Goal: Task Accomplishment & Management: Use online tool/utility

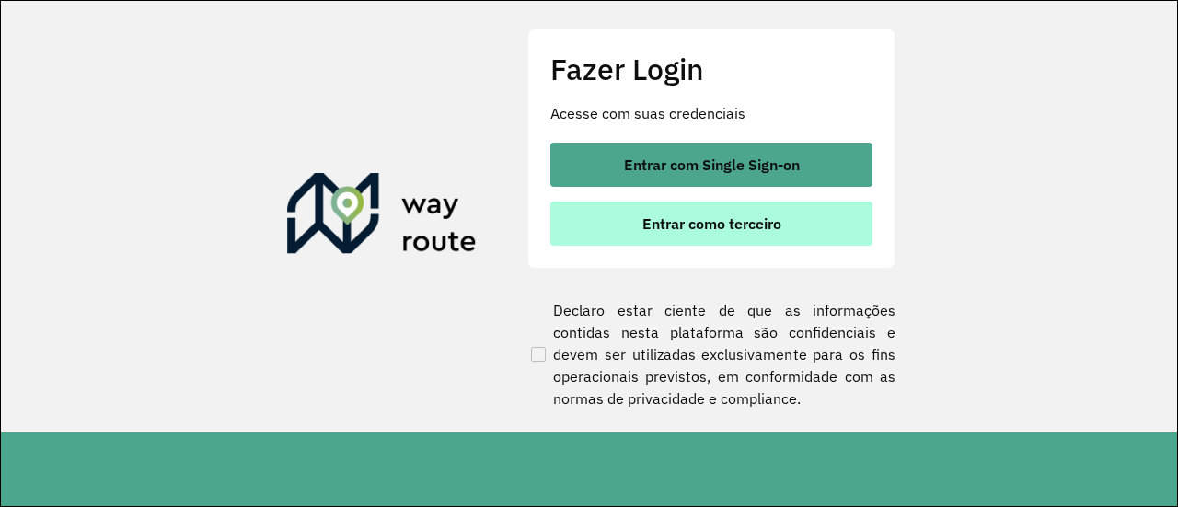
click at [710, 226] on span "Entrar como terceiro" at bounding box center [711, 223] width 139 height 15
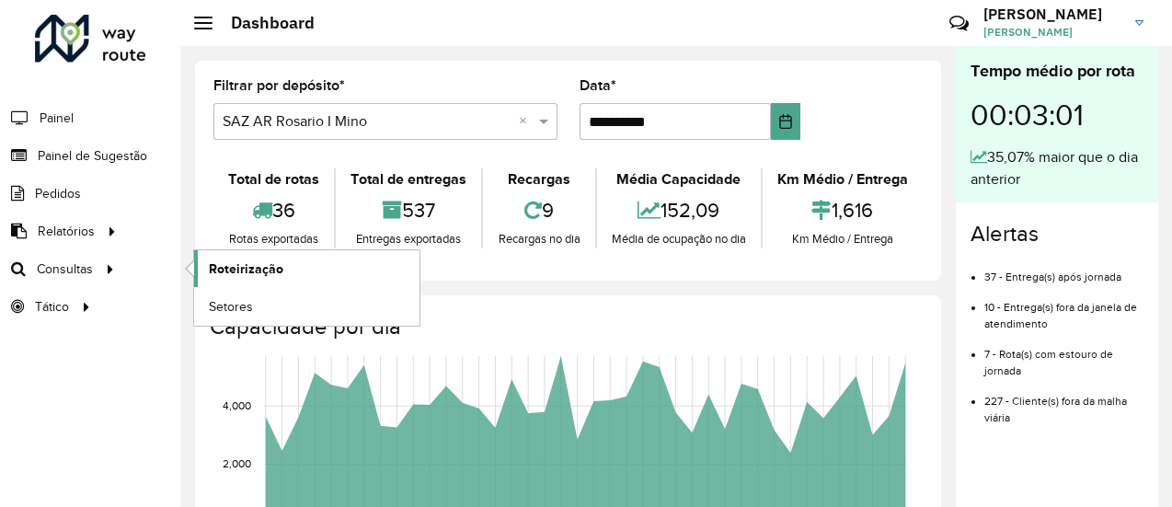
click at [230, 271] on span "Roteirização" at bounding box center [246, 269] width 75 height 19
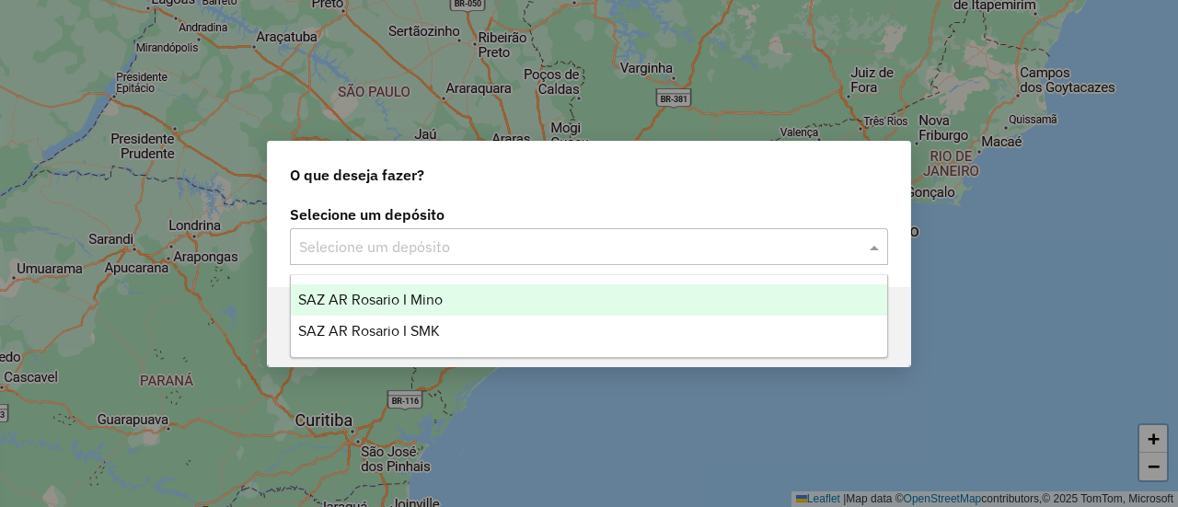
click at [876, 243] on span at bounding box center [876, 247] width 23 height 22
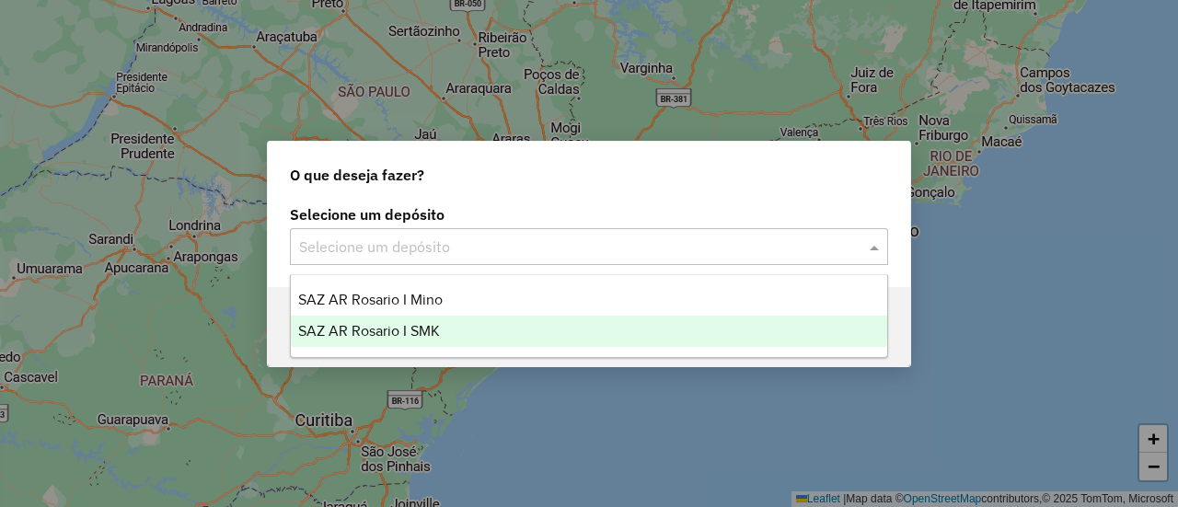
click at [423, 330] on span "SAZ AR Rosario I SMK" at bounding box center [369, 331] width 142 height 16
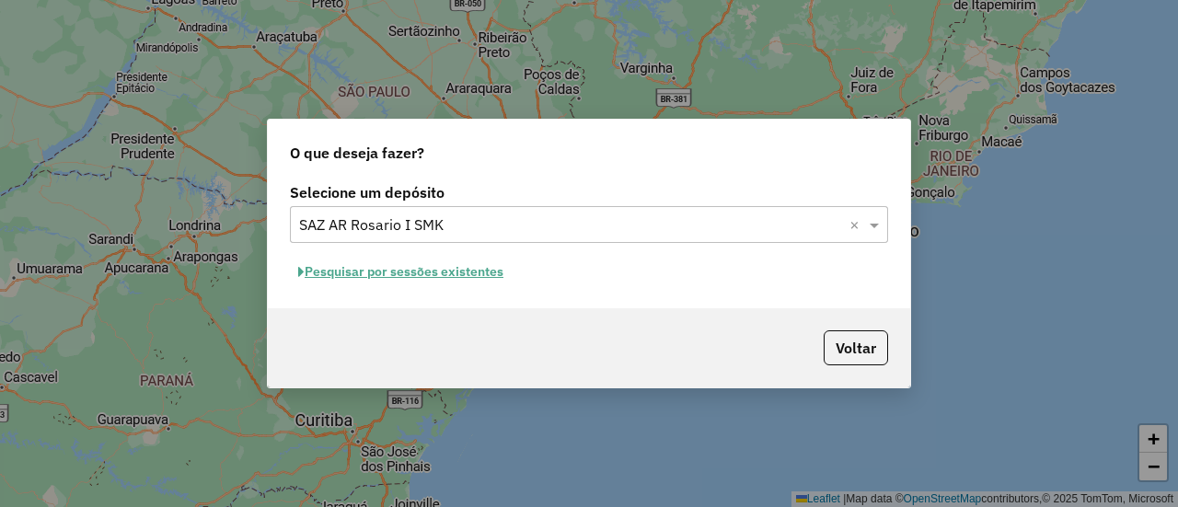
click at [479, 272] on button "Pesquisar por sessões existentes" at bounding box center [401, 272] width 222 height 29
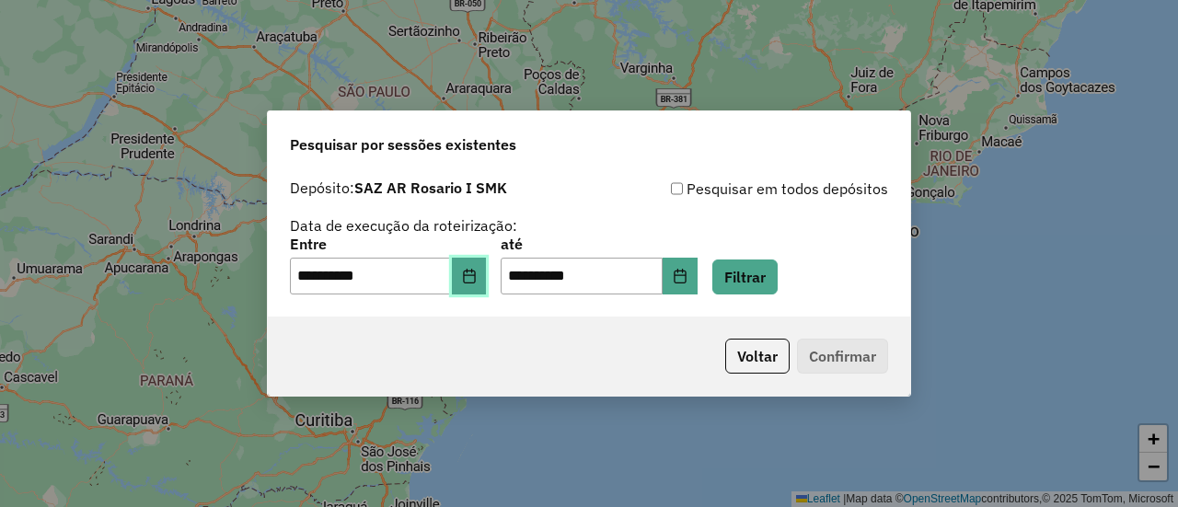
click at [477, 277] on icon "Choose Date" at bounding box center [469, 276] width 15 height 15
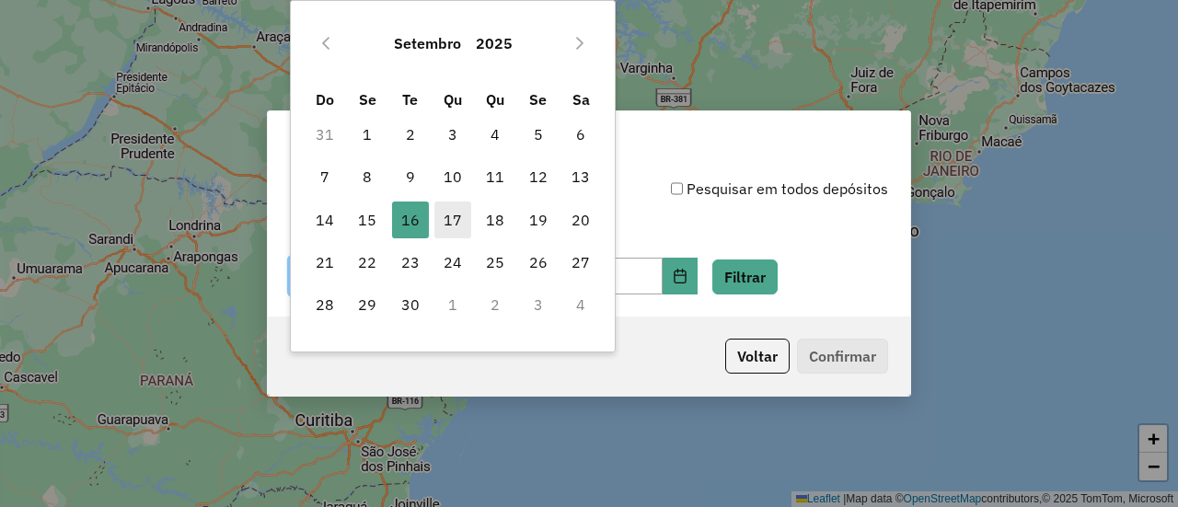
click at [455, 221] on span "17" at bounding box center [452, 220] width 37 height 37
type input "**********"
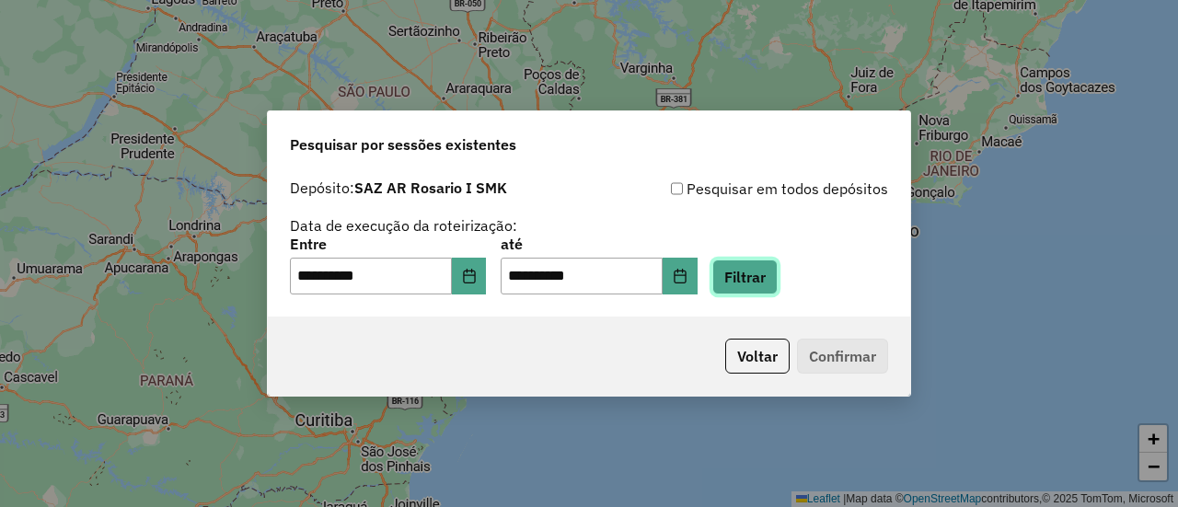
click at [761, 283] on button "Filtrar" at bounding box center [744, 277] width 65 height 35
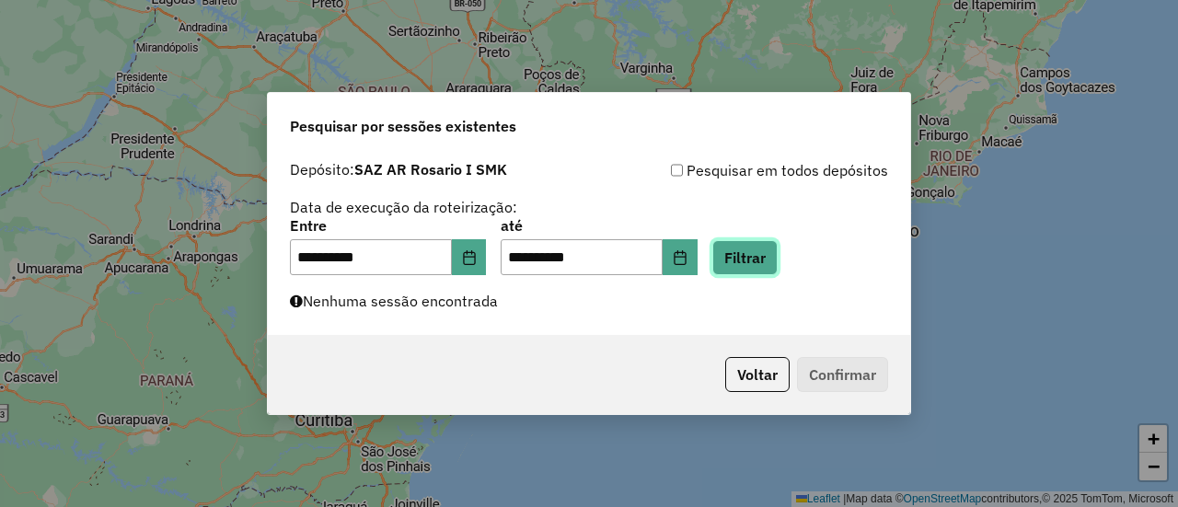
click at [771, 264] on button "Filtrar" at bounding box center [744, 257] width 65 height 35
click at [770, 264] on button "Filtrar" at bounding box center [744, 257] width 65 height 35
click at [768, 255] on button "Filtrar" at bounding box center [744, 257] width 65 height 35
click at [771, 256] on button "Filtrar" at bounding box center [744, 257] width 65 height 35
click at [767, 251] on button "Filtrar" at bounding box center [744, 257] width 65 height 35
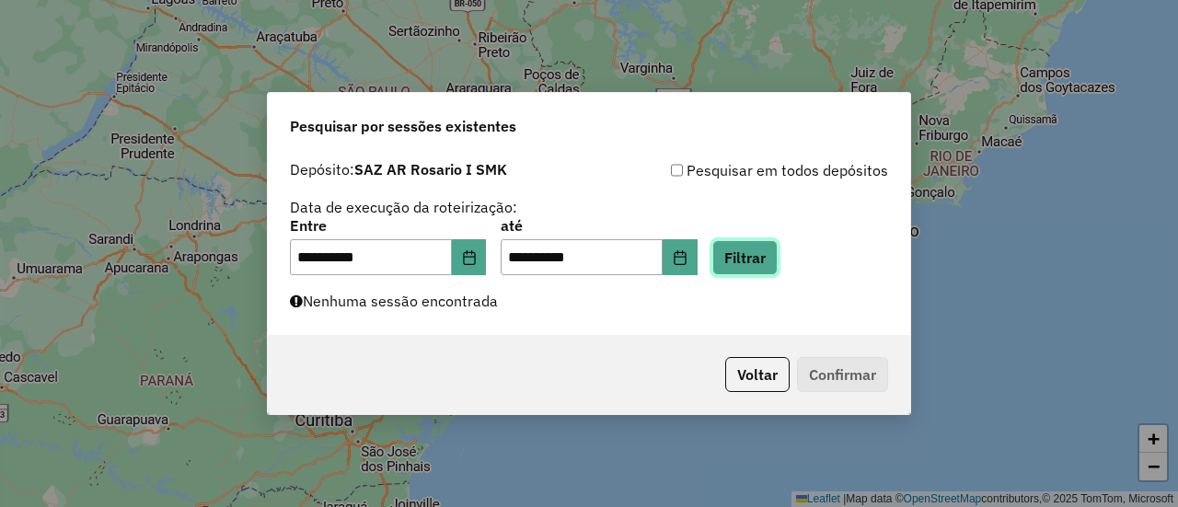
click at [778, 256] on button "Filtrar" at bounding box center [744, 257] width 65 height 35
click at [757, 256] on button "Filtrar" at bounding box center [744, 257] width 65 height 35
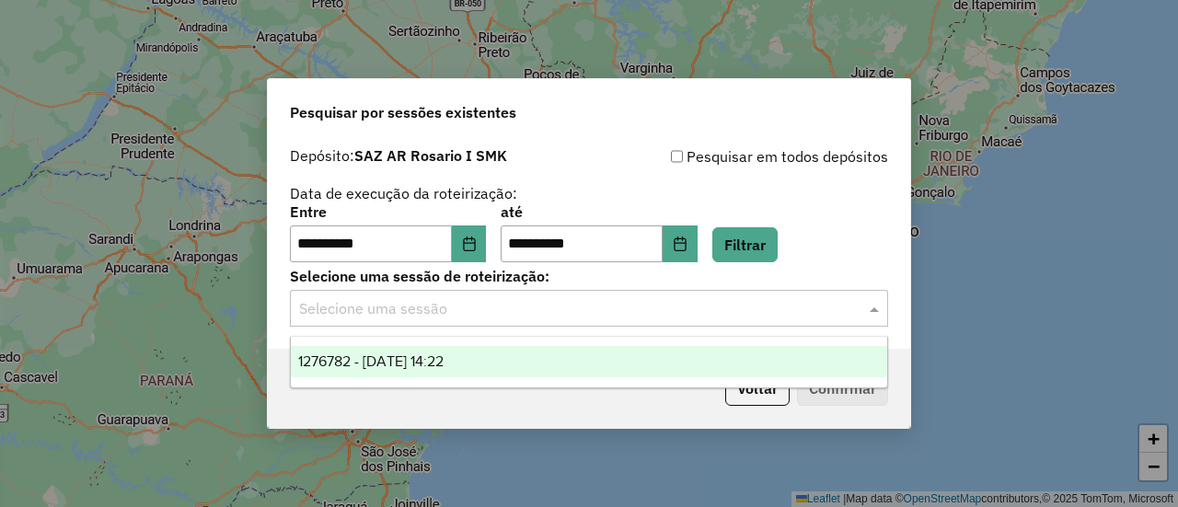
click at [869, 306] on span at bounding box center [876, 308] width 23 height 22
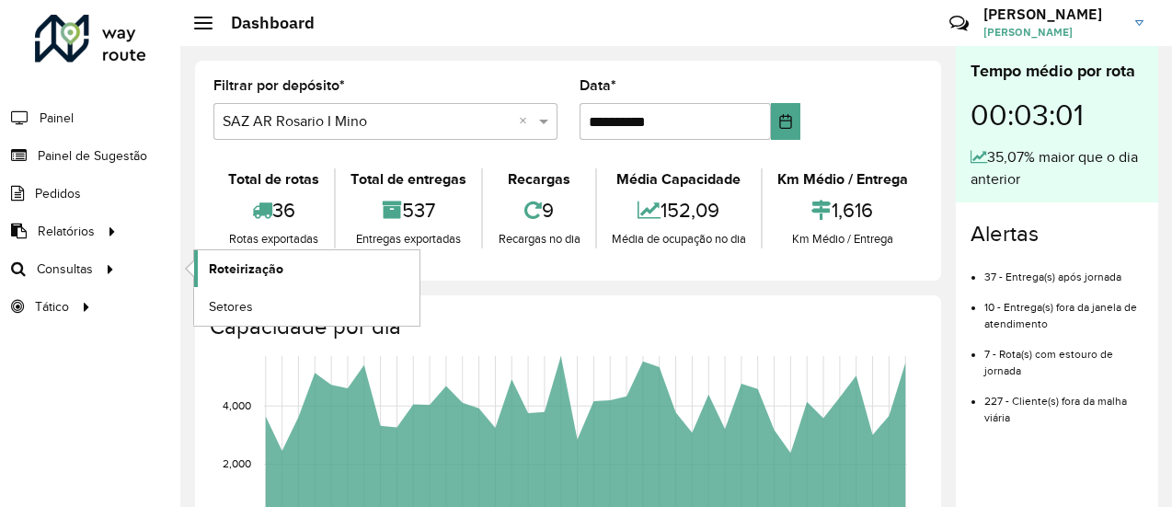
click at [234, 273] on span "Roteirização" at bounding box center [246, 269] width 75 height 19
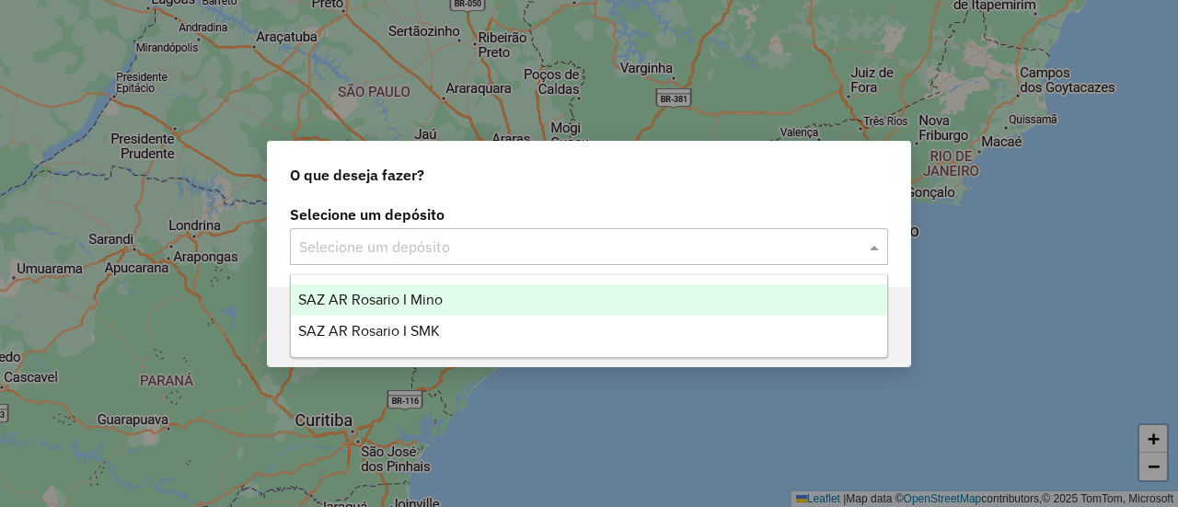
click at [877, 246] on span at bounding box center [876, 247] width 23 height 22
click at [428, 297] on span "SAZ AR Rosario I Mino" at bounding box center [370, 300] width 144 height 16
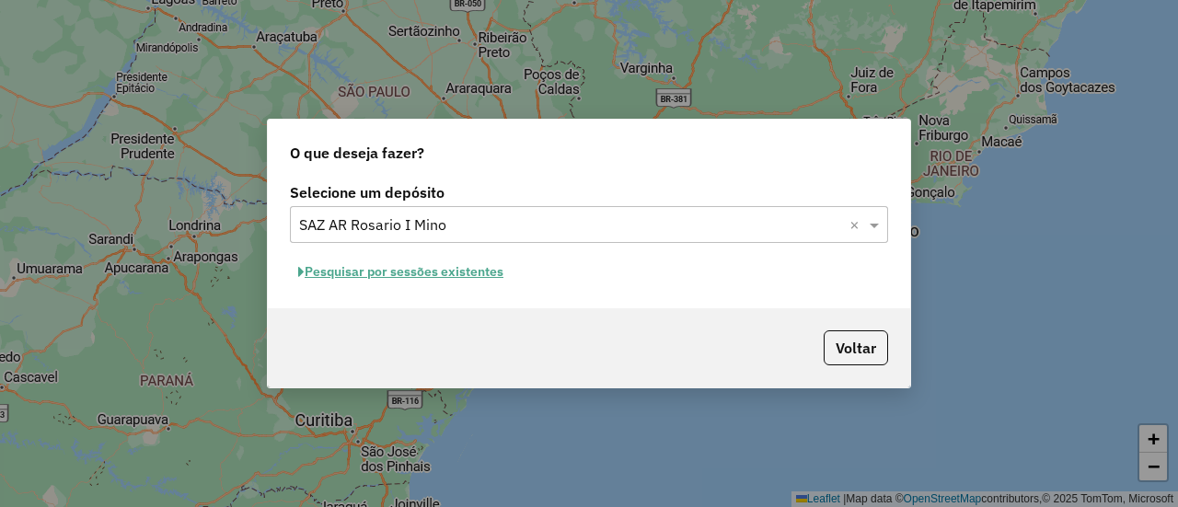
click at [475, 270] on button "Pesquisar por sessões existentes" at bounding box center [401, 272] width 222 height 29
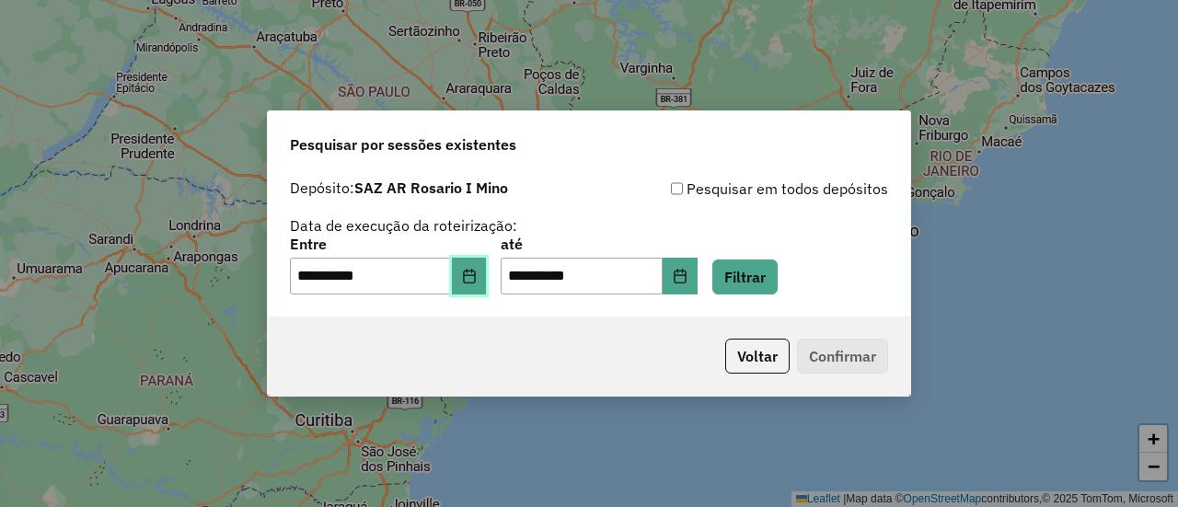
click at [477, 273] on icon "Choose Date" at bounding box center [469, 276] width 15 height 15
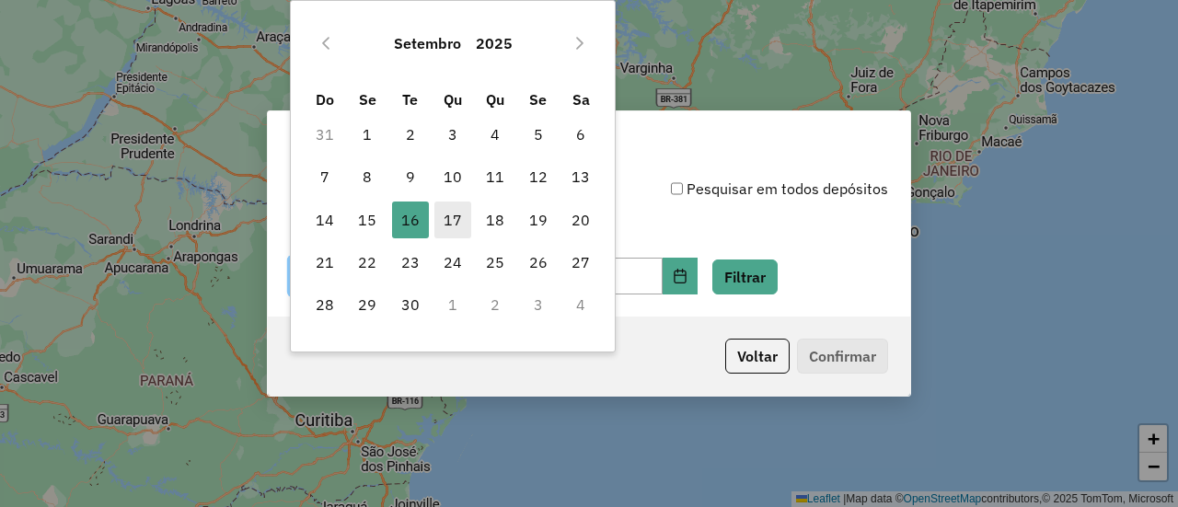
click at [454, 212] on span "17" at bounding box center [452, 220] width 37 height 37
type input "**********"
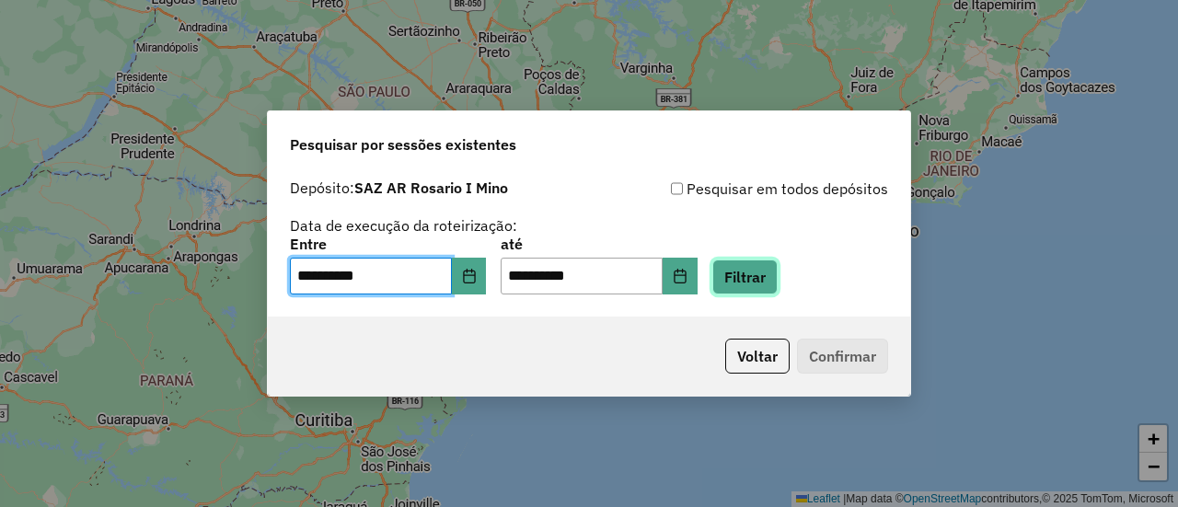
click at [771, 285] on button "Filtrar" at bounding box center [744, 277] width 65 height 35
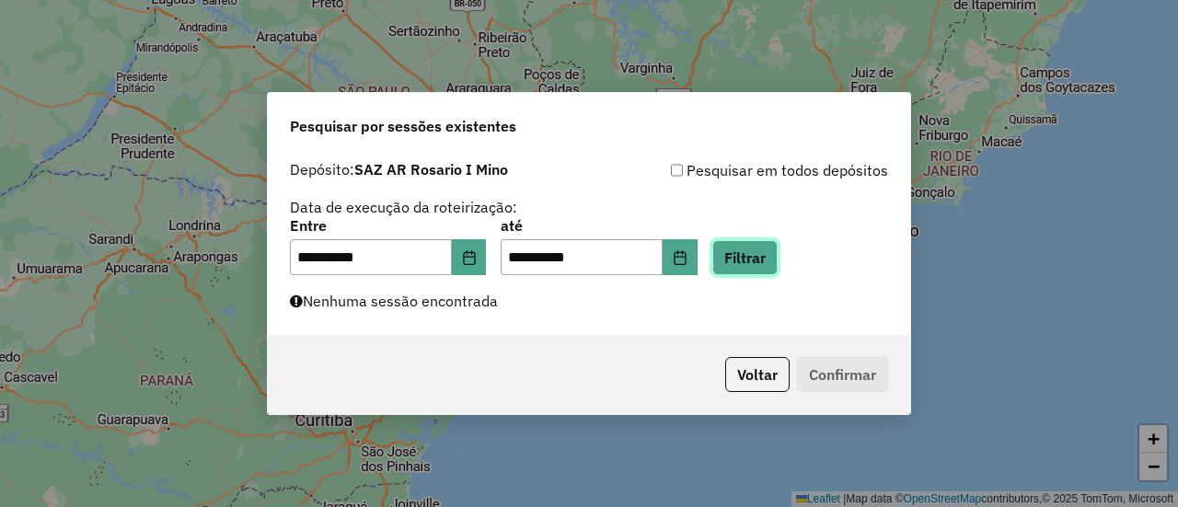
click at [778, 252] on button "Filtrar" at bounding box center [744, 257] width 65 height 35
click at [778, 260] on button "Filtrar" at bounding box center [744, 257] width 65 height 35
click at [773, 260] on button "Filtrar" at bounding box center [744, 257] width 65 height 35
click at [768, 257] on button "Filtrar" at bounding box center [744, 257] width 65 height 35
click at [778, 255] on button "Filtrar" at bounding box center [744, 257] width 65 height 35
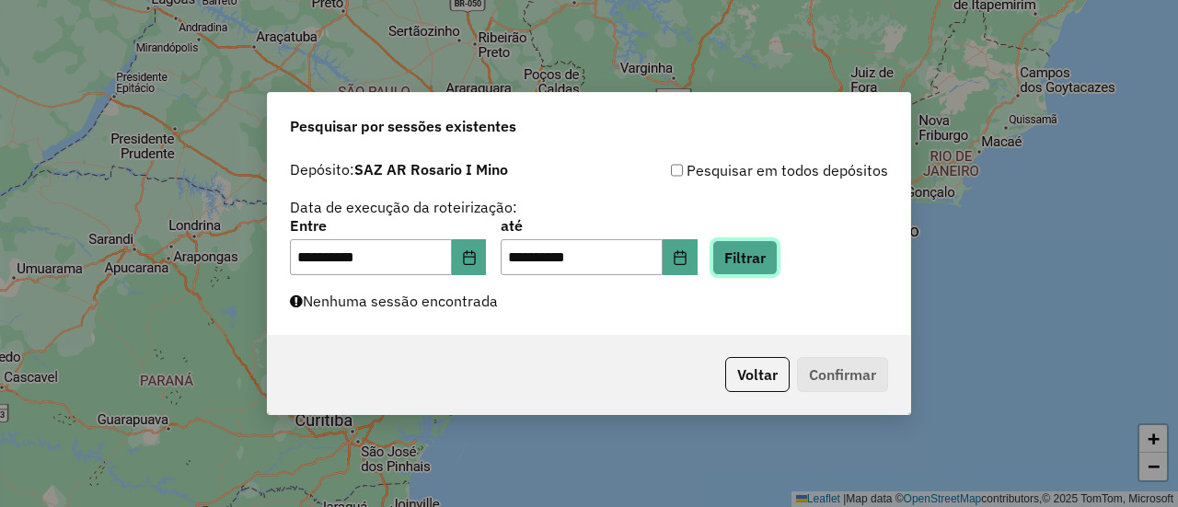
click at [765, 257] on button "Filtrar" at bounding box center [744, 257] width 65 height 35
click at [775, 257] on button "Filtrar" at bounding box center [744, 257] width 65 height 35
click at [771, 250] on button "Filtrar" at bounding box center [744, 257] width 65 height 35
click at [764, 261] on button "Filtrar" at bounding box center [744, 257] width 65 height 35
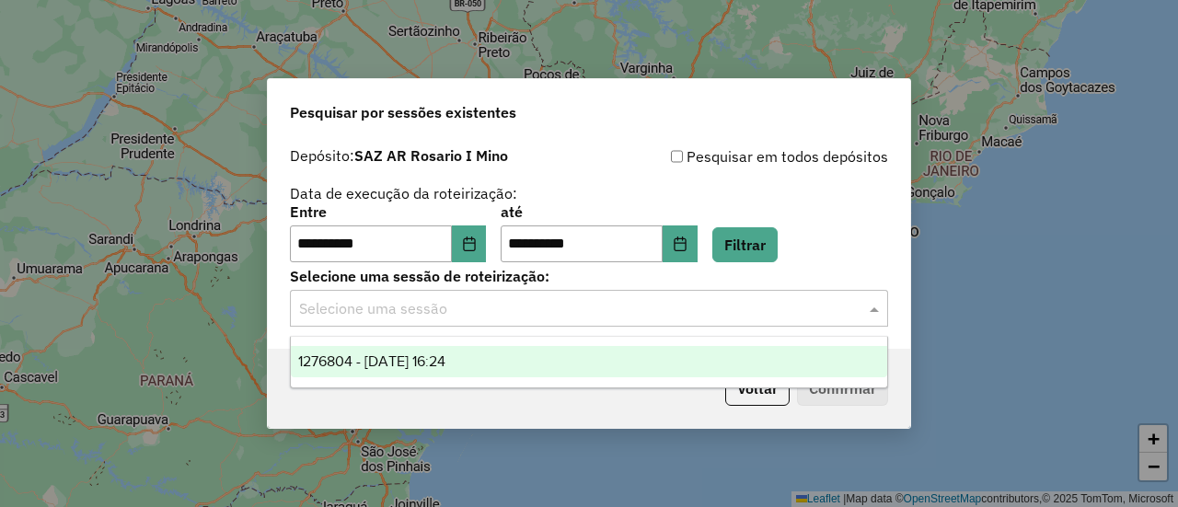
click at [881, 309] on span at bounding box center [876, 308] width 23 height 22
click at [445, 362] on span "1276804 - 17/09/2025 16:24" at bounding box center [371, 361] width 147 height 16
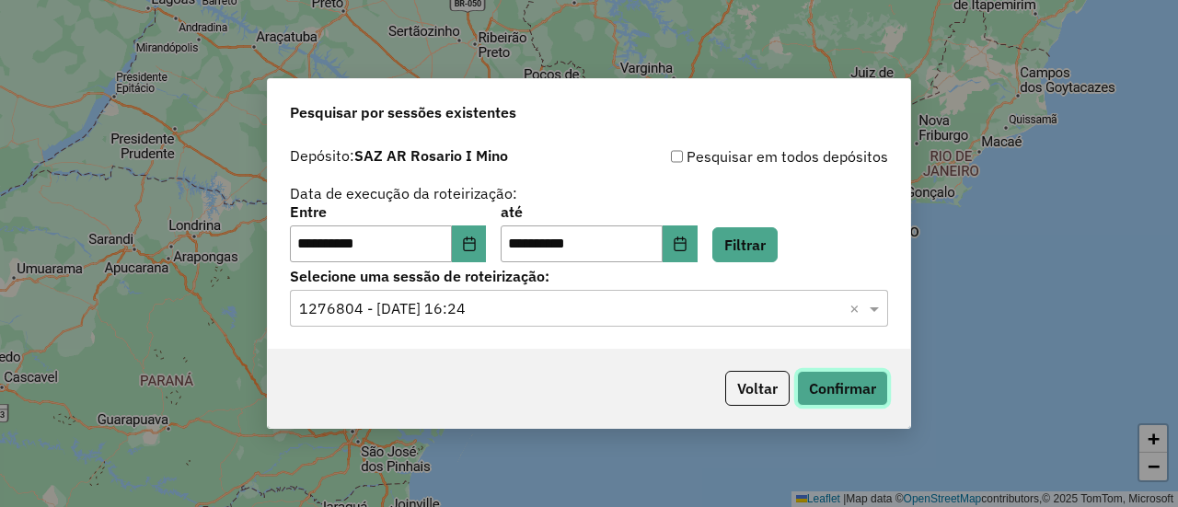
click at [836, 385] on button "Confirmar" at bounding box center [842, 388] width 91 height 35
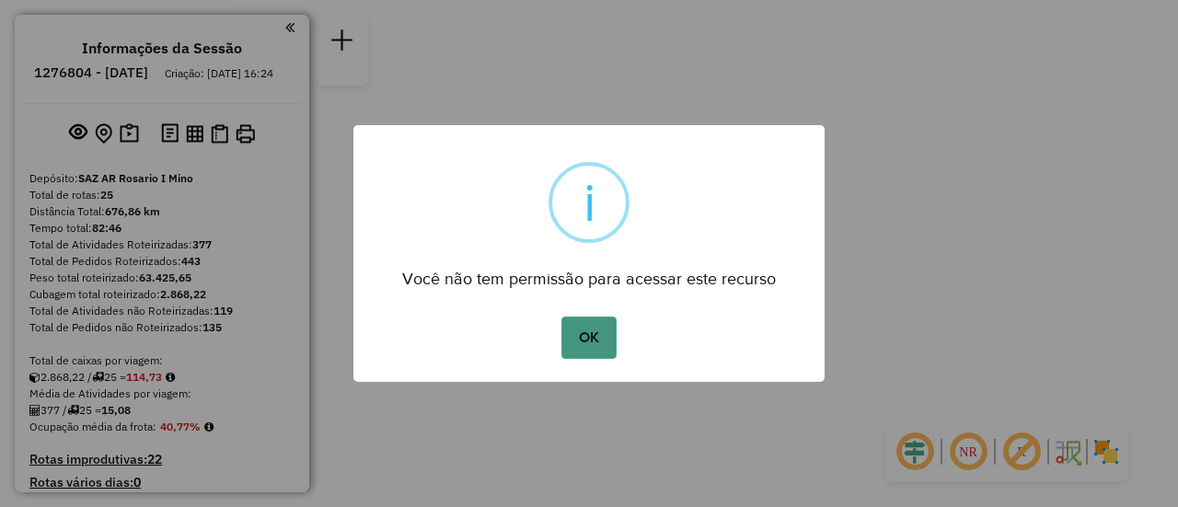
click at [599, 334] on button "OK" at bounding box center [588, 338] width 54 height 42
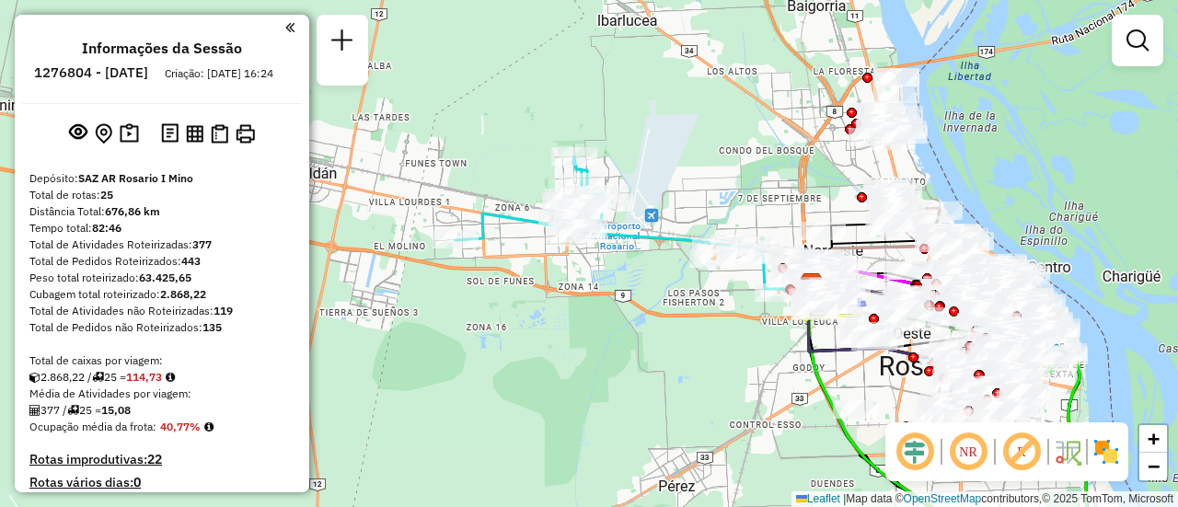
drag, startPoint x: 562, startPoint y: 274, endPoint x: 575, endPoint y: 341, distance: 67.5
click at [575, 341] on div "Janela de atendimento Grade de atendimento Capacidade Transportadoras Veículos …" at bounding box center [589, 253] width 1178 height 507
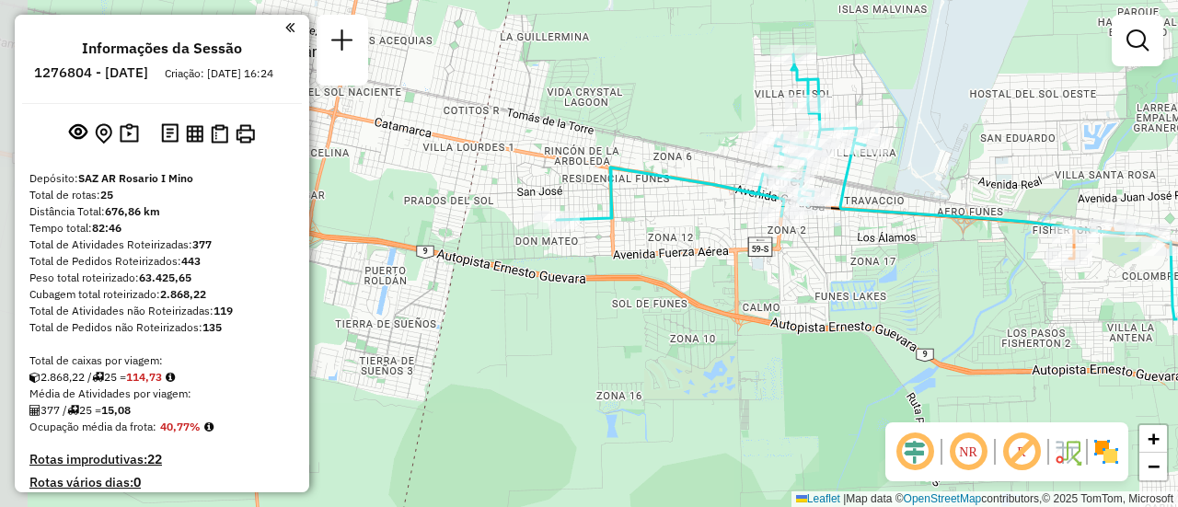
drag, startPoint x: 511, startPoint y: 204, endPoint x: 727, endPoint y: 258, distance: 222.8
click at [727, 258] on div "Janela de atendimento Grade de atendimento Capacidade Transportadoras Veículos …" at bounding box center [589, 253] width 1178 height 507
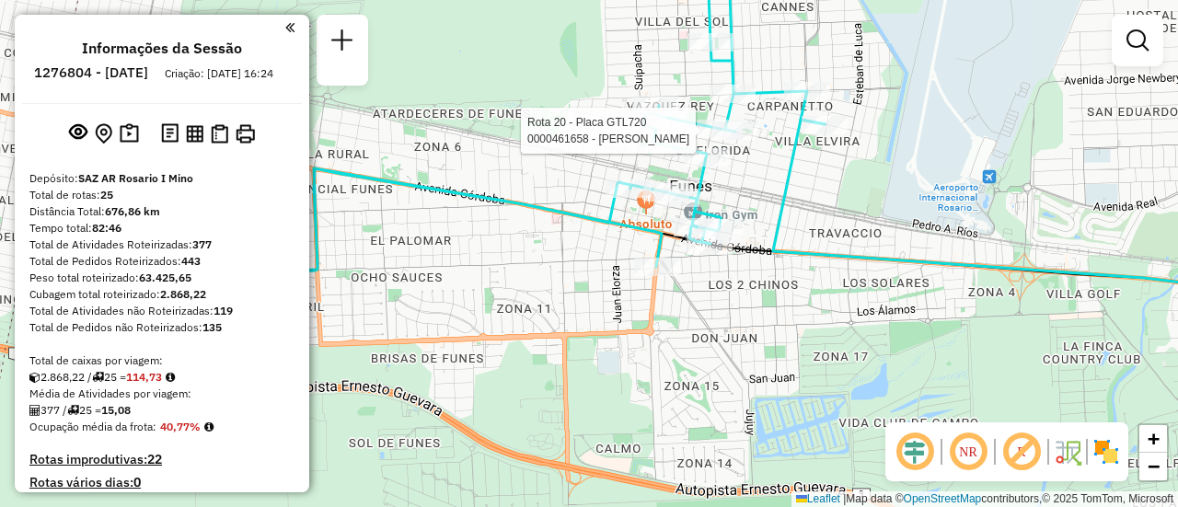
select select "**********"
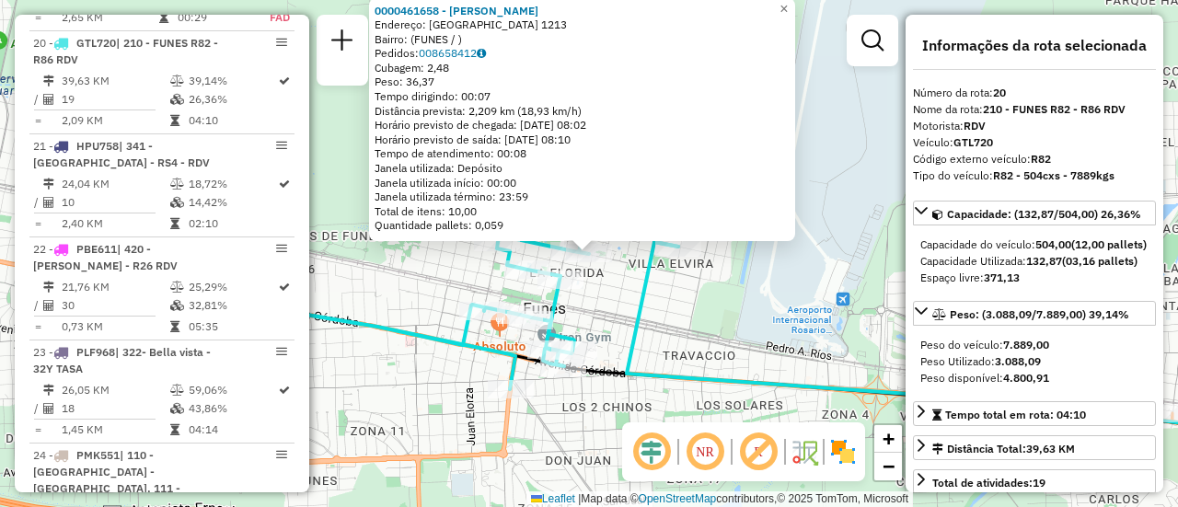
scroll to position [92, 0]
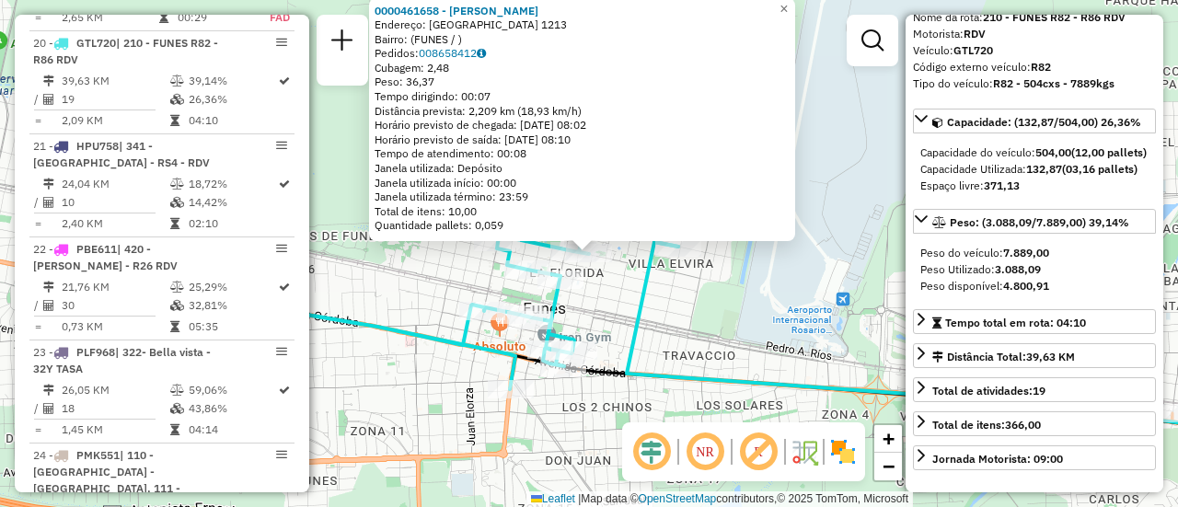
click at [762, 310] on div "0000461658 - Cavallotti Fabian Marcelo Endereço: BUENOS AIRES 1213 Bairro: (FUN…" at bounding box center [589, 253] width 1178 height 507
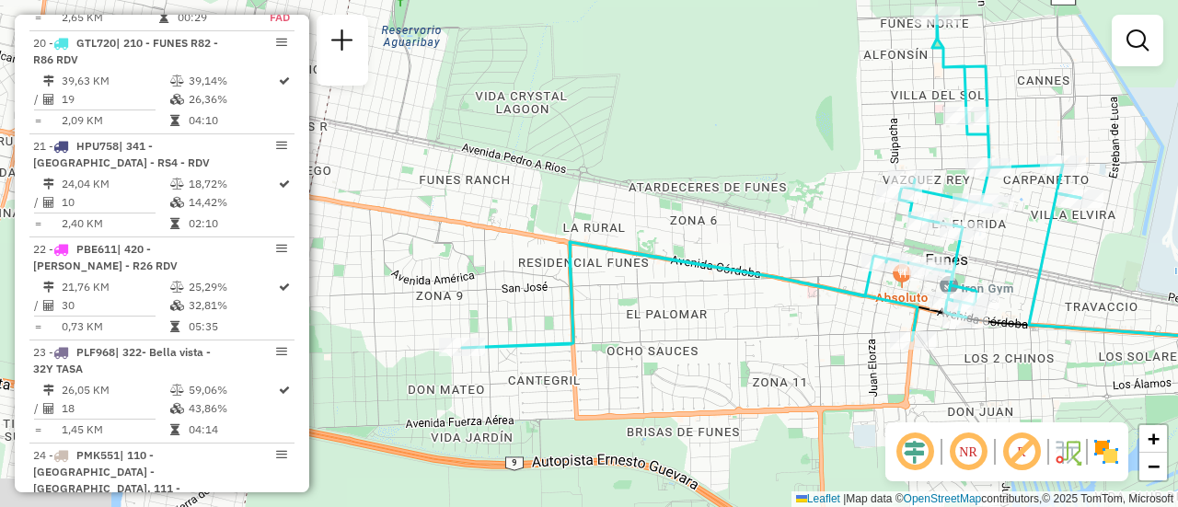
drag, startPoint x: 726, startPoint y: 288, endPoint x: 1128, endPoint y: 239, distance: 405.1
click at [1128, 239] on div "Janela de atendimento Grade de atendimento Capacidade Transportadoras Veículos …" at bounding box center [589, 253] width 1178 height 507
select select "**********"
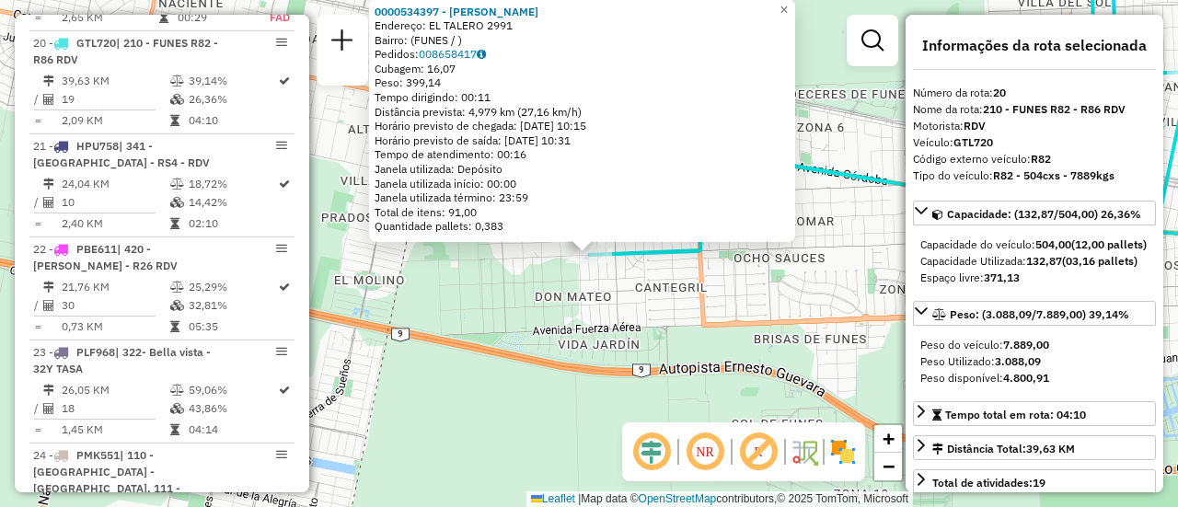
click at [685, 314] on div "0000534397 - SAEZ DARIO LUIS Endereço: EL TALERO 2991 Bairro: (FUNES / ) Pedido…" at bounding box center [589, 253] width 1178 height 507
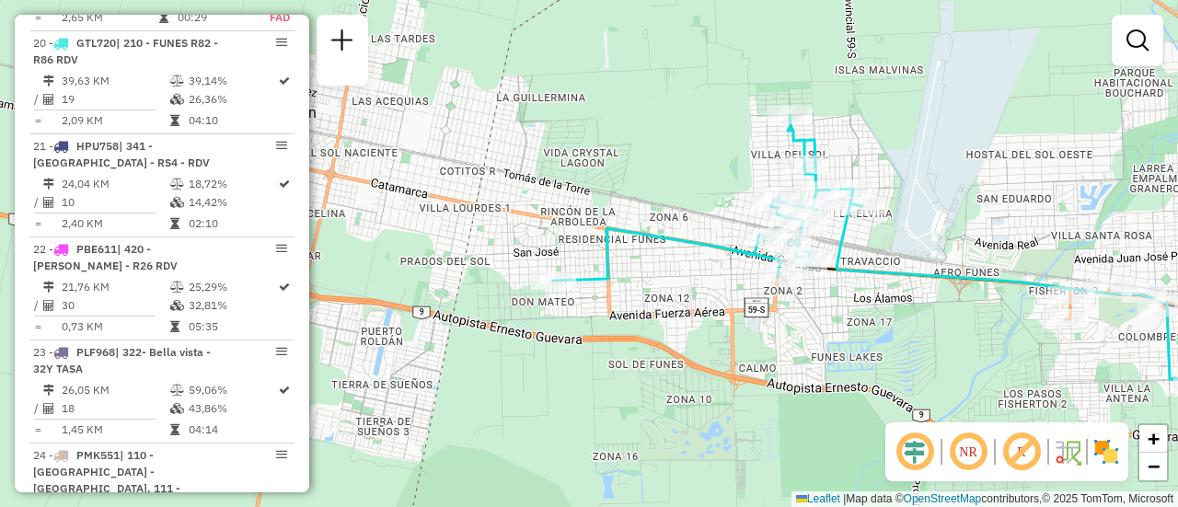
drag, startPoint x: 804, startPoint y: 306, endPoint x: 631, endPoint y: 302, distance: 173.1
click at [589, 304] on div "Janela de atendimento Grade de atendimento Capacidade Transportadoras Veículos …" at bounding box center [589, 253] width 1178 height 507
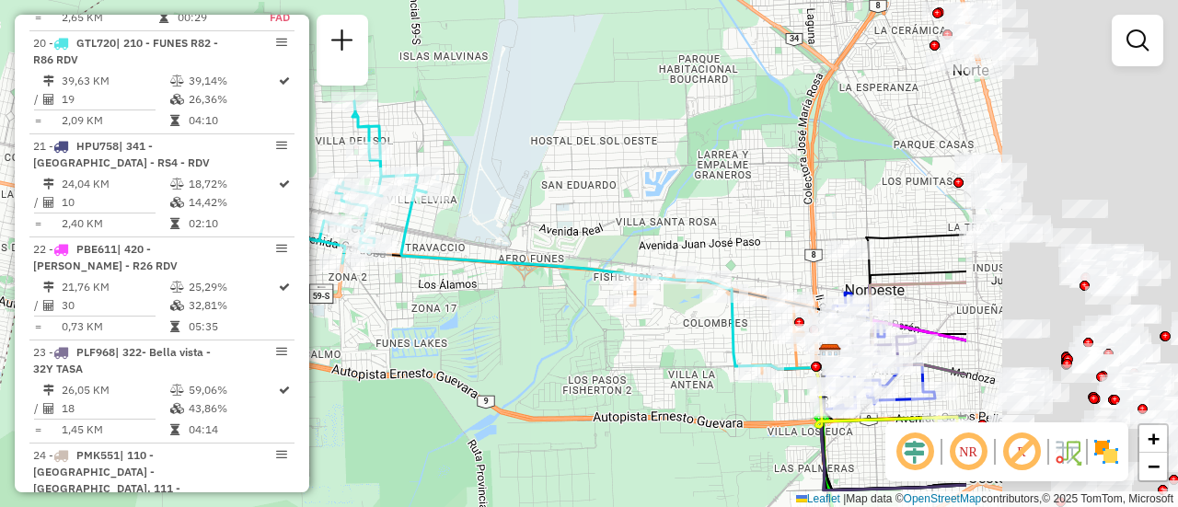
drag, startPoint x: 710, startPoint y: 294, endPoint x: 522, endPoint y: 287, distance: 188.8
click at [523, 287] on div "Janela de atendimento Grade de atendimento Capacidade Transportadoras Veículos …" at bounding box center [589, 253] width 1178 height 507
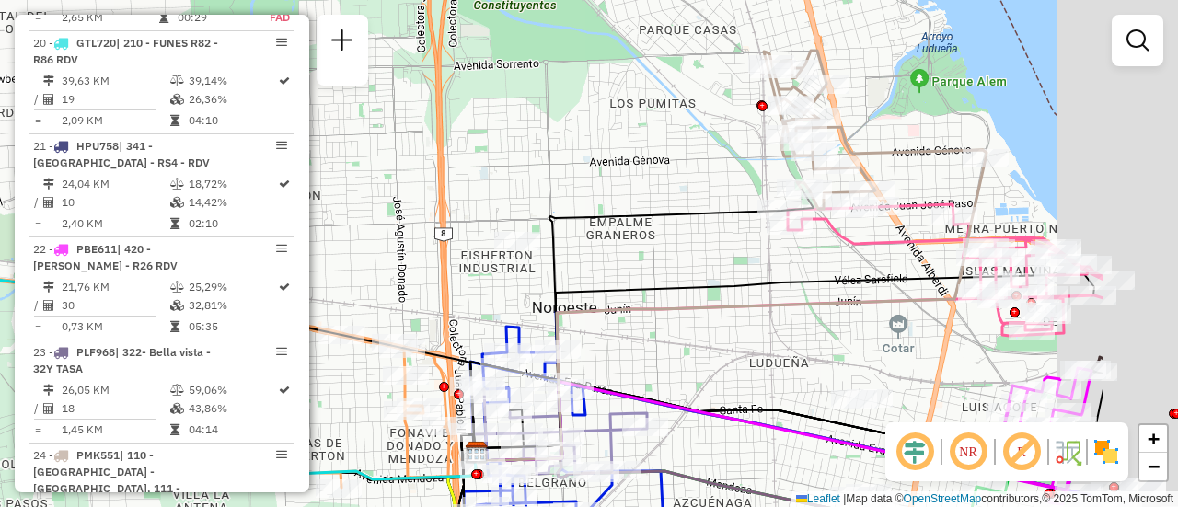
drag, startPoint x: 961, startPoint y: 234, endPoint x: 673, endPoint y: 270, distance: 290.3
click at [673, 270] on div "Janela de atendimento Grade de atendimento Capacidade Transportadoras Veículos …" at bounding box center [589, 253] width 1178 height 507
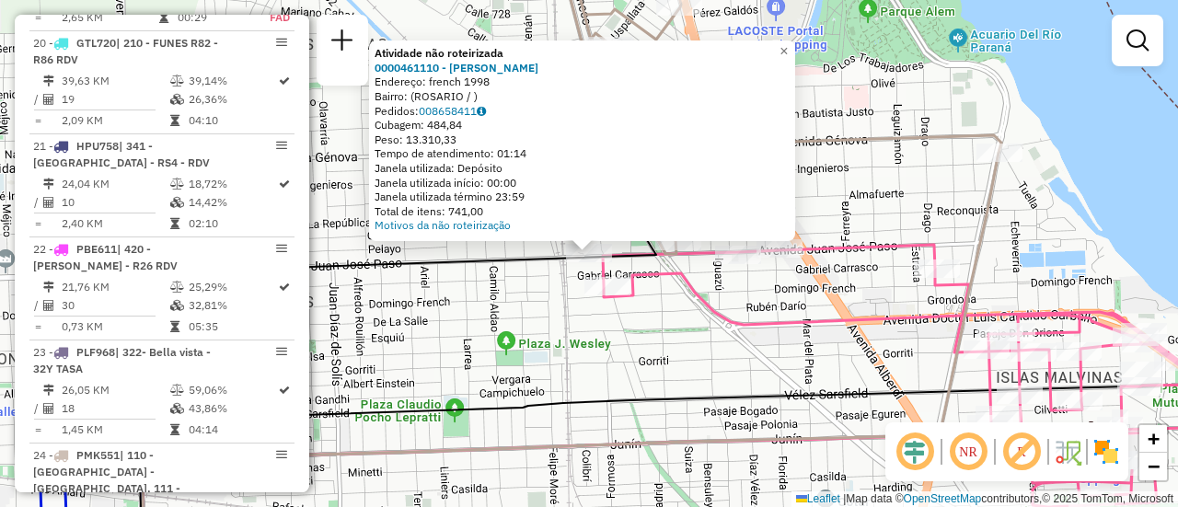
click at [691, 343] on div "Atividade não roteirizada 0000461110 - Gonzales Emanuel - RDV Endereço: french …" at bounding box center [589, 253] width 1178 height 507
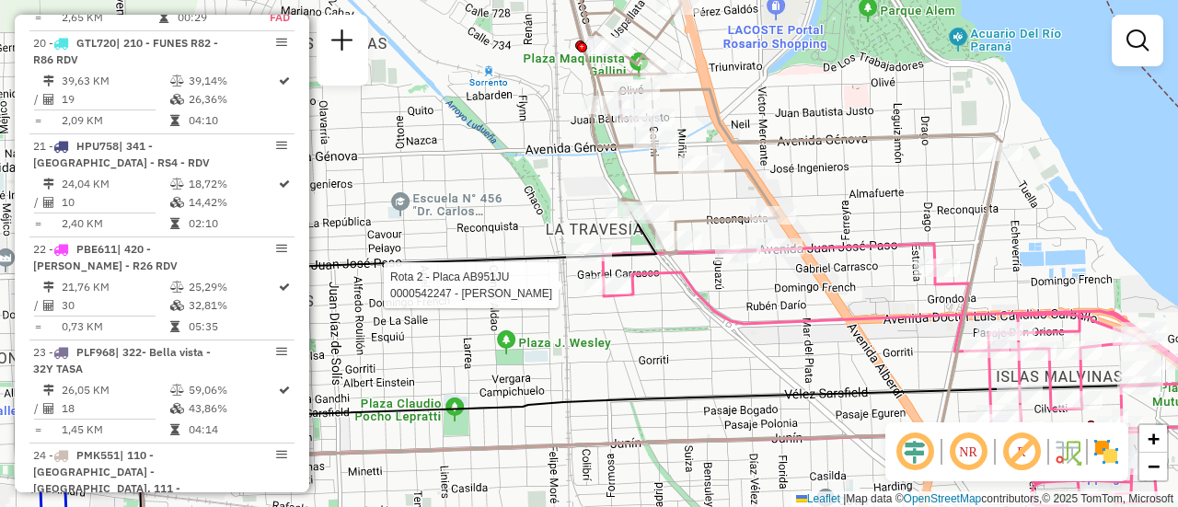
select select "**********"
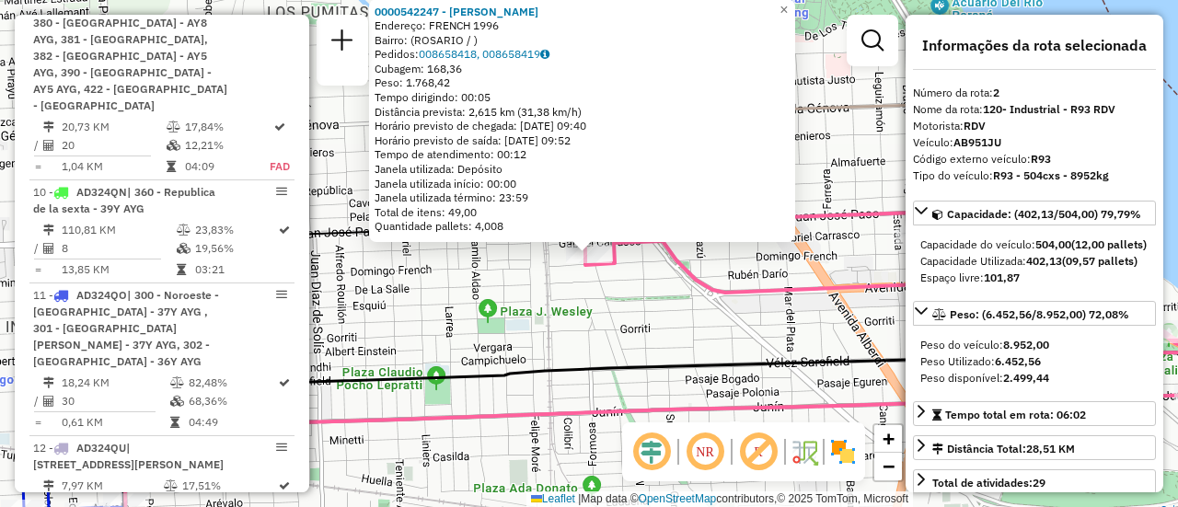
scroll to position [758, 0]
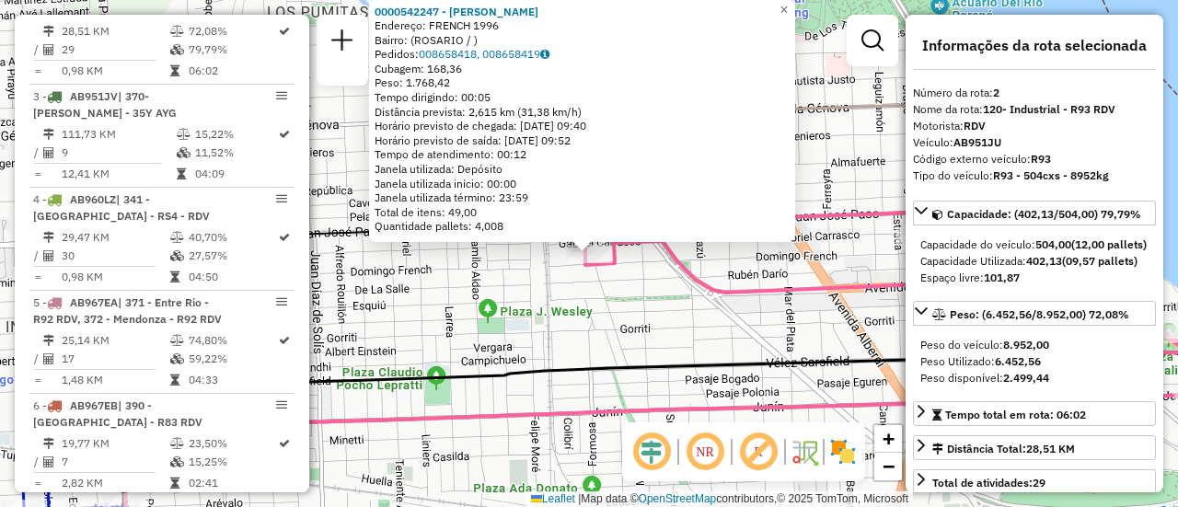
click at [595, 326] on div "0000542247 - Gonzales [PERSON_NAME]: FRENCH 1996 Bairro: ([GEOGRAPHIC_DATA] / )…" at bounding box center [589, 253] width 1178 height 507
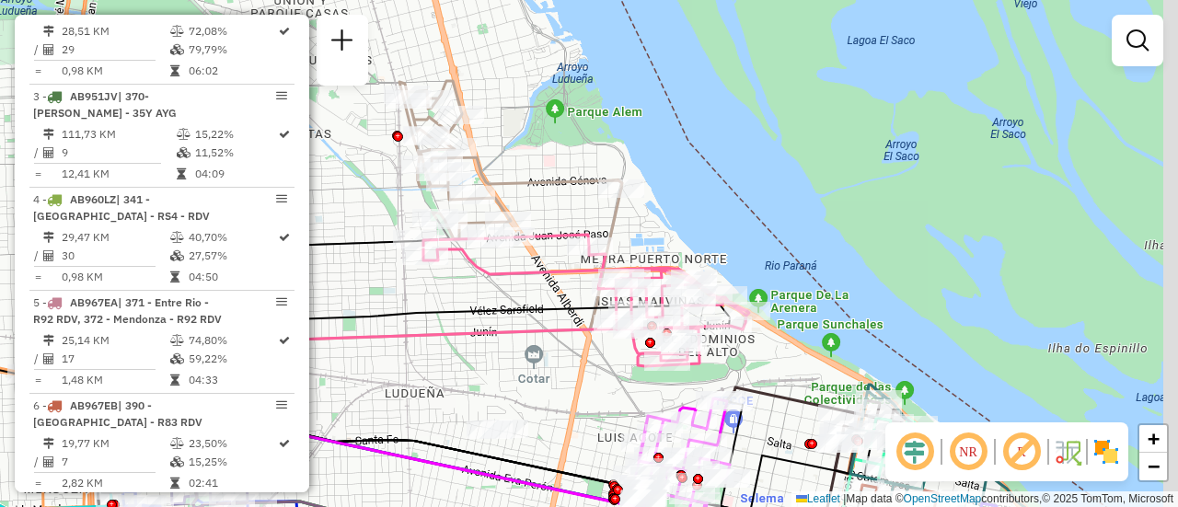
drag, startPoint x: 731, startPoint y: 324, endPoint x: 517, endPoint y: 290, distance: 216.2
click at [517, 290] on div "Janela de atendimento Grade de atendimento Capacidade Transportadoras Veículos …" at bounding box center [589, 253] width 1178 height 507
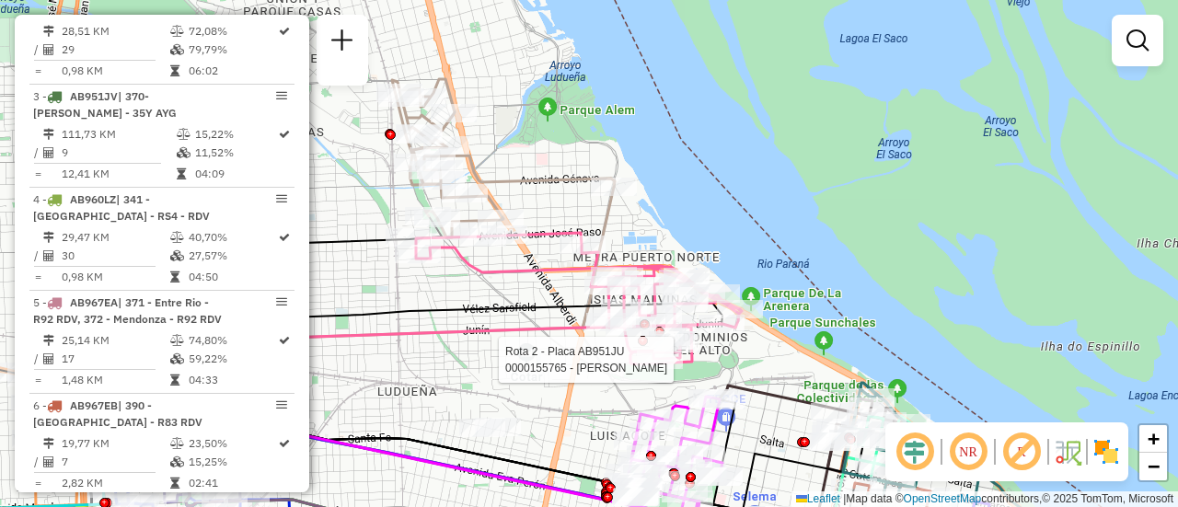
select select "**********"
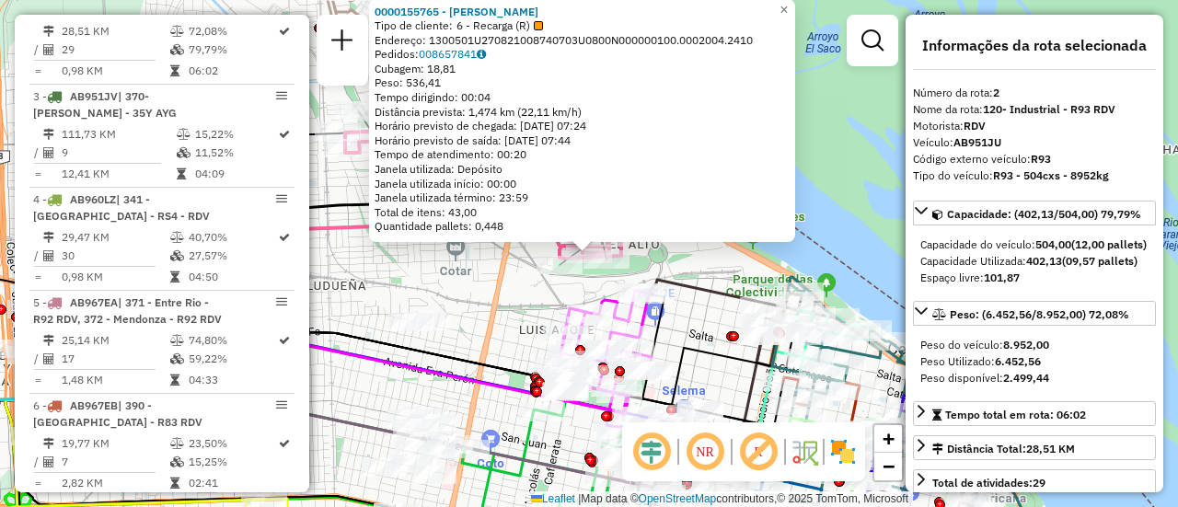
click at [525, 297] on div "0000155765 - MARTA CURA Tipo de cliente: 6 - Recarga (R) Endereço: 1300501U2708…" at bounding box center [589, 253] width 1178 height 507
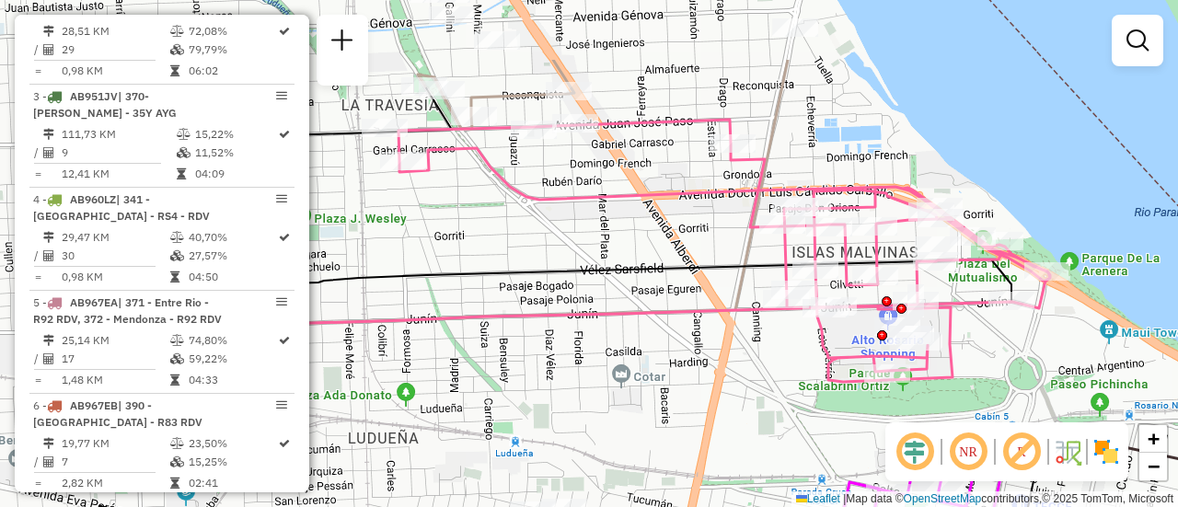
drag, startPoint x: 476, startPoint y: 159, endPoint x: 692, endPoint y: 270, distance: 242.8
click at [692, 270] on icon at bounding box center [554, 281] width 913 height 42
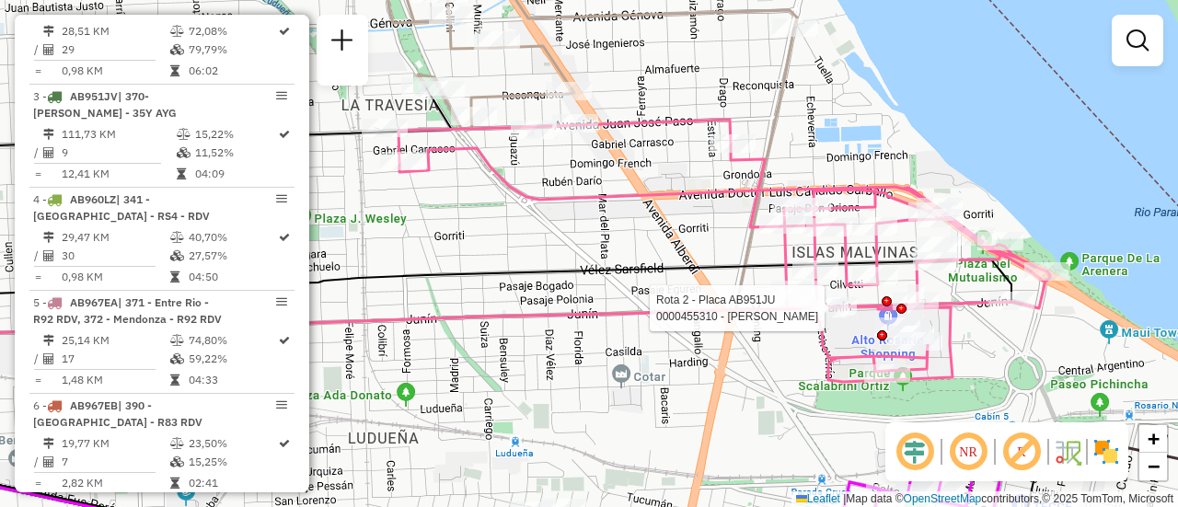
select select "**********"
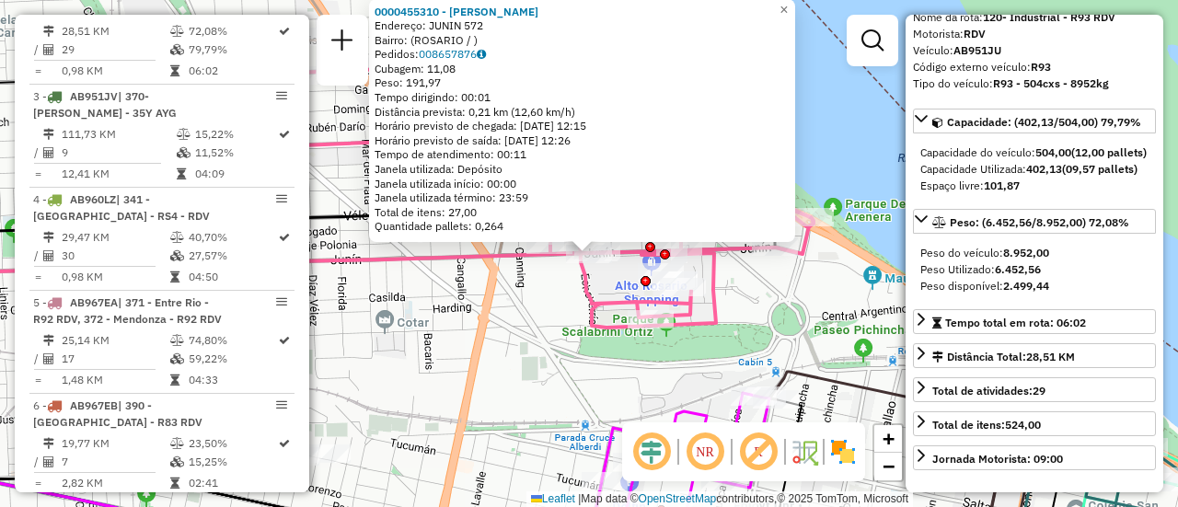
scroll to position [184, 0]
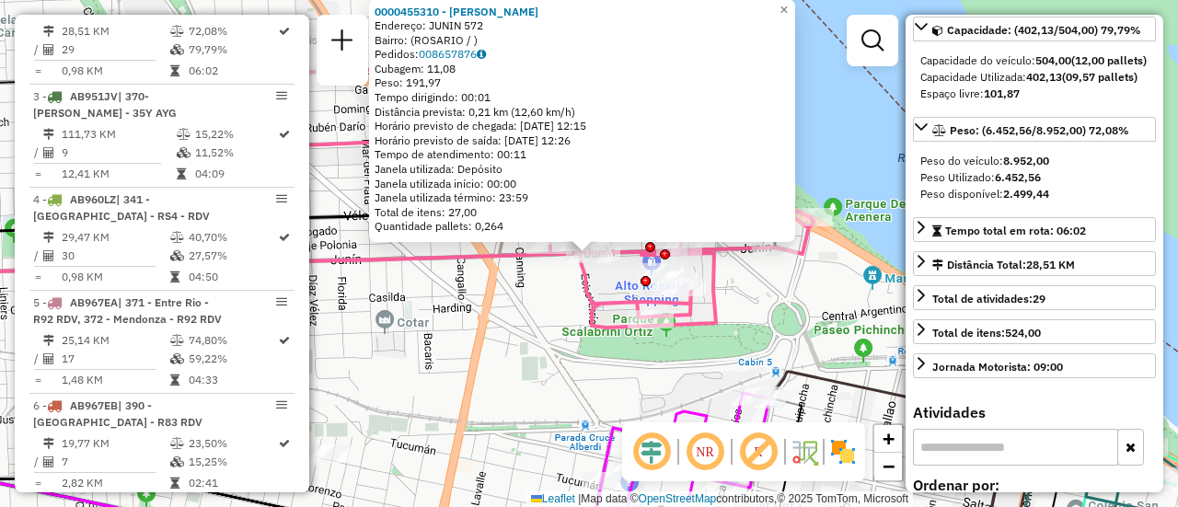
click at [606, 383] on div "0000455310 - MAKHAT JAVIER Endereço: JUNIN 572 Bairro: (ROSARIO / ) Pedidos: 00…" at bounding box center [589, 253] width 1178 height 507
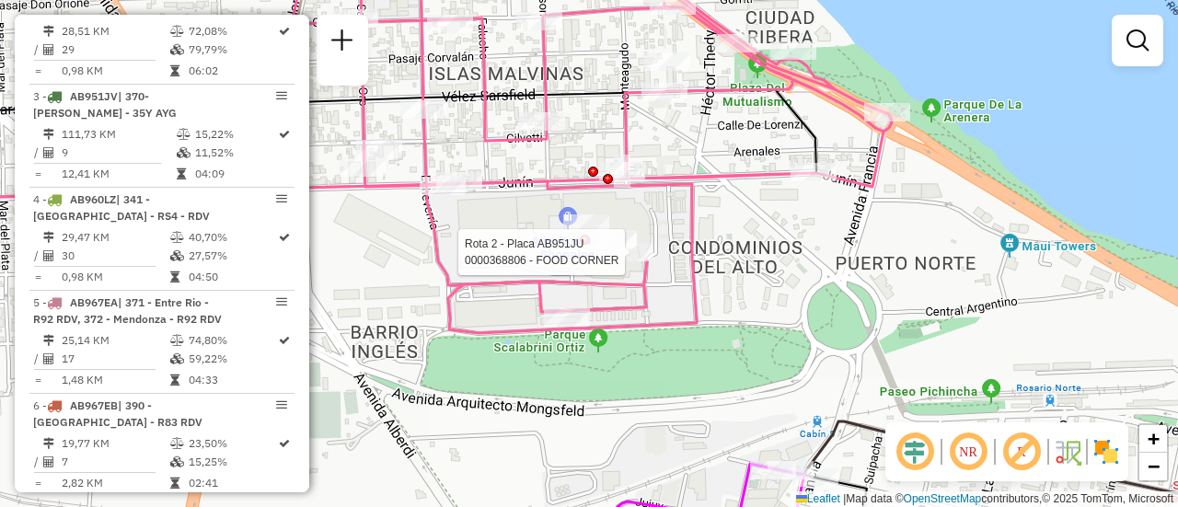
select select "**********"
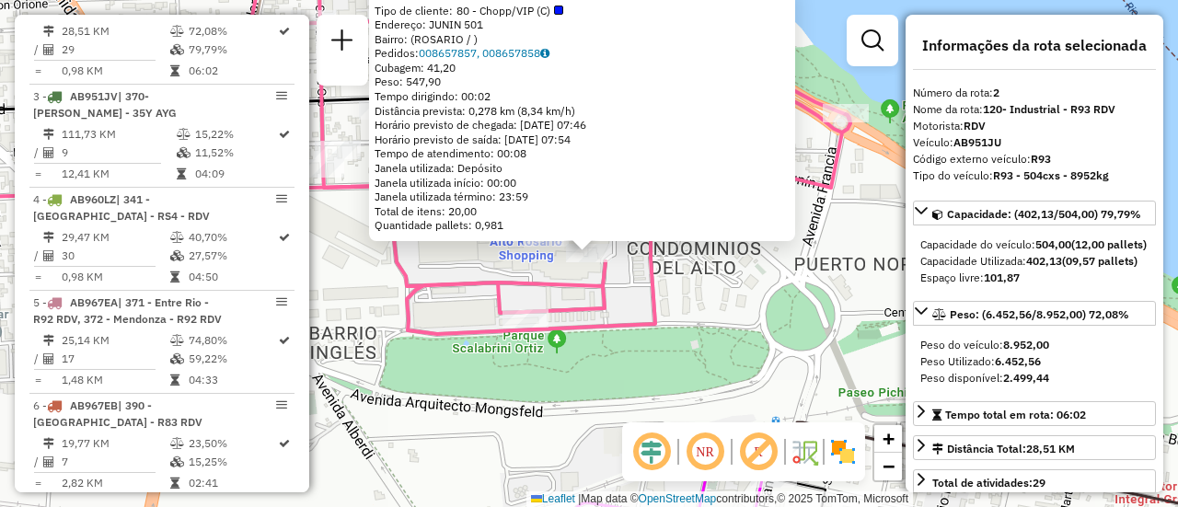
scroll to position [92, 0]
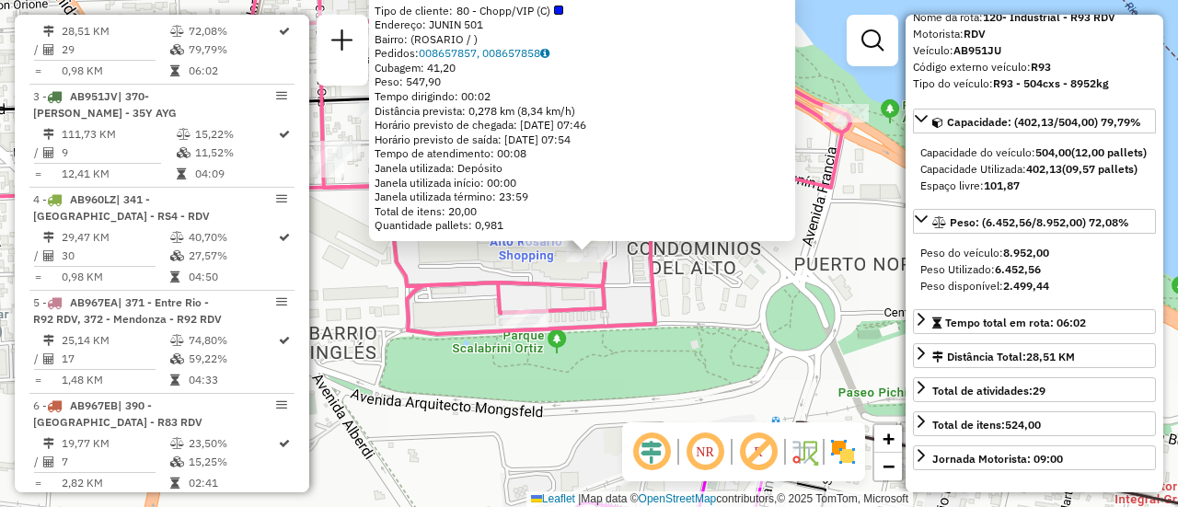
click at [709, 334] on div "0000368806 - FOOD CORNER Tipo de cliente: 80 - Chopp/VIP (C) Endereço: JUNIN 50…" at bounding box center [589, 253] width 1178 height 507
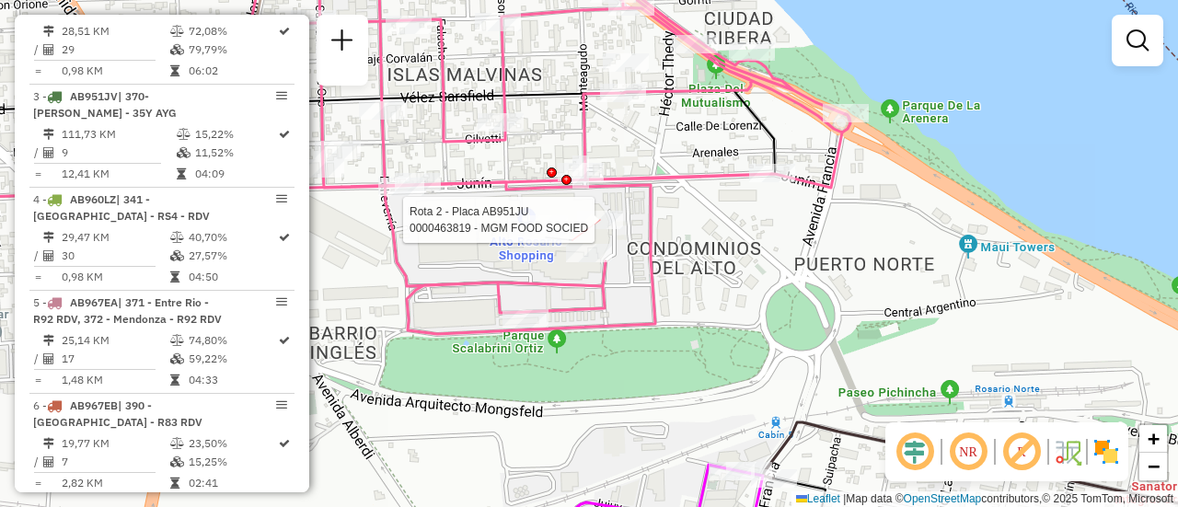
select select "**********"
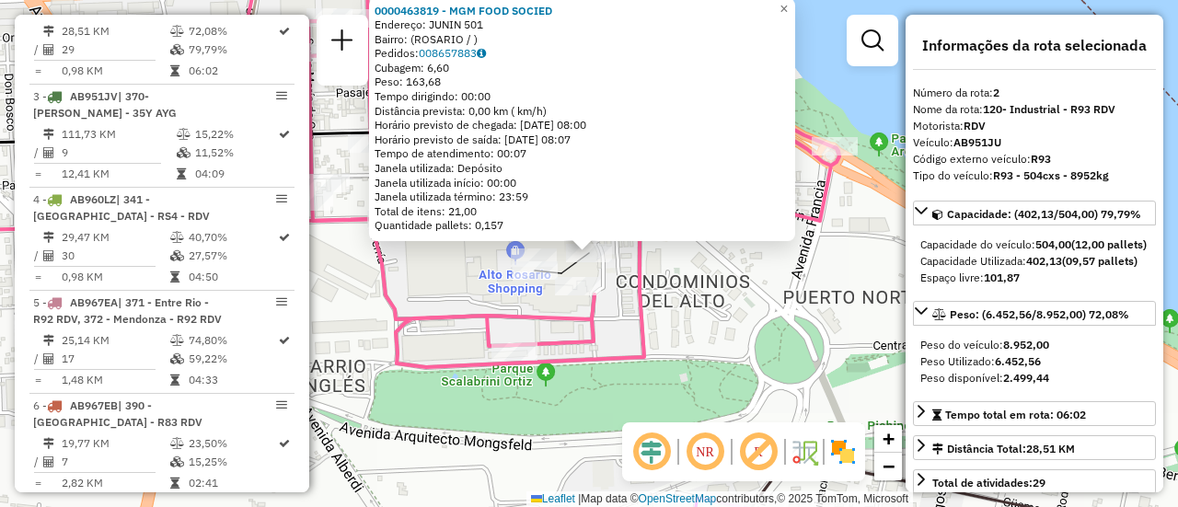
click at [703, 278] on div "0000463819 - MGM FOOD SOCIED Endereço: JUNIN 501 Bairro: (ROSARIO / ) Pedidos: …" at bounding box center [589, 253] width 1178 height 507
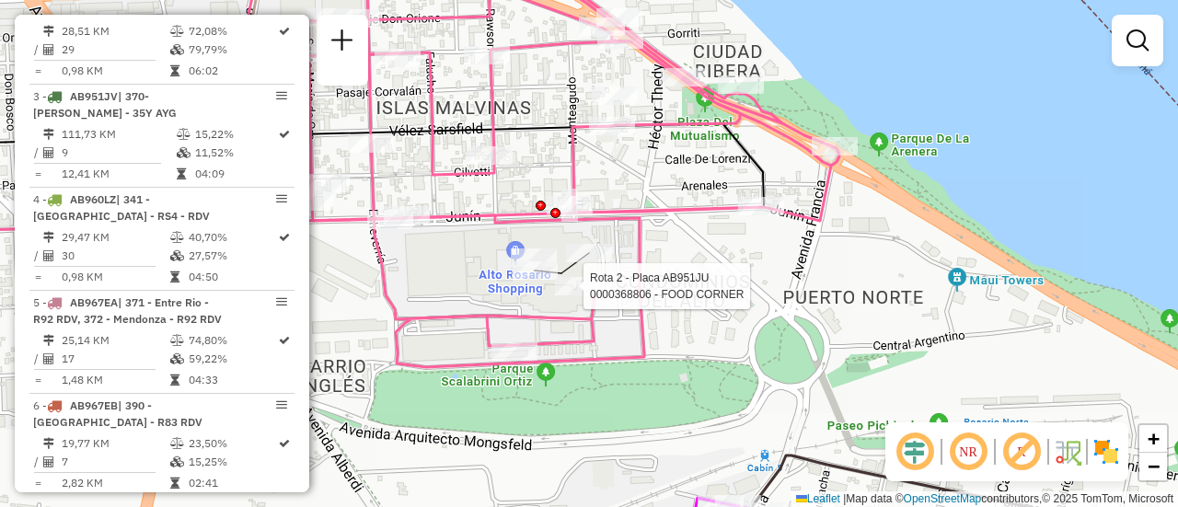
select select "**********"
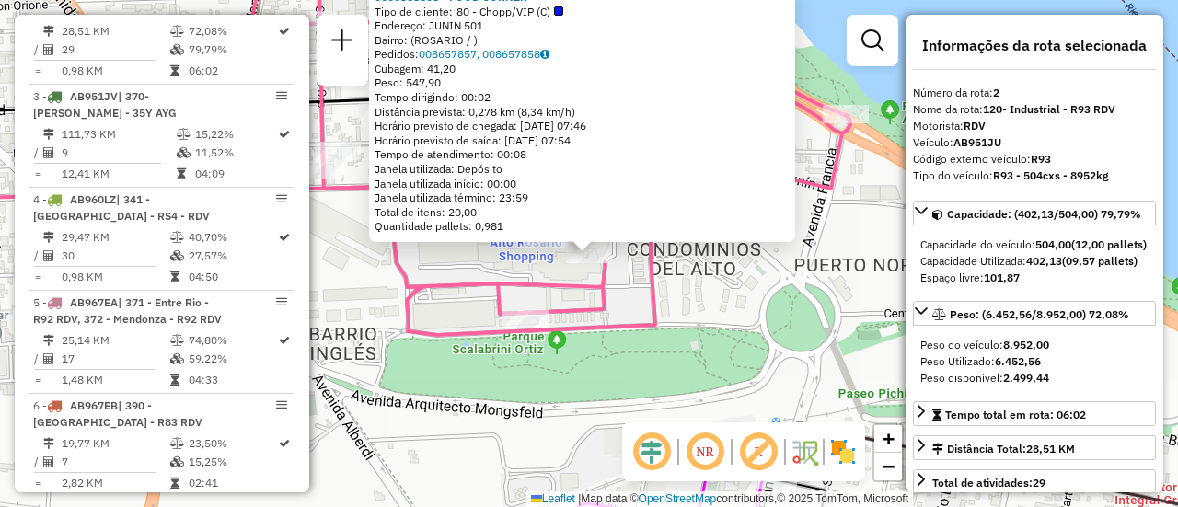
click at [702, 289] on div "0000368806 - FOOD CORNER Tipo de cliente: 80 - Chopp/VIP (C) Endereço: JUNIN 50…" at bounding box center [589, 253] width 1178 height 507
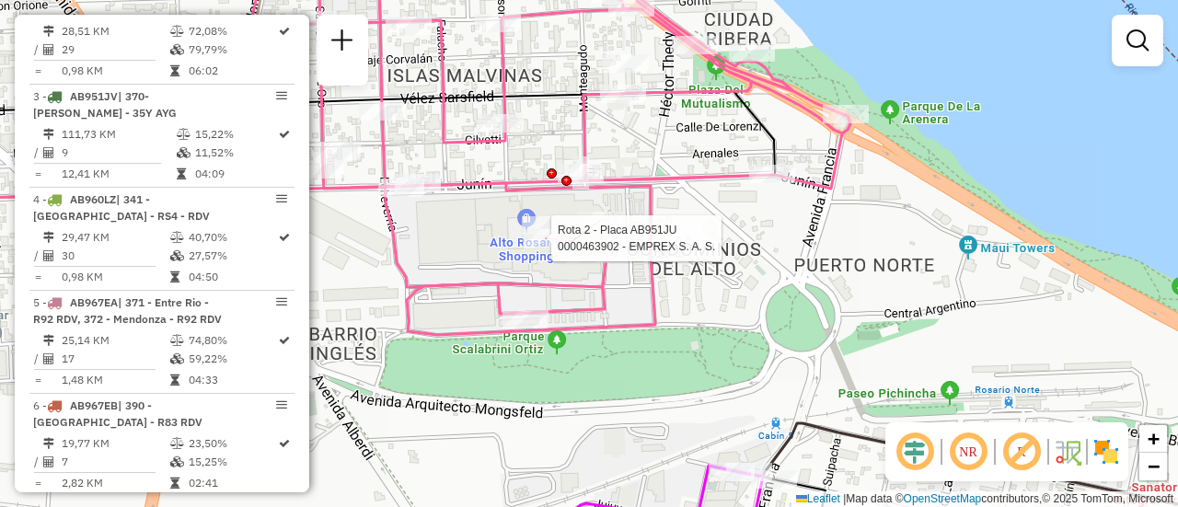
select select "**********"
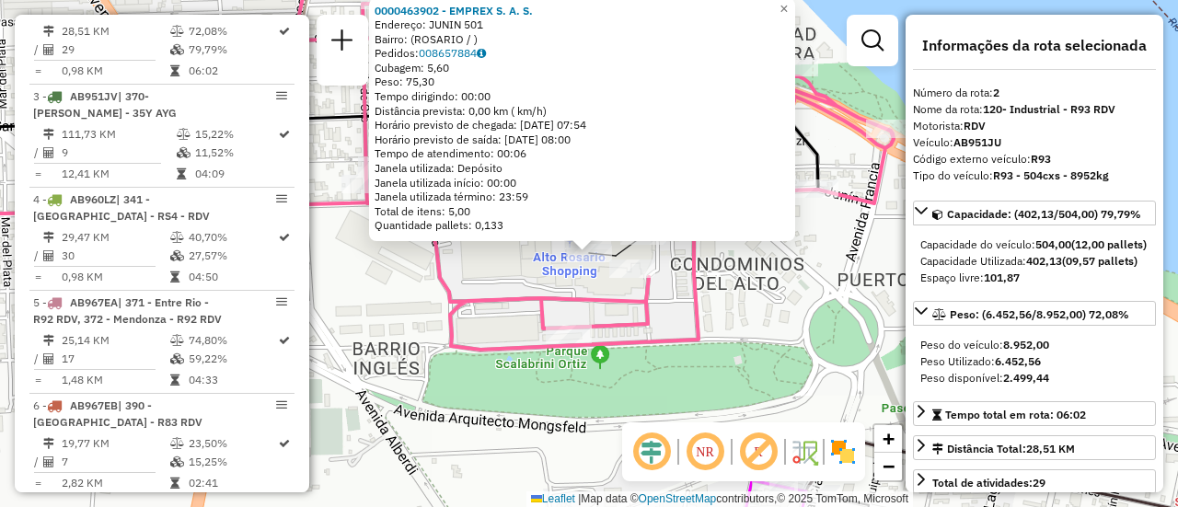
click at [474, 280] on div "0000463902 - EMPREX S. A. S. Endereço: JUNIN 501 Bairro: (ROSARIO / ) Pedidos: …" at bounding box center [589, 253] width 1178 height 507
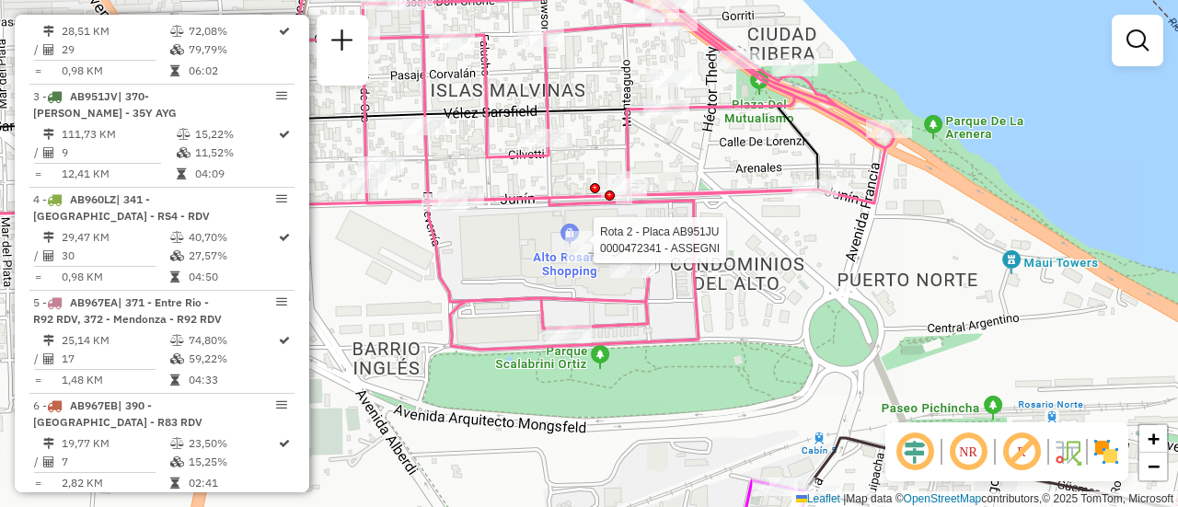
select select "**********"
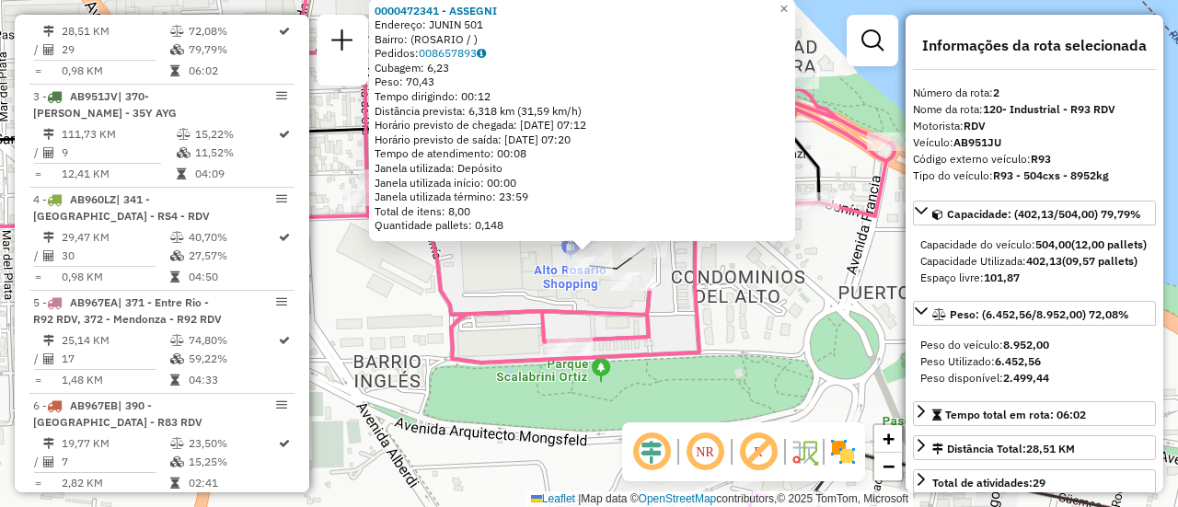
click at [486, 285] on div "0000472341 - ASSEGNI Endereço: JUNIN 501 Bairro: (ROSARIO / ) Pedidos: 00865789…" at bounding box center [589, 253] width 1178 height 507
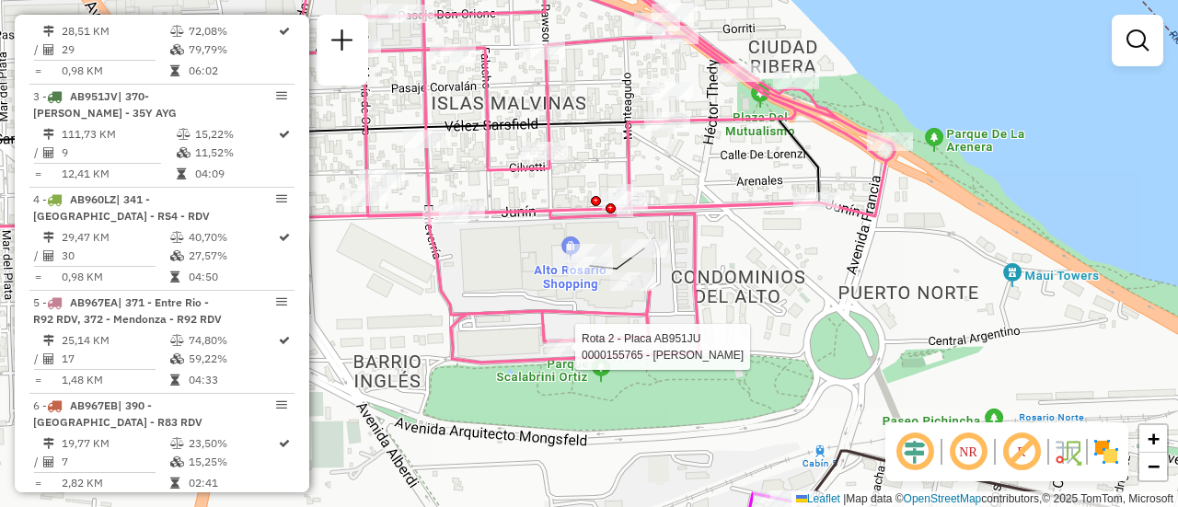
select select "**********"
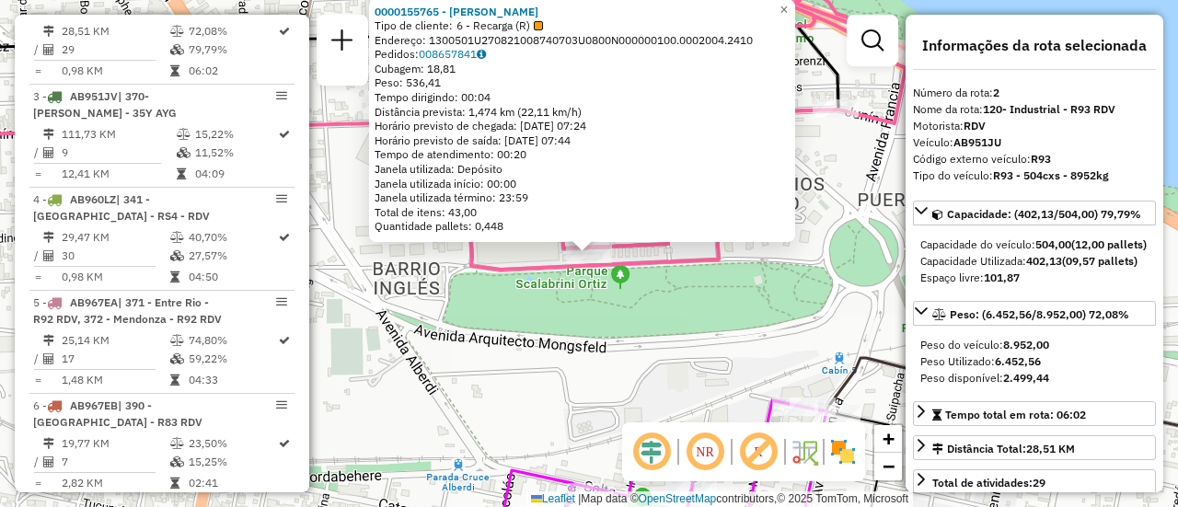
click at [518, 365] on div "0000155765 - MARTA CURA Tipo de cliente: 6 - Recarga (R) Endereço: 1300501U2708…" at bounding box center [589, 253] width 1178 height 507
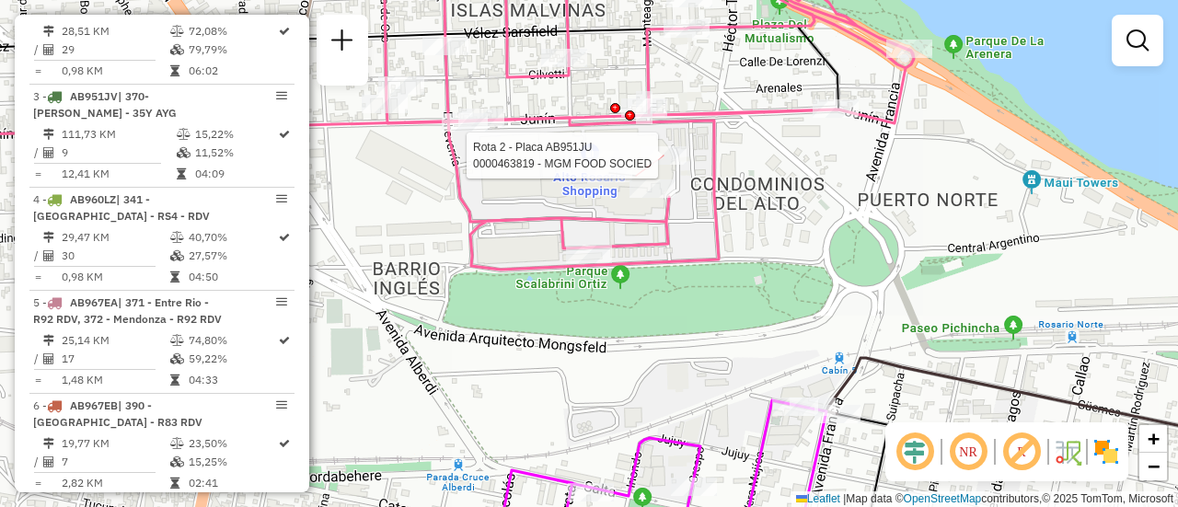
select select "**********"
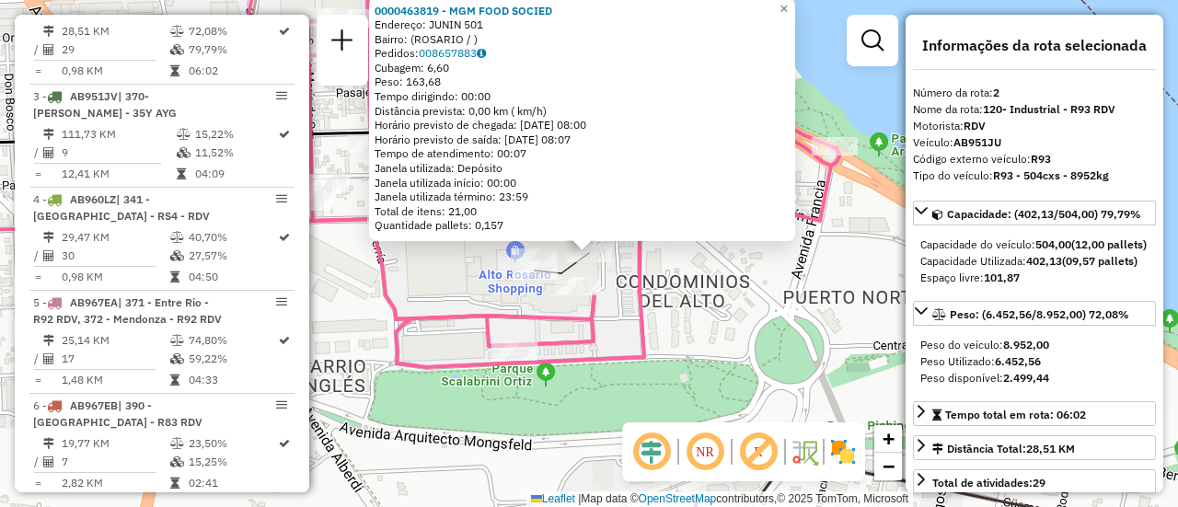
click at [677, 284] on div "0000463819 - MGM FOOD SOCIED Endereço: JUNIN 501 Bairro: (ROSARIO / ) Pedidos: …" at bounding box center [589, 253] width 1178 height 507
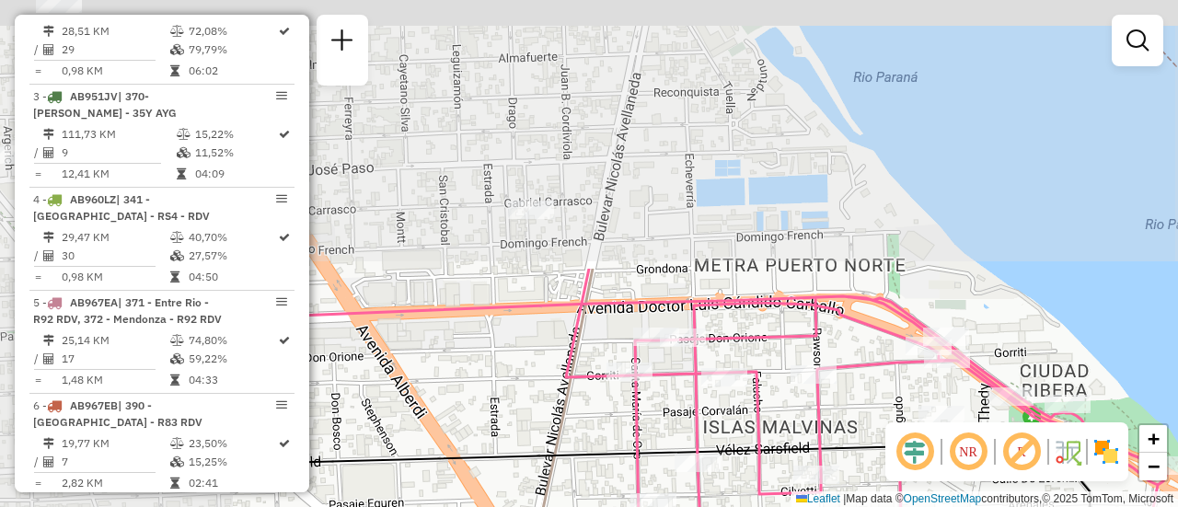
drag, startPoint x: 521, startPoint y: 102, endPoint x: 935, endPoint y: 412, distance: 517.4
click at [936, 420] on div "Janela de atendimento Grade de atendimento Capacidade Transportadoras Veículos …" at bounding box center [589, 253] width 1178 height 507
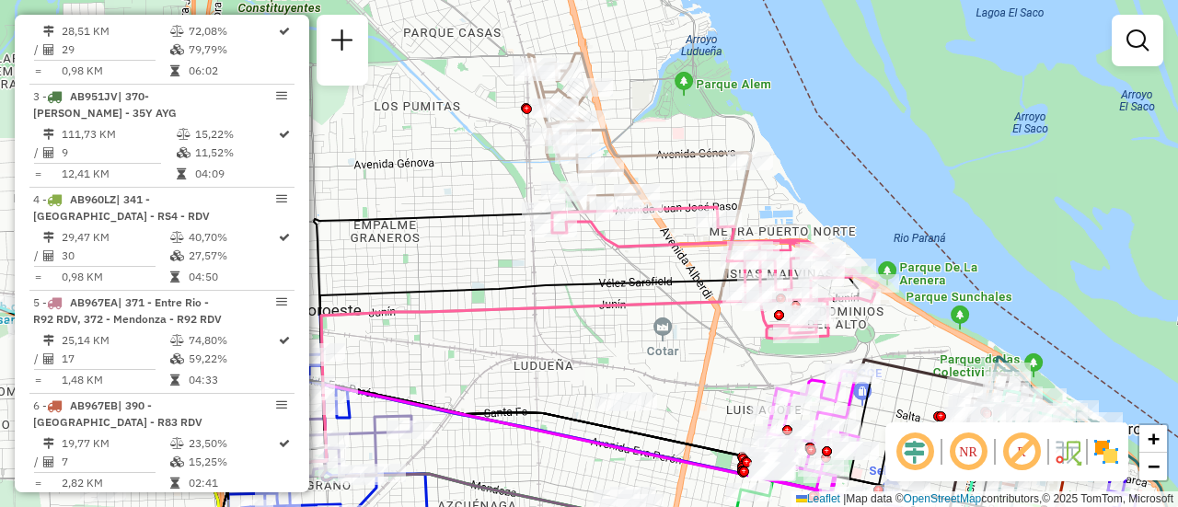
drag, startPoint x: 492, startPoint y: 261, endPoint x: 607, endPoint y: 262, distance: 115.0
click at [607, 262] on div "Janela de atendimento Grade de atendimento Capacidade Transportadoras Veículos …" at bounding box center [589, 253] width 1178 height 507
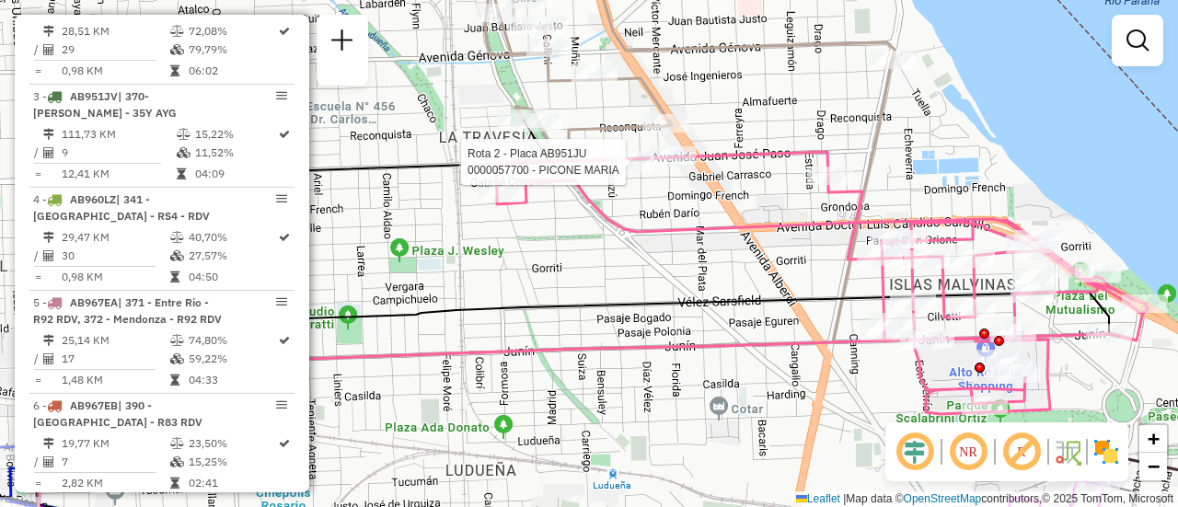
select select "**********"
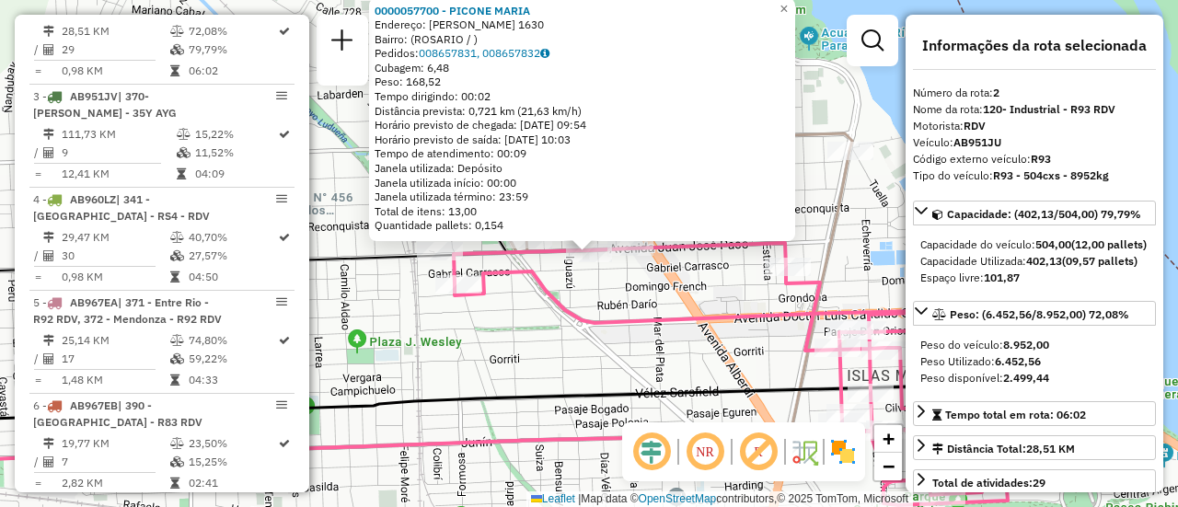
click at [615, 301] on div "0000057700 - [PERSON_NAME]: [PERSON_NAME] 1630 Bairro: ([GEOGRAPHIC_DATA] / ) P…" at bounding box center [589, 253] width 1178 height 507
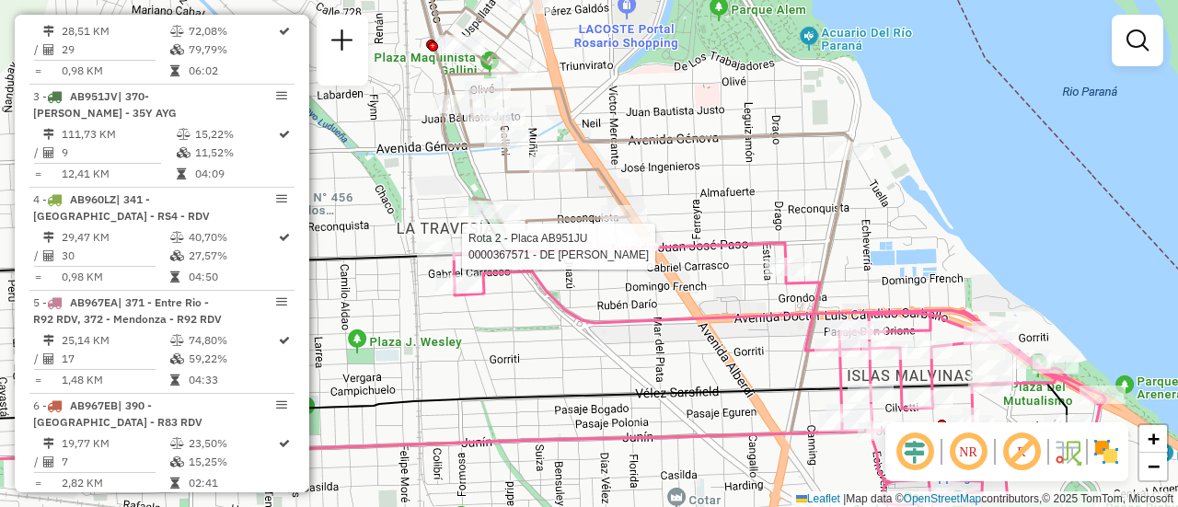
select select "**********"
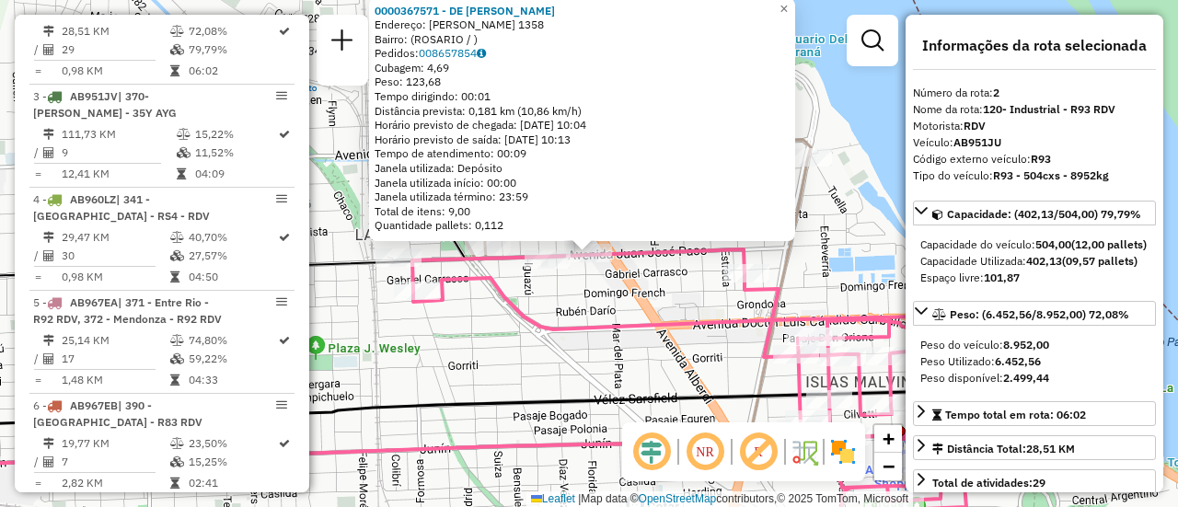
click at [633, 300] on div "0000367571 - DE [PERSON_NAME]: [PERSON_NAME] 1358 Bairro: ([GEOGRAPHIC_DATA] / …" at bounding box center [589, 253] width 1178 height 507
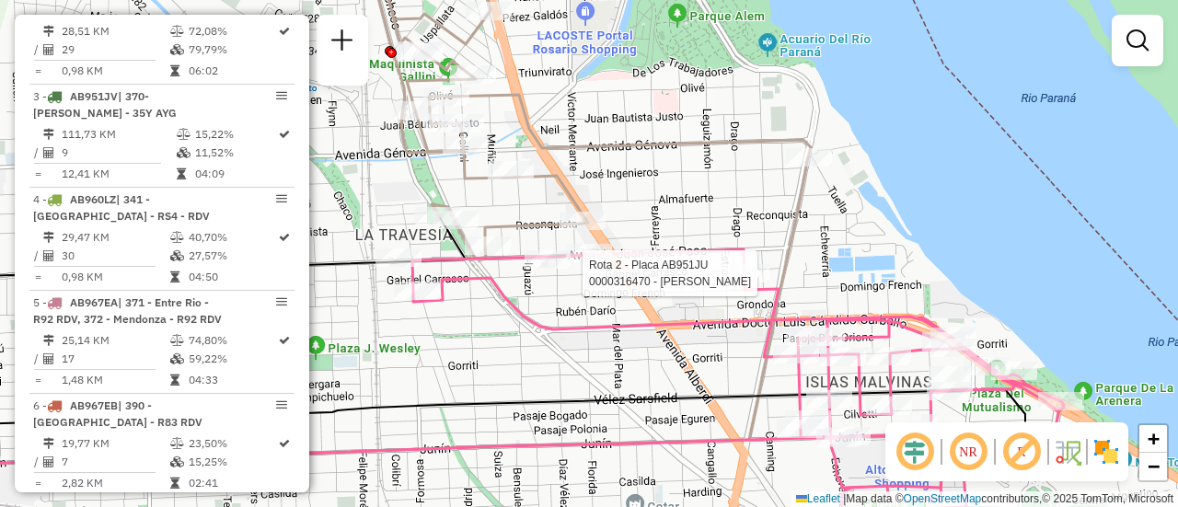
select select "**********"
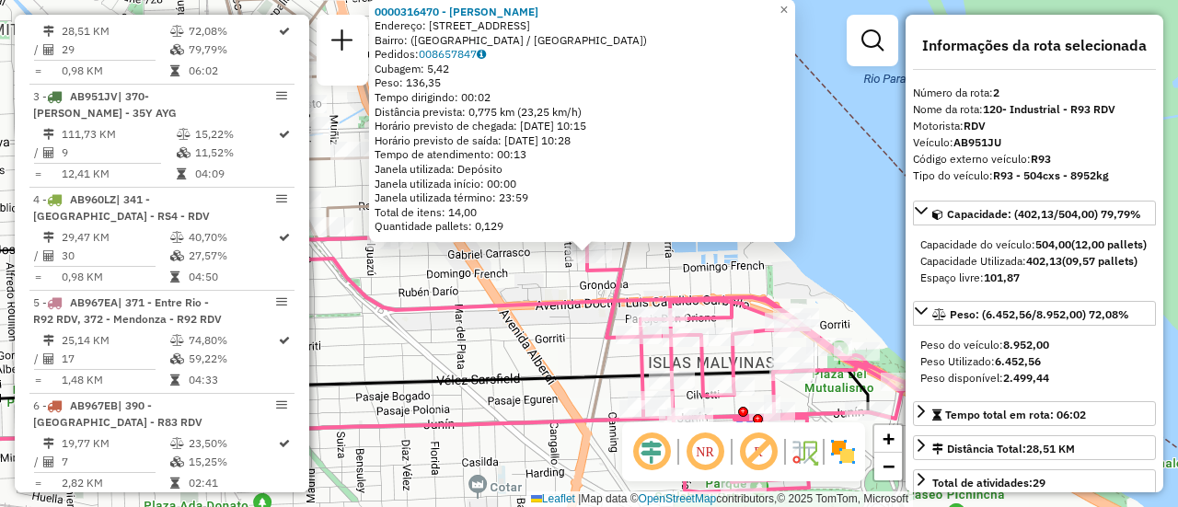
click at [552, 334] on div "0000316470 - RINALDI MARI Endereço: Calle Carcaraña, 642 Bairro: (Rosario / San…" at bounding box center [589, 253] width 1178 height 507
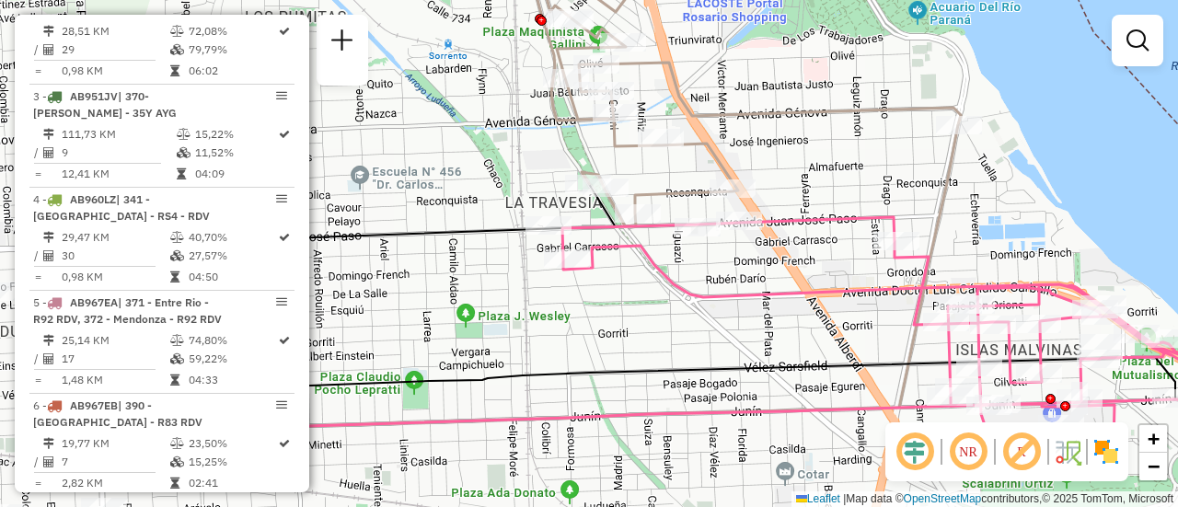
drag, startPoint x: 438, startPoint y: 287, endPoint x: 745, endPoint y: 274, distance: 307.7
click at [745, 274] on div "Janela de atendimento Grade de atendimento Capacidade Transportadoras Veículos …" at bounding box center [589, 253] width 1178 height 507
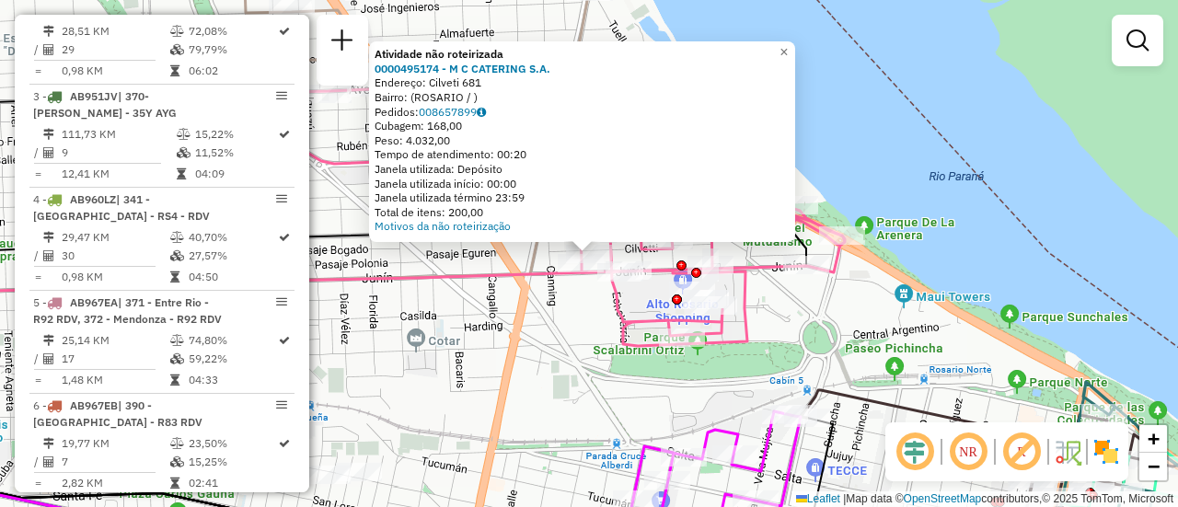
click at [511, 325] on div "Atividade não roteirizada 0000495174 - M C CATERING S.A. Endereço: Cilveti 681 …" at bounding box center [589, 253] width 1178 height 507
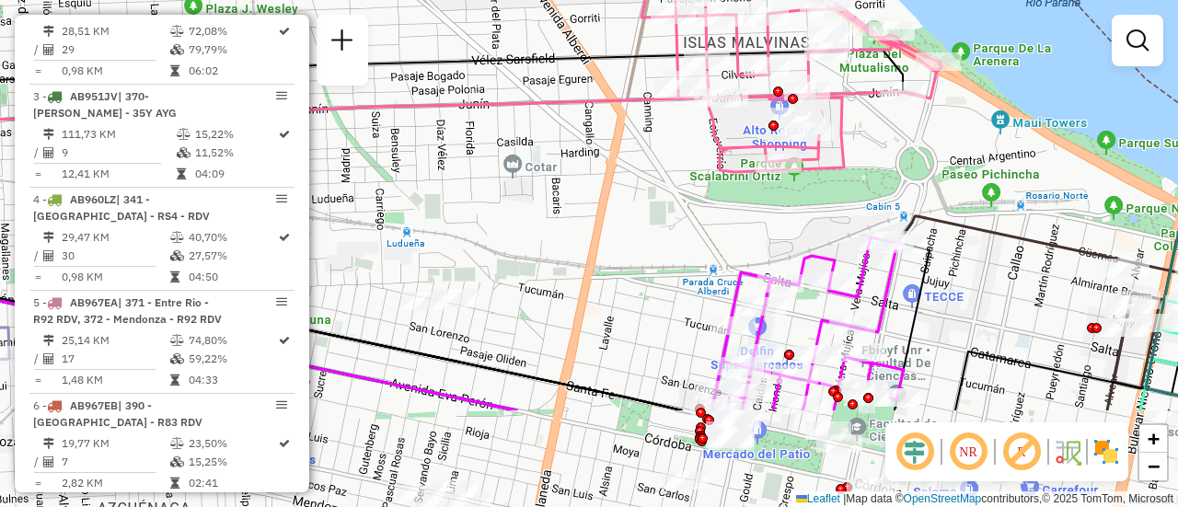
drag, startPoint x: 430, startPoint y: 376, endPoint x: 643, endPoint y: 153, distance: 309.2
click at [643, 153] on div "Janela de atendimento Grade de atendimento Capacidade Transportadoras Veículos …" at bounding box center [589, 253] width 1178 height 507
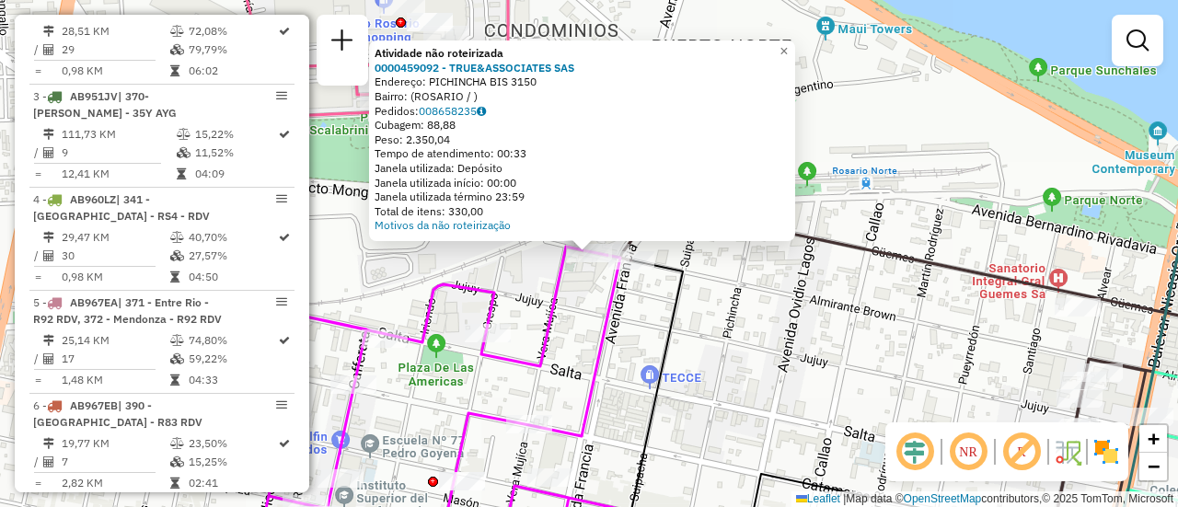
click at [724, 304] on div "Atividade não roteirizada 0000459092 - TRUE&ASSOCIATES SAS Endereço: PICHINCHA …" at bounding box center [589, 253] width 1178 height 507
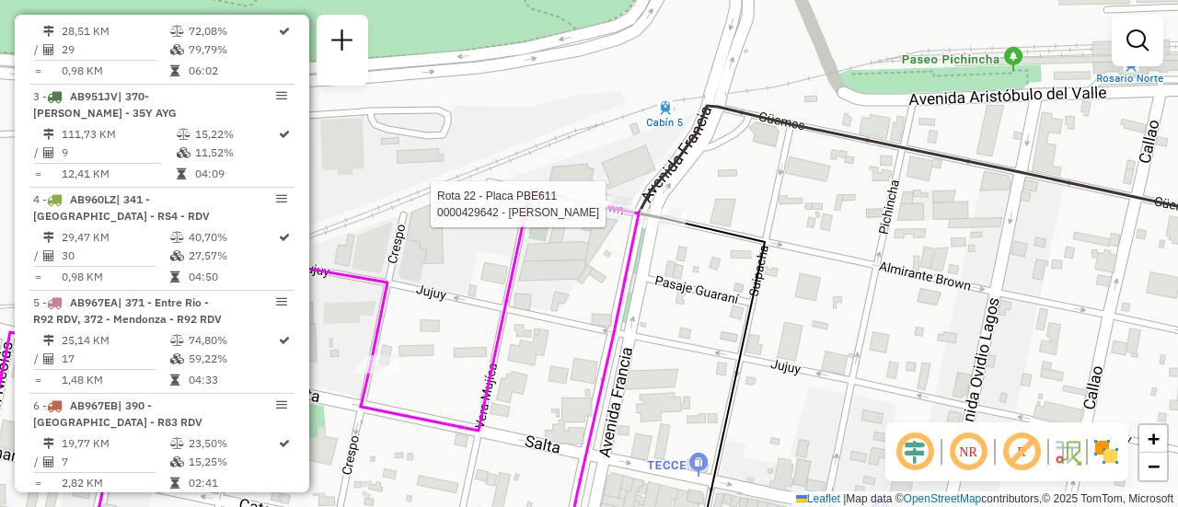
select select "**********"
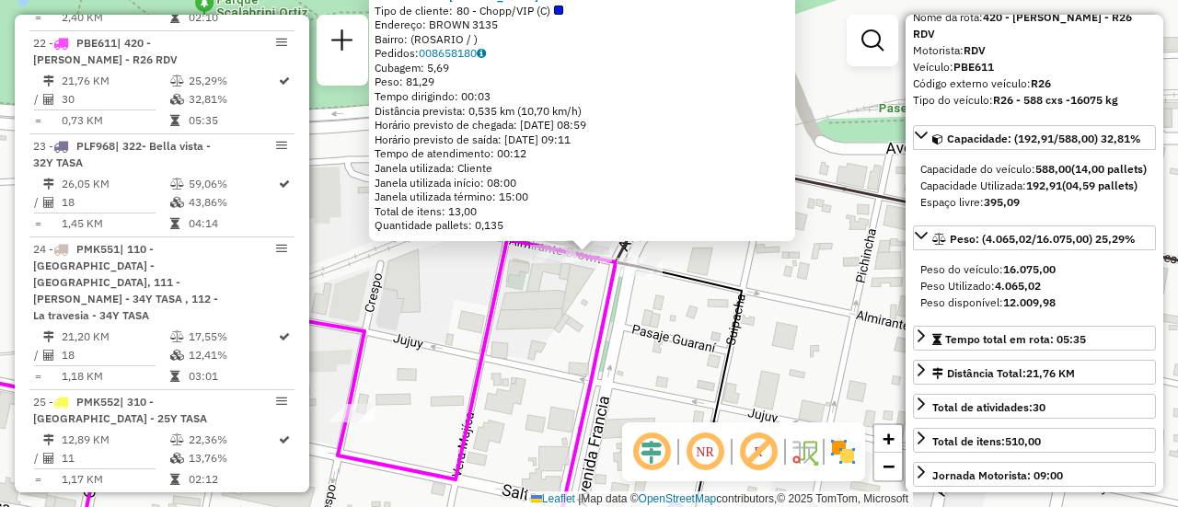
drag, startPoint x: 547, startPoint y: 314, endPoint x: 544, endPoint y: 268, distance: 46.1
click at [547, 313] on div "0000429642 - AMALIA PIZARRO Tipo de cliente: 80 - Chopp/VIP (C) Endereço: BROWN…" at bounding box center [589, 253] width 1178 height 507
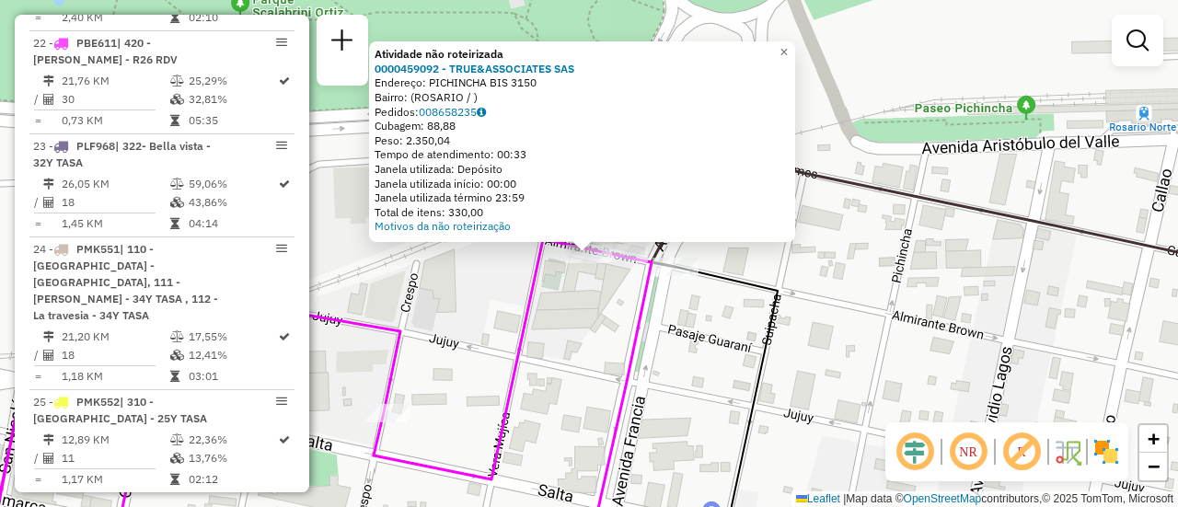
click at [538, 323] on div "Atividade não roteirizada 0000459092 - TRUE&ASSOCIATES SAS Endereço: PICHINCHA …" at bounding box center [589, 253] width 1178 height 507
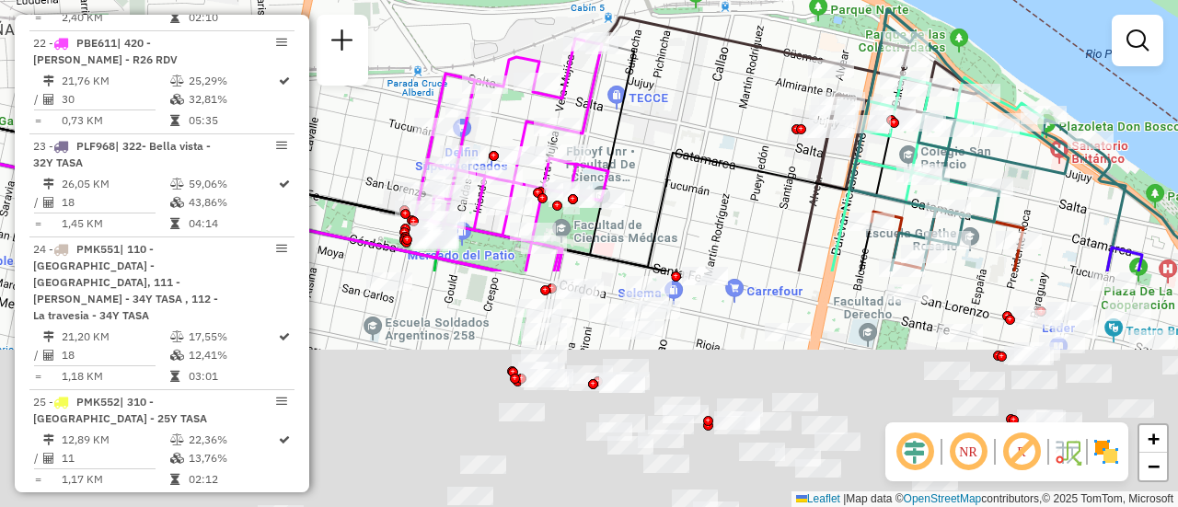
drag, startPoint x: 668, startPoint y: 383, endPoint x: 597, endPoint y: 72, distance: 319.0
click at [597, 72] on div "Janela de atendimento Grade de atendimento Capacidade Transportadoras Veículos …" at bounding box center [589, 253] width 1178 height 507
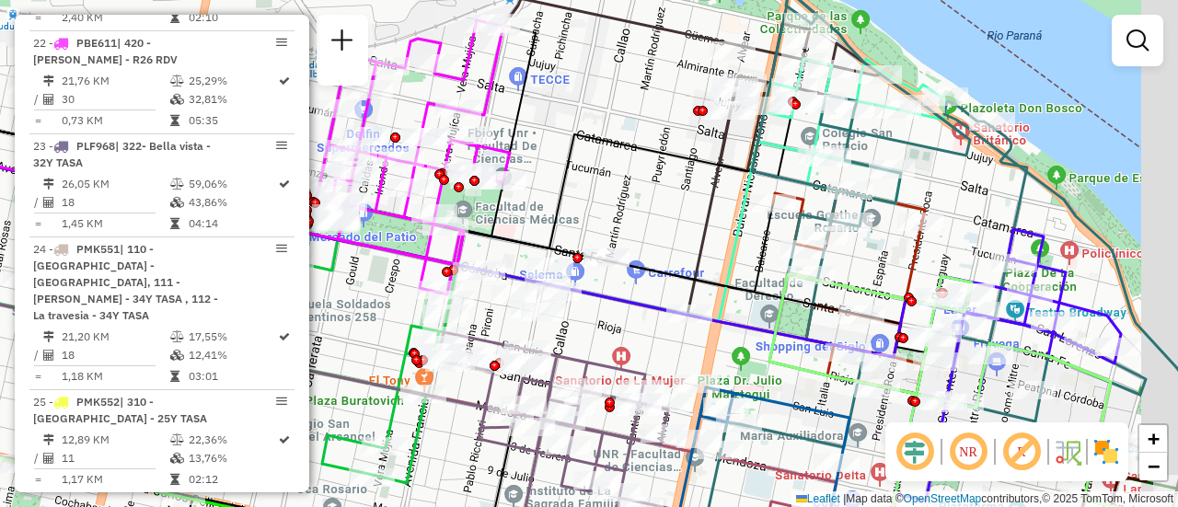
drag, startPoint x: 718, startPoint y: 166, endPoint x: 603, endPoint y: 179, distance: 115.9
click at [603, 179] on div "Janela de atendimento Grade de atendimento Capacidade Transportadoras Veículos …" at bounding box center [589, 253] width 1178 height 507
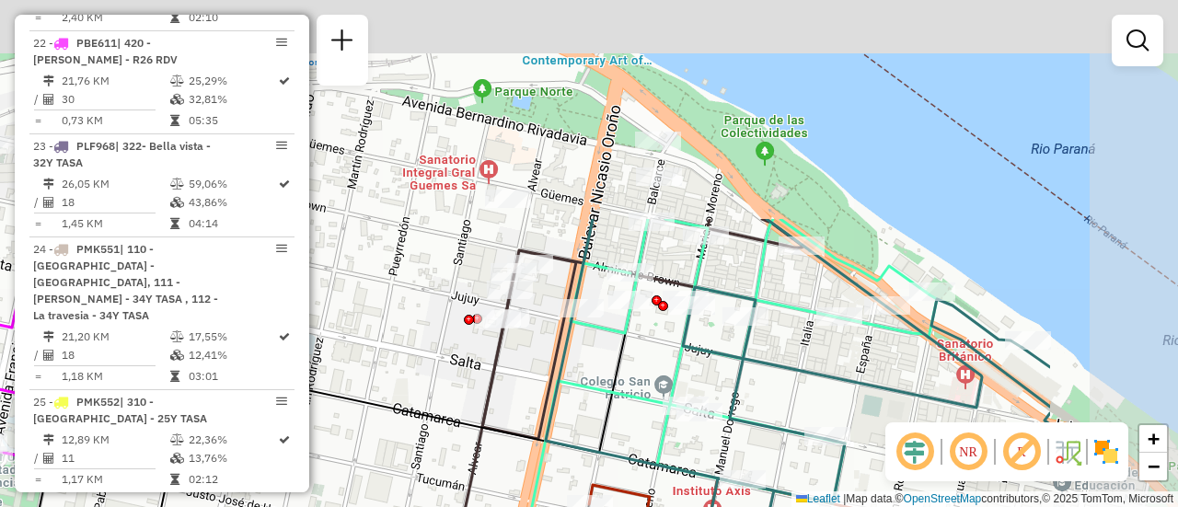
drag, startPoint x: 918, startPoint y: 95, endPoint x: 672, endPoint y: 364, distance: 364.8
click at [672, 364] on icon at bounding box center [754, 361] width 366 height 284
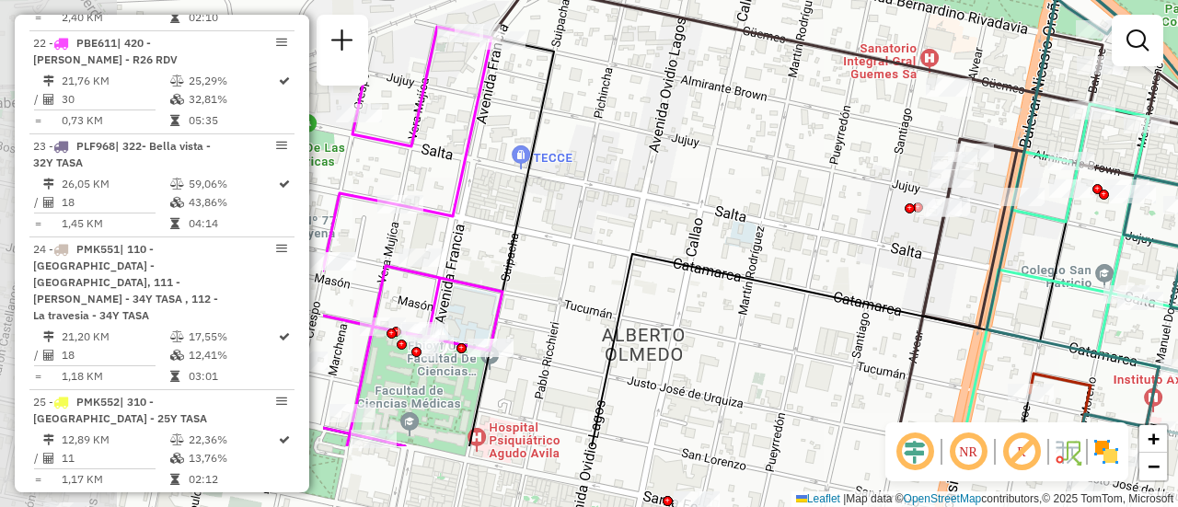
drag, startPoint x: 409, startPoint y: 299, endPoint x: 850, endPoint y: 188, distance: 455.6
click at [850, 188] on div "Janela de atendimento Grade de atendimento Capacidade Transportadoras Veículos …" at bounding box center [589, 253] width 1178 height 507
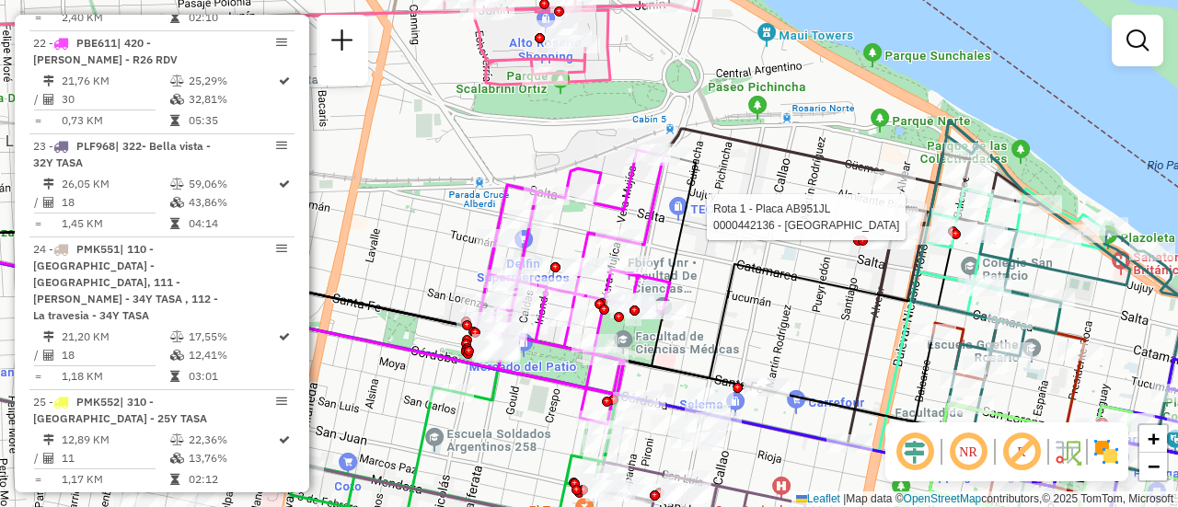
click at [827, 260] on div "Rota 1 - Placa AB951JL 0000442136 - NUEVA PLAZA SRL Janela de atendimento Grade…" at bounding box center [589, 253] width 1178 height 507
select select "**********"
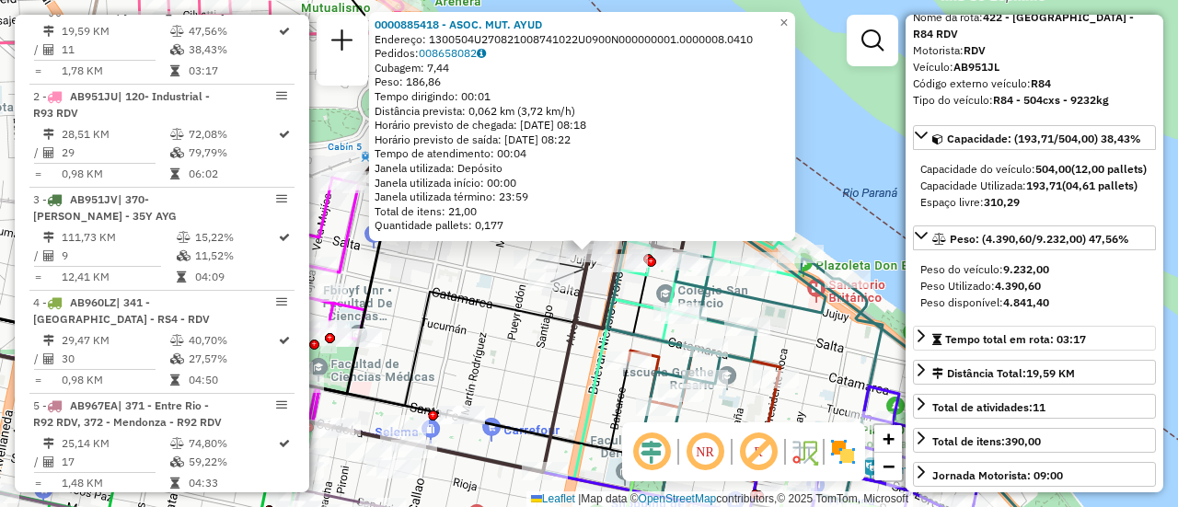
scroll to position [184, 0]
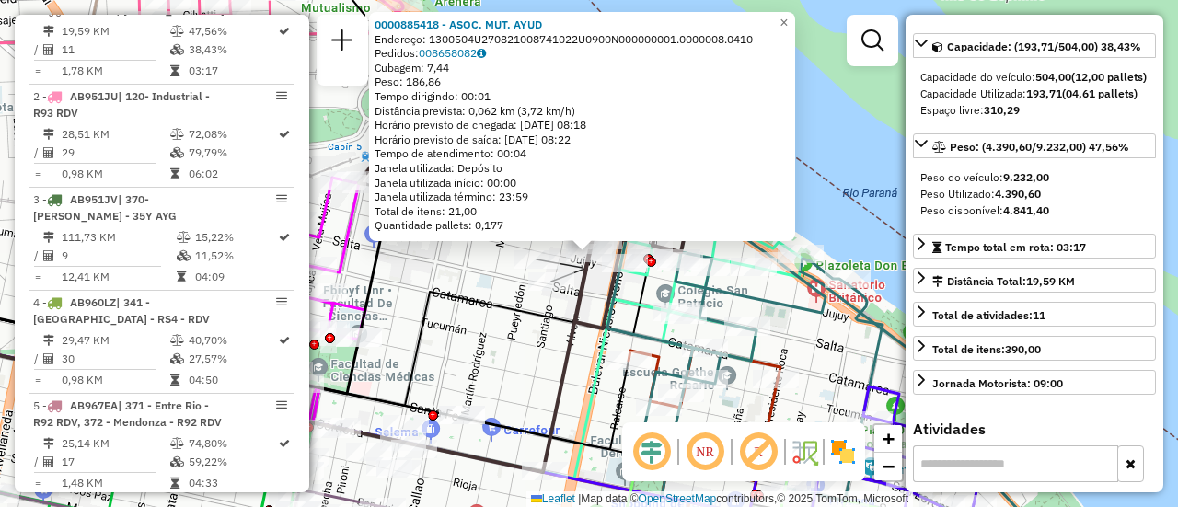
click at [549, 357] on div "0000885418 - ASOC. MUT. AYUD Endereço: 1300504U270821008741022U0900N000000001.0…" at bounding box center [589, 253] width 1178 height 507
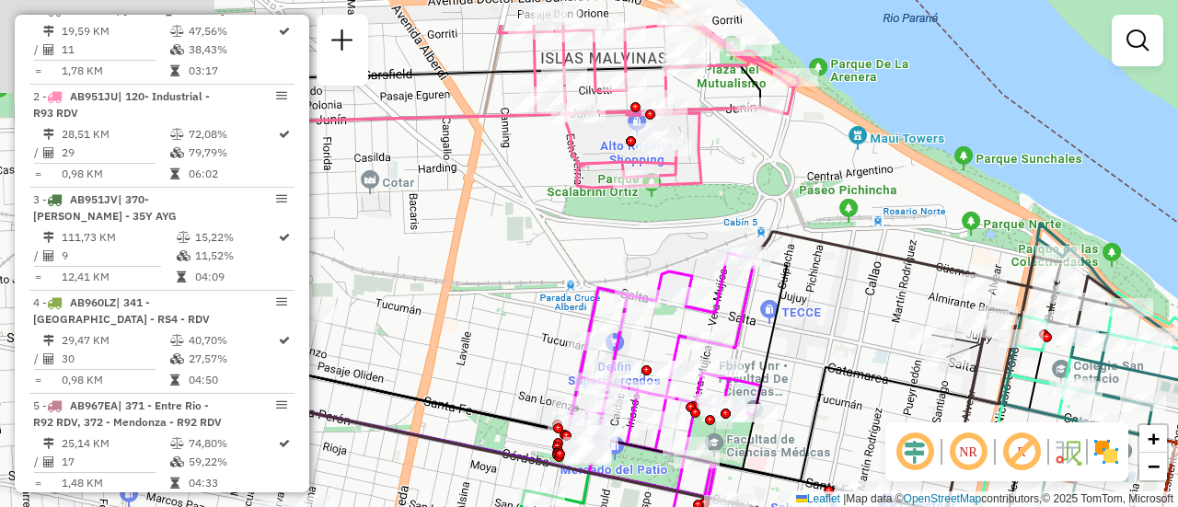
drag, startPoint x: 437, startPoint y: 214, endPoint x: 833, endPoint y: 289, distance: 402.9
click at [833, 289] on div "Janela de atendimento Grade de atendimento Capacidade Transportadoras Veículos …" at bounding box center [589, 253] width 1178 height 507
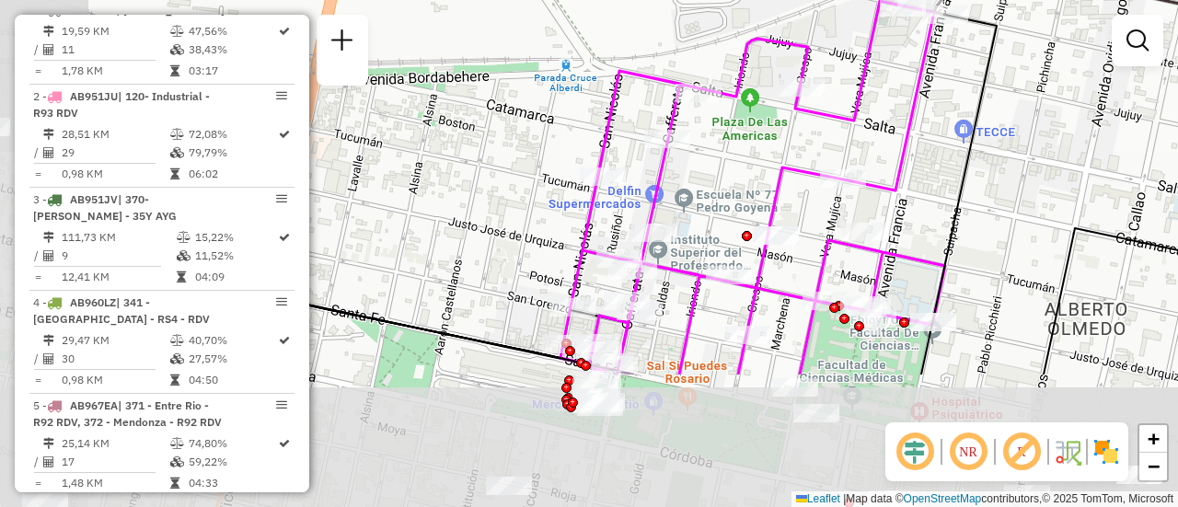
drag, startPoint x: 555, startPoint y: 375, endPoint x: 730, endPoint y: 190, distance: 254.5
click at [726, 191] on div "Rota 1 - Placa AB951JL 0000887531 - SALIM JORGE Janela de atendimento Grade de …" at bounding box center [589, 253] width 1178 height 507
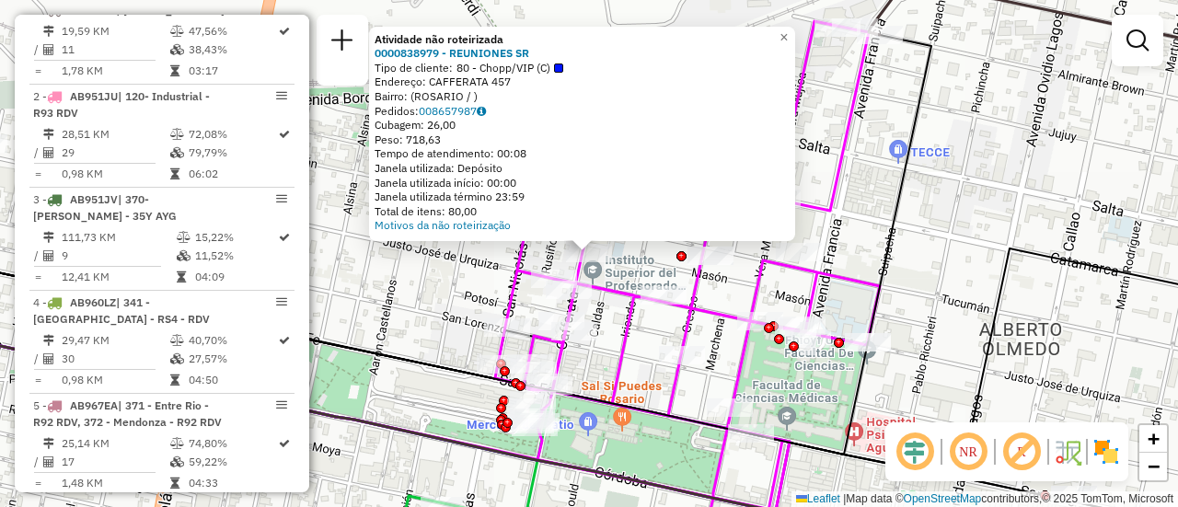
click at [648, 264] on div "Atividade não roteirizada 0000838979 - REUNIONES SR Tipo de cliente: 80 - Chopp…" at bounding box center [589, 253] width 1178 height 507
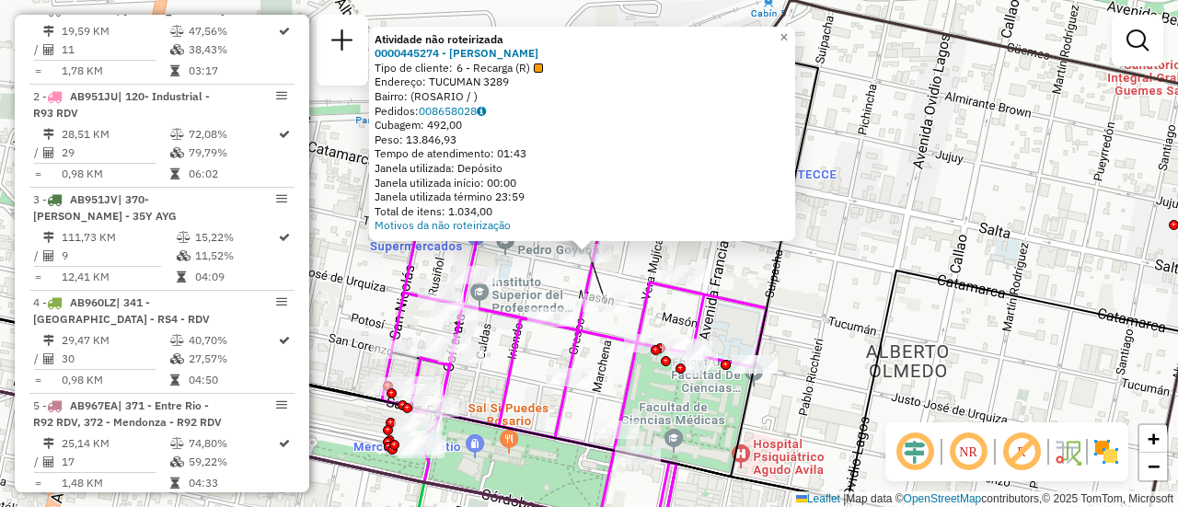
click at [801, 284] on div "Atividade não roteirizada 0000445274 - RUIZ FRANCO NICOLAS Tipo de cliente: 6 -…" at bounding box center [589, 253] width 1178 height 507
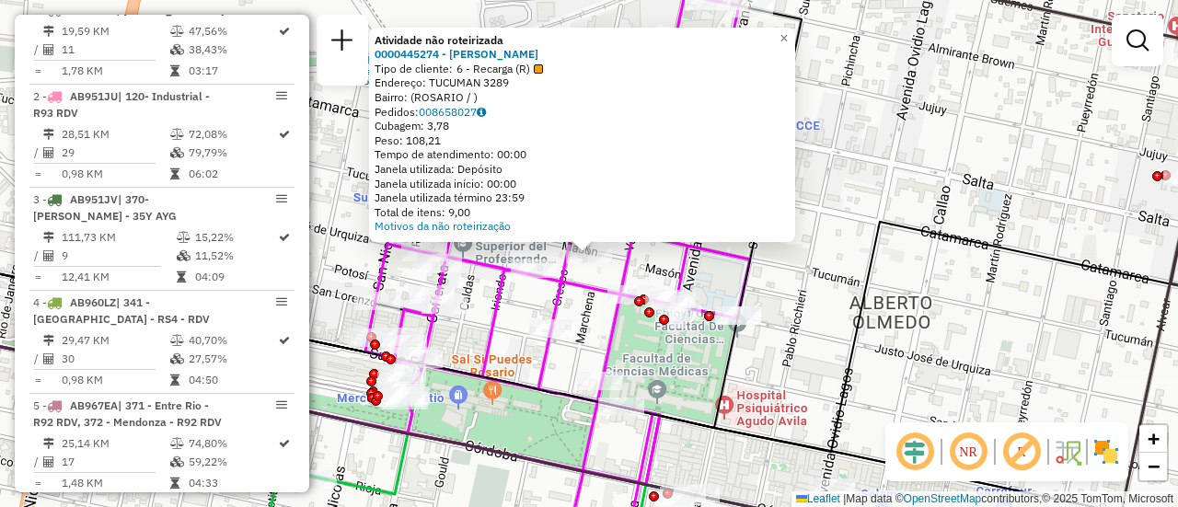
click at [814, 264] on div "Atividade não roteirizada 0000445274 - RUIZ FRANCO NICOLAS Tipo de cliente: 6 -…" at bounding box center [589, 253] width 1178 height 507
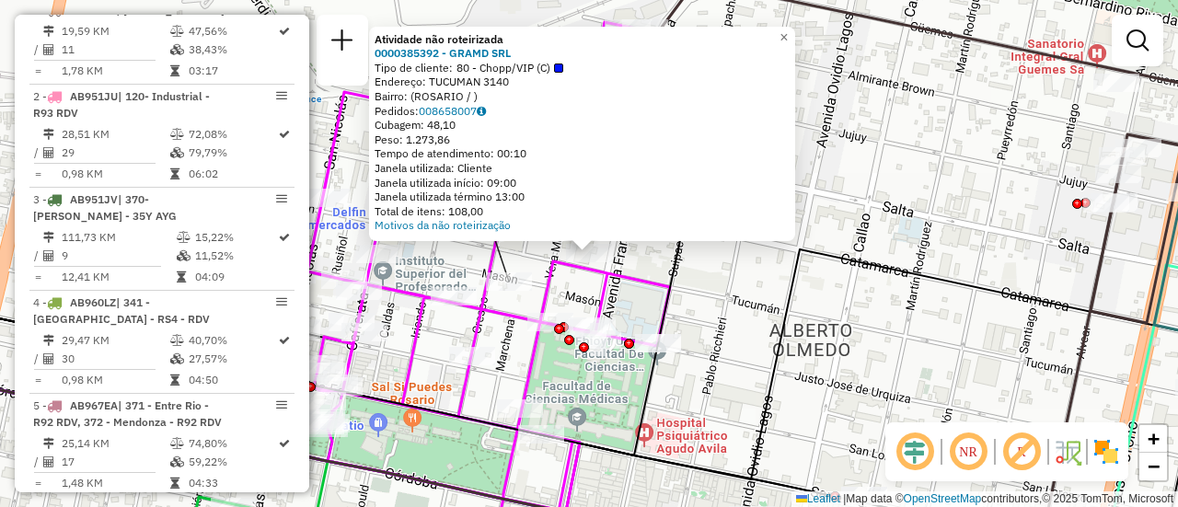
click at [714, 288] on div "Atividade não roteirizada 0000385392 - GRAMD SRL Tipo de cliente: 80 - Chopp/VI…" at bounding box center [589, 253] width 1178 height 507
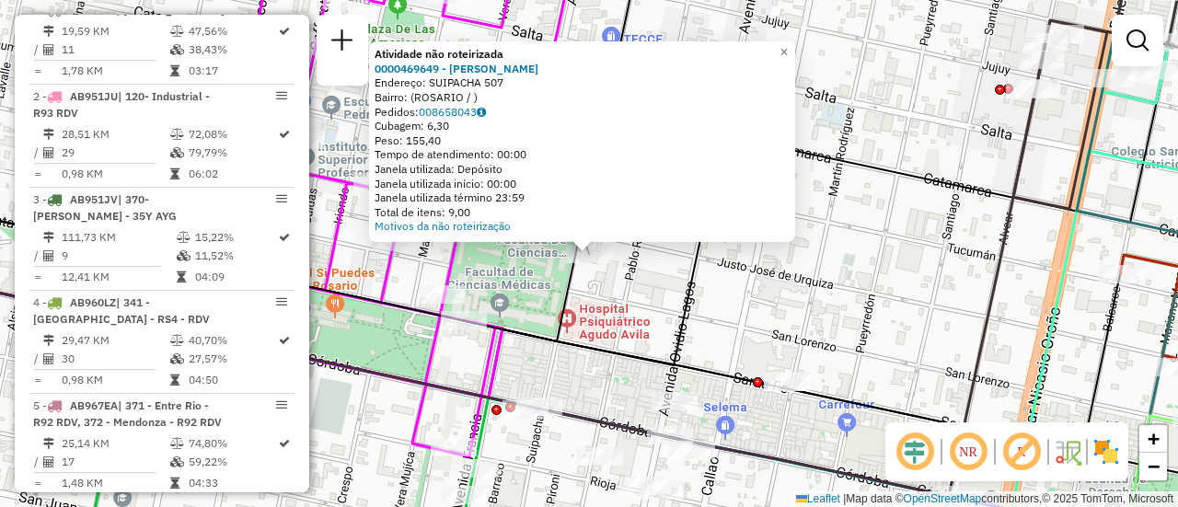
click at [718, 287] on div "Atividade não roteirizada 0000469649 - ROJAS CURILLA Endereço: SUIPACHA 507 Bai…" at bounding box center [589, 253] width 1178 height 507
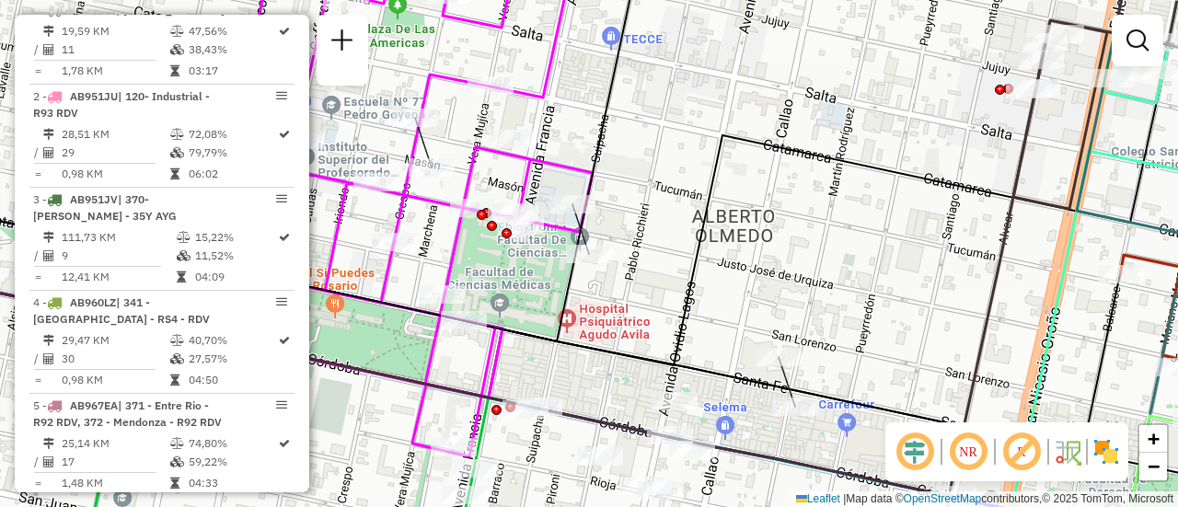
click at [690, 285] on icon at bounding box center [525, 204] width 1286 height 322
select select "**********"
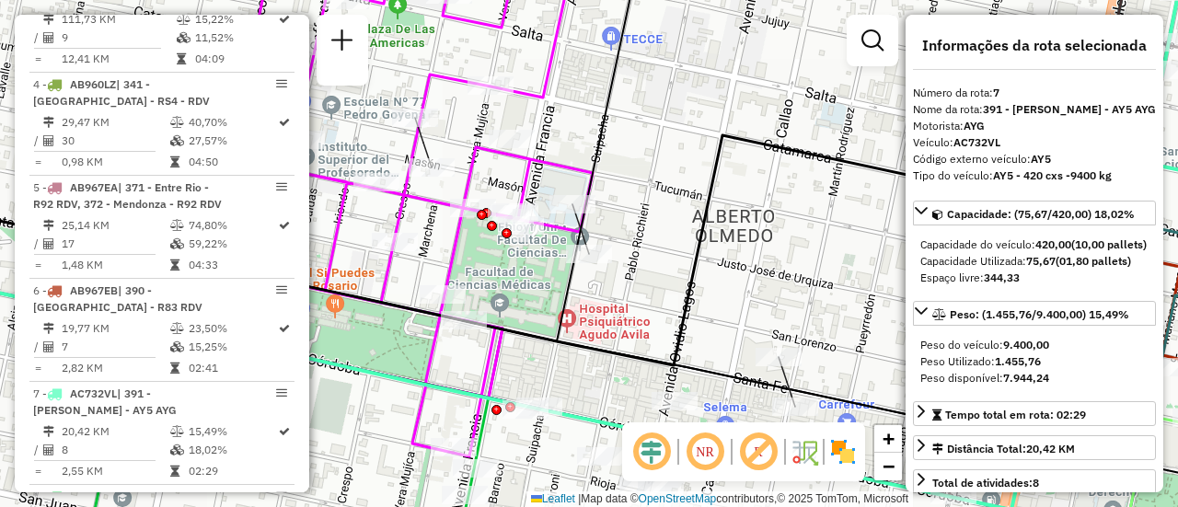
scroll to position [1274, 0]
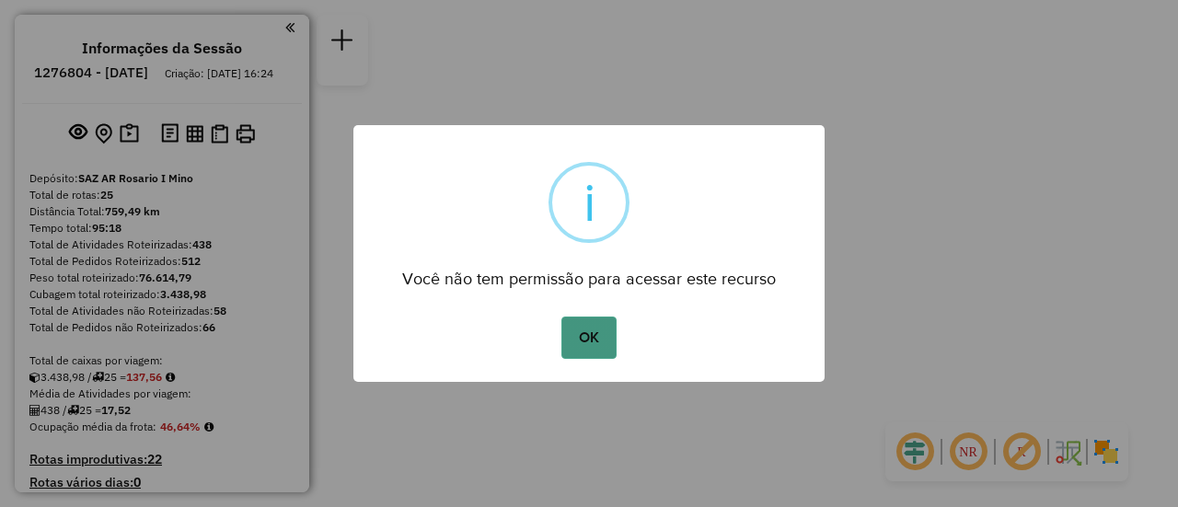
click at [583, 329] on button "OK" at bounding box center [588, 338] width 54 height 42
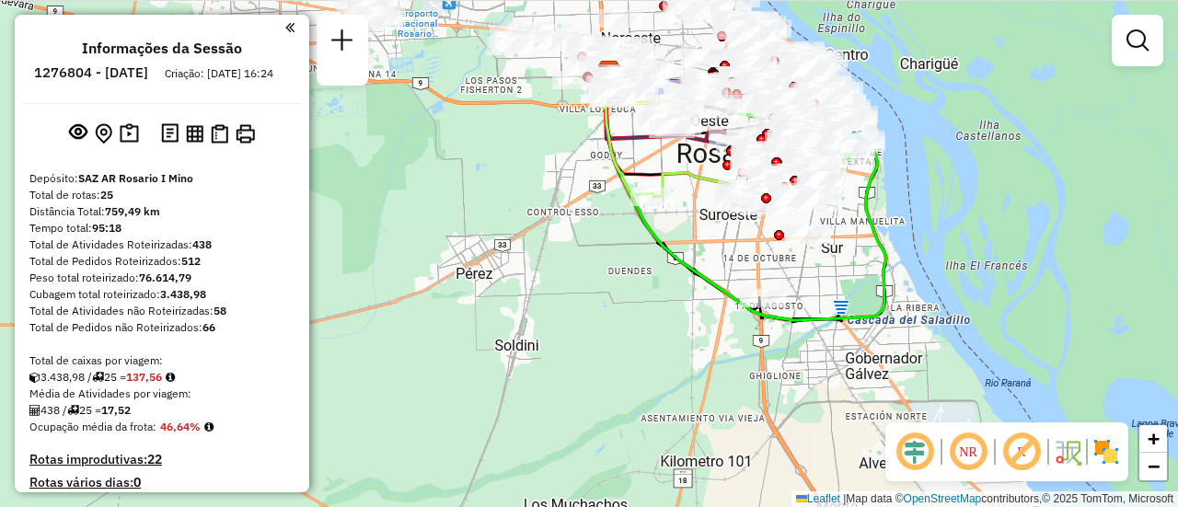
drag, startPoint x: 560, startPoint y: 258, endPoint x: 525, endPoint y: 417, distance: 163.0
click at [525, 418] on div "Janela de atendimento Grade de atendimento Capacidade Transportadoras Veículos …" at bounding box center [589, 253] width 1178 height 507
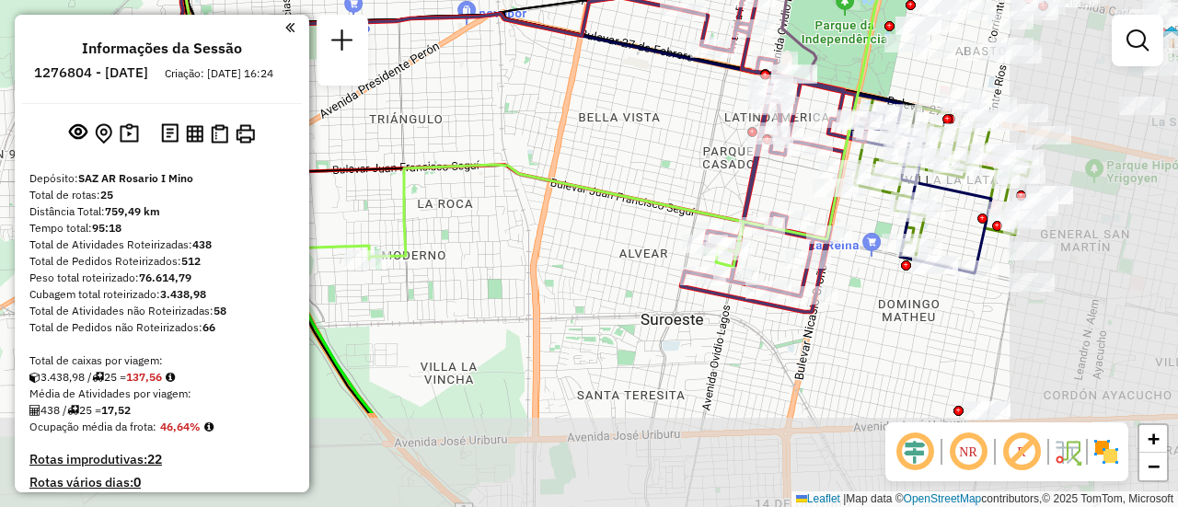
drag, startPoint x: 798, startPoint y: 293, endPoint x: 492, endPoint y: 166, distance: 330.9
click at [464, 152] on icon at bounding box center [617, 32] width 882 height 455
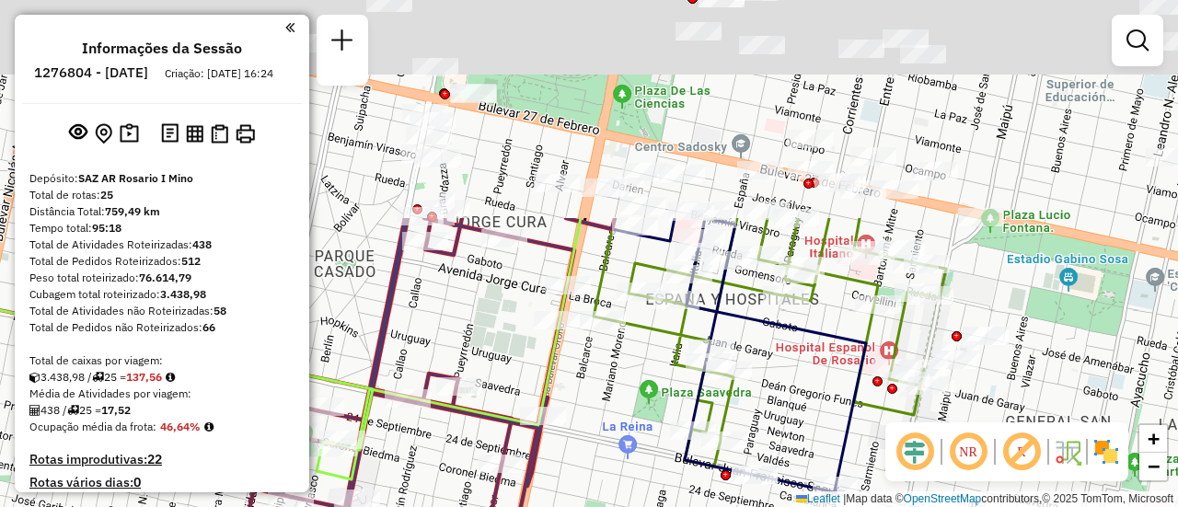
drag, startPoint x: 880, startPoint y: 183, endPoint x: 831, endPoint y: 394, distance: 216.3
click at [831, 394] on div "Janela de atendimento Grade de atendimento Capacidade Transportadoras Veículos …" at bounding box center [589, 253] width 1178 height 507
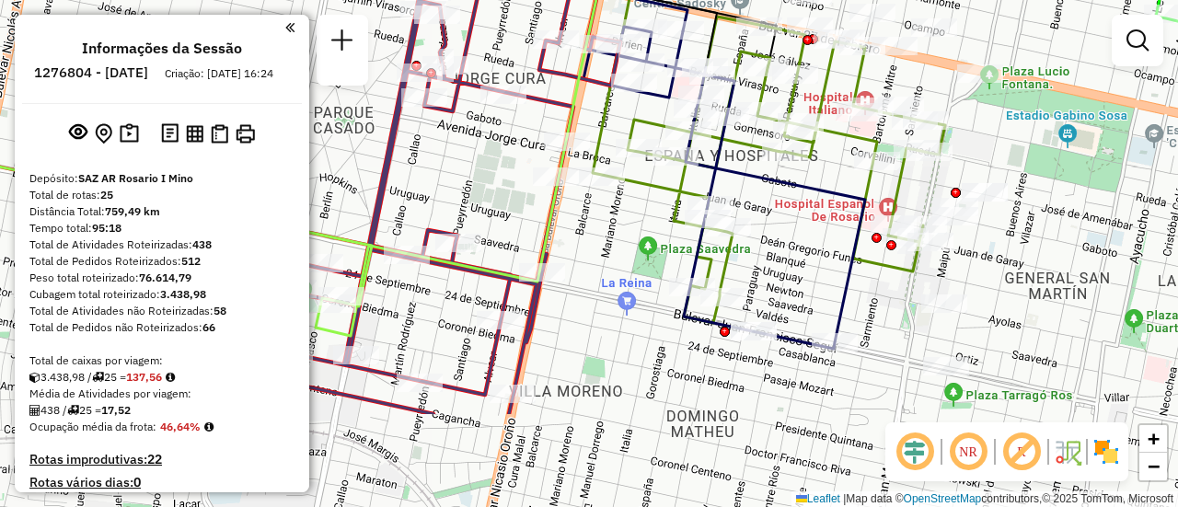
drag, startPoint x: 808, startPoint y: 413, endPoint x: 807, endPoint y: 270, distance: 143.6
click at [807, 270] on div "Janela de atendimento Grade de atendimento Capacidade Transportadoras Veículos …" at bounding box center [589, 253] width 1178 height 507
select select "**********"
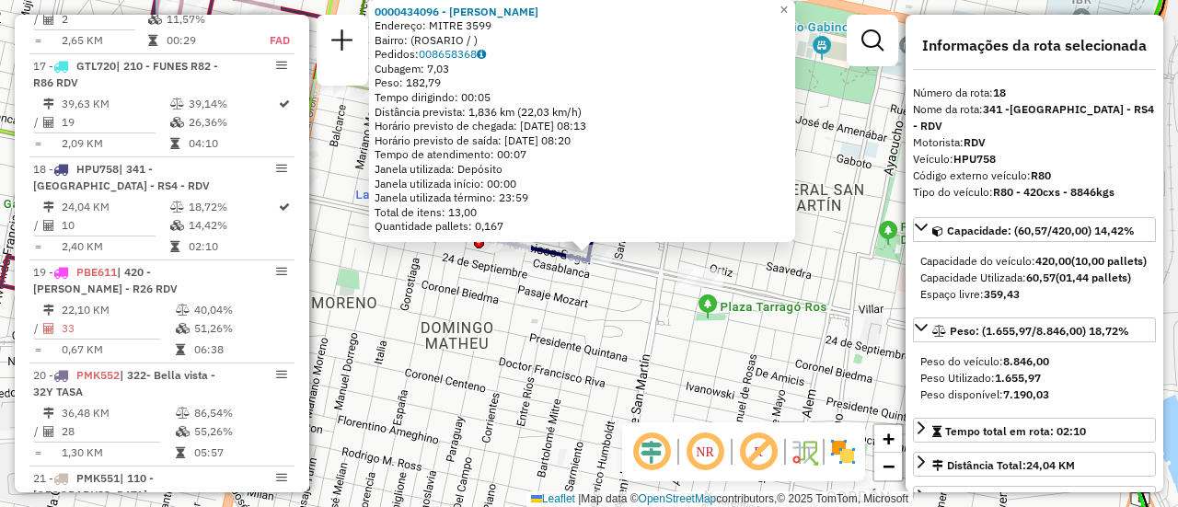
scroll to position [2524, 0]
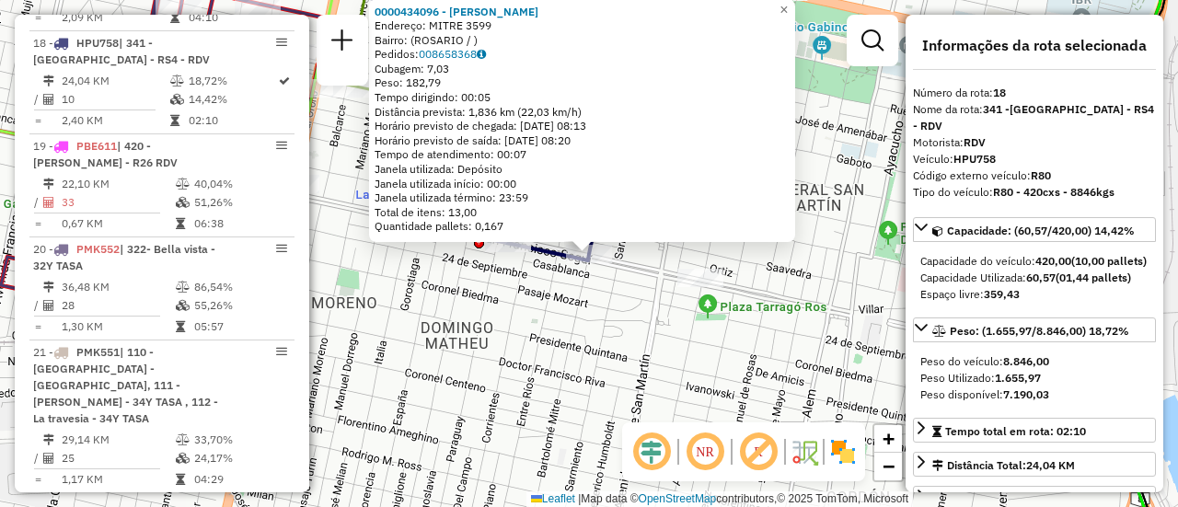
click at [609, 339] on div "0000434096 - BEJNAR ALBERTO GABRIEL Endereço: MITRE 3599 Bairro: (ROSARIO / ) P…" at bounding box center [589, 253] width 1178 height 507
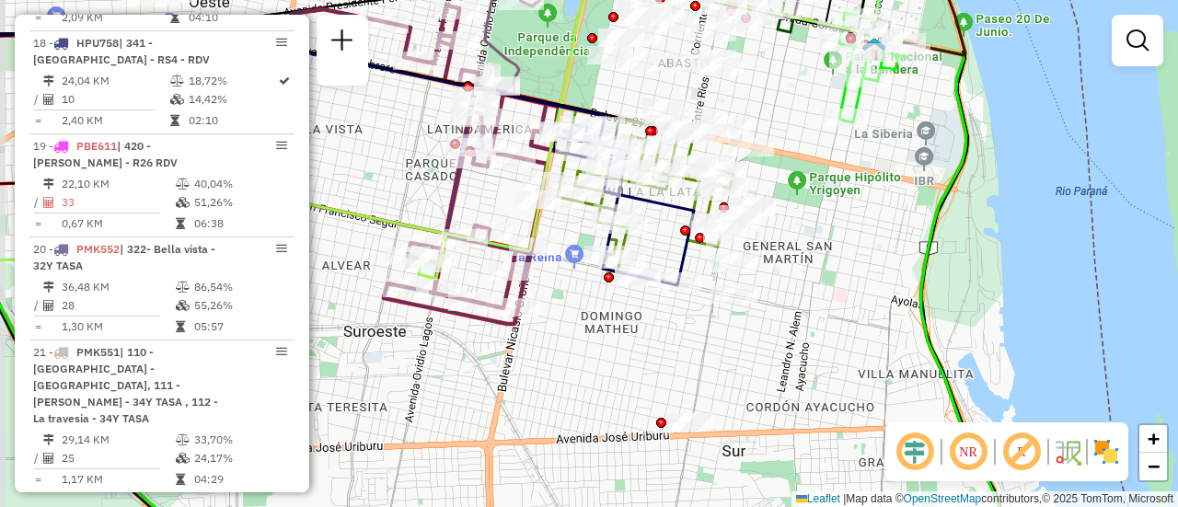
drag, startPoint x: 589, startPoint y: 199, endPoint x: 656, endPoint y: 238, distance: 78.0
click at [656, 238] on div "Janela de atendimento Grade de atendimento Capacidade Transportadoras Veículos …" at bounding box center [589, 253] width 1178 height 507
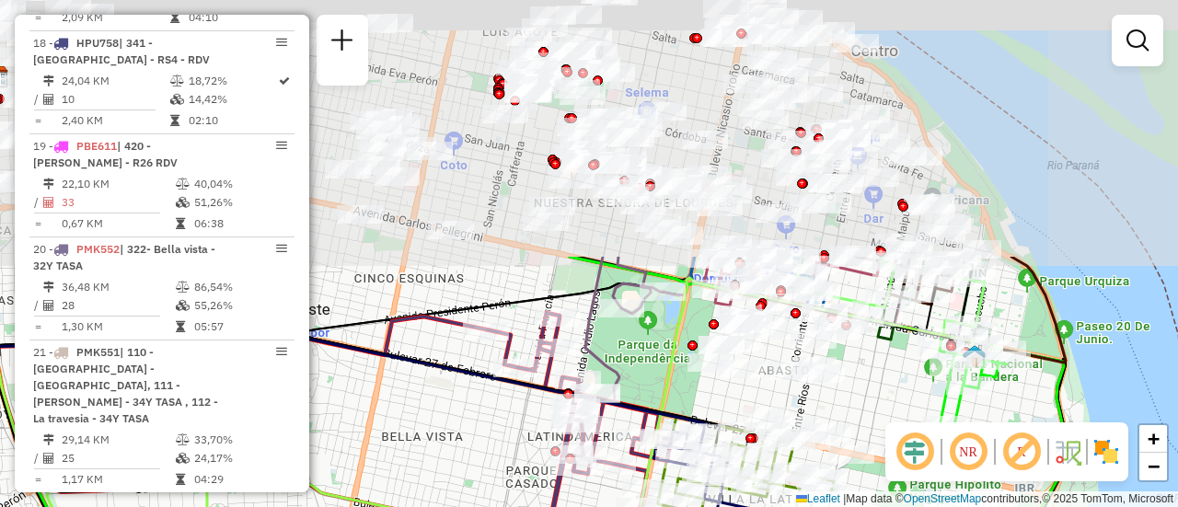
drag, startPoint x: 788, startPoint y: 115, endPoint x: 888, endPoint y: 422, distance: 323.3
click at [888, 422] on div "Rota 4 - Placa AB960LZ 0000366377 - SANTILLI SABOL FRANCO LEONEL Janela de aten…" at bounding box center [589, 253] width 1178 height 507
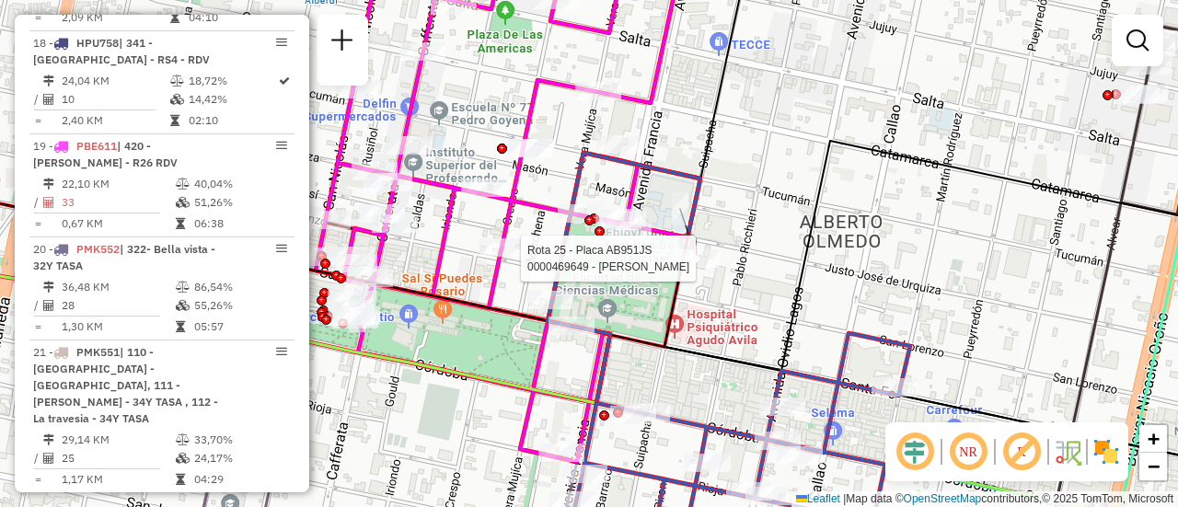
select select "**********"
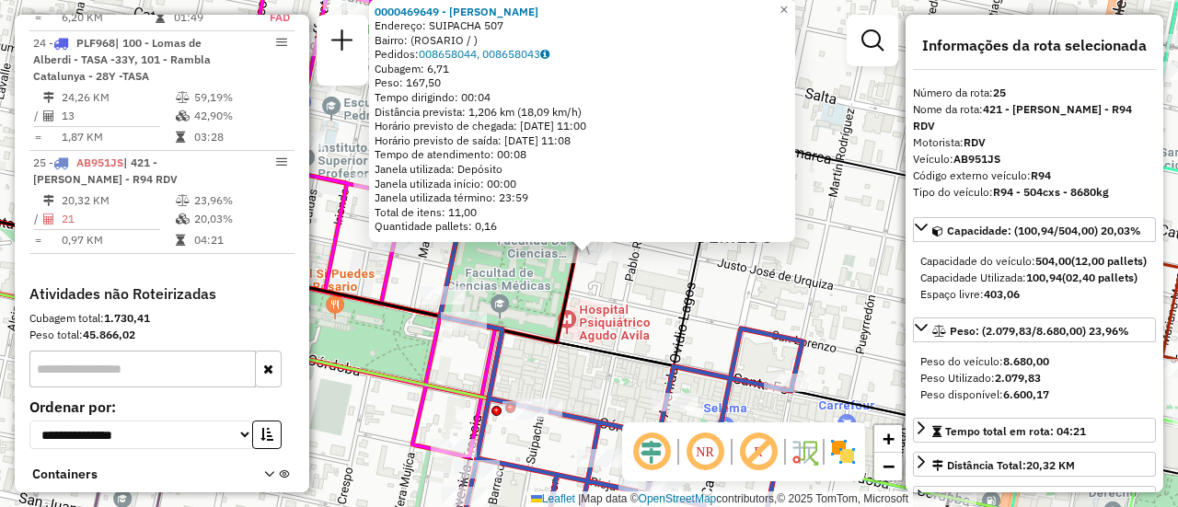
scroll to position [184, 0]
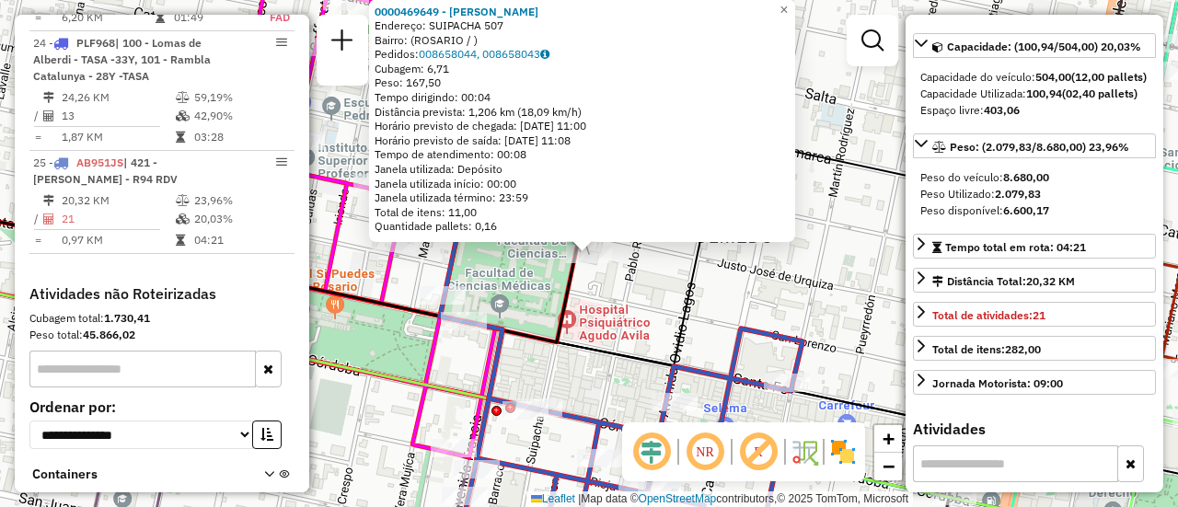
click at [781, 311] on div "0000469649 - ROJAS CURILLA Endereço: SUIPACHA 507 Bairro: (ROSARIO / ) Pedidos:…" at bounding box center [589, 253] width 1178 height 507
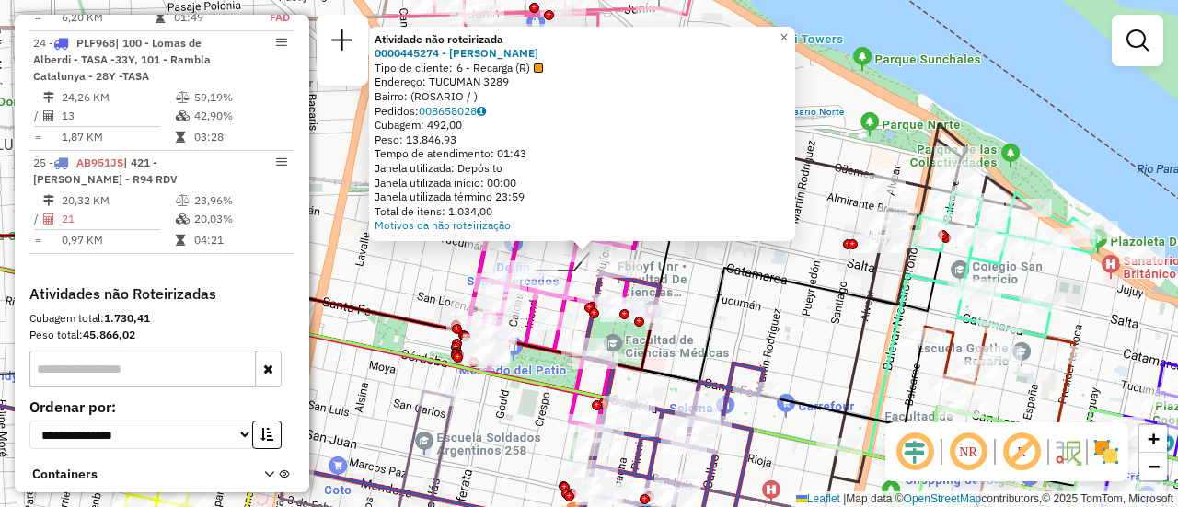
click at [757, 319] on div "Atividade não roteirizada 0000445274 - RUIZ FRANCO NICOLAS Tipo de cliente: 6 -…" at bounding box center [589, 253] width 1178 height 507
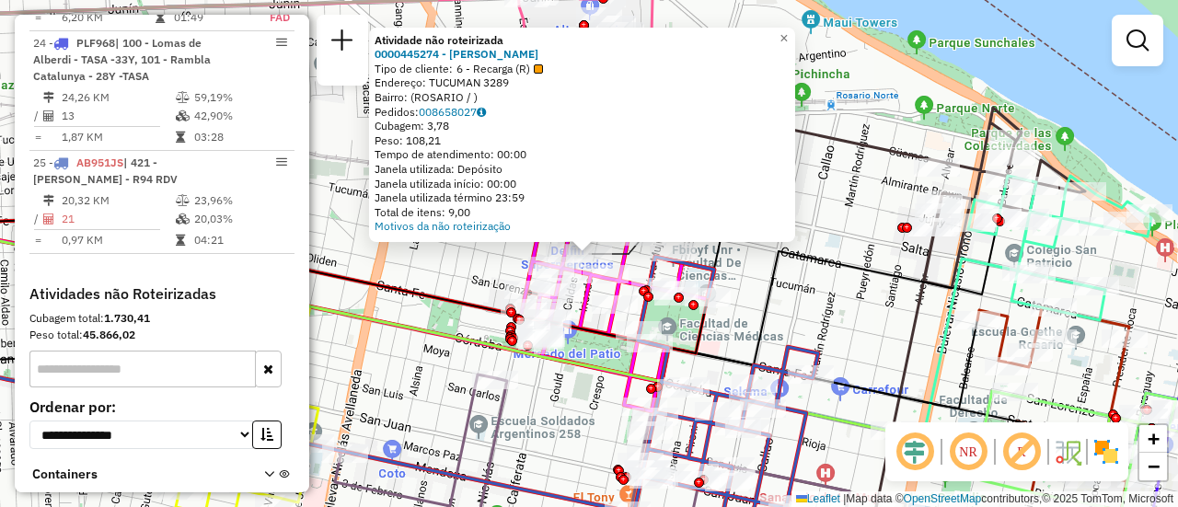
click at [806, 297] on div "Atividade não roteirizada 0000445274 - RUIZ FRANCO NICOLAS Tipo de cliente: 6 -…" at bounding box center [589, 253] width 1178 height 507
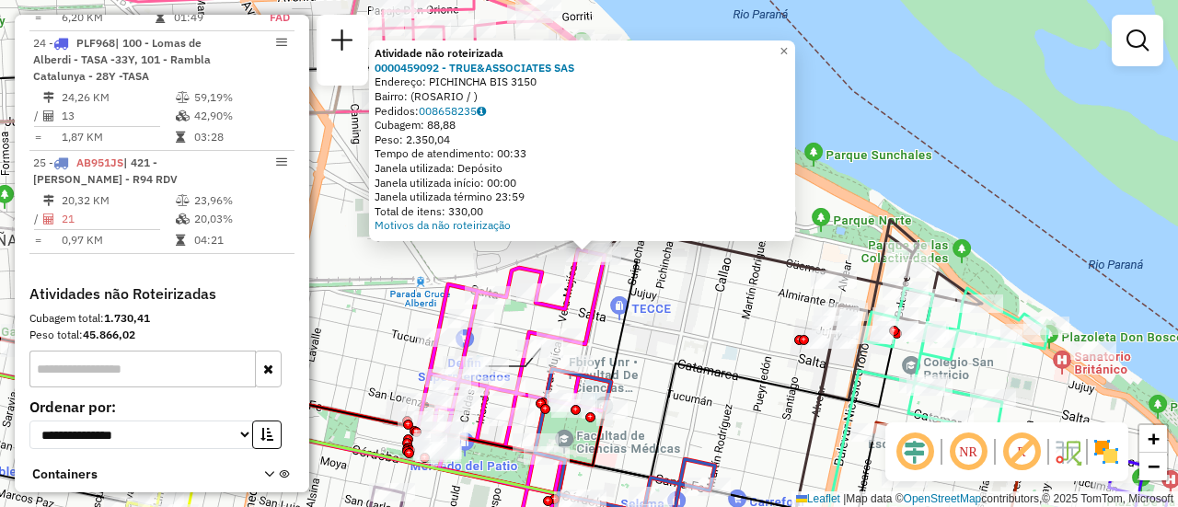
click at [658, 331] on div "Atividade não roteirizada 0000459092 - TRUE&ASSOCIATES SAS Endereço: PICHINCHA …" at bounding box center [589, 253] width 1178 height 507
click at [604, 311] on icon at bounding box center [514, 385] width 193 height 272
select select "**********"
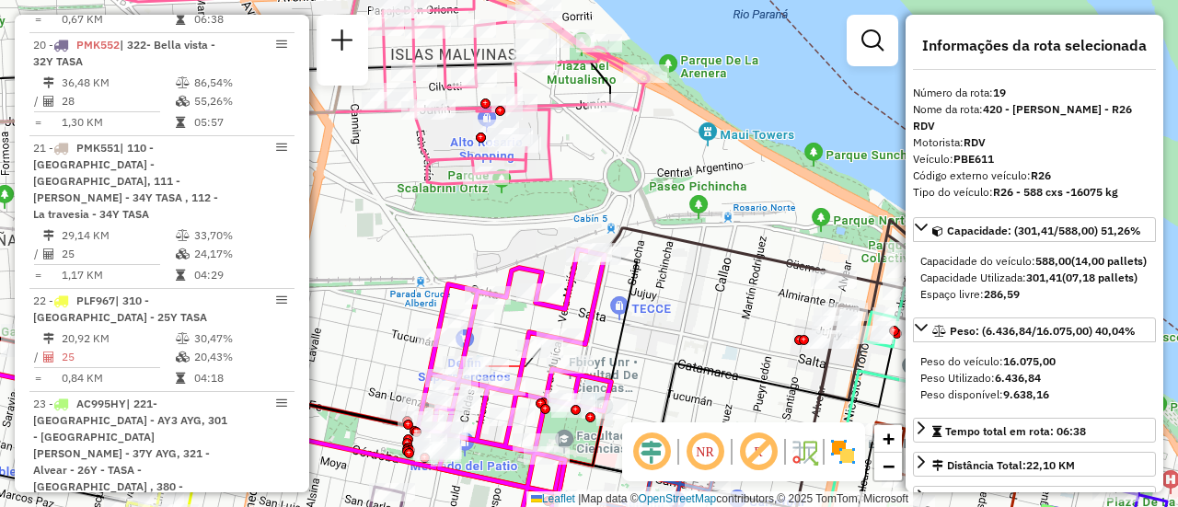
scroll to position [2627, 0]
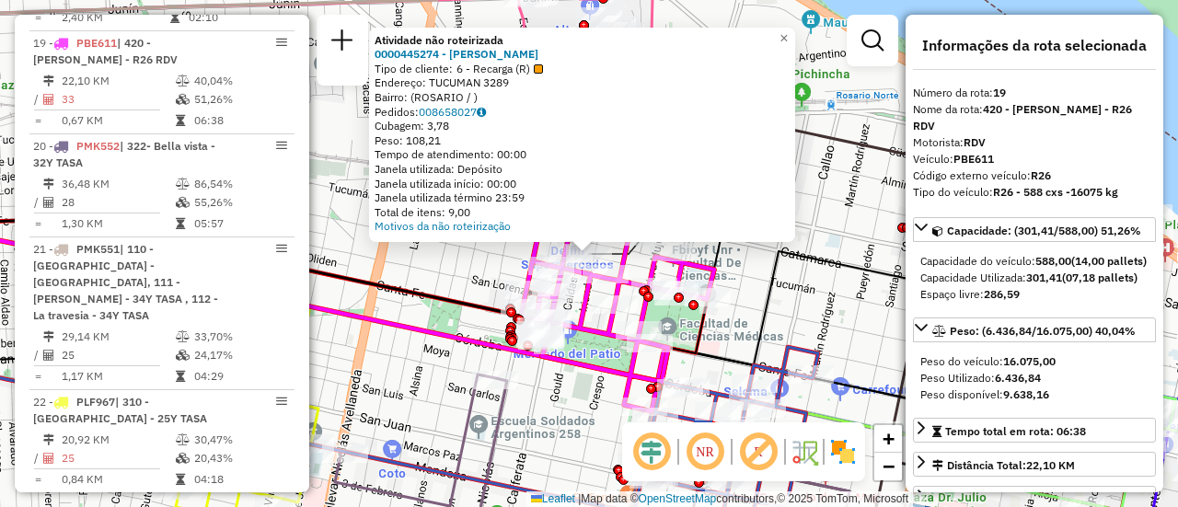
click at [560, 405] on div "Atividade não roteirizada 0000445274 - RUIZ FRANCO NICOLAS Tipo de cliente: 6 -…" at bounding box center [589, 253] width 1178 height 507
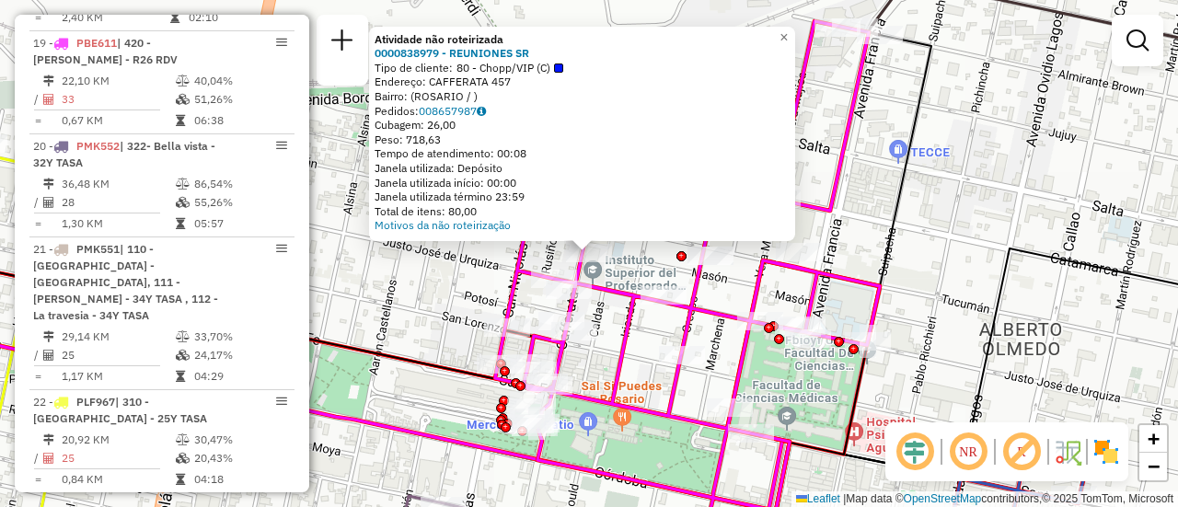
click at [619, 270] on div "Atividade não roteirizada 0000838979 - REUNIONES SR Tipo de cliente: 80 - Chopp…" at bounding box center [589, 253] width 1178 height 507
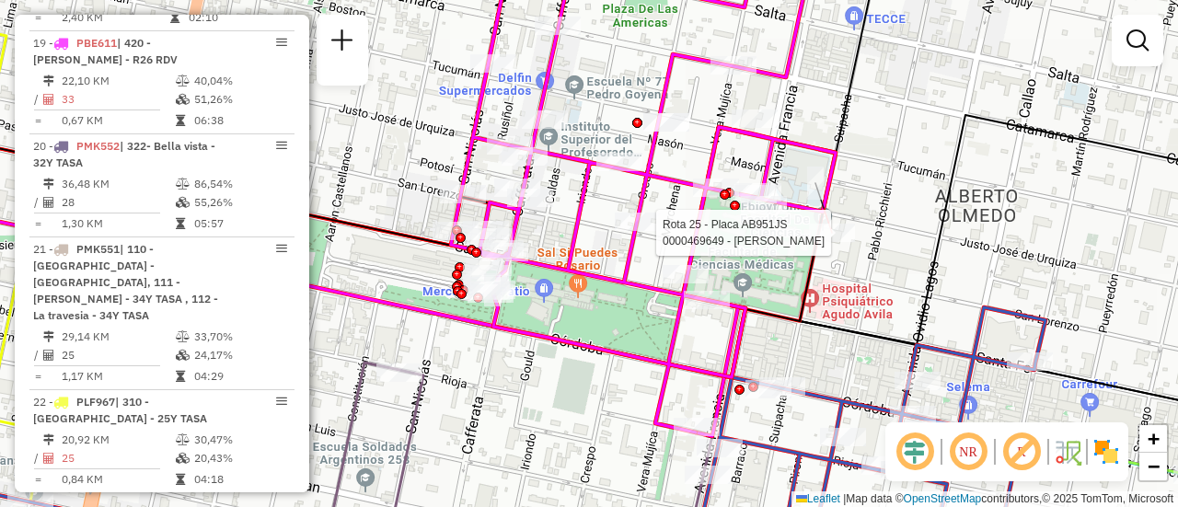
select select "**********"
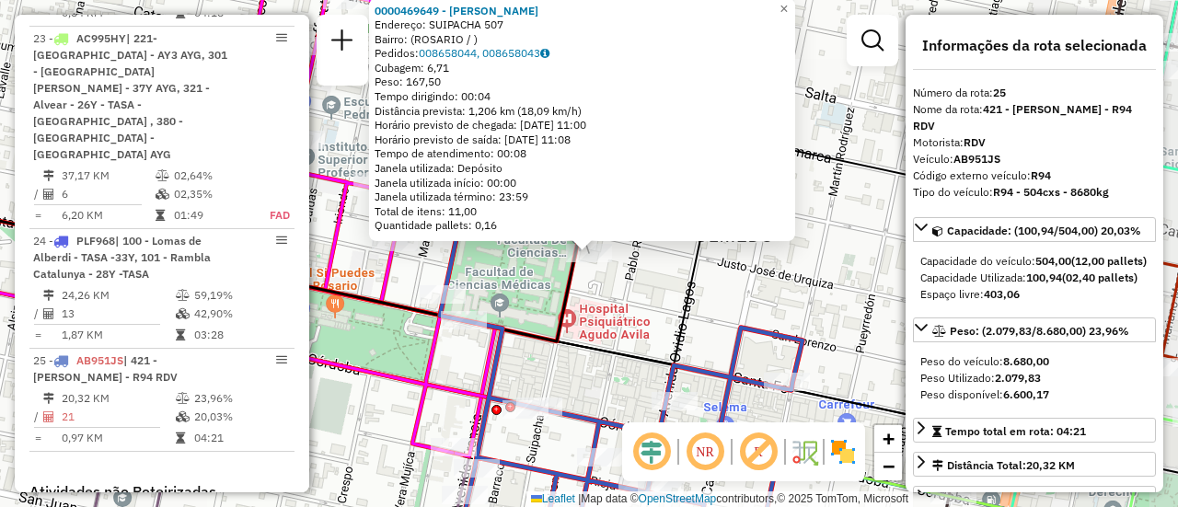
scroll to position [3291, 0]
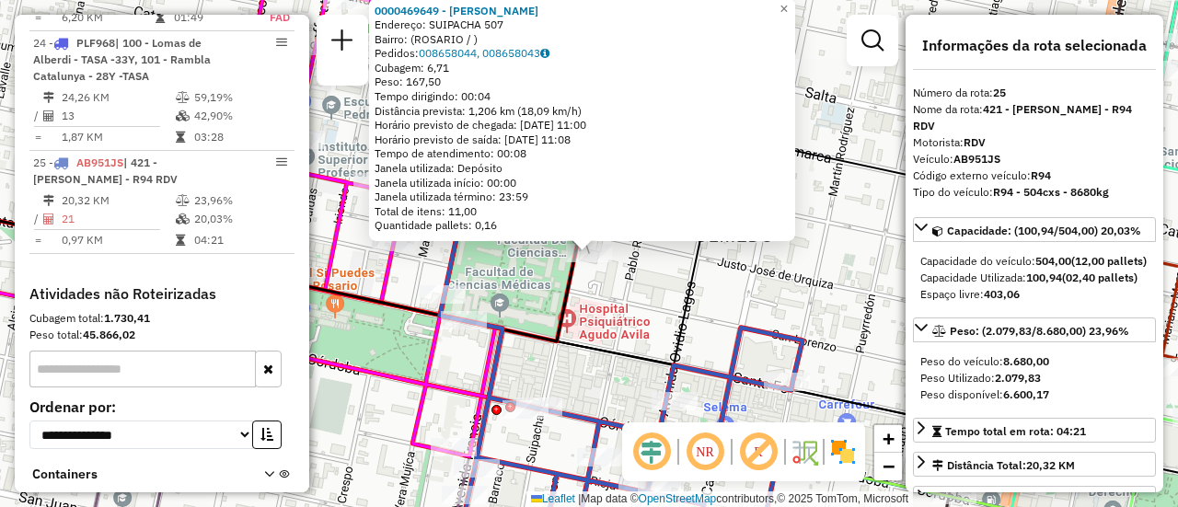
click at [653, 298] on div "0000469649 - ROJAS CURILLA Endereço: SUIPACHA 507 Bairro: (ROSARIO / ) Pedidos:…" at bounding box center [589, 253] width 1178 height 507
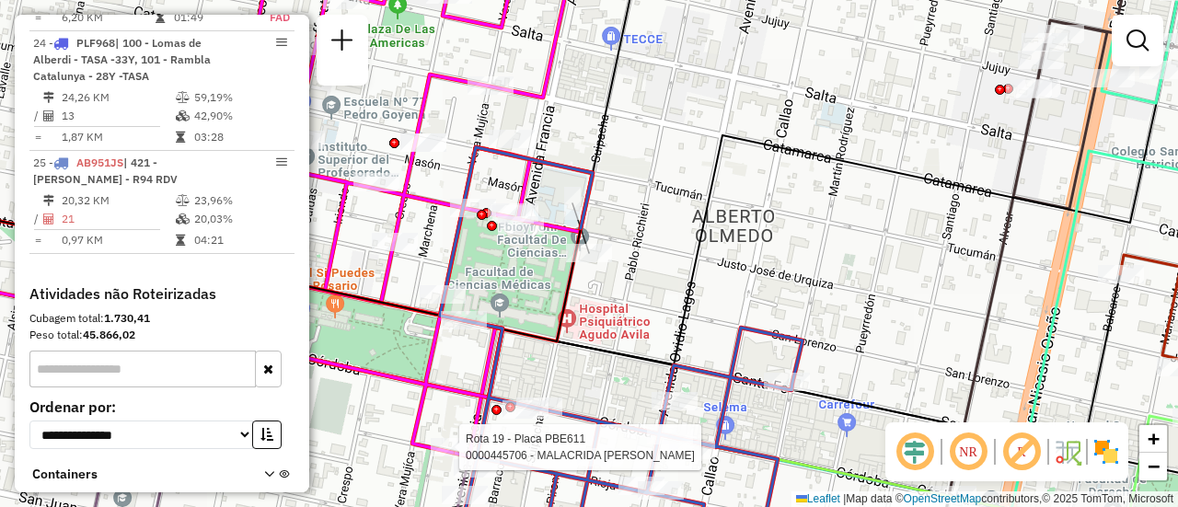
select select "**********"
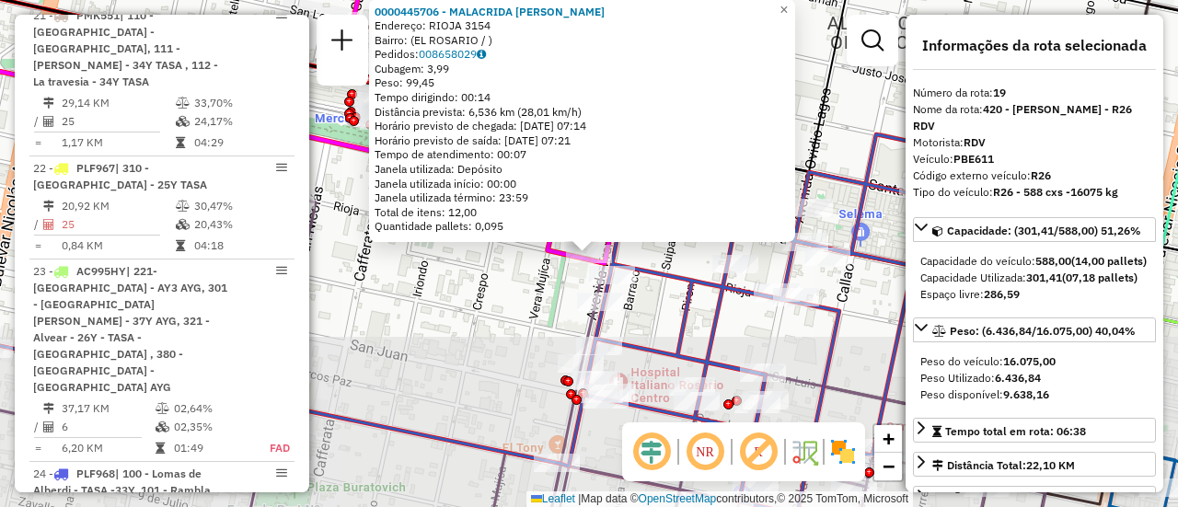
scroll to position [2627, 0]
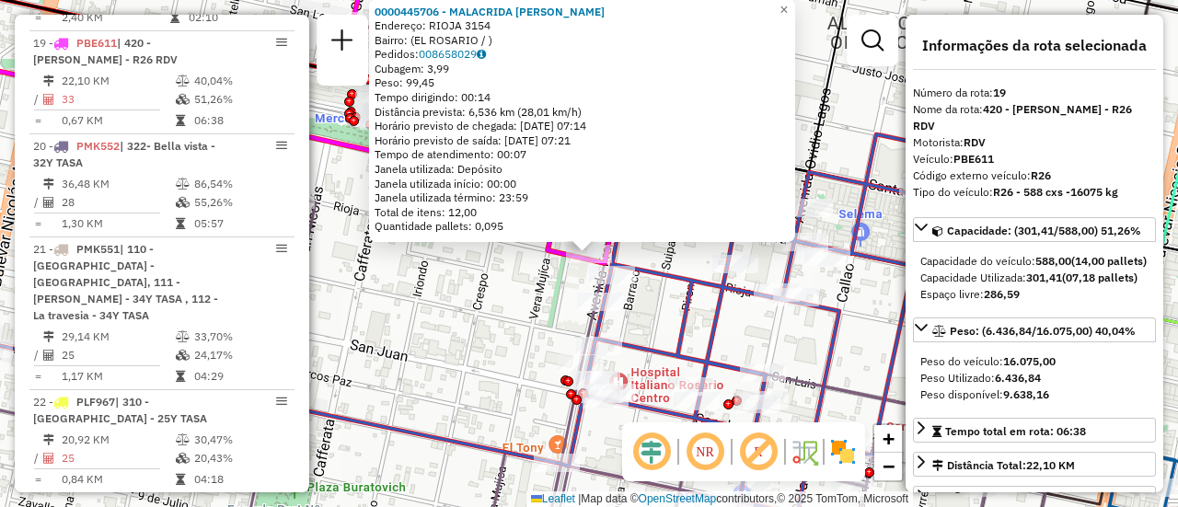
click at [480, 341] on div "0000445706 - MALACRIDA LEANDRO Endereço: RIOJA 3154 Bairro: (EL ROSARIO / ) Ped…" at bounding box center [589, 253] width 1178 height 507
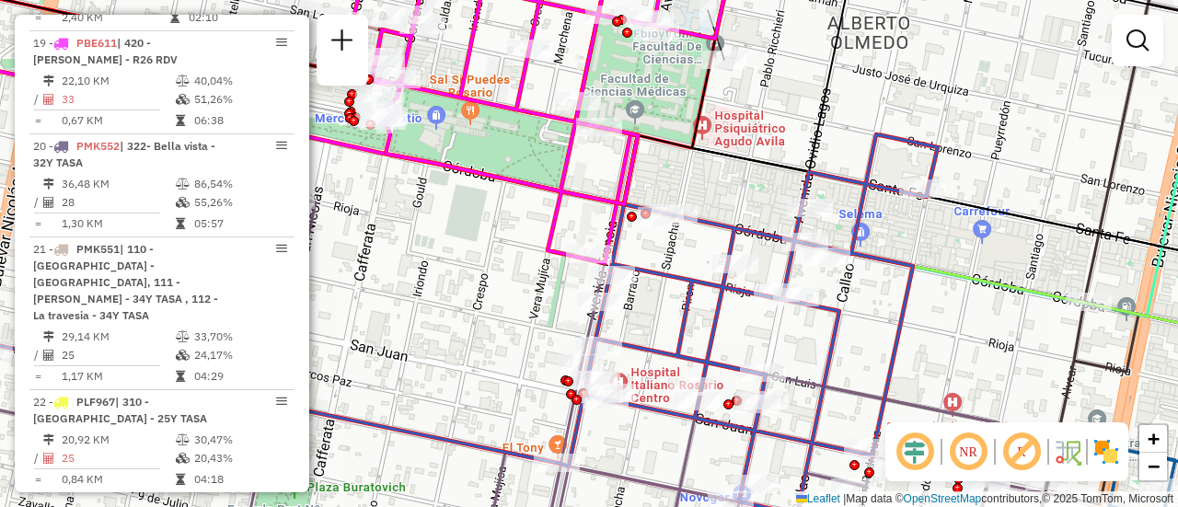
click at [698, 260] on div "Janela de atendimento Grade de atendimento Capacidade Transportadoras Veículos …" at bounding box center [589, 253] width 1178 height 507
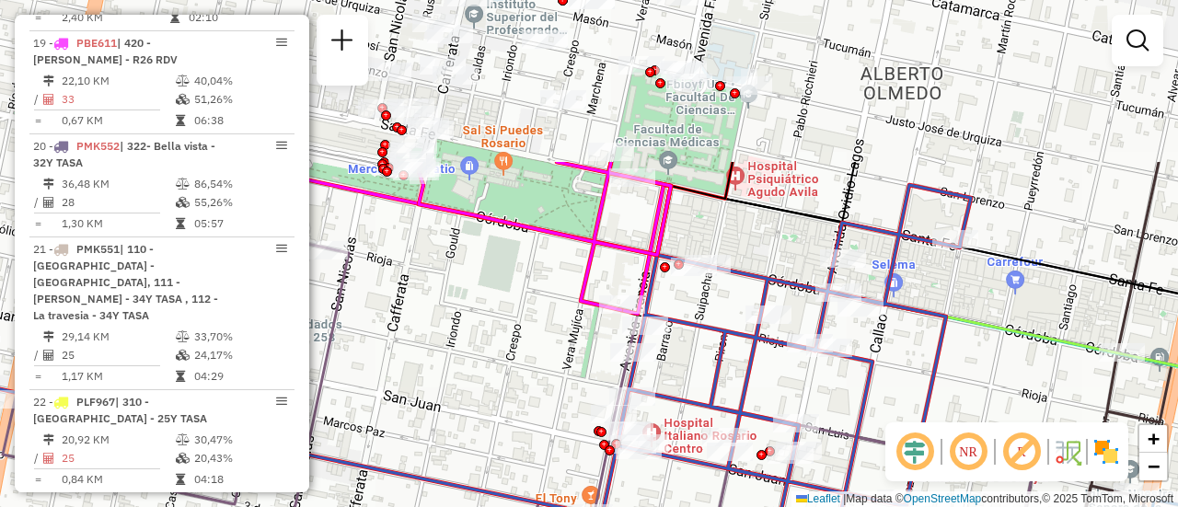
drag, startPoint x: 702, startPoint y: 156, endPoint x: 689, endPoint y: 368, distance: 213.0
click at [689, 368] on div "Janela de atendimento Grade de atendimento Capacidade Transportadoras Veículos …" at bounding box center [589, 253] width 1178 height 507
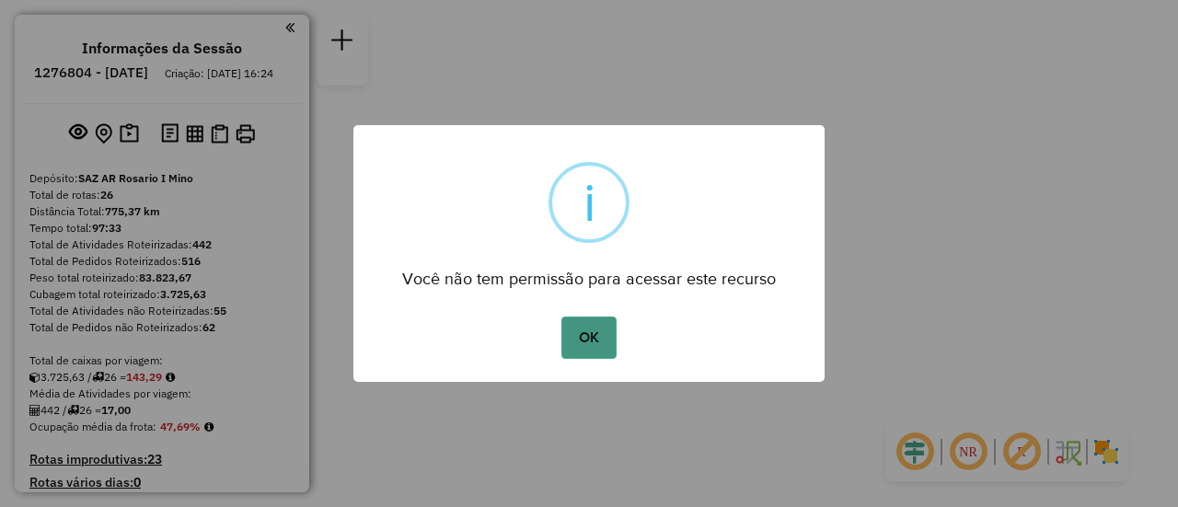
click at [587, 334] on button "OK" at bounding box center [588, 338] width 54 height 42
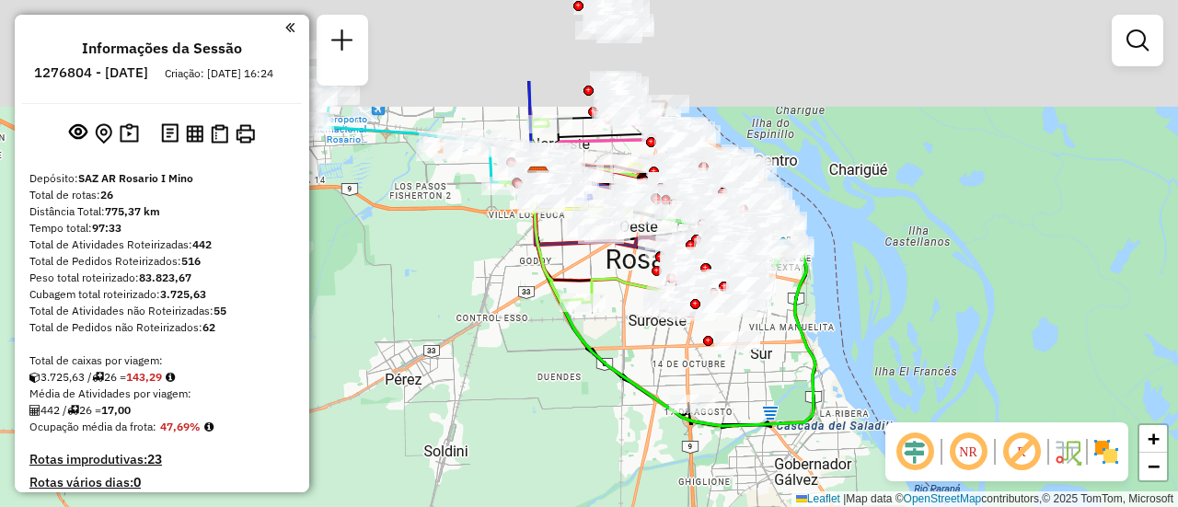
drag, startPoint x: 468, startPoint y: 124, endPoint x: 468, endPoint y: 293, distance: 168.4
click at [468, 298] on div "Janela de atendimento Grade de atendimento Capacidade Transportadoras Veículos …" at bounding box center [589, 253] width 1178 height 507
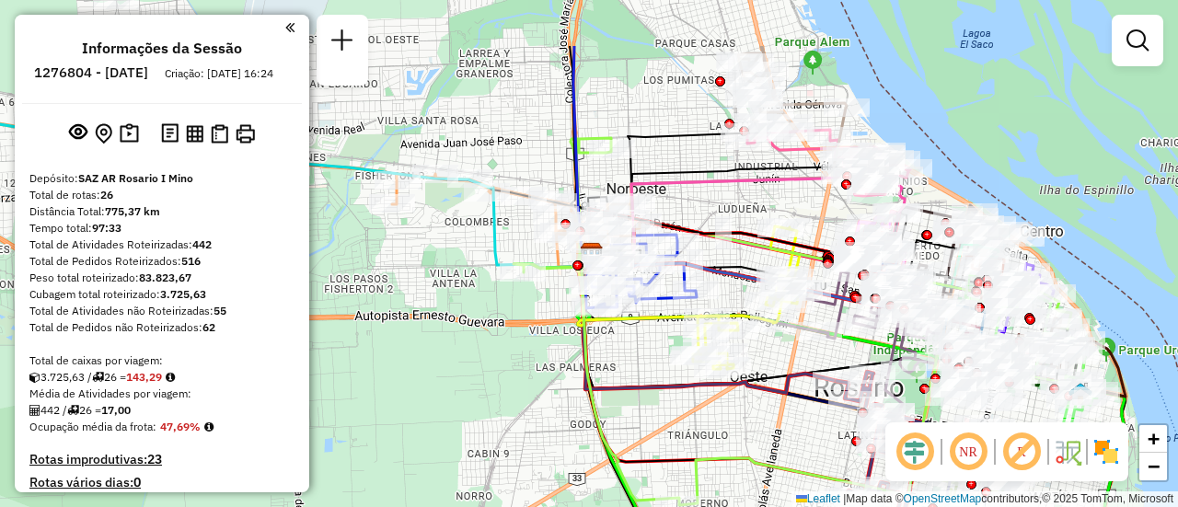
drag, startPoint x: 747, startPoint y: 88, endPoint x: 712, endPoint y: 242, distance: 157.6
click at [712, 242] on icon at bounding box center [718, 215] width 255 height 87
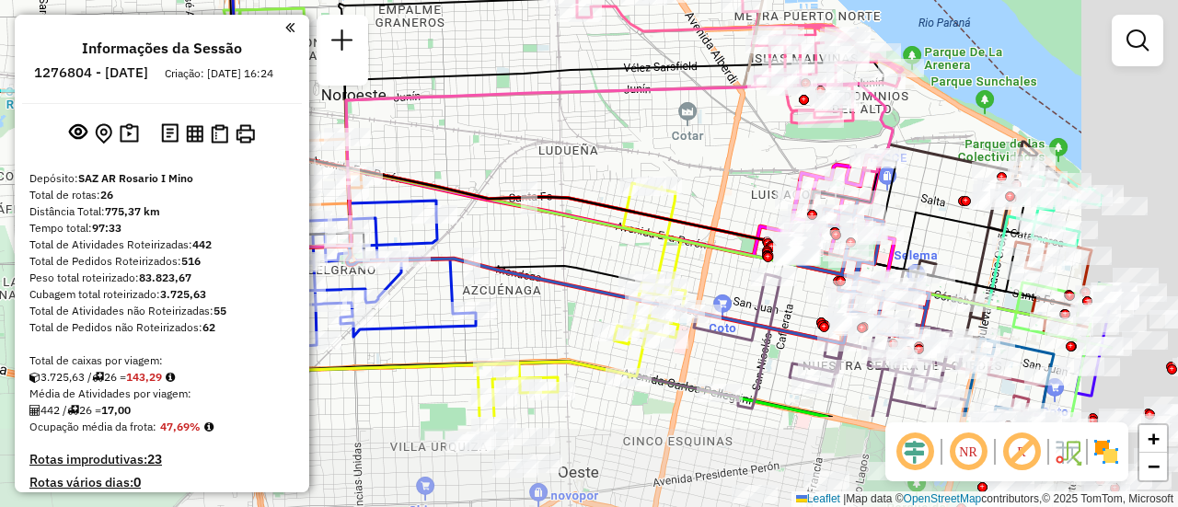
drag, startPoint x: 787, startPoint y: 263, endPoint x: 534, endPoint y: 91, distance: 306.1
click at [534, 91] on div "Janela de atendimento Grade de atendimento Capacidade Transportadoras Veículos …" at bounding box center [589, 253] width 1178 height 507
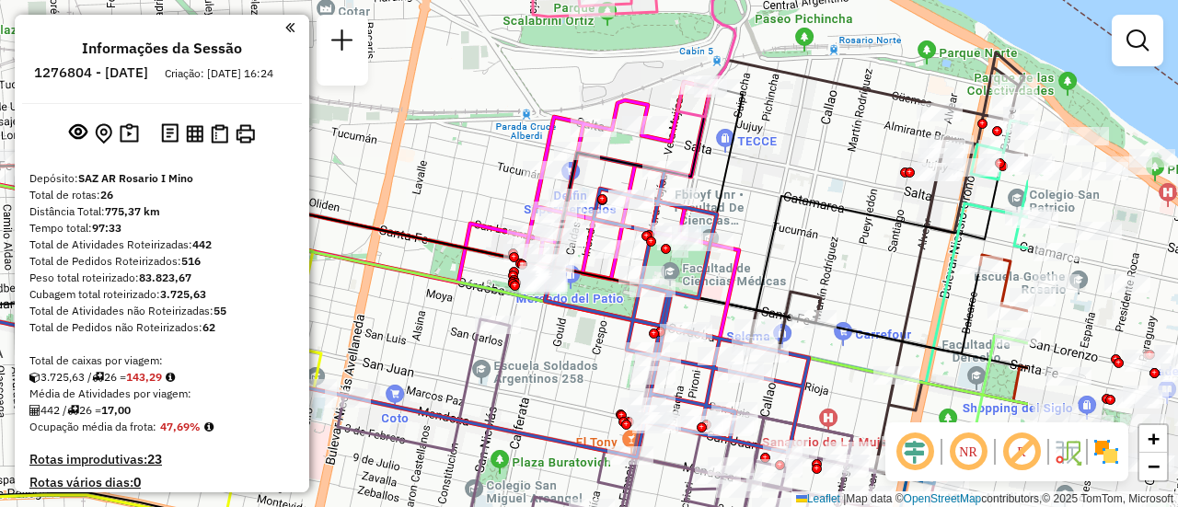
drag, startPoint x: 1055, startPoint y: 162, endPoint x: 787, endPoint y: 153, distance: 268.0
click at [787, 153] on div "Janela de atendimento Grade de atendimento Capacidade Transportadoras Veículos …" at bounding box center [589, 253] width 1178 height 507
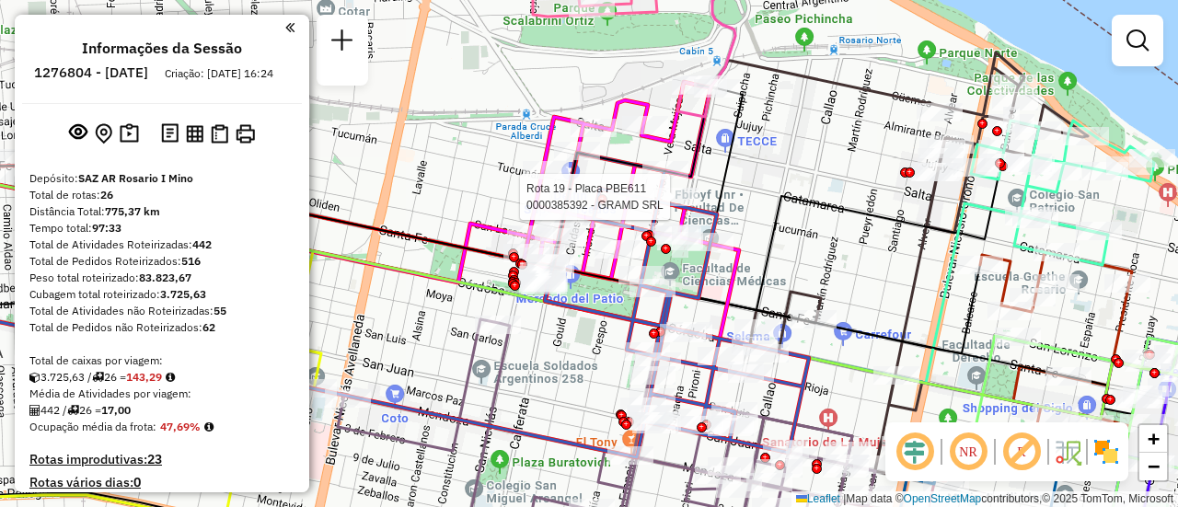
select select "**********"
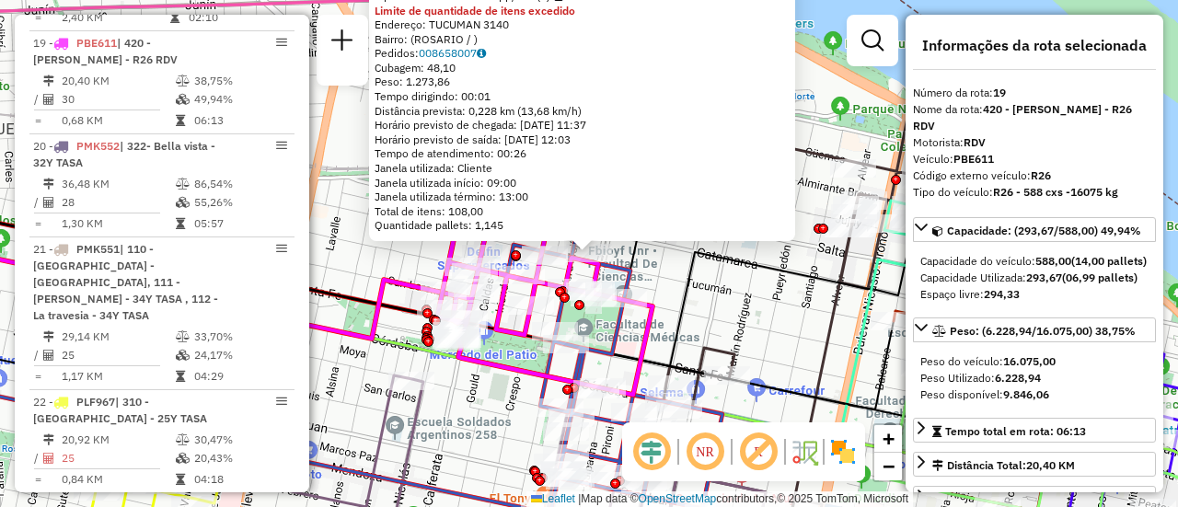
scroll to position [184, 0]
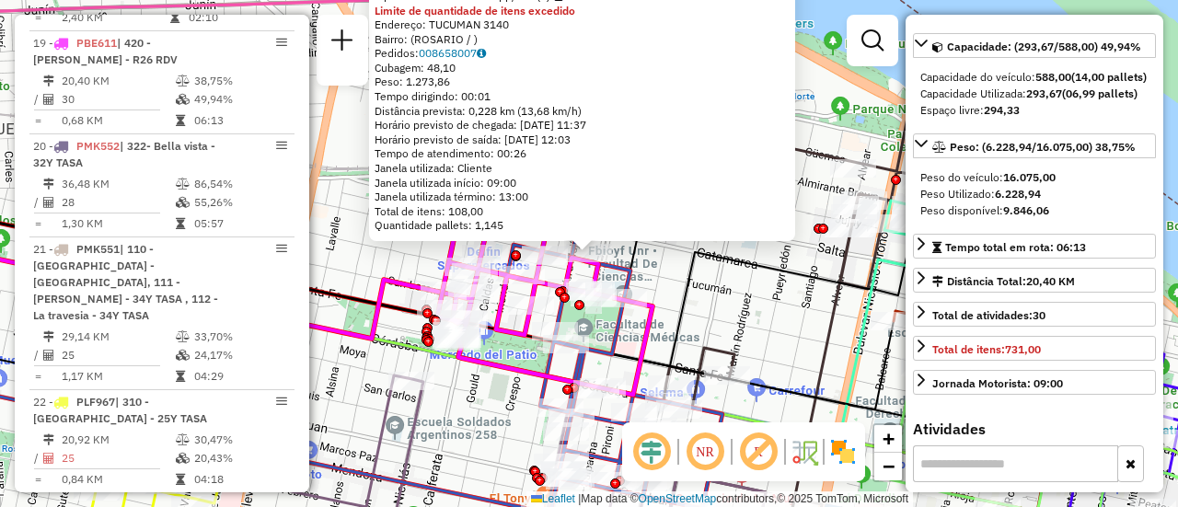
click at [745, 315] on div "0000385392 - GRAMD SRL Tipo de cliente: 80 - Chopp/VIP (C) Limite de quantidade…" at bounding box center [589, 253] width 1178 height 507
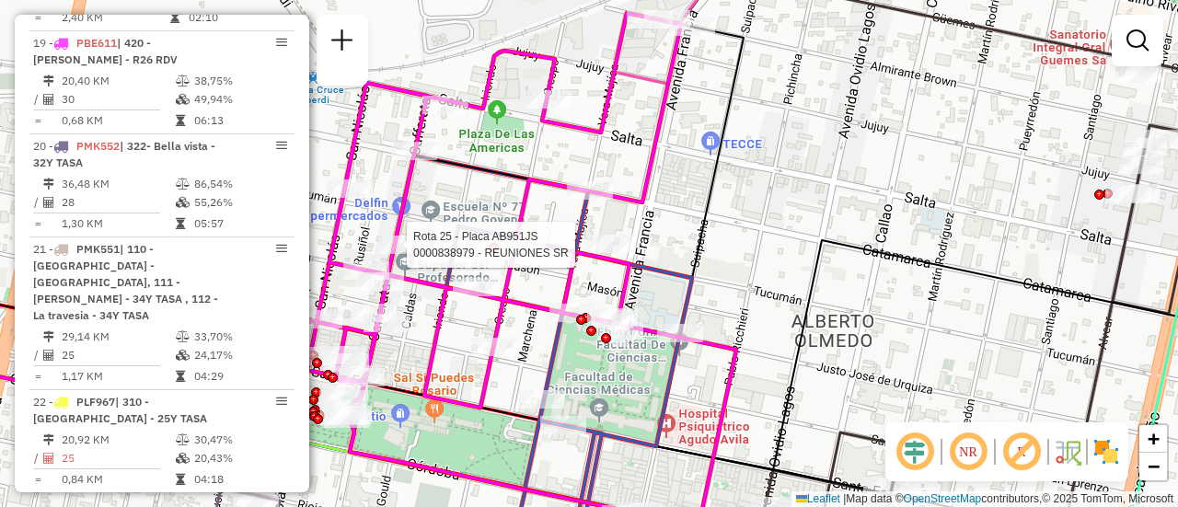
select select "**********"
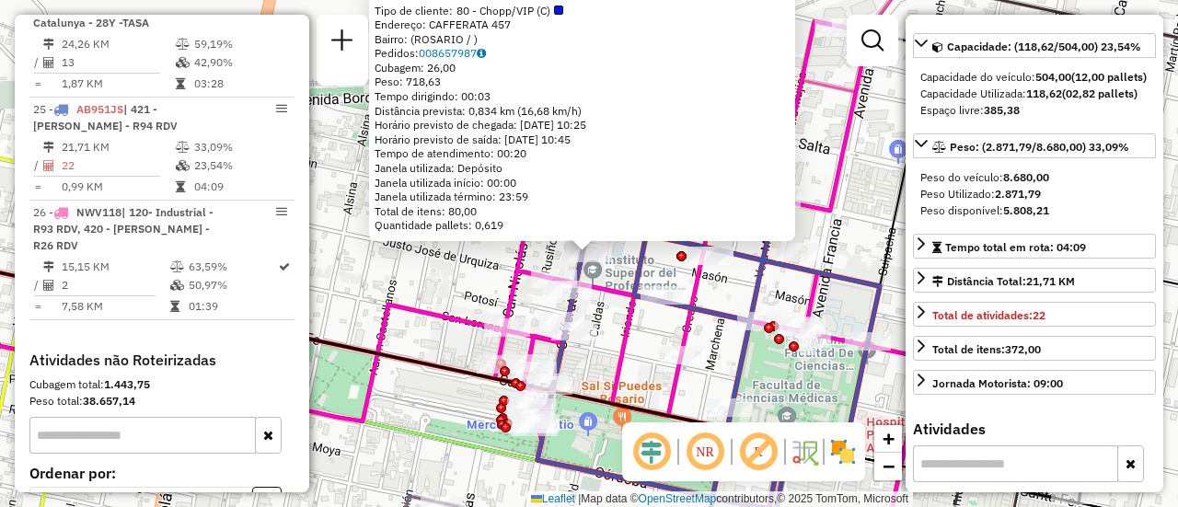
click at [734, 295] on div "0000838979 - REUNIONES SR Tipo de cliente: 80 - Chopp/VIP (C) Endereço: CAFFERA…" at bounding box center [589, 253] width 1178 height 507
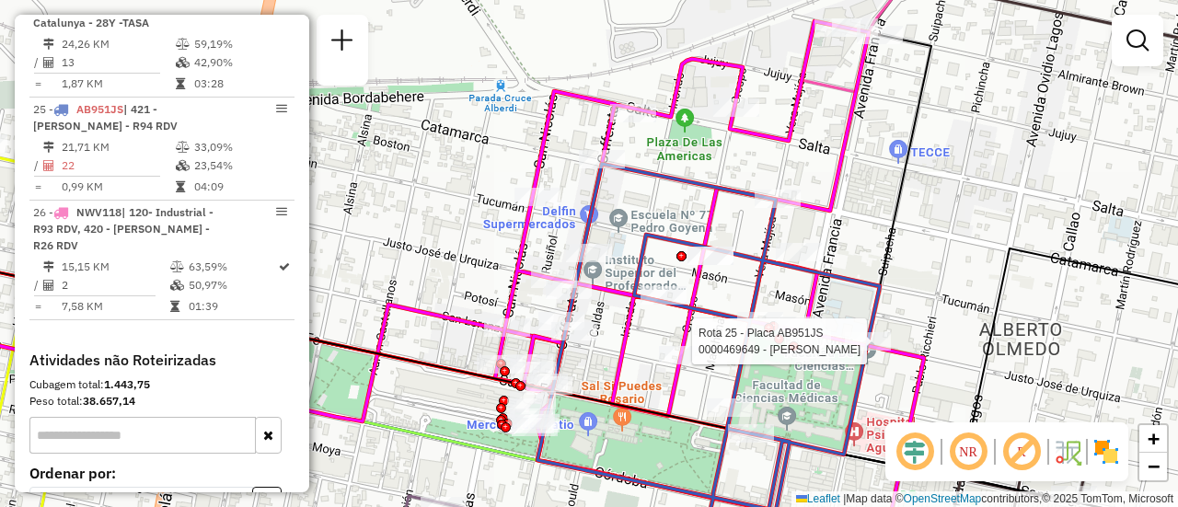
select select "**********"
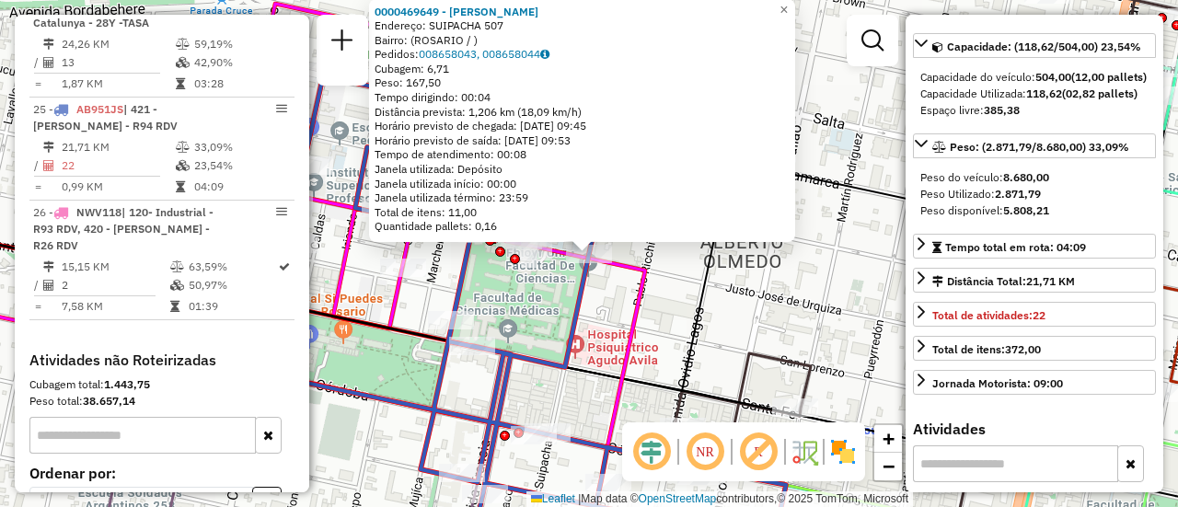
scroll to position [0, 0]
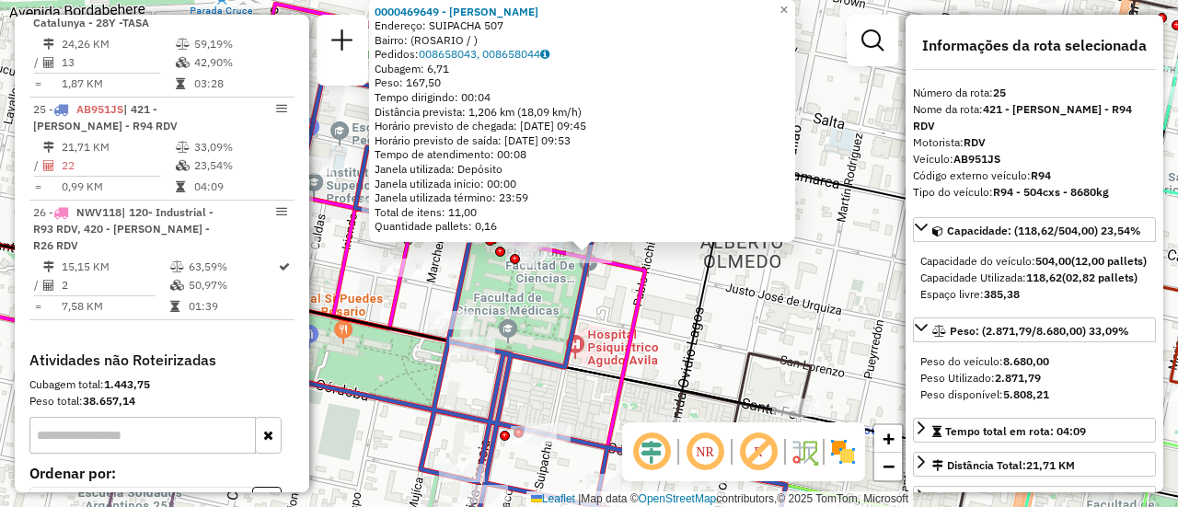
click at [782, 315] on div "0000469649 - ROJAS CURILLA Endereço: SUIPACHA 507 Bairro: (ROSARIO / ) Pedidos:…" at bounding box center [589, 253] width 1178 height 507
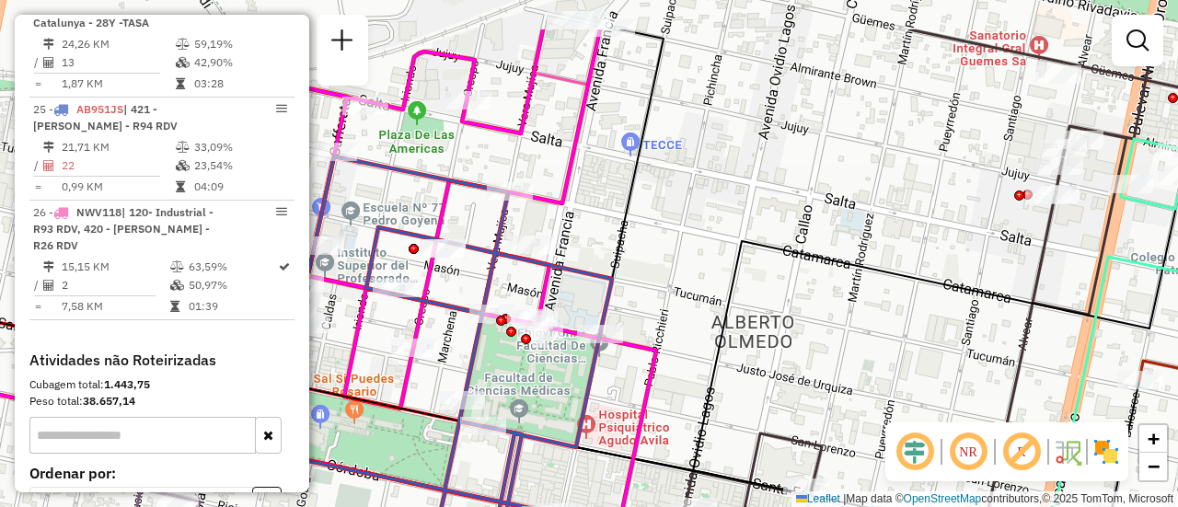
drag, startPoint x: 641, startPoint y: 214, endPoint x: 655, endPoint y: 306, distance: 93.2
click at [653, 310] on div "Janela de atendimento Grade de atendimento Capacidade Transportadoras Veículos …" at bounding box center [589, 253] width 1178 height 507
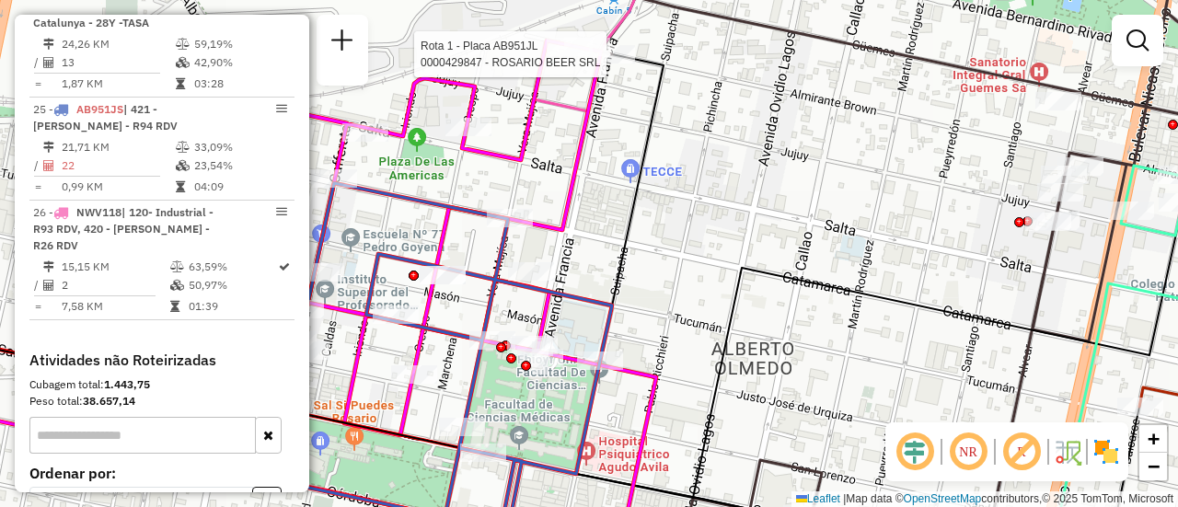
select select "**********"
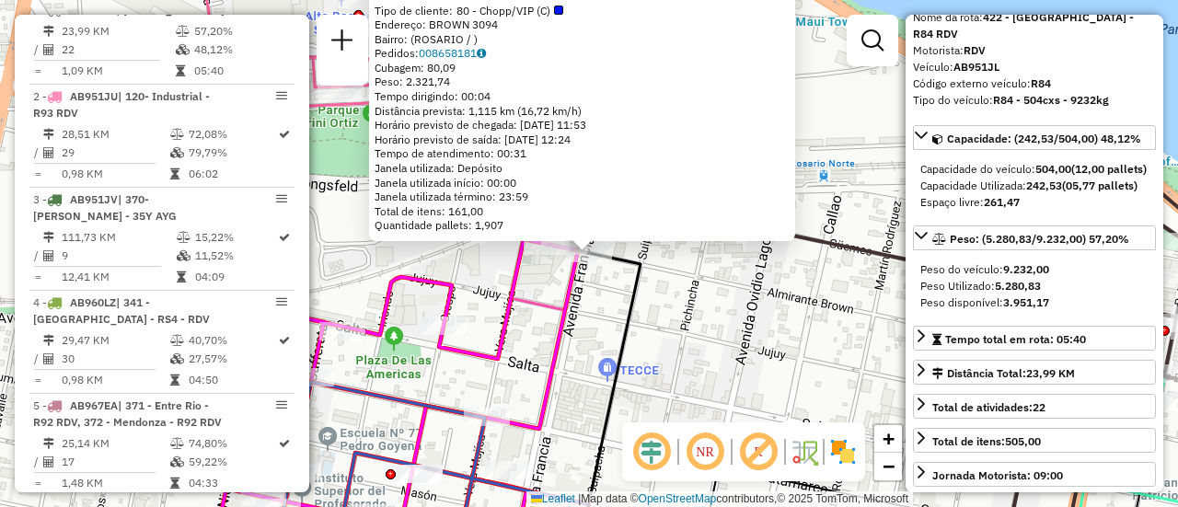
scroll to position [184, 0]
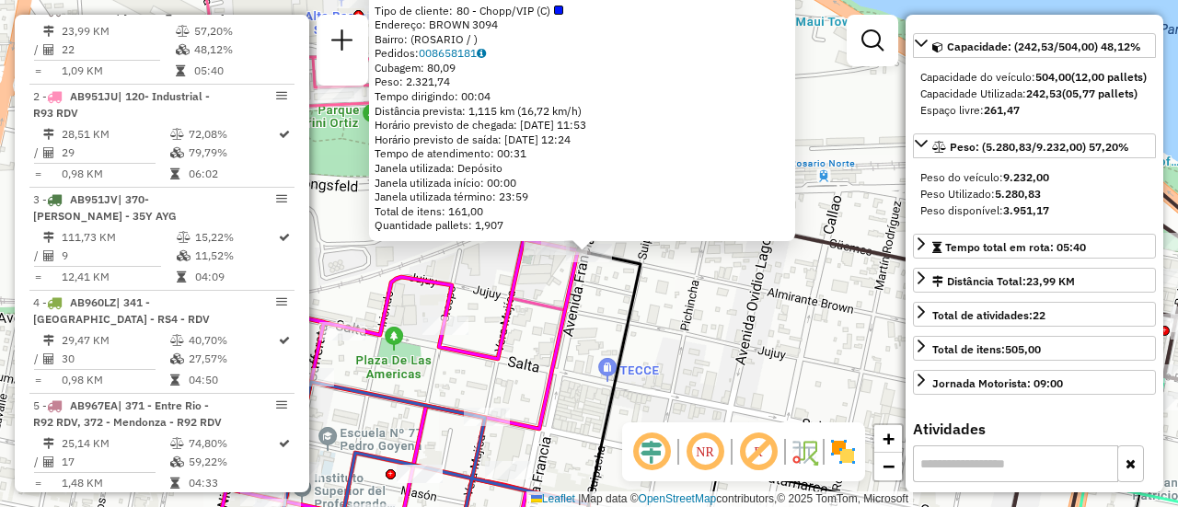
click at [760, 341] on div "0000429847 - ROSARIO BEER SRL Tipo de cliente: 80 - Chopp/VIP (C) Endereço: BRO…" at bounding box center [589, 253] width 1178 height 507
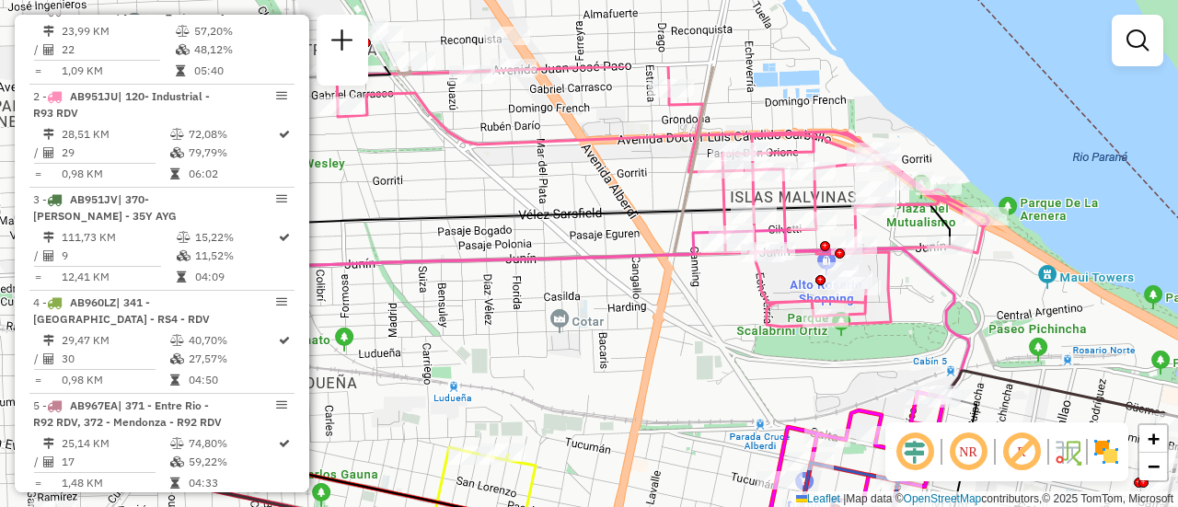
drag, startPoint x: 604, startPoint y: 244, endPoint x: 886, endPoint y: 361, distance: 305.8
click at [886, 361] on div "Janela de atendimento Grade de atendimento Capacidade Transportadoras Veículos …" at bounding box center [589, 253] width 1178 height 507
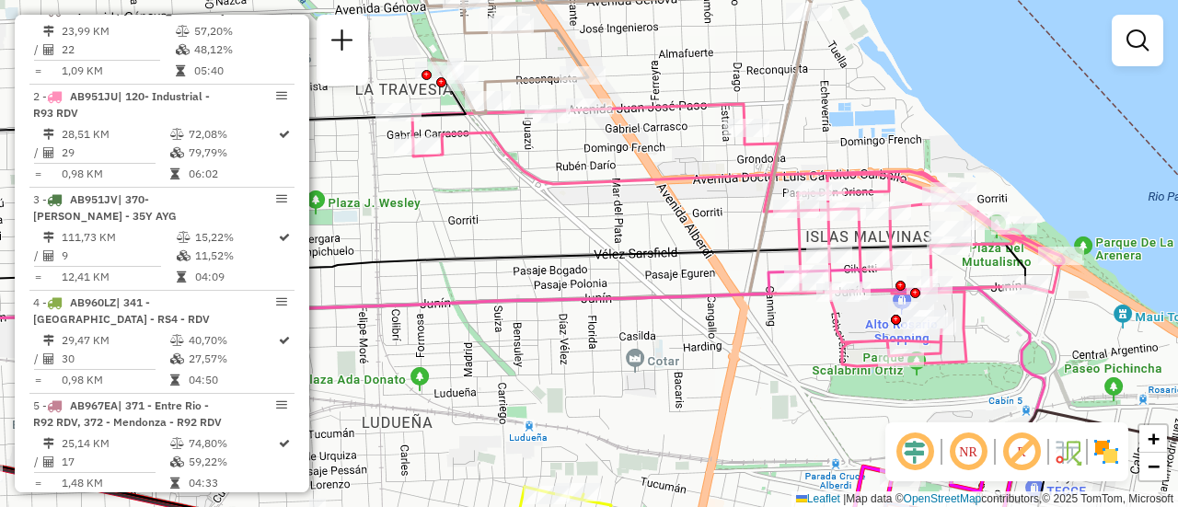
drag, startPoint x: 603, startPoint y: 277, endPoint x: 678, endPoint y: 317, distance: 85.2
click at [678, 317] on div "Janela de atendimento Grade de atendimento Capacidade Transportadoras Veículos …" at bounding box center [589, 253] width 1178 height 507
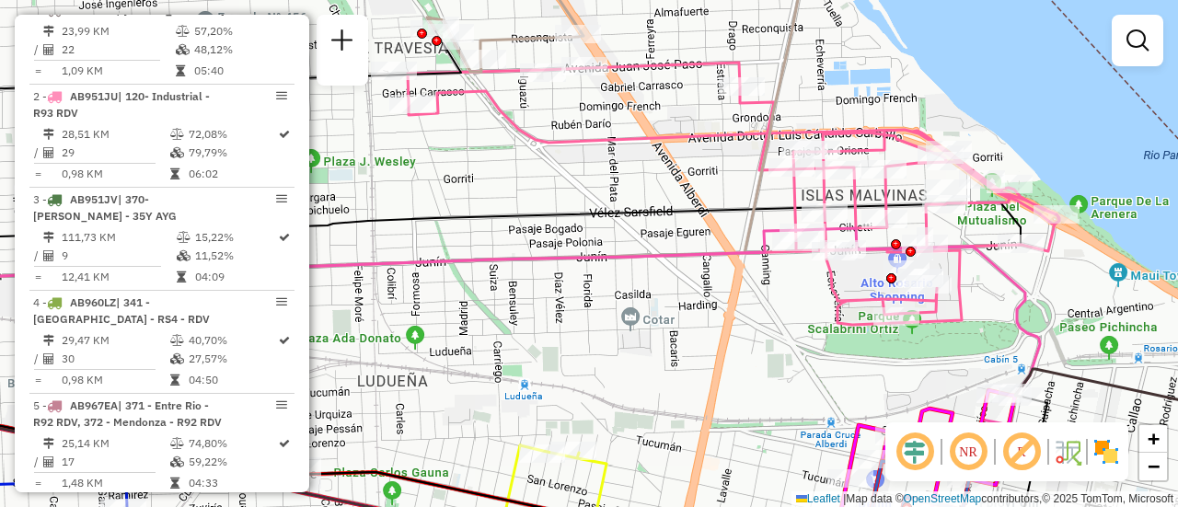
drag, startPoint x: 960, startPoint y: 393, endPoint x: 955, endPoint y: 352, distance: 41.7
click at [955, 352] on div "Janela de atendimento Grade de atendimento Capacidade Transportadoras Veículos …" at bounding box center [589, 253] width 1178 height 507
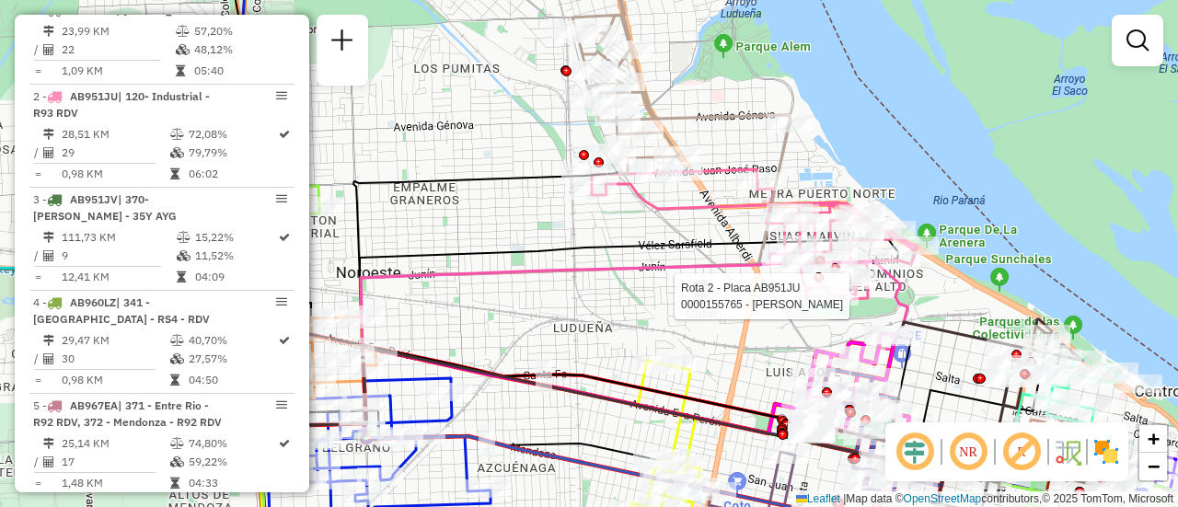
select select "**********"
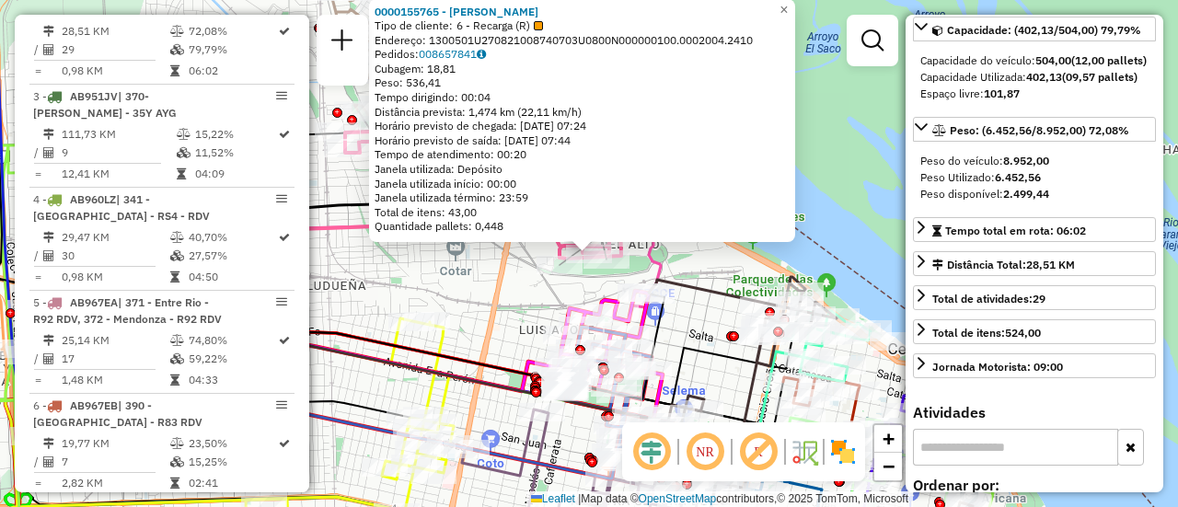
click at [709, 266] on div "0000155765 - MARTA CURA Tipo de cliente: 6 - Recarga (R) Endereço: 1300501U2708…" at bounding box center [589, 253] width 1178 height 507
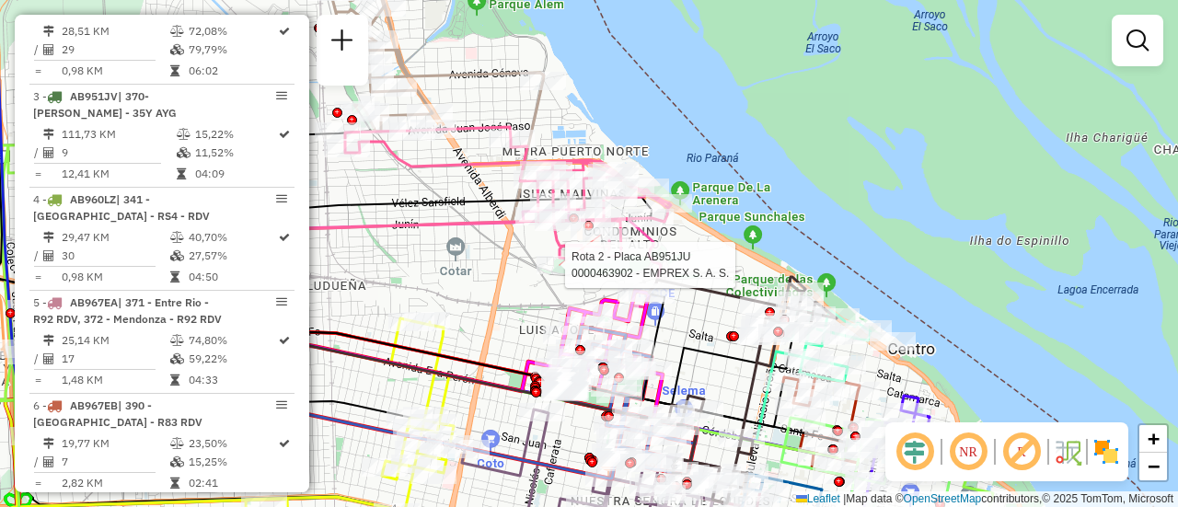
select select "**********"
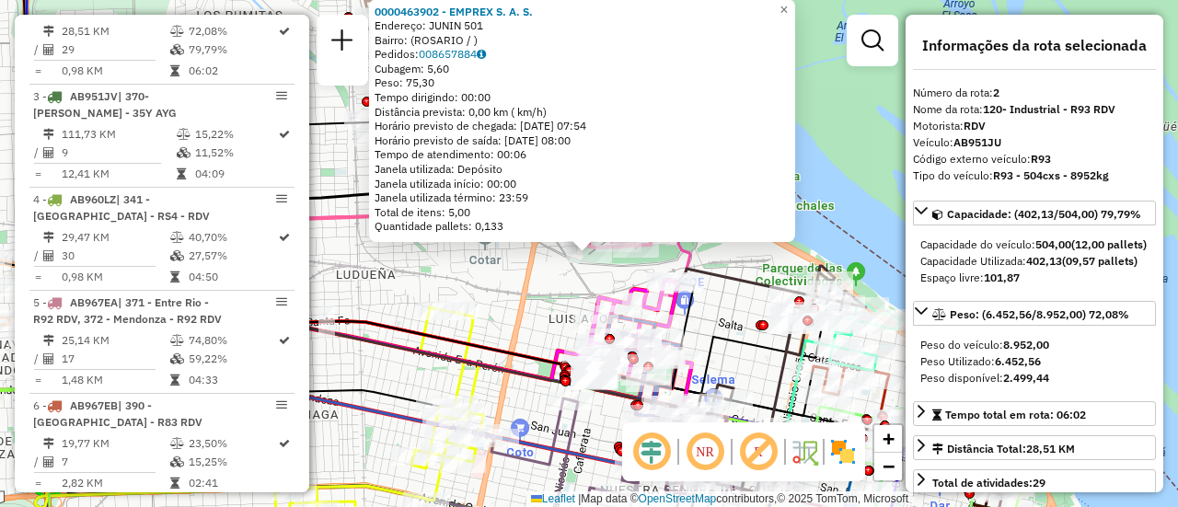
scroll to position [92, 0]
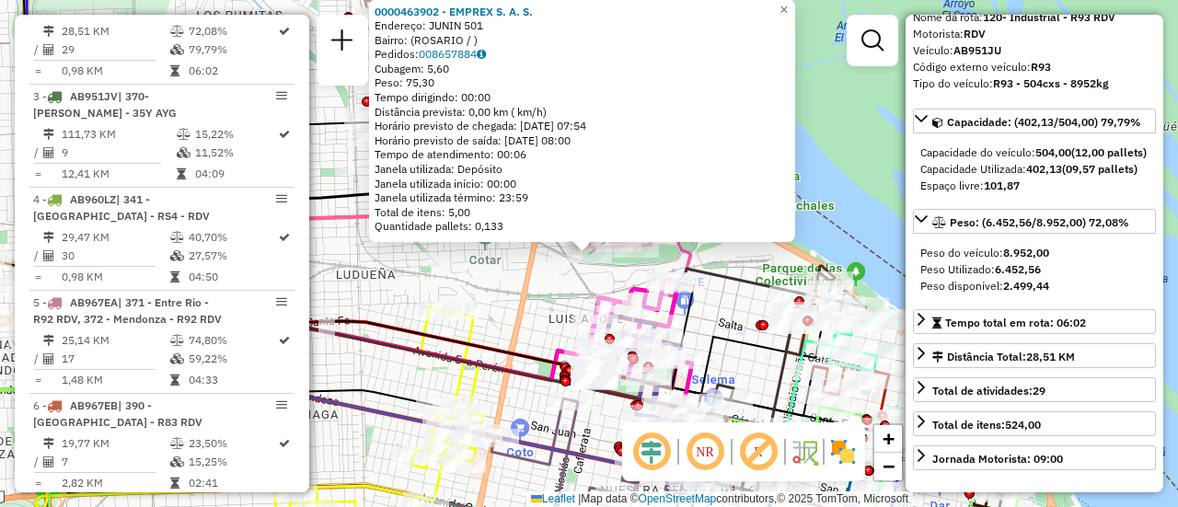
click at [543, 283] on div "0000463902 - EMPREX S. A. S. Endereço: JUNIN 501 Bairro: (ROSARIO / ) Pedidos: …" at bounding box center [589, 253] width 1178 height 507
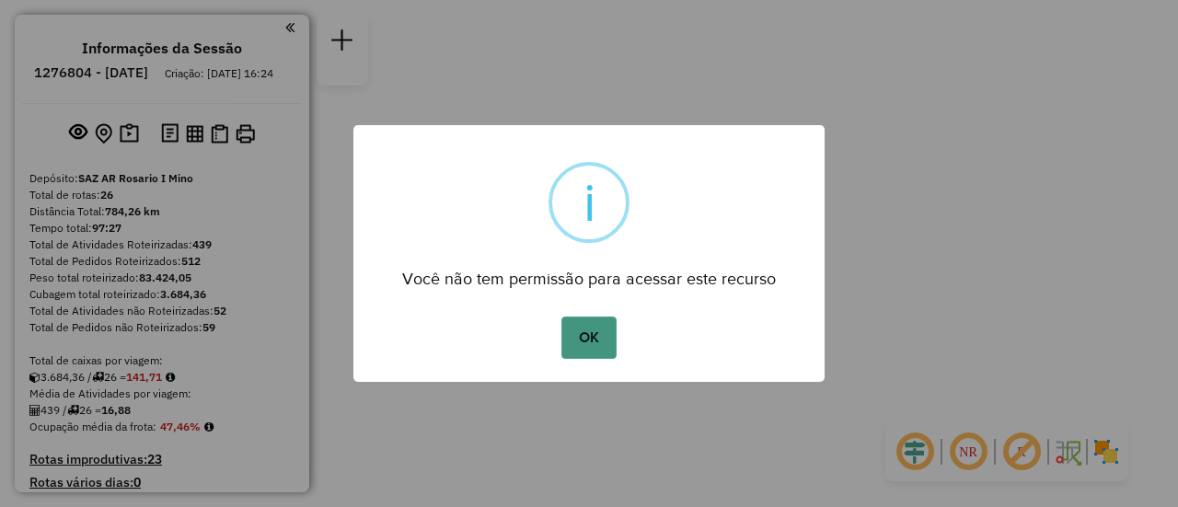
click at [578, 334] on button "OK" at bounding box center [588, 338] width 54 height 42
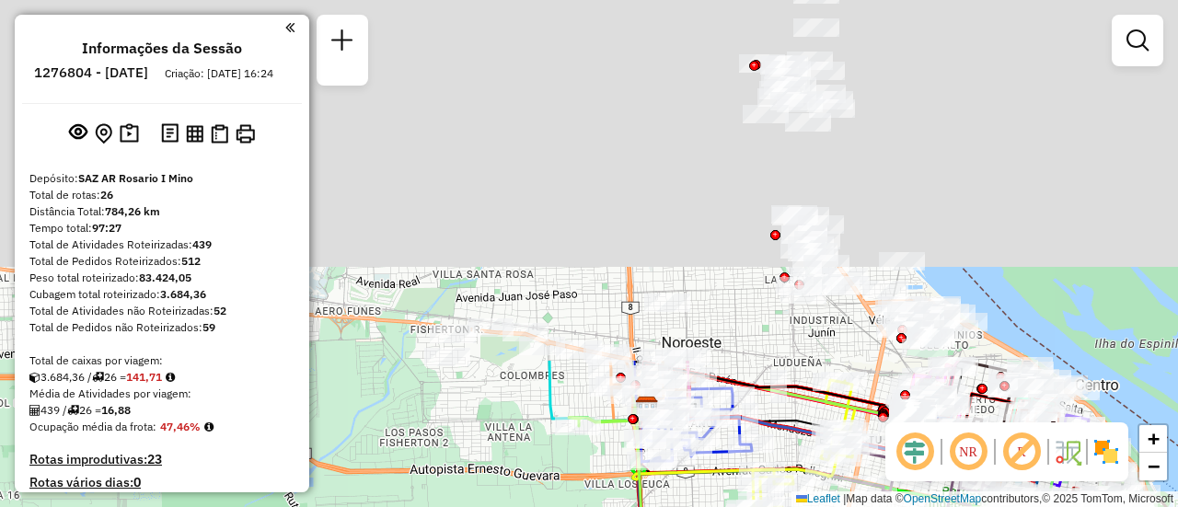
drag, startPoint x: 584, startPoint y: 121, endPoint x: 710, endPoint y: 550, distance: 447.6
click at [710, 506] on html "Aguarde... Pop-up bloqueado! Seu navegador bloqueou automáticamente a abertura …" at bounding box center [589, 253] width 1178 height 507
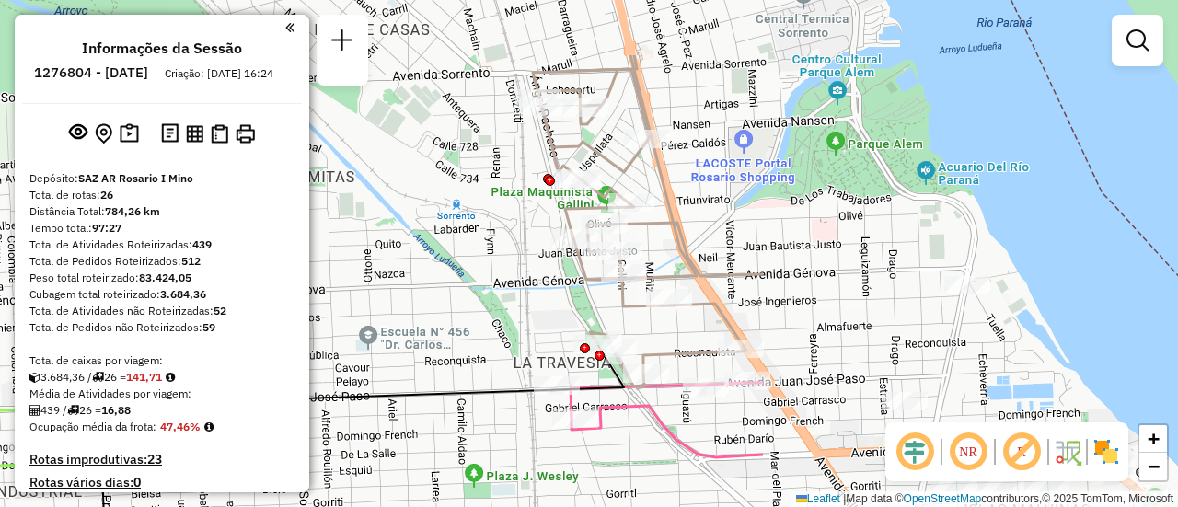
drag, startPoint x: 983, startPoint y: 229, endPoint x: 450, endPoint y: 335, distance: 543.3
click at [450, 335] on div "Janela de atendimento Grade de atendimento Capacidade Transportadoras Veículos …" at bounding box center [589, 253] width 1178 height 507
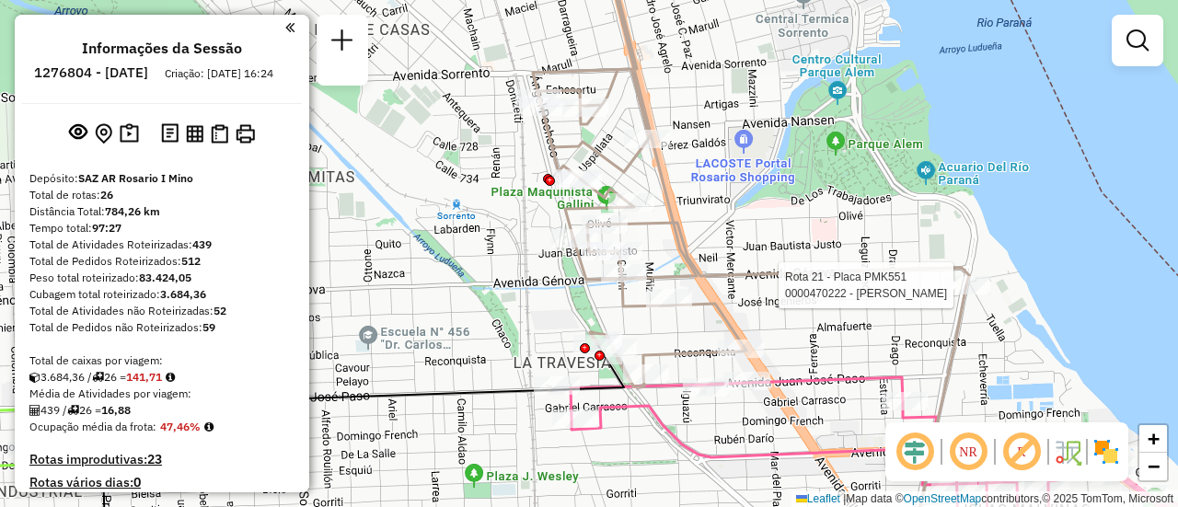
select select "**********"
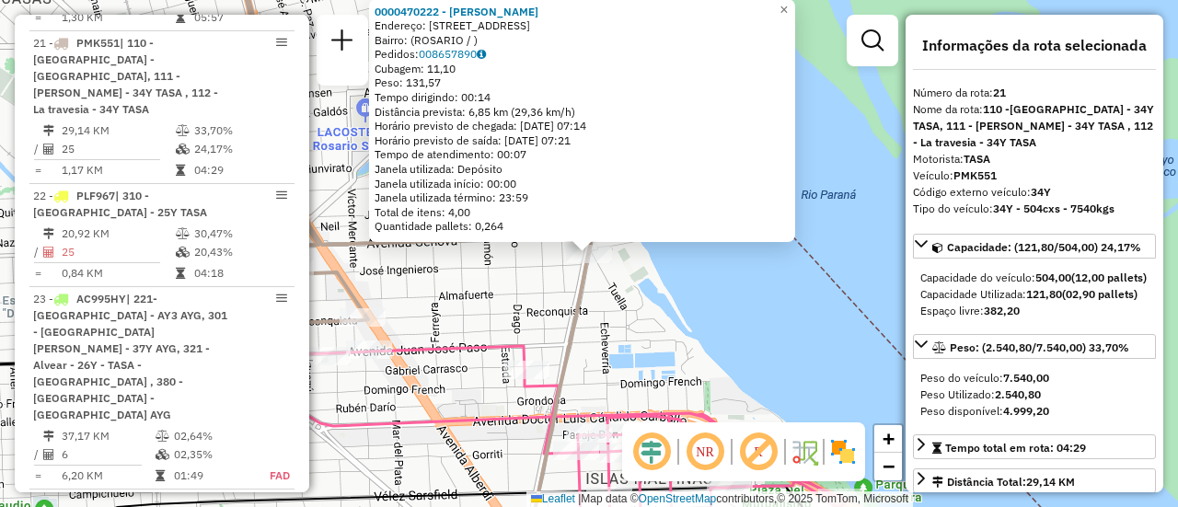
scroll to position [184, 0]
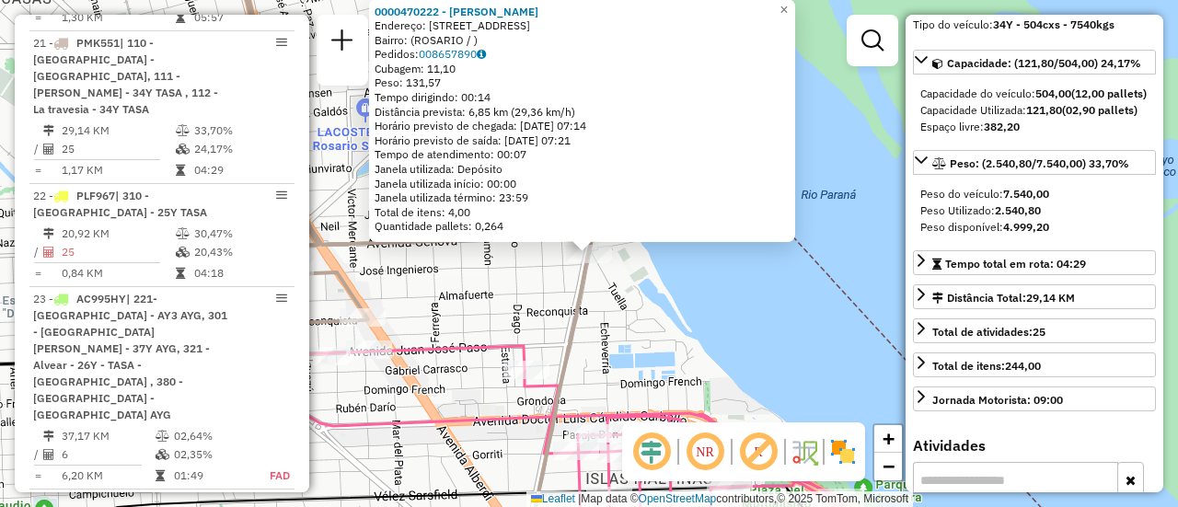
click at [572, 318] on icon at bounding box center [235, 405] width 706 height 303
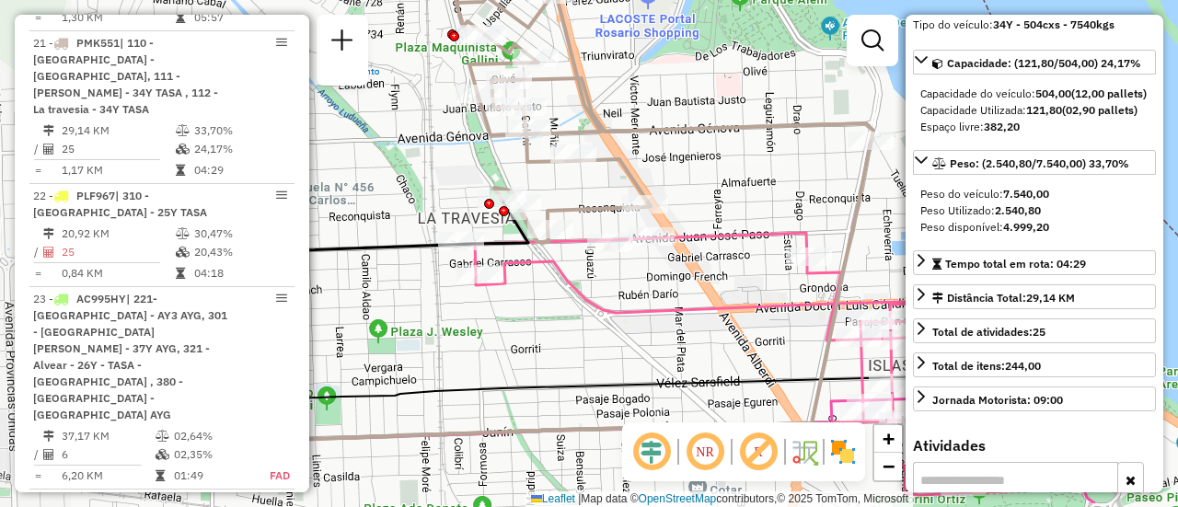
drag, startPoint x: 445, startPoint y: 347, endPoint x: 648, endPoint y: 289, distance: 210.6
click at [648, 289] on div "Janela de atendimento Grade de atendimento Capacidade Transportadoras Veículos …" at bounding box center [589, 253] width 1178 height 507
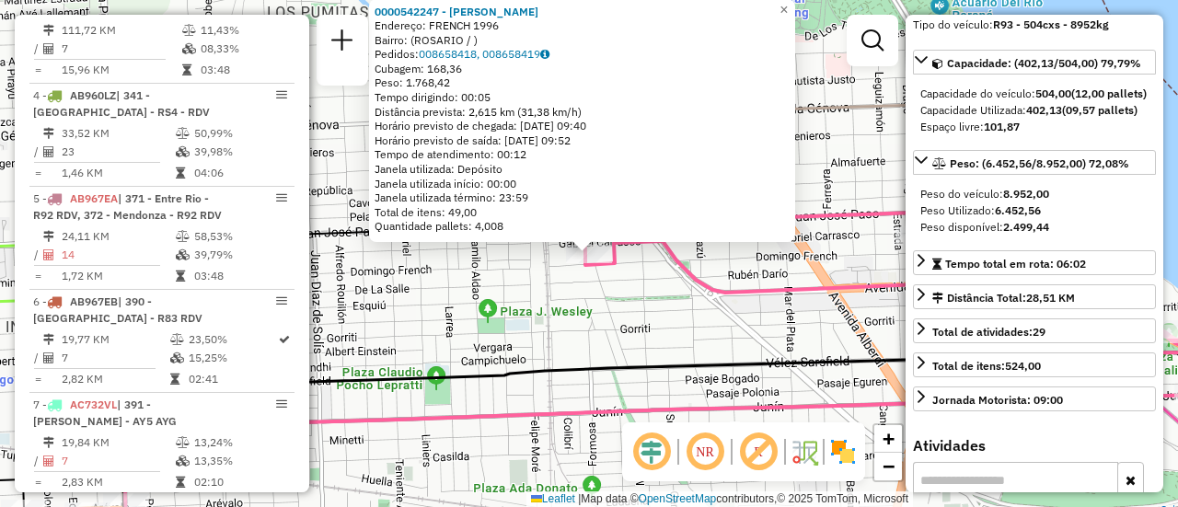
scroll to position [758, 0]
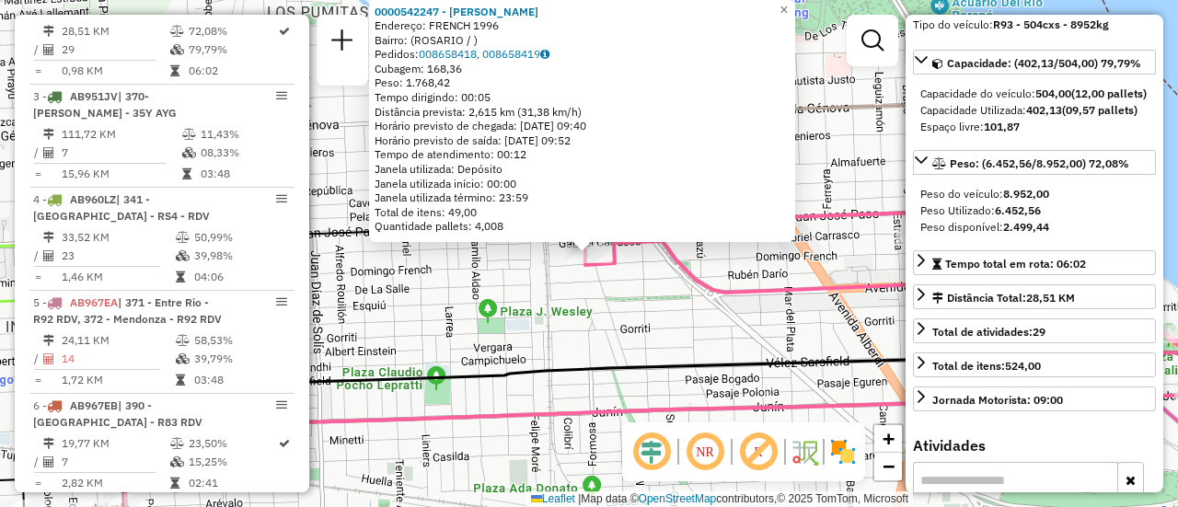
click at [629, 313] on div "0000542247 - Gonzales [PERSON_NAME]: FRENCH 1996 Bairro: ([GEOGRAPHIC_DATA] / )…" at bounding box center [589, 253] width 1178 height 507
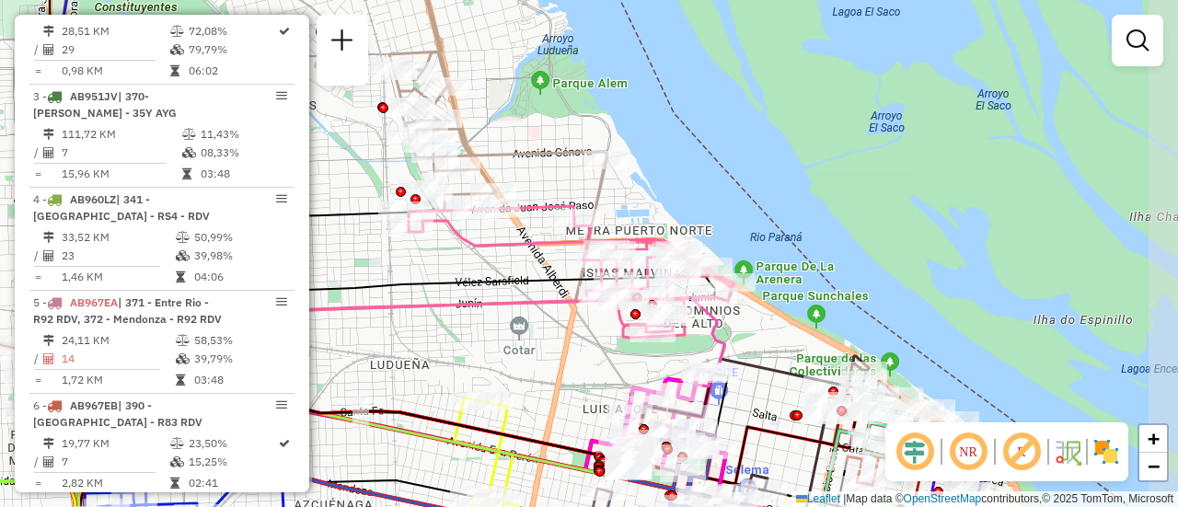
drag, startPoint x: 688, startPoint y: 308, endPoint x: 454, endPoint y: 260, distance: 239.7
click at [454, 260] on div "Janela de atendimento Grade de atendimento Capacidade Transportadoras Veículos …" at bounding box center [589, 253] width 1178 height 507
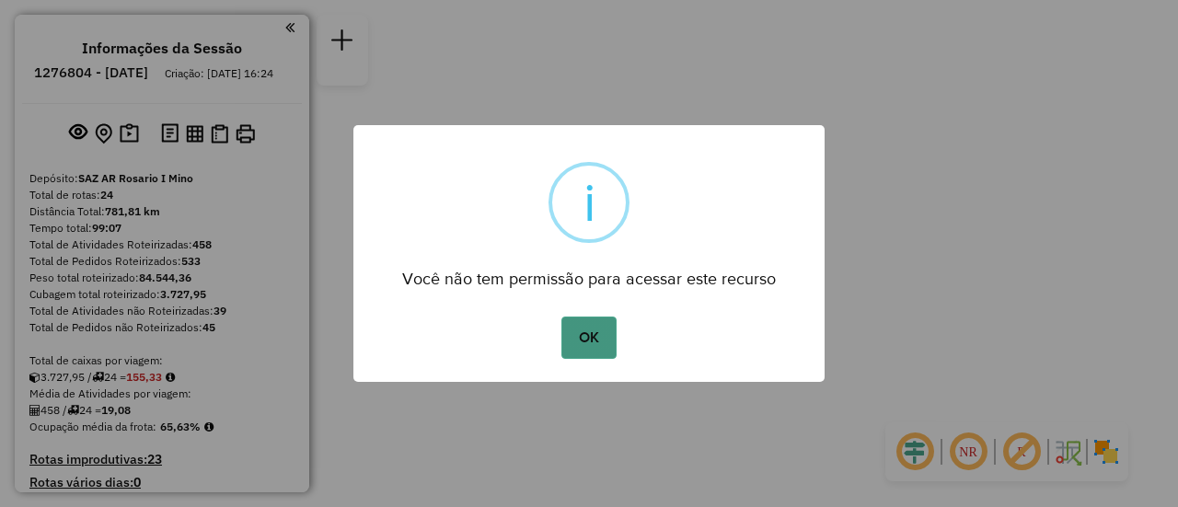
click at [589, 340] on button "OK" at bounding box center [588, 338] width 54 height 42
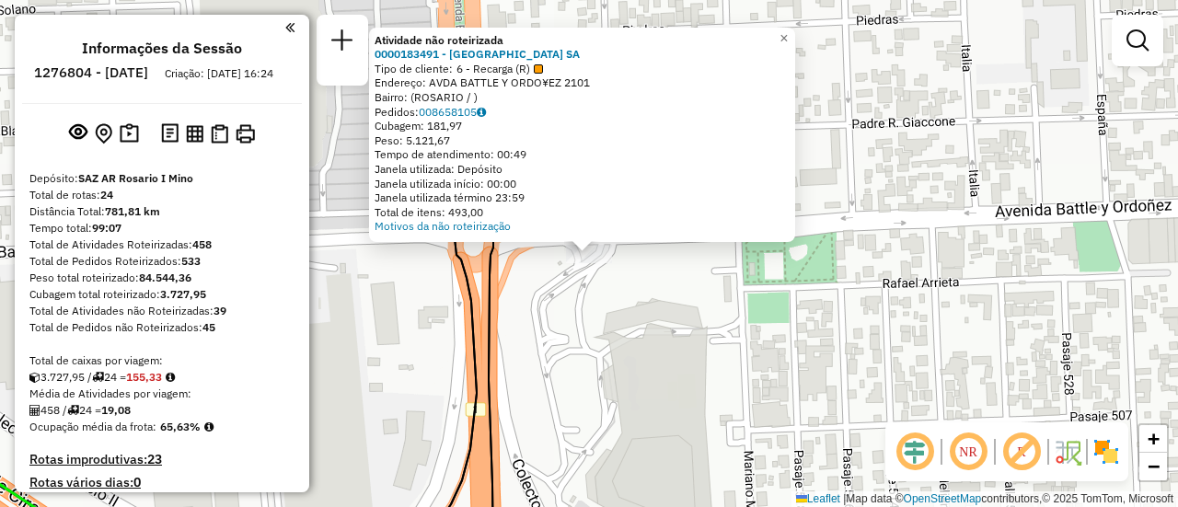
click at [671, 294] on div "Atividade não roteirizada 0000183491 - CASINO DE ROSARIO SA Tipo de cliente: 6 …" at bounding box center [589, 253] width 1178 height 507
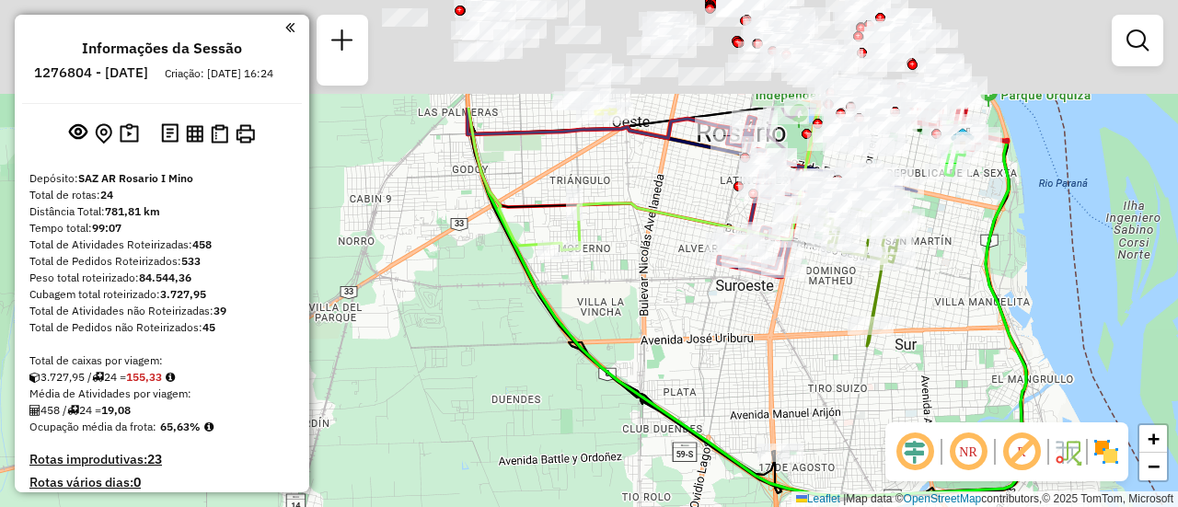
drag, startPoint x: 733, startPoint y: 220, endPoint x: 738, endPoint y: 479, distance: 258.7
click at [738, 479] on div "Janela de atendimento Grade de atendimento Capacidade Transportadoras Veículos …" at bounding box center [589, 253] width 1178 height 507
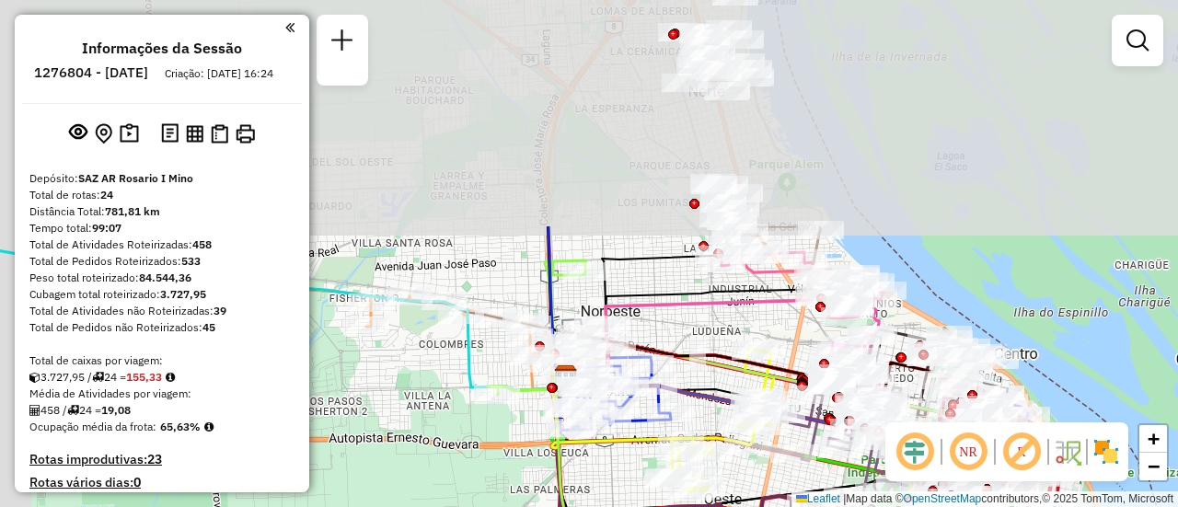
drag, startPoint x: 663, startPoint y: 318, endPoint x: 748, endPoint y: 547, distance: 244.6
click at [748, 506] on html "Aguarde... Pop-up bloqueado! Seu navegador bloqueou automáticamente a abertura …" at bounding box center [589, 253] width 1178 height 507
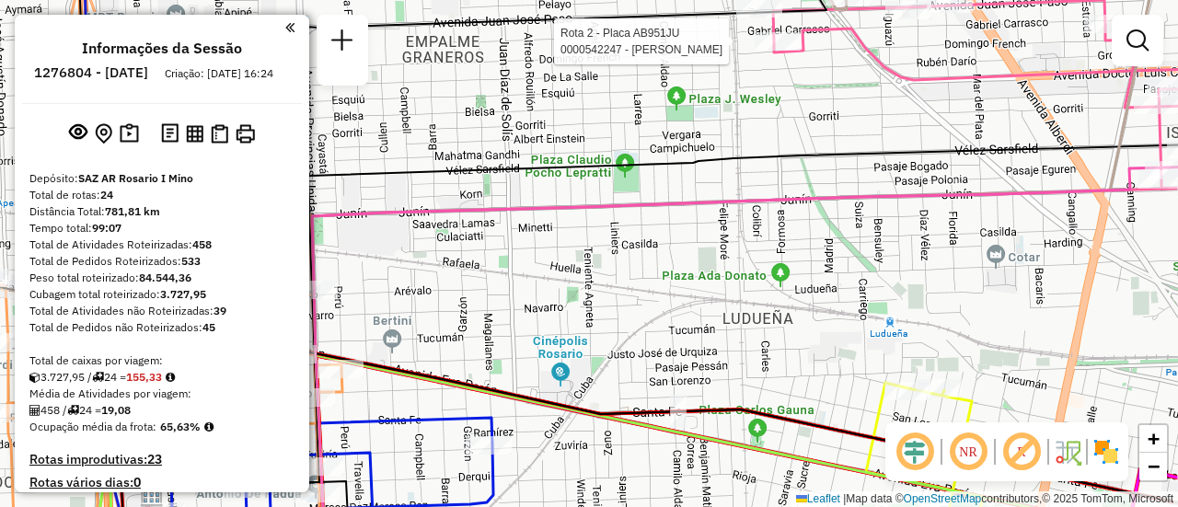
select select "**********"
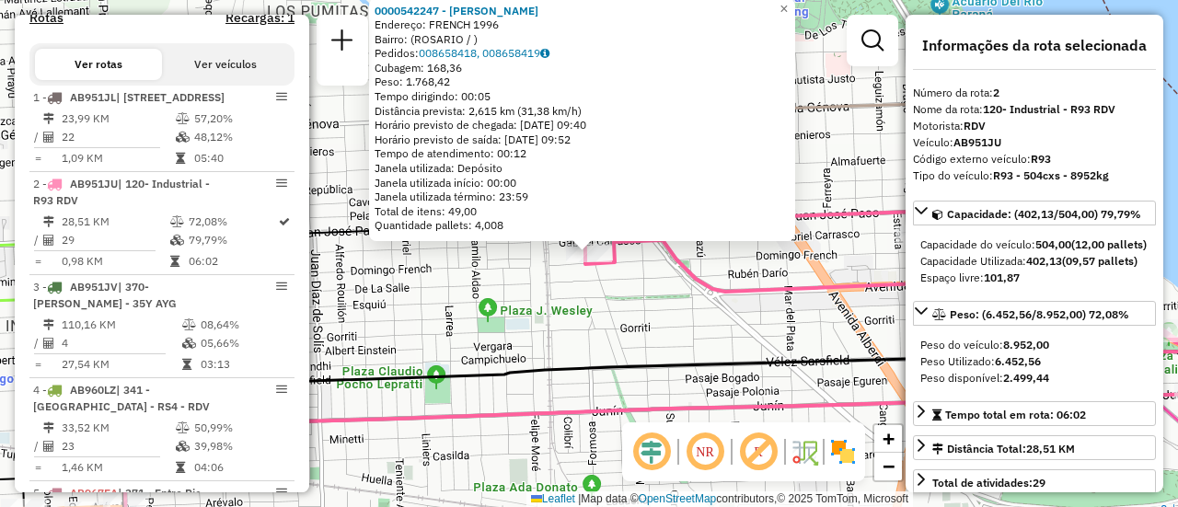
scroll to position [758, 0]
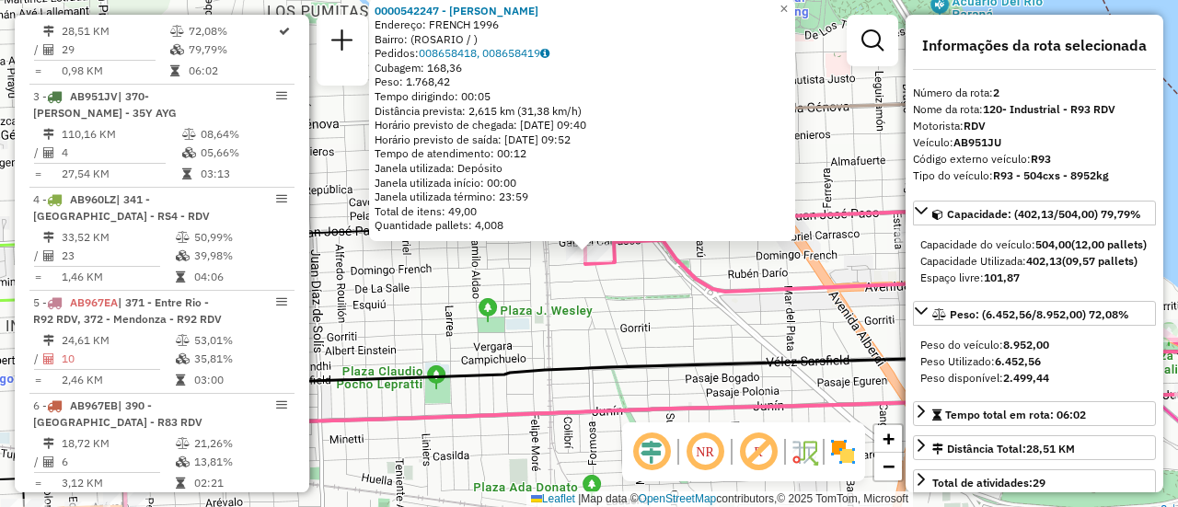
click at [626, 338] on div "0000542247 - Gonzales Maximiliano Jose Endereço: FRENCH 1996 Bairro: (ROSARIO /…" at bounding box center [589, 253] width 1178 height 507
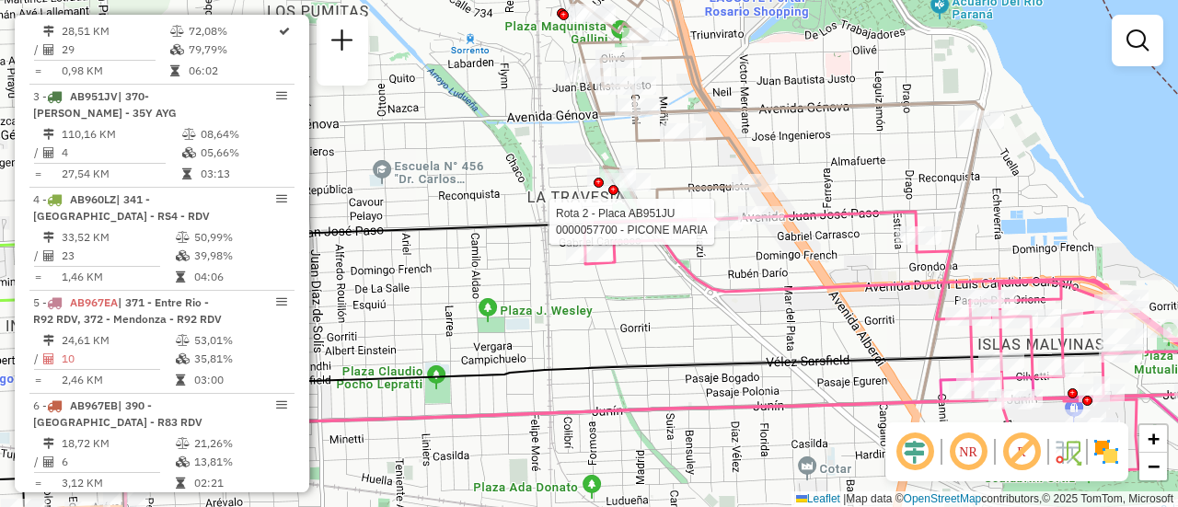
select select "**********"
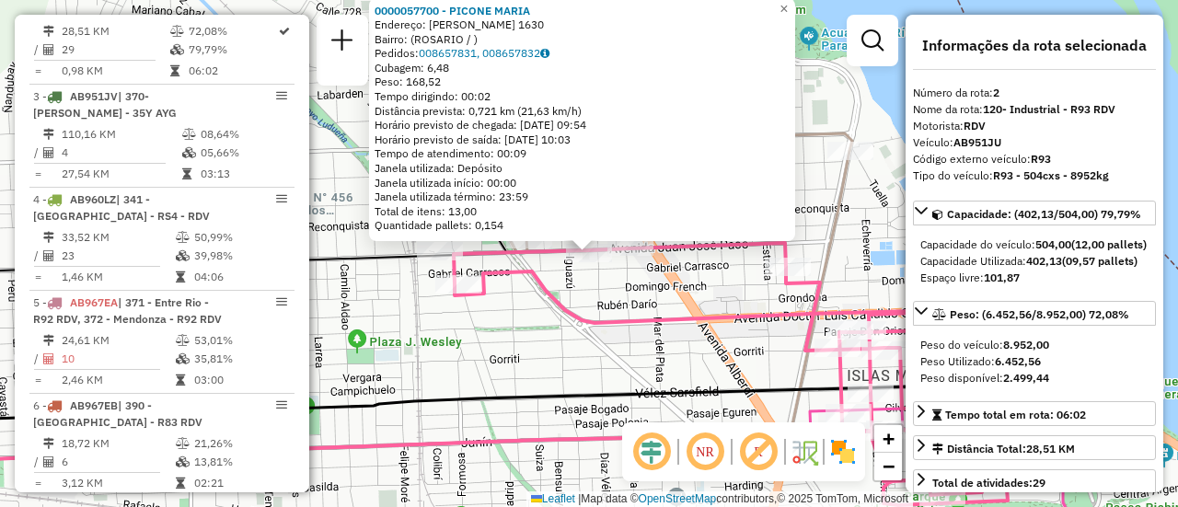
click at [537, 345] on div "0000057700 - PICONE MARIA Endereço: JUAN JOSE PASO 1630 Bairro: (ROSARIO / ) Pe…" at bounding box center [589, 253] width 1178 height 507
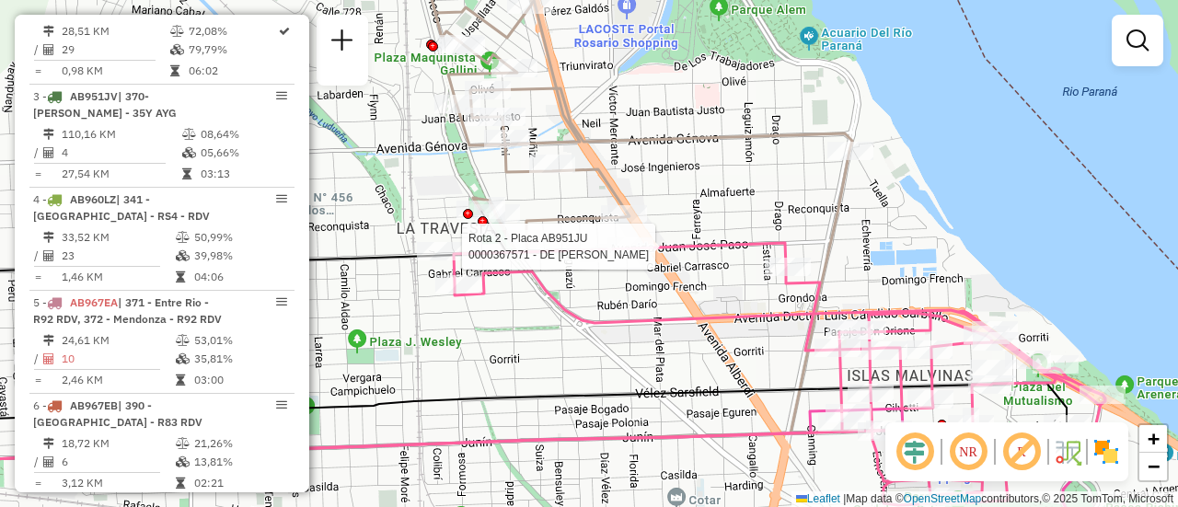
select select "**********"
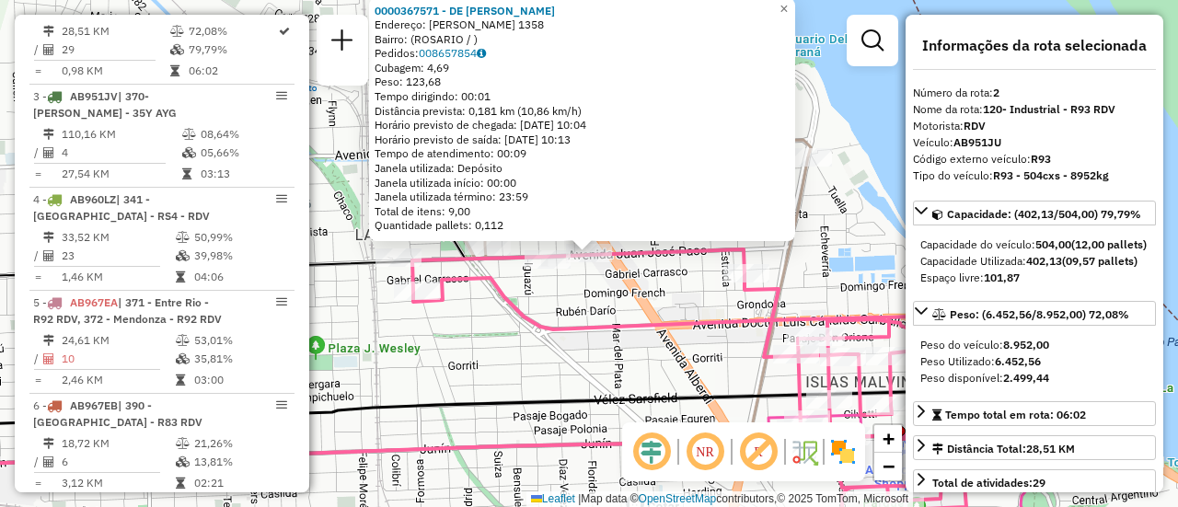
click at [516, 362] on div "0000367571 - DE MIGUEL NA Endereço: JUAN JOSE PASO 1358 Bairro: (ROSARIO / ) Pe…" at bounding box center [589, 253] width 1178 height 507
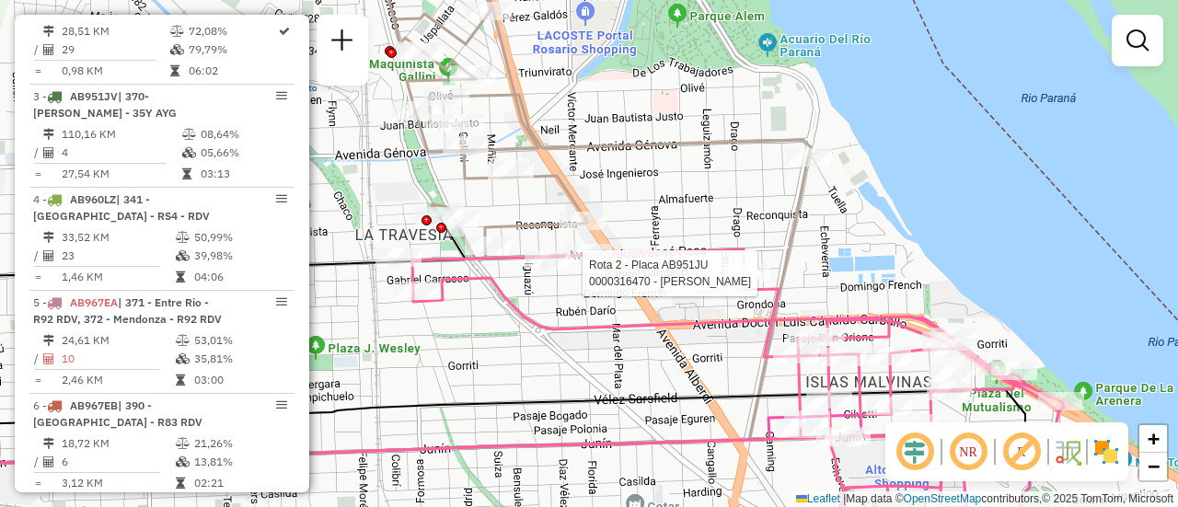
select select "**********"
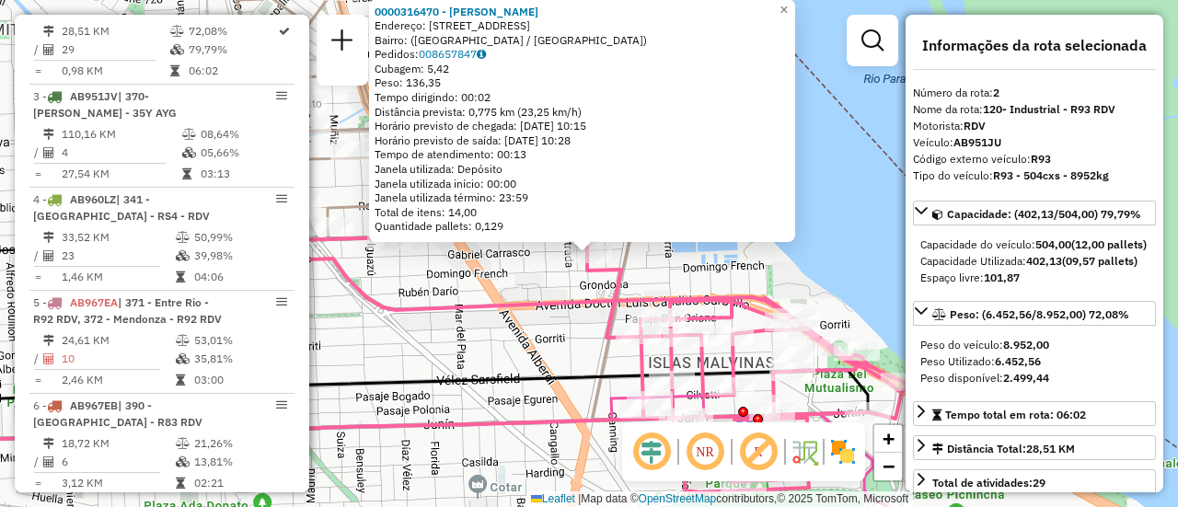
click at [479, 352] on div "0000316470 - RINALDI MARI Endereço: Calle Carcaraña, 642 Bairro: (Rosario / San…" at bounding box center [589, 253] width 1178 height 507
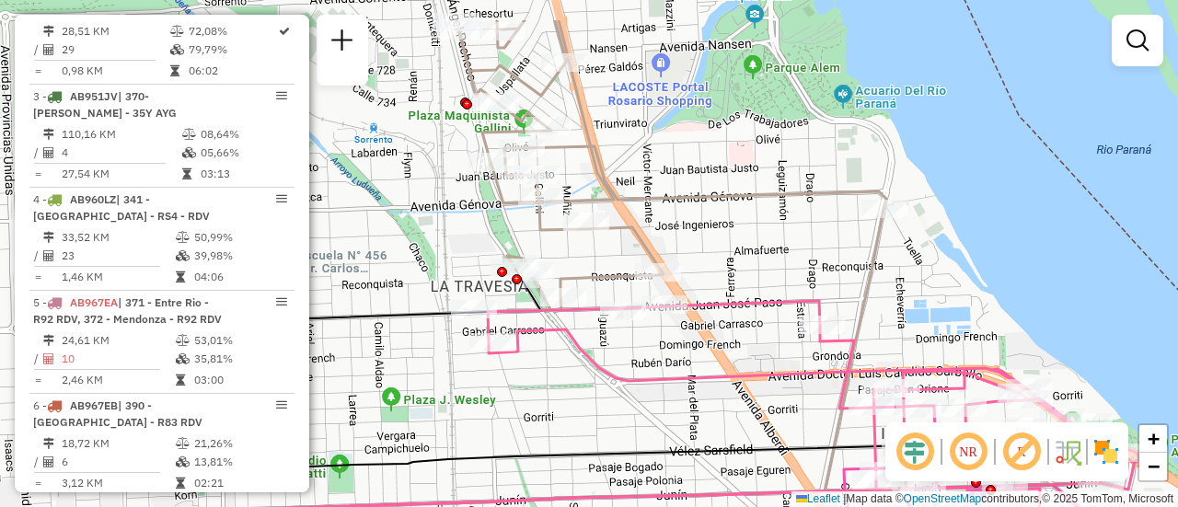
drag, startPoint x: 449, startPoint y: 286, endPoint x: 749, endPoint y: 381, distance: 314.6
click at [749, 381] on div "Janela de atendimento Grade de atendimento Capacidade Transportadoras Veículos …" at bounding box center [589, 253] width 1178 height 507
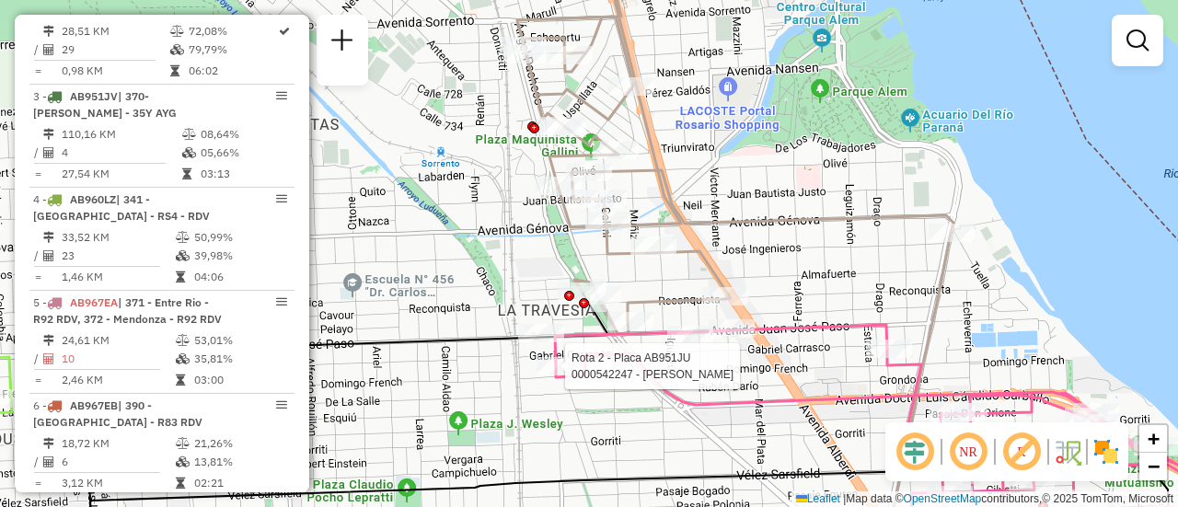
select select "**********"
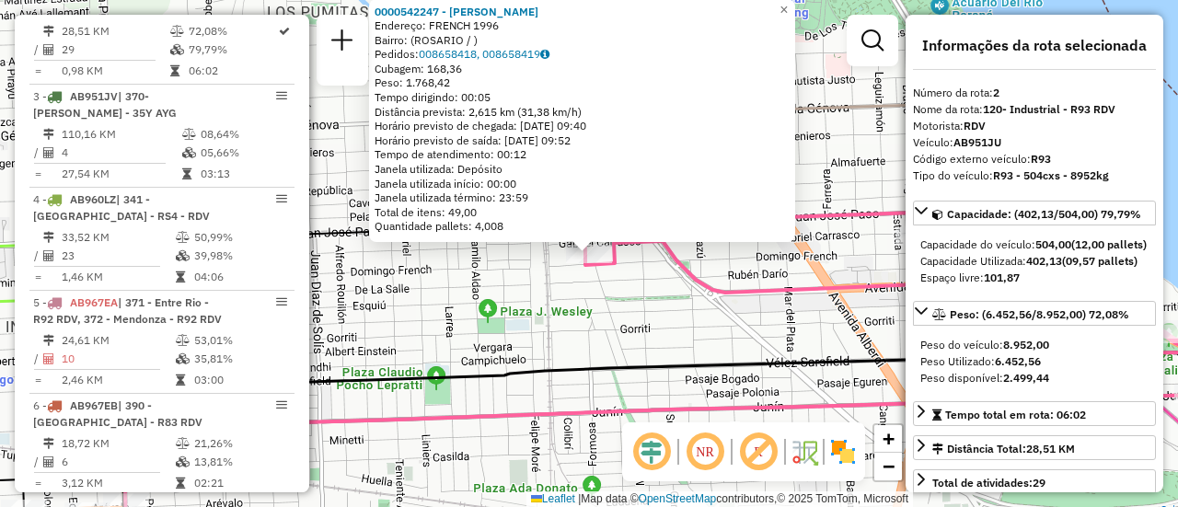
click at [610, 341] on div "0000542247 - Gonzales Maximiliano Jose Endereço: FRENCH 1996 Bairro: (ROSARIO /…" at bounding box center [589, 253] width 1178 height 507
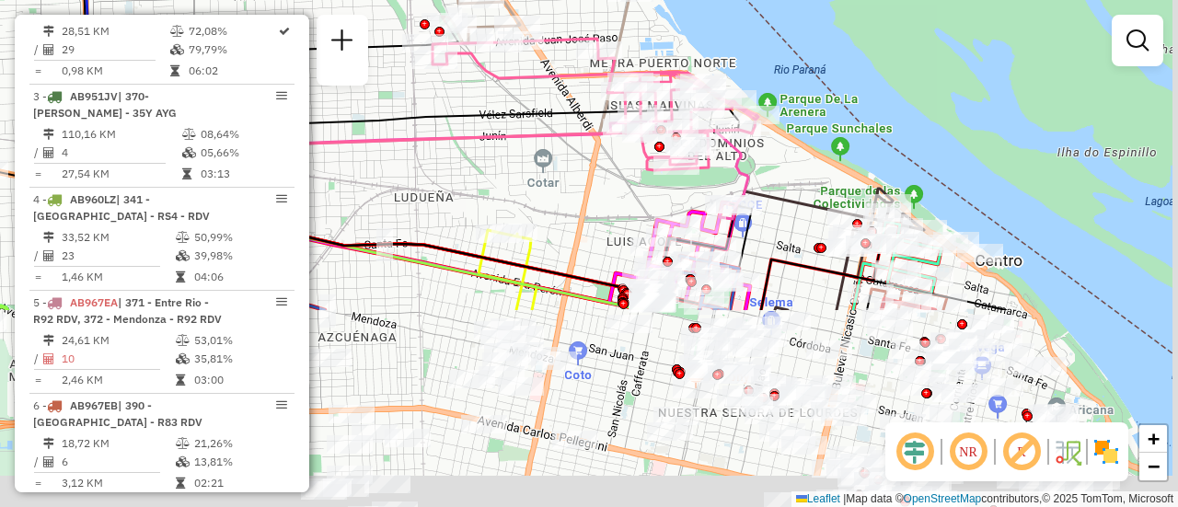
drag, startPoint x: 734, startPoint y: 435, endPoint x: 536, endPoint y: 172, distance: 329.8
click at [530, 166] on div "Janela de atendimento Grade de atendimento Capacidade Transportadoras Veículos …" at bounding box center [589, 253] width 1178 height 507
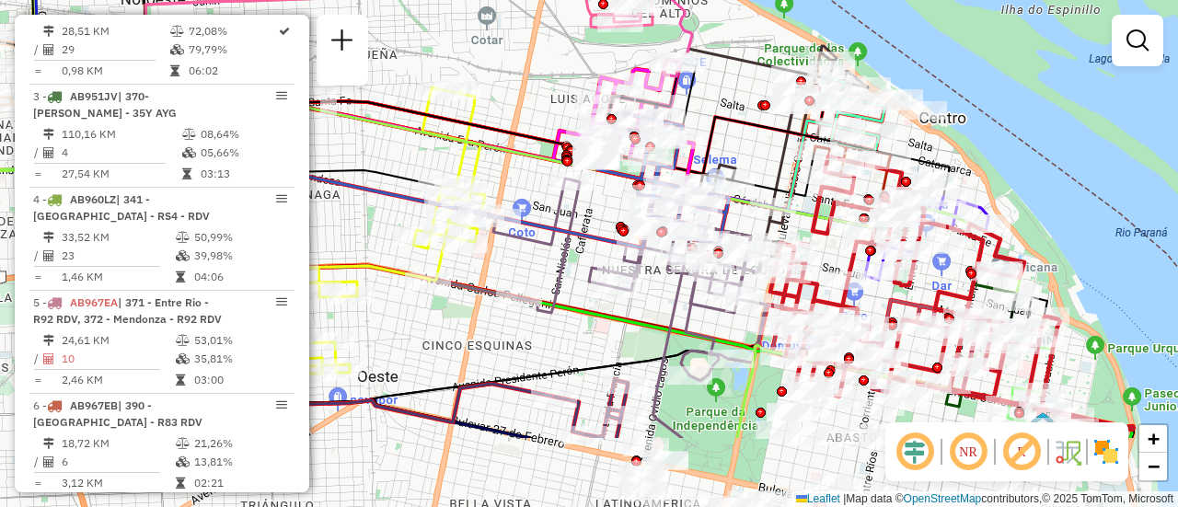
drag, startPoint x: 773, startPoint y: 280, endPoint x: 688, endPoint y: 7, distance: 285.3
click at [696, 24] on div "Janela de atendimento Grade de atendimento Capacidade Transportadoras Veículos …" at bounding box center [589, 253] width 1178 height 507
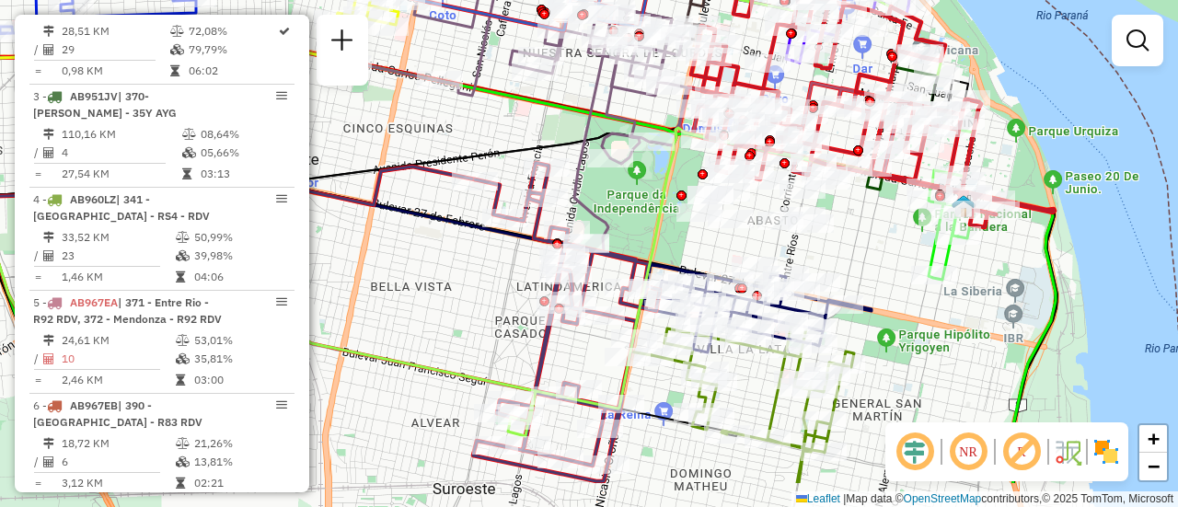
drag, startPoint x: 874, startPoint y: 265, endPoint x: 843, endPoint y: 141, distance: 128.1
click at [843, 147] on div "Janela de atendimento Grade de atendimento Capacidade Transportadoras Veículos …" at bounding box center [589, 253] width 1178 height 507
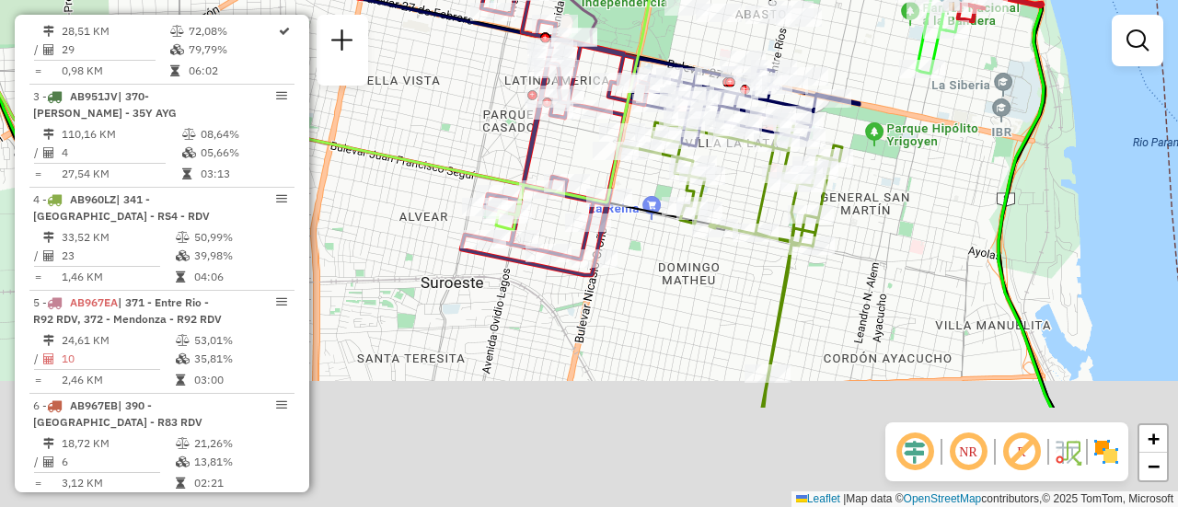
drag, startPoint x: 830, startPoint y: 306, endPoint x: 821, endPoint y: 166, distance: 141.1
click at [823, 171] on div "Rota 5 - Placa AB967EA 0000414356 - WUILPI S.R.L. Janela de atendimento Grade d…" at bounding box center [589, 253] width 1178 height 507
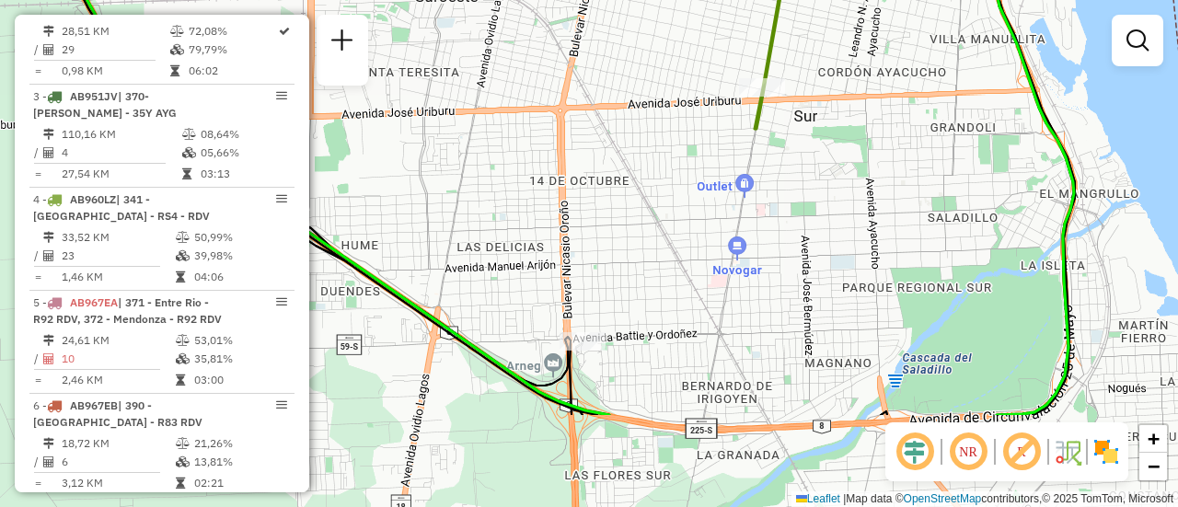
drag, startPoint x: 648, startPoint y: 431, endPoint x: 665, endPoint y: 224, distance: 207.8
click at [664, 225] on div "Rota 5 - Placa AB967EA 0000414356 - WUILPI S.R.L. Janela de atendimento Grade d…" at bounding box center [589, 253] width 1178 height 507
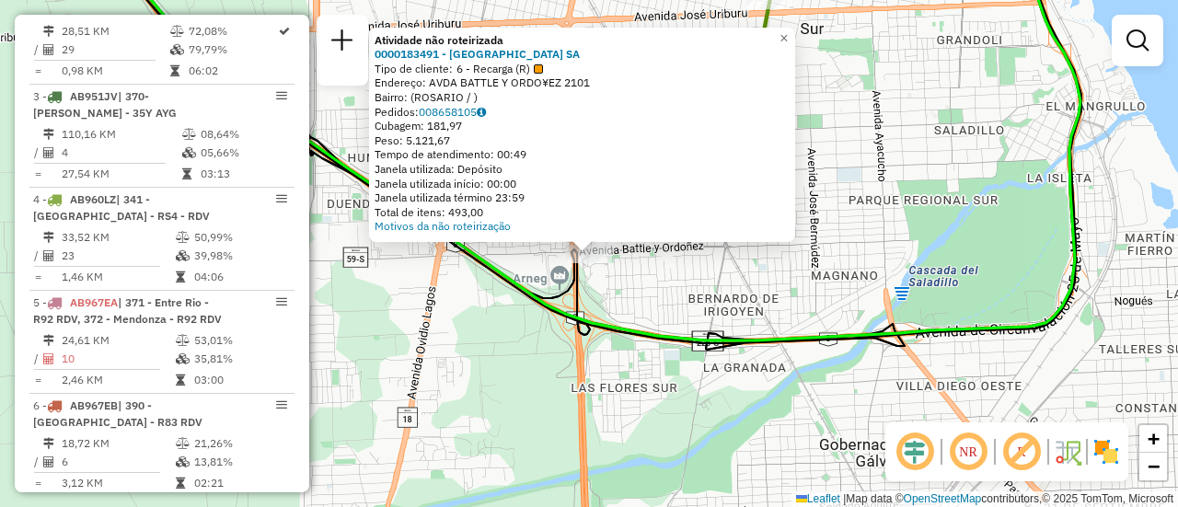
click at [699, 299] on div "Atividade não roteirizada 0000183491 - CASINO DE ROSARIO SA Tipo de cliente: 6 …" at bounding box center [589, 253] width 1178 height 507
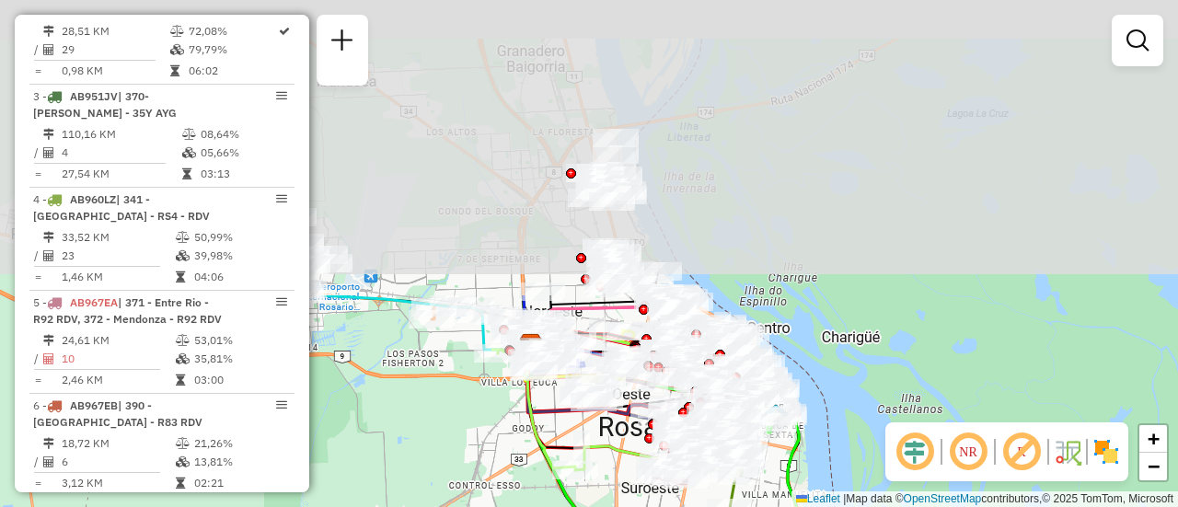
drag, startPoint x: 632, startPoint y: 167, endPoint x: 636, endPoint y: 530, distance: 363.5
click at [636, 506] on html "Aguarde... Pop-up bloqueado! Seu navegador bloqueou automáticamente a abertura …" at bounding box center [589, 253] width 1178 height 507
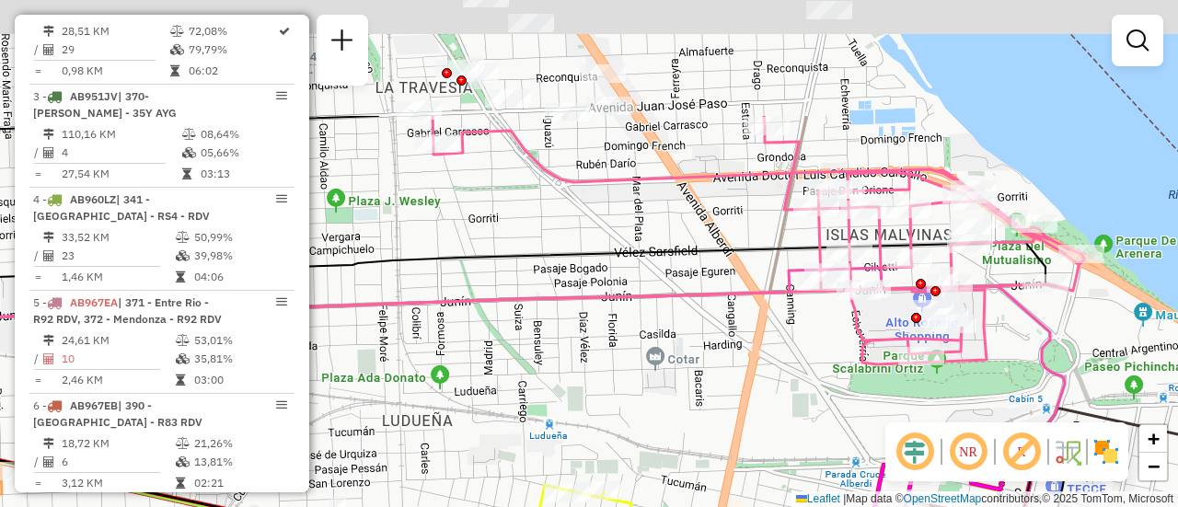
drag, startPoint x: 723, startPoint y: 164, endPoint x: 689, endPoint y: 396, distance: 234.4
click at [689, 396] on div "Janela de atendimento Grade de atendimento Capacidade Transportadoras Veículos …" at bounding box center [589, 253] width 1178 height 507
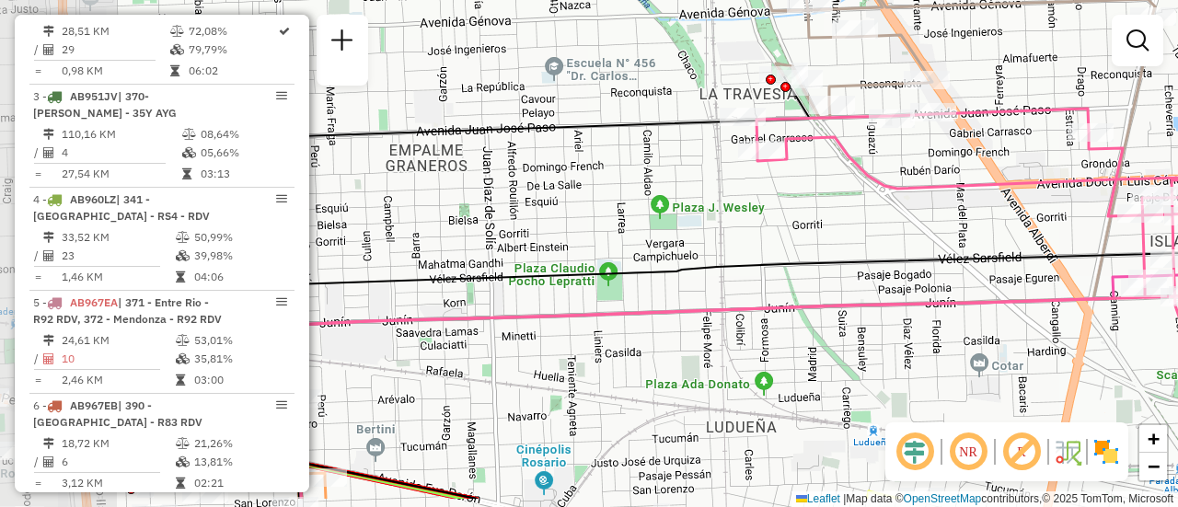
drag, startPoint x: 620, startPoint y: 340, endPoint x: 944, endPoint y: 281, distance: 329.3
click at [944, 281] on div "Janela de atendimento Grade de atendimento Capacidade Transportadoras Veículos …" at bounding box center [589, 253] width 1178 height 507
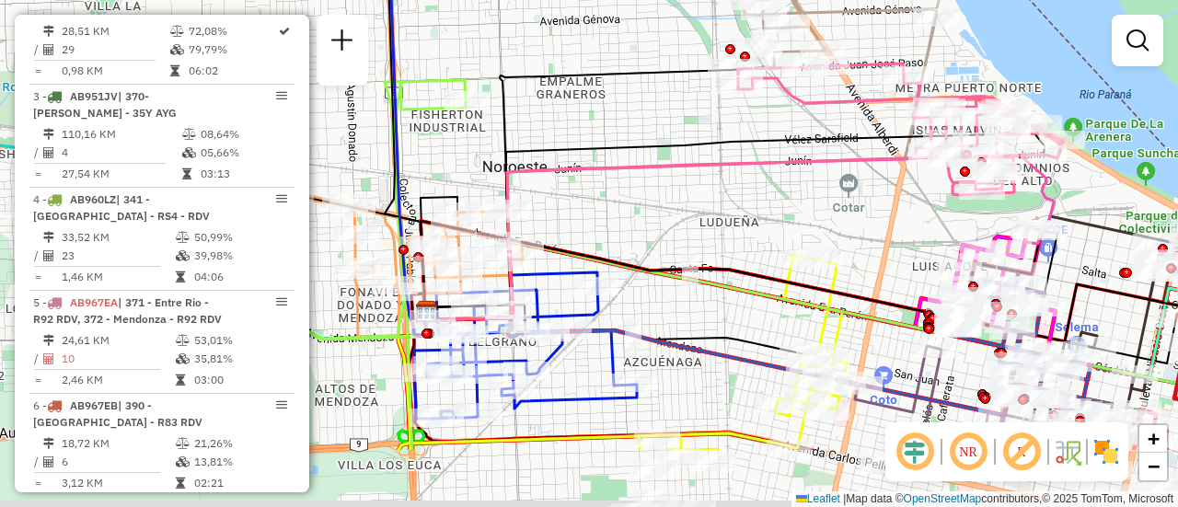
drag, startPoint x: 740, startPoint y: 338, endPoint x: 617, endPoint y: 140, distance: 233.2
click at [617, 140] on div "Janela de atendimento Grade de atendimento Capacidade Transportadoras Veículos …" at bounding box center [589, 253] width 1178 height 507
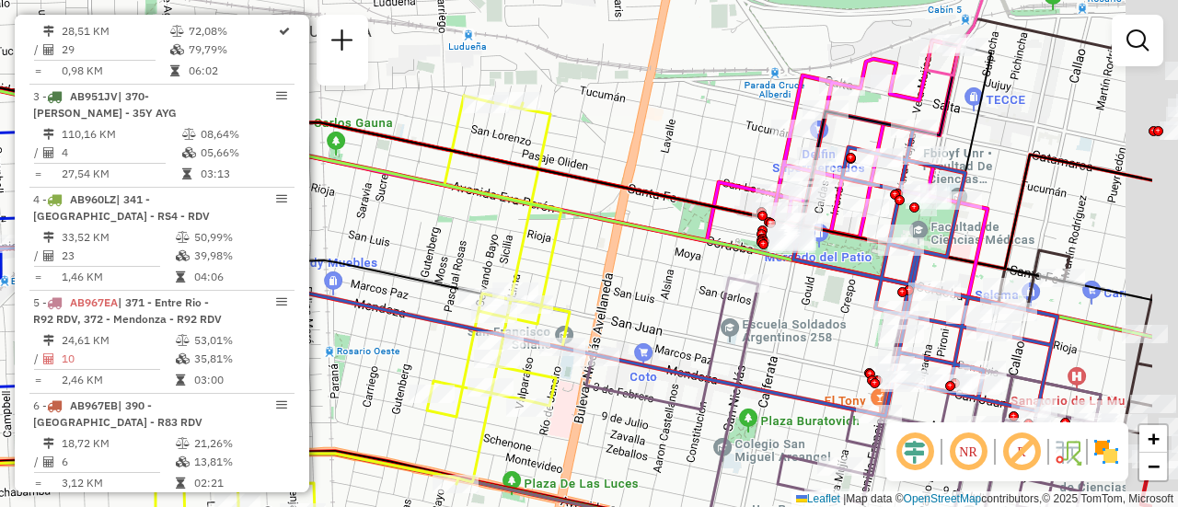
drag, startPoint x: 1127, startPoint y: 164, endPoint x: 878, endPoint y: 128, distance: 252.0
click at [878, 128] on icon at bounding box center [365, 144] width 1253 height 225
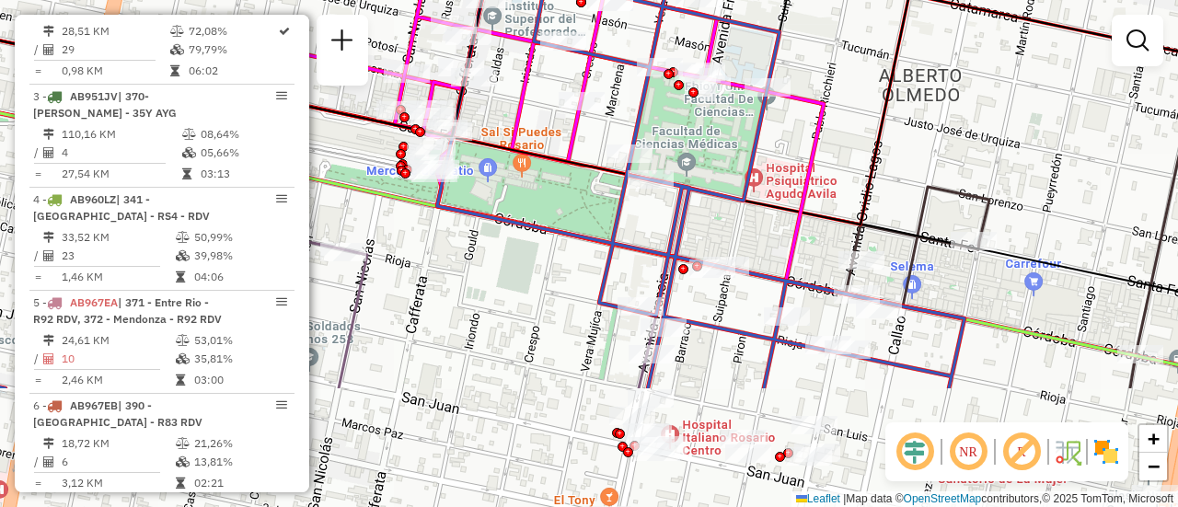
drag, startPoint x: 819, startPoint y: 189, endPoint x: 759, endPoint y: 19, distance: 179.6
click at [759, 19] on icon at bounding box center [700, 149] width 527 height 479
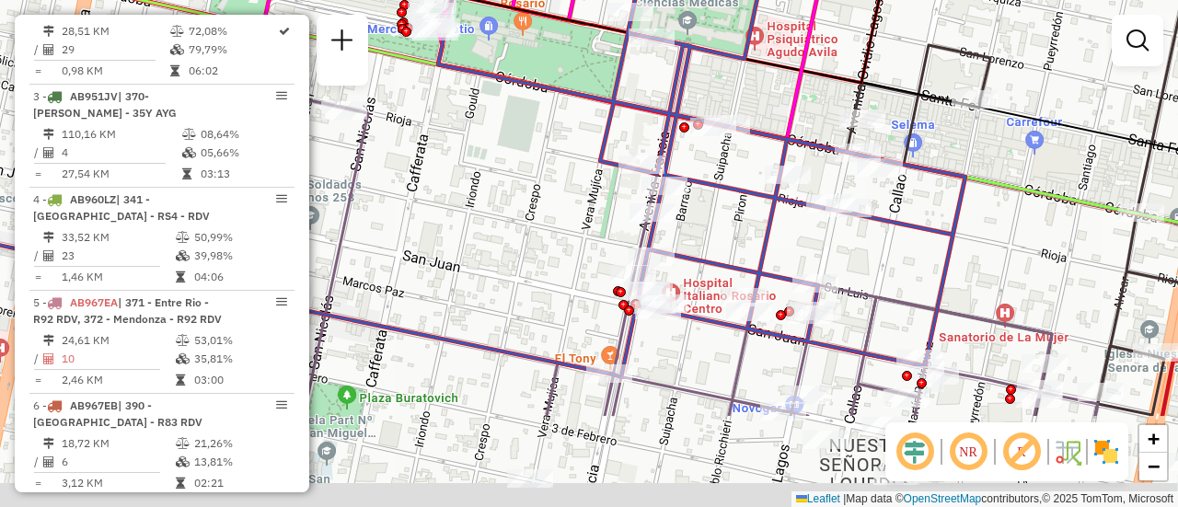
drag, startPoint x: 789, startPoint y: 252, endPoint x: 790, endPoint y: 99, distance: 152.8
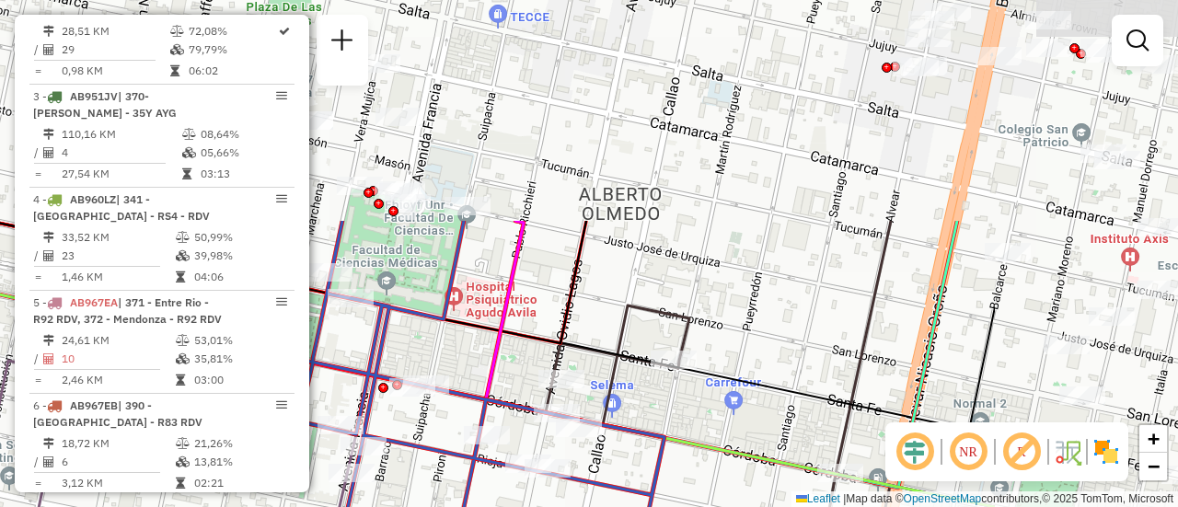
drag, startPoint x: 1003, startPoint y: 116, endPoint x: 702, endPoint y: 387, distance: 405.3
click at [702, 387] on div "Janela de atendimento Grade de atendimento Capacidade Transportadoras Veículos …" at bounding box center [589, 253] width 1178 height 507
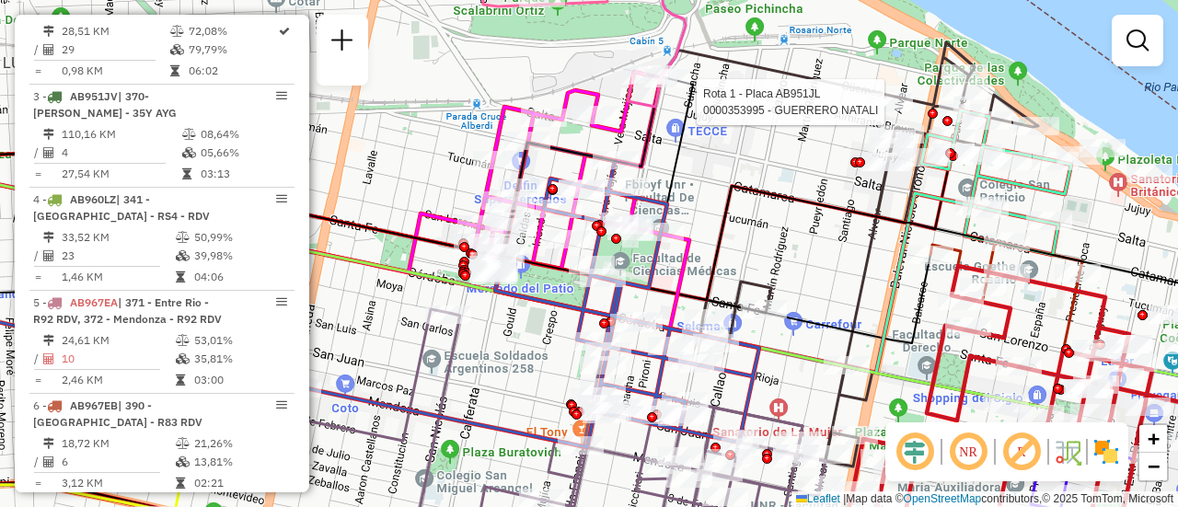
select select "**********"
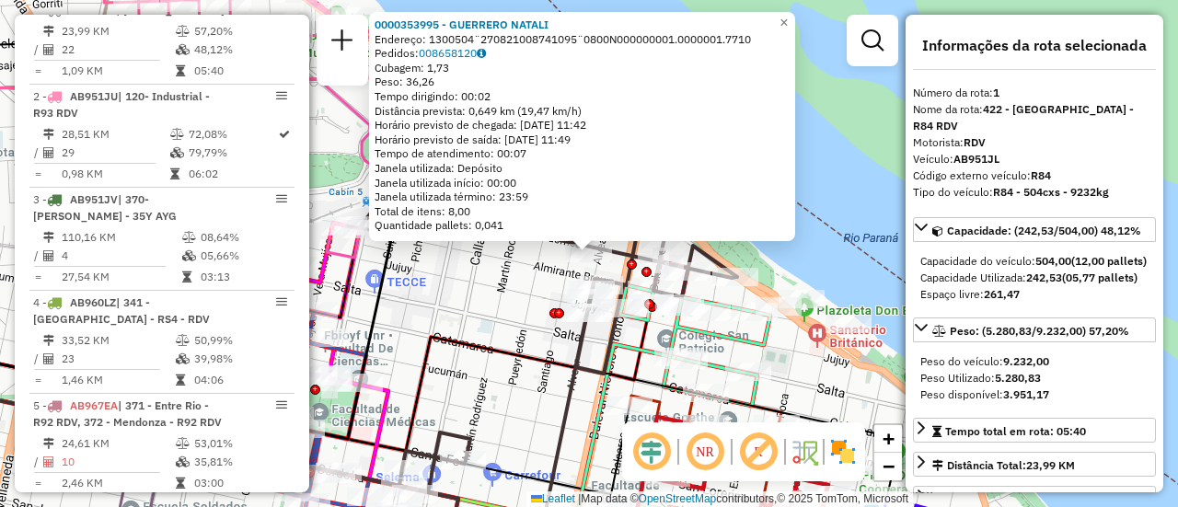
scroll to position [184, 0]
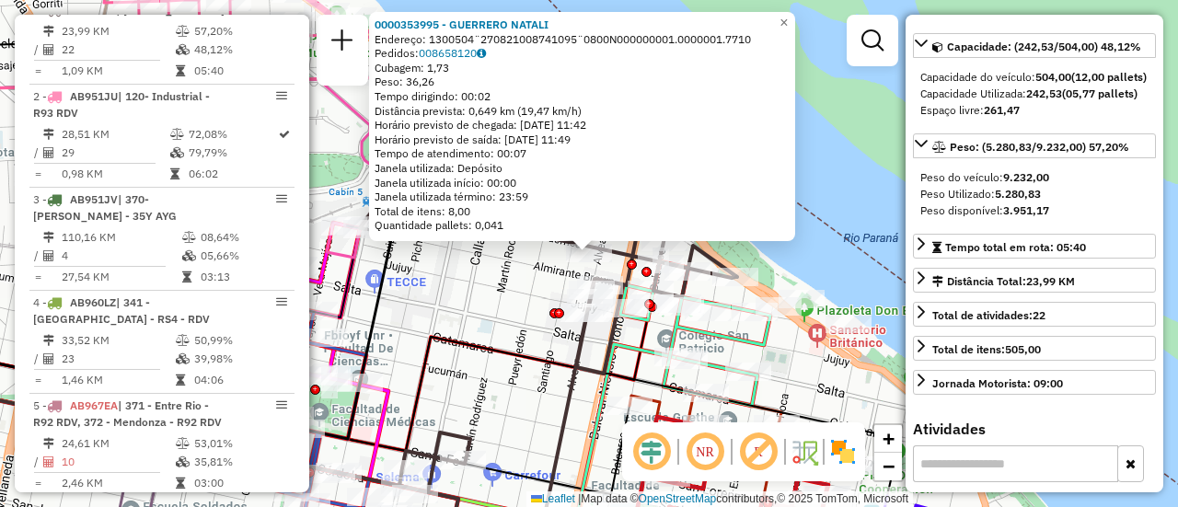
click at [493, 320] on div "0000353995 - GUERRERO NATALI Endereço: 1300504¨270821008741095¨0800N000000001.0…" at bounding box center [589, 253] width 1178 height 507
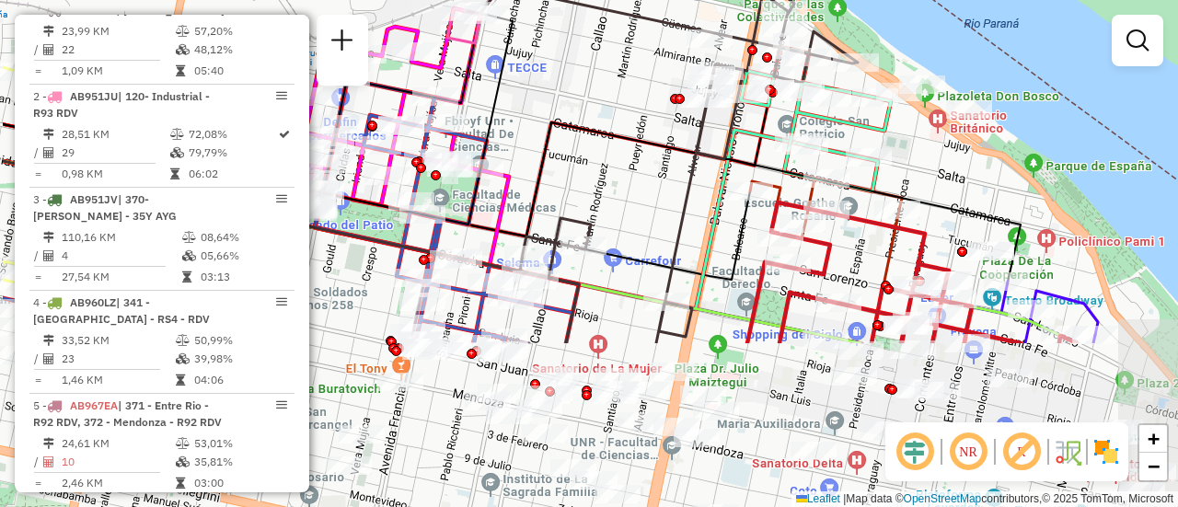
drag, startPoint x: 505, startPoint y: 387, endPoint x: 736, endPoint y: 145, distance: 333.9
click at [672, 166] on div "Janela de atendimento Grade de atendimento Capacidade Transportadoras Veículos …" at bounding box center [589, 253] width 1178 height 507
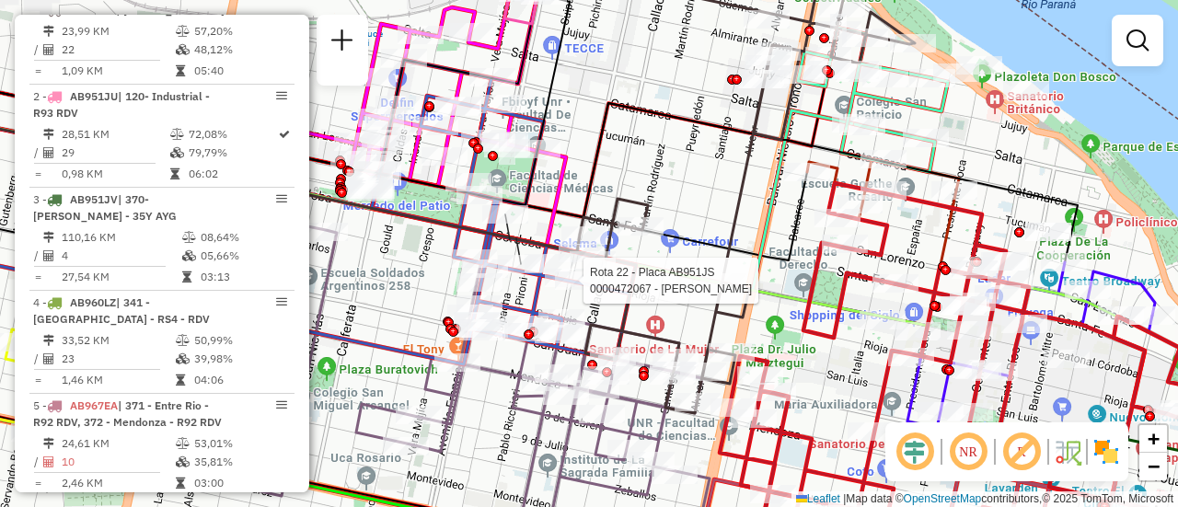
select select "**********"
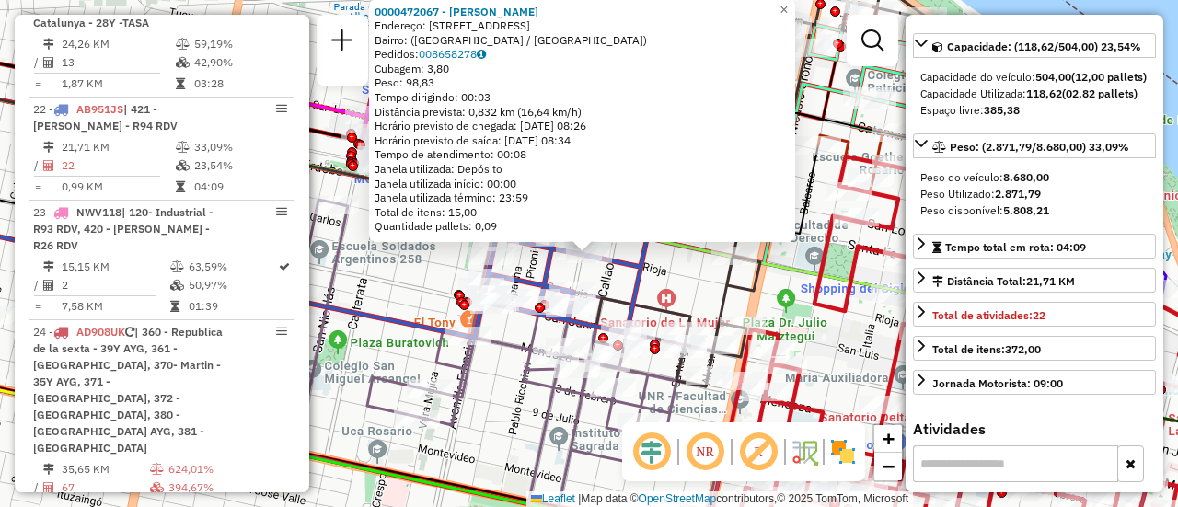
click at [680, 276] on div "0000472067 - PEREIRA CAMPOS MAIARA Endereço: Calle Rioja, 2778 Bairro: (Rosario…" at bounding box center [589, 253] width 1178 height 507
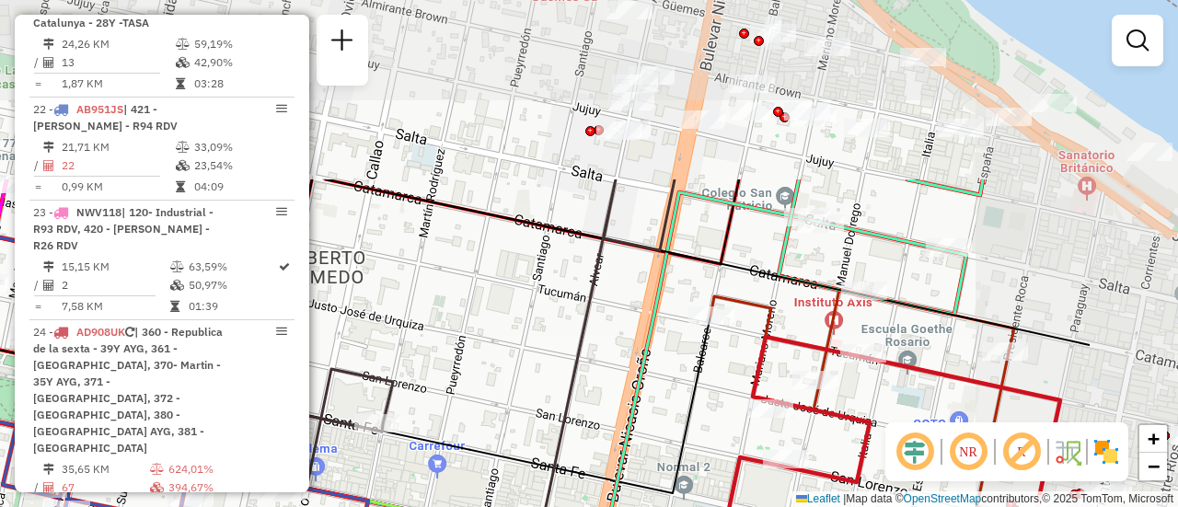
drag, startPoint x: 791, startPoint y: 93, endPoint x: 594, endPoint y: 302, distance: 287.1
click at [547, 340] on icon at bounding box center [461, 483] width 425 height 608
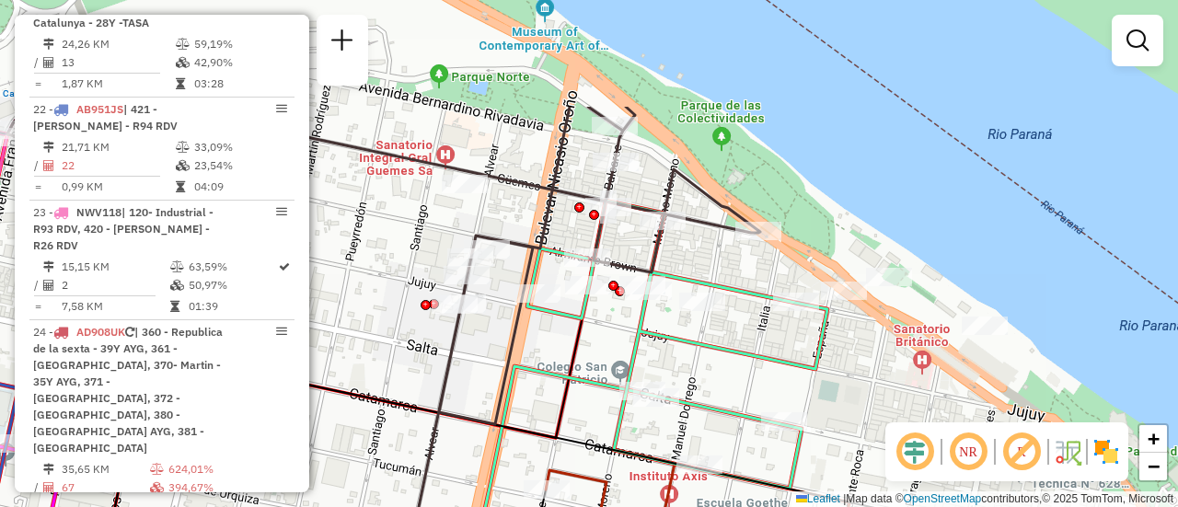
drag, startPoint x: 701, startPoint y: 202, endPoint x: 574, endPoint y: 360, distance: 202.2
click at [574, 360] on icon at bounding box center [174, 420] width 838 height 322
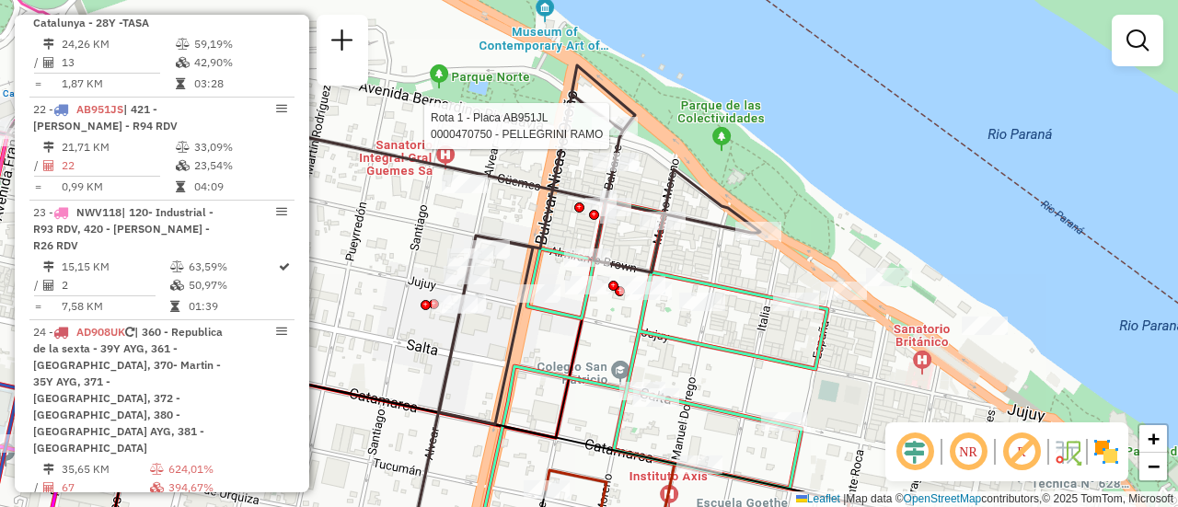
select select "**********"
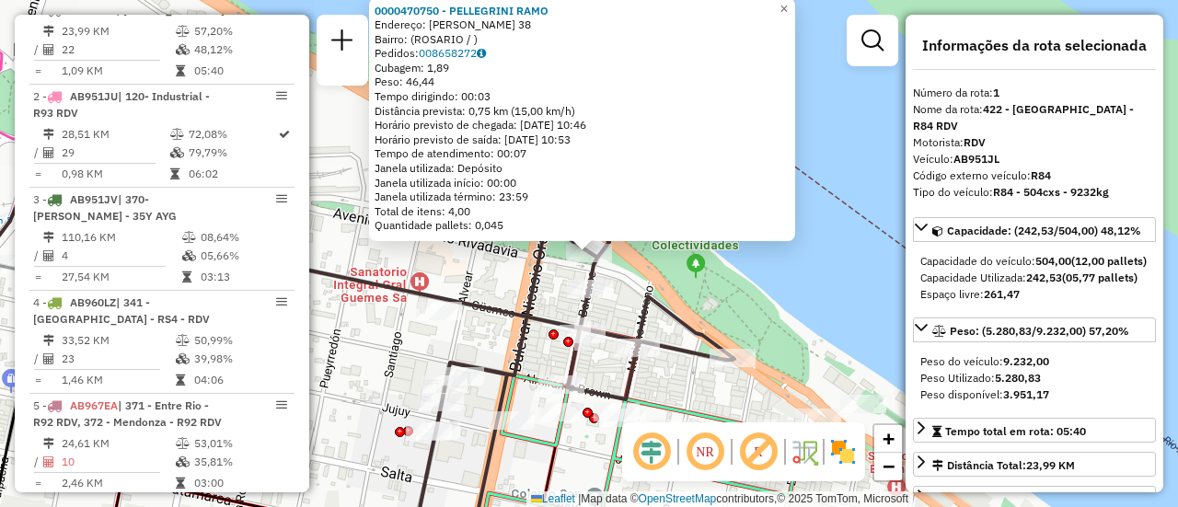
scroll to position [655, 0]
click at [635, 304] on icon at bounding box center [358, 374] width 753 height 365
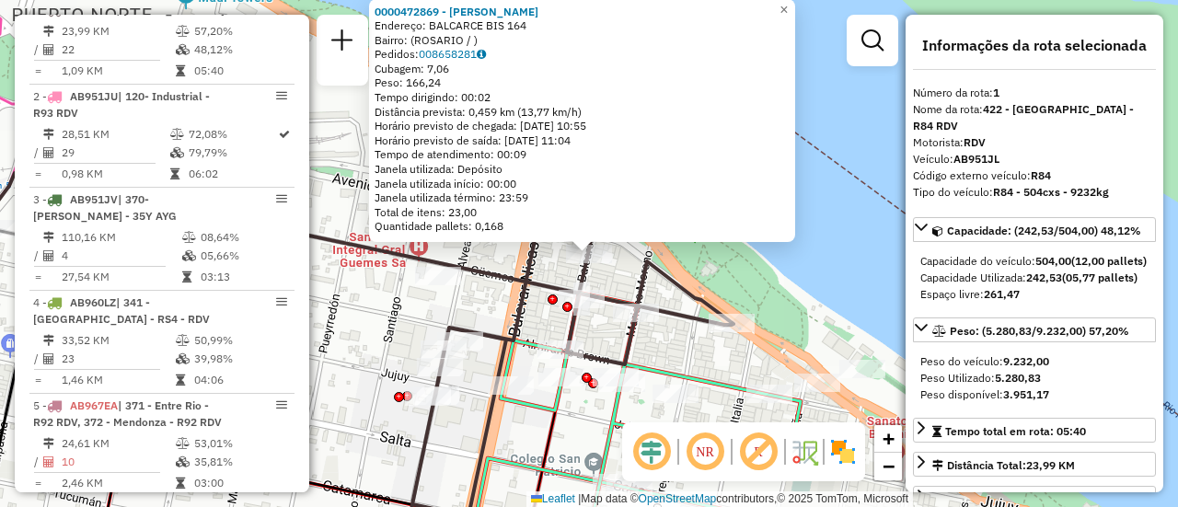
click at [483, 307] on div "0000472869 - LEIVA MABEL Endereço: BALCARCE BIS 164 Bairro: (ROSARIO / ) Pedido…" at bounding box center [589, 253] width 1178 height 507
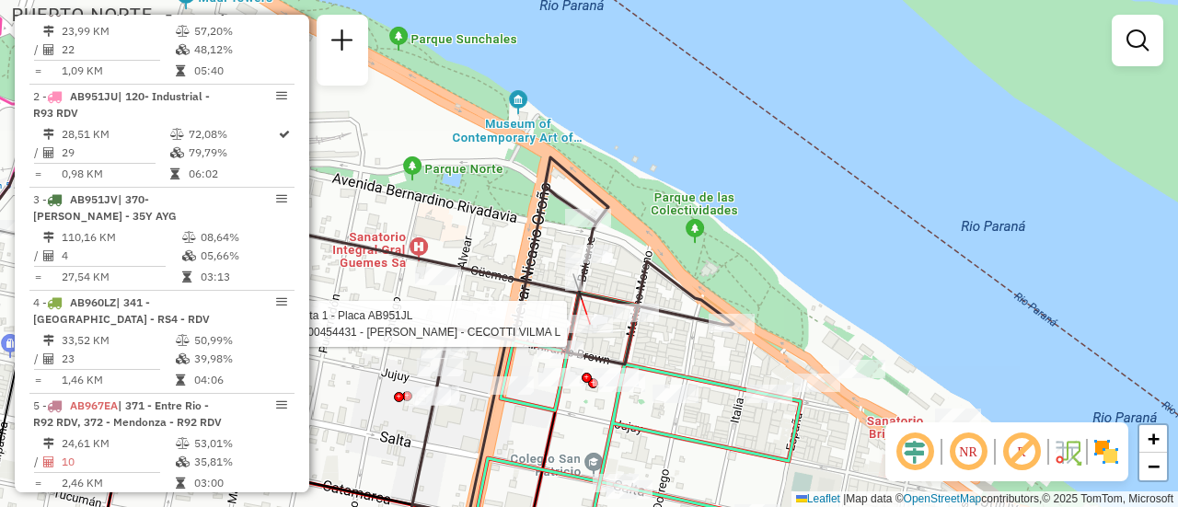
select select "**********"
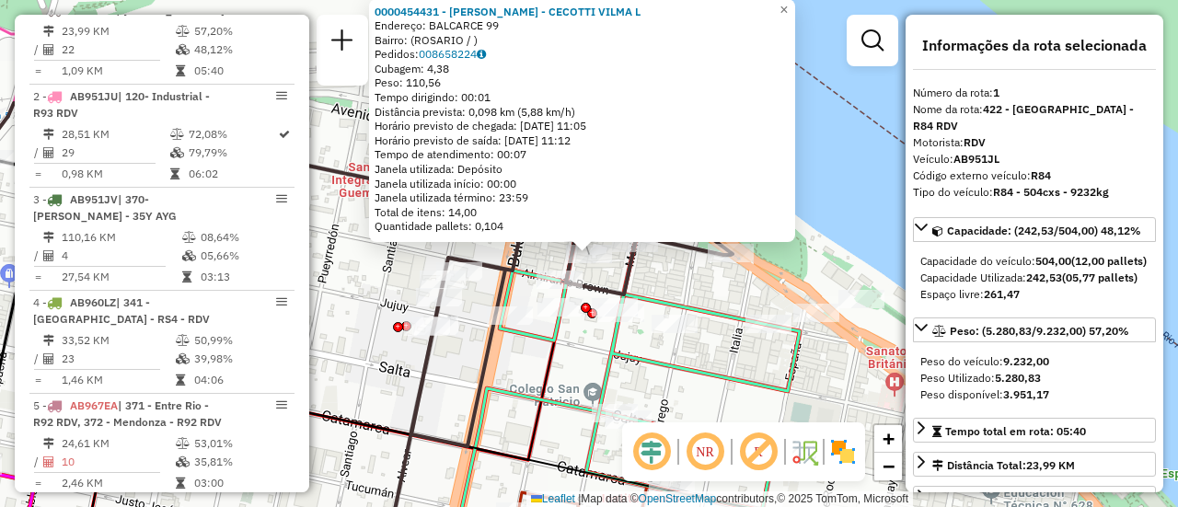
drag, startPoint x: 450, startPoint y: 341, endPoint x: 656, endPoint y: 311, distance: 208.4
click at [456, 342] on div "0000454431 - RODRIGUEZ CECOT - CECOTTI VILMA L Endereço: BALCARCE 99 Bairro: (R…" at bounding box center [589, 253] width 1178 height 507
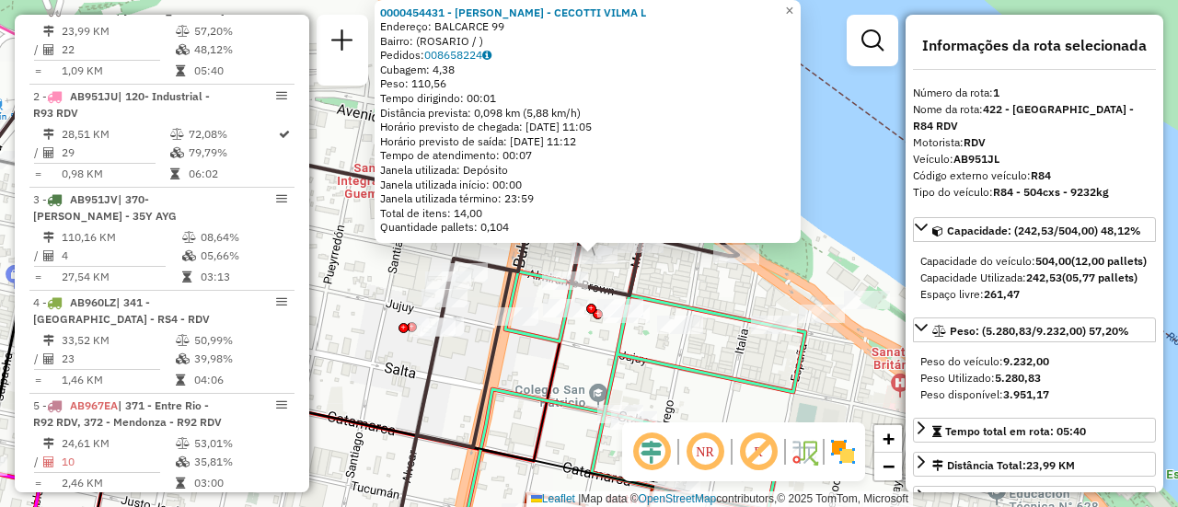
click at [521, 372] on div "0000454431 - RODRIGUEZ CECOT - CECOTTI VILMA L Endereço: BALCARCE 99 Bairro: (R…" at bounding box center [589, 253] width 1178 height 507
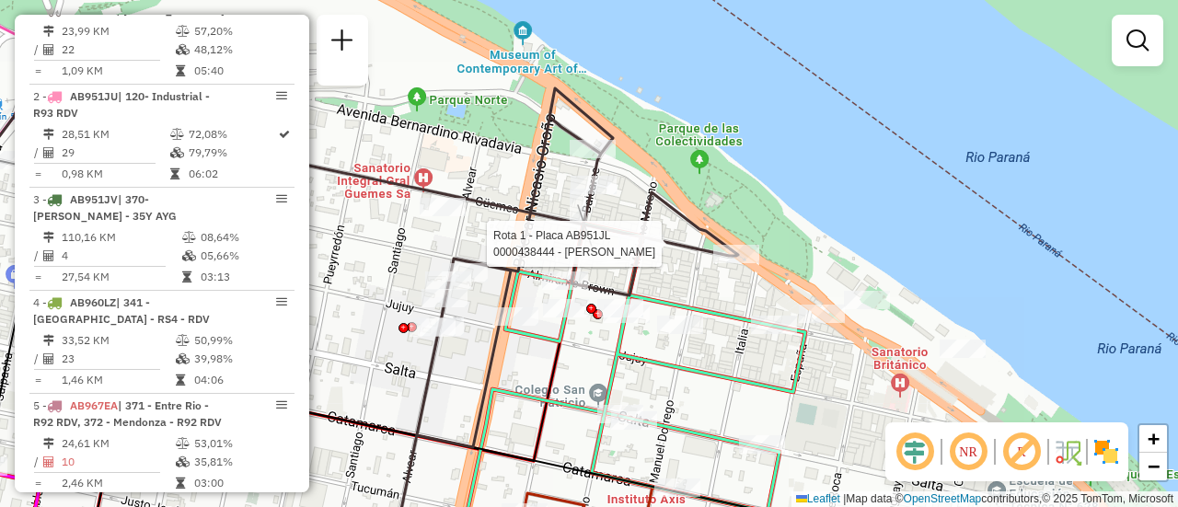
select select "**********"
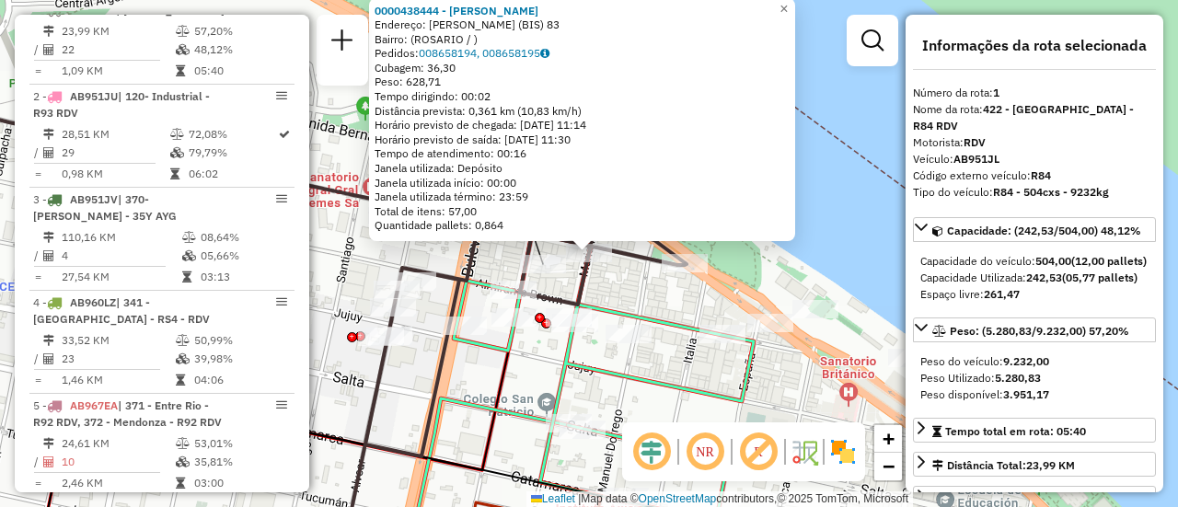
click at [650, 298] on div "0000438444 - LUO ZHIWEI Endereço: MORENO (BIS) 83 Bairro: (ROSARIO / ) Pedidos:…" at bounding box center [589, 253] width 1178 height 507
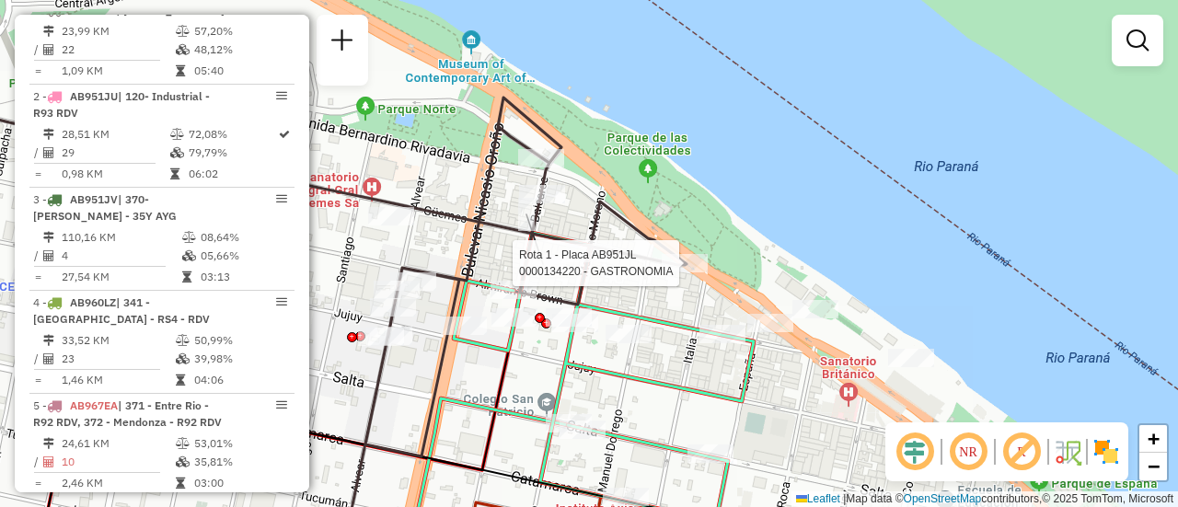
select select "**********"
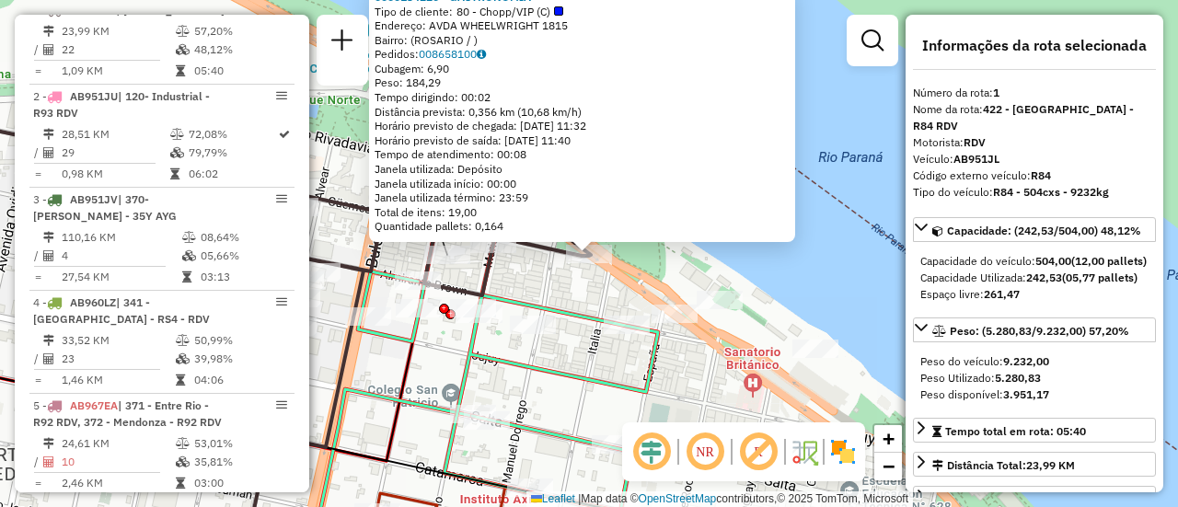
click at [571, 304] on icon at bounding box center [508, 368] width 300 height 288
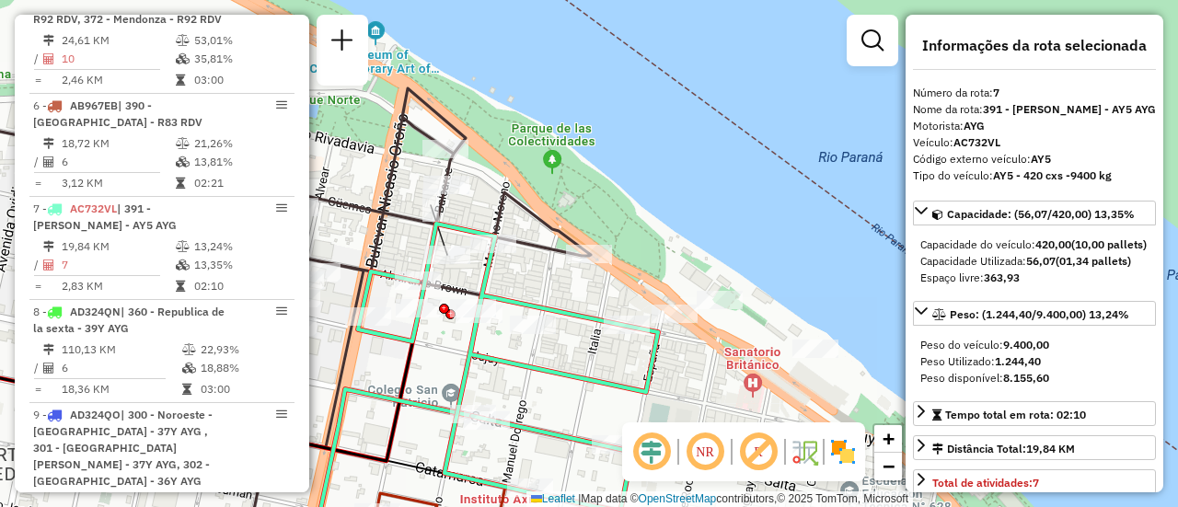
scroll to position [1274, 0]
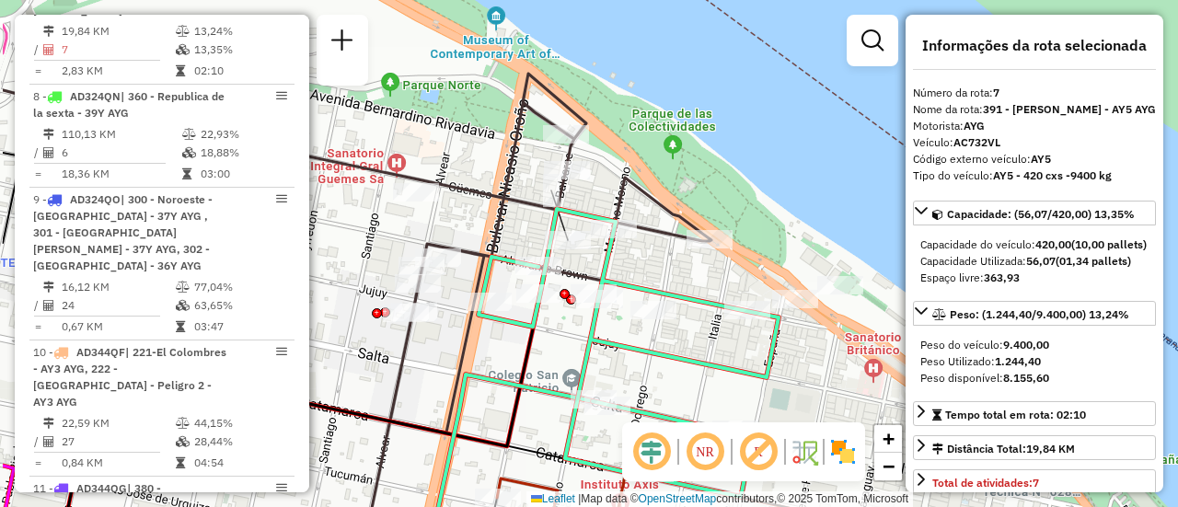
drag, startPoint x: 570, startPoint y: 304, endPoint x: 873, endPoint y: 290, distance: 304.0
click at [779, 288] on icon at bounding box center [629, 353] width 300 height 288
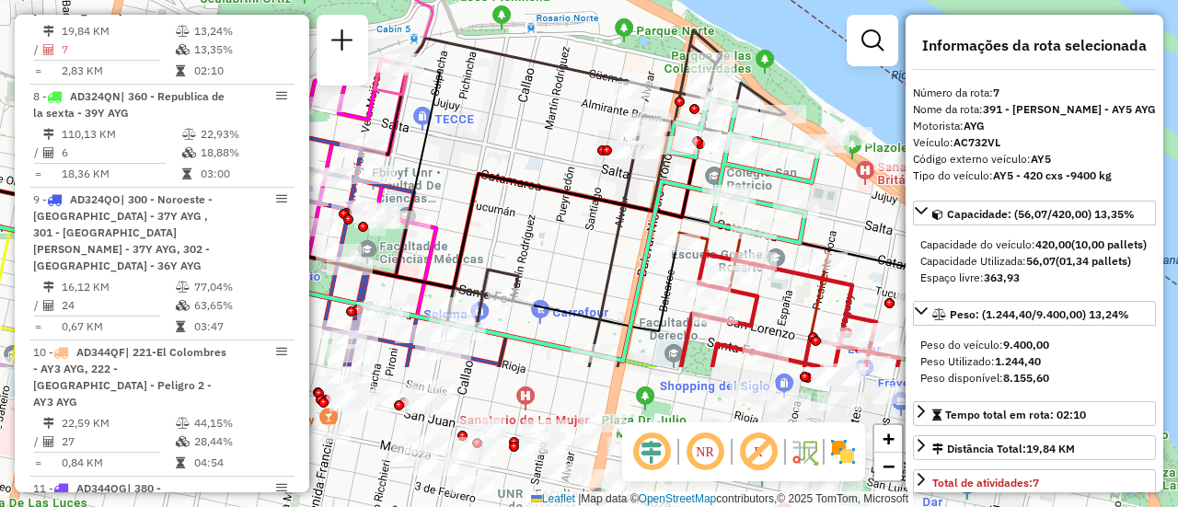
drag, startPoint x: 490, startPoint y: 356, endPoint x: 518, endPoint y: 166, distance: 192.6
click at [518, 166] on div "Janela de atendimento Grade de atendimento Capacidade Transportadoras Veículos …" at bounding box center [589, 253] width 1178 height 507
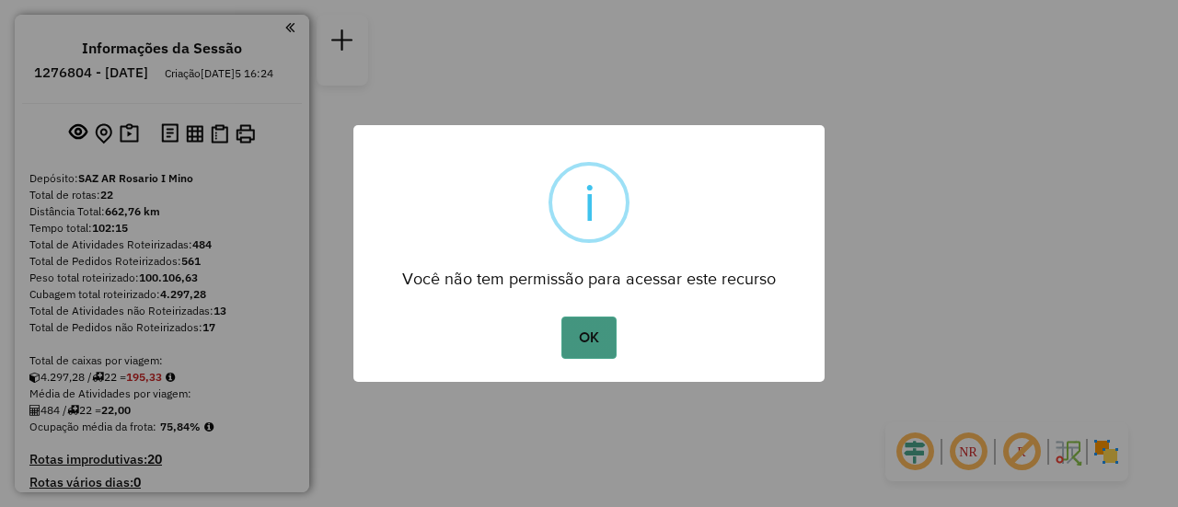
click at [591, 337] on button "OK" at bounding box center [588, 338] width 54 height 42
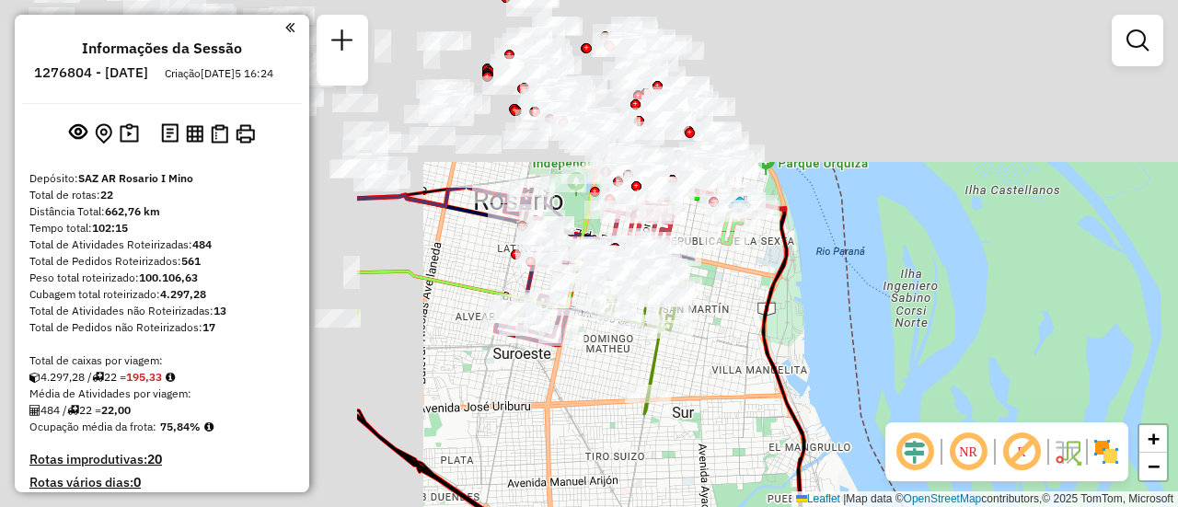
drag, startPoint x: 520, startPoint y: 151, endPoint x: 998, endPoint y: 382, distance: 530.6
click at [1032, 396] on div "Janela de atendimento Grade de atendimento Capacidade Transportadoras Veículos …" at bounding box center [589, 253] width 1178 height 507
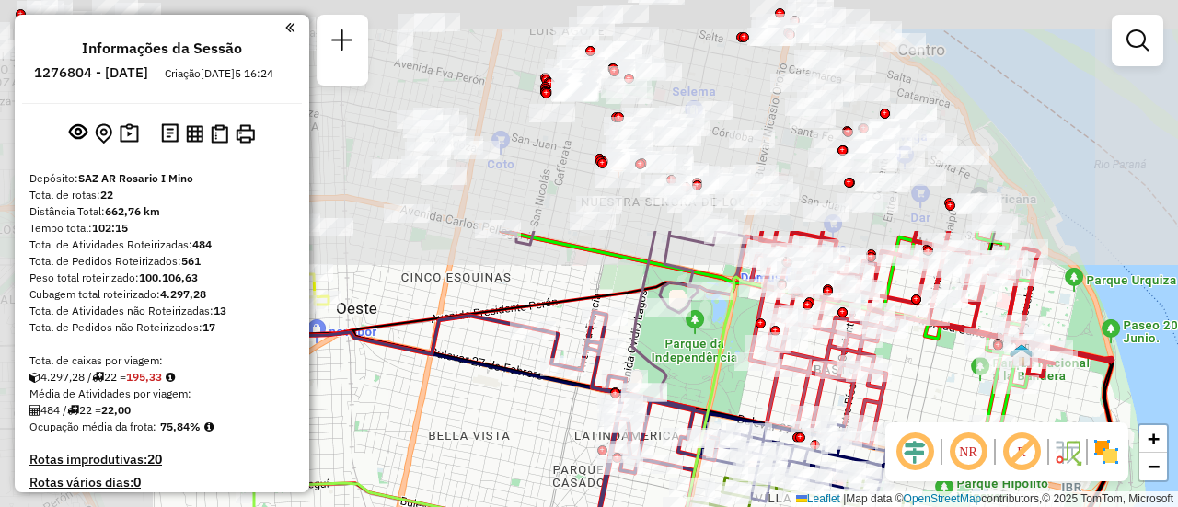
drag, startPoint x: 431, startPoint y: 104, endPoint x: 778, endPoint y: 422, distance: 470.9
click at [737, 401] on icon at bounding box center [623, 316] width 243 height 170
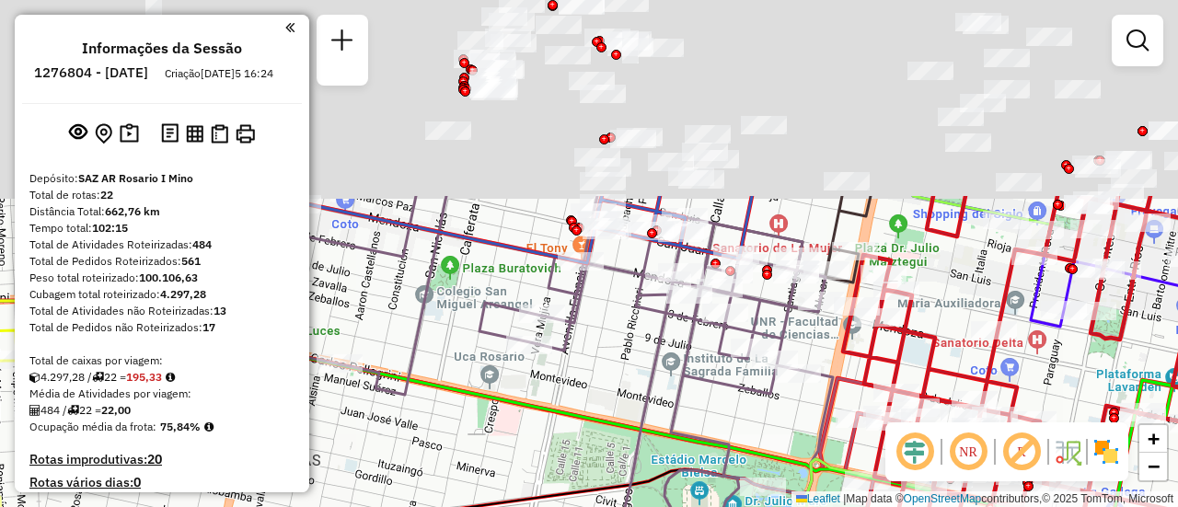
drag, startPoint x: 777, startPoint y: 186, endPoint x: 735, endPoint y: 455, distance: 271.9
click at [735, 455] on div "Rota 14 - Placa PMK552 0000550524 - Wu Huiling Janela de atendimento Grade de a…" at bounding box center [589, 253] width 1178 height 507
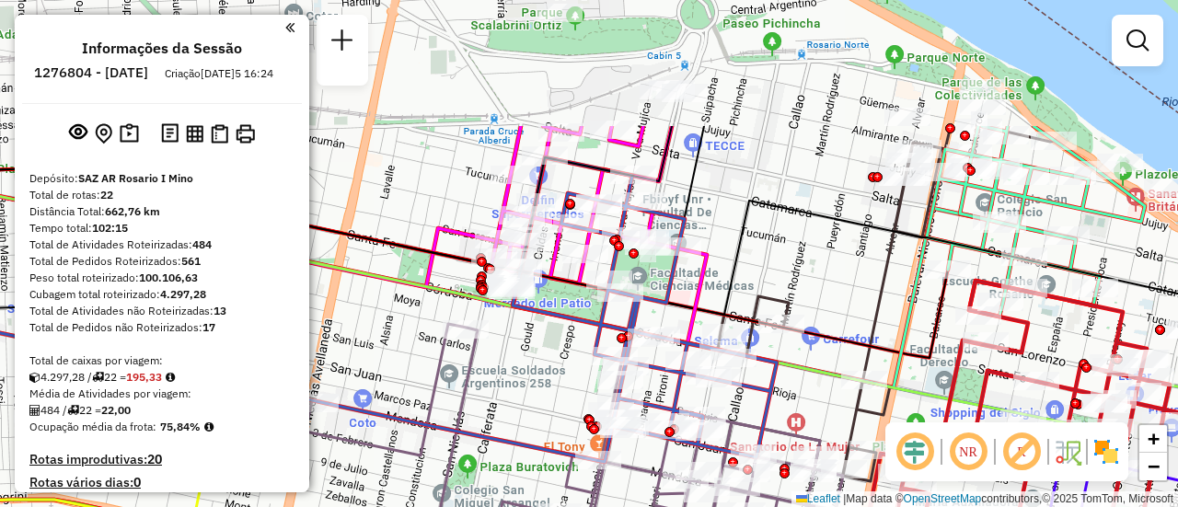
drag, startPoint x: 796, startPoint y: 219, endPoint x: 812, endPoint y: 396, distance: 177.4
click at [812, 396] on div "Rota 14 - Placa PMK552 0000550524 - Wu Huiling Janela de atendimento Grade de a…" at bounding box center [589, 253] width 1178 height 507
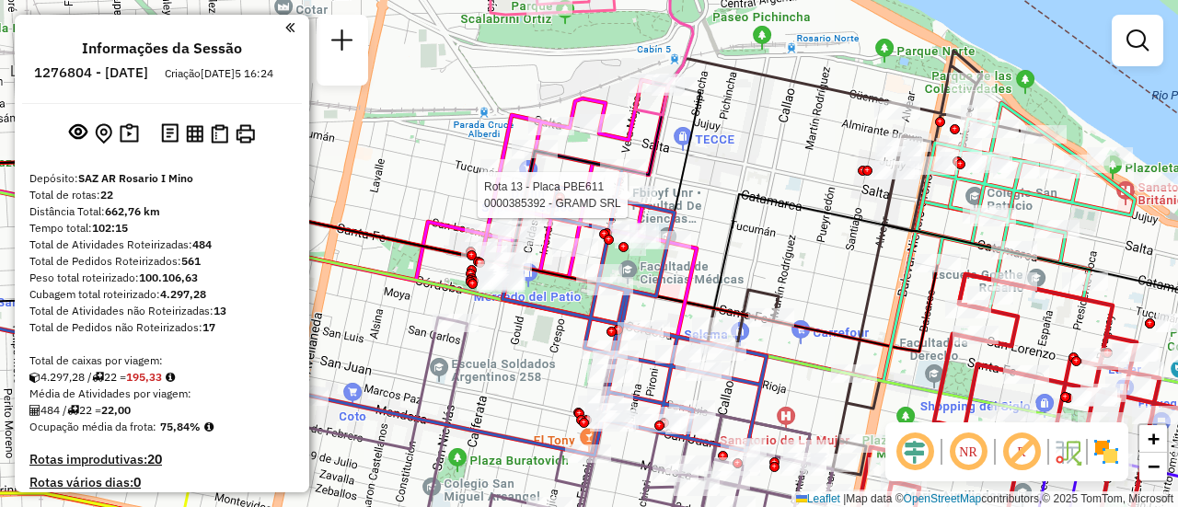
select select "**********"
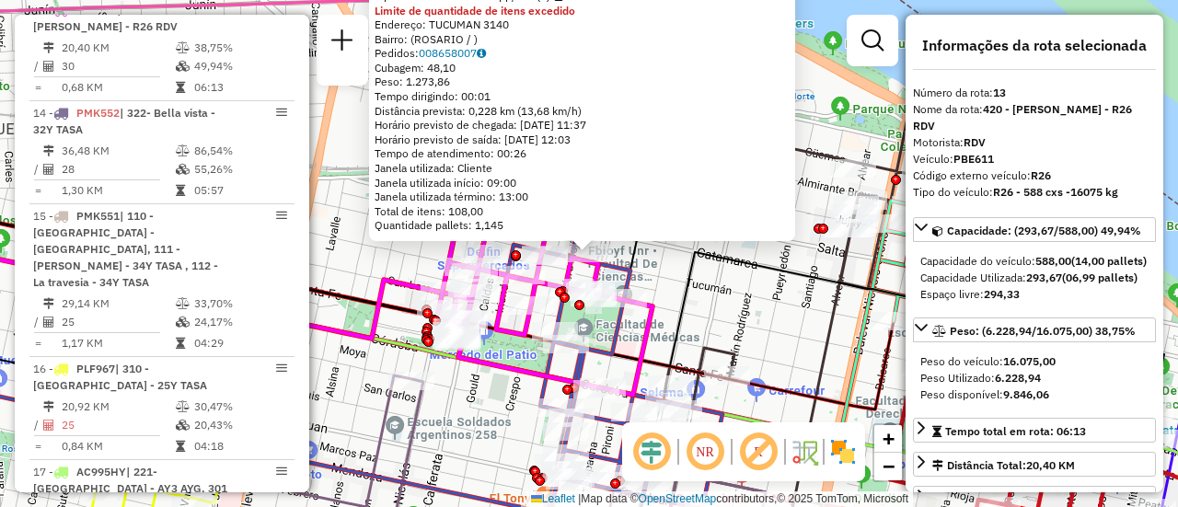
click at [710, 306] on div "0000385392 - GRAMD SRL Tipo de cliente: 80 - Chopp/VIP (C) Limite de quantidade…" at bounding box center [589, 253] width 1178 height 507
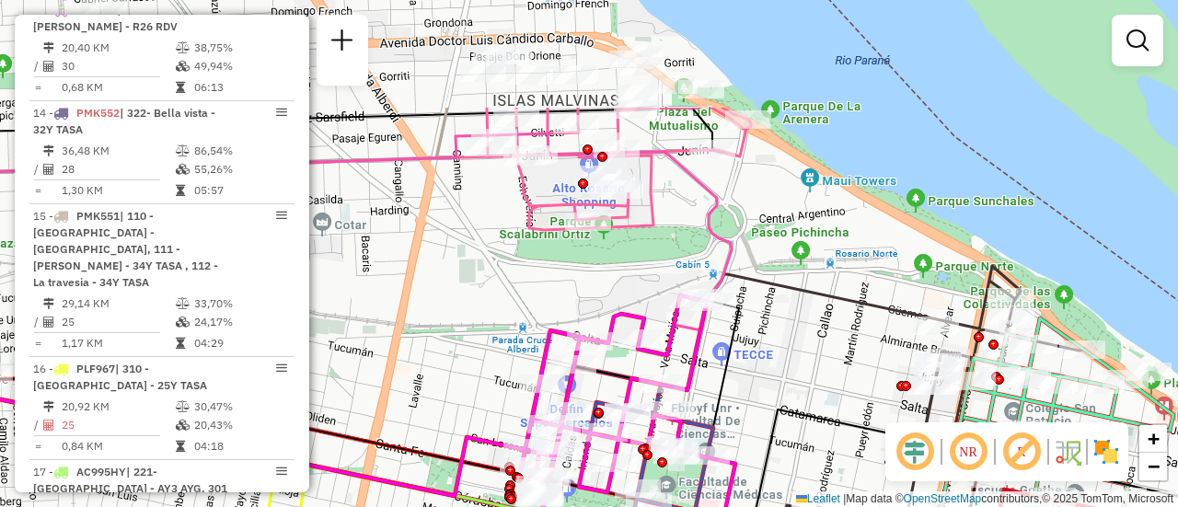
drag, startPoint x: 691, startPoint y: 225, endPoint x: 774, endPoint y: 384, distance: 178.7
click at [774, 384] on div "Janela de atendimento Grade de atendimento Capacidade Transportadoras Veículos …" at bounding box center [589, 253] width 1178 height 507
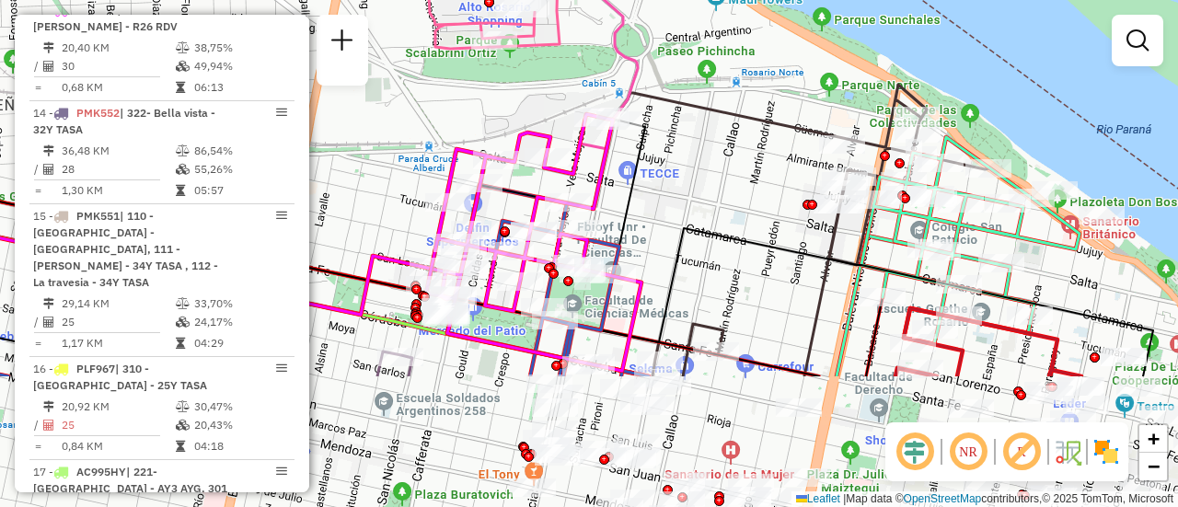
drag, startPoint x: 880, startPoint y: 387, endPoint x: 759, endPoint y: 163, distance: 254.1
click at [759, 163] on div "Janela de atendimento Grade de atendimento Capacidade Transportadoras Veículos …" at bounding box center [589, 253] width 1178 height 507
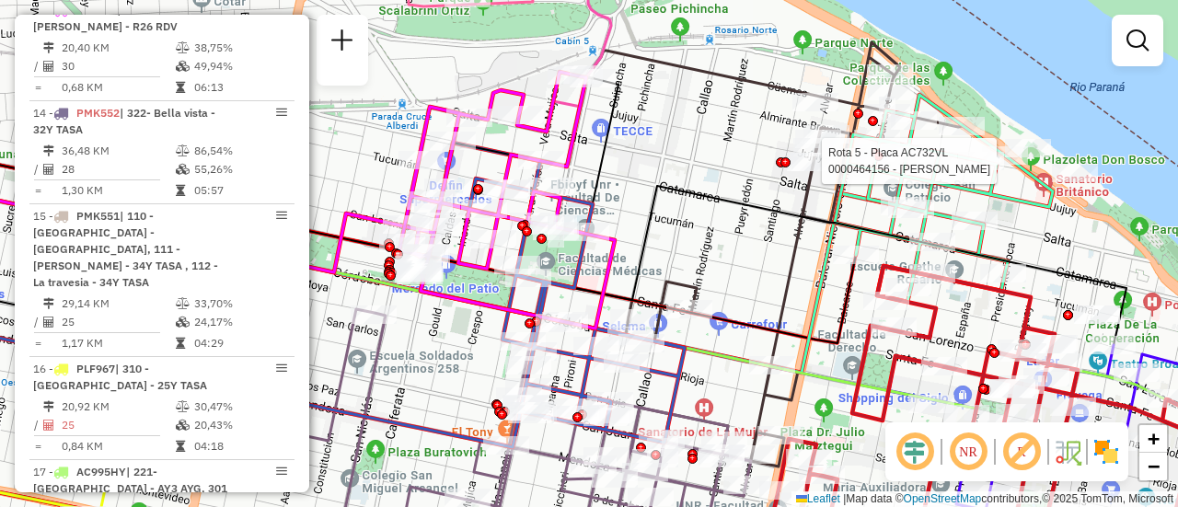
select select "**********"
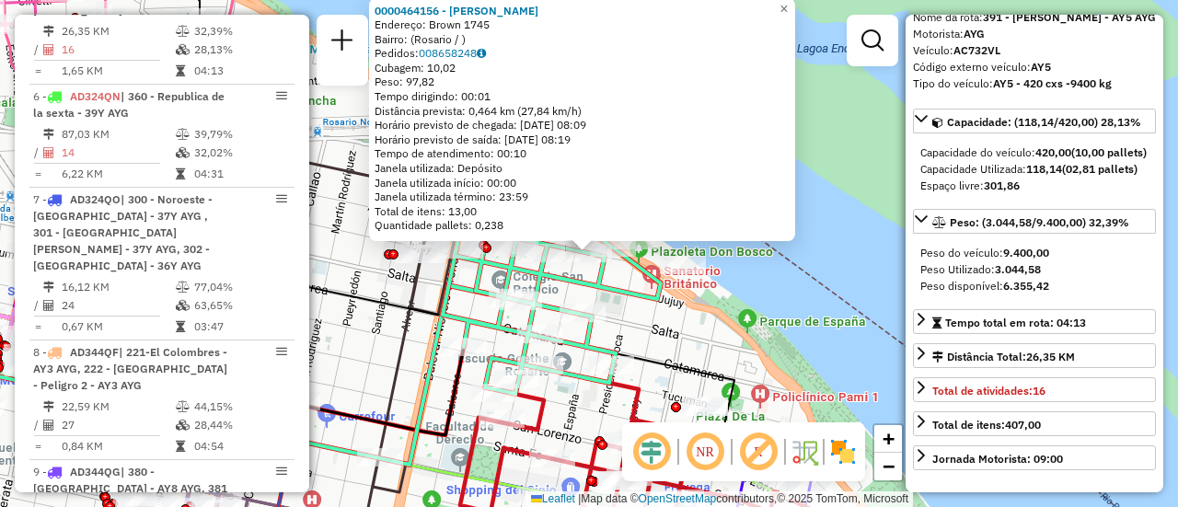
scroll to position [184, 0]
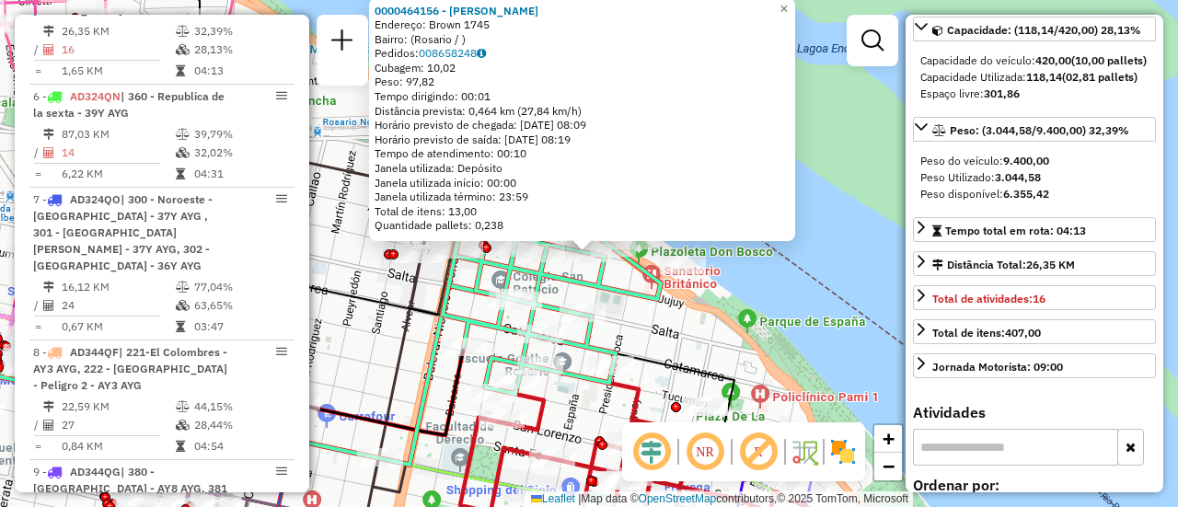
click at [842, 283] on div "0000464156 - WU ZHIFANG Endereço: Brown 1745 Bairro: (Rosario / ) Pedidos: 0086…" at bounding box center [589, 253] width 1178 height 507
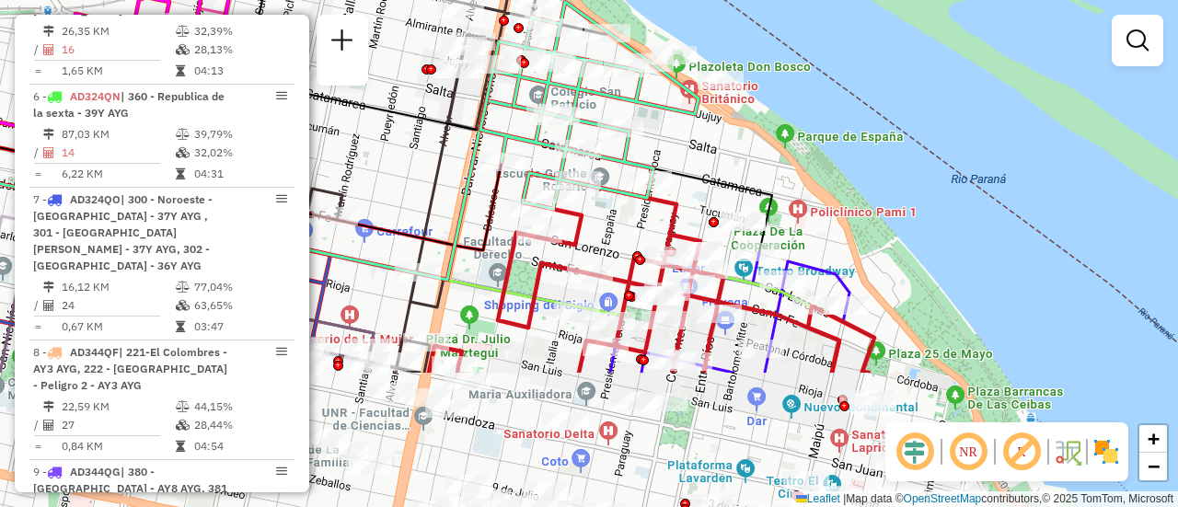
drag, startPoint x: 670, startPoint y: 370, endPoint x: 712, endPoint y: 172, distance: 202.3
click at [712, 172] on icon at bounding box center [346, 172] width 852 height 159
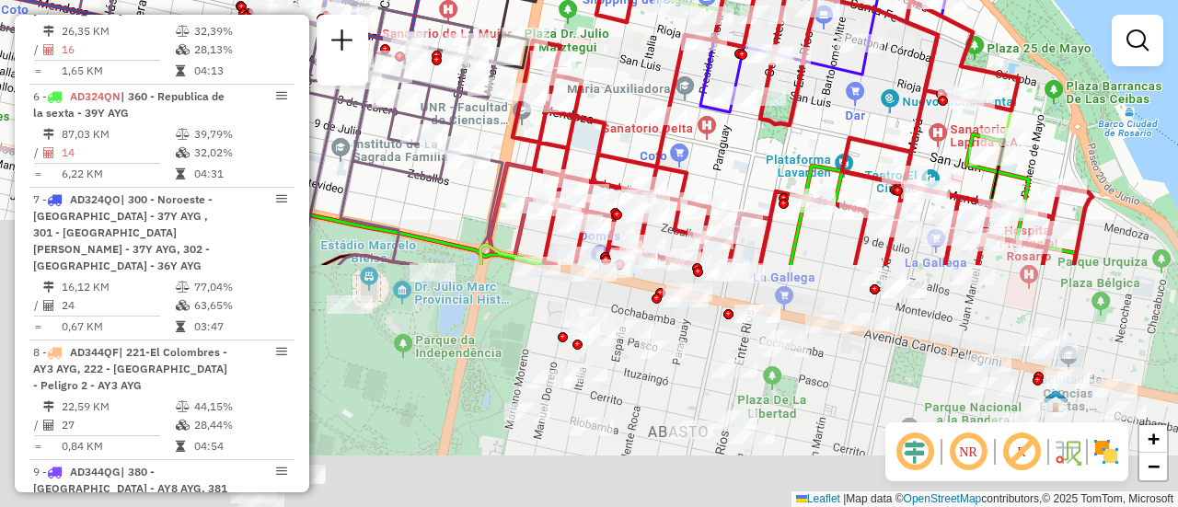
drag, startPoint x: 627, startPoint y: 467, endPoint x: 721, endPoint y: 174, distance: 307.3
click at [721, 174] on div "Janela de atendimento Grade de atendimento Capacidade Transportadoras Veículos …" at bounding box center [589, 253] width 1178 height 507
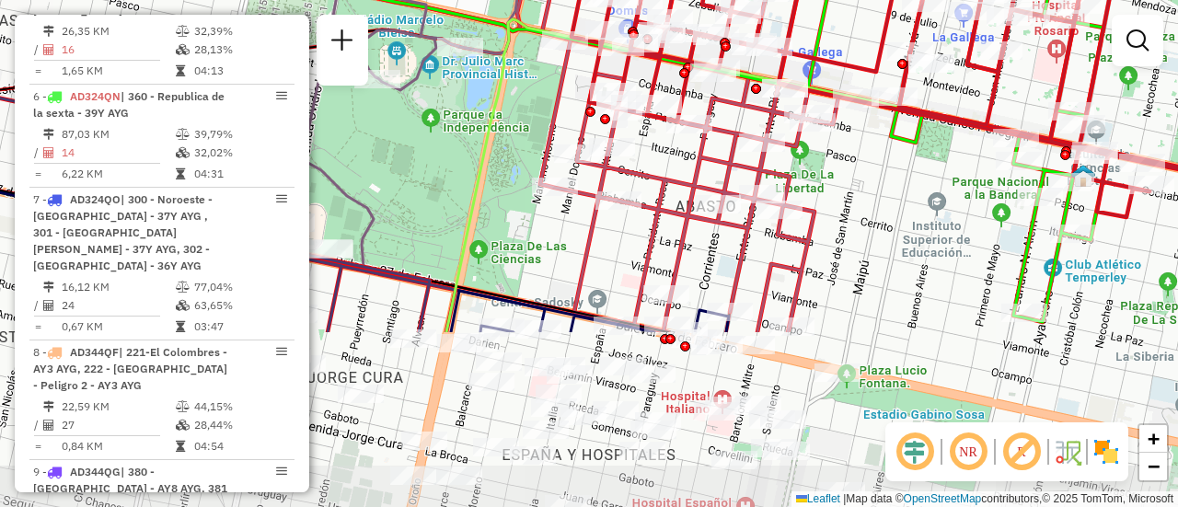
drag, startPoint x: 845, startPoint y: 432, endPoint x: 872, endPoint y: 206, distance: 227.2
click at [872, 206] on div "Rota 9 - Placa AD344QG 0000444576 - JOMAR Janela de atendimento Grade de atendi…" at bounding box center [589, 253] width 1178 height 507
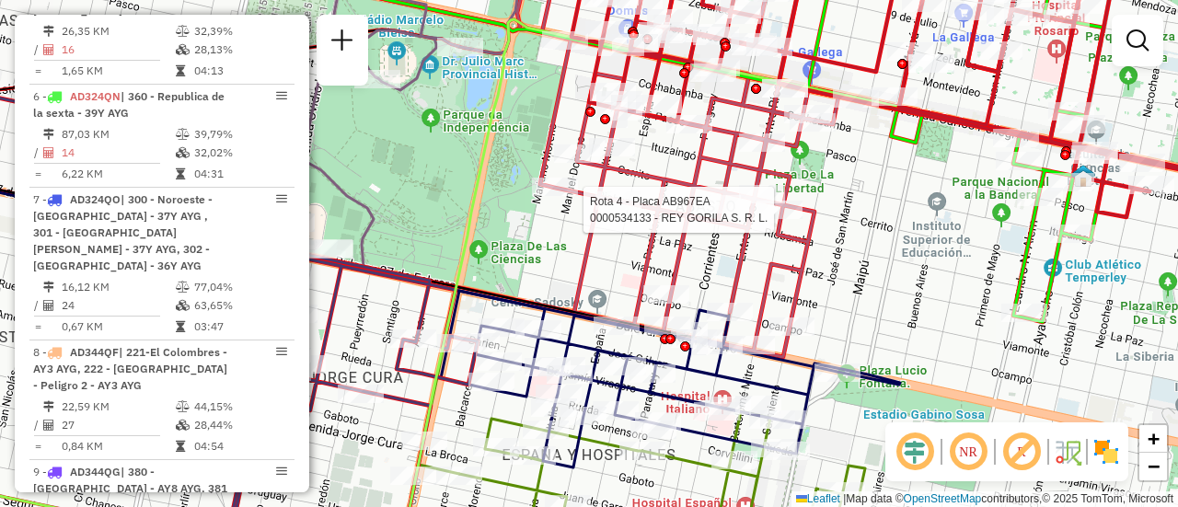
select select "**********"
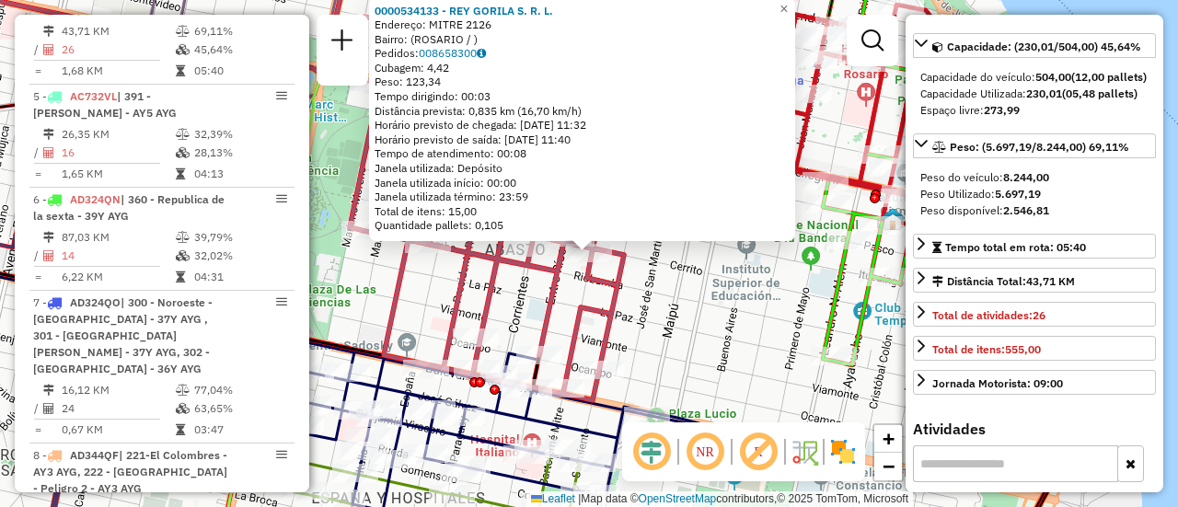
click at [708, 341] on div "0000534133 - REY GORILA S. R. L. Endereço: MITRE 2126 Bairro: (ROSARIO / ) Pedi…" at bounding box center [589, 253] width 1178 height 507
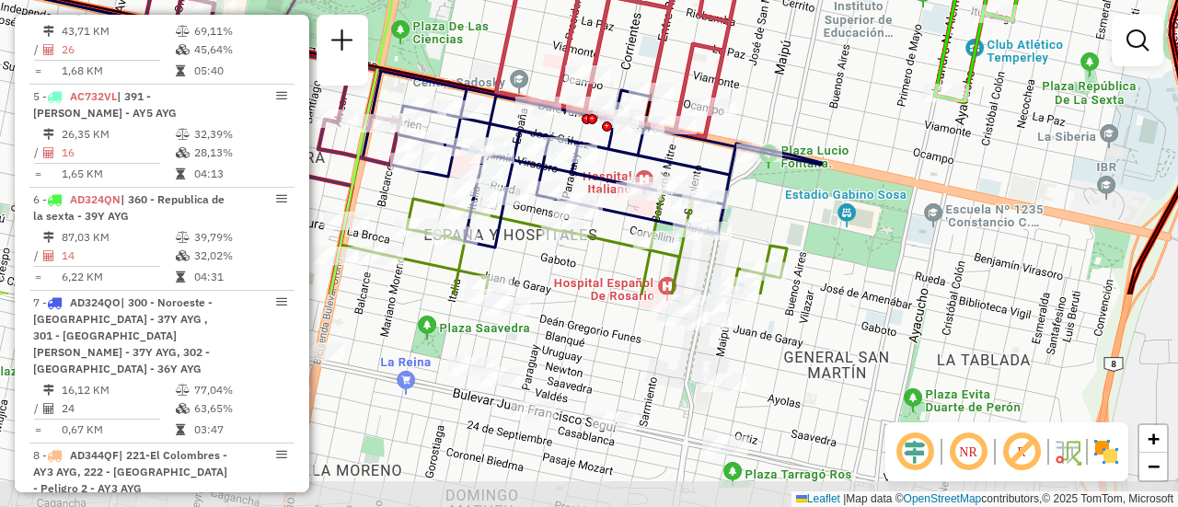
drag, startPoint x: 710, startPoint y: 285, endPoint x: 800, endPoint y: 97, distance: 208.7
click at [800, 97] on div "Janela de atendimento Grade de atendimento Capacidade Transportadoras Veículos …" at bounding box center [589, 253] width 1178 height 507
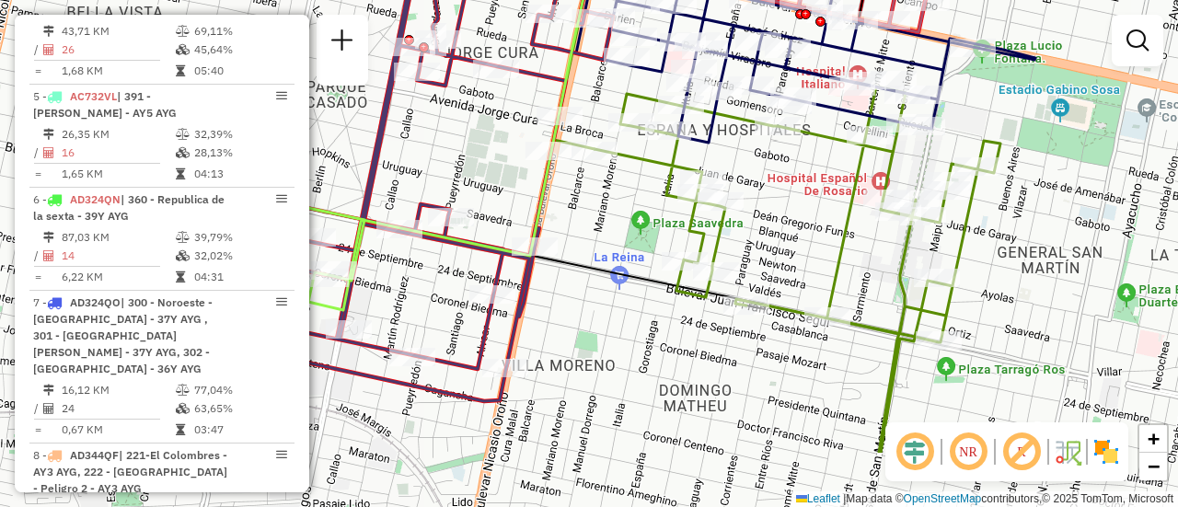
drag, startPoint x: 586, startPoint y: 275, endPoint x: 800, endPoint y: 170, distance: 237.9
click at [800, 170] on div "Janela de atendimento Grade de atendimento Capacidade Transportadoras Veículos …" at bounding box center [589, 253] width 1178 height 507
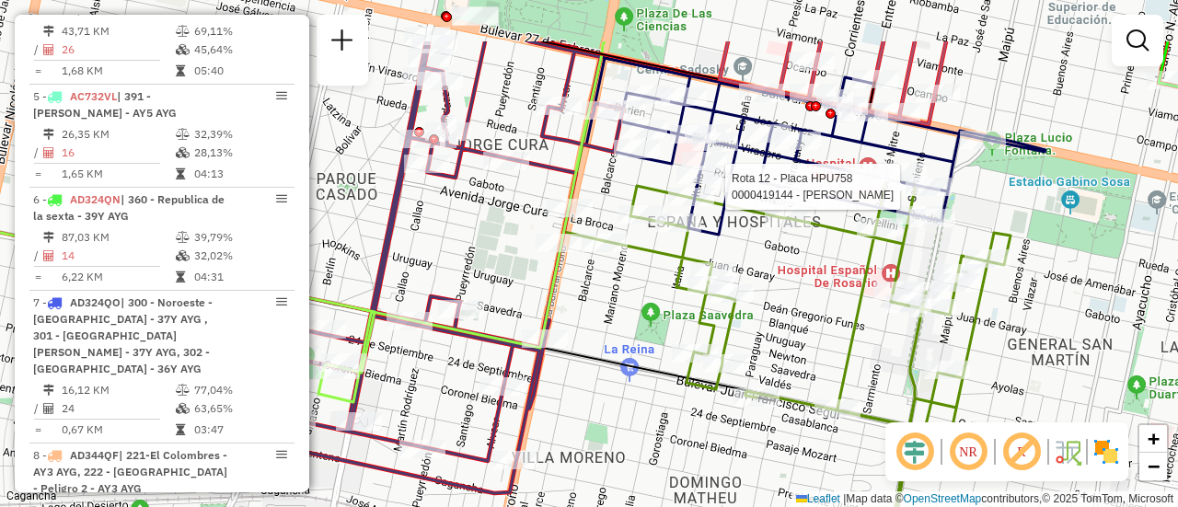
drag, startPoint x: 623, startPoint y: 78, endPoint x: 634, endPoint y: 171, distance: 93.6
click at [634, 171] on div "Rota 12 - Placa HPU758 0000419144 - BAEZ AIDA DOLORES Janela de atendimento Gra…" at bounding box center [589, 253] width 1178 height 507
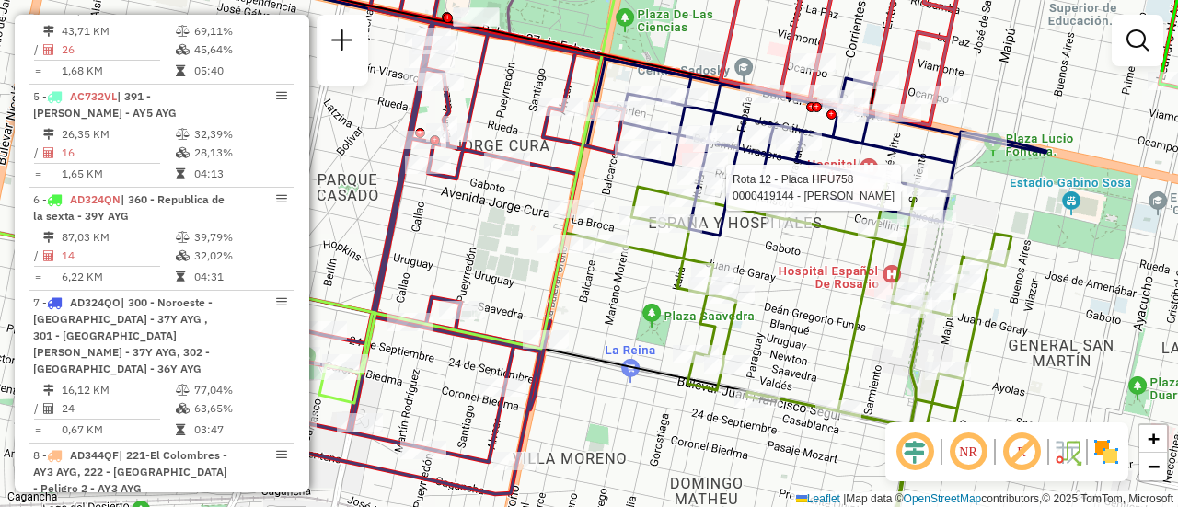
click at [1005, 191] on div "Rota 12 - Placa HPU758 0000419144 - BAEZ AIDA DOLORES Janela de atendimento Gra…" at bounding box center [589, 253] width 1178 height 507
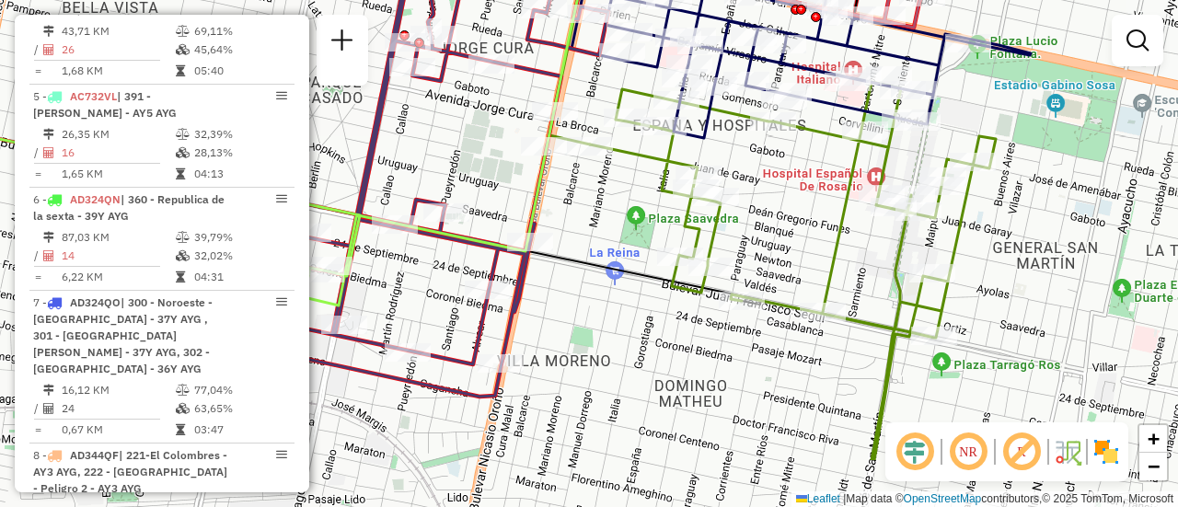
drag, startPoint x: 826, startPoint y: 373, endPoint x: 810, endPoint y: 275, distance: 98.8
click at [810, 275] on div "Janela de atendimento Grade de atendimento Capacidade Transportadoras Veículos …" at bounding box center [589, 253] width 1178 height 507
select select "**********"
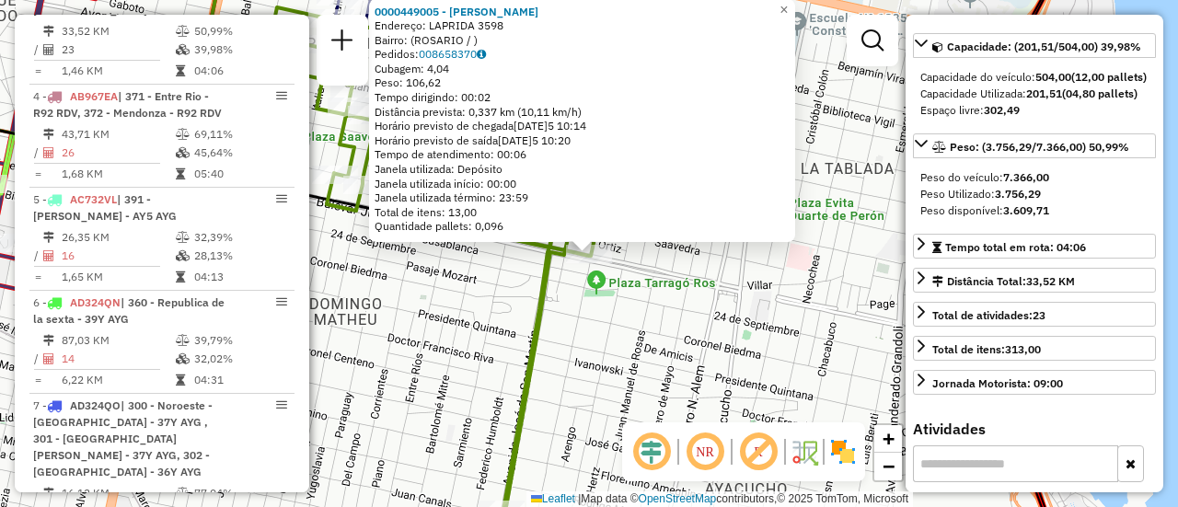
click at [725, 292] on div "0000449005 - GARCIA SONIA SUSANA Endereço: LAPRIDA 3598 Bairro: (ROSARIO / ) Pe…" at bounding box center [589, 253] width 1178 height 507
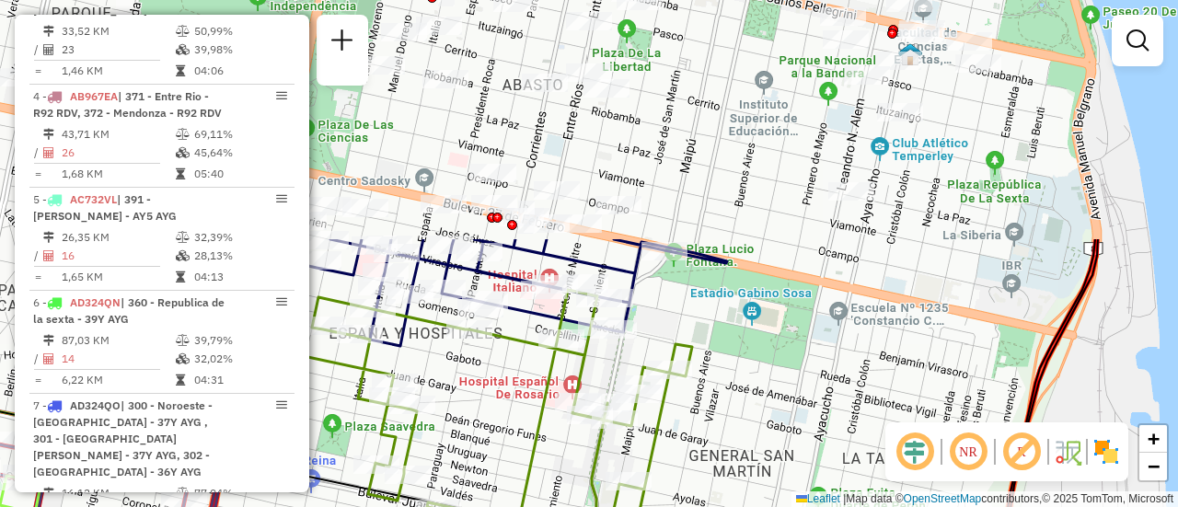
drag, startPoint x: 680, startPoint y: 179, endPoint x: 722, endPoint y: 468, distance: 292.8
click at [722, 468] on div "Janela de atendimento Grade de atendimento Capacidade Transportadoras Veículos …" at bounding box center [589, 253] width 1178 height 507
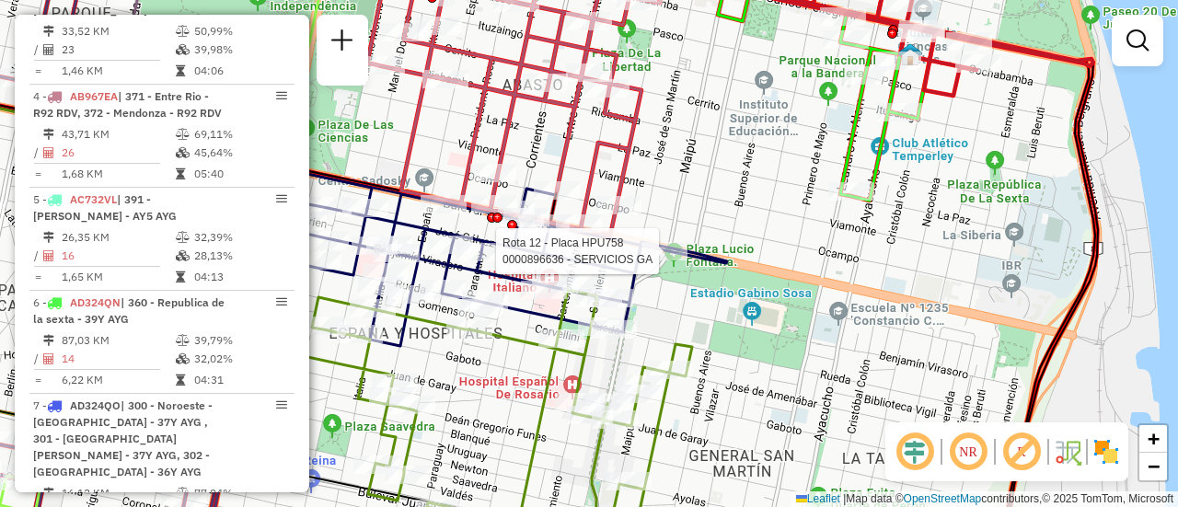
select select "**********"
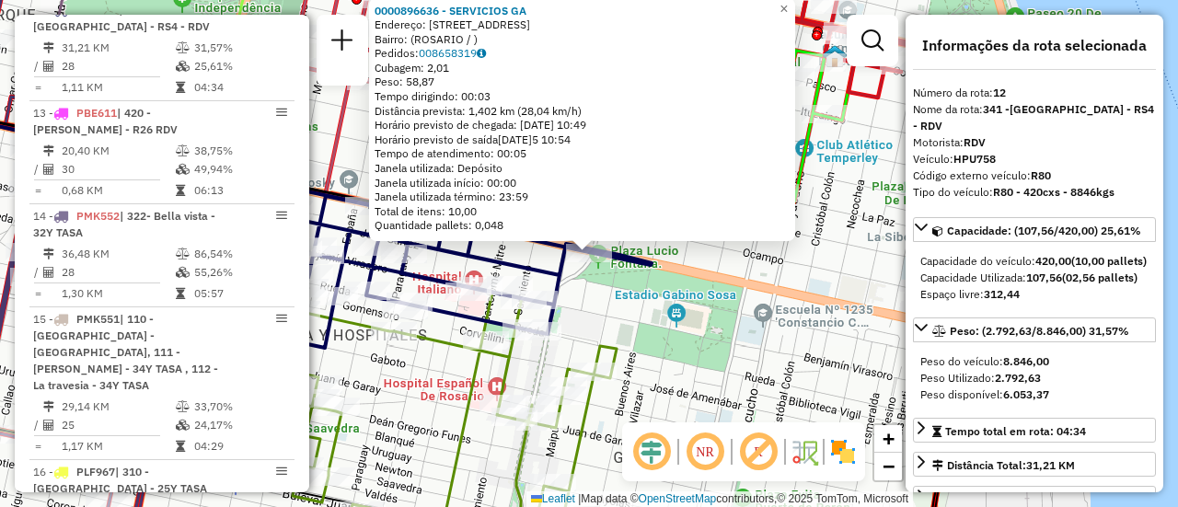
scroll to position [92, 0]
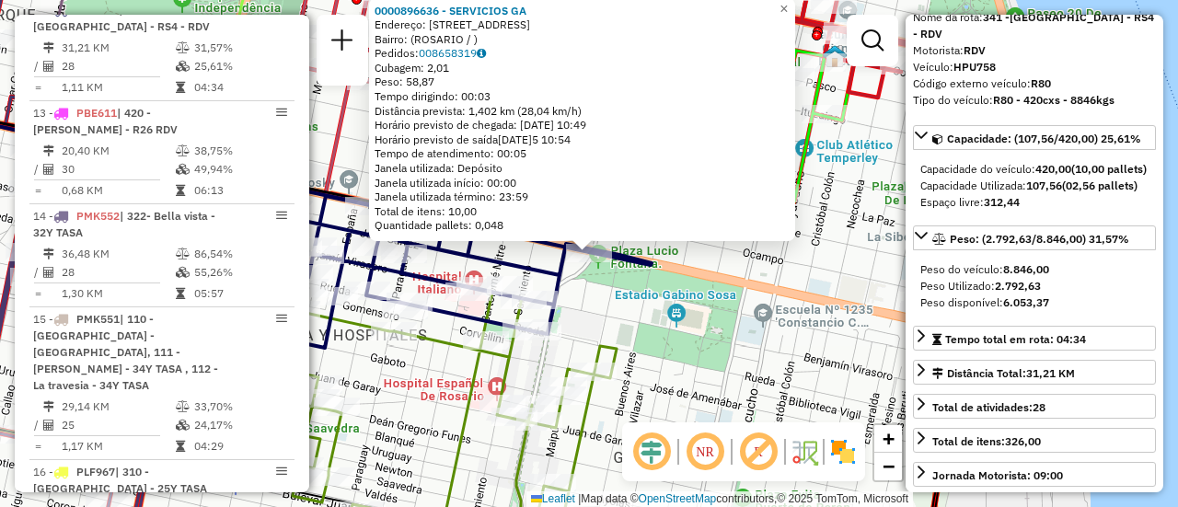
click at [662, 341] on div "0000896636 - SERVICIOS GA Endereço: BLVD 27 DE FEBRERO 901 Bairro: (ROSARIO / )…" at bounding box center [589, 253] width 1178 height 507
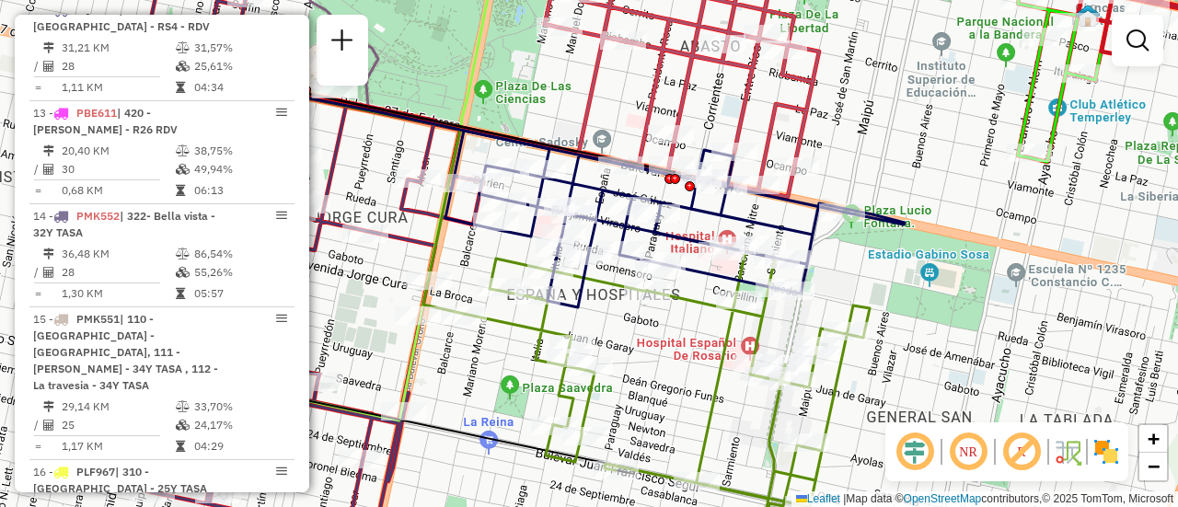
drag, startPoint x: 617, startPoint y: 321, endPoint x: 870, endPoint y: 281, distance: 256.3
click at [870, 281] on div "Janela de atendimento Grade de atendimento Capacidade Transportadoras Veículos …" at bounding box center [589, 253] width 1178 height 507
select select "**********"
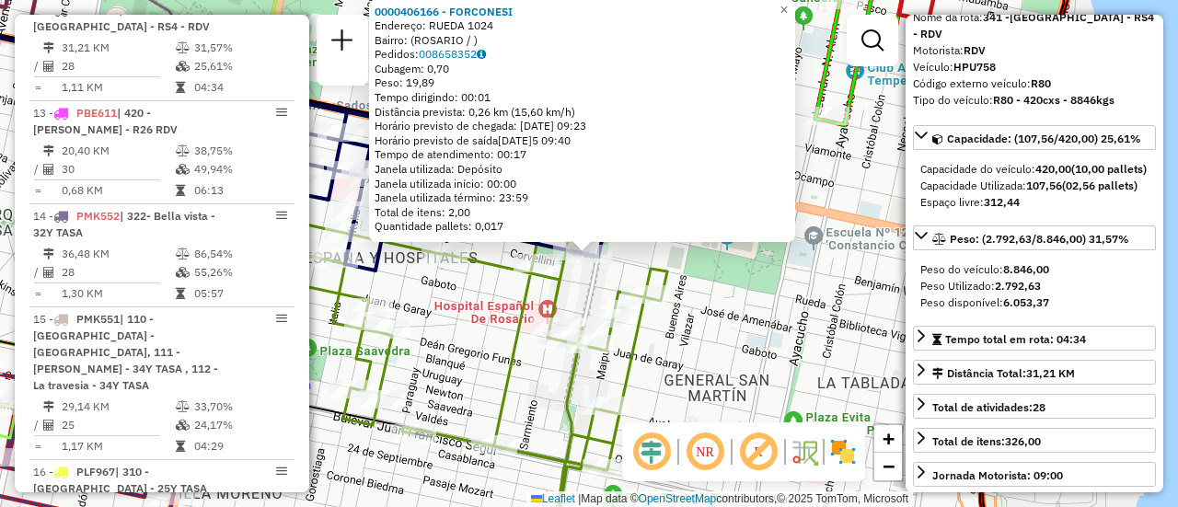
click at [707, 308] on div "0000406166 - FORCONESI Endereço: RUEDA 1024 Bairro: (ROSARIO / ) Pedidos: 00865…" at bounding box center [589, 253] width 1178 height 507
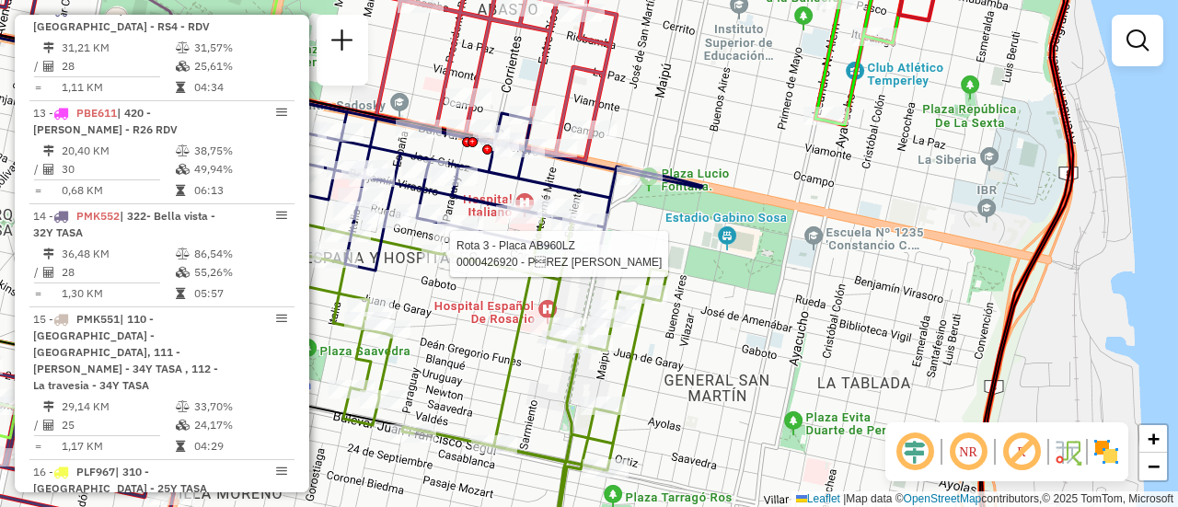
select select "**********"
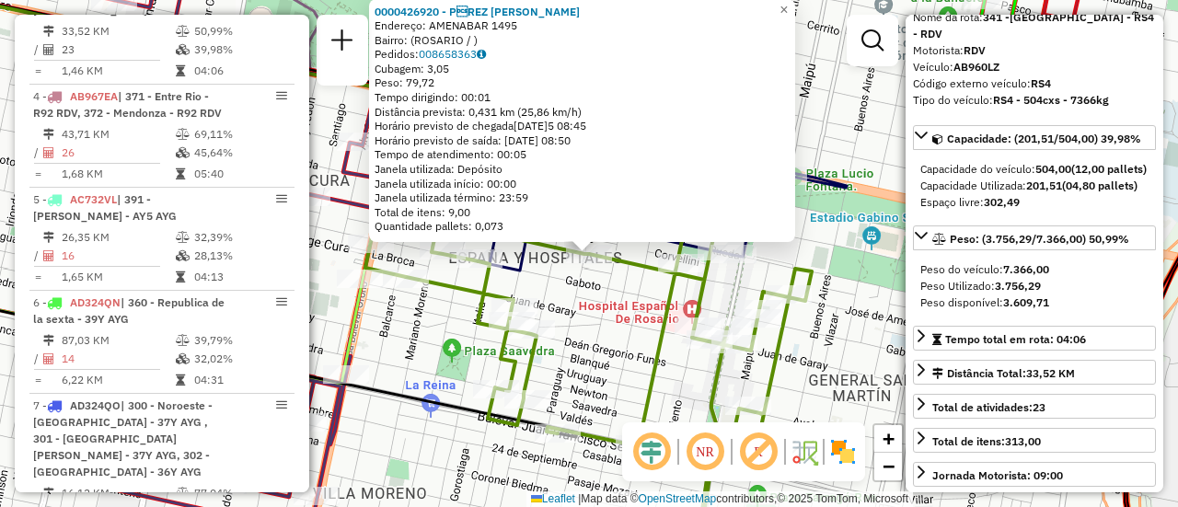
click at [599, 335] on div "0000426920 - PREZ DIEGO GERMµN Endereço: AMENABAR 1495 Bairro: (ROSARIO / ) Pe…" at bounding box center [589, 253] width 1178 height 507
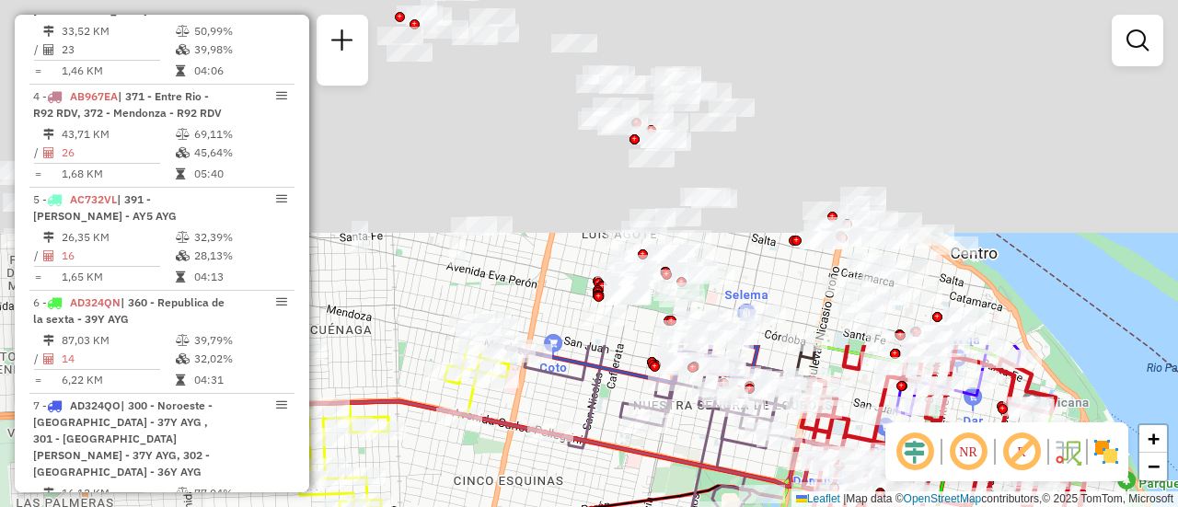
drag, startPoint x: 473, startPoint y: 145, endPoint x: 725, endPoint y: 541, distance: 469.2
click at [725, 506] on html "Aguarde... Pop-up bloqueado! Seu navegador bloqueou automáticamente a abertura …" at bounding box center [589, 253] width 1178 height 507
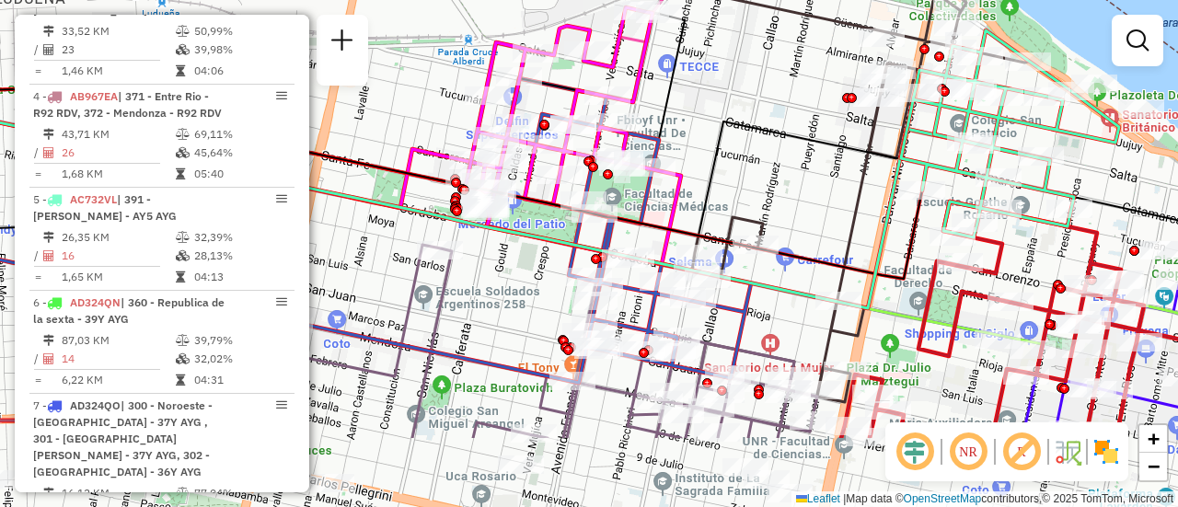
drag, startPoint x: 831, startPoint y: 311, endPoint x: 830, endPoint y: 191, distance: 119.6
click at [830, 191] on div "Janela de atendimento Grade de atendimento Capacidade Transportadoras Veículos …" at bounding box center [589, 253] width 1178 height 507
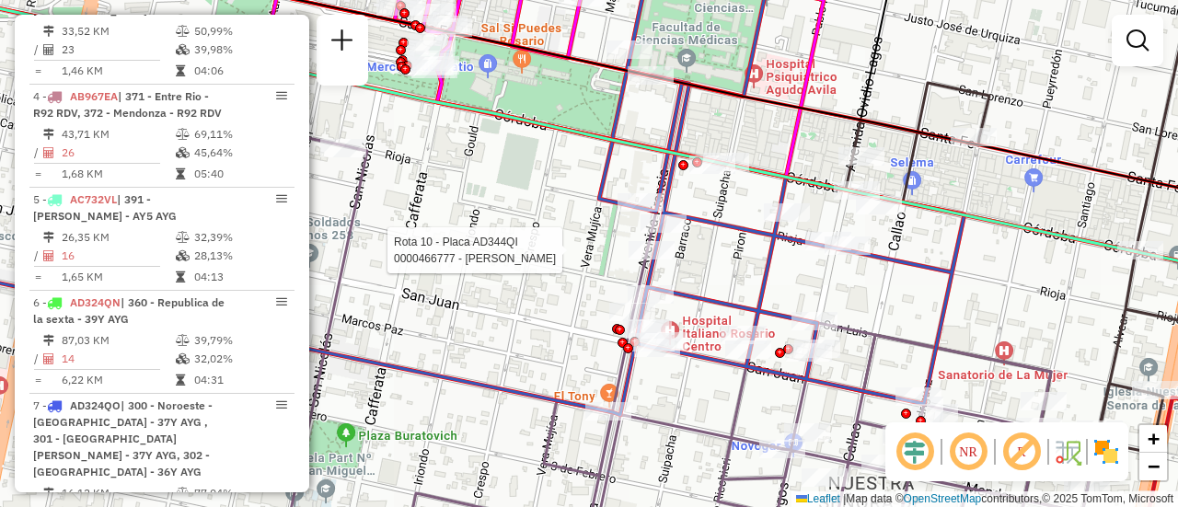
select select "**********"
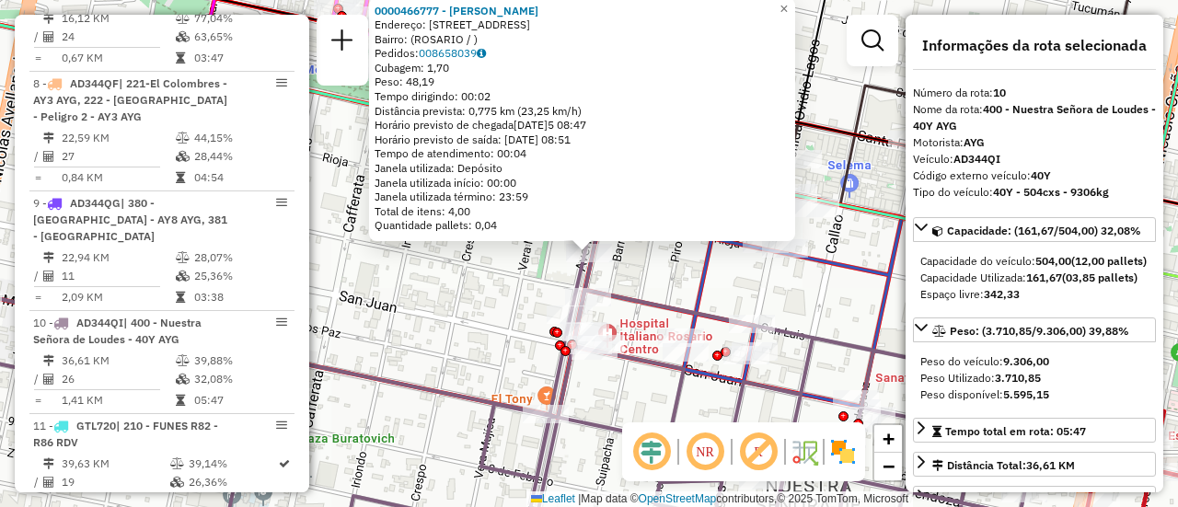
scroll to position [1649, 0]
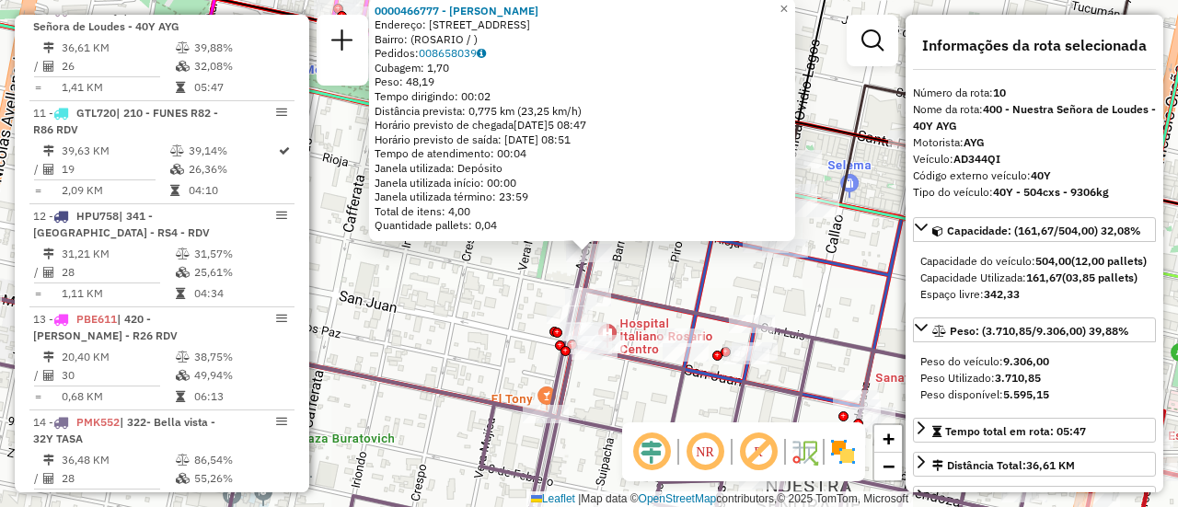
click at [506, 304] on div "0000466777 - PEDEMONTE DAMIAN EDGARDO Endereço: AV FRANCIA 959 Bairro: (ROSARIO…" at bounding box center [589, 253] width 1178 height 507
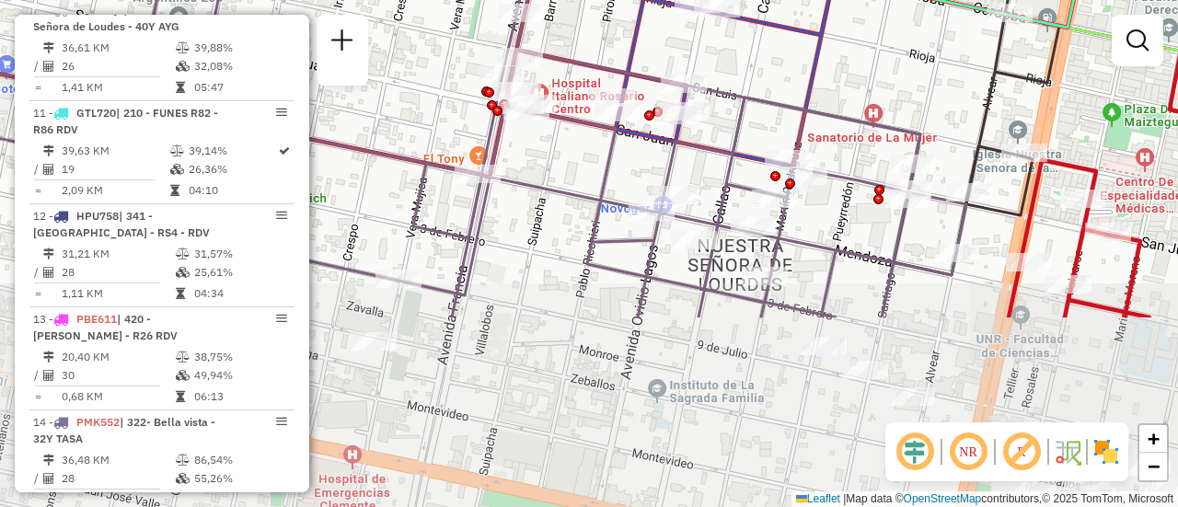
drag, startPoint x: 883, startPoint y: 340, endPoint x: 814, endPoint y: 99, distance: 249.7
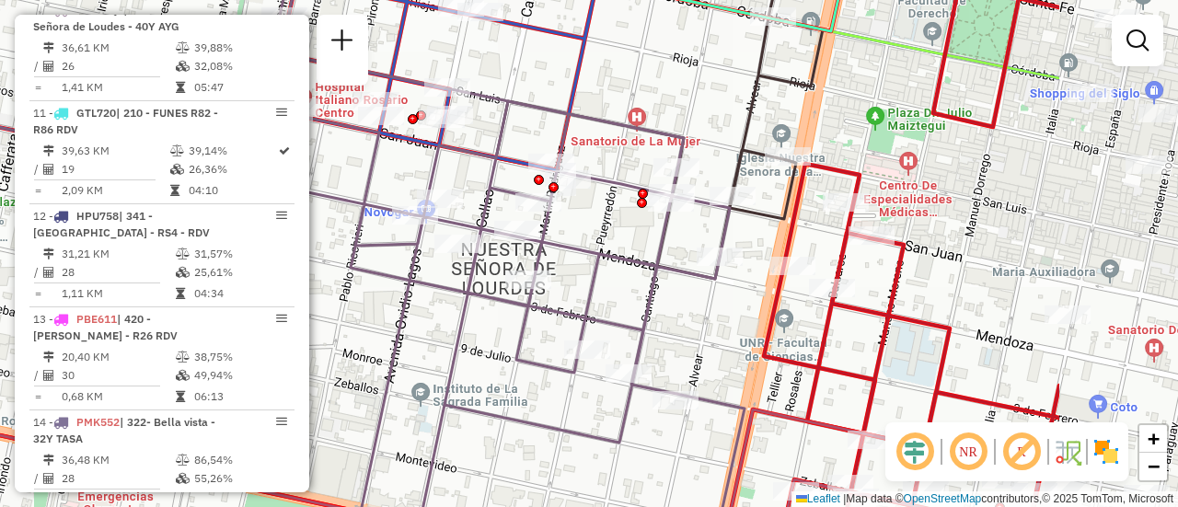
drag, startPoint x: 866, startPoint y: 293, endPoint x: 629, endPoint y: 296, distance: 236.5
click at [629, 296] on div "Janela de atendimento Grade de atendimento Capacidade Transportadoras Veículos …" at bounding box center [589, 253] width 1178 height 507
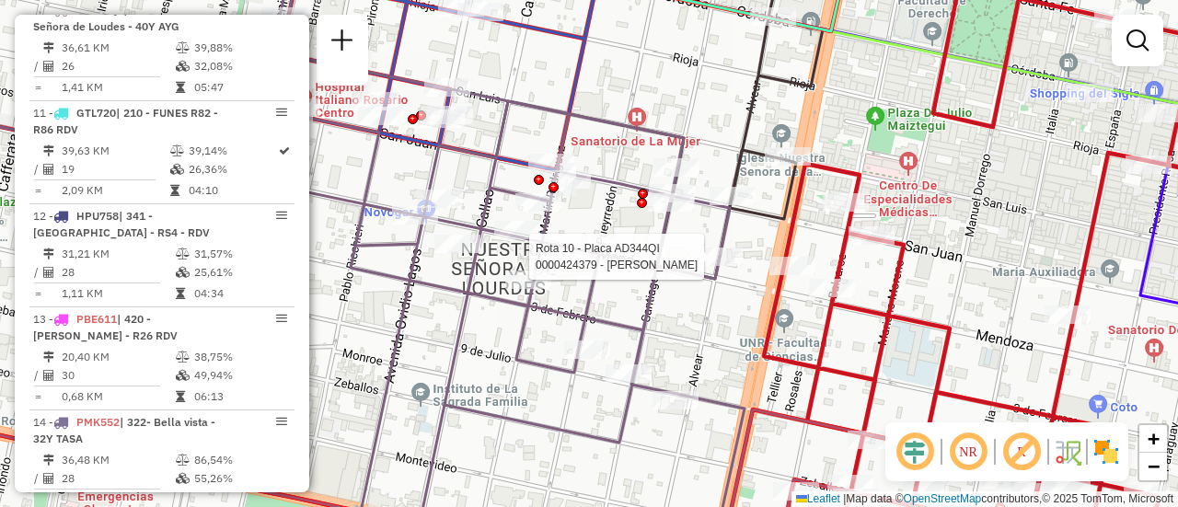
select select "**********"
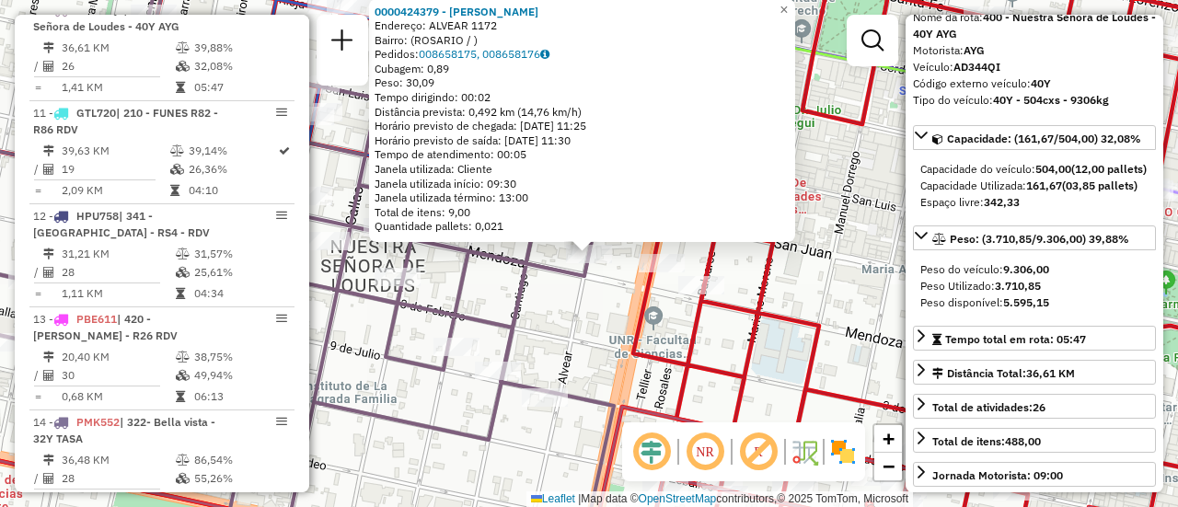
scroll to position [184, 0]
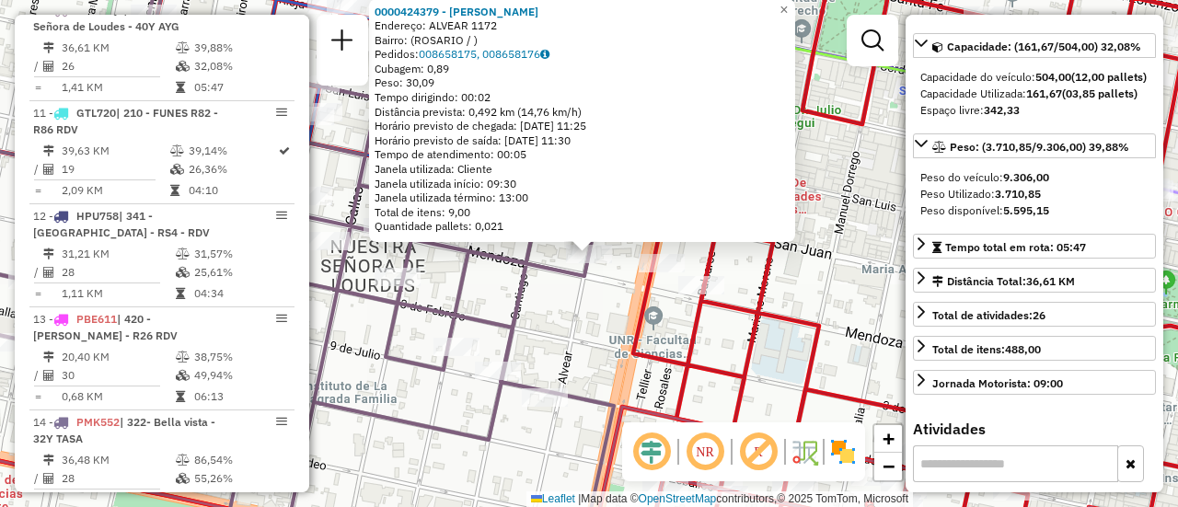
click at [537, 331] on div "0000424379 - FERREYRA JAVIER Endereço: ALVEAR 1172 Bairro: (ROSARIO / ) Pedidos…" at bounding box center [589, 253] width 1178 height 507
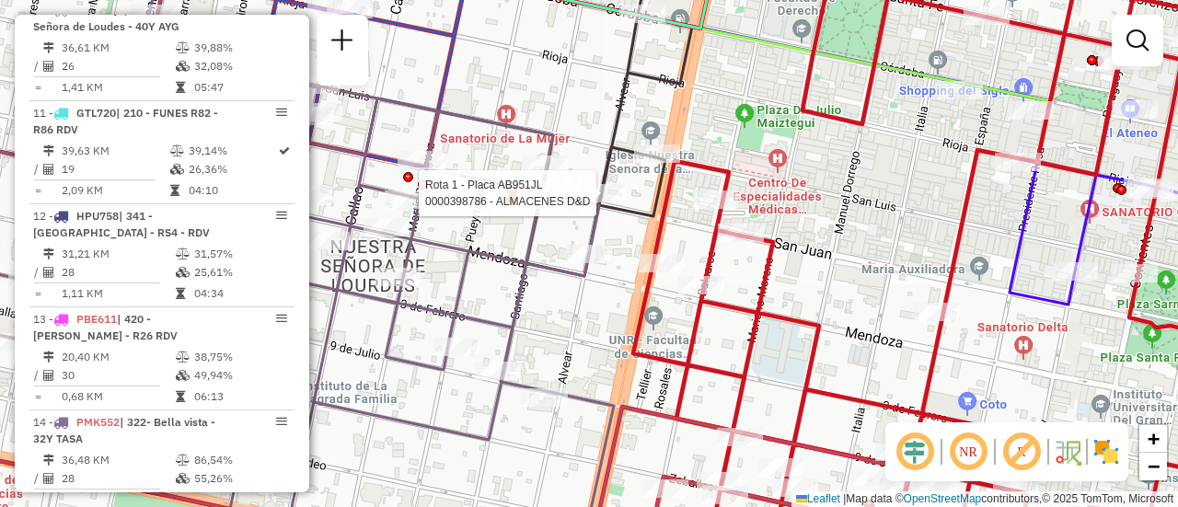
select select "**********"
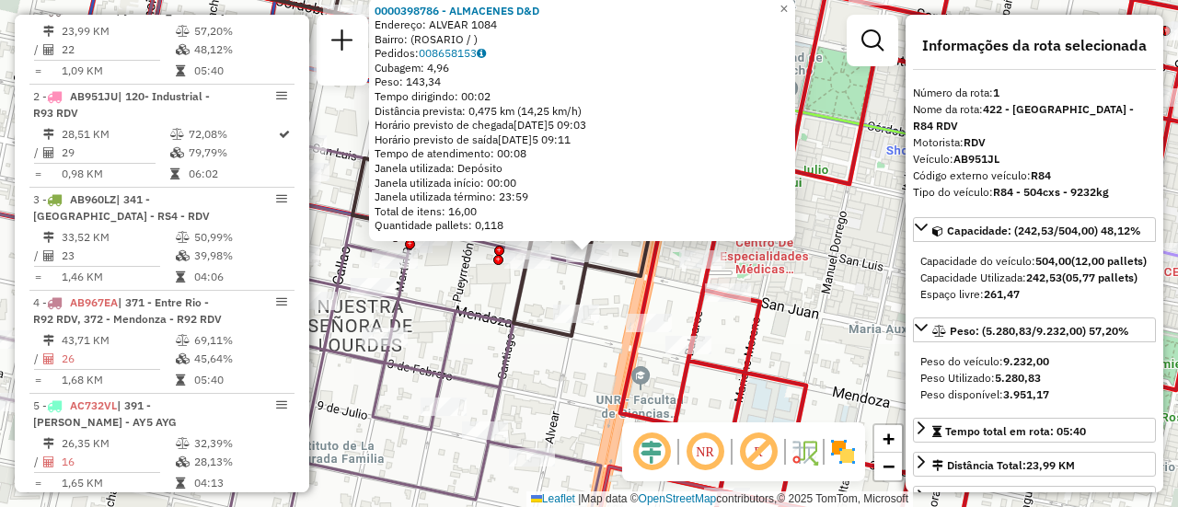
scroll to position [92, 0]
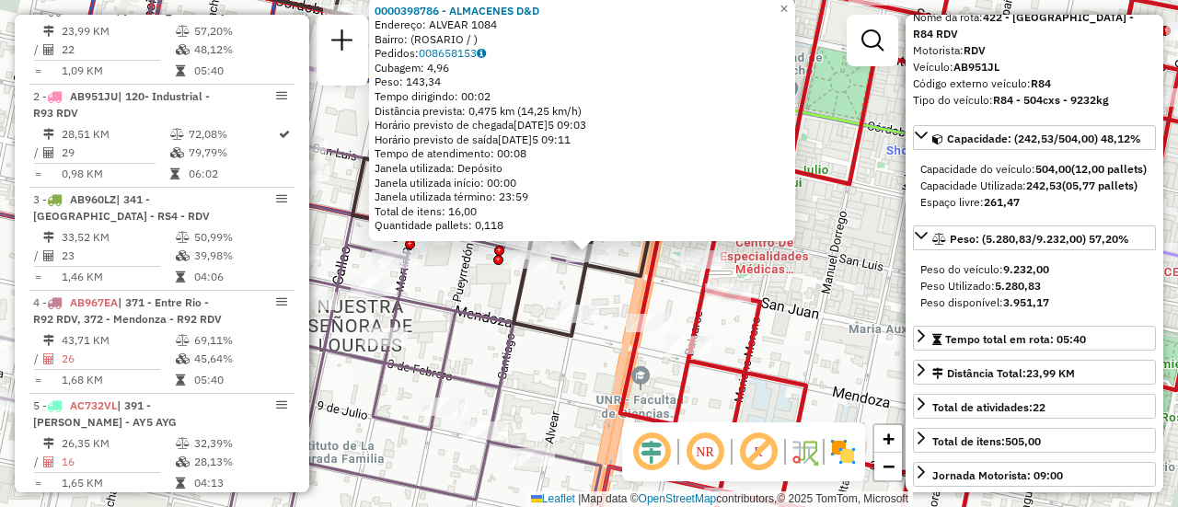
click at [479, 295] on div "0000398786 - ALMACENES D&D Endereço: ALVEAR 1084 Bairro: (ROSARIO / ) Pedidos: …" at bounding box center [589, 253] width 1178 height 507
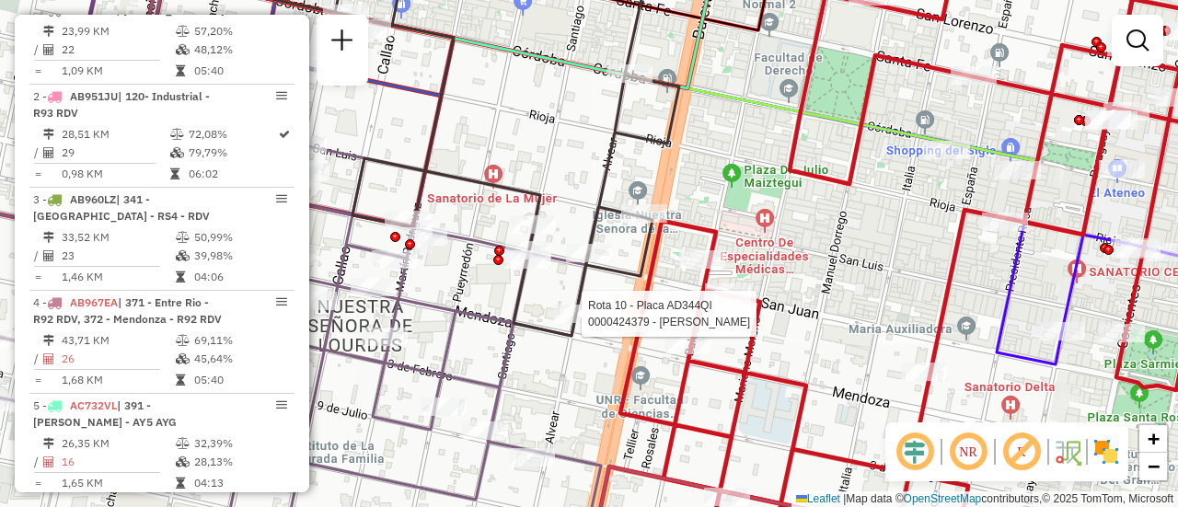
select select "**********"
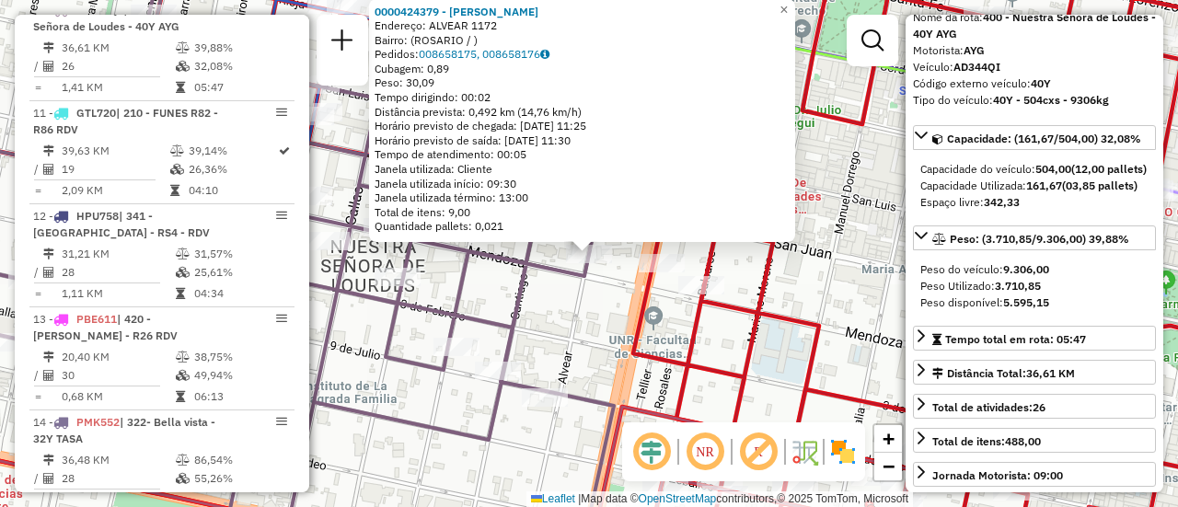
click at [537, 326] on div "0000424379 - FERREYRA JAVIER Endereço: ALVEAR 1172 Bairro: (ROSARIO / ) Pedidos…" at bounding box center [589, 253] width 1178 height 507
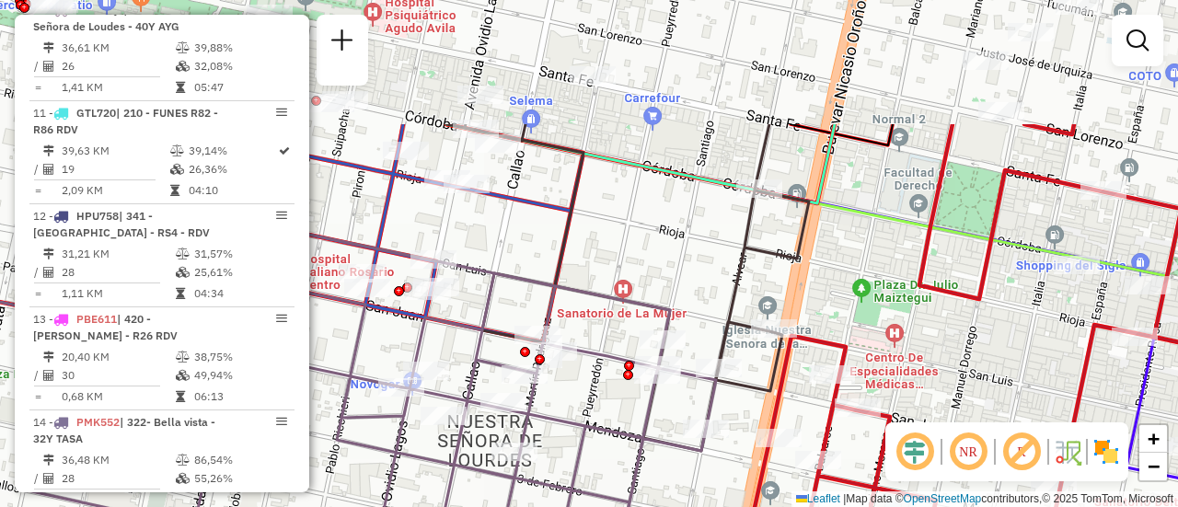
drag, startPoint x: 546, startPoint y: 290, endPoint x: 647, endPoint y: 393, distance: 144.5
click at [664, 466] on div "Janela de atendimento Grade de atendimento Capacidade Transportadoras Veículos …" at bounding box center [589, 253] width 1178 height 507
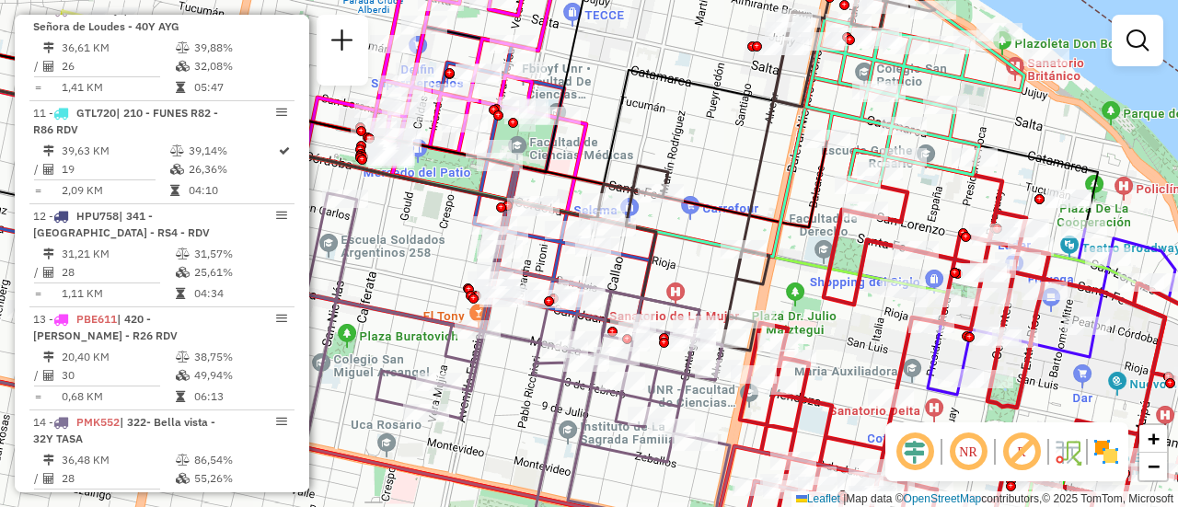
drag, startPoint x: 701, startPoint y: 157, endPoint x: 749, endPoint y: 177, distance: 51.6
click at [749, 177] on icon at bounding box center [766, 174] width 338 height 411
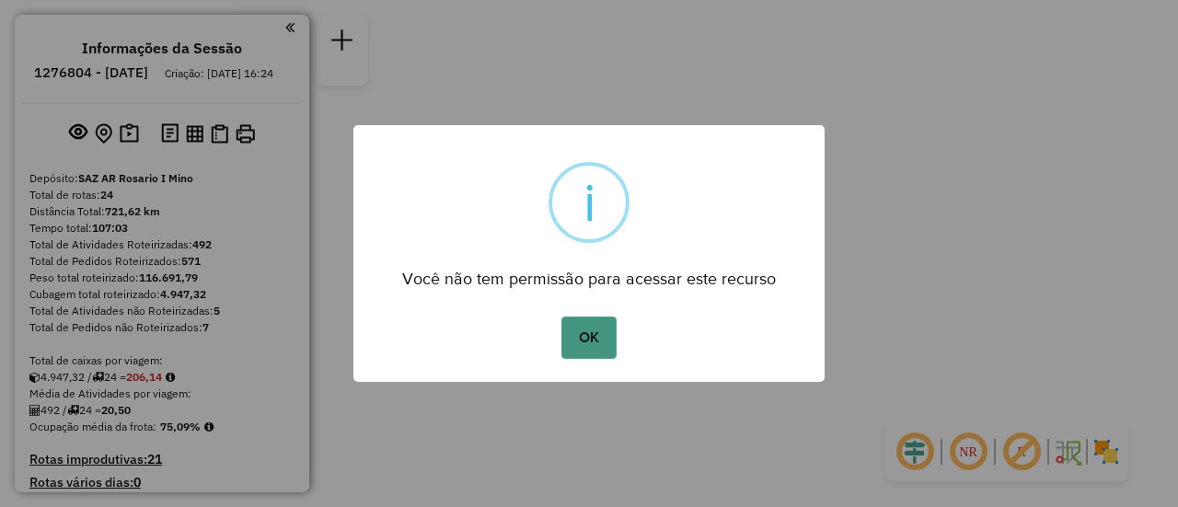
click at [596, 323] on button "OK" at bounding box center [588, 338] width 54 height 42
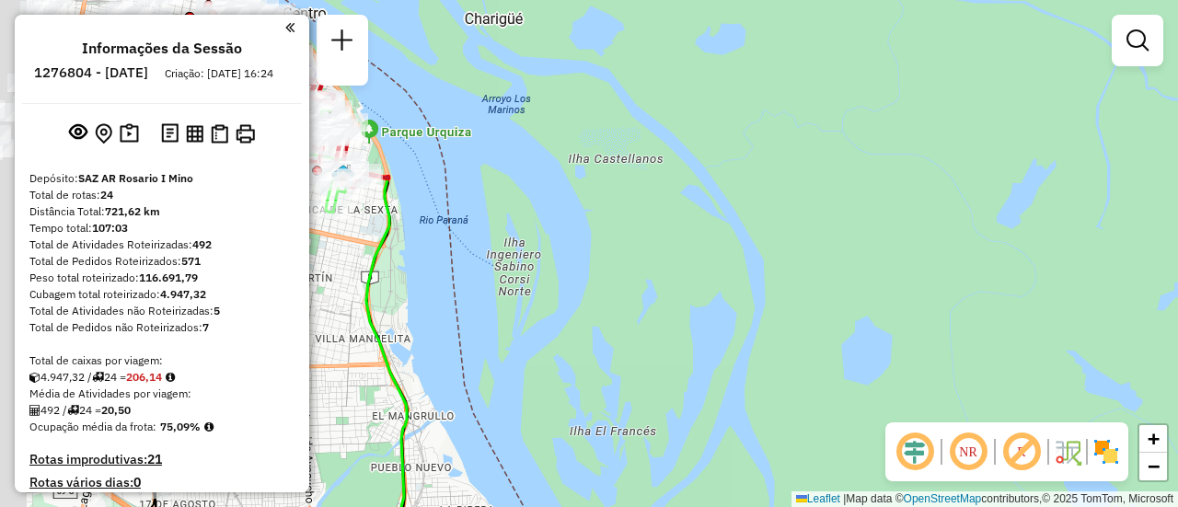
drag, startPoint x: 478, startPoint y: 217, endPoint x: 1019, endPoint y: 351, distance: 557.4
click at [1014, 350] on div "Janela de atendimento Grade de atendimento Capacidade Transportadoras Veículos …" at bounding box center [589, 253] width 1178 height 507
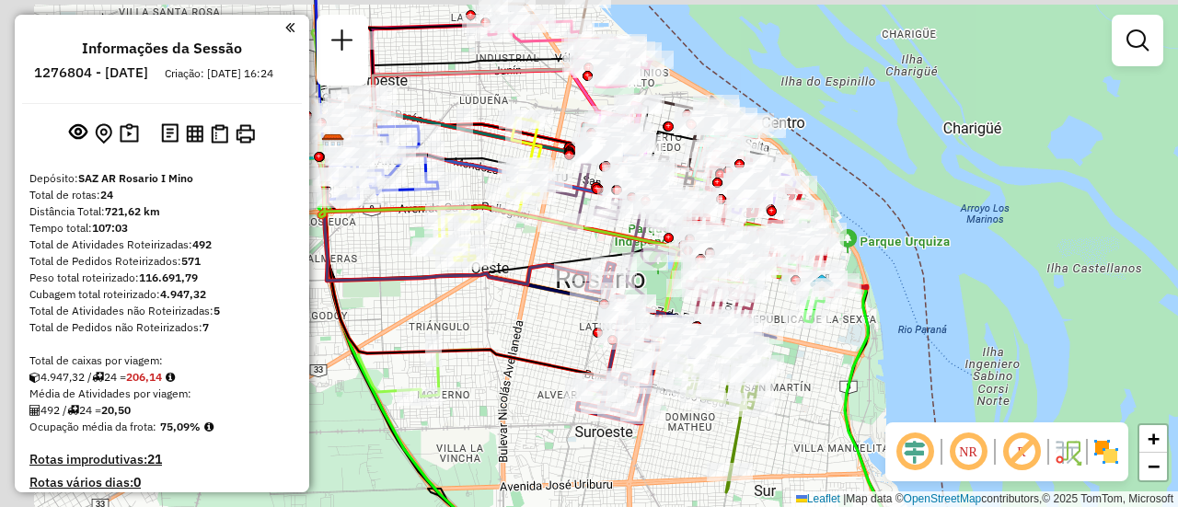
drag, startPoint x: 579, startPoint y: 273, endPoint x: 835, endPoint y: 319, distance: 260.0
click at [837, 319] on div "Rota 2 - Placa AD324QN 0000468804 - GRADOS S.A. Janela de atendimento Grade de …" at bounding box center [589, 253] width 1178 height 507
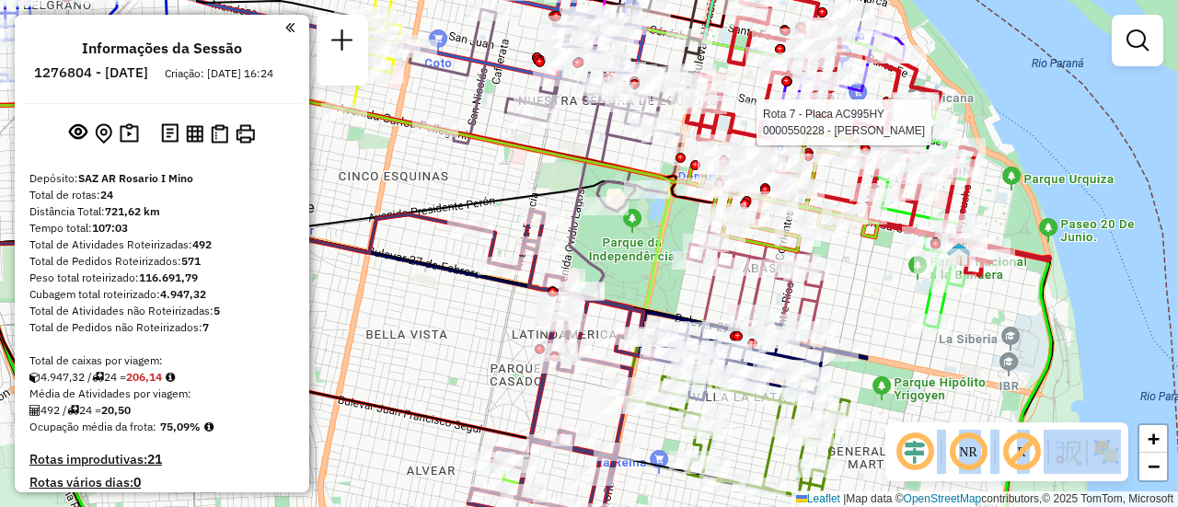
drag, startPoint x: 916, startPoint y: 428, endPoint x: 929, endPoint y: 80, distance: 348.1
click at [927, 74] on hb-router-mapa "Informações da Sessão 1276804 - [DATE] Criação: [DATE] 16:24 Depósito: SAZ AR R…" at bounding box center [589, 253] width 1178 height 507
click at [918, 398] on div "Janela de atendimento Grade de atendimento Capacidade Transportadoras Veículos …" at bounding box center [589, 253] width 1178 height 507
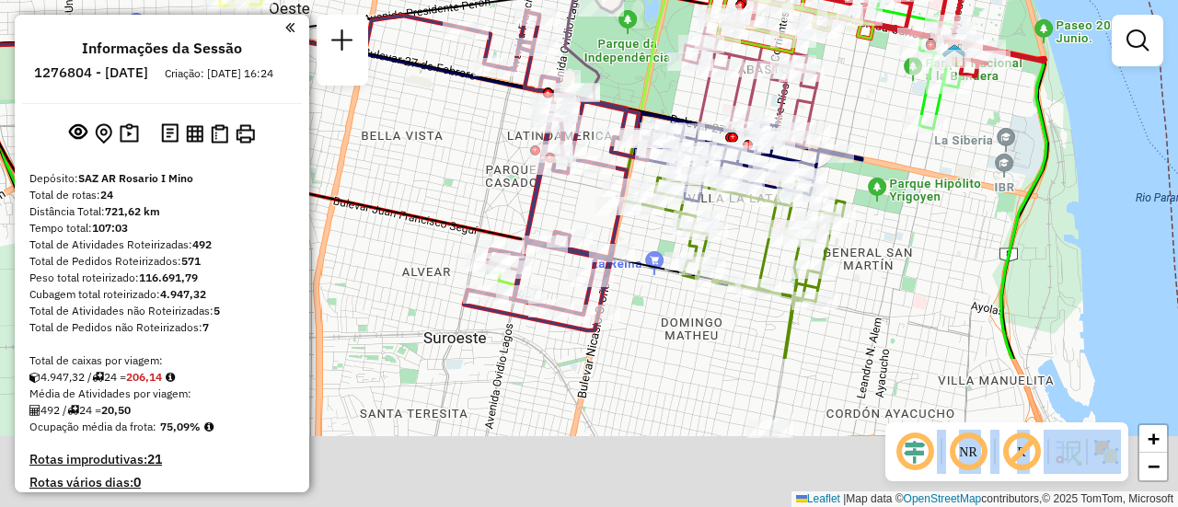
drag, startPoint x: 869, startPoint y: 338, endPoint x: 861, endPoint y: 64, distance: 273.4
click at [861, 72] on div "Janela de atendimento Grade de atendimento Capacidade Transportadoras Veículos …" at bounding box center [589, 253] width 1178 height 507
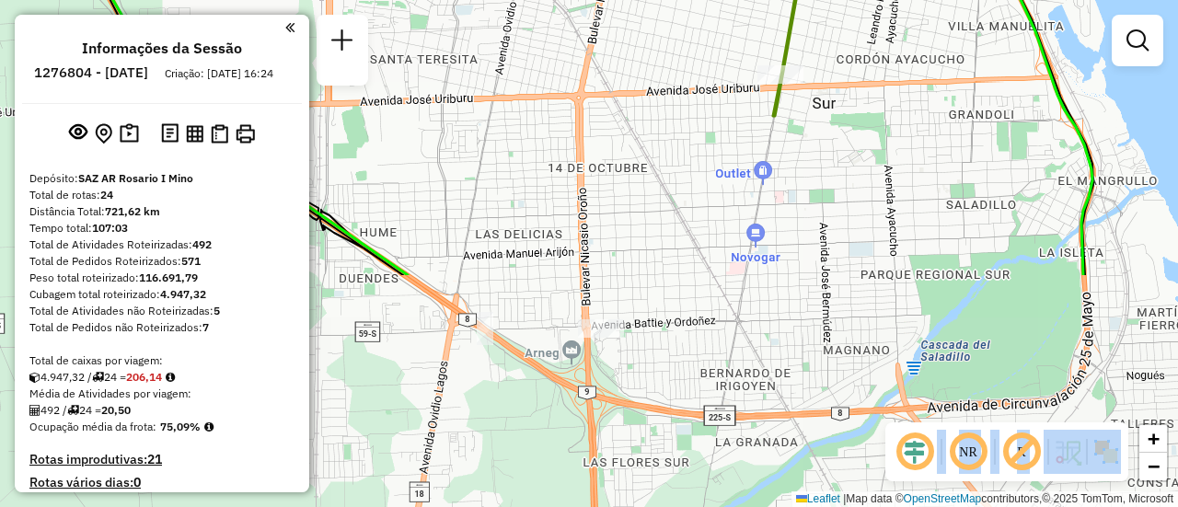
drag, startPoint x: 805, startPoint y: 407, endPoint x: 819, endPoint y: 144, distance: 263.6
click at [819, 144] on div "Janela de atendimento Grade de atendimento Capacidade Transportadoras Veículos …" at bounding box center [589, 253] width 1178 height 507
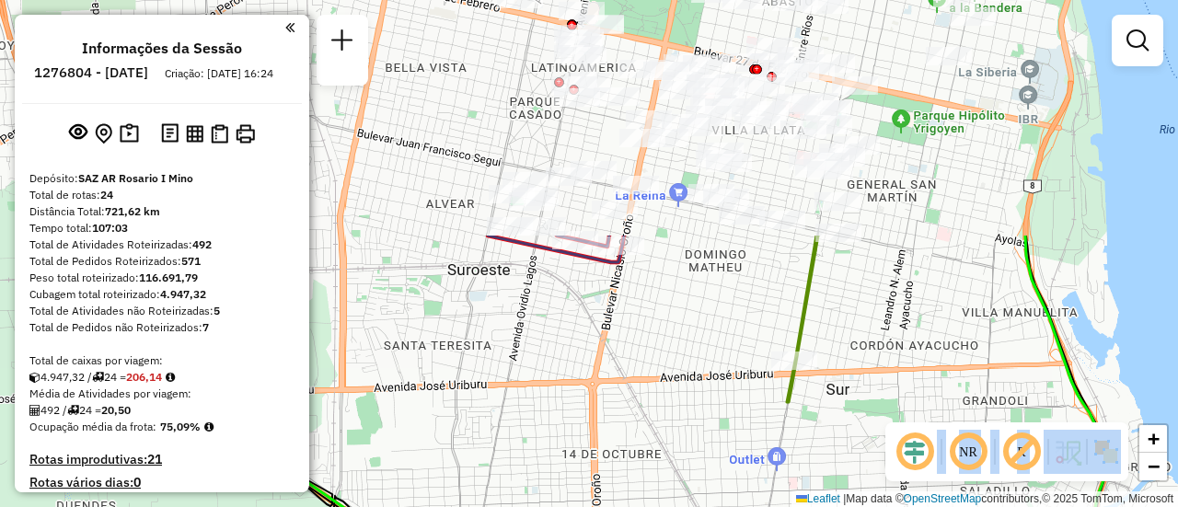
drag, startPoint x: 803, startPoint y: 127, endPoint x: 816, endPoint y: 421, distance: 293.9
click at [816, 421] on div "Janela de atendimento Grade de atendimento Capacidade Transportadoras Veículos …" at bounding box center [589, 253] width 1178 height 507
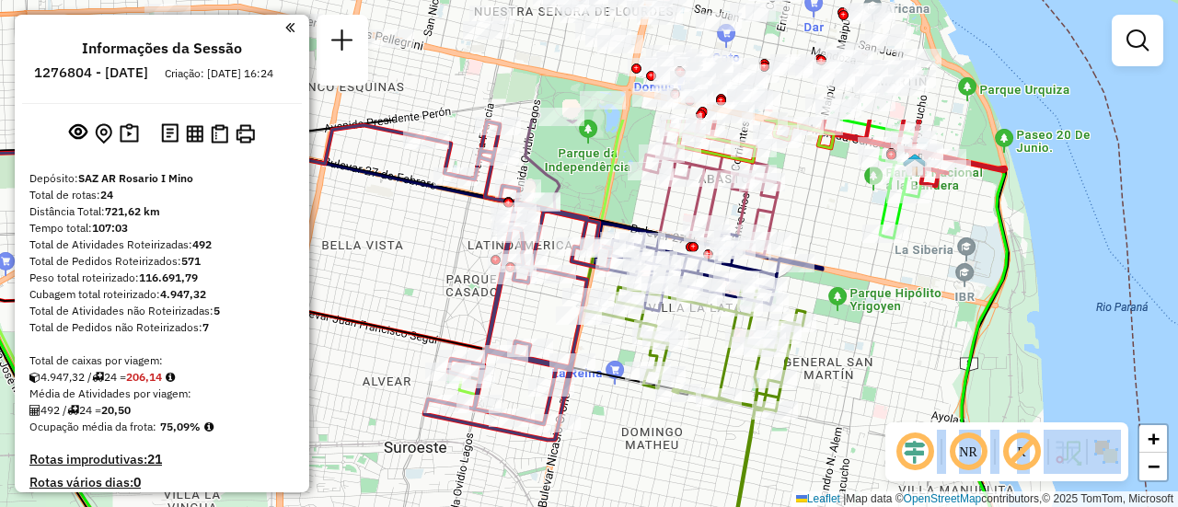
drag, startPoint x: 730, startPoint y: 297, endPoint x: 670, endPoint y: 469, distance: 182.2
click at [670, 469] on div "Janela de atendimento Grade de atendimento Capacidade Transportadoras Veículos …" at bounding box center [589, 253] width 1178 height 507
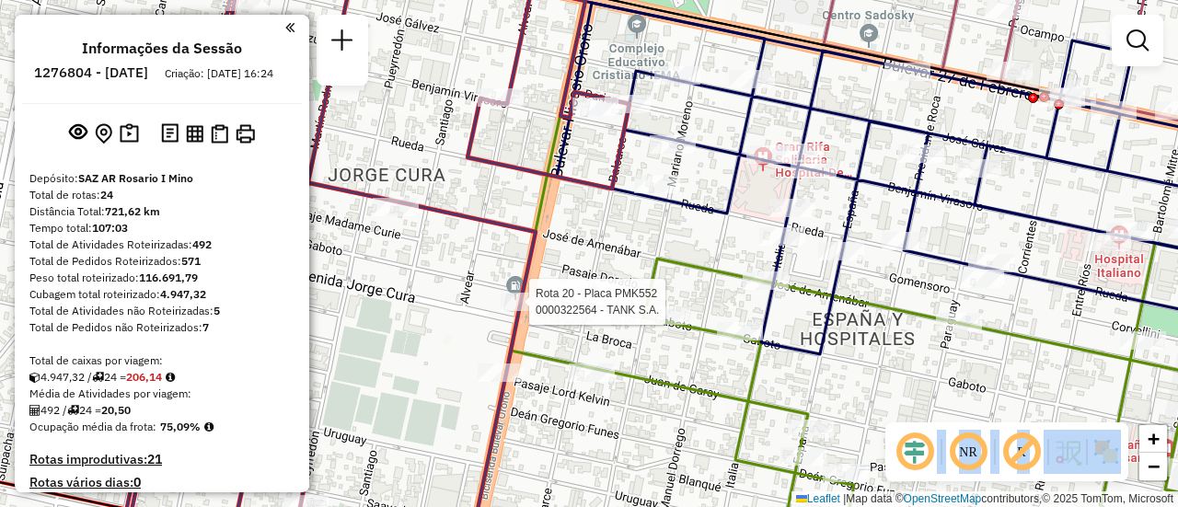
select select "**********"
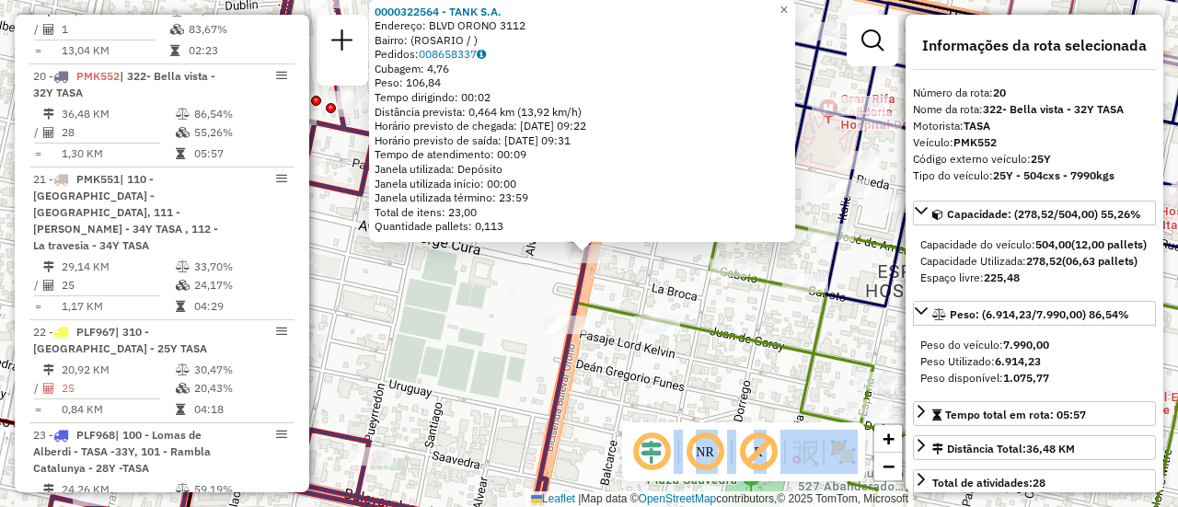
scroll to position [92, 0]
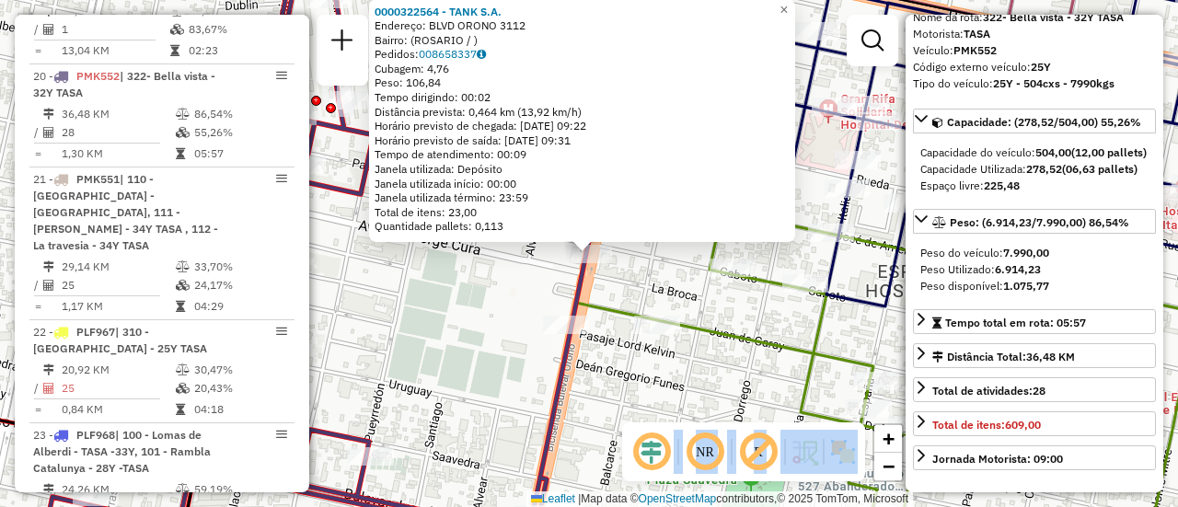
click at [678, 373] on div "0000322564 - TANK S.A. Endereço: BLVD ORONO 3112 Bairro: (ROSARIO / ) Pedidos: …" at bounding box center [589, 253] width 1178 height 507
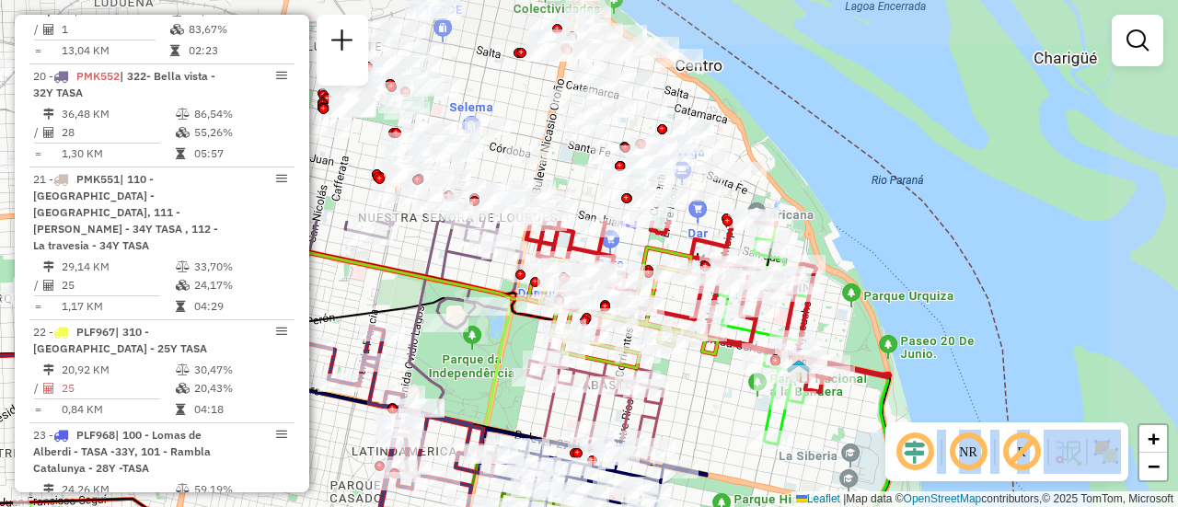
drag, startPoint x: 558, startPoint y: 102, endPoint x: 478, endPoint y: 374, distance: 283.1
click at [478, 374] on div "Janela de atendimento Grade de atendimento Capacidade Transportadoras Veículos …" at bounding box center [589, 253] width 1178 height 507
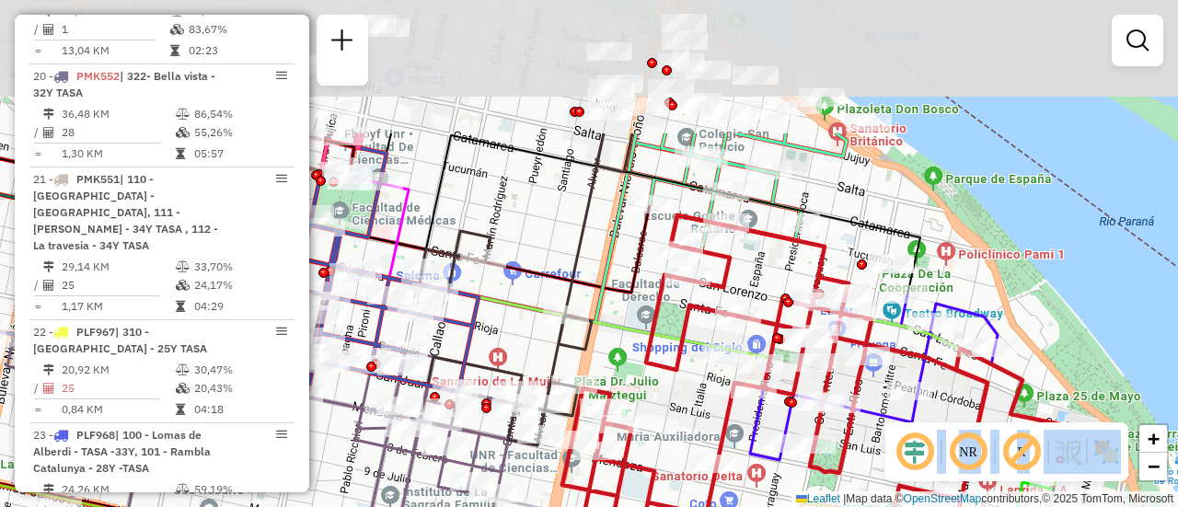
drag, startPoint x: 566, startPoint y: 170, endPoint x: 742, endPoint y: 306, distance: 222.4
click at [690, 317] on div "Rota 20 - Placa PMK552 0000456883 - BARRIOS MARIA D - CETRARI CESAR R Janela de…" at bounding box center [589, 253] width 1178 height 507
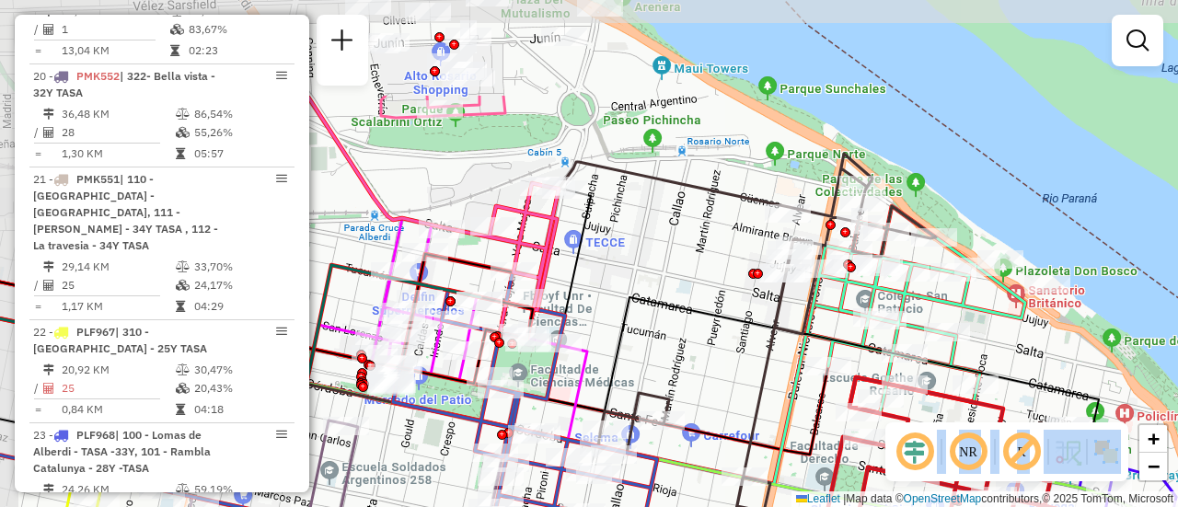
drag, startPoint x: 602, startPoint y: 123, endPoint x: 682, endPoint y: 272, distance: 169.2
click at [682, 272] on div "Rota 20 - Placa PMK552 0000456883 - BARRIOS MARIA D - CETRARI CESAR R Janela de…" at bounding box center [589, 253] width 1178 height 507
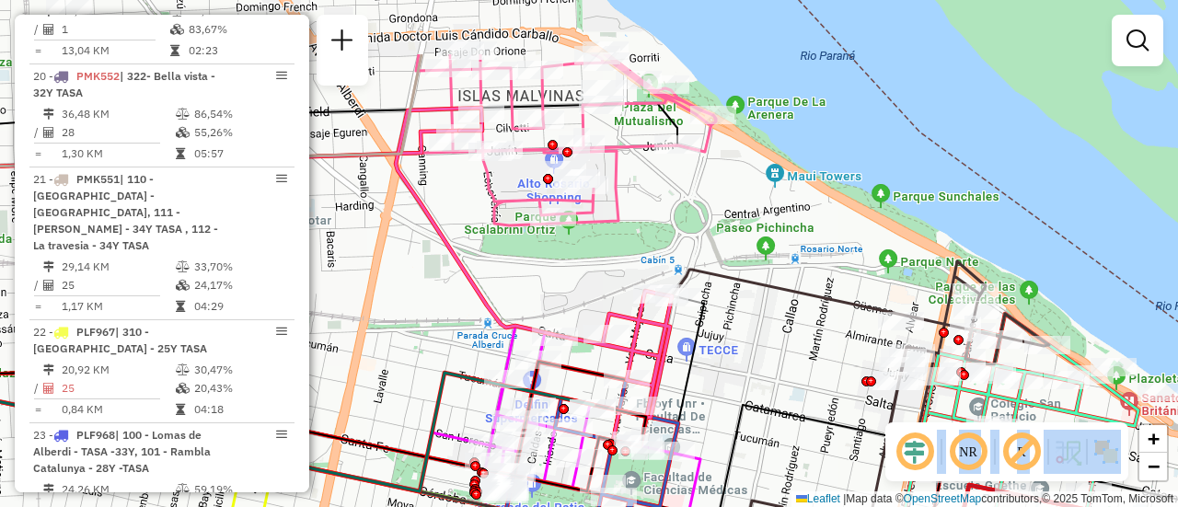
drag, startPoint x: 609, startPoint y: 117, endPoint x: 720, endPoint y: 222, distance: 152.3
click at [720, 222] on div "Rota 20 - Placa PMK552 0000456883 - BARRIOS MARIA D - CETRARI CESAR R Janela de…" at bounding box center [589, 253] width 1178 height 507
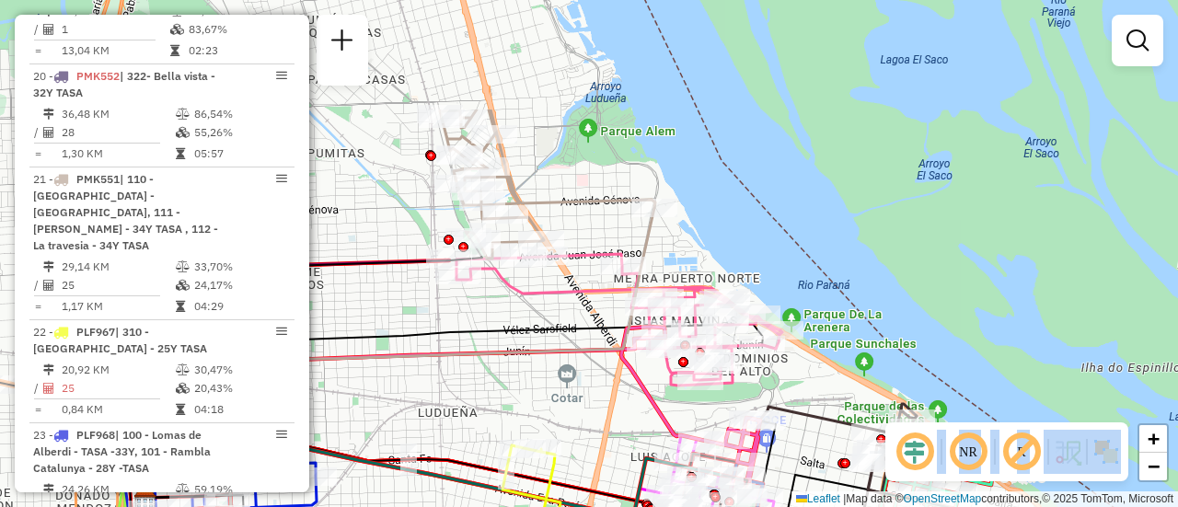
drag, startPoint x: 431, startPoint y: 135, endPoint x: 510, endPoint y: 295, distance: 178.6
click at [510, 295] on icon at bounding box center [619, 320] width 326 height 132
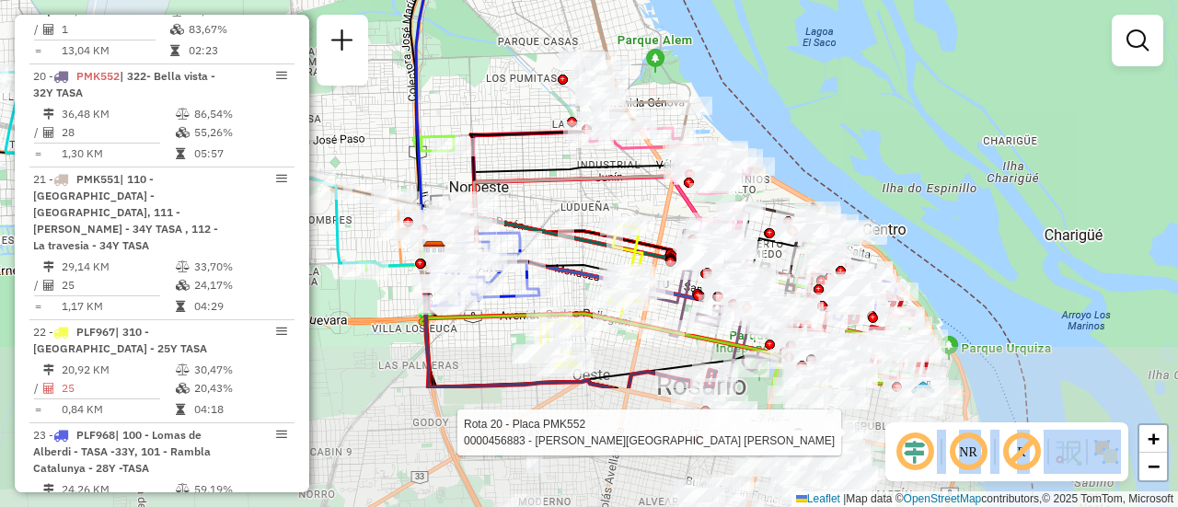
drag, startPoint x: 563, startPoint y: 350, endPoint x: 641, endPoint y: 180, distance: 186.5
click at [641, 180] on icon at bounding box center [560, 181] width 255 height 151
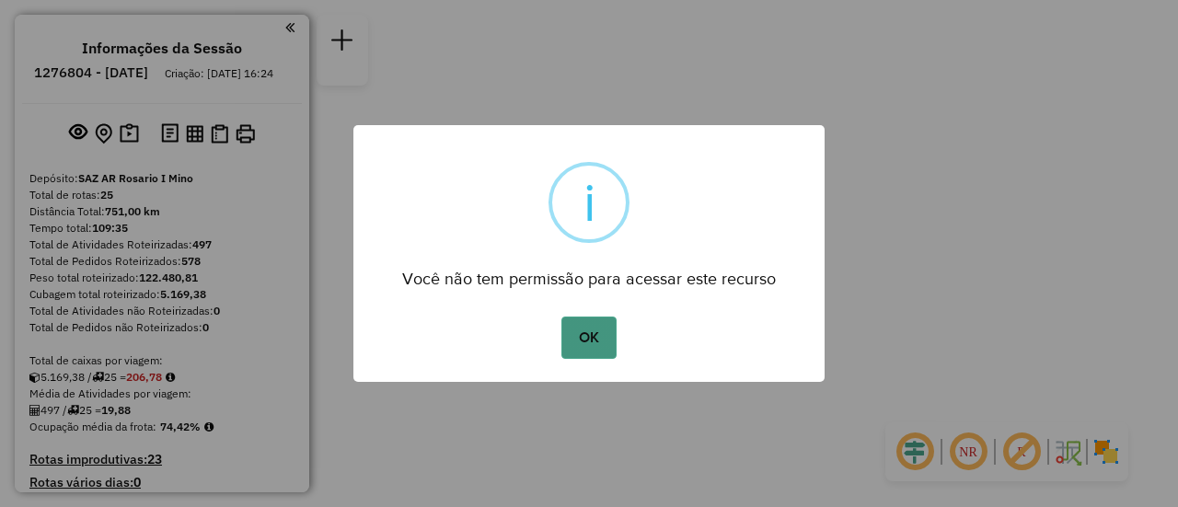
click at [593, 330] on button "OK" at bounding box center [588, 338] width 54 height 42
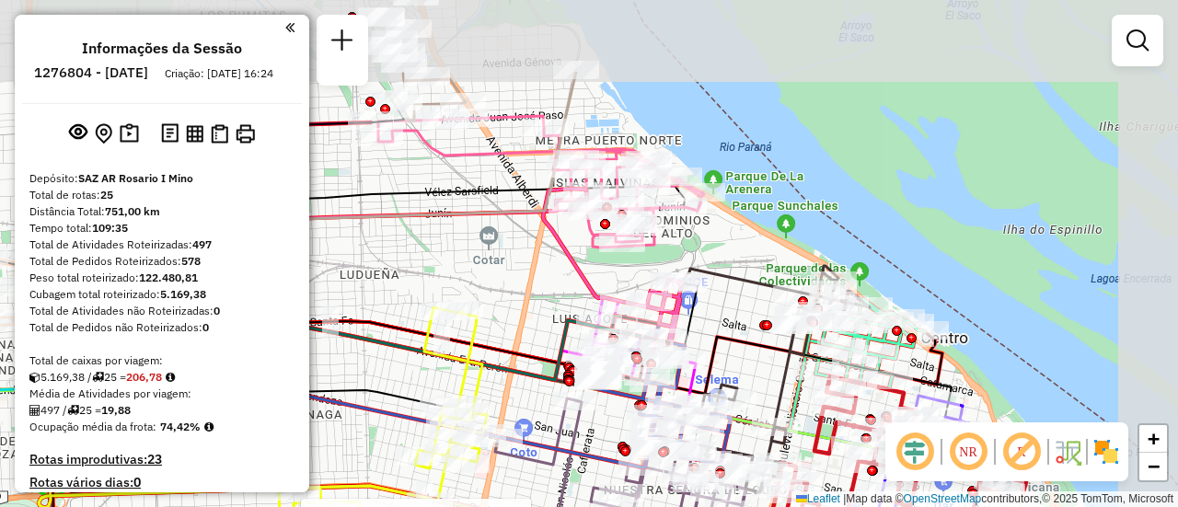
drag, startPoint x: 687, startPoint y: 214, endPoint x: 531, endPoint y: 325, distance: 190.8
click at [528, 341] on div "Rota 24 - Placa PLF967 0000533739 - Echenique Maria Belen Janela de atendimento…" at bounding box center [589, 253] width 1178 height 507
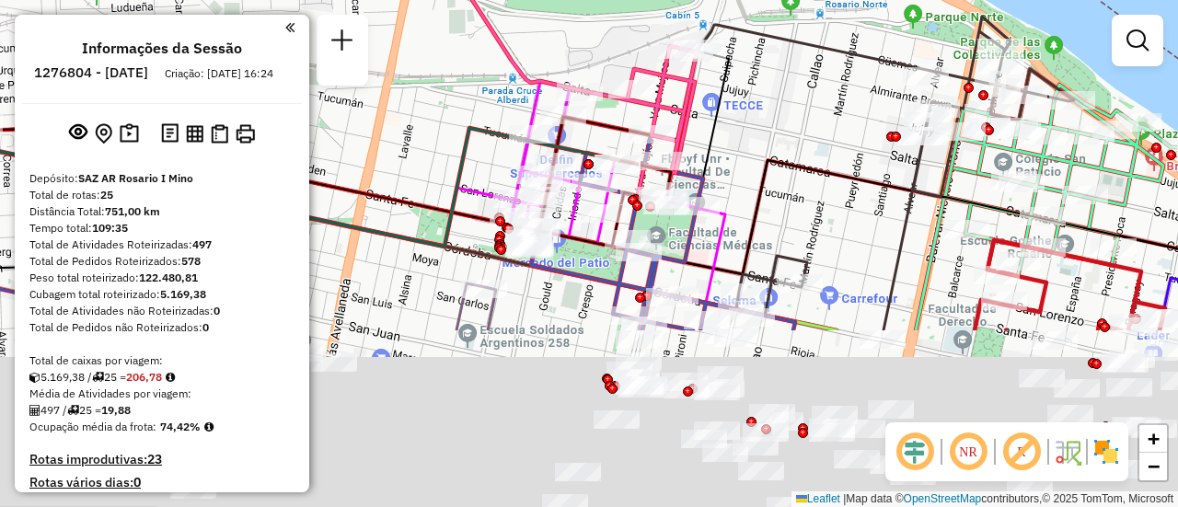
drag, startPoint x: 742, startPoint y: 341, endPoint x: 784, endPoint y: 79, distance: 264.8
click at [780, 83] on div "Rota 24 - Placa PLF967 0000533739 - Echenique Maria Belen Janela de atendimento…" at bounding box center [589, 253] width 1178 height 507
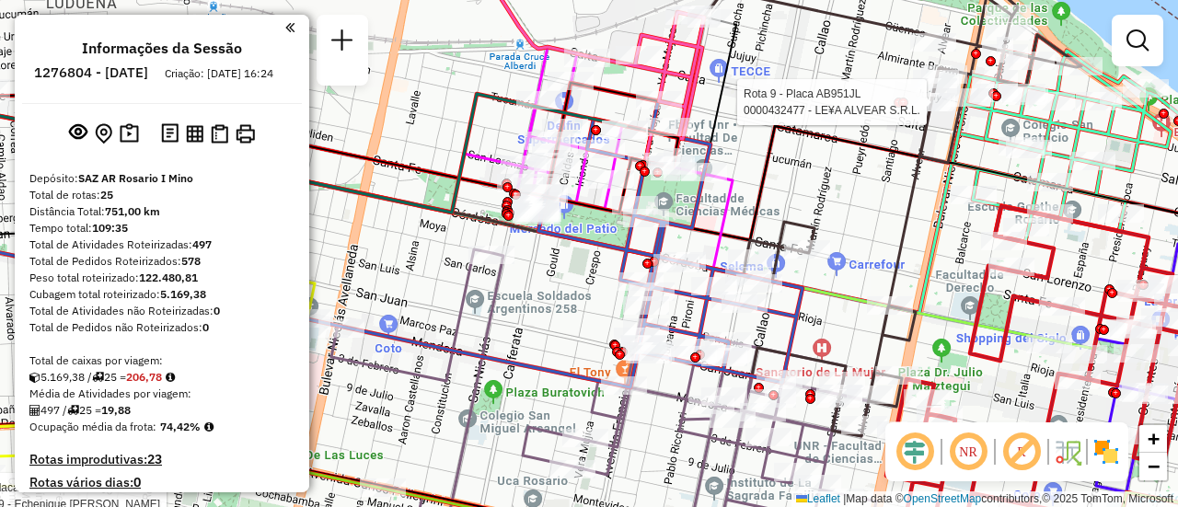
select select "**********"
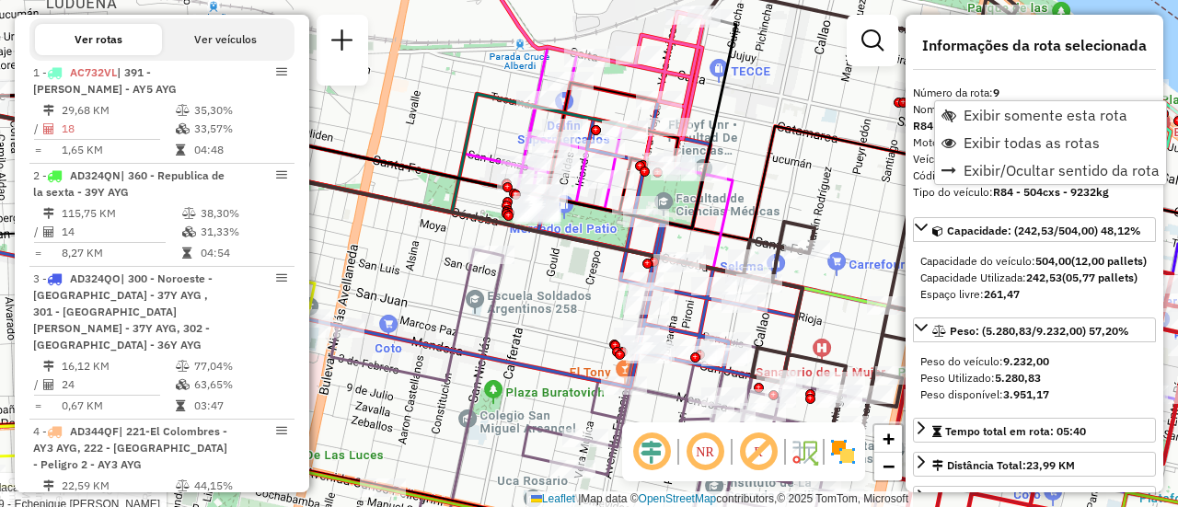
scroll to position [1695, 0]
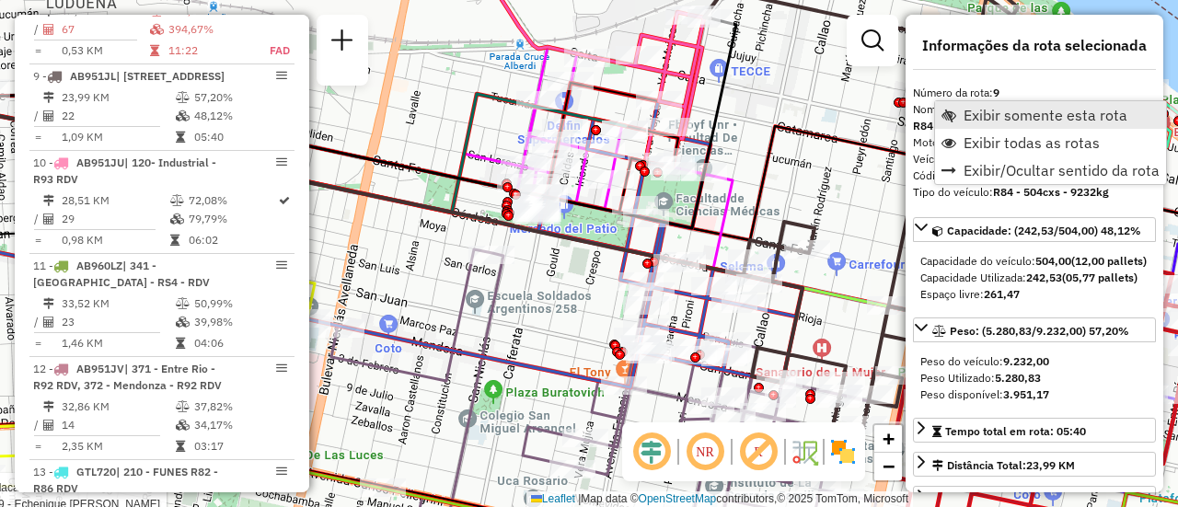
click at [1014, 114] on span "Exibir somente esta rota" at bounding box center [1046, 115] width 164 height 15
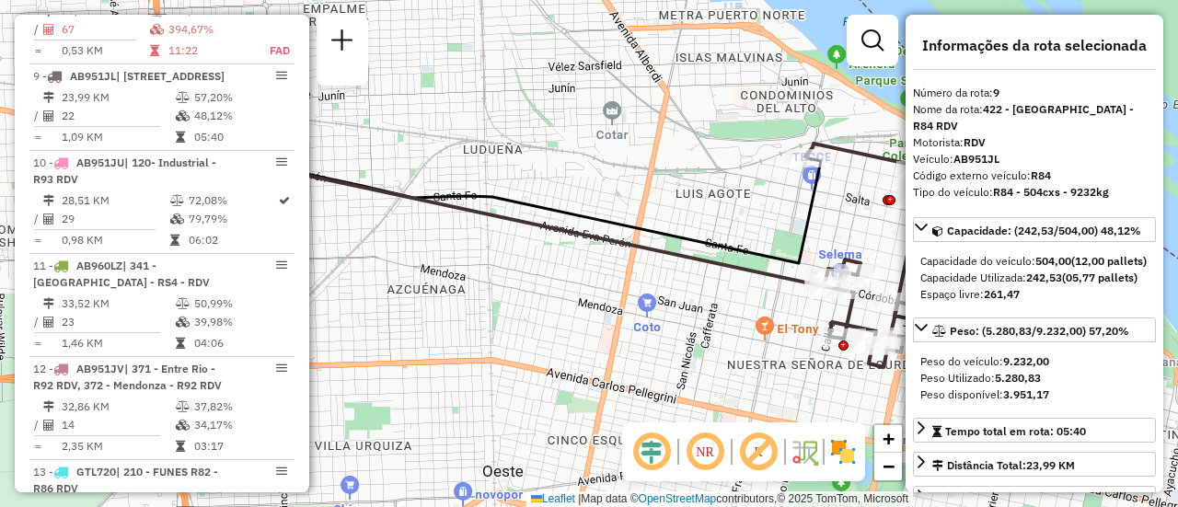
click at [709, 220] on div "Janela de atendimento Grade de atendimento Capacidade Transportadoras Veículos …" at bounding box center [589, 253] width 1178 height 507
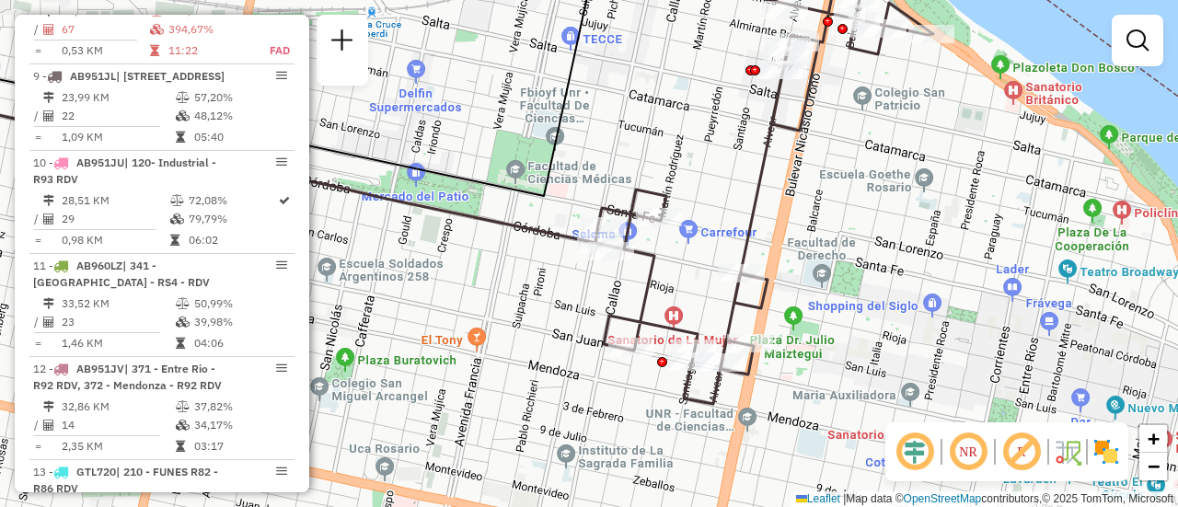
drag, startPoint x: 863, startPoint y: 224, endPoint x: 518, endPoint y: 114, distance: 362.1
click at [518, 114] on div "Janela de atendimento Grade de atendimento Capacidade Transportadoras Veículos …" at bounding box center [589, 253] width 1178 height 507
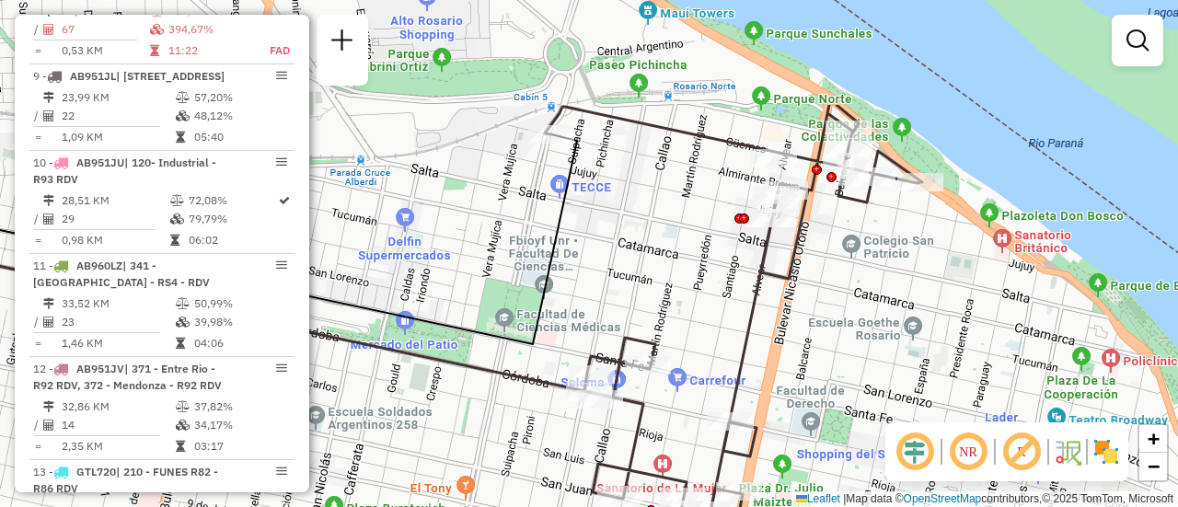
drag, startPoint x: 826, startPoint y: 110, endPoint x: 817, endPoint y: 319, distance: 210.0
click at [818, 319] on div "Janela de atendimento Grade de atendimento Capacidade Transportadoras Veículos …" at bounding box center [589, 253] width 1178 height 507
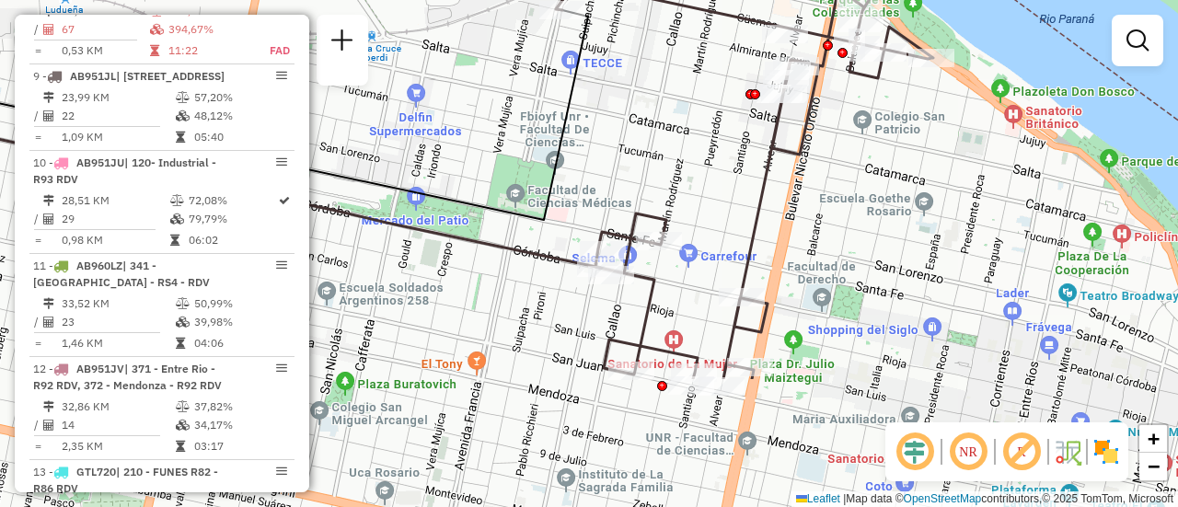
drag, startPoint x: 840, startPoint y: 375, endPoint x: 854, endPoint y: 190, distance: 186.4
click at [854, 190] on div "Janela de atendimento Grade de atendimento Capacidade Transportadoras Veículos …" at bounding box center [589, 253] width 1178 height 507
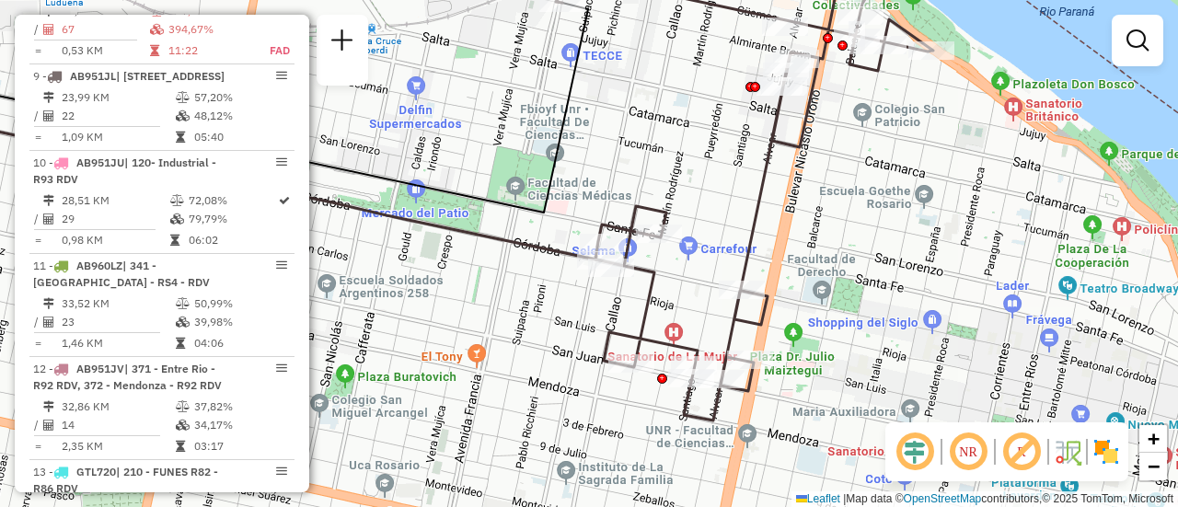
click at [665, 182] on div "Janela de atendimento Grade de atendimento Capacidade Transportadoras Veículos …" at bounding box center [589, 253] width 1178 height 507
click at [1135, 43] on em at bounding box center [1137, 40] width 22 height 22
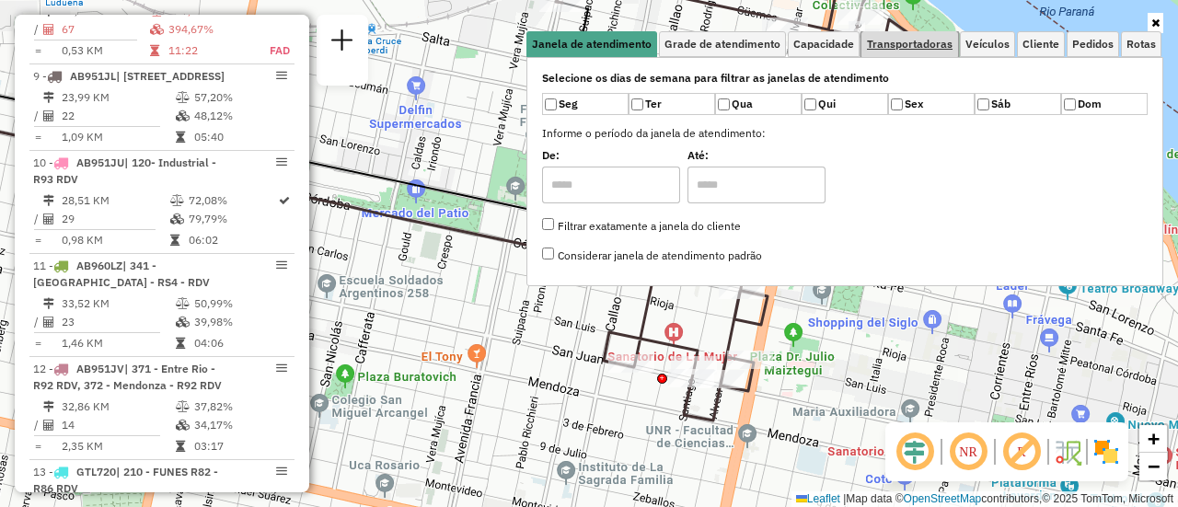
click at [936, 46] on span "Transportadoras" at bounding box center [910, 44] width 86 height 11
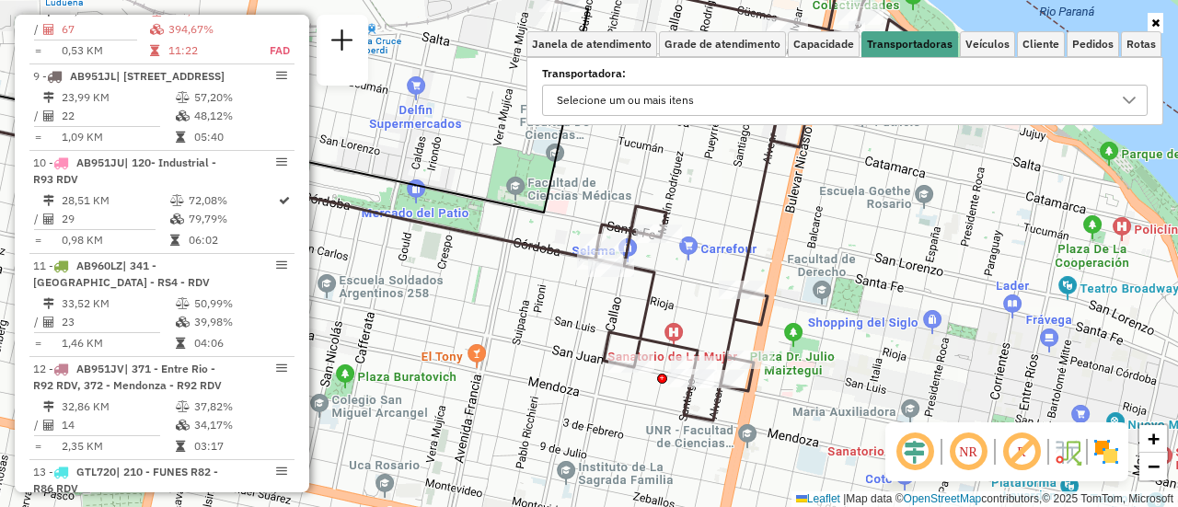
click at [1126, 102] on icon at bounding box center [1129, 100] width 15 height 15
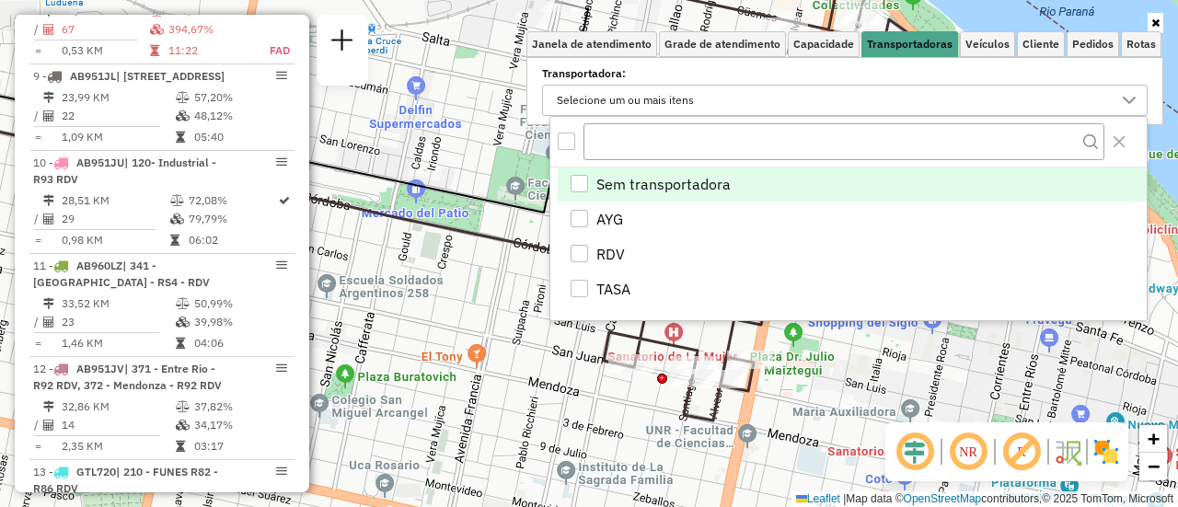
scroll to position [11, 64]
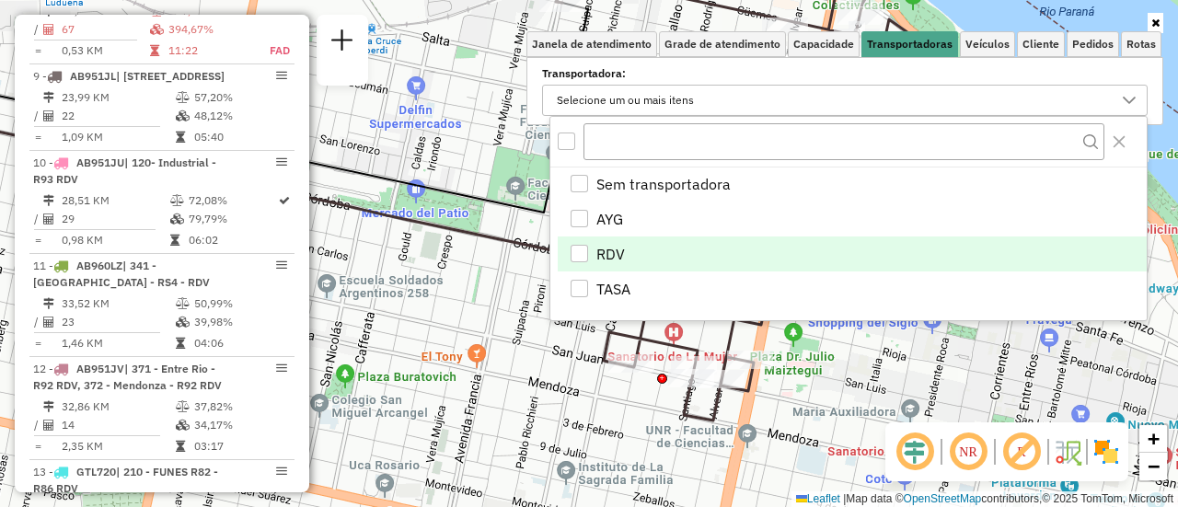
click at [583, 255] on div "RDV" at bounding box center [579, 253] width 17 height 17
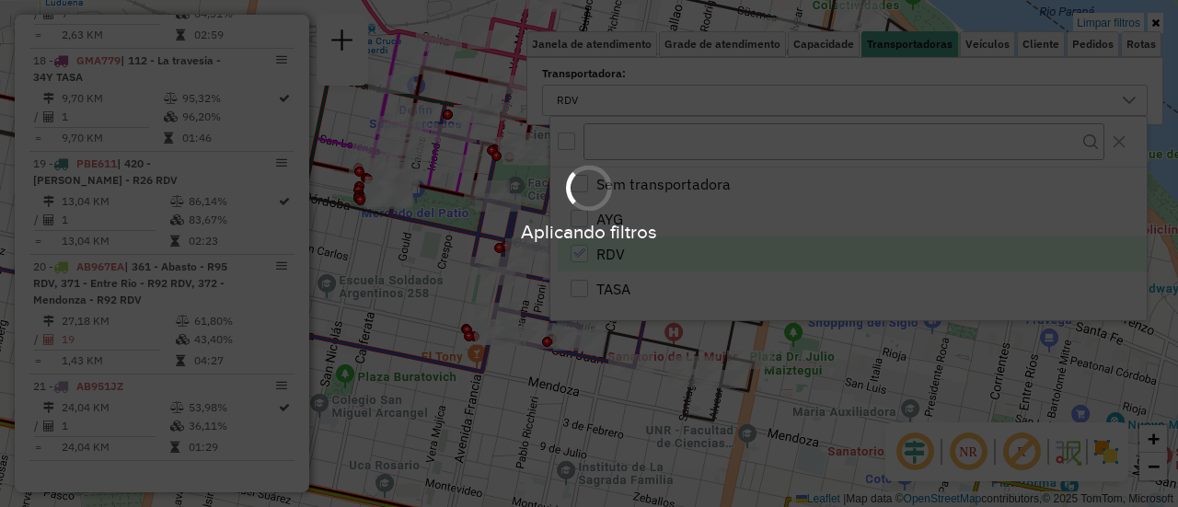
scroll to position [655, 0]
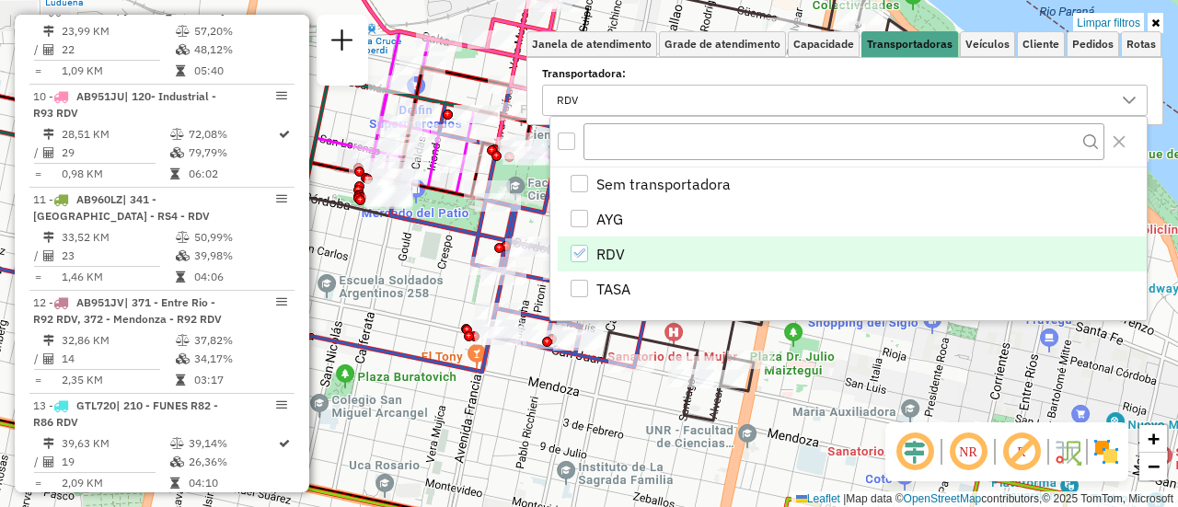
click at [849, 355] on div "Limpar filtros Janela de atendimento Grade de atendimento Capacidade Transporta…" at bounding box center [589, 253] width 1178 height 507
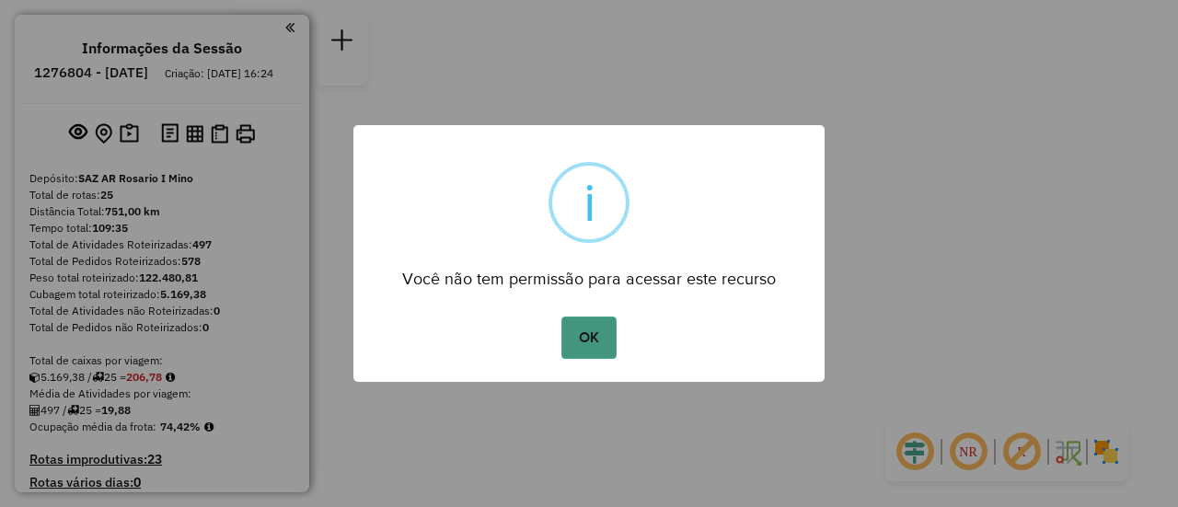
click at [586, 347] on button "OK" at bounding box center [588, 338] width 54 height 42
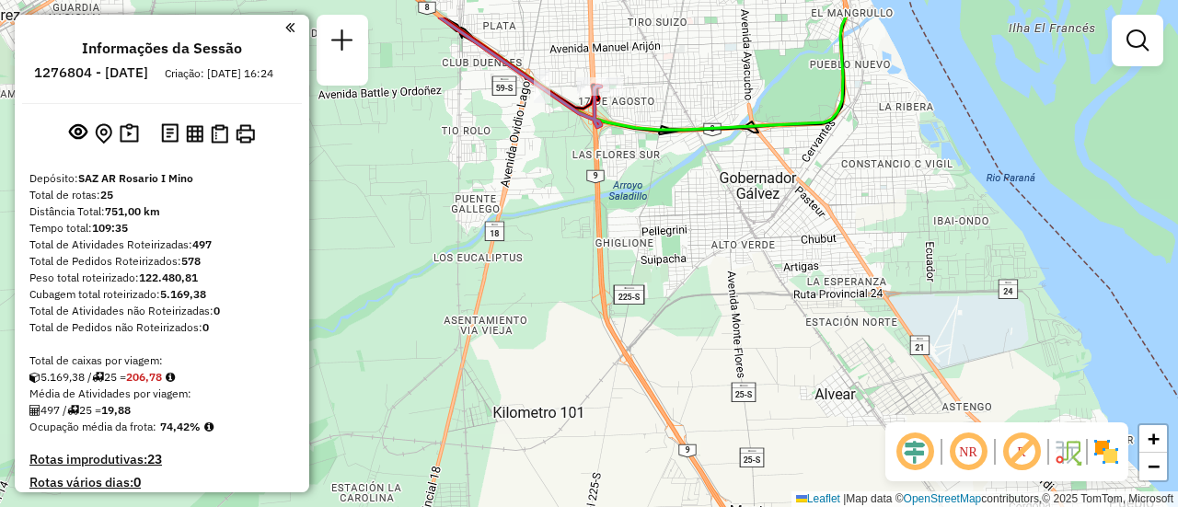
drag, startPoint x: 622, startPoint y: 207, endPoint x: 684, endPoint y: 550, distance: 348.8
click at [684, 506] on html "Aguarde... Pop-up bloqueado! Seu navegador bloqueou automáticamente a abertura …" at bounding box center [589, 253] width 1178 height 507
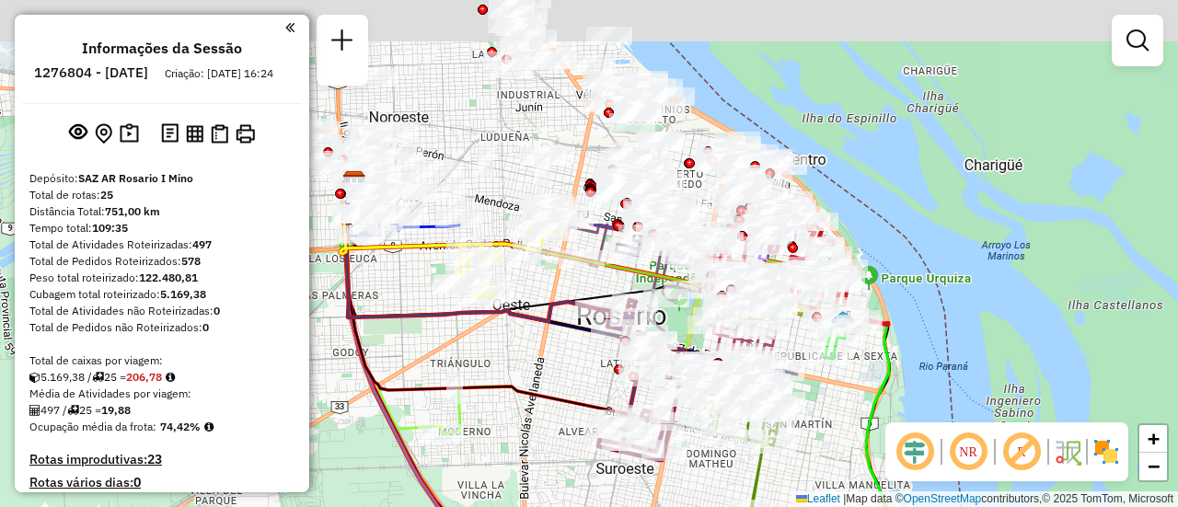
drag, startPoint x: 720, startPoint y: 230, endPoint x: 733, endPoint y: 550, distance: 320.5
click at [733, 506] on html "Aguarde... Pop-up bloqueado! Seu navegador bloqueou automáticamente a abertura …" at bounding box center [589, 253] width 1178 height 507
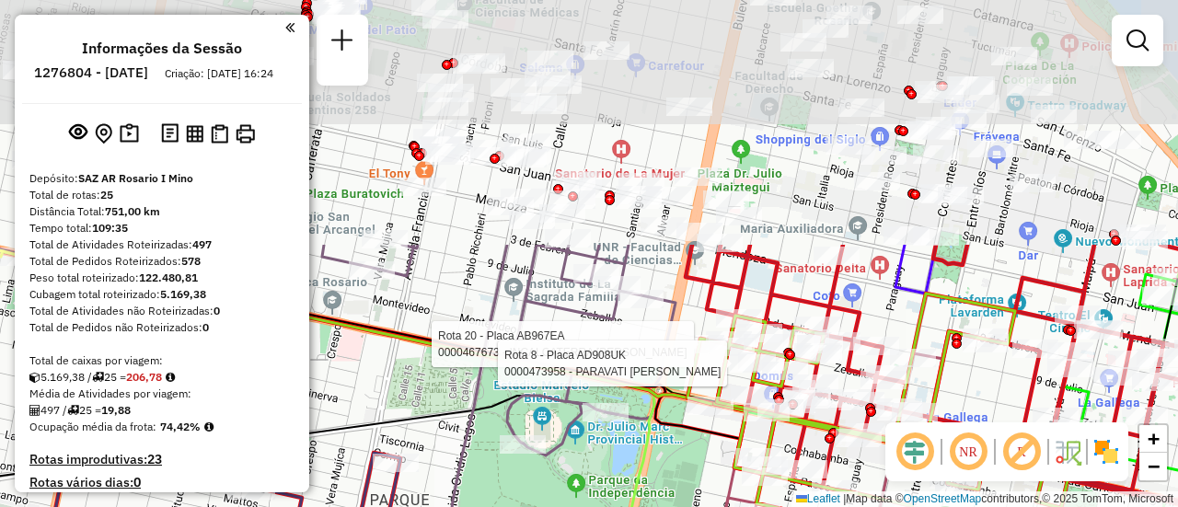
drag, startPoint x: 897, startPoint y: 145, endPoint x: 922, endPoint y: 550, distance: 405.7
click at [922, 506] on html "Aguarde... Pop-up bloqueado! Seu navegador bloqueou automáticamente a abertura …" at bounding box center [589, 253] width 1178 height 507
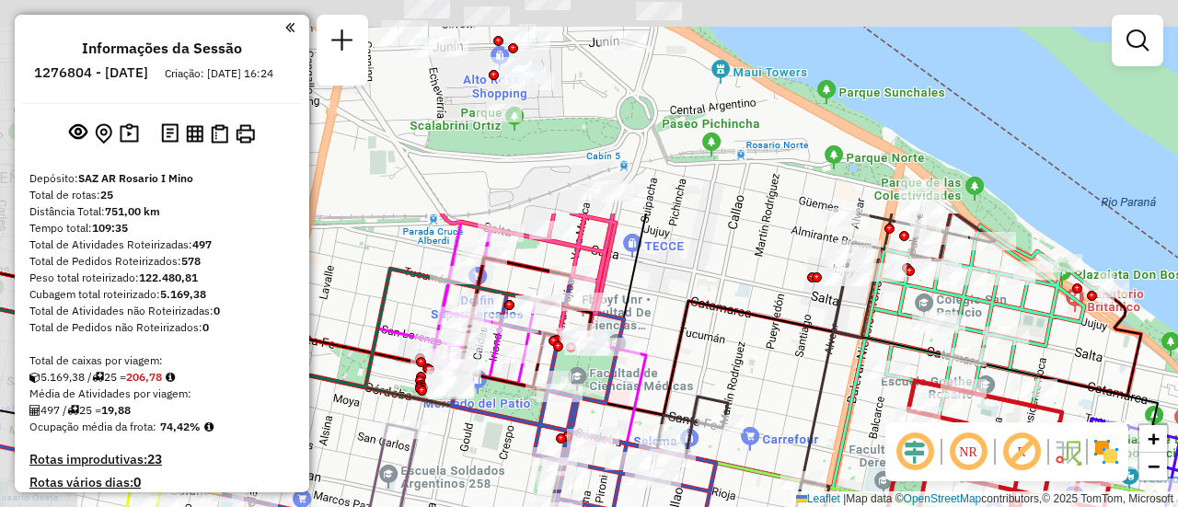
drag, startPoint x: 797, startPoint y: 255, endPoint x: 911, endPoint y: 472, distance: 245.4
click at [910, 506] on html "Aguarde... Pop-up bloqueado! Seu navegador bloqueou automáticamente a abertura …" at bounding box center [589, 253] width 1178 height 507
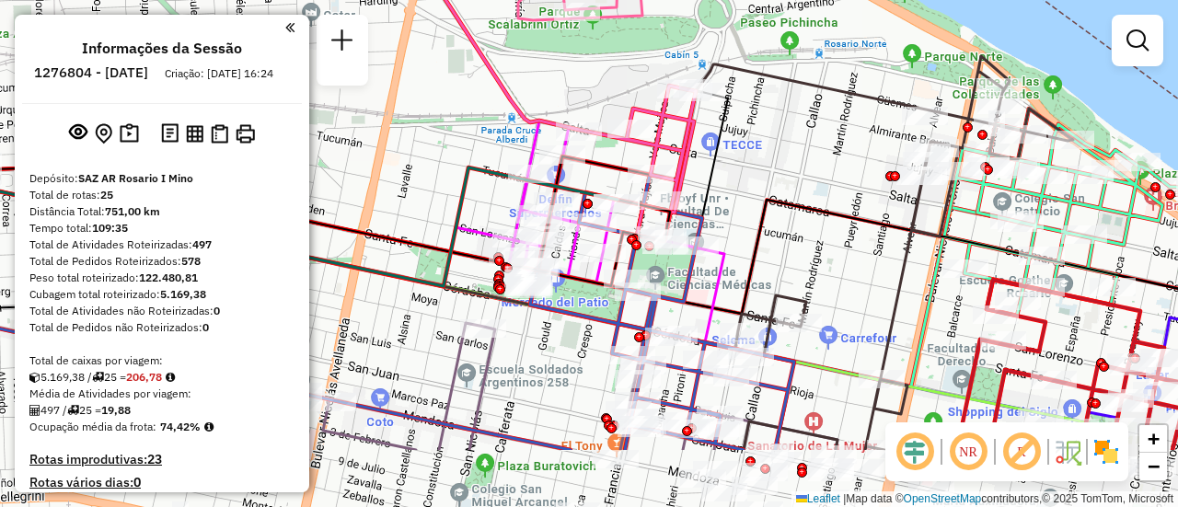
drag, startPoint x: 707, startPoint y: 299, endPoint x: 741, endPoint y: 244, distance: 64.9
click at [741, 244] on div "Rota 20 - Placa AB967EA 0000467673 - INCALCATERRA DIEGO EZEQUIEL Rota 8 - Placa…" at bounding box center [589, 253] width 1178 height 507
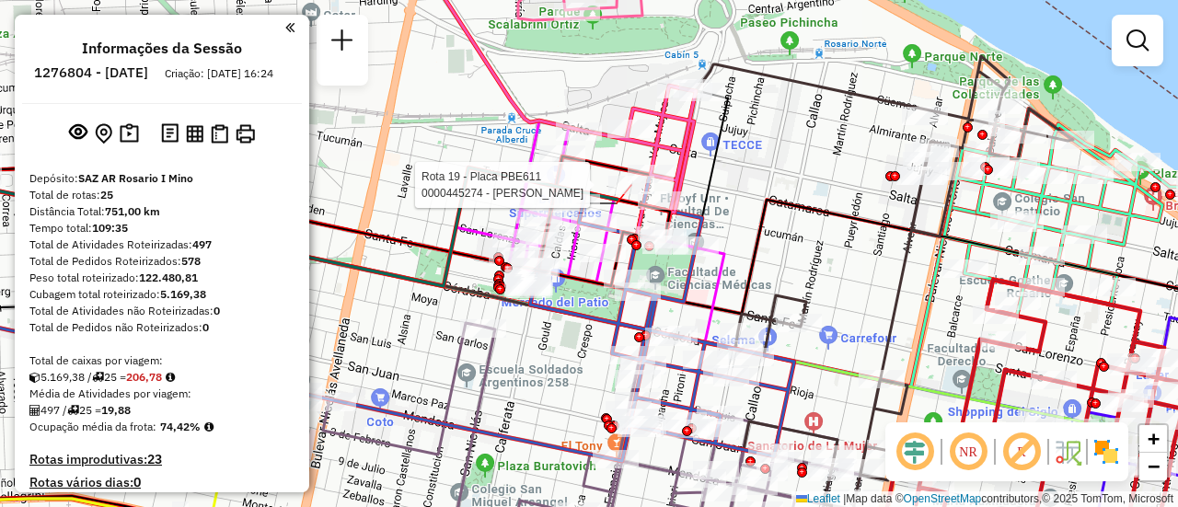
select select "**********"
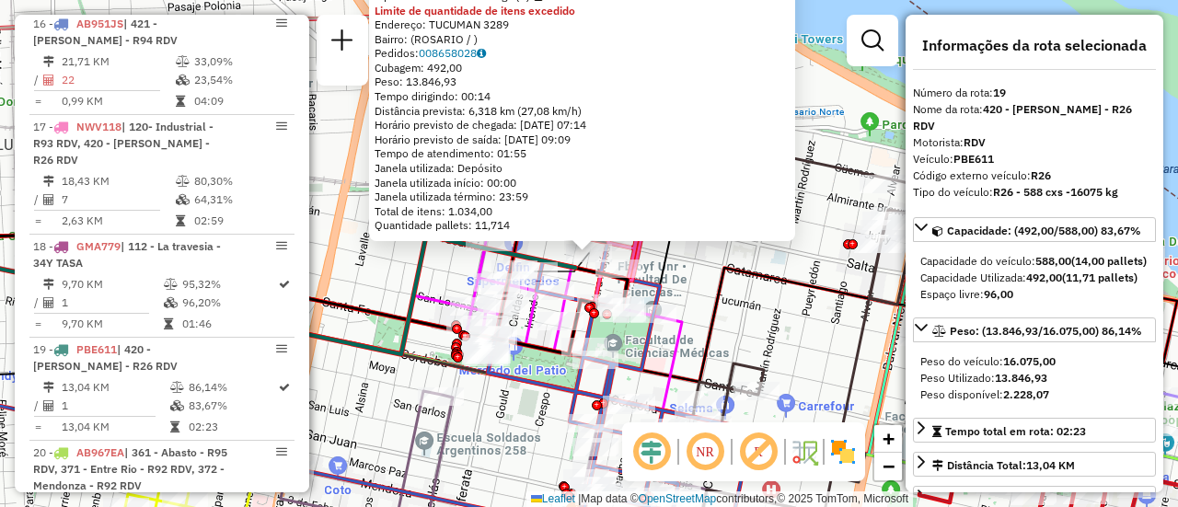
scroll to position [2726, 0]
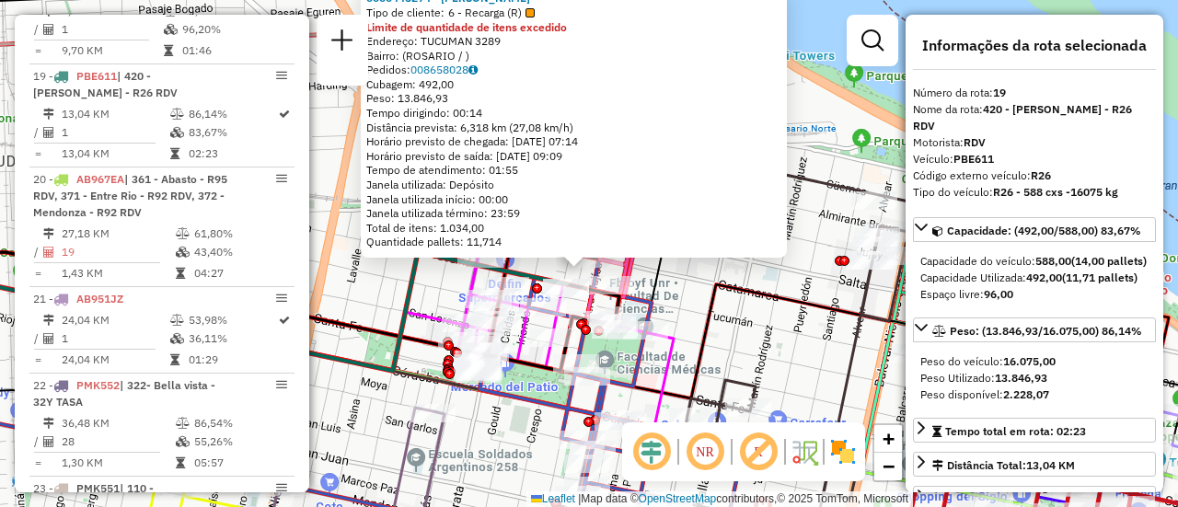
click at [687, 289] on div "0000445274 - [PERSON_NAME] Tipo de cliente: 6 - Recarga (R) Limite de quantidad…" at bounding box center [589, 253] width 1178 height 507
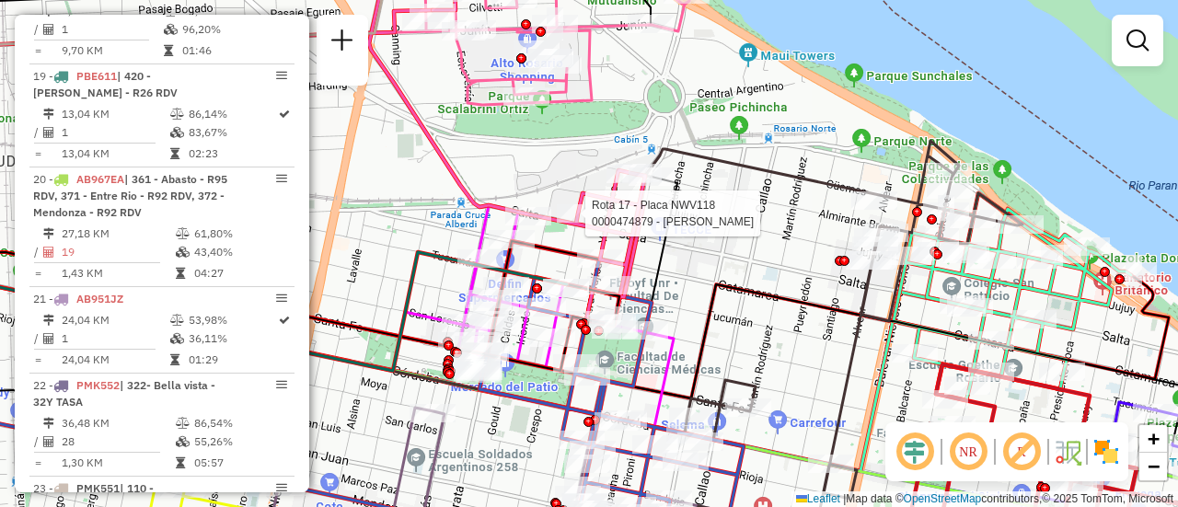
select select "**********"
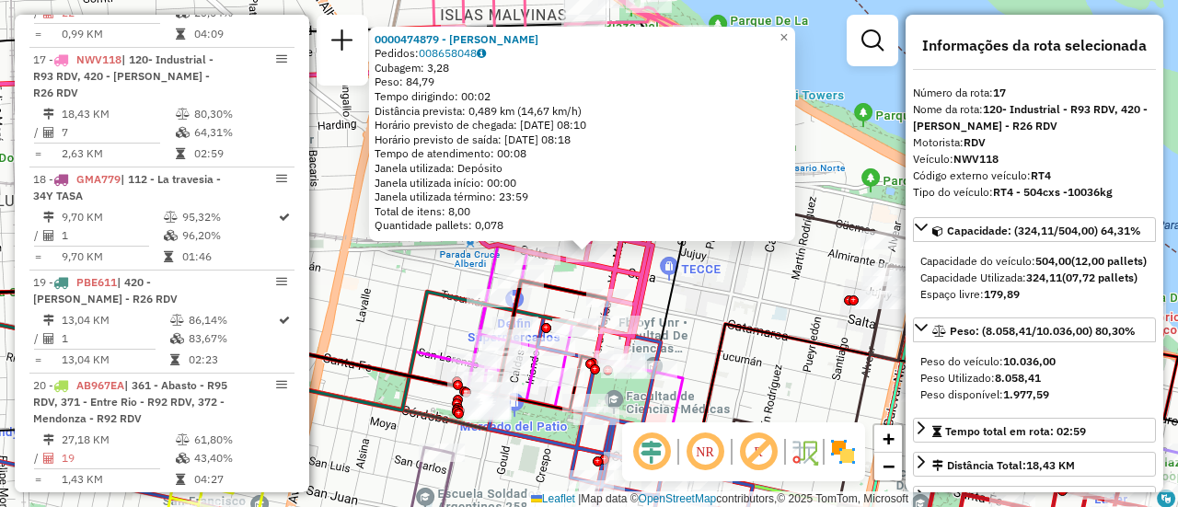
scroll to position [184, 0]
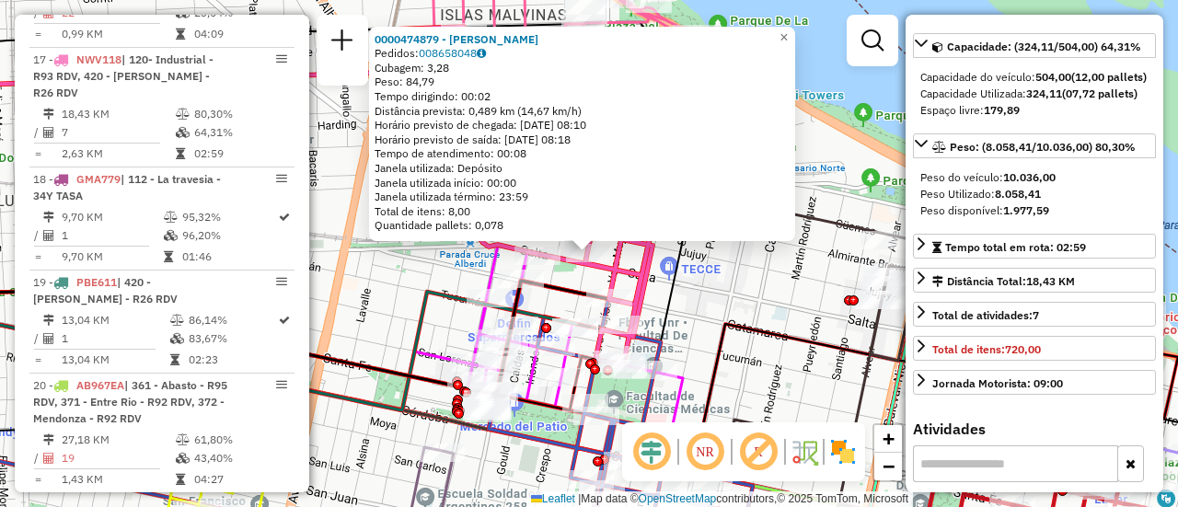
click at [734, 283] on div "0000474879 - [PERSON_NAME] Pedidos: 008658048 Cubagem: 3,28 Peso: 84,79 Tempo d…" at bounding box center [589, 253] width 1178 height 507
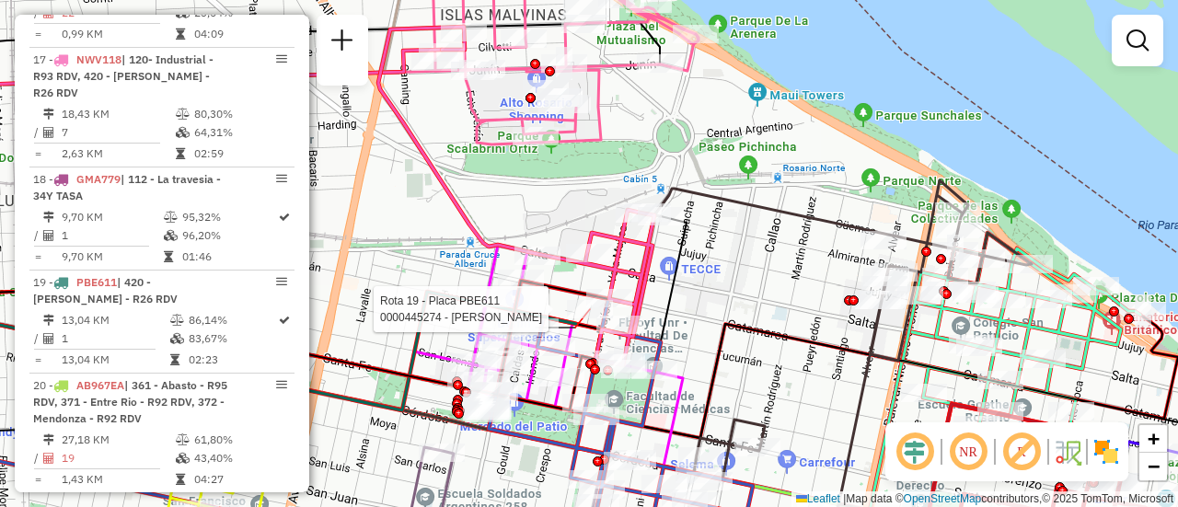
select select "**********"
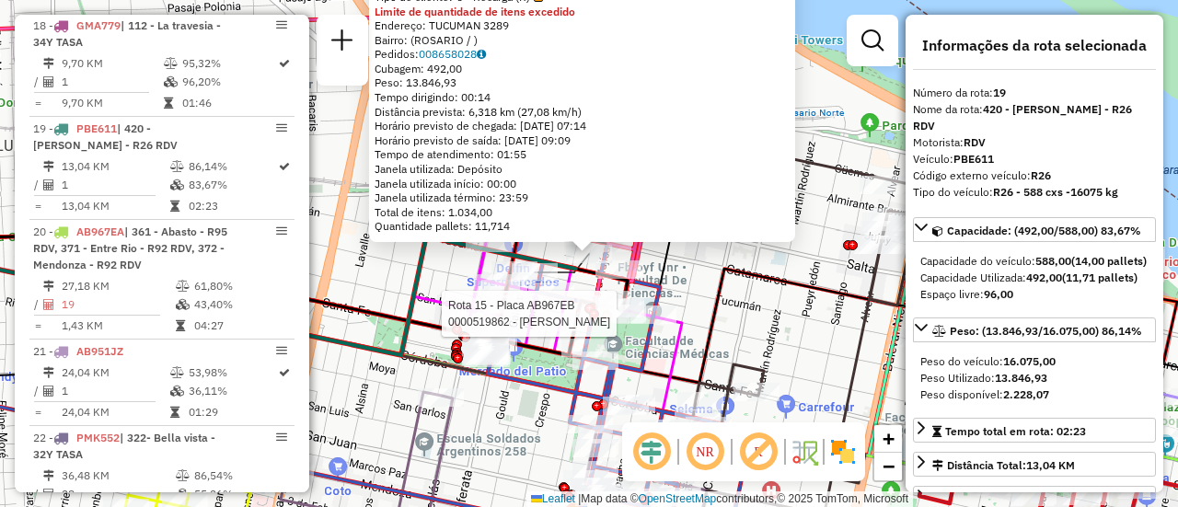
scroll to position [2726, 0]
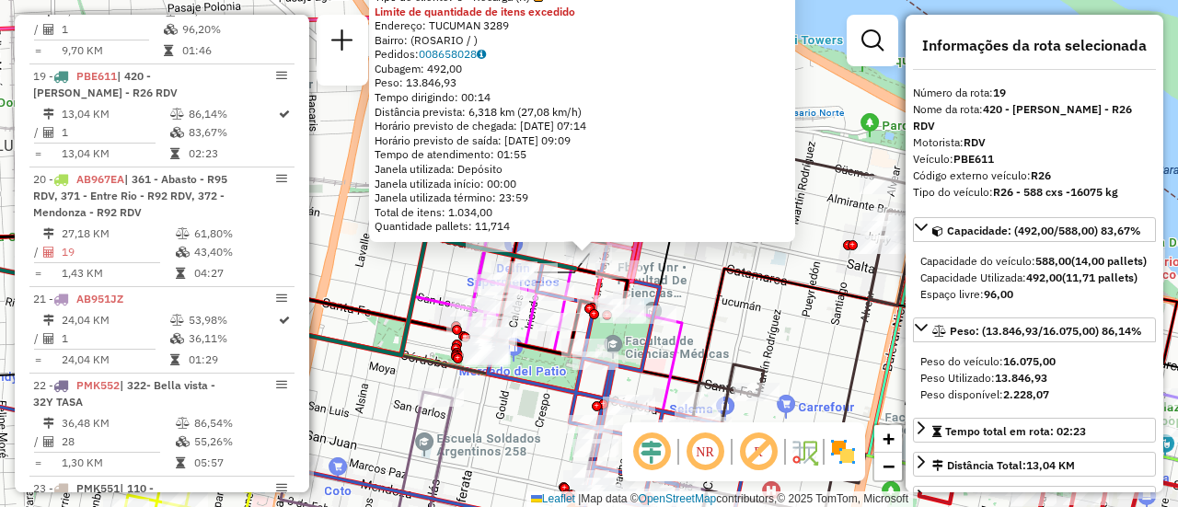
click at [391, 285] on div "0000445274 - [PERSON_NAME] Tipo de cliente: 6 - Recarga (R) Limite de quantidad…" at bounding box center [589, 253] width 1178 height 507
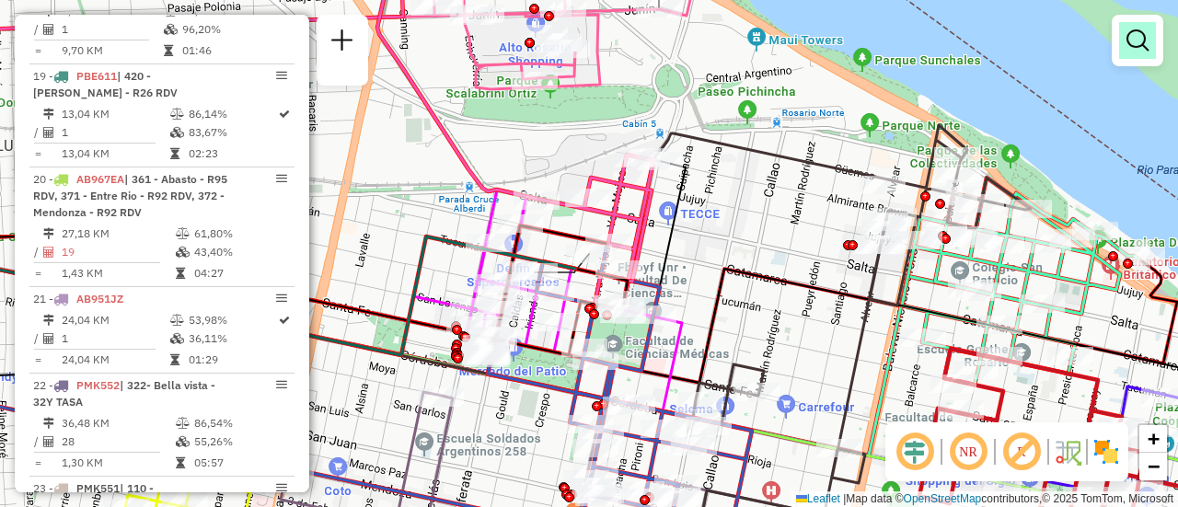
click at [1142, 40] on em at bounding box center [1137, 40] width 22 height 22
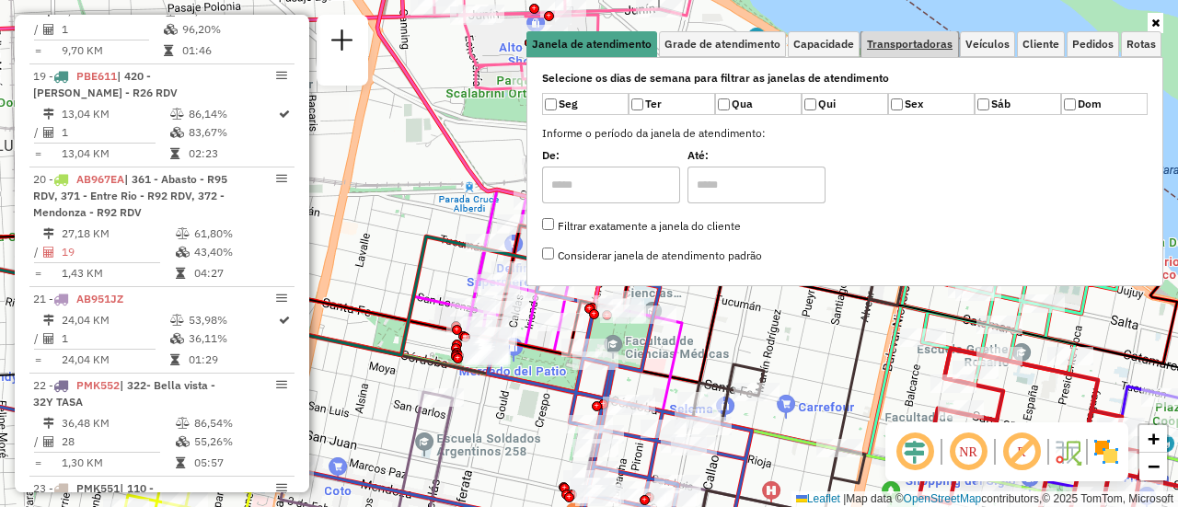
click at [918, 46] on span "Transportadoras" at bounding box center [910, 44] width 86 height 11
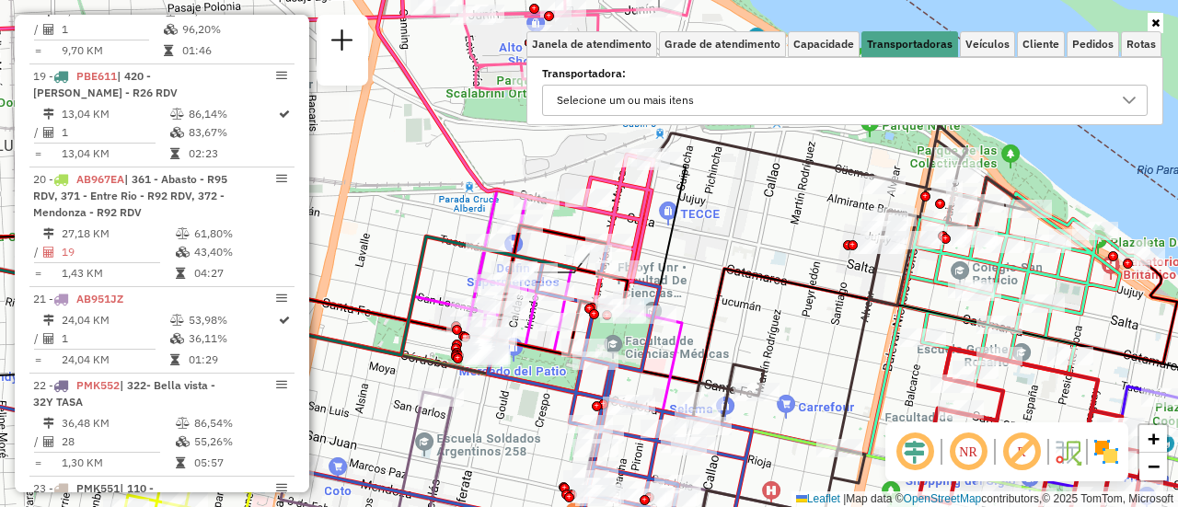
click at [1127, 96] on icon at bounding box center [1129, 100] width 15 height 15
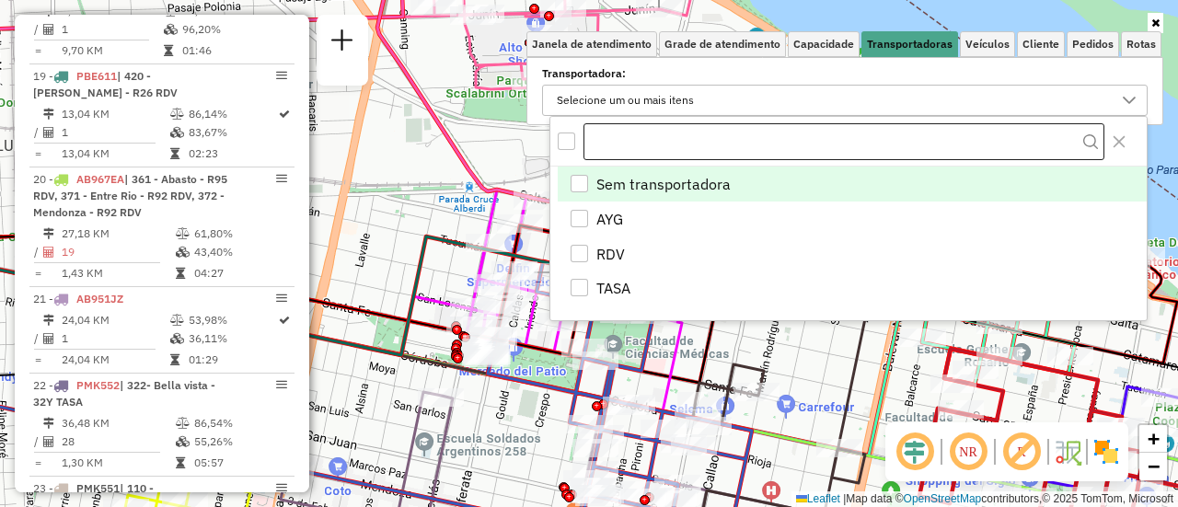
scroll to position [11, 64]
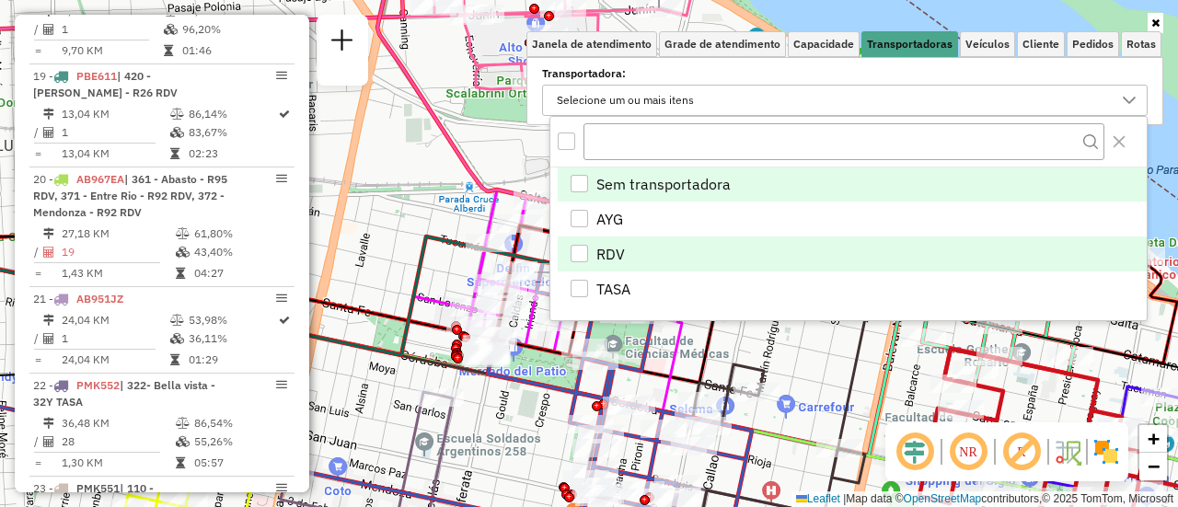
click at [574, 249] on div "RDV" at bounding box center [579, 253] width 17 height 17
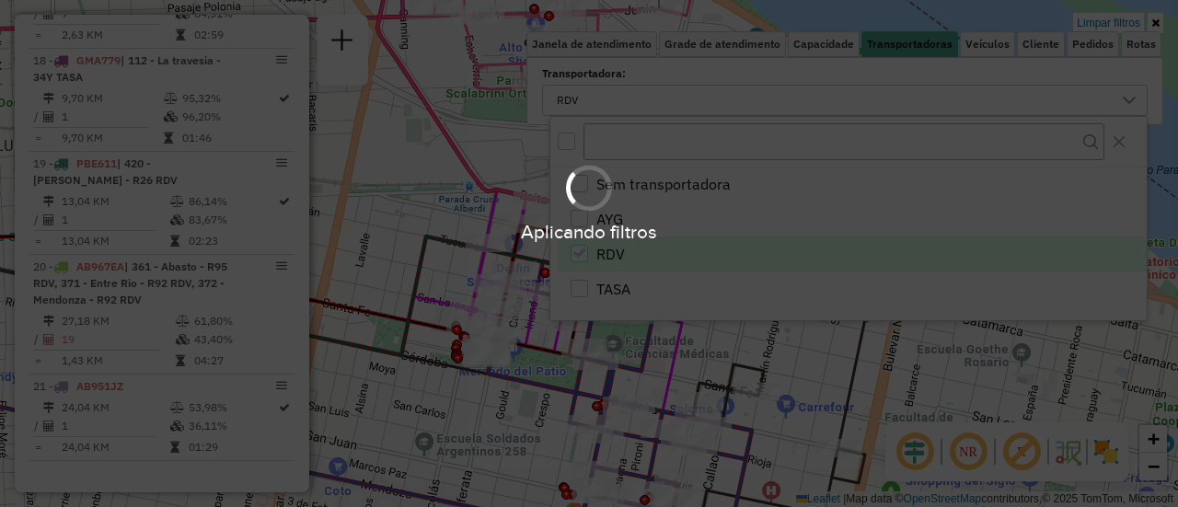
scroll to position [1549, 0]
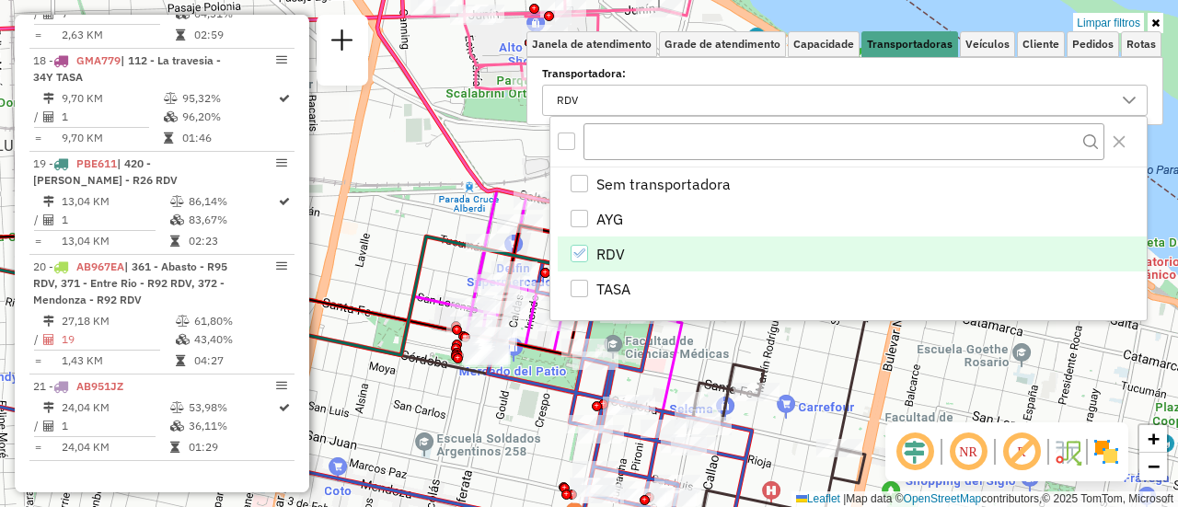
click at [362, 270] on div "Limpar filtros Janela de atendimento Grade de atendimento Capacidade Transporta…" at bounding box center [589, 253] width 1178 height 507
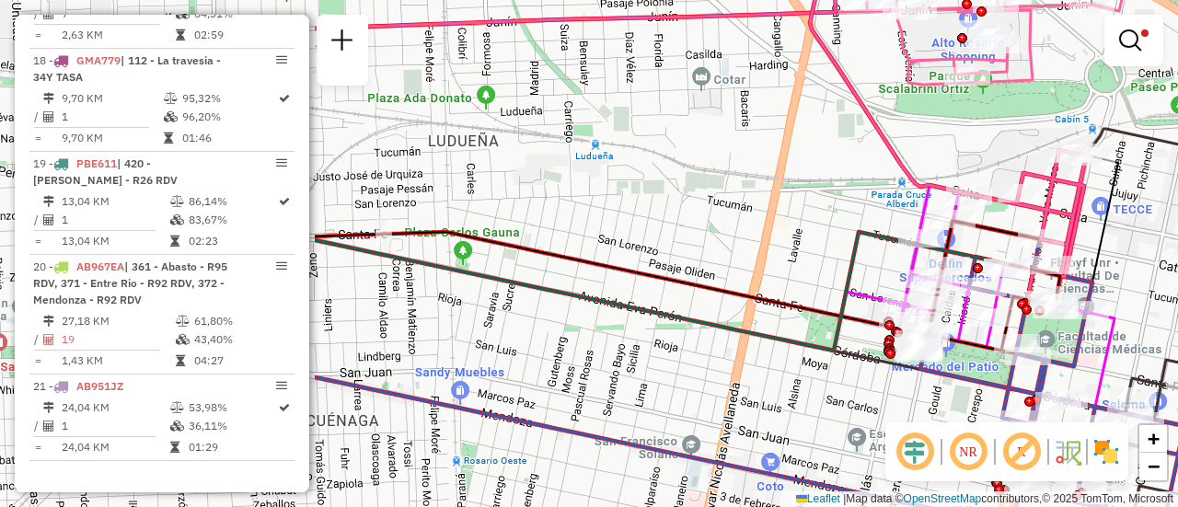
drag, startPoint x: 359, startPoint y: 263, endPoint x: 826, endPoint y: 263, distance: 466.6
click at [848, 265] on div "Limpar filtros Janela de atendimento Grade de atendimento Capacidade Transporta…" at bounding box center [589, 253] width 1178 height 507
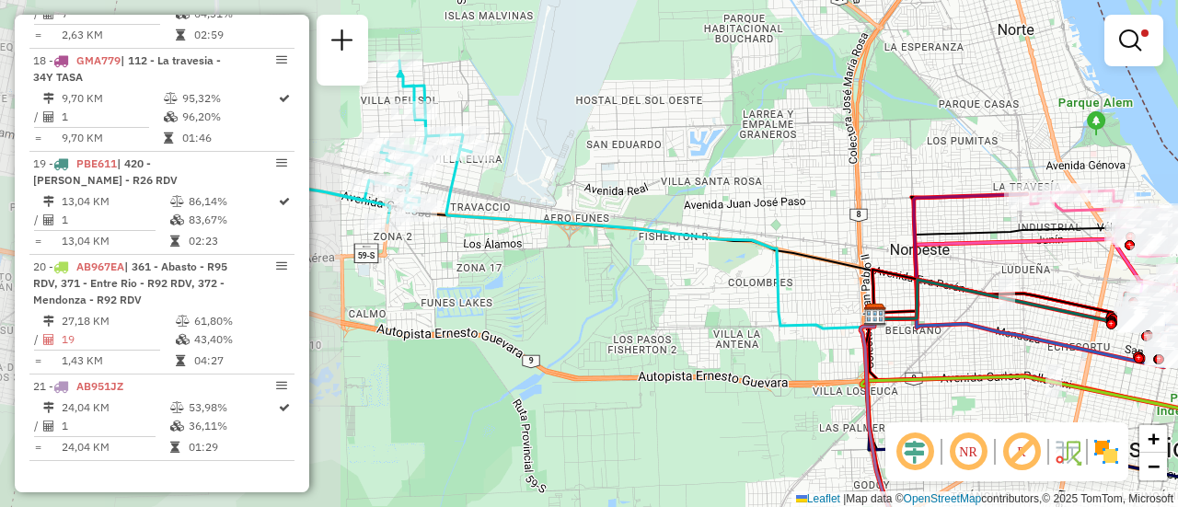
drag, startPoint x: 434, startPoint y: 240, endPoint x: 600, endPoint y: 267, distance: 167.8
click at [795, 283] on div "Limpar filtros Janela de atendimento Grade de atendimento Capacidade Transporta…" at bounding box center [589, 253] width 1178 height 507
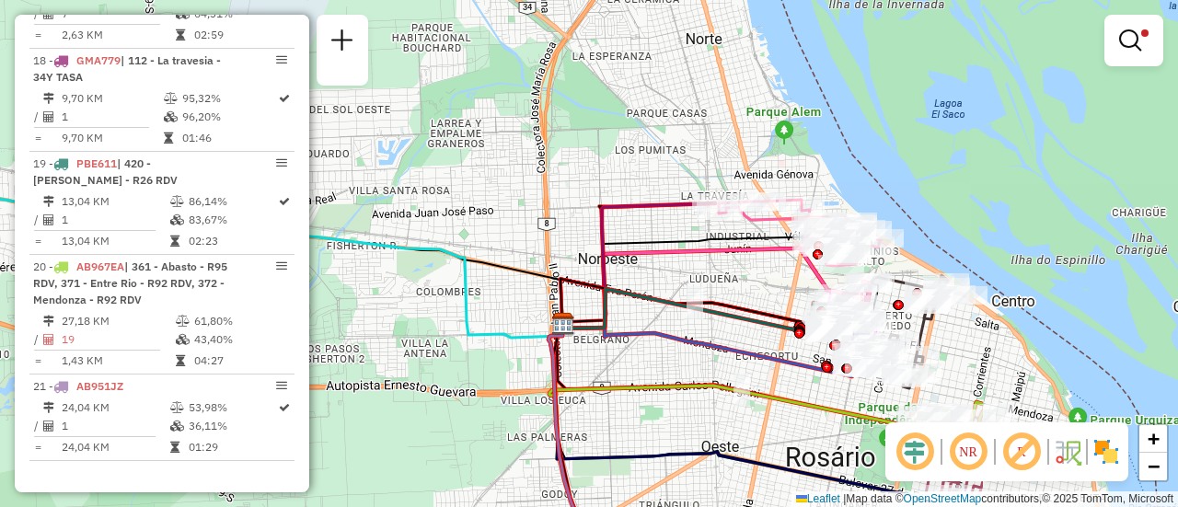
drag, startPoint x: 913, startPoint y: 180, endPoint x: 535, endPoint y: 206, distance: 379.1
click at [535, 206] on div "Limpar filtros Janela de atendimento Grade de atendimento Capacidade Transporta…" at bounding box center [589, 253] width 1178 height 507
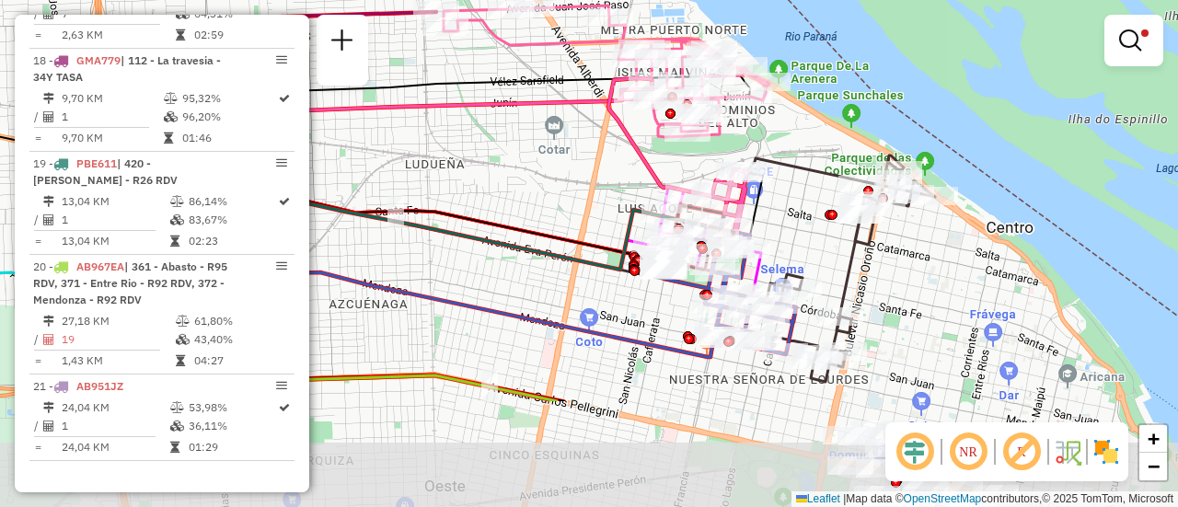
drag, startPoint x: 799, startPoint y: 335, endPoint x: 589, endPoint y: 176, distance: 263.4
click at [589, 176] on div "Limpar filtros Janela de atendimento Grade de atendimento Capacidade Transporta…" at bounding box center [589, 253] width 1178 height 507
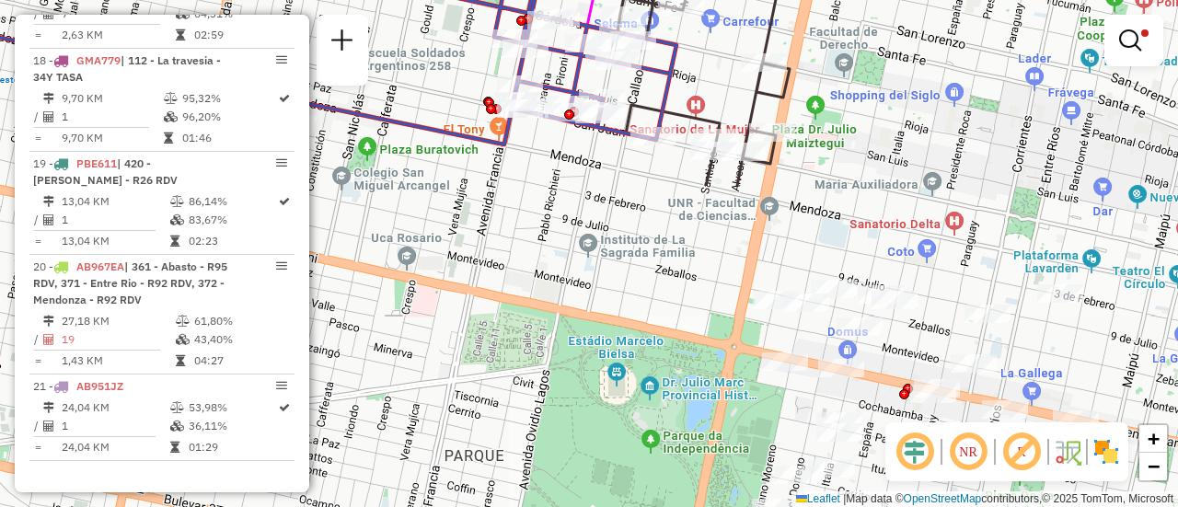
drag, startPoint x: 1052, startPoint y: 349, endPoint x: 764, endPoint y: -23, distance: 470.3
click at [764, 0] on html "Aplicando filtros Pop-up bloqueado! Seu navegador bloqueou automáticamente a ab…" at bounding box center [589, 253] width 1178 height 507
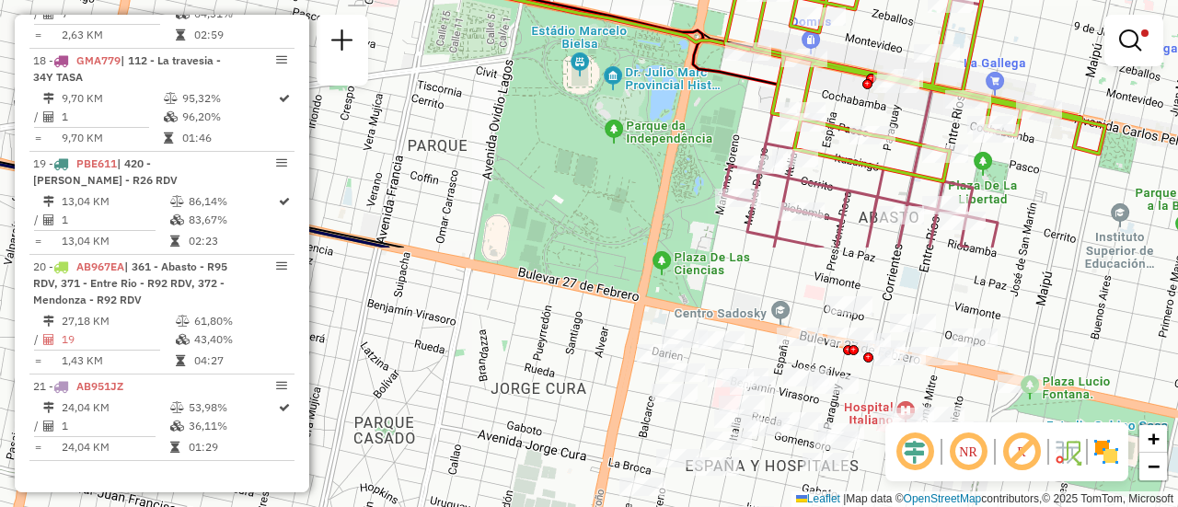
drag, startPoint x: 923, startPoint y: 364, endPoint x: 886, endPoint y: 54, distance: 311.4
click at [886, 54] on div "Limpar filtros Janela de atendimento Grade de atendimento Capacidade Transporta…" at bounding box center [589, 253] width 1178 height 507
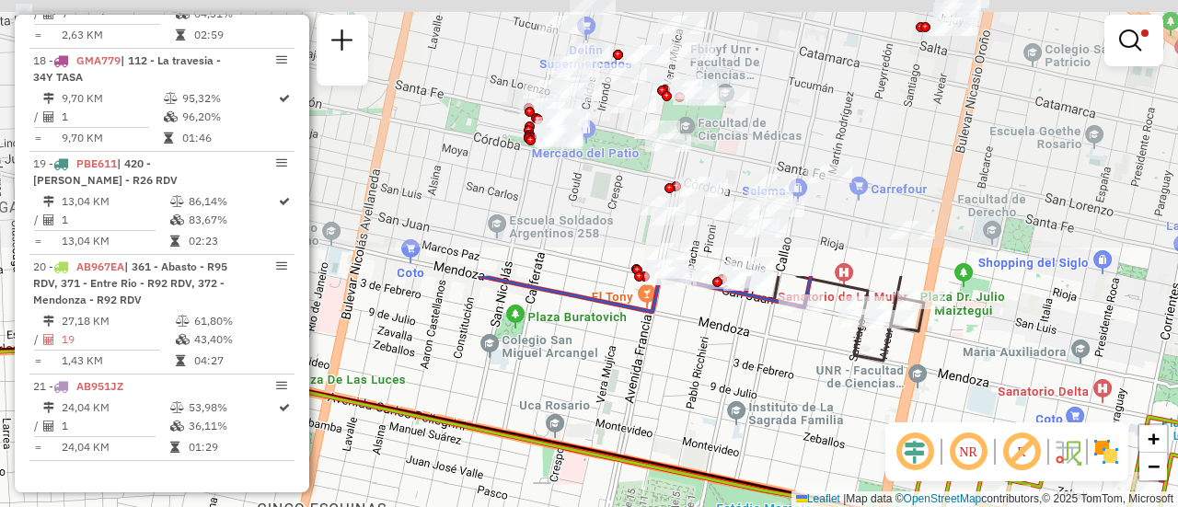
drag, startPoint x: 581, startPoint y: 37, endPoint x: 557, endPoint y: 361, distance: 324.8
click at [557, 366] on div "Limpar filtros Janela de atendimento Grade de atendimento Capacidade Transporta…" at bounding box center [589, 253] width 1178 height 507
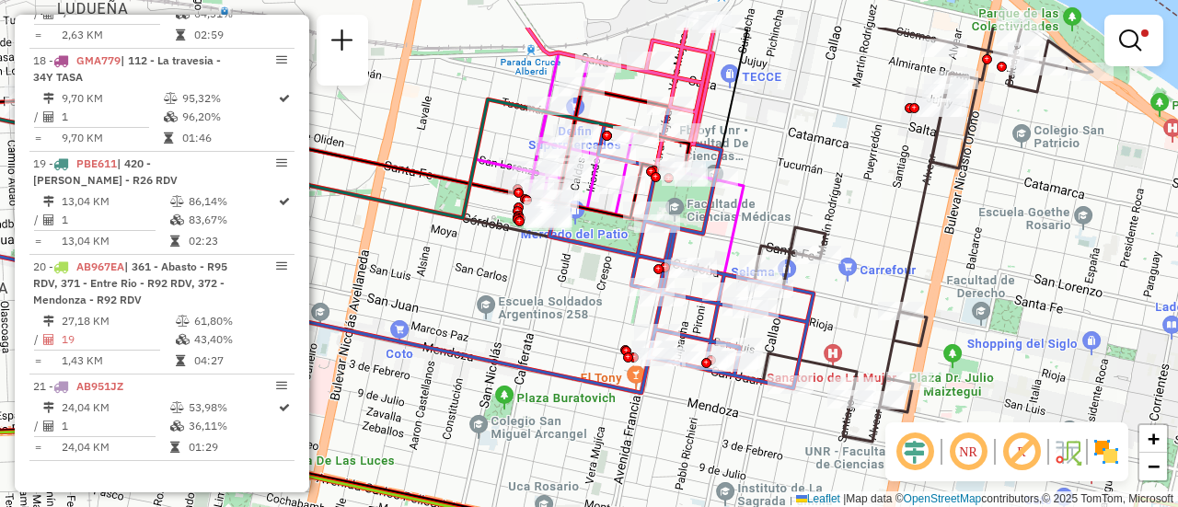
drag, startPoint x: 585, startPoint y: 200, endPoint x: 574, endPoint y: 278, distance: 79.0
click at [574, 278] on div "Limpar filtros Janela de atendimento Grade de atendimento Capacidade Transporta…" at bounding box center [589, 253] width 1178 height 507
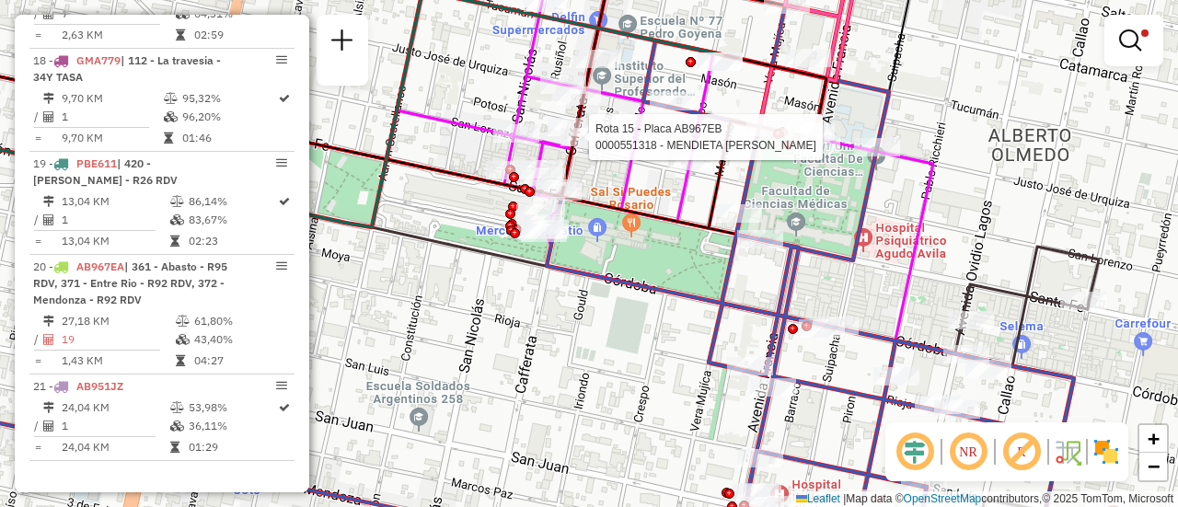
select select "**********"
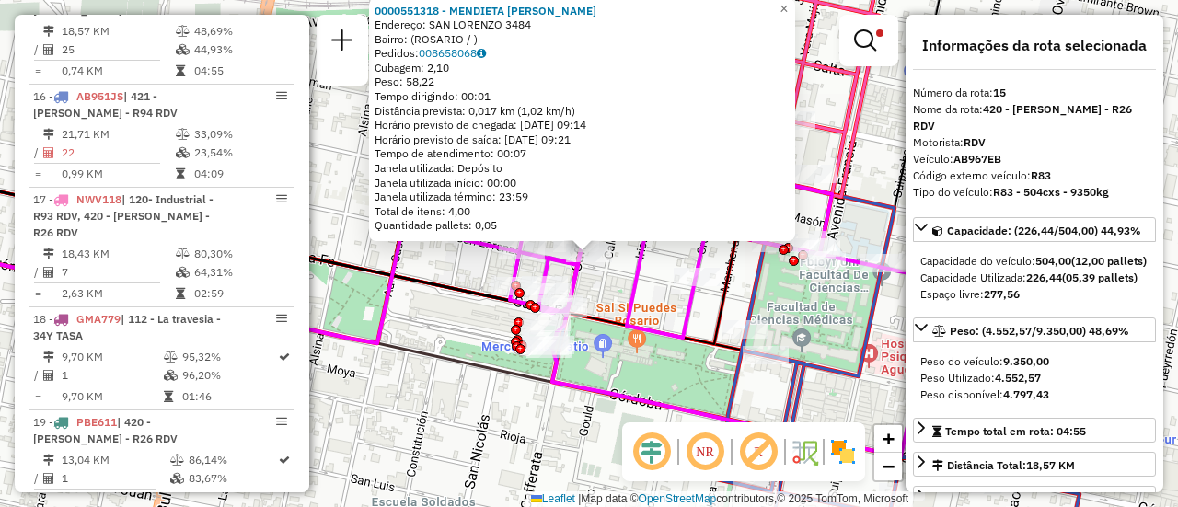
scroll to position [92, 0]
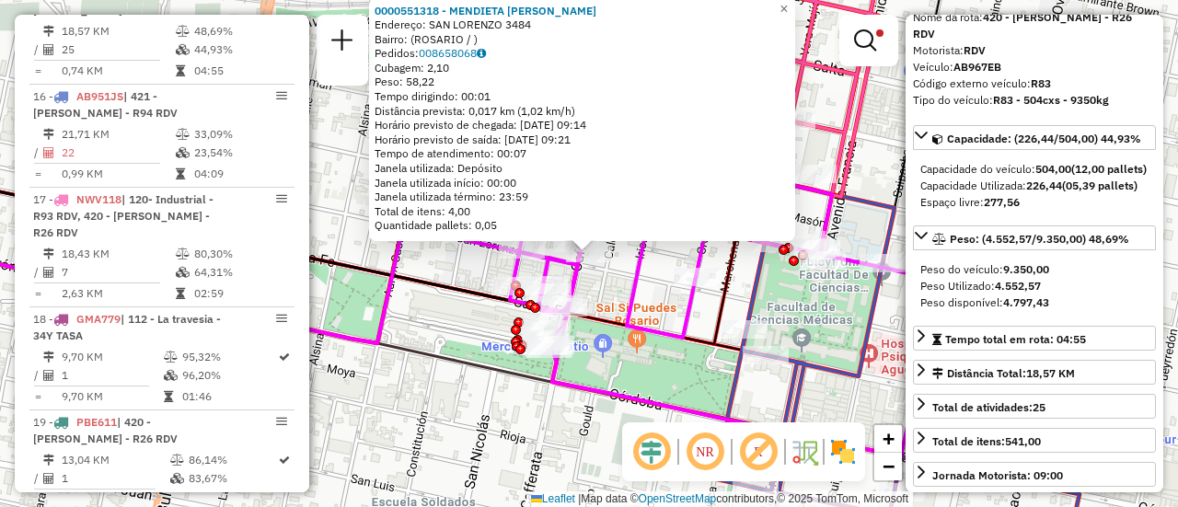
click at [645, 292] on icon at bounding box center [724, 235] width 429 height 444
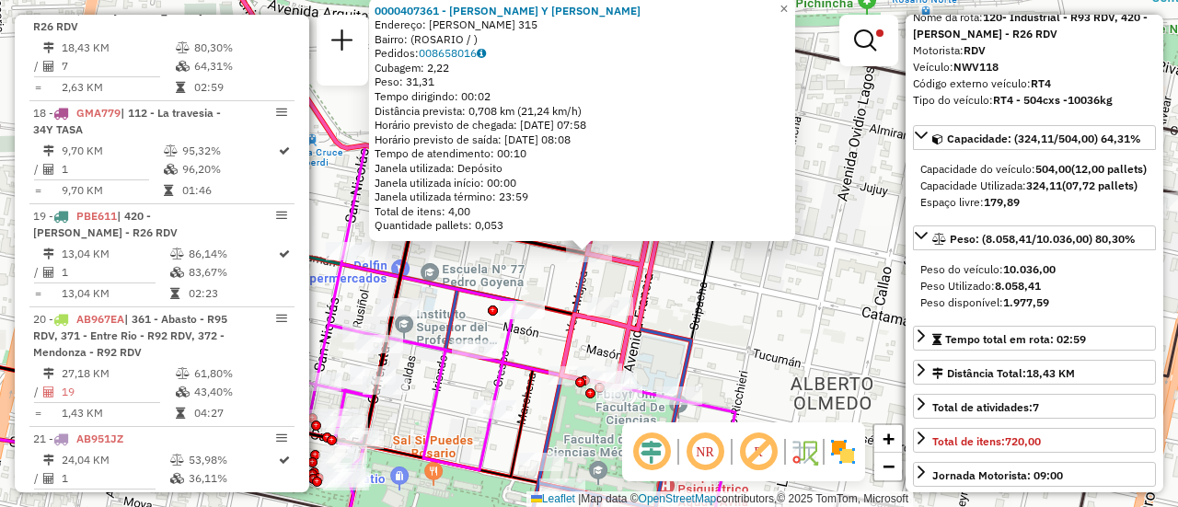
scroll to position [184, 0]
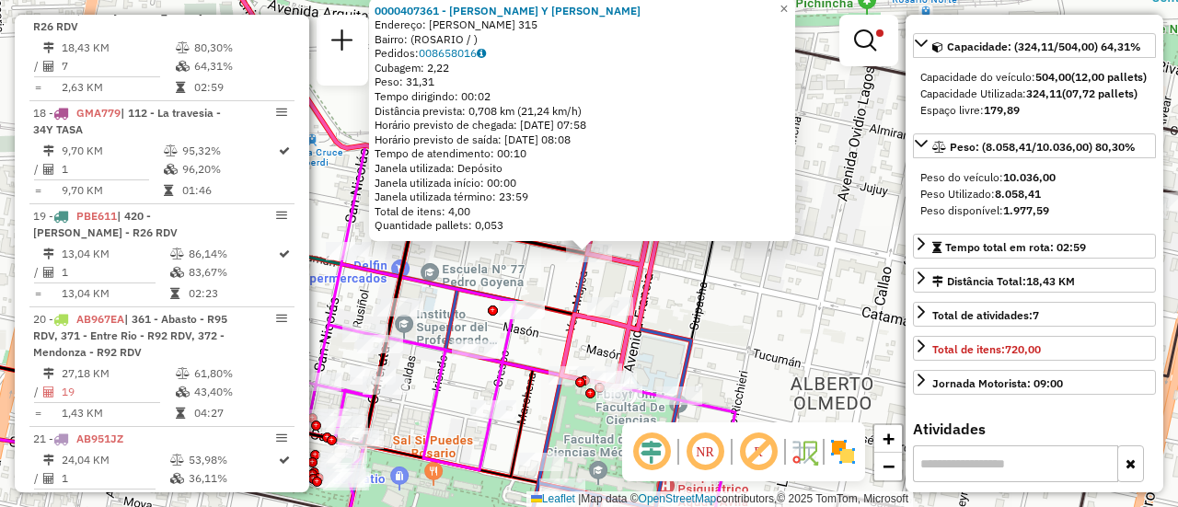
click at [763, 310] on div "0000407361 - FABIAN LEONARDO CATALA Y MAURO CATALA Endereço: VERA MUJICA 315 Ba…" at bounding box center [589, 253] width 1178 height 507
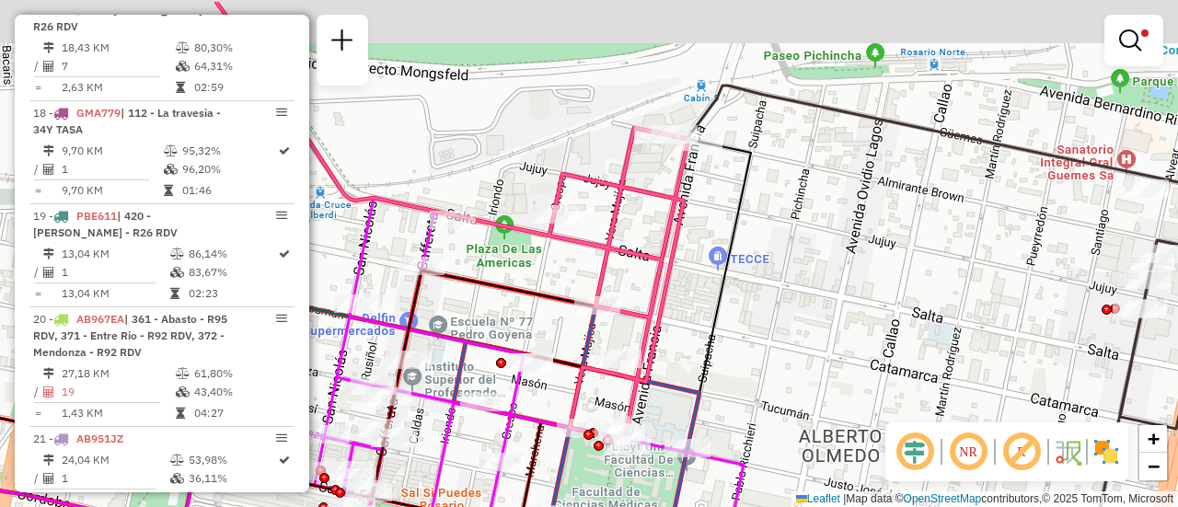
drag, startPoint x: 531, startPoint y: 205, endPoint x: 600, endPoint y: 399, distance: 206.1
click at [597, 401] on div "Limpar filtros Janela de atendimento Grade de atendimento Capacidade Transporta…" at bounding box center [589, 253] width 1178 height 507
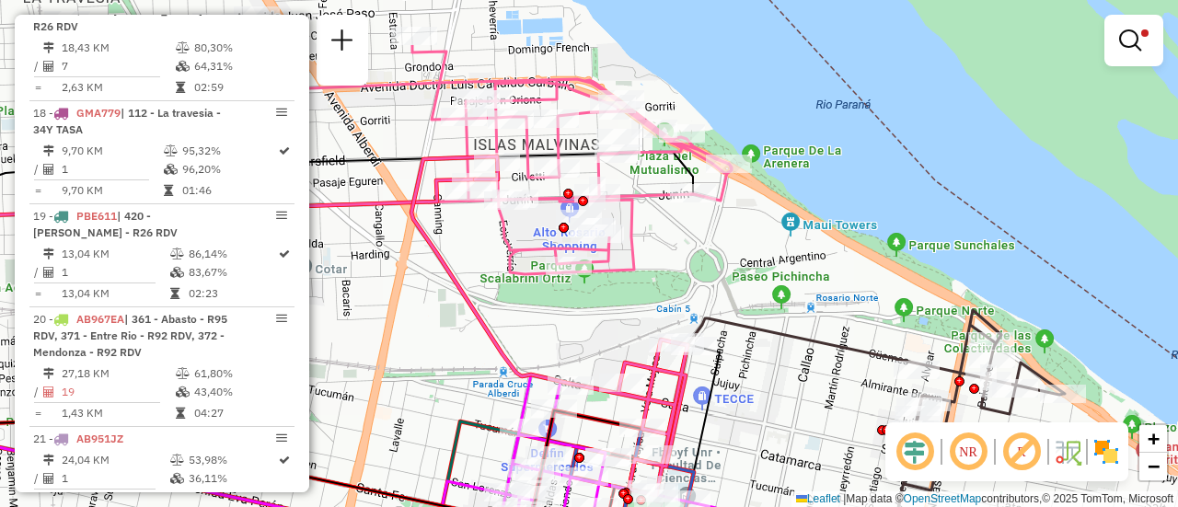
drag, startPoint x: 449, startPoint y: 223, endPoint x: 724, endPoint y: 355, distance: 305.4
click at [723, 364] on div "Limpar filtros Janela de atendimento Grade de atendimento Capacidade Transporta…" at bounding box center [589, 253] width 1178 height 507
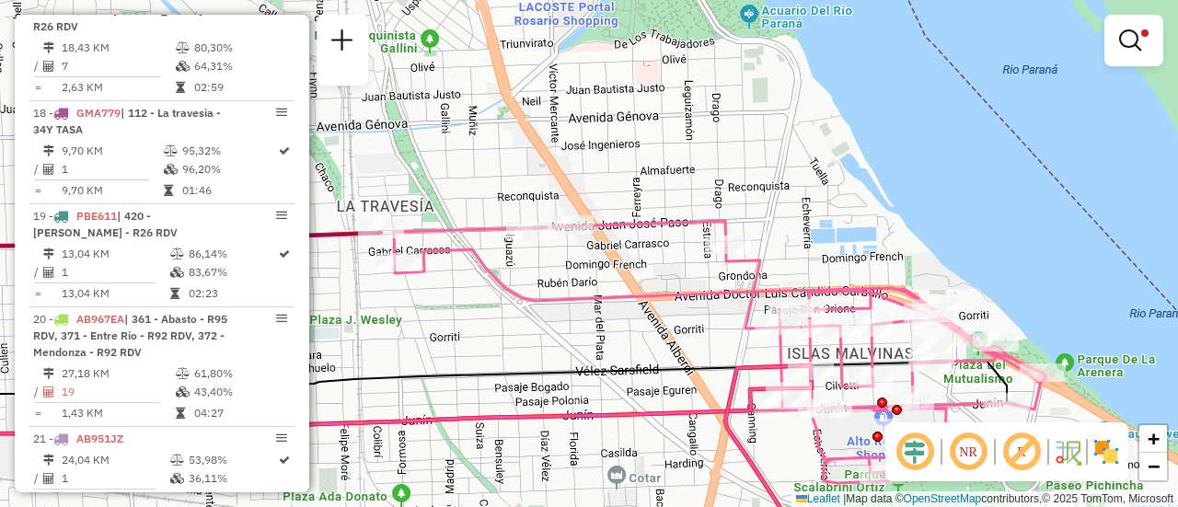
drag, startPoint x: 491, startPoint y: 190, endPoint x: 581, endPoint y: 293, distance: 137.0
click at [581, 293] on icon at bounding box center [720, 352] width 652 height 262
select select "**********"
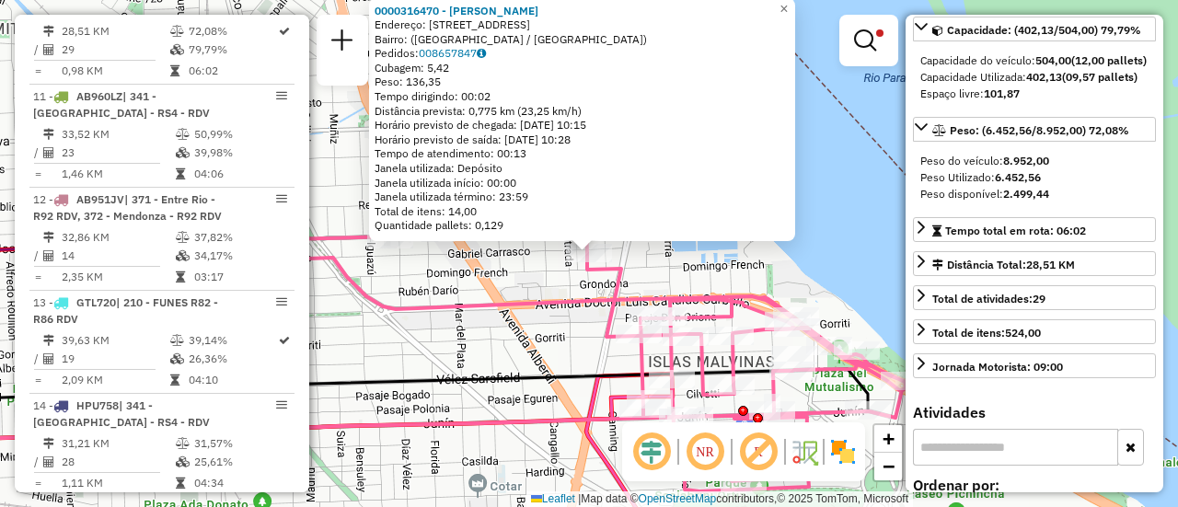
click at [479, 357] on div "0000316470 - RINALDI MARI Endereço: Calle Carcaraña, 642 Bairro: (Rosario / San…" at bounding box center [589, 253] width 1178 height 507
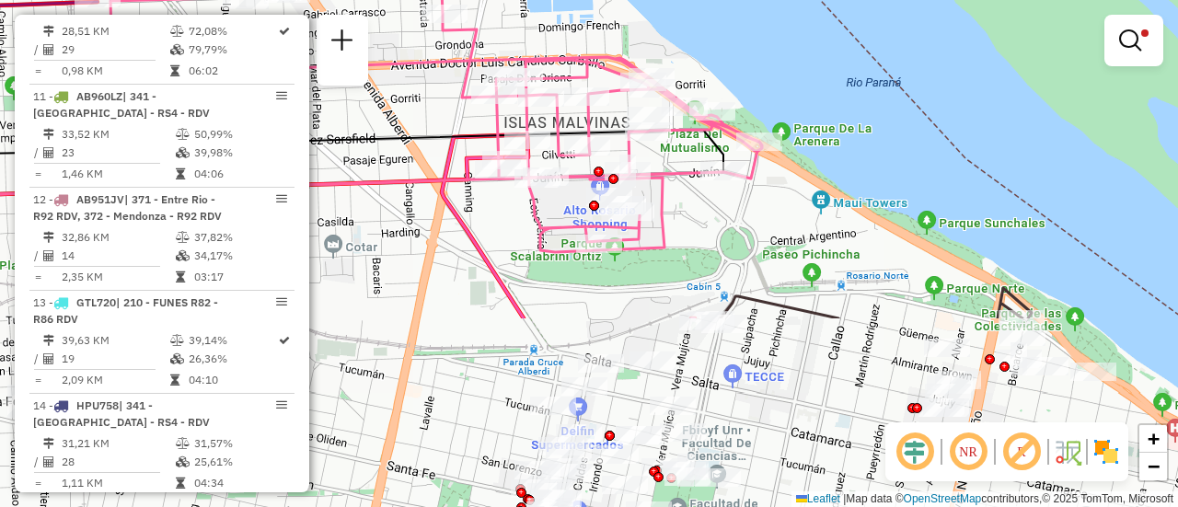
drag, startPoint x: 576, startPoint y: 344, endPoint x: 415, endPoint y: 75, distance: 313.3
click at [414, 75] on div "Limpar filtros Janela de atendimento Grade de atendimento Capacidade Transporta…" at bounding box center [589, 253] width 1178 height 507
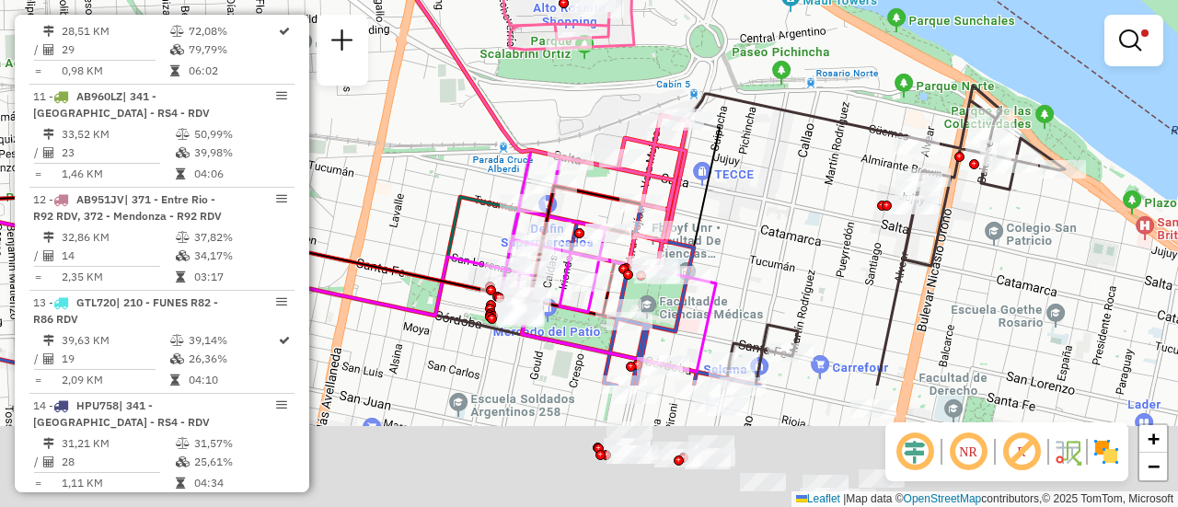
drag, startPoint x: 730, startPoint y: 239, endPoint x: 723, endPoint y: 64, distance: 175.0
click at [718, 64] on div "Limpar filtros Janela de atendimento Grade de atendimento Capacidade Transporta…" at bounding box center [589, 253] width 1178 height 507
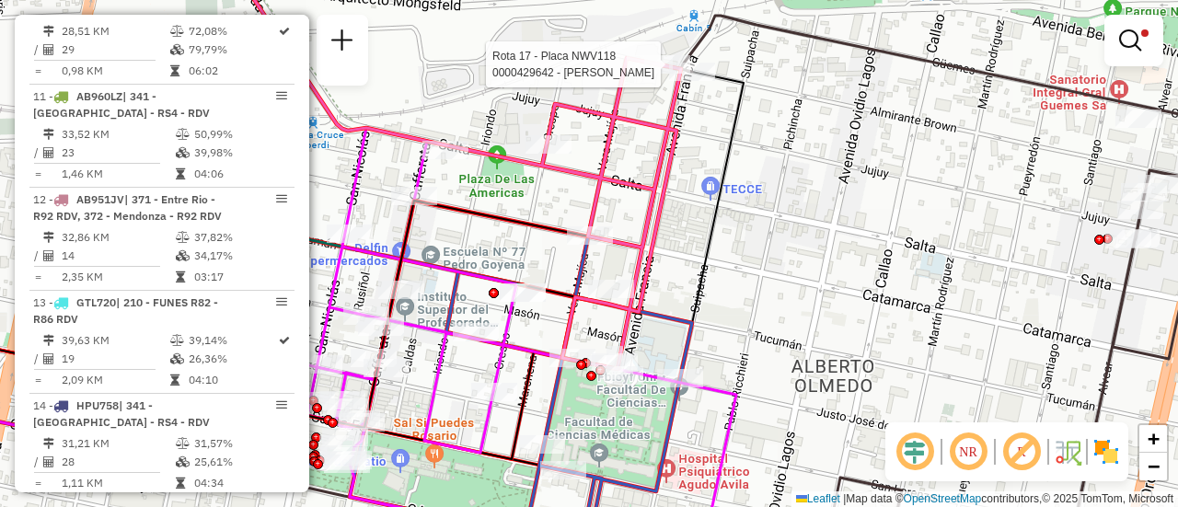
select select "**********"
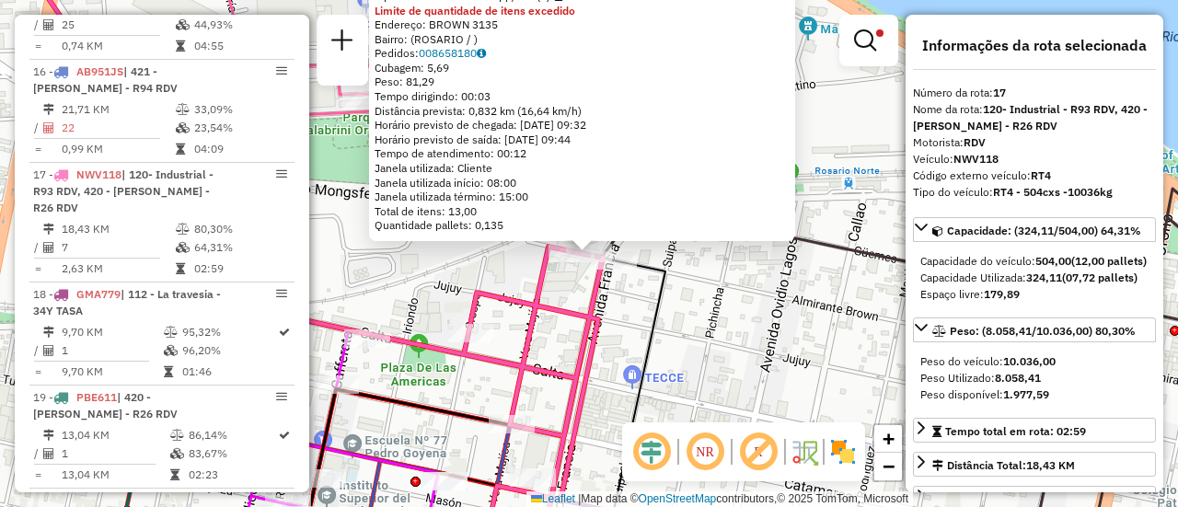
scroll to position [1480, 0]
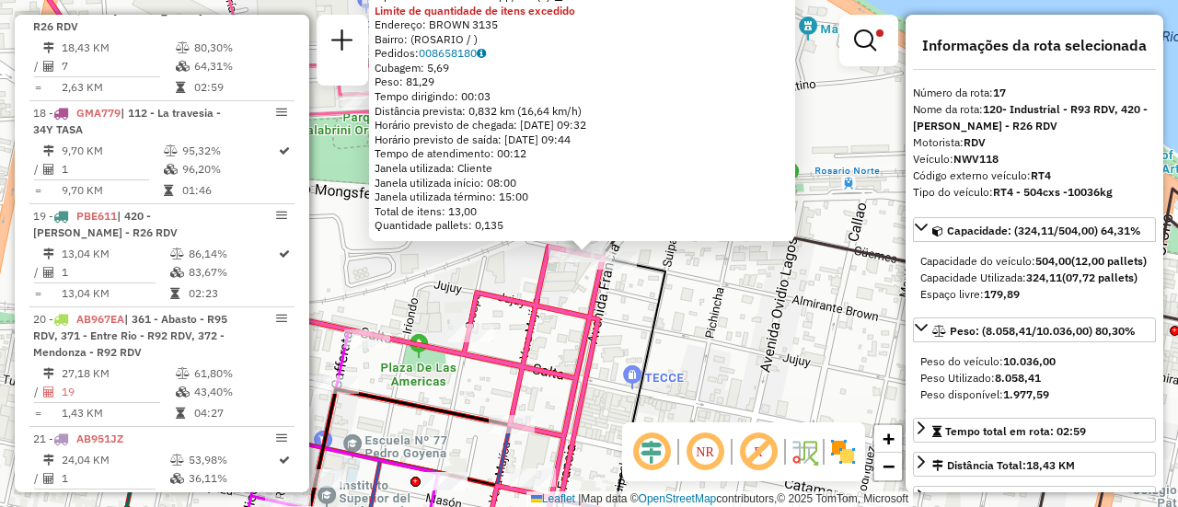
click at [731, 297] on div "0000429642 - AMALIA PIZARRO Tipo de cliente: 80 - Chopp/VIP (C) Limite de quant…" at bounding box center [589, 253] width 1178 height 507
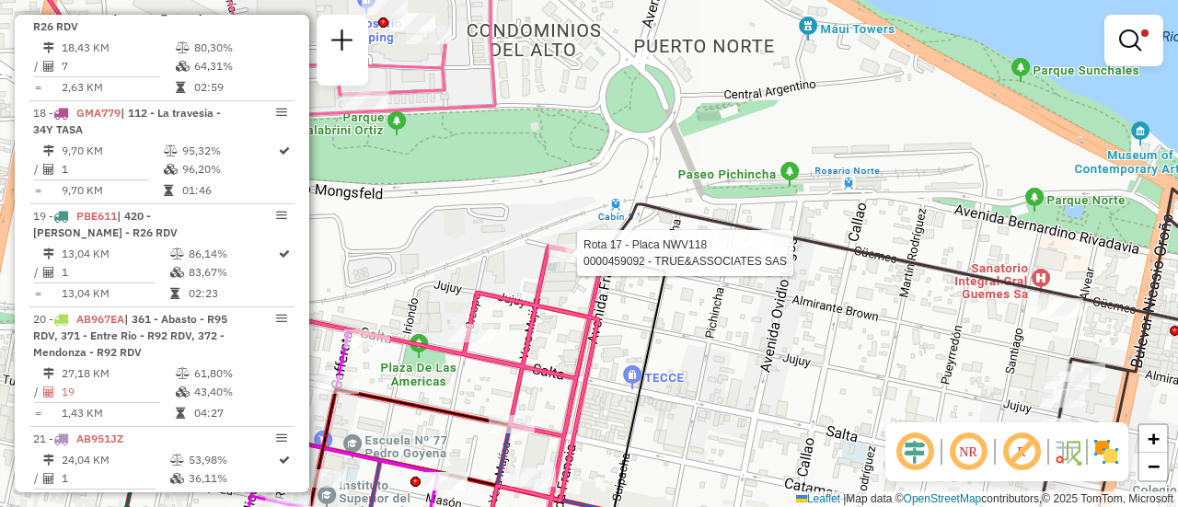
select select "**********"
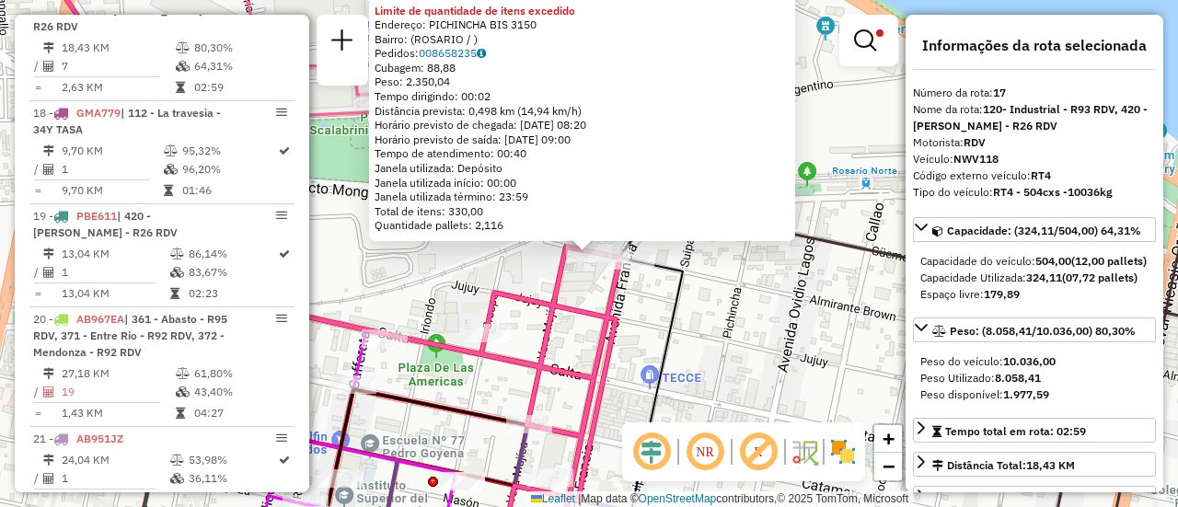
click at [530, 283] on div "0000459092 - TRUE&ASSOCIATES SAS Limite de quantidade de itens excedido Endereç…" at bounding box center [589, 253] width 1178 height 507
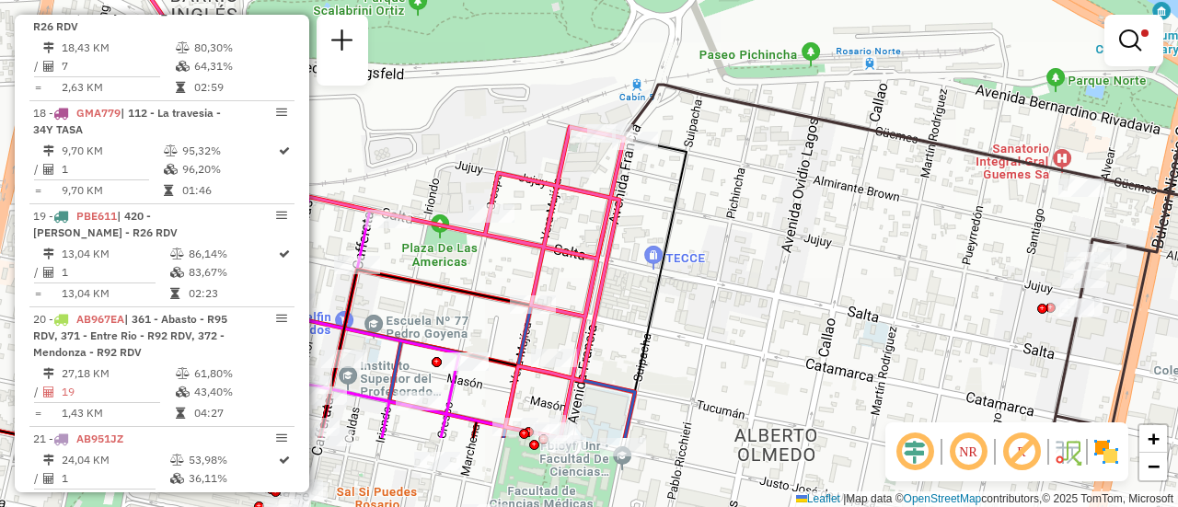
drag, startPoint x: 568, startPoint y: 387, endPoint x: 598, endPoint y: 198, distance: 192.0
click at [591, 202] on div "Limpar filtros Janela de atendimento Grade de atendimento Capacidade Transporta…" at bounding box center [589, 253] width 1178 height 507
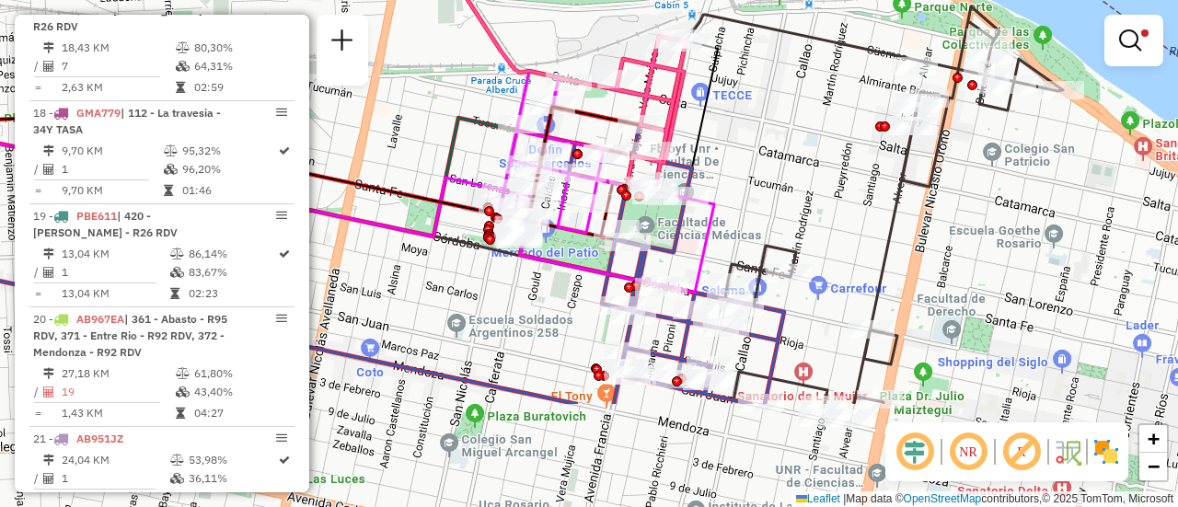
drag, startPoint x: 722, startPoint y: 321, endPoint x: 736, endPoint y: 169, distance: 152.5
click at [733, 173] on div "Limpar filtros Janela de atendimento Grade de atendimento Capacidade Transporta…" at bounding box center [589, 253] width 1178 height 507
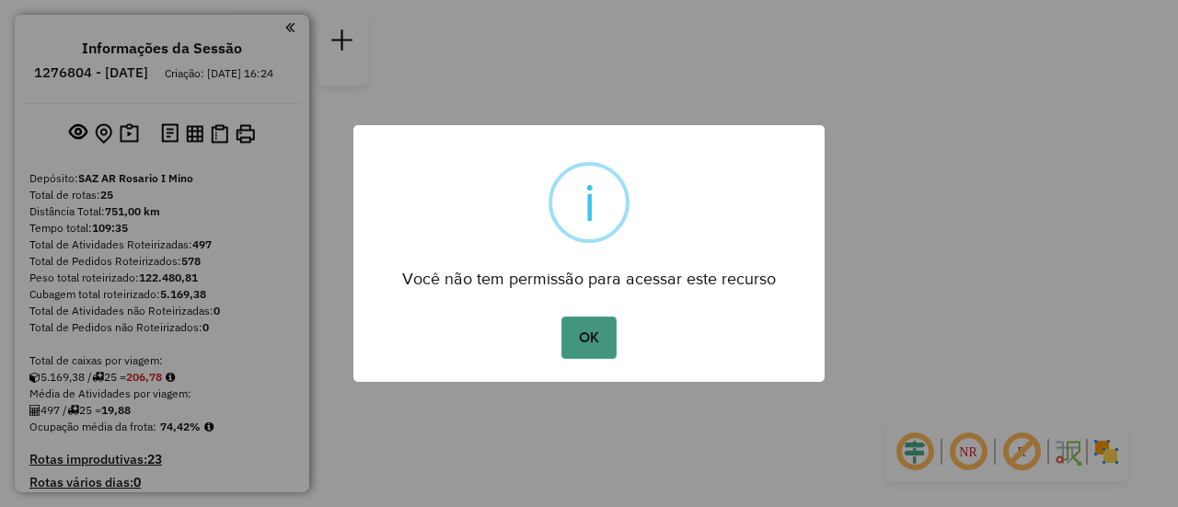
click at [579, 339] on button "OK" at bounding box center [588, 338] width 54 height 42
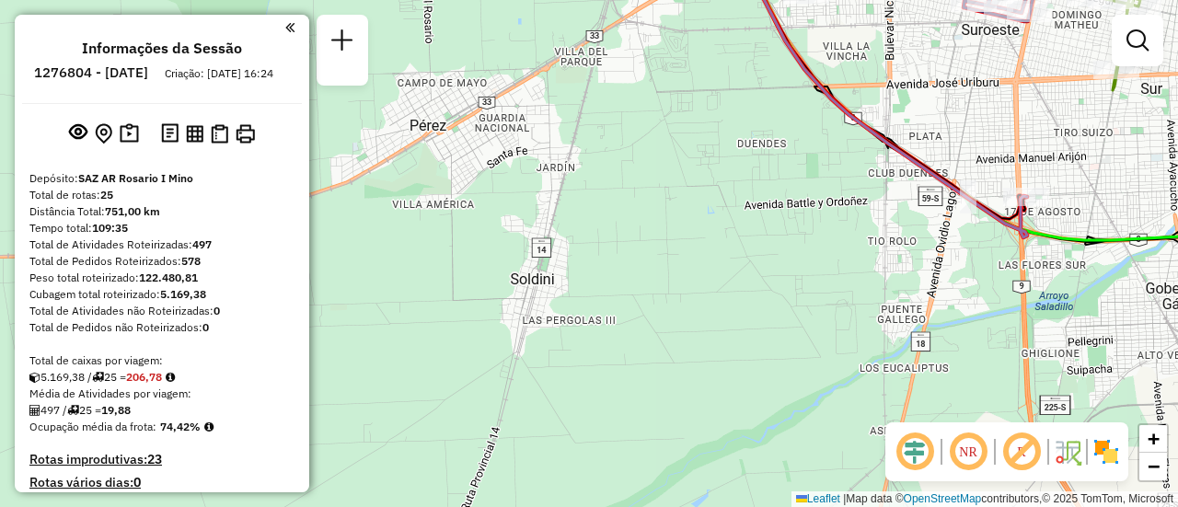
drag, startPoint x: 734, startPoint y: 134, endPoint x: 492, endPoint y: 550, distance: 481.3
click at [492, 506] on html "Aguarde... Pop-up bloqueado! Seu navegador bloqueou automáticamente a abertura …" at bounding box center [589, 253] width 1178 height 507
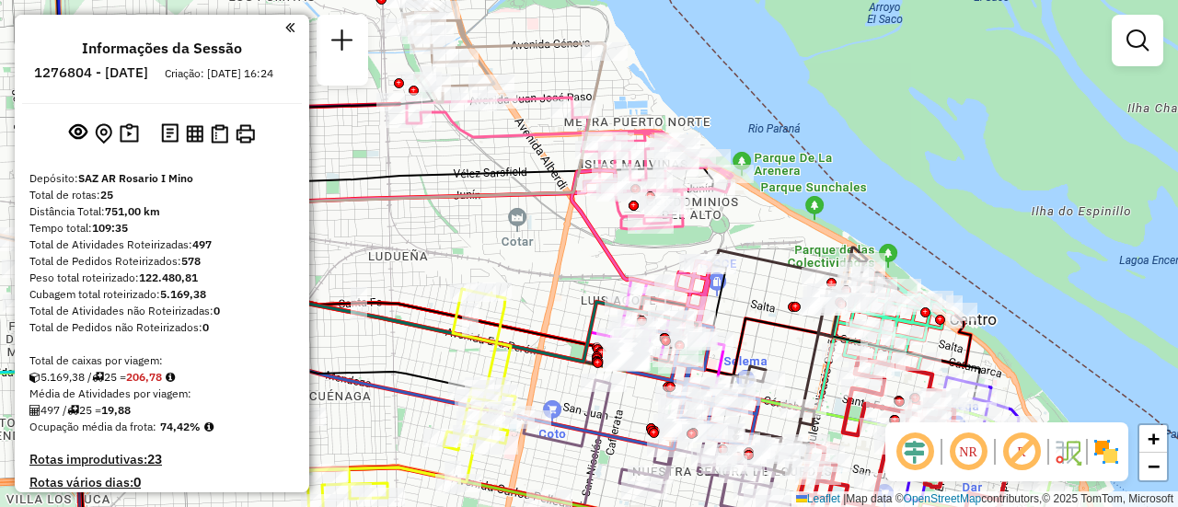
drag, startPoint x: 1139, startPoint y: 37, endPoint x: 1163, endPoint y: 47, distance: 26.0
click at [1139, 37] on em at bounding box center [1137, 40] width 22 height 22
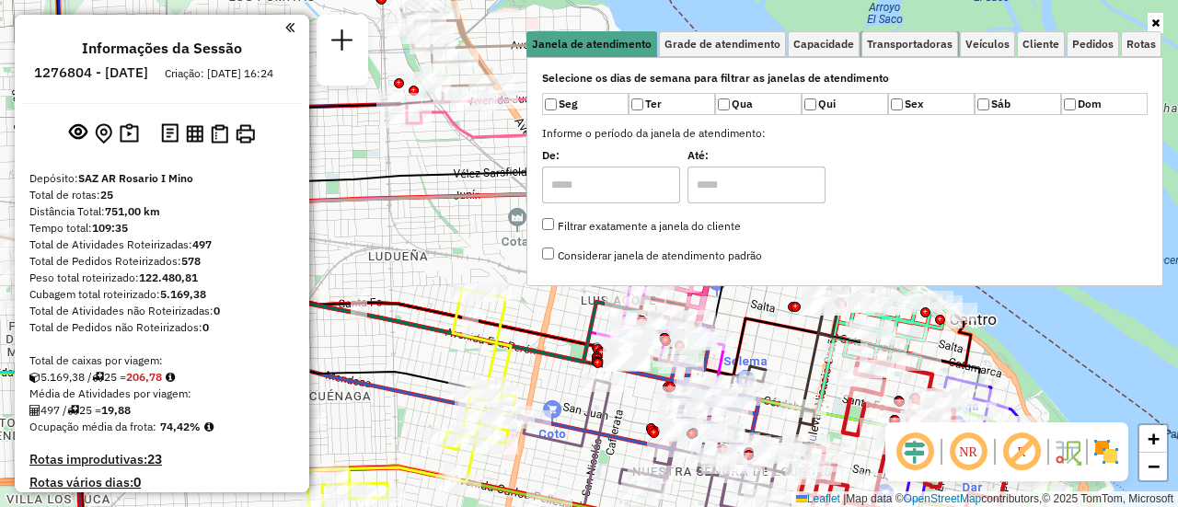
drag, startPoint x: 930, startPoint y: 41, endPoint x: 1071, endPoint y: 131, distance: 167.5
click at [937, 46] on span "Transportadoras" at bounding box center [910, 44] width 86 height 11
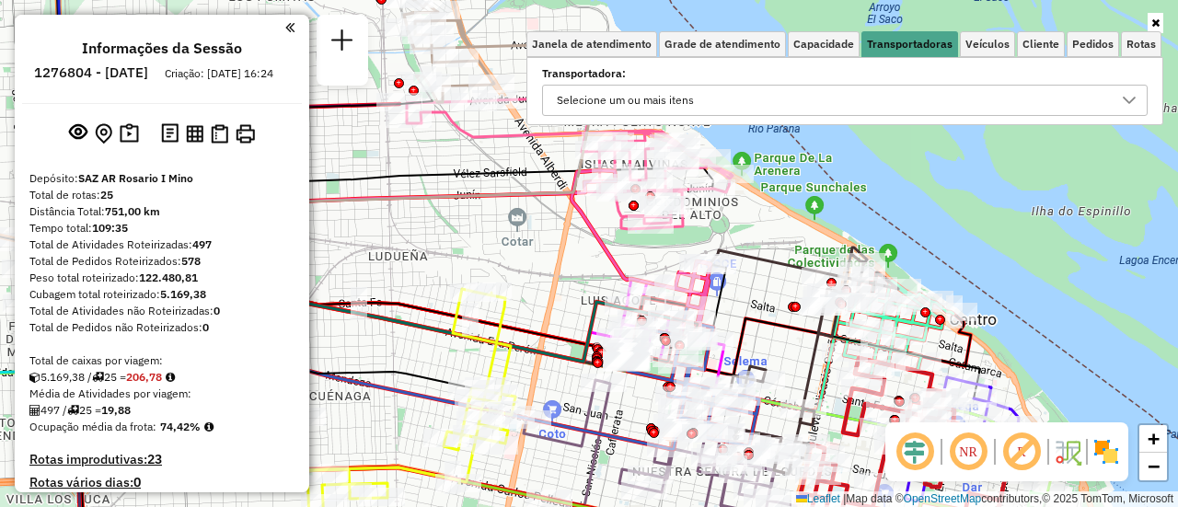
drag, startPoint x: 1130, startPoint y: 104, endPoint x: 600, endPoint y: 96, distance: 530.2
click at [1129, 104] on icon at bounding box center [1129, 100] width 15 height 15
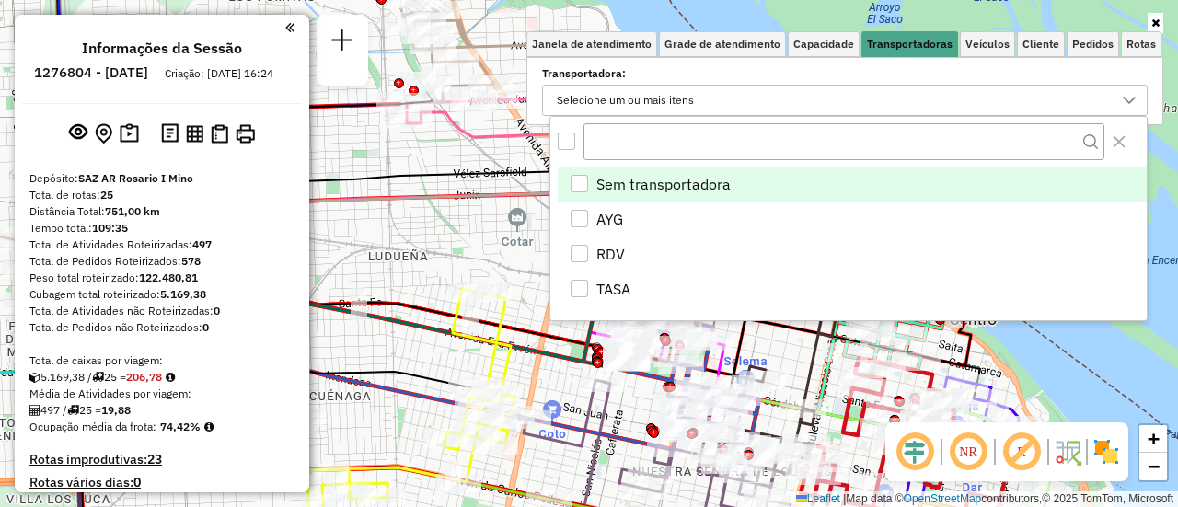
scroll to position [11, 64]
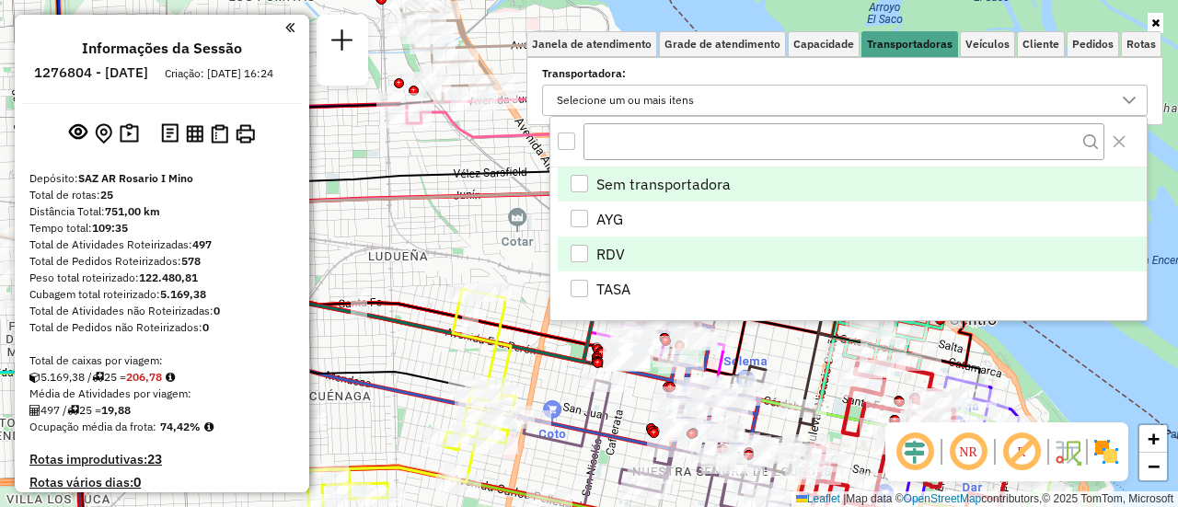
click at [582, 247] on div "RDV" at bounding box center [579, 253] width 17 height 17
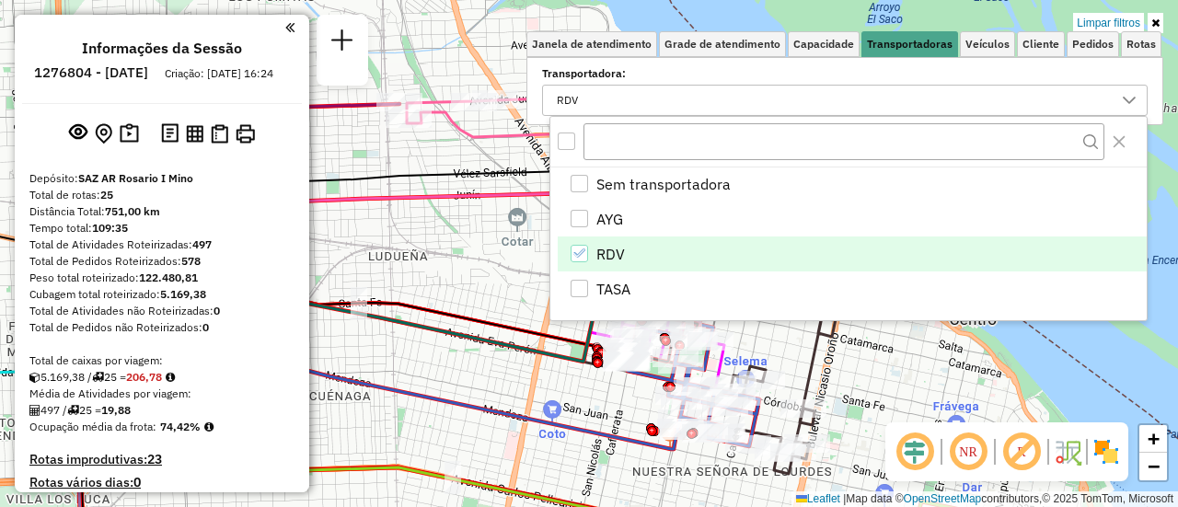
click at [863, 382] on div "Limpar filtros Janela de atendimento Grade de atendimento Capacidade Transporta…" at bounding box center [589, 253] width 1178 height 507
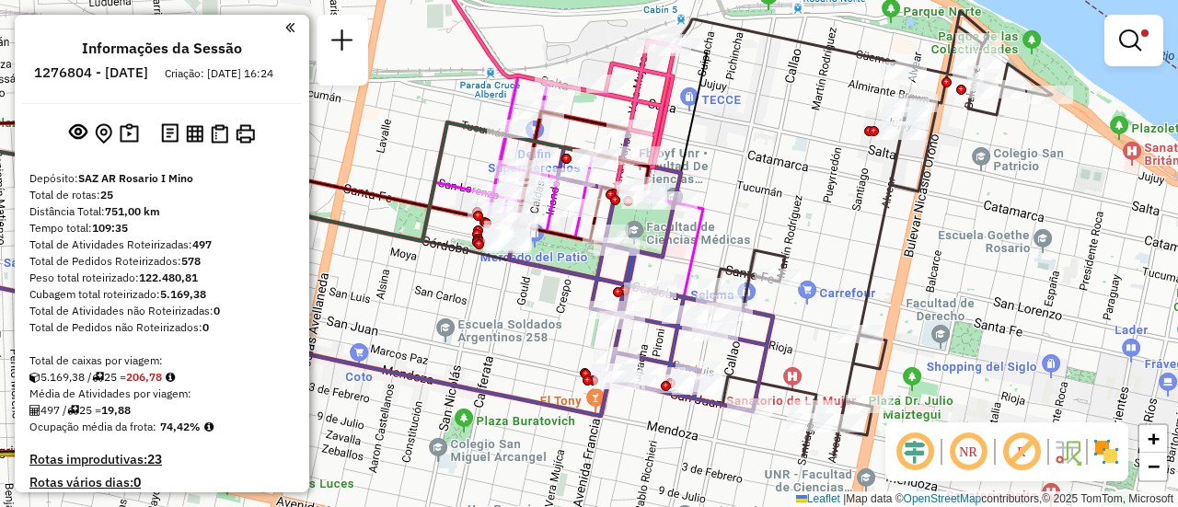
drag, startPoint x: 832, startPoint y: 333, endPoint x: 950, endPoint y: 232, distance: 155.3
click at [950, 232] on div "Limpar filtros Janela de atendimento Grade de atendimento Capacidade Transporta…" at bounding box center [589, 253] width 1178 height 507
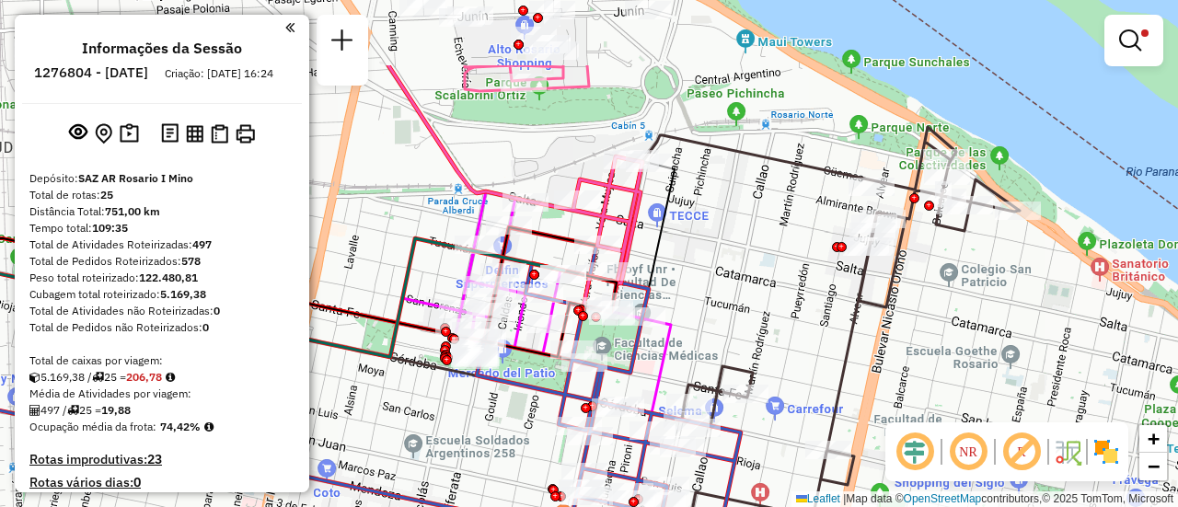
drag, startPoint x: 797, startPoint y: 156, endPoint x: 765, endPoint y: 271, distance: 120.4
click at [765, 271] on div "Limpar filtros Janela de atendimento Grade de atendimento Capacidade Transporta…" at bounding box center [589, 253] width 1178 height 507
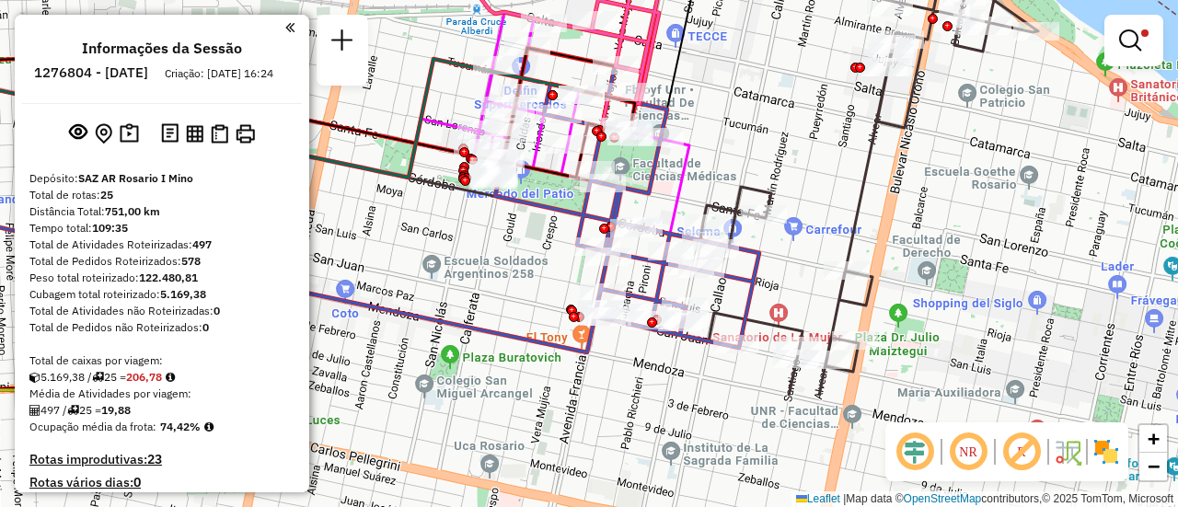
drag, startPoint x: 833, startPoint y: 341, endPoint x: 862, endPoint y: 179, distance: 164.6
click at [862, 179] on icon at bounding box center [849, 172] width 377 height 448
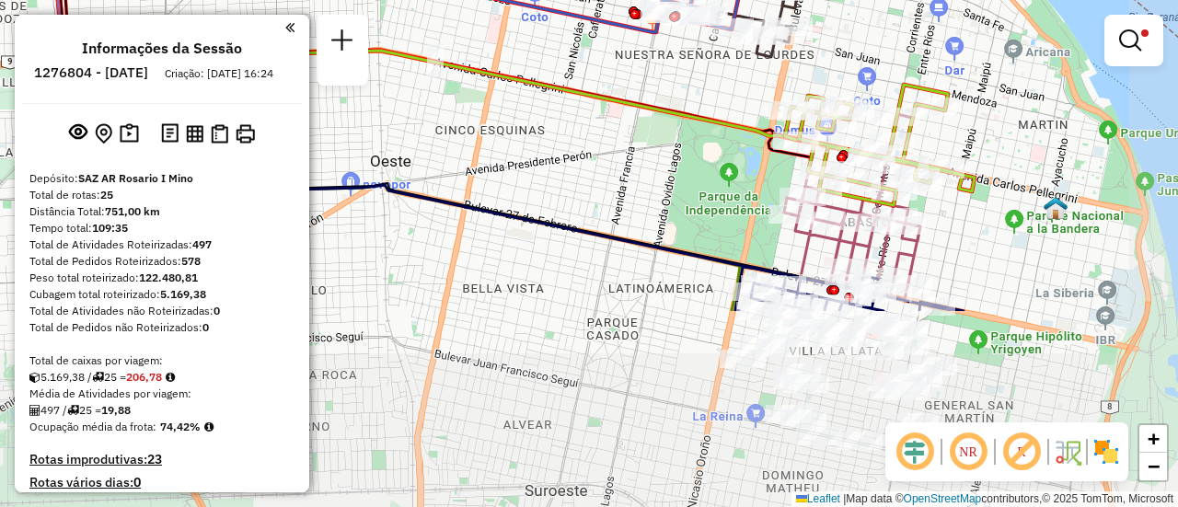
drag, startPoint x: 928, startPoint y: 291, endPoint x: 863, endPoint y: 44, distance: 254.9
click at [863, 44] on div "Limpar filtros Janela de atendimento Grade de atendimento Capacidade Transporta…" at bounding box center [589, 253] width 1178 height 507
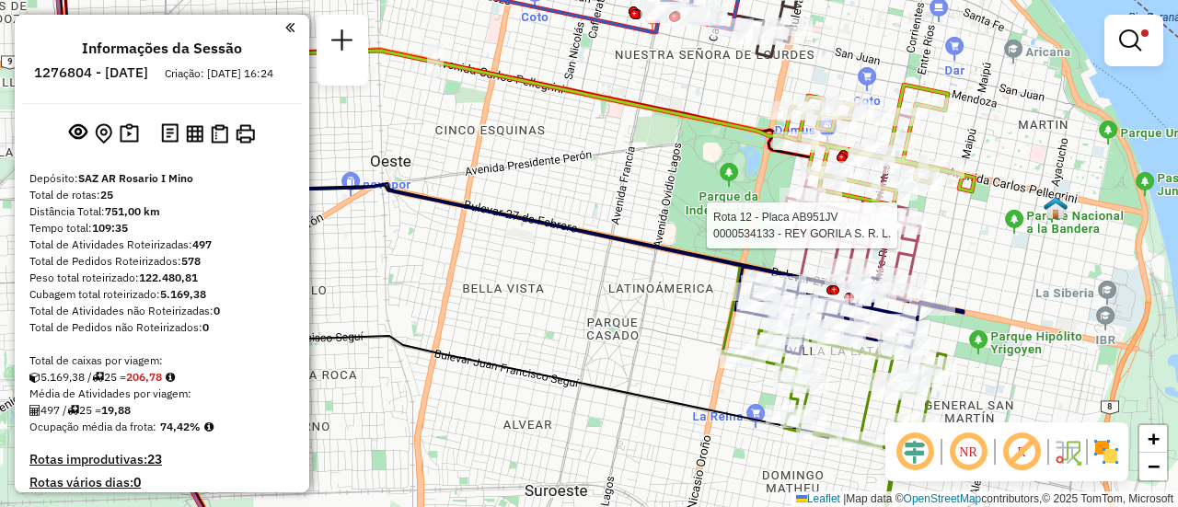
select select "**********"
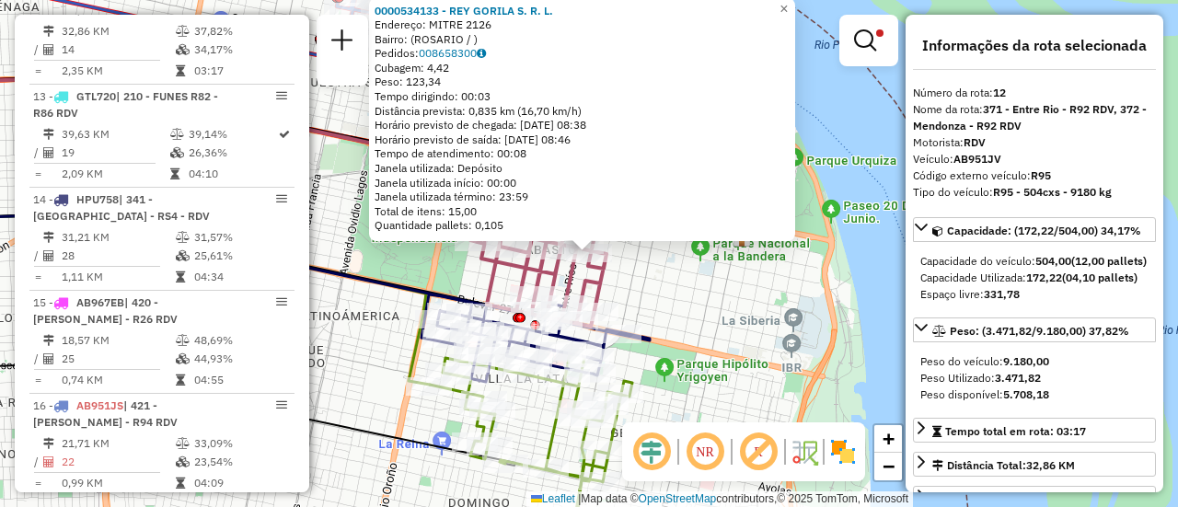
scroll to position [92, 0]
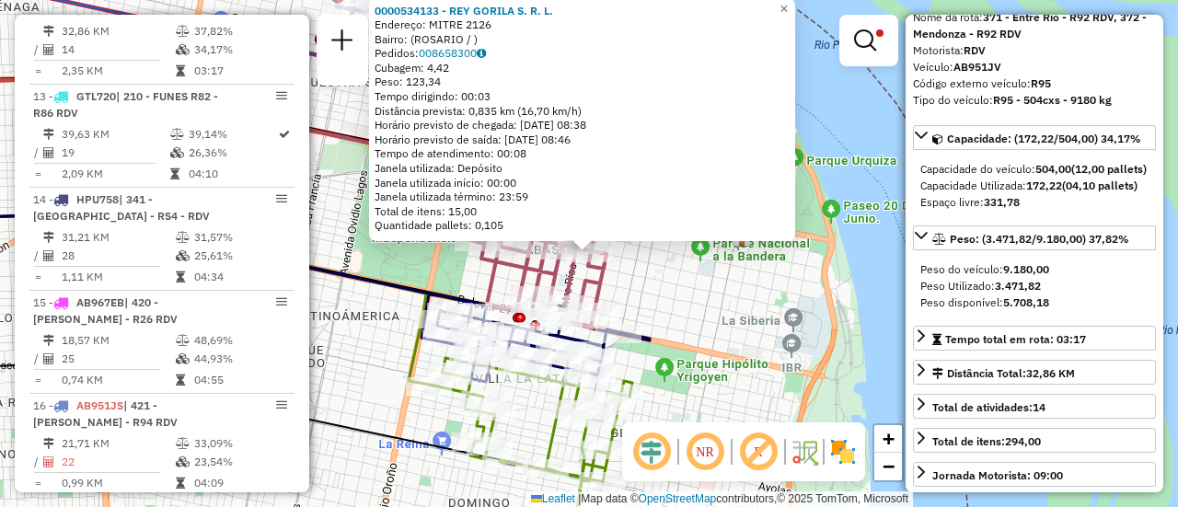
click at [733, 309] on div "0000534133 - REY GORILA S. R. L. Endereço: MITRE 2126 Bairro: (ROSARIO / ) Pedi…" at bounding box center [589, 253] width 1178 height 507
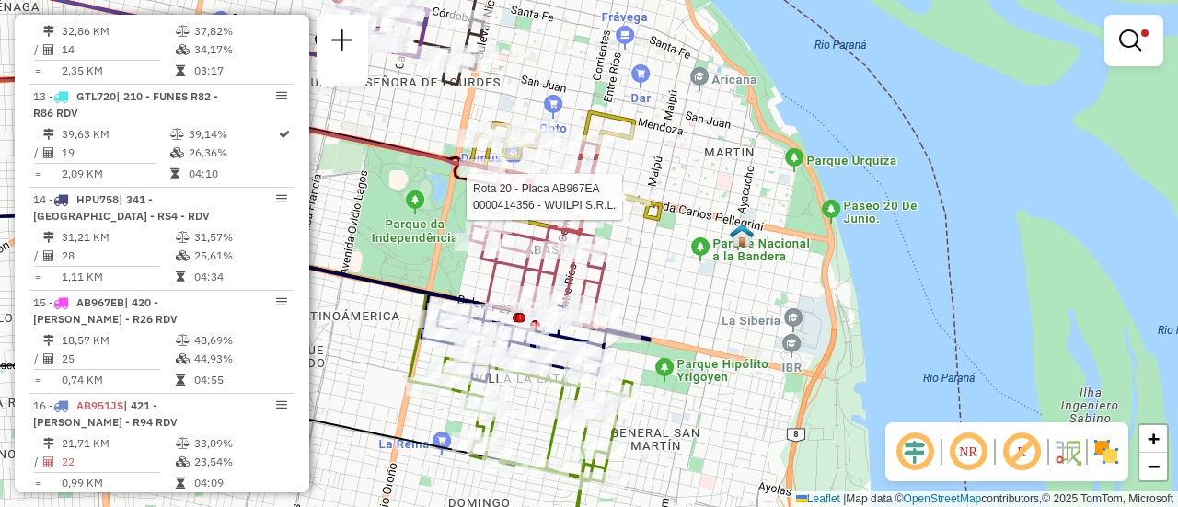
select select "**********"
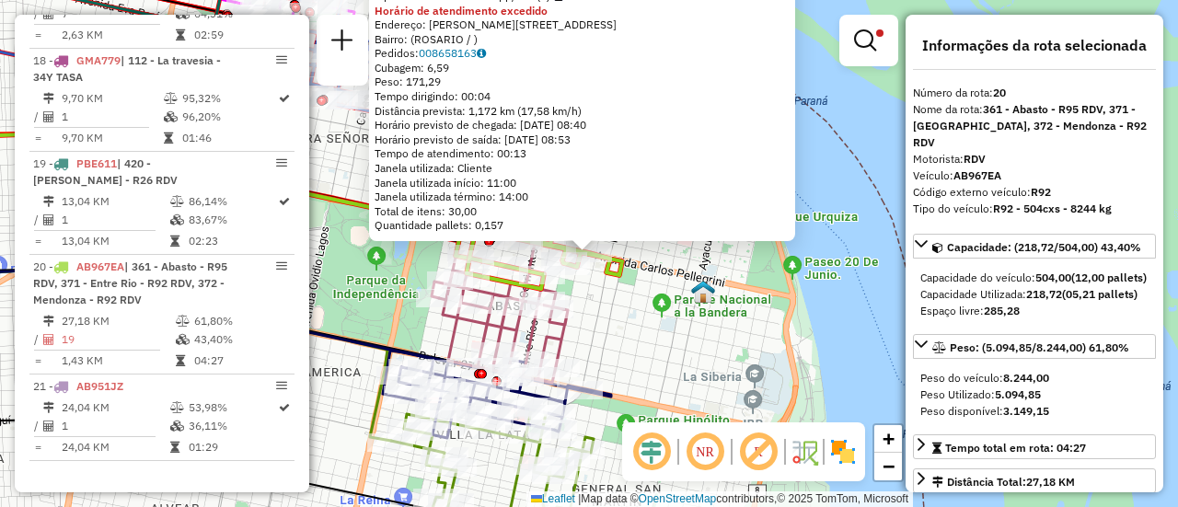
scroll to position [184, 0]
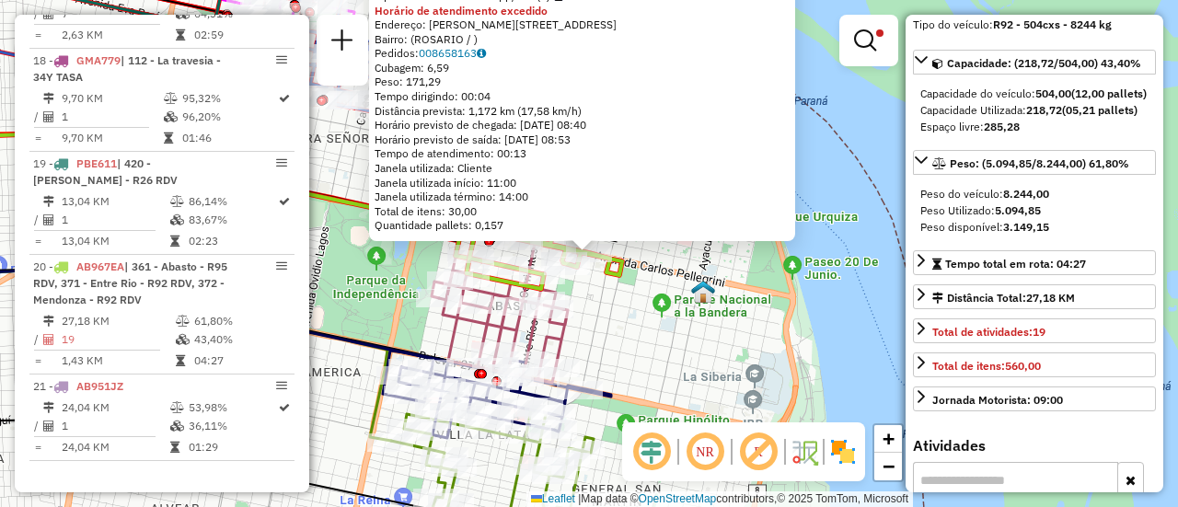
click at [690, 341] on div "0000414356 - WUILPI S.R.L. Tipo de cliente: 80 - Chopp/VIP (C) Horário de atend…" at bounding box center [589, 253] width 1178 height 507
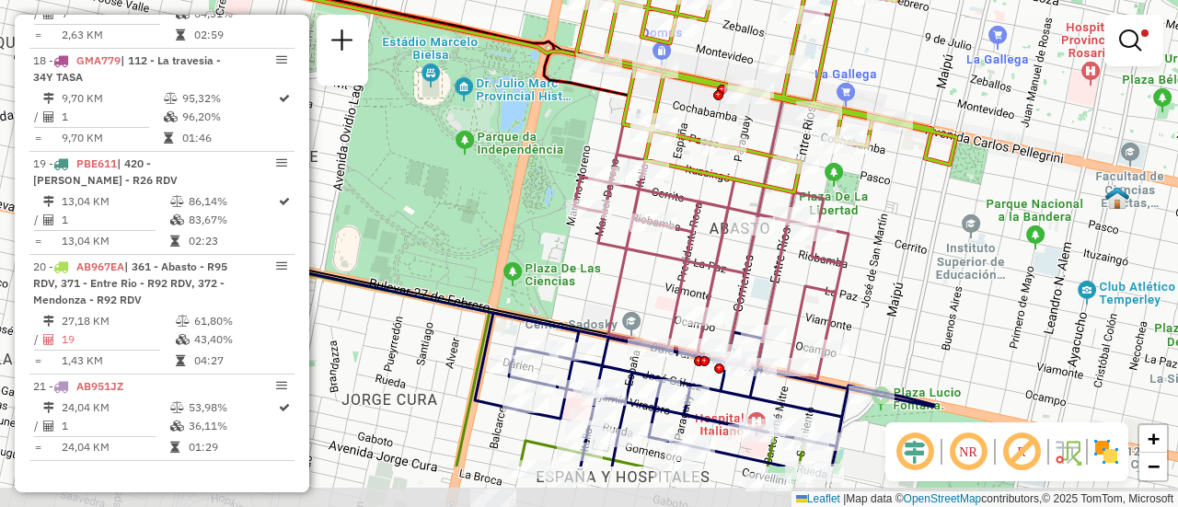
drag, startPoint x: 622, startPoint y: 167, endPoint x: 894, endPoint y: 76, distance: 286.4
click at [894, 76] on div "Limpar filtros Janela de atendimento Grade de atendimento Capacidade Transporta…" at bounding box center [589, 253] width 1178 height 507
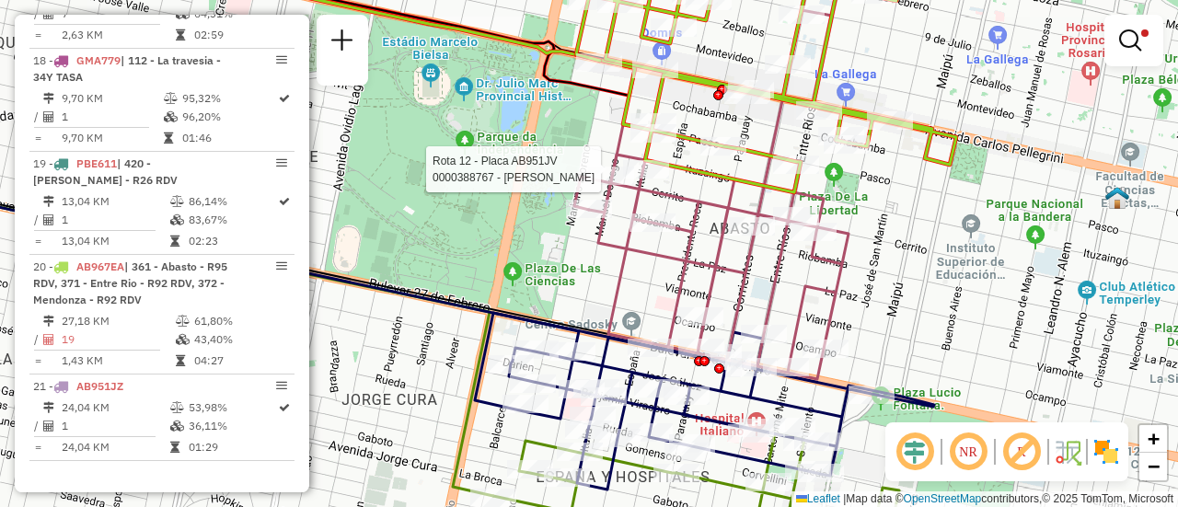
select select "**********"
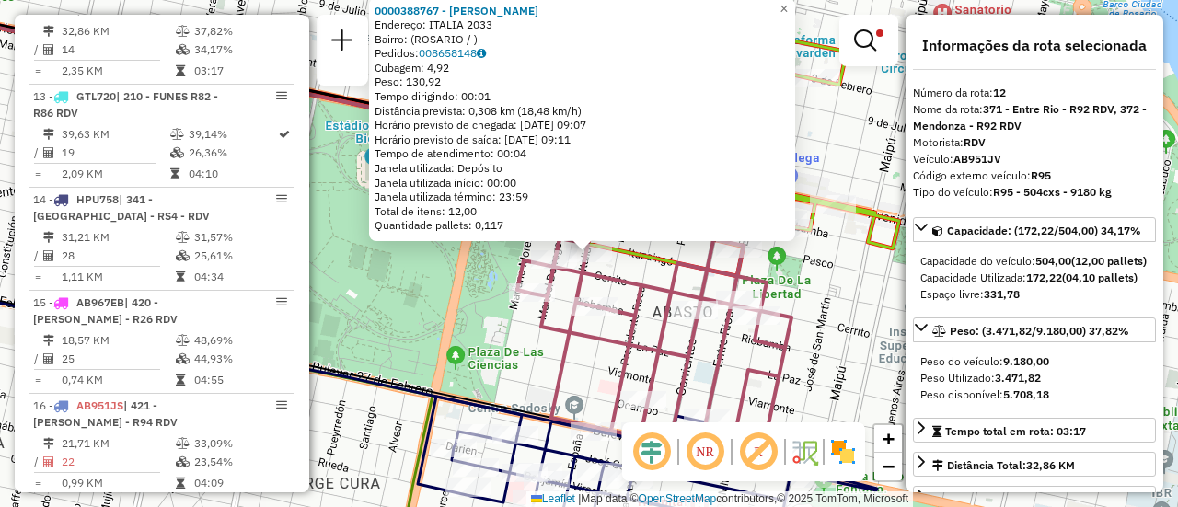
scroll to position [92, 0]
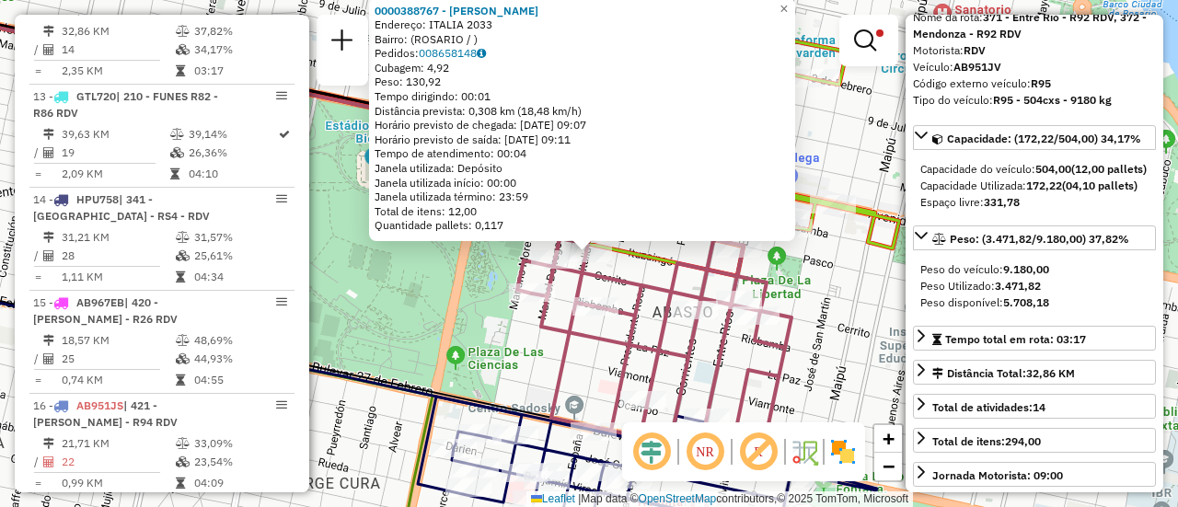
click at [638, 267] on div "0000388767 - MANZO CARLA LUCIANA Endereço: ITALIA 2033 Bairro: (ROSARIO / ) Ped…" at bounding box center [589, 253] width 1178 height 507
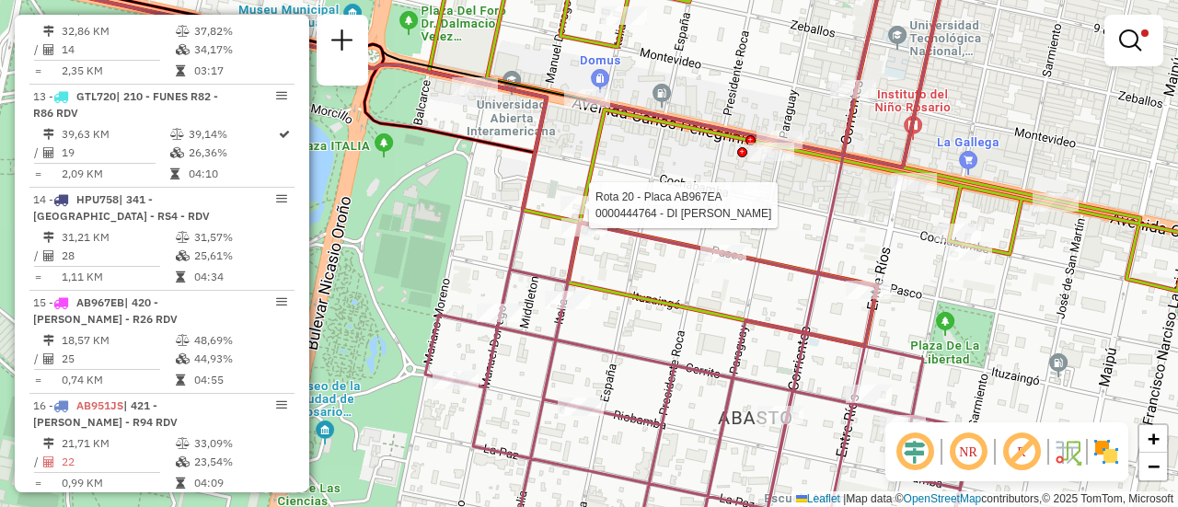
select select "**********"
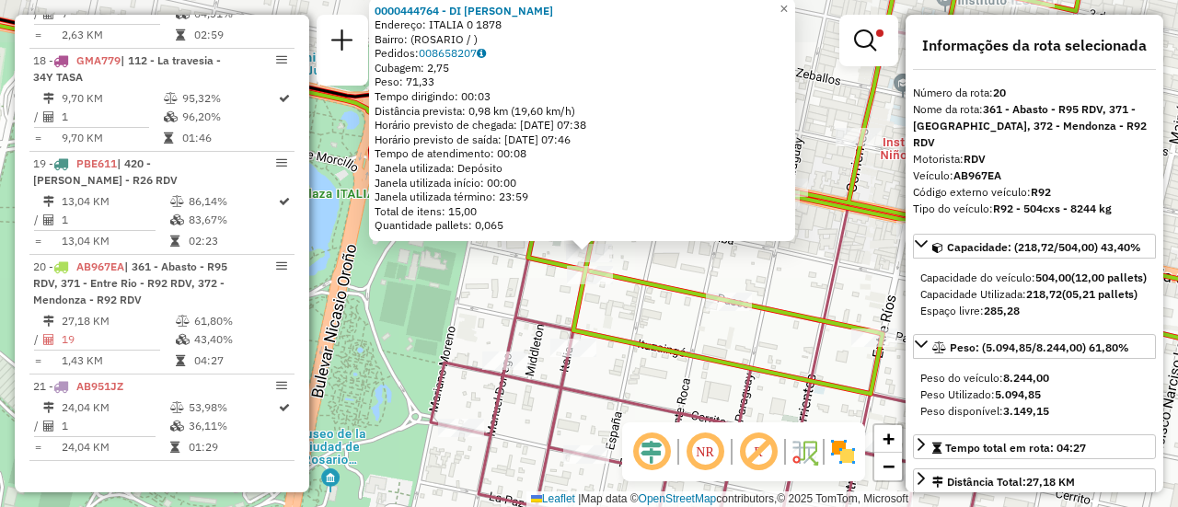
scroll to position [1549, 0]
click at [466, 279] on div "0000444764 - DI LAURO LEANDRO Endereço: ITALIA 0 1878 Bairro: (ROSARIO / ) Pedi…" at bounding box center [589, 253] width 1178 height 507
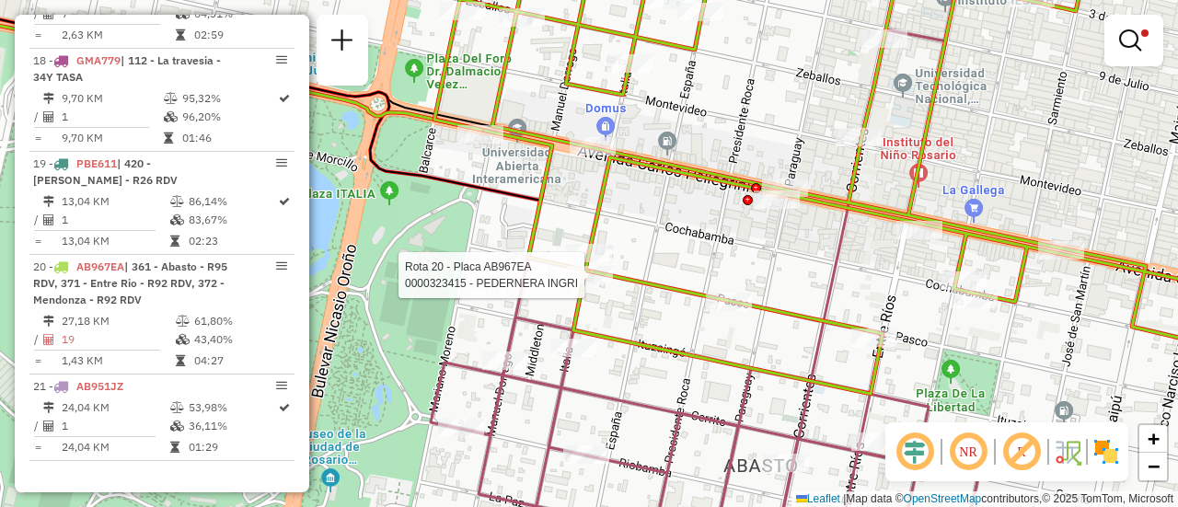
select select "**********"
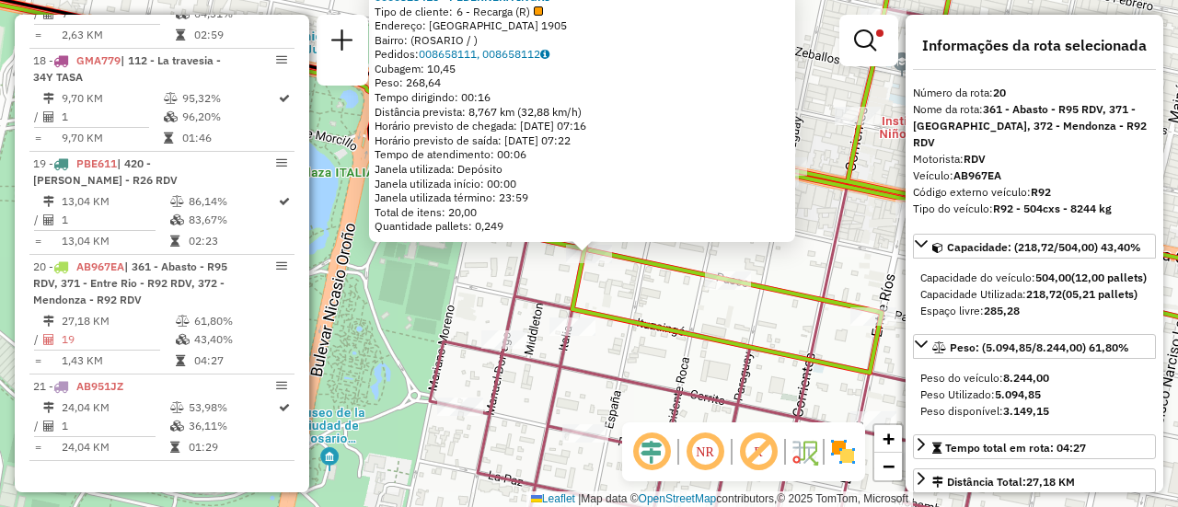
click at [484, 297] on div "0000323415 - PEDERNERA INGRI Tipo de cliente: 6 - Recarga (R) Endereço: ITALIA …" at bounding box center [589, 253] width 1178 height 507
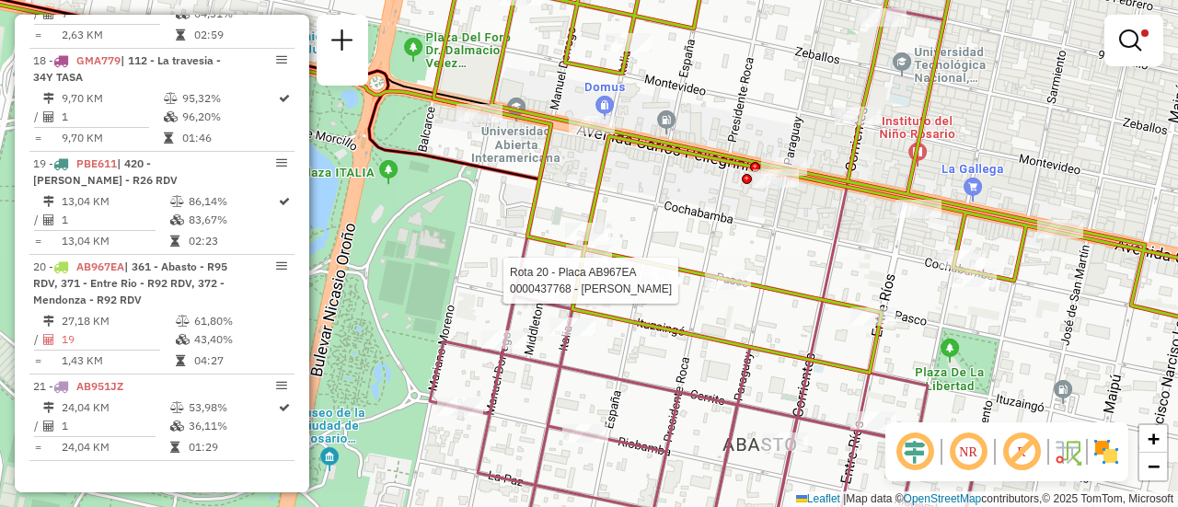
select select "**********"
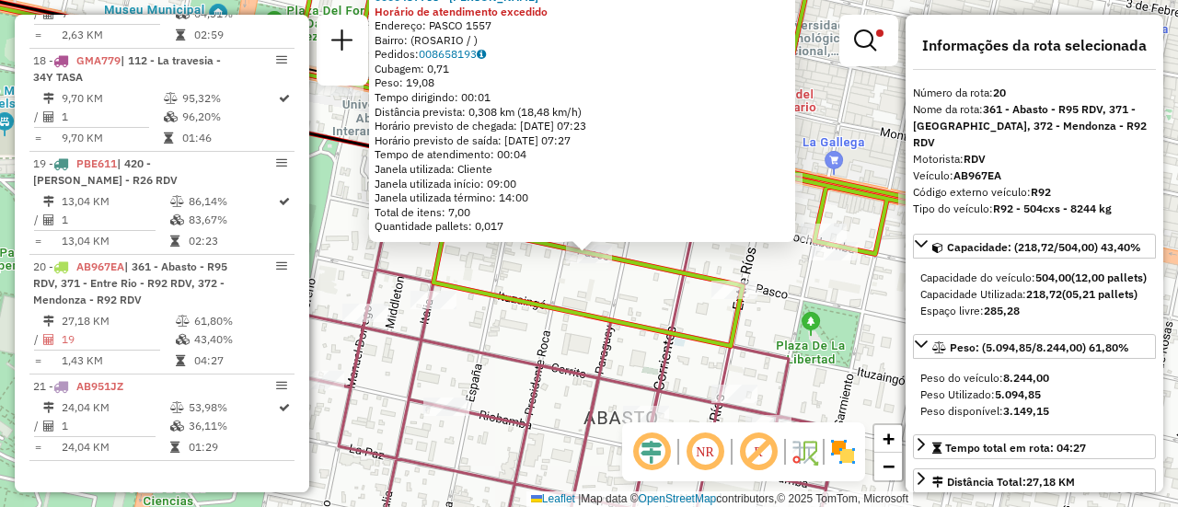
click at [520, 277] on div "0000437768 - GAILO HERNAN NICOLAS Horário de atendimento excedido Endereço: PAS…" at bounding box center [589, 253] width 1178 height 507
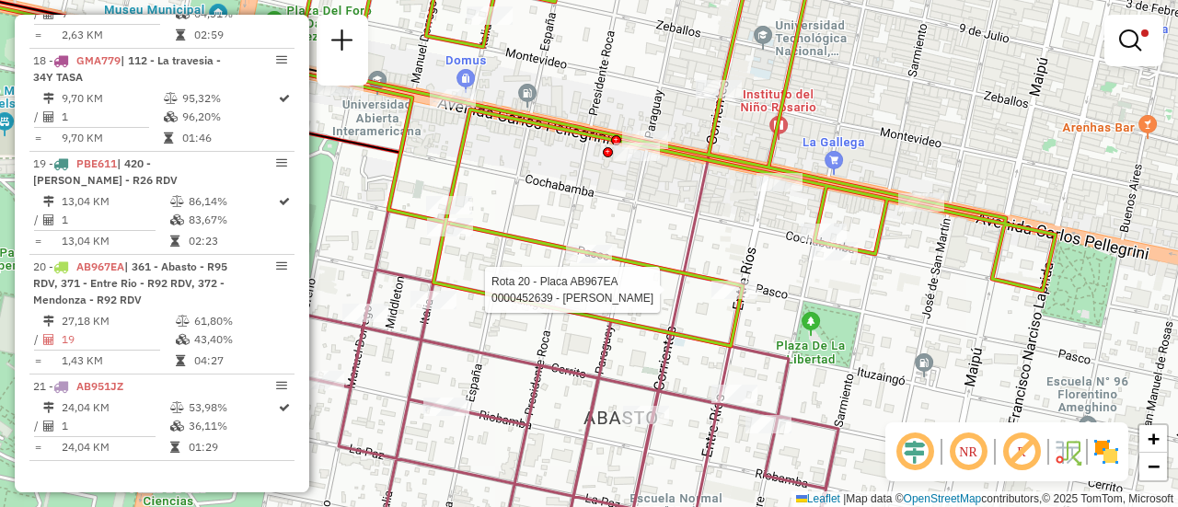
select select "**********"
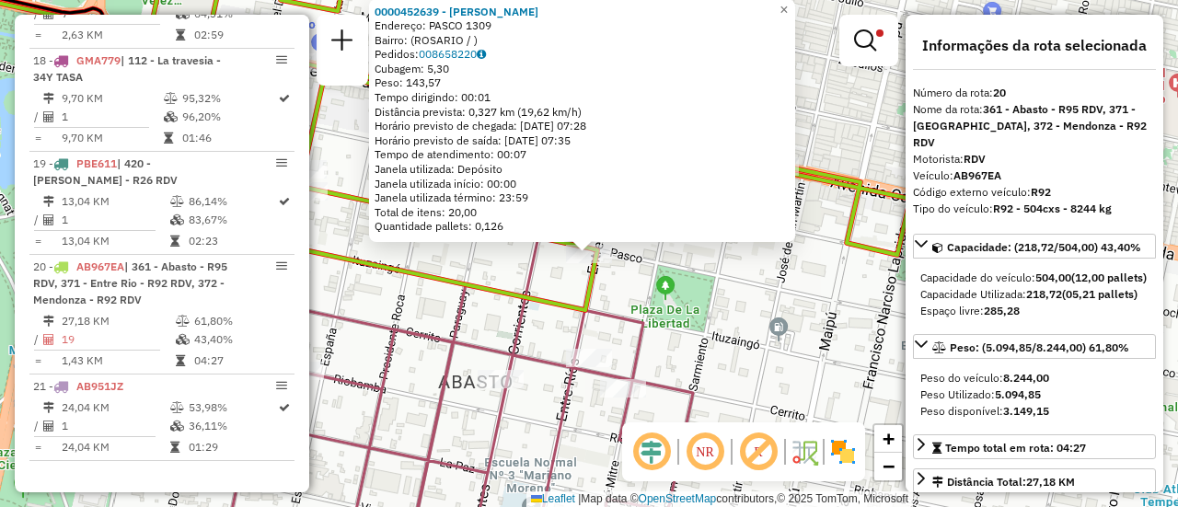
click at [504, 289] on icon at bounding box center [529, 129] width 761 height 361
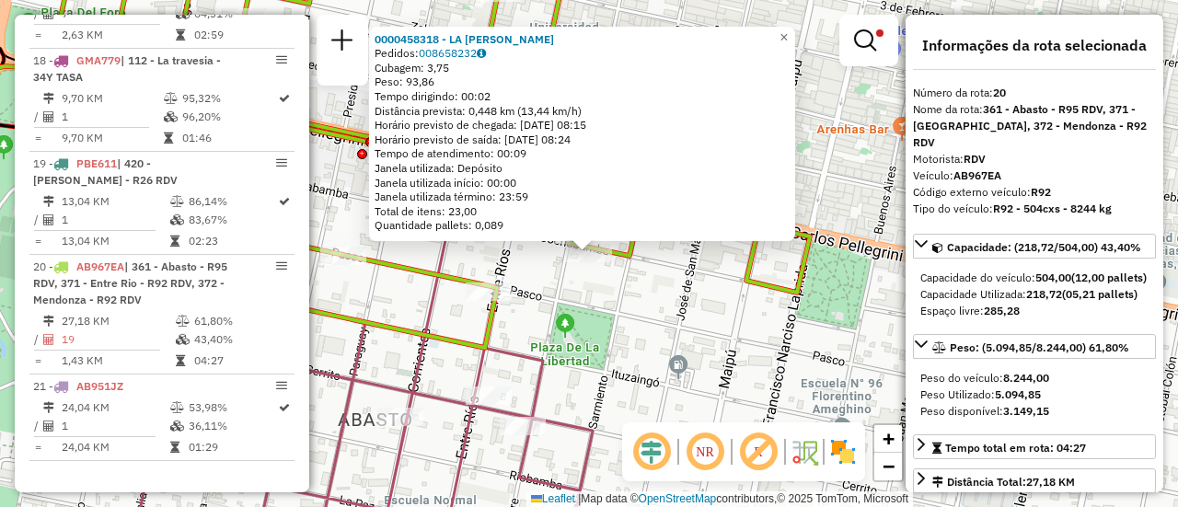
click at [735, 294] on div "0000458318 - LA ROSA MARCELO Pedidos: 008658232 Cubagem: 3,75 Peso: 93,86 Tempo…" at bounding box center [589, 253] width 1178 height 507
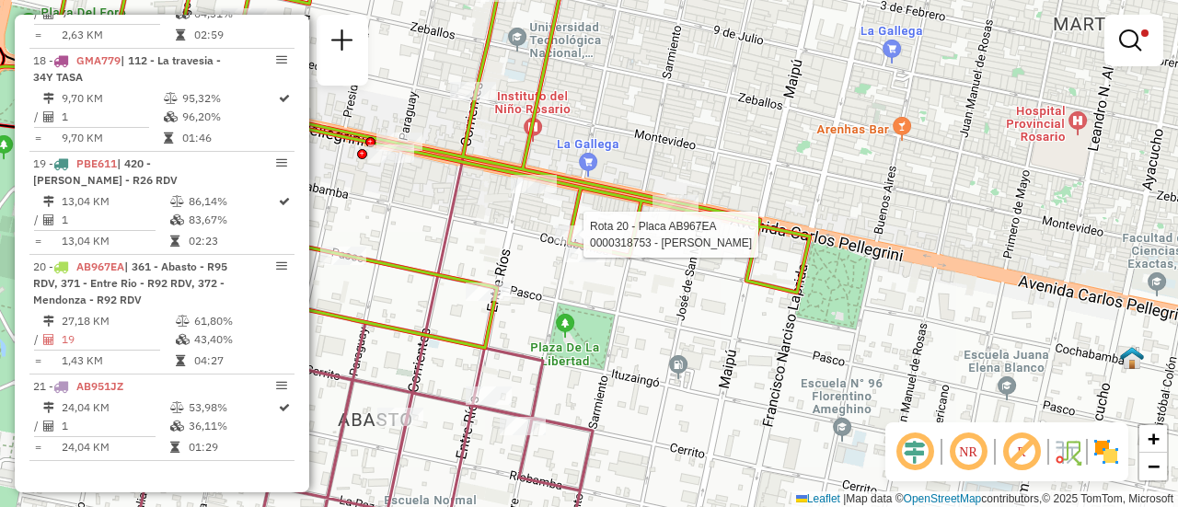
select select "**********"
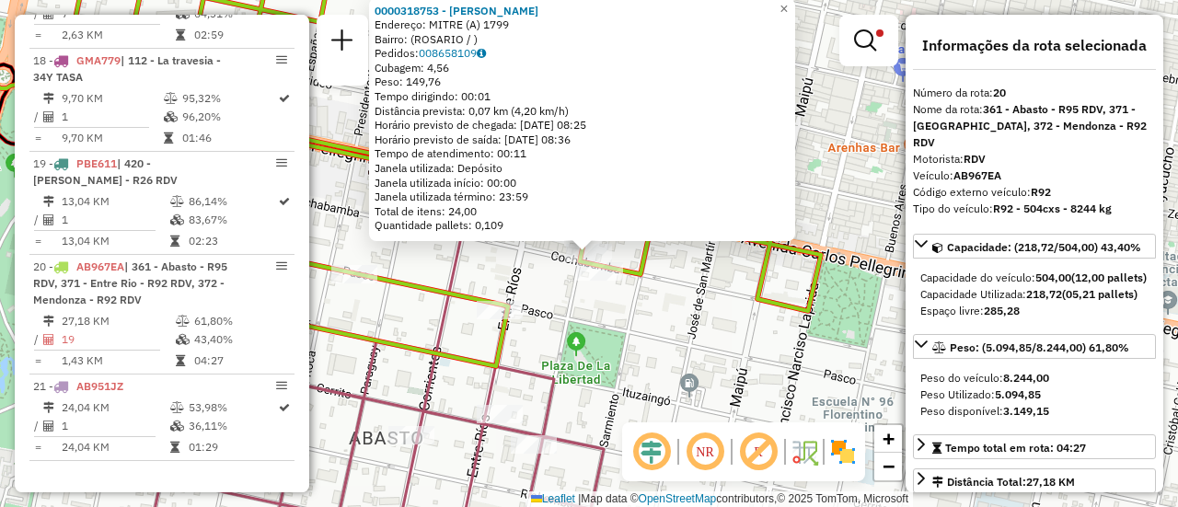
click at [667, 333] on div "0000318753 - TASSINI CARLOS Endereço: MITRE (A) 1799 Bairro: (ROSARIO / ) Pedid…" at bounding box center [589, 253] width 1178 height 507
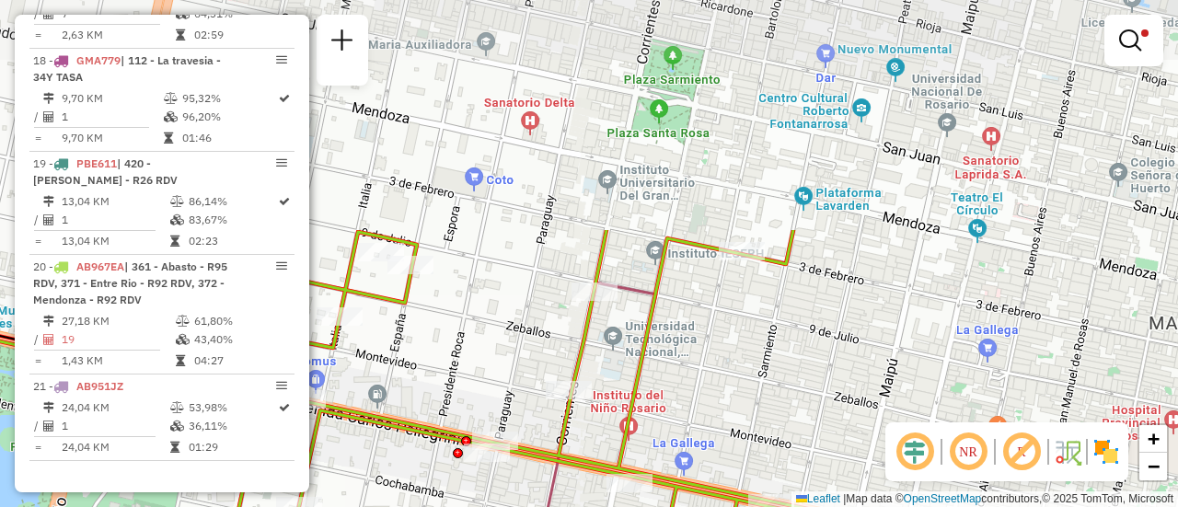
drag, startPoint x: 645, startPoint y: 134, endPoint x: 694, endPoint y: 368, distance: 238.8
click at [731, 415] on div "Limpar filtros Janela de atendimento Grade de atendimento Capacidade Transporta…" at bounding box center [589, 253] width 1178 height 507
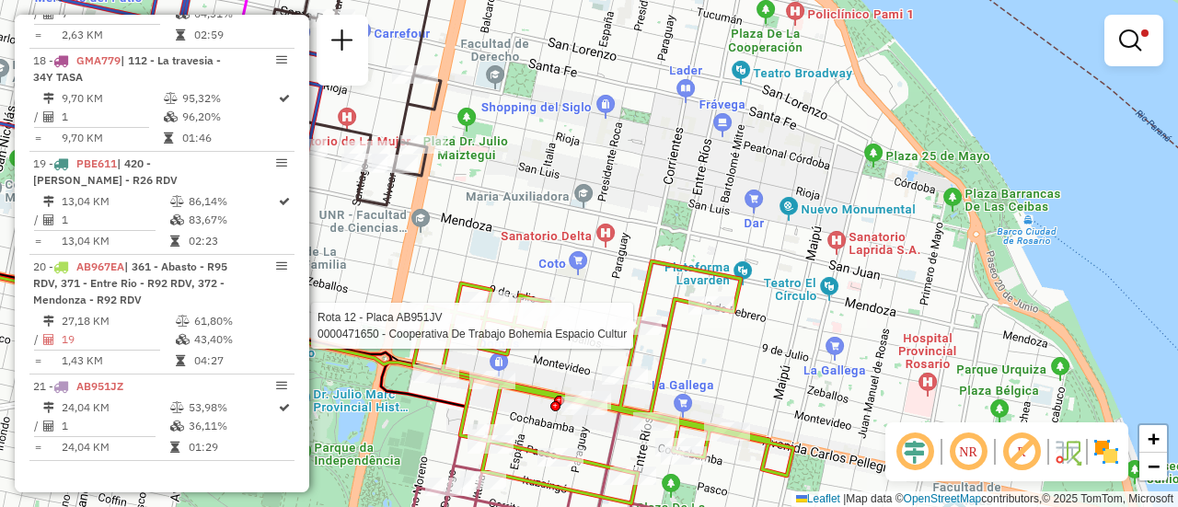
select select "**********"
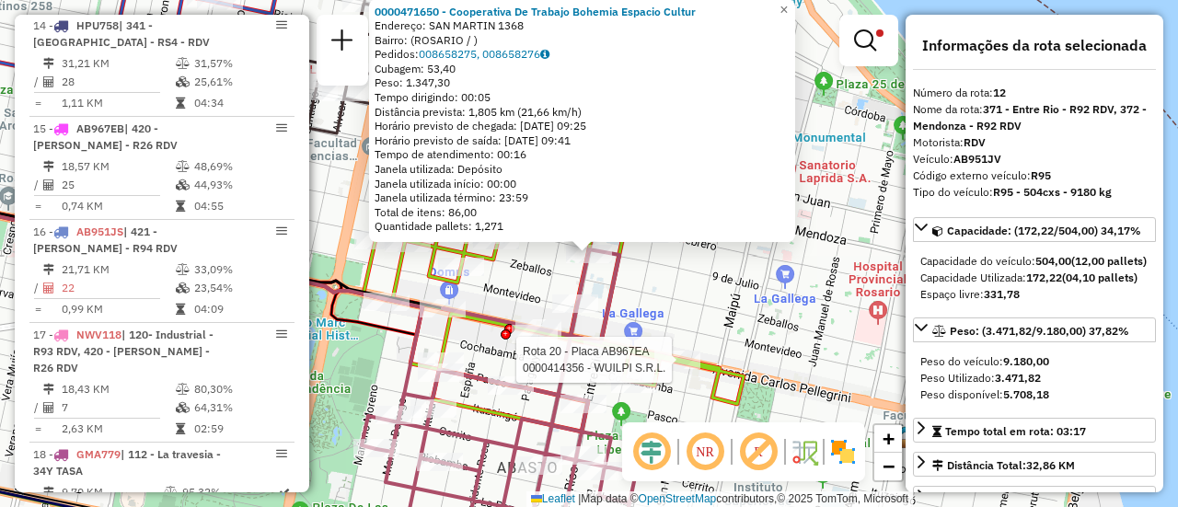
scroll to position [964, 0]
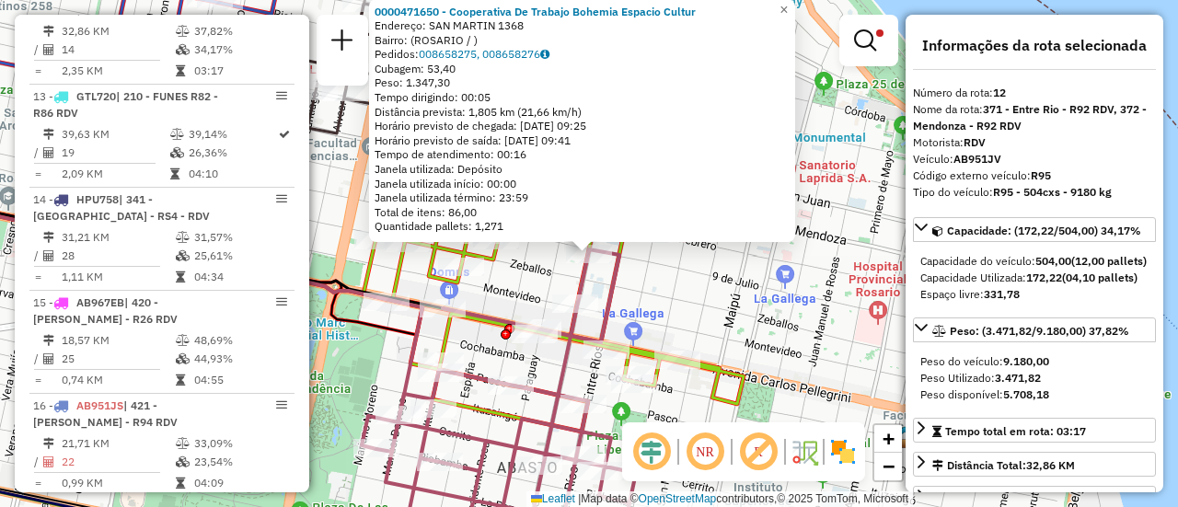
click at [723, 324] on div "0000471650 - Cooperativa De Trabajo Bohemia Espacio Cultur Endereço: SAN MARTIN…" at bounding box center [589, 253] width 1178 height 507
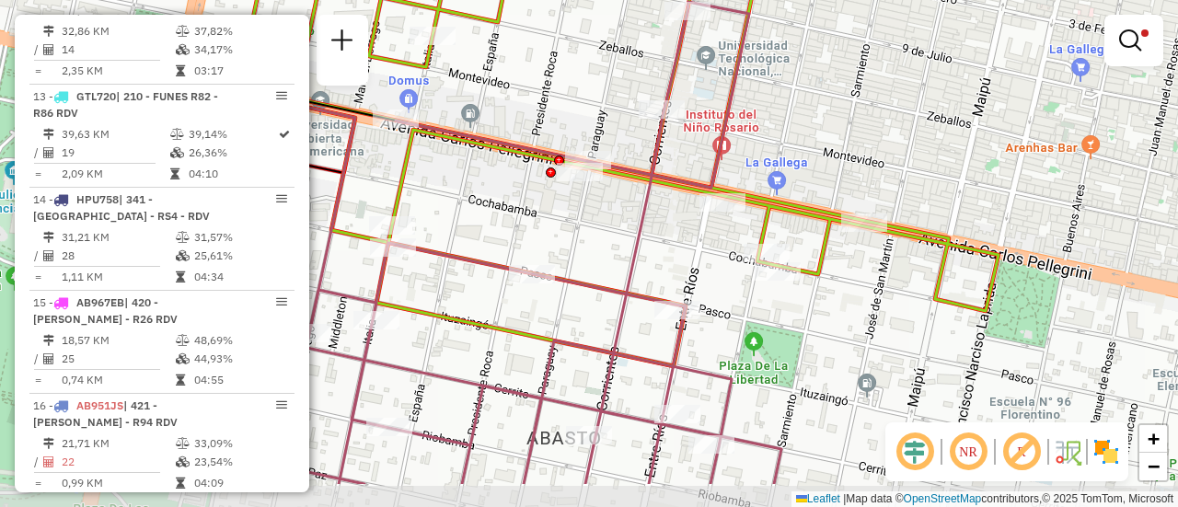
drag, startPoint x: 687, startPoint y: 209, endPoint x: 816, endPoint y: 156, distance: 140.3
click at [816, 156] on div "Limpar filtros Janela de atendimento Grade de atendimento Capacidade Transporta…" at bounding box center [589, 253] width 1178 height 507
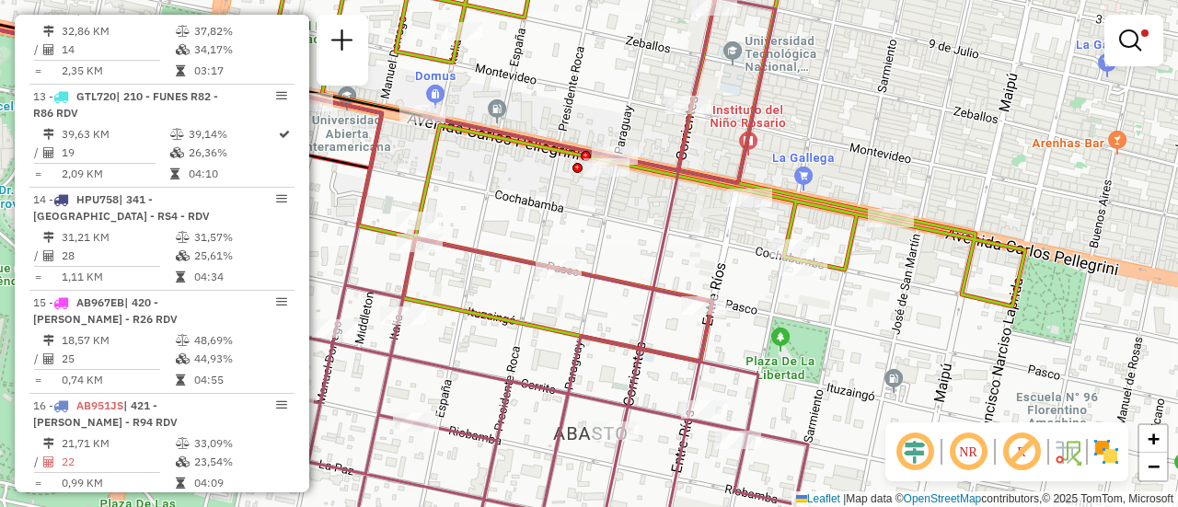
click at [644, 251] on div "Limpar filtros Janela de atendimento Grade de atendimento Capacidade Transporta…" at bounding box center [589, 253] width 1178 height 507
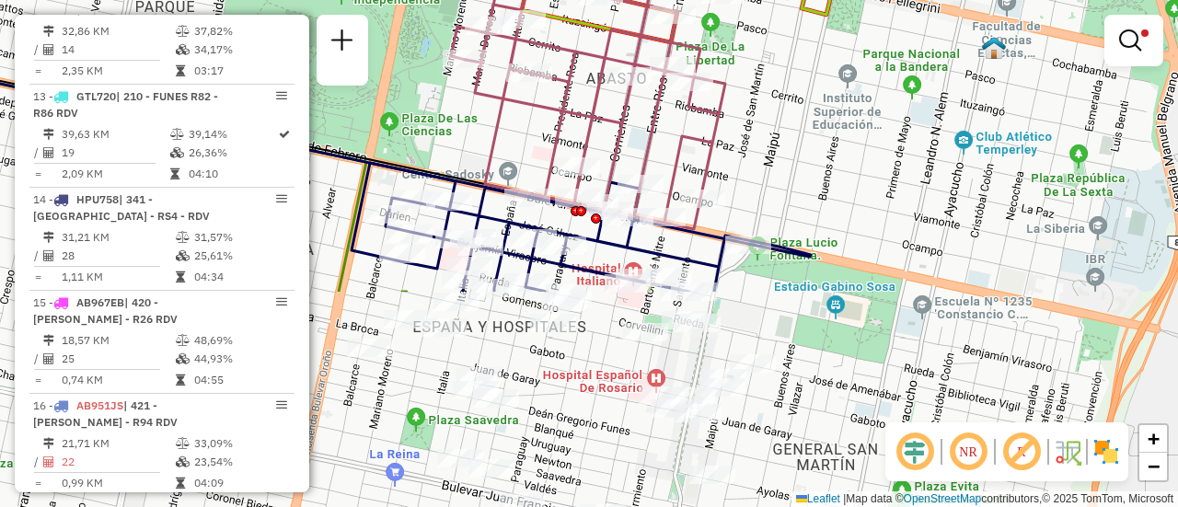
drag, startPoint x: 810, startPoint y: 429, endPoint x: 807, endPoint y: 163, distance: 266.0
click at [807, 163] on div "Limpar filtros Janela de atendimento Grade de atendimento Capacidade Transporta…" at bounding box center [589, 253] width 1178 height 507
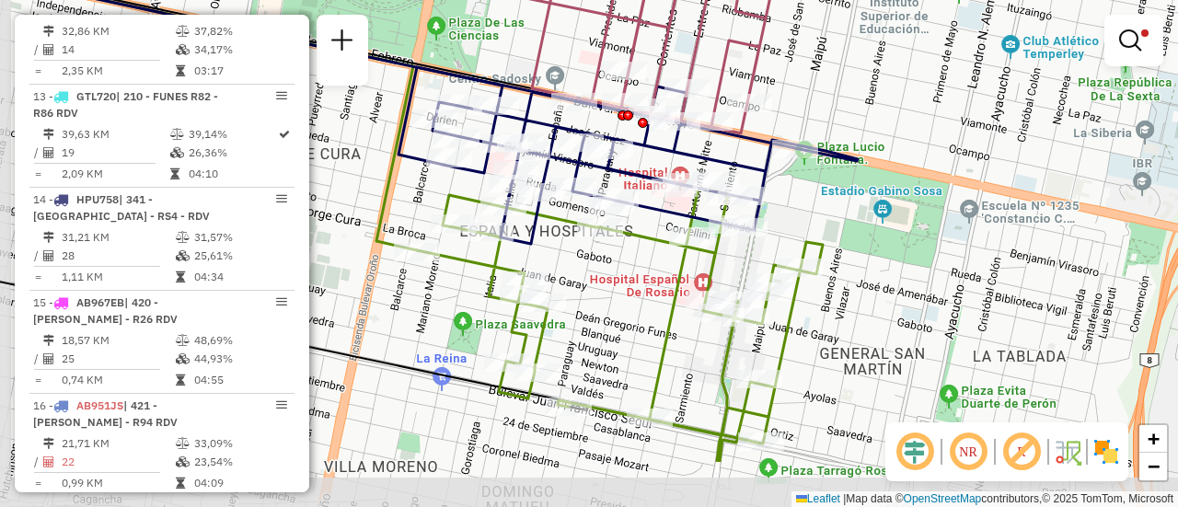
drag, startPoint x: 829, startPoint y: 331, endPoint x: 870, endPoint y: 264, distance: 78.4
click at [870, 264] on div "Limpar filtros Janela de atendimento Grade de atendimento Capacidade Transporta…" at bounding box center [589, 253] width 1178 height 507
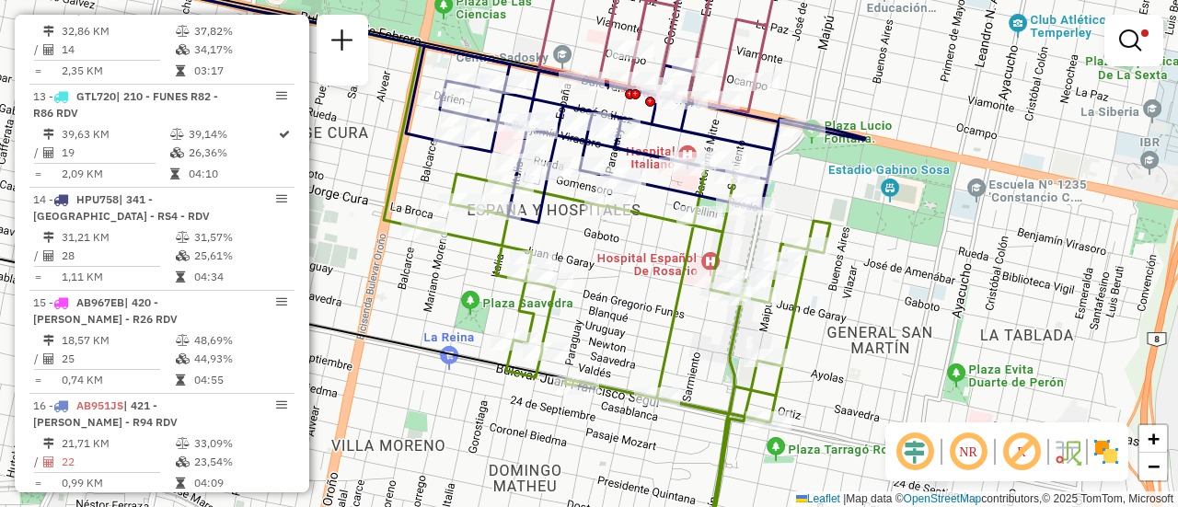
drag, startPoint x: 850, startPoint y: 410, endPoint x: 856, endPoint y: 390, distance: 21.0
click at [856, 390] on div "Limpar filtros Janela de atendimento Grade de atendimento Capacidade Transporta…" at bounding box center [589, 253] width 1178 height 507
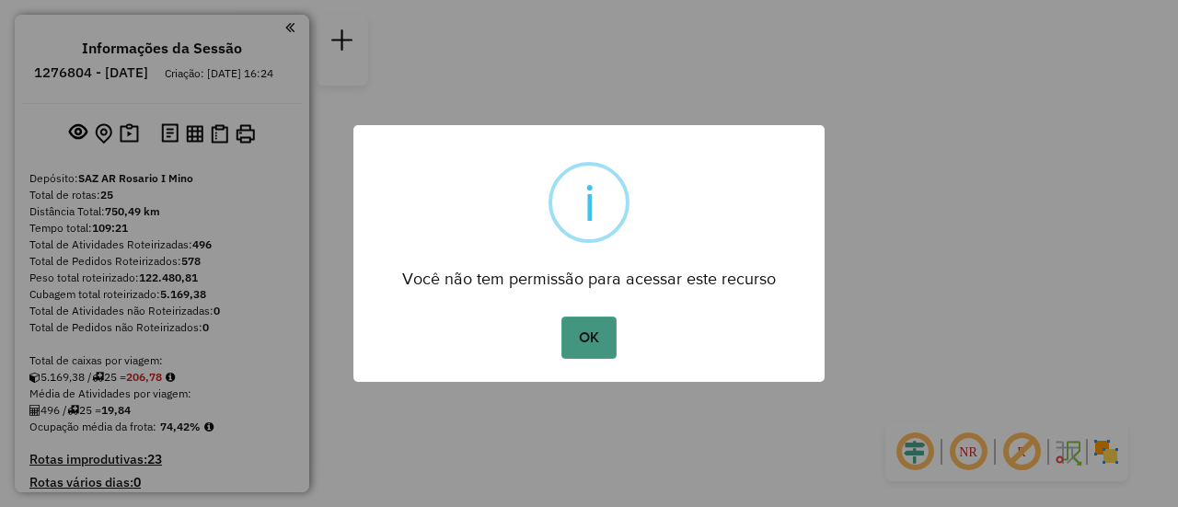
click at [591, 341] on button "OK" at bounding box center [588, 338] width 54 height 42
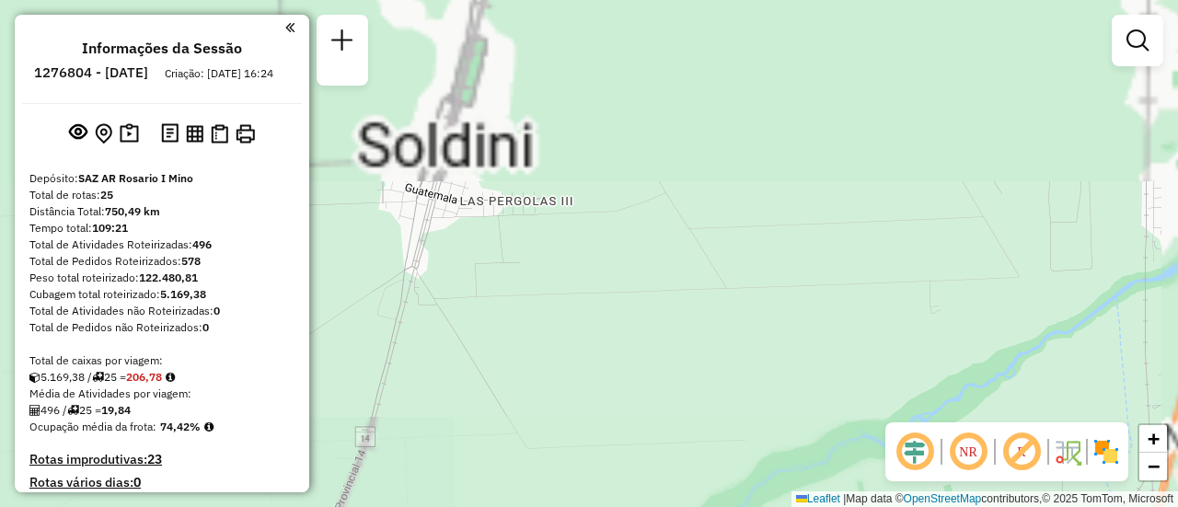
drag, startPoint x: 697, startPoint y: 81, endPoint x: 463, endPoint y: 451, distance: 437.6
click at [463, 451] on div "Janela de atendimento Grade de atendimento Capacidade Transportadoras Veículos …" at bounding box center [589, 253] width 1178 height 507
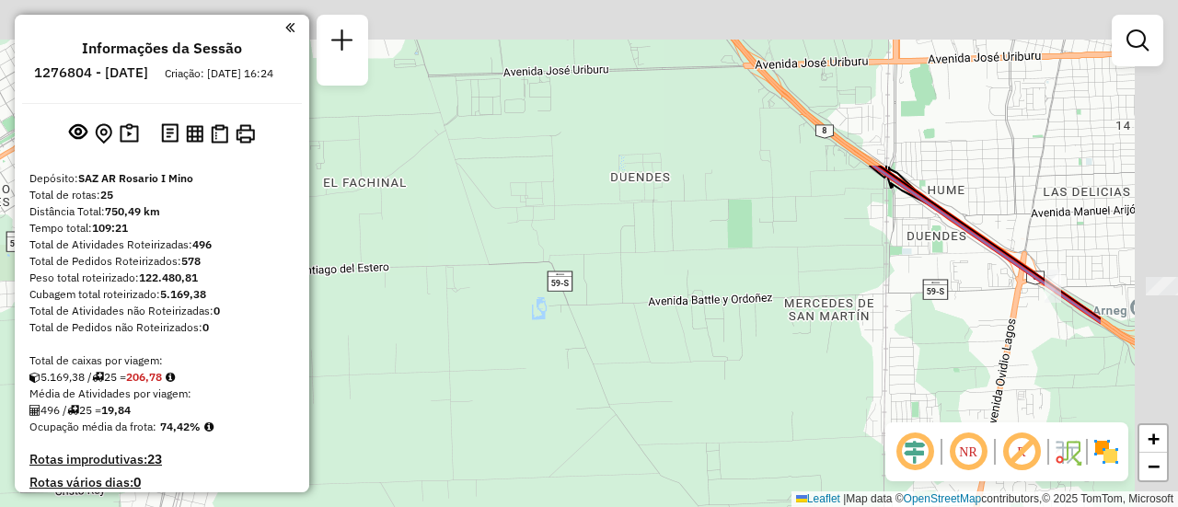
drag, startPoint x: 814, startPoint y: 98, endPoint x: 526, endPoint y: 438, distance: 445.4
click at [502, 460] on div "Janela de atendimento Grade de atendimento Capacidade Transportadoras Veículos …" at bounding box center [589, 253] width 1178 height 507
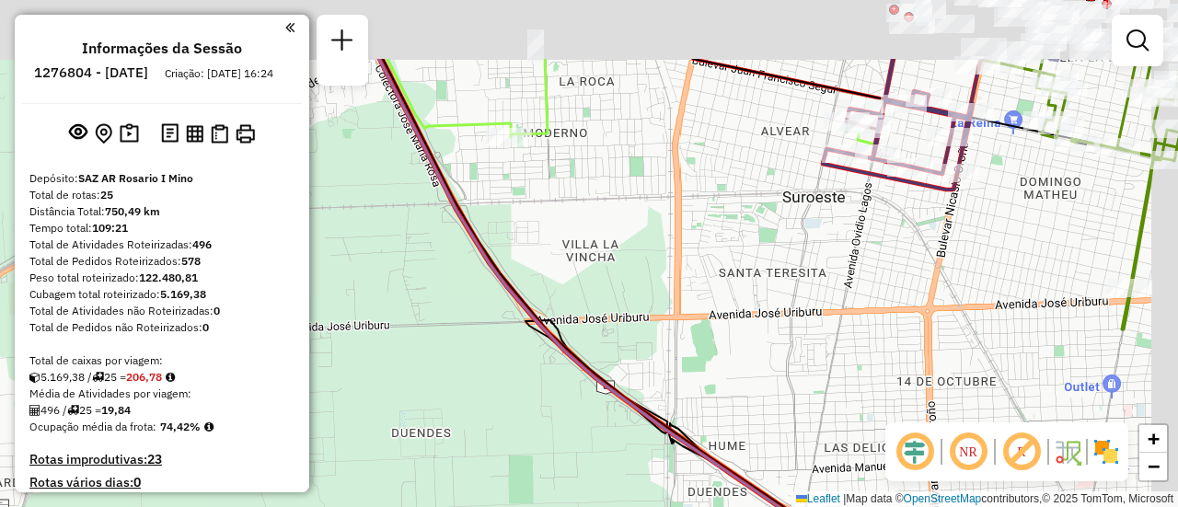
drag, startPoint x: 881, startPoint y: 214, endPoint x: 659, endPoint y: 409, distance: 295.4
click at [638, 466] on div "Janela de atendimento Grade de atendimento Capacidade Transportadoras Veículos …" at bounding box center [589, 253] width 1178 height 507
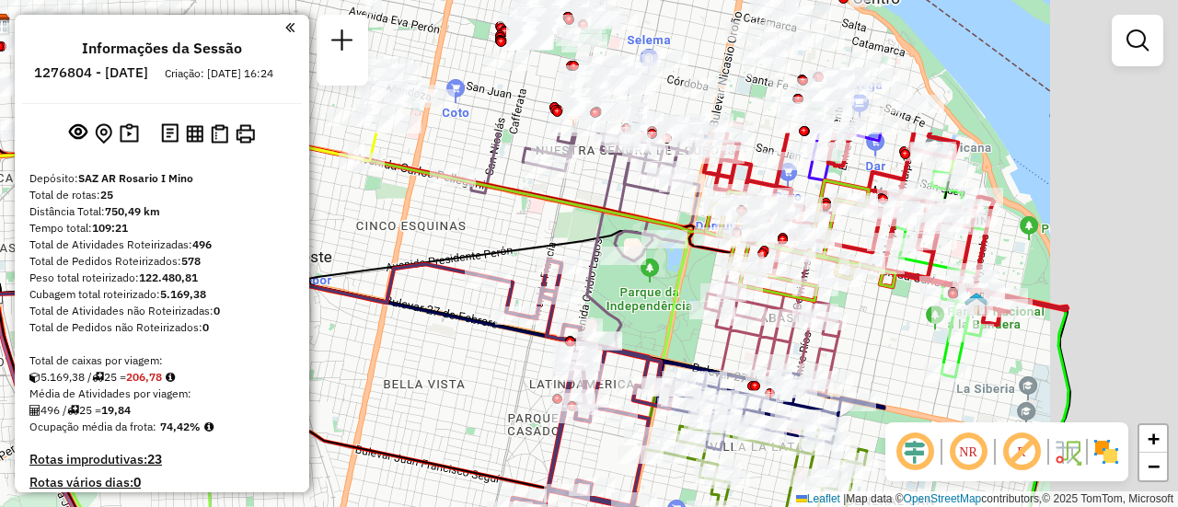
drag, startPoint x: 841, startPoint y: 157, endPoint x: 650, endPoint y: 404, distance: 312.2
click at [648, 411] on div "Janela de atendimento Grade de atendimento Capacidade Transportadoras Veículos …" at bounding box center [589, 253] width 1178 height 507
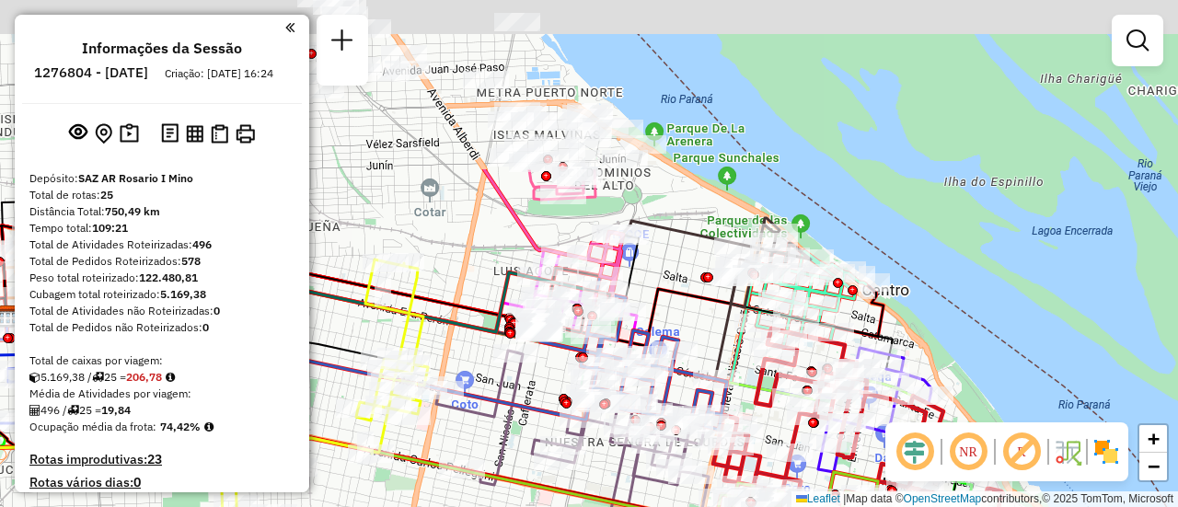
drag, startPoint x: 640, startPoint y: 94, endPoint x: 710, endPoint y: 314, distance: 230.8
click at [710, 314] on div "Rota 22 - Placa PMK552 0000550524 - [PERSON_NAME] Rota 14 - Placa HPU758 000039…" at bounding box center [589, 253] width 1178 height 507
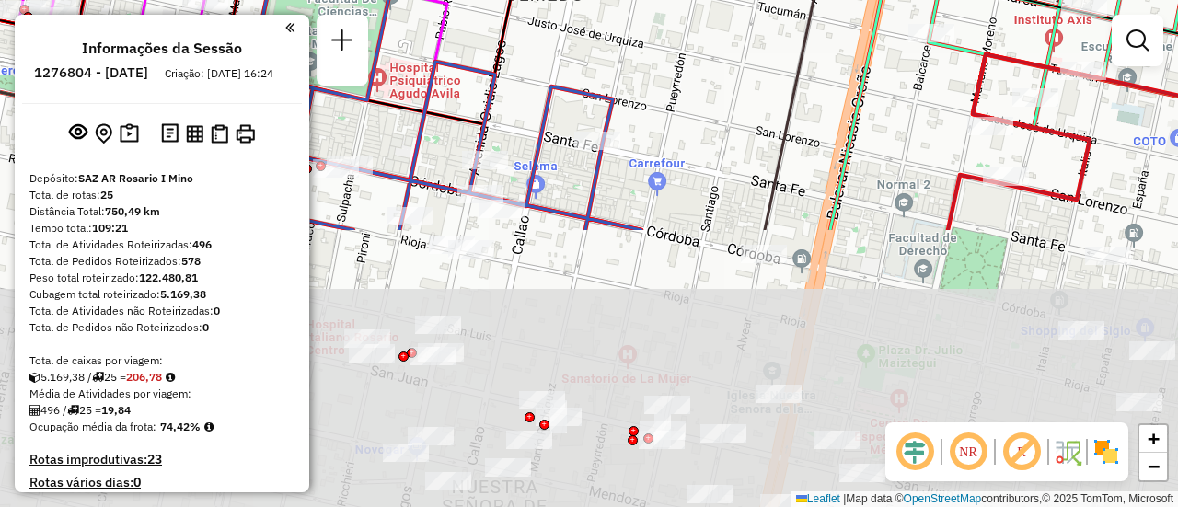
drag, startPoint x: 680, startPoint y: 366, endPoint x: 733, endPoint y: 39, distance: 331.8
click at [695, 5] on div "Rota 22 - Placa PMK552 0000550524 - [PERSON_NAME] Rota 14 - Placa HPU758 000039…" at bounding box center [589, 253] width 1178 height 507
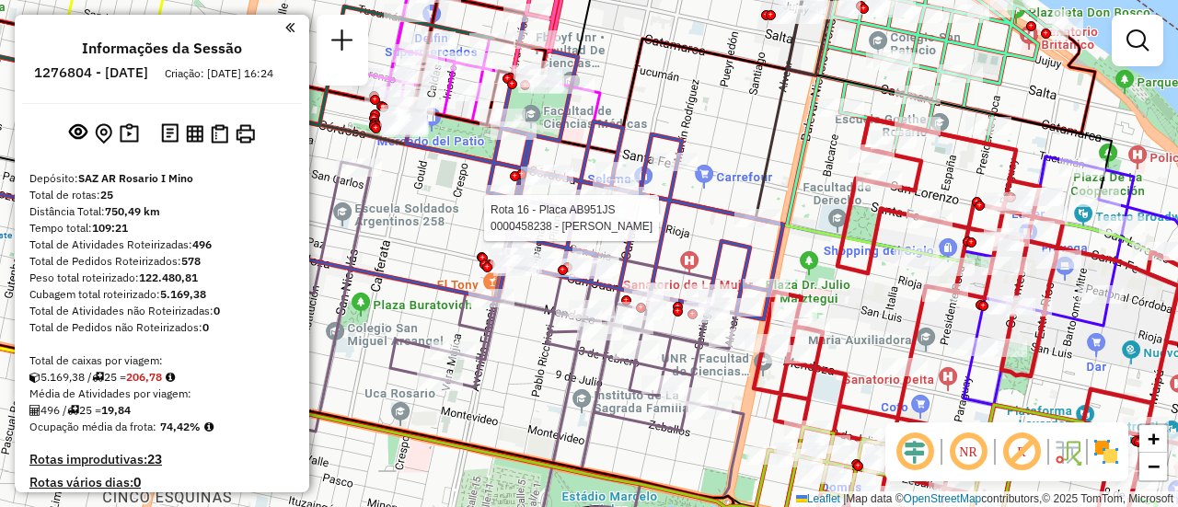
select select "**********"
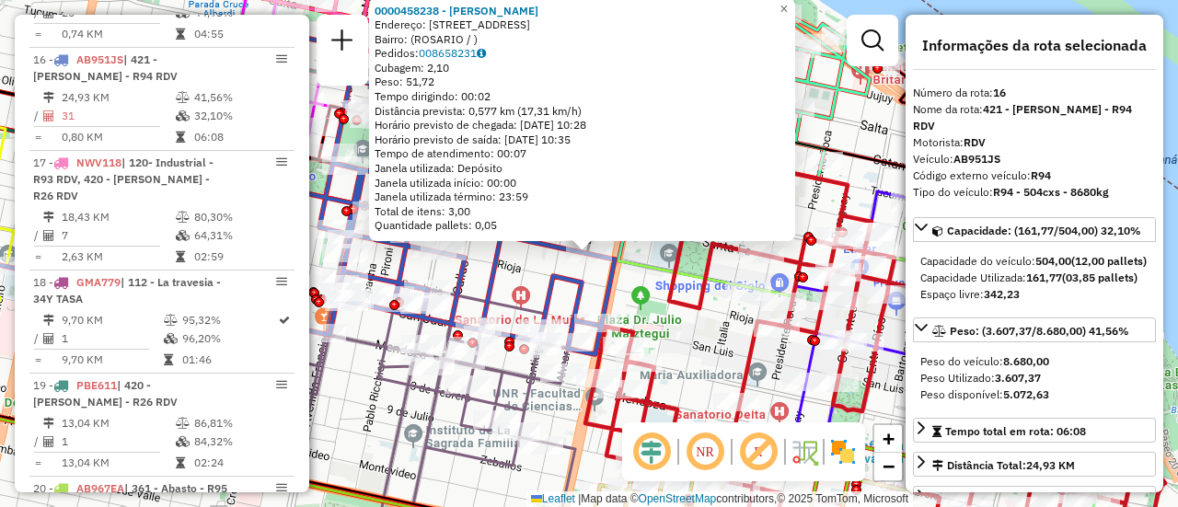
scroll to position [184, 0]
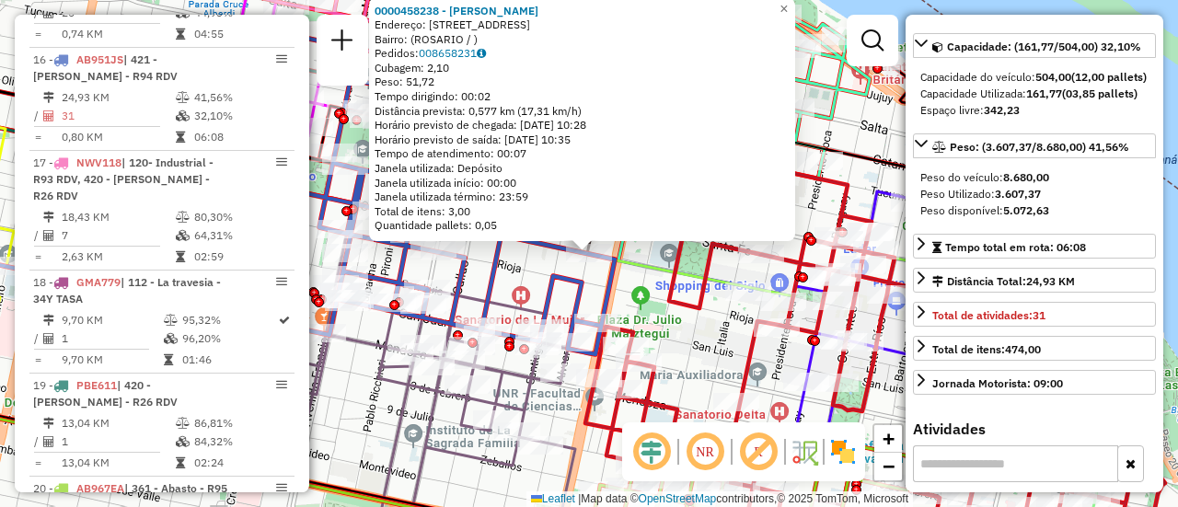
click at [714, 339] on div "0000458238 - OMCLA S.A.S. - SOUZA CLAUDIO R Endereço: AVDA CORDOBA 2298 Bairro:…" at bounding box center [589, 253] width 1178 height 507
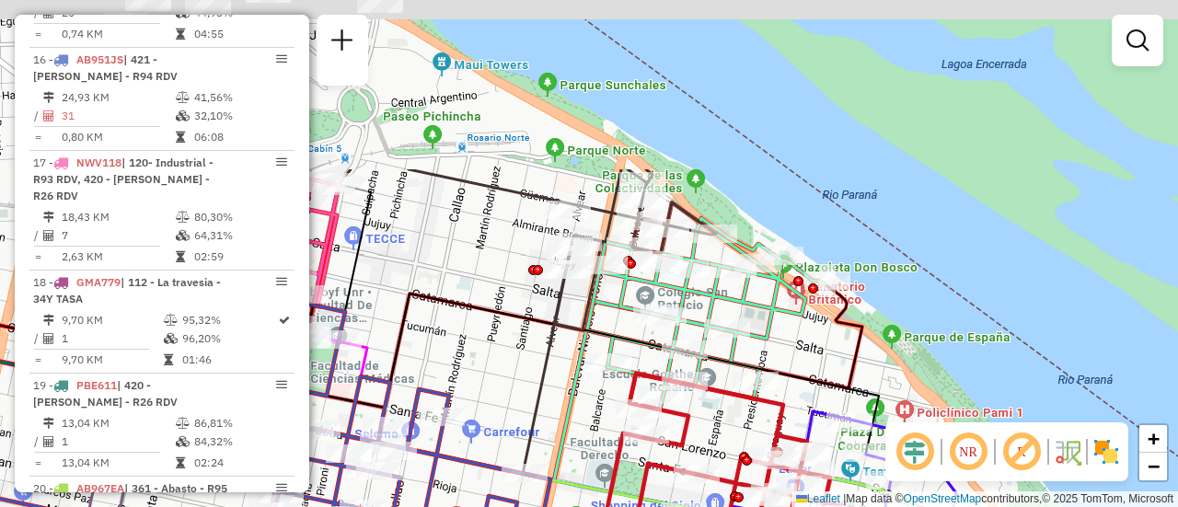
drag, startPoint x: 594, startPoint y: 189, endPoint x: 559, endPoint y: 329, distance: 144.2
click at [559, 329] on icon at bounding box center [527, 249] width 377 height 161
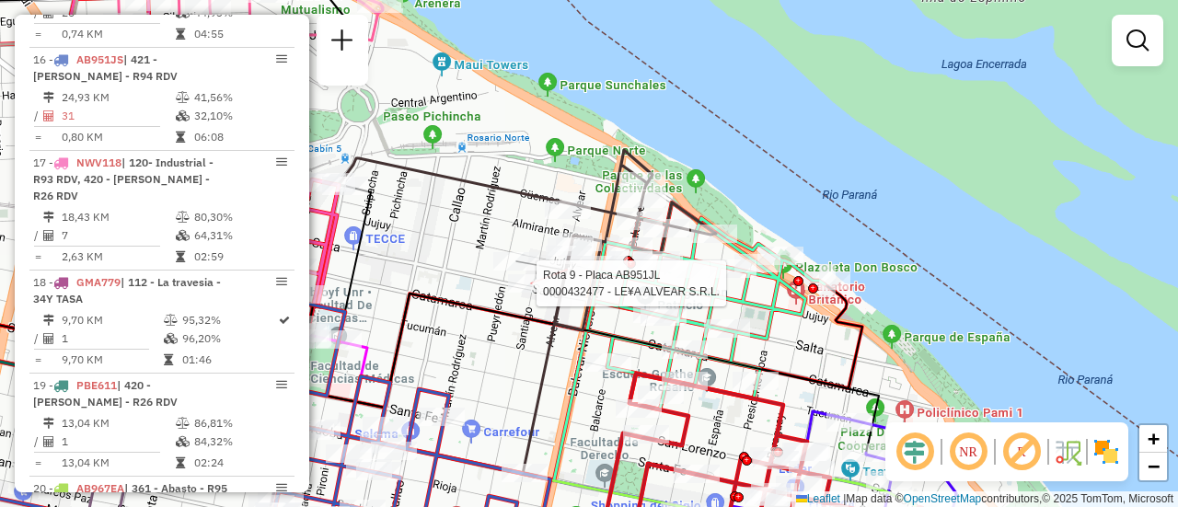
select select "**********"
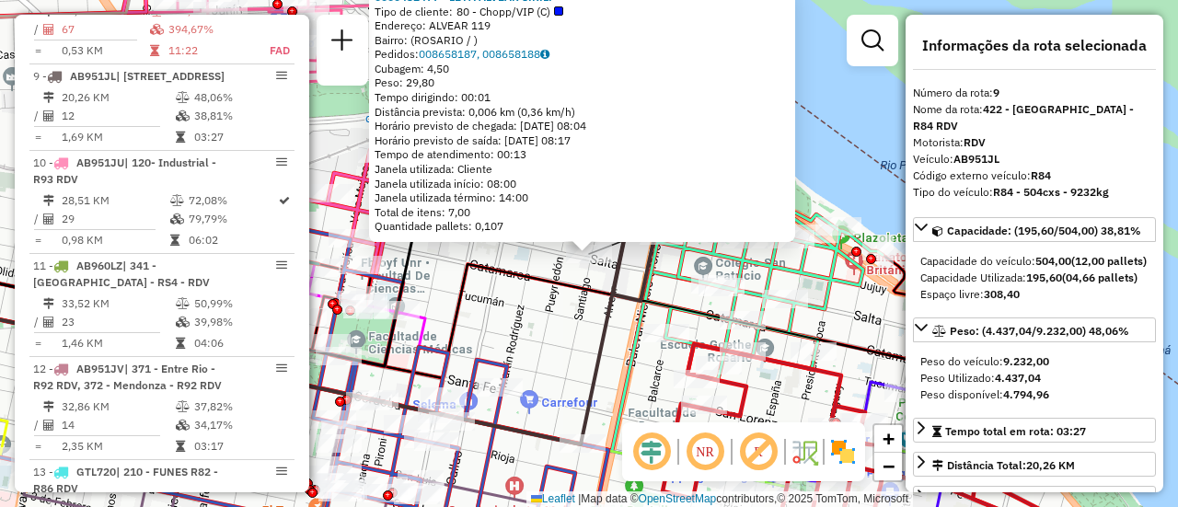
scroll to position [92, 0]
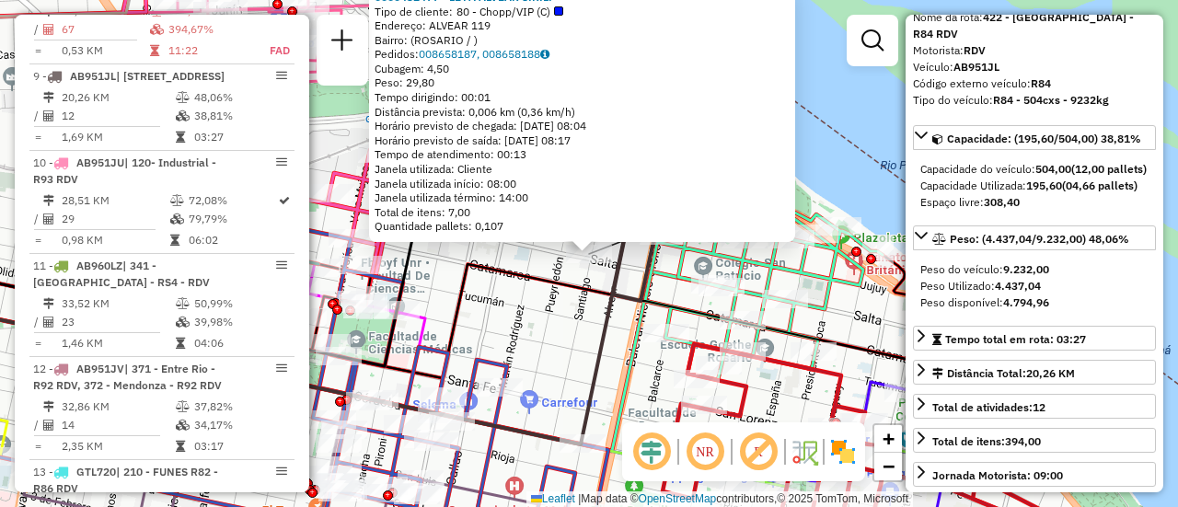
click at [580, 334] on div "0000432477 - LE¥A ALVEAR S.R.L. Tipo de cliente: 80 - Chopp/VIP (C) Endereço: A…" at bounding box center [589, 253] width 1178 height 507
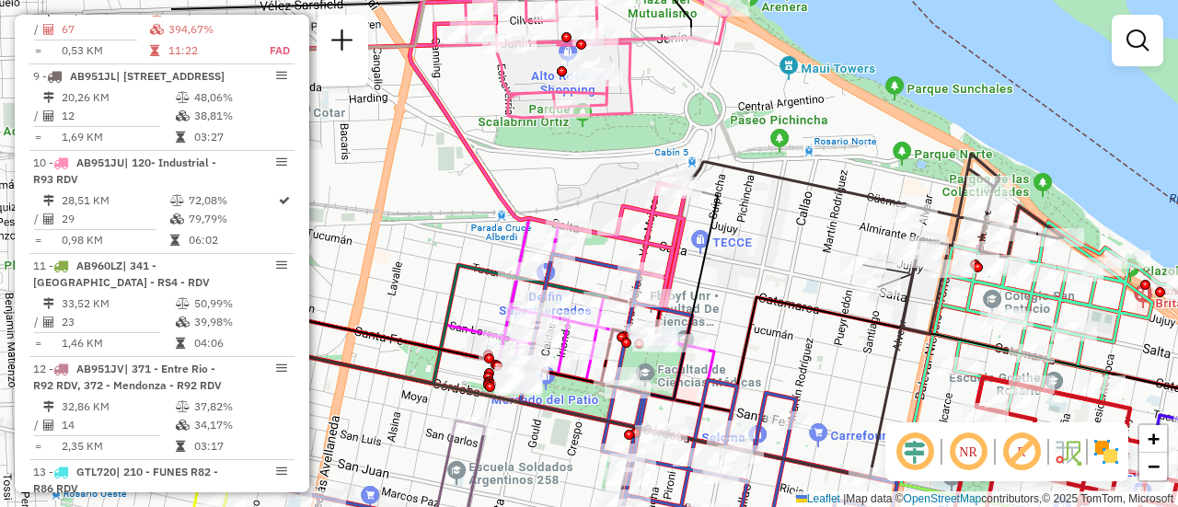
drag, startPoint x: 463, startPoint y: 212, endPoint x: 752, endPoint y: 245, distance: 290.9
click at [752, 245] on div "Janela de atendimento Grade de atendimento Capacidade Transportadoras Veículos …" at bounding box center [589, 253] width 1178 height 507
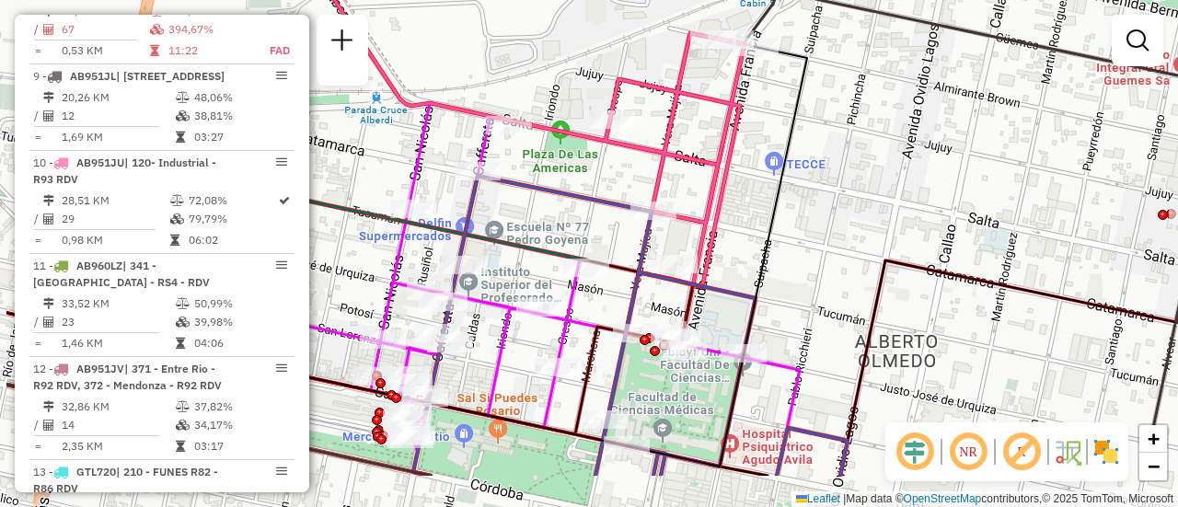
drag, startPoint x: 694, startPoint y: 265, endPoint x: 902, endPoint y: 114, distance: 257.0
click at [882, 122] on div "Janela de atendimento Grade de atendimento Capacidade Transportadoras Veículos …" at bounding box center [589, 253] width 1178 height 507
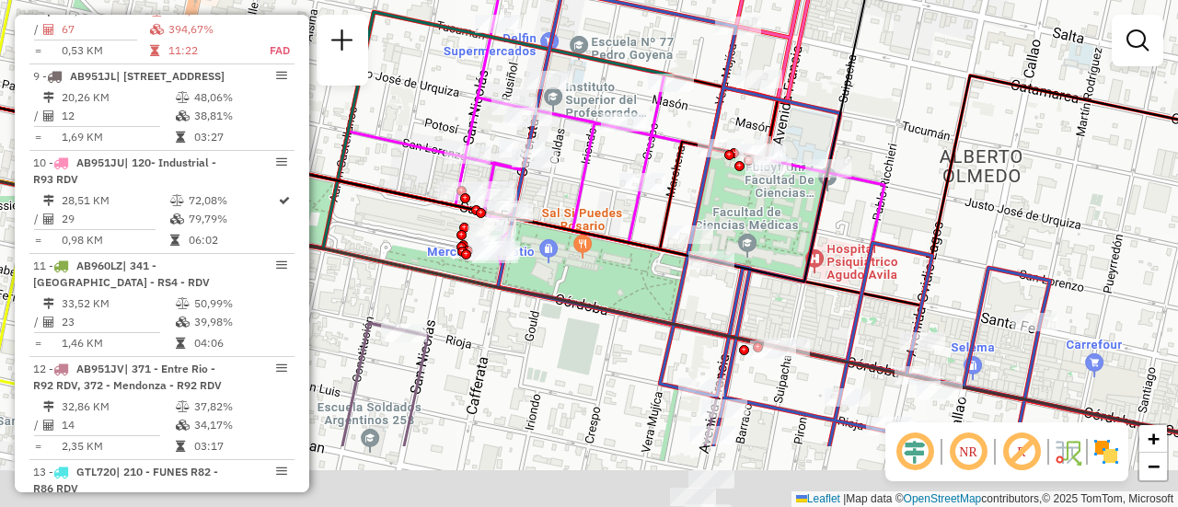
drag, startPoint x: 898, startPoint y: 229, endPoint x: 900, endPoint y: 98, distance: 131.6
click at [900, 98] on div "Janela de atendimento Grade de atendimento Capacidade Transportadoras Veículos …" at bounding box center [589, 253] width 1178 height 507
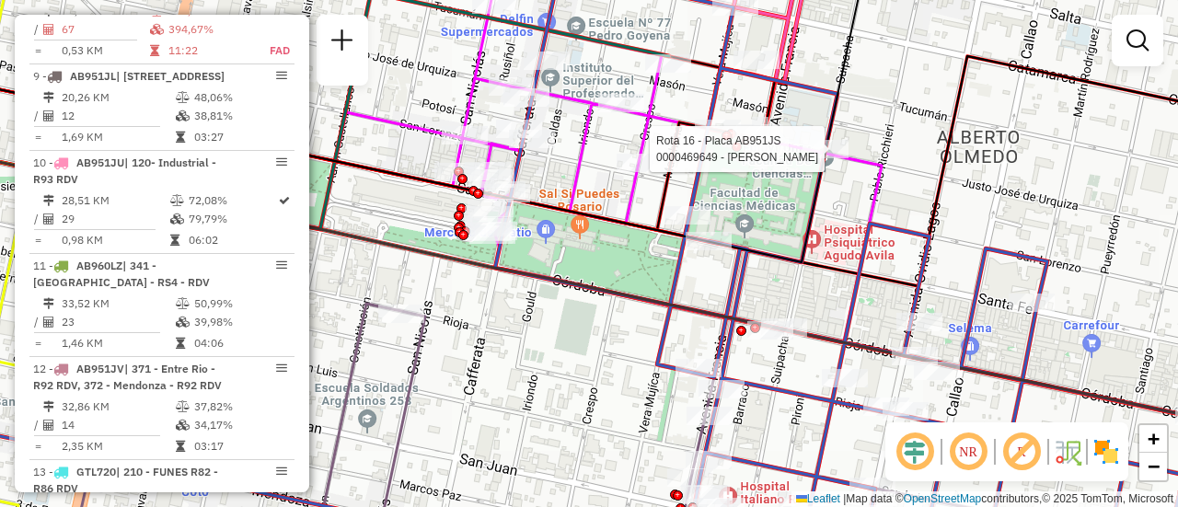
select select "**********"
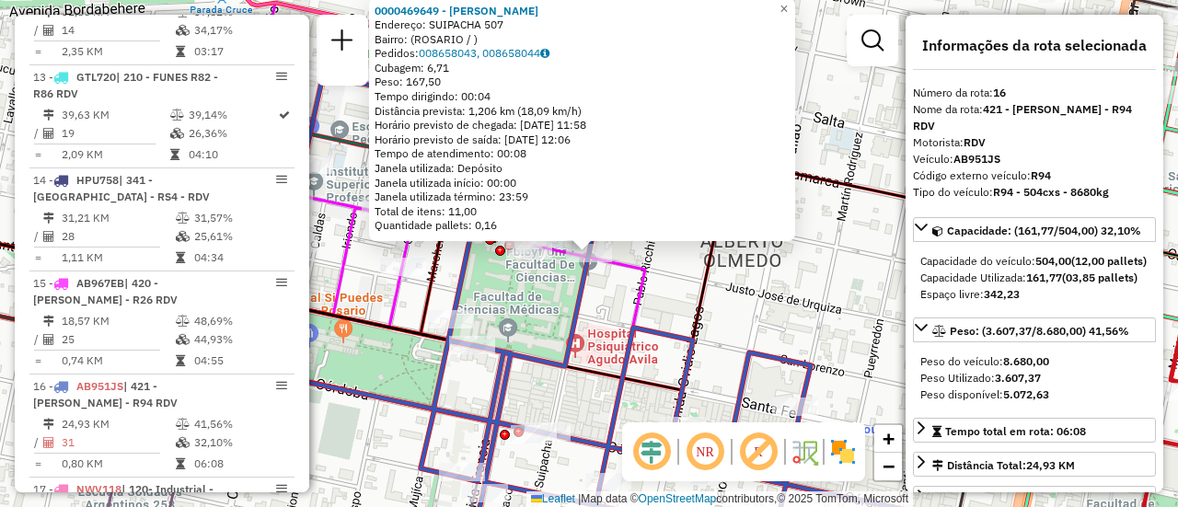
scroll to position [2417, 0]
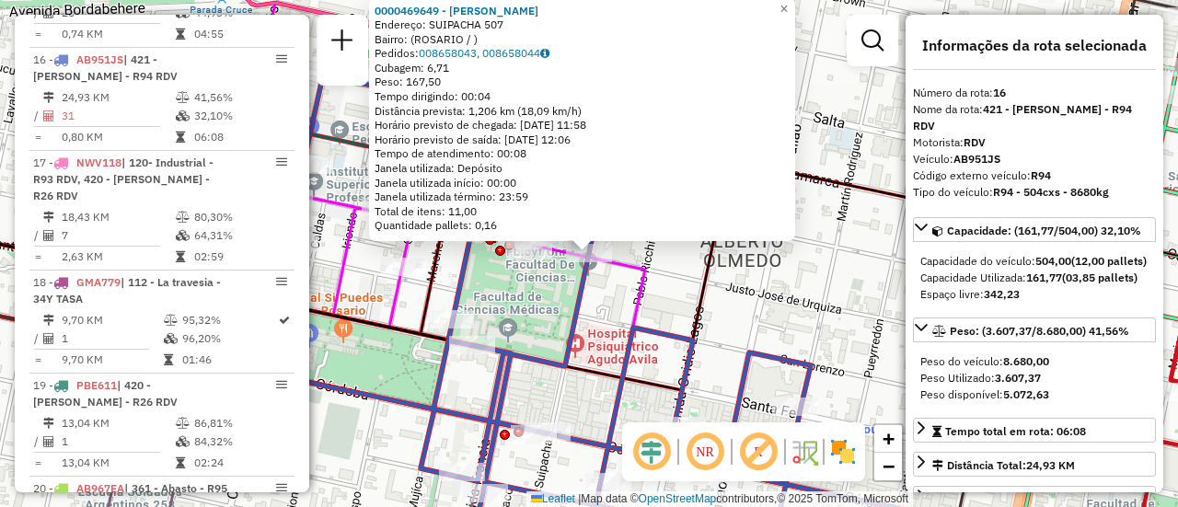
click at [693, 296] on icon at bounding box center [589, 275] width 1414 height 230
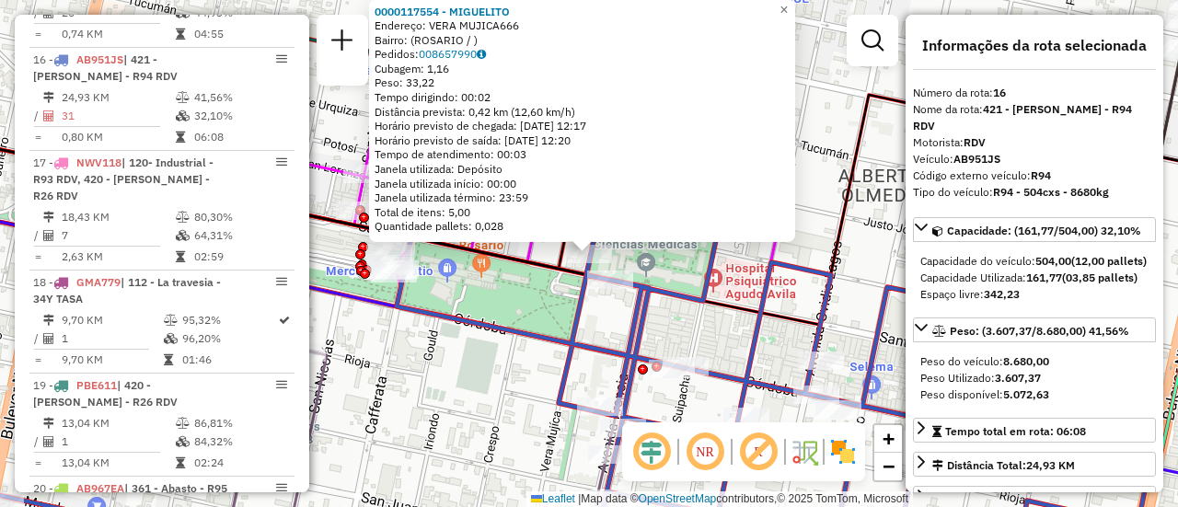
click at [531, 308] on div "0000117554 - MIGUELITO Endereço: VERA MUJICA666 Bairro: (ROSARIO / ) Pedidos: 0…" at bounding box center [589, 253] width 1178 height 507
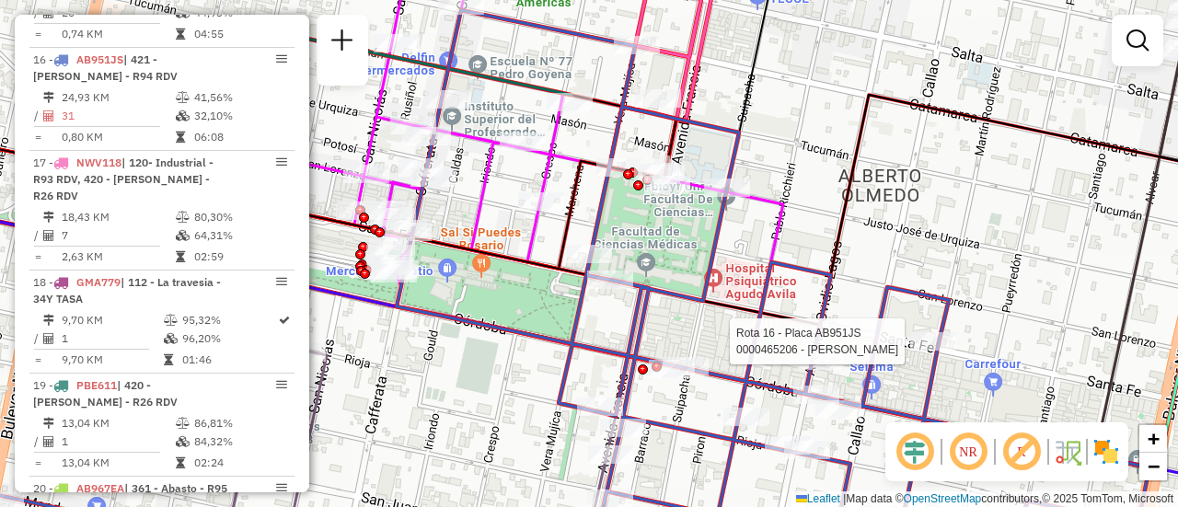
select select "**********"
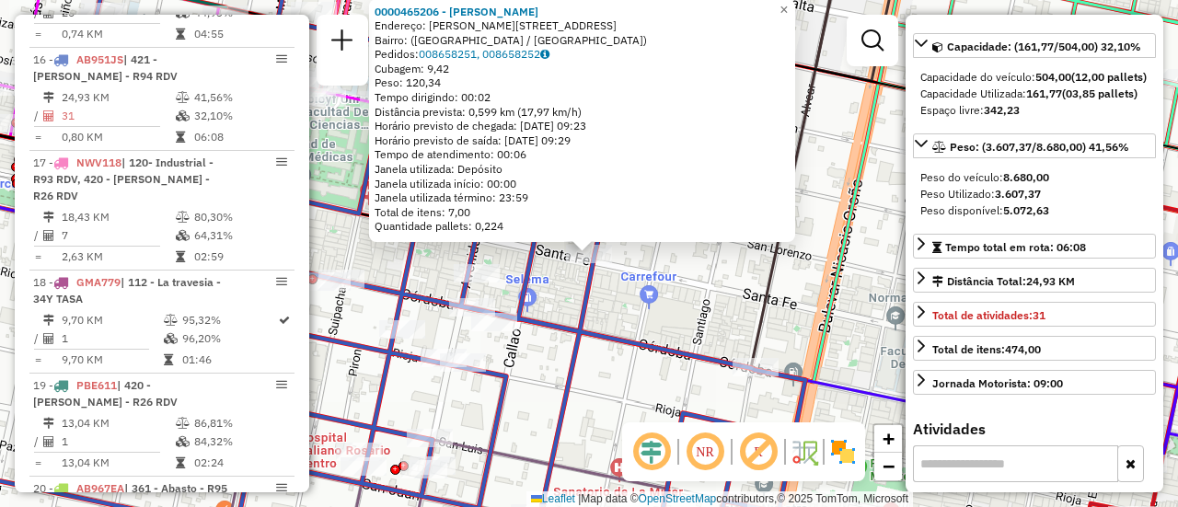
scroll to position [92, 0]
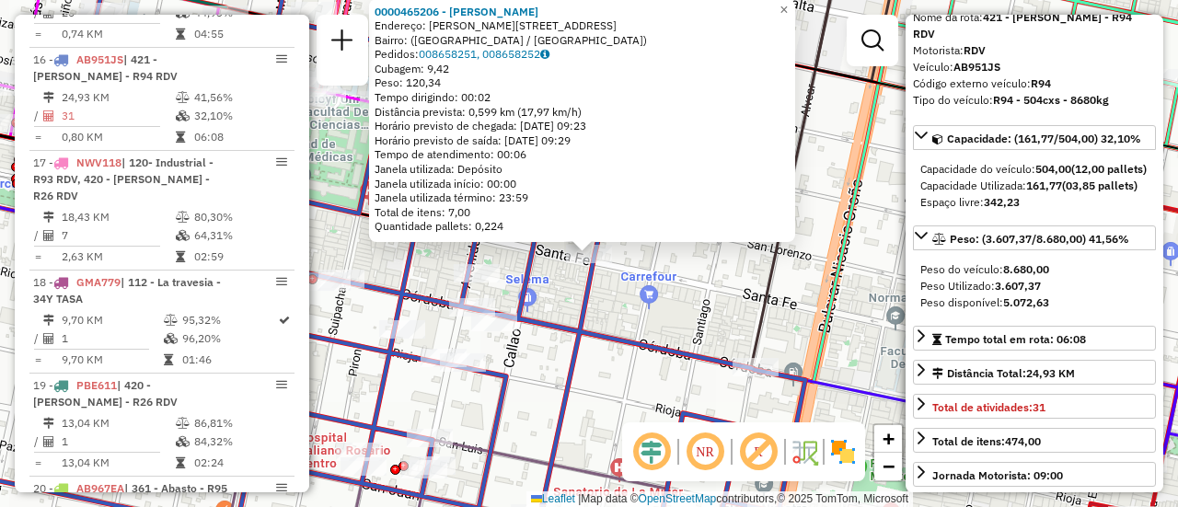
click at [665, 312] on div "0000465206 - MARTINEZ EZEQUIEL Endereço: Calle Martín Rodríguez, 676 Bairro: (R…" at bounding box center [589, 253] width 1178 height 507
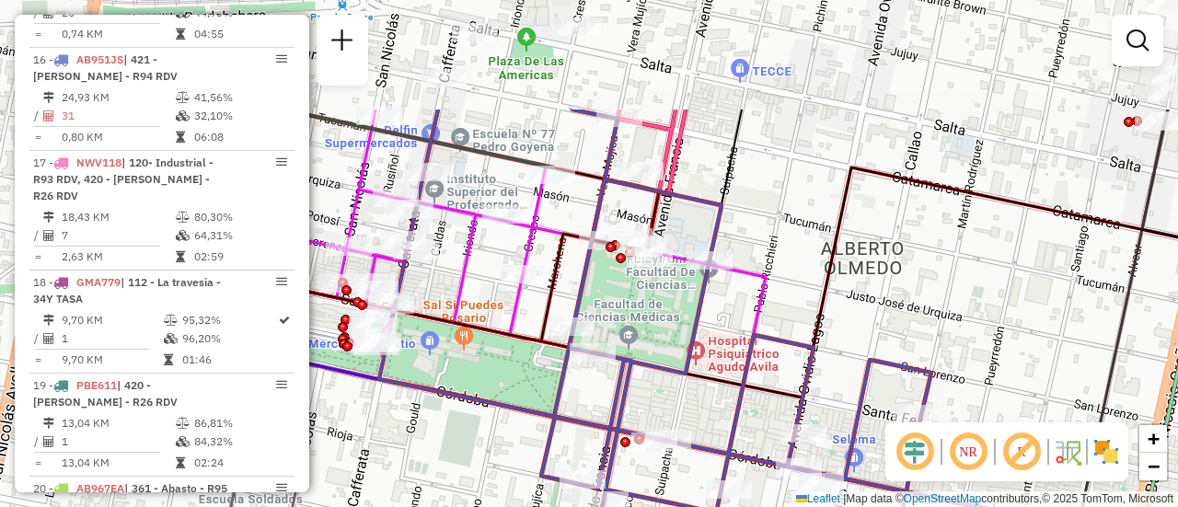
drag, startPoint x: 394, startPoint y: 229, endPoint x: 721, endPoint y: 389, distance: 363.8
click at [721, 389] on icon at bounding box center [916, 282] width 1414 height 230
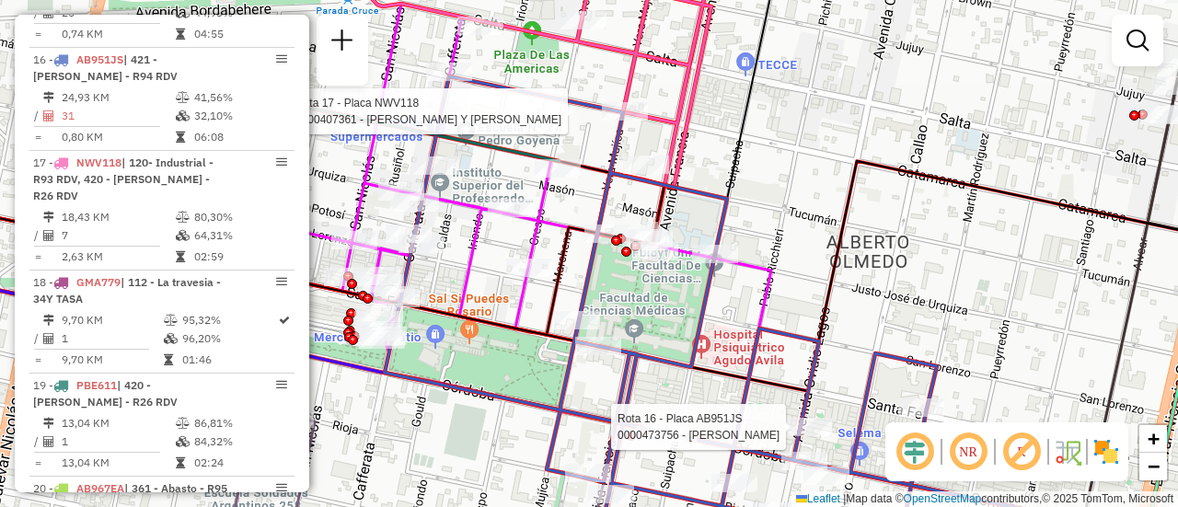
select select "**********"
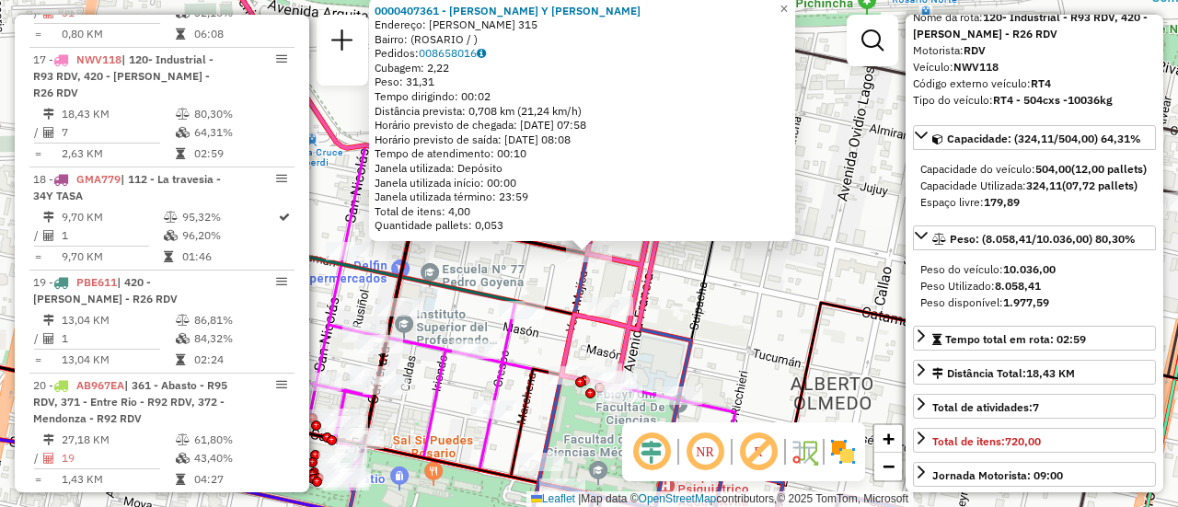
scroll to position [184, 0]
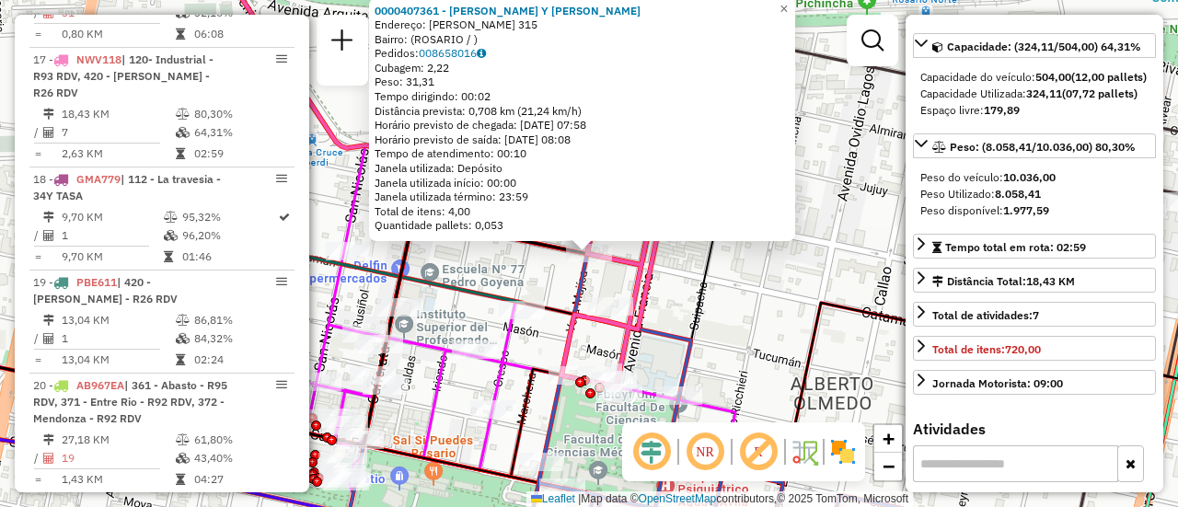
click at [686, 293] on div "0000407361 - FABIAN LEONARDO CATALA Y MAURO CATALA Endereço: VERA MUJICA 315 Ba…" at bounding box center [589, 253] width 1178 height 507
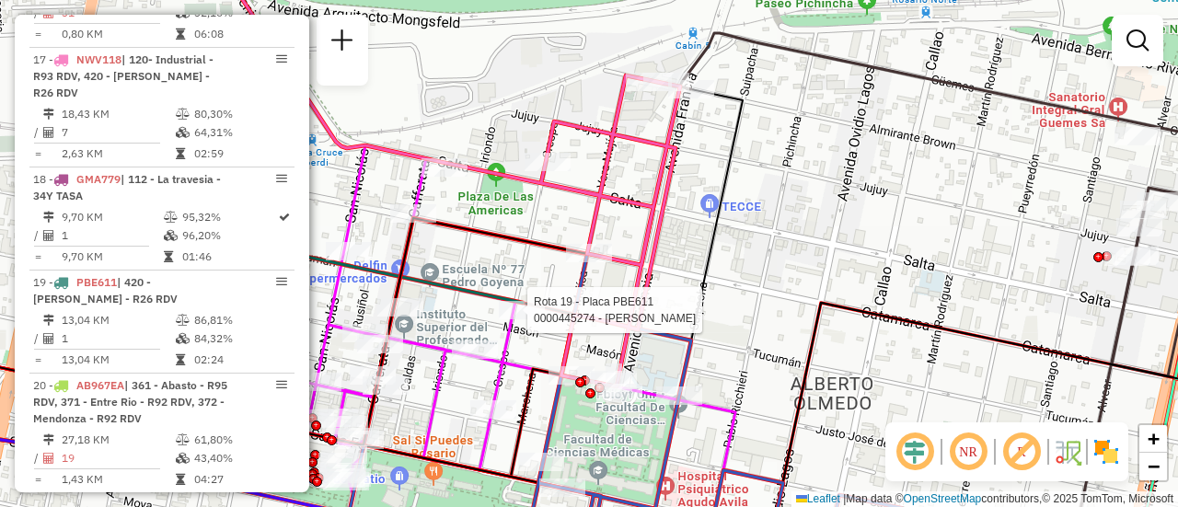
select select "**********"
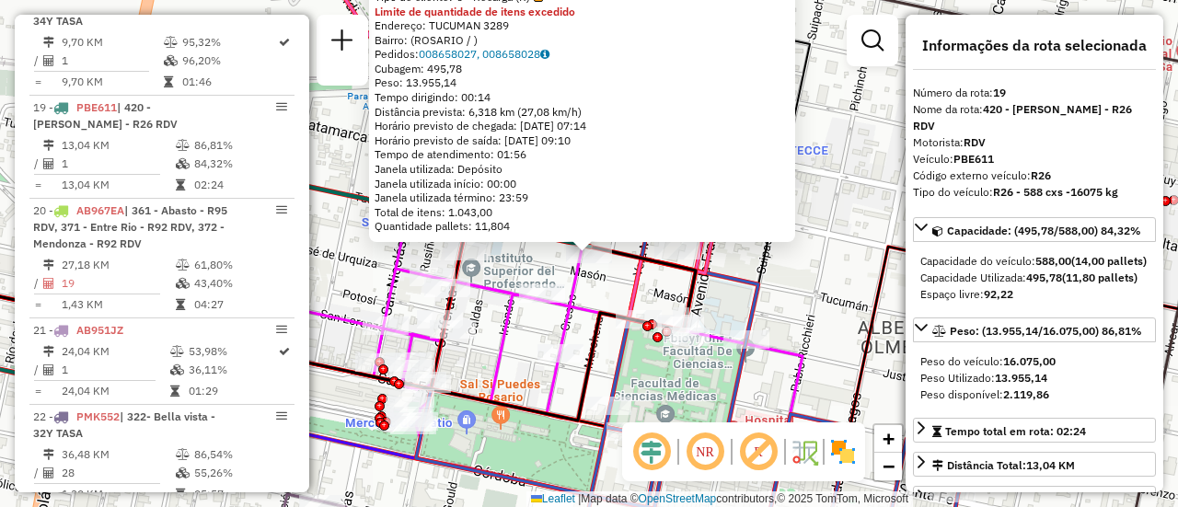
scroll to position [2726, 0]
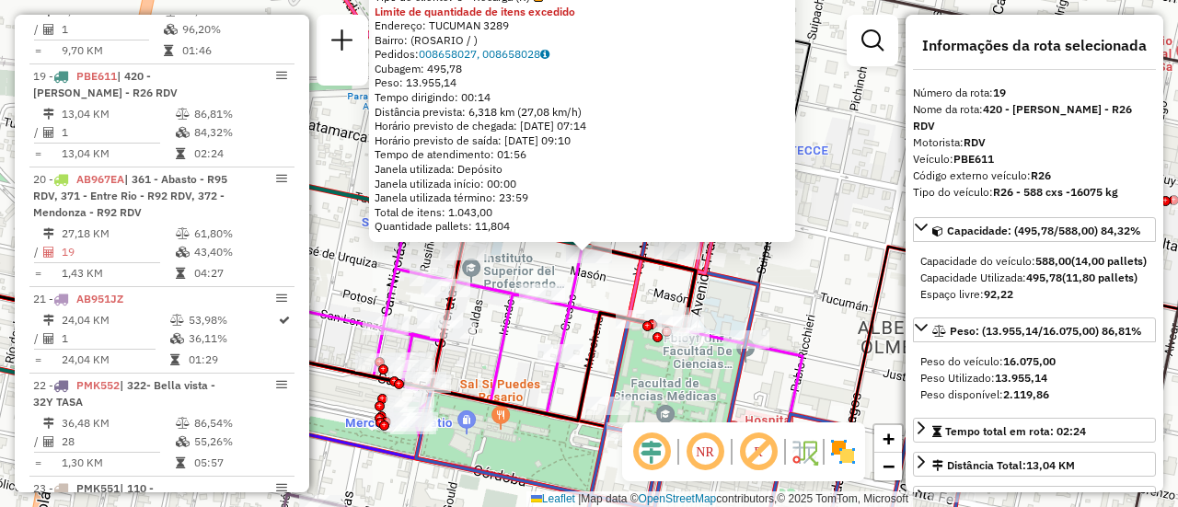
click at [604, 283] on div "0000445274 - RUIZ FRANCO NICOLAS Tipo de cliente: 6 - Recarga (R) Limite de qua…" at bounding box center [589, 253] width 1178 height 507
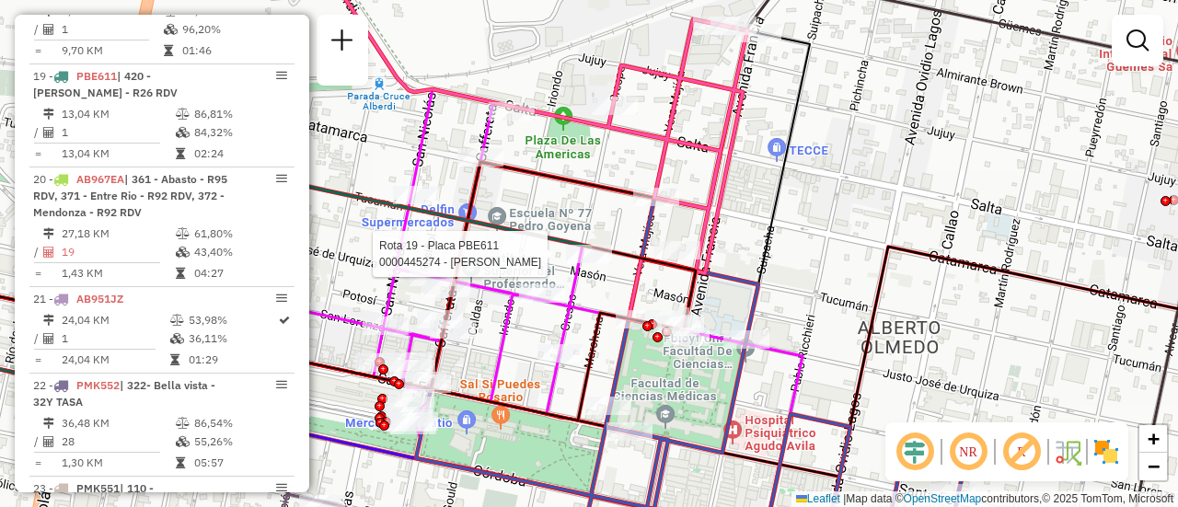
select select "**********"
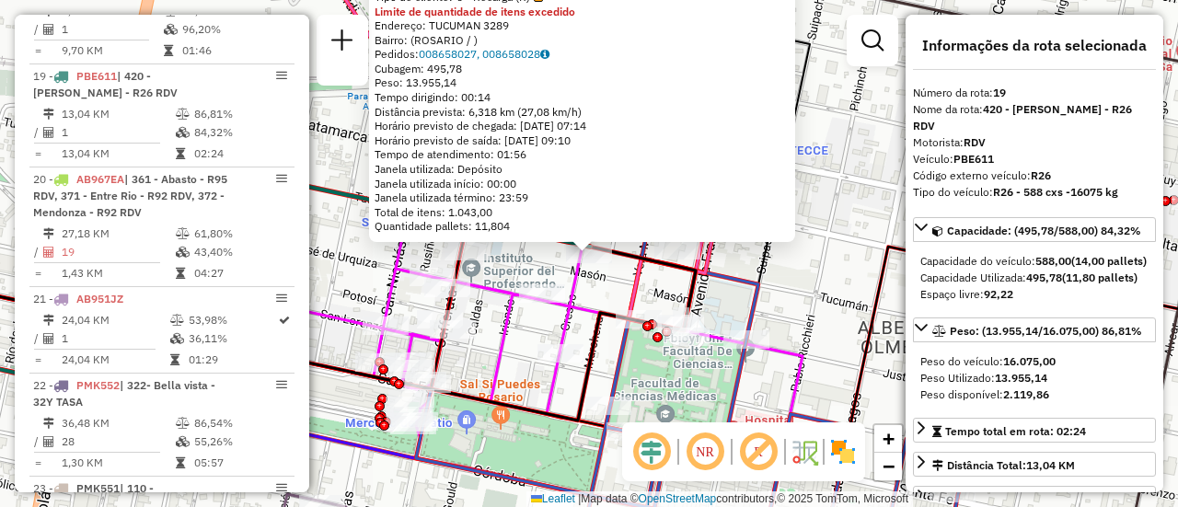
click at [830, 280] on div "0000445274 - RUIZ FRANCO NICOLAS Tipo de cliente: 6 - Recarga (R) Limite de qua…" at bounding box center [589, 253] width 1178 height 507
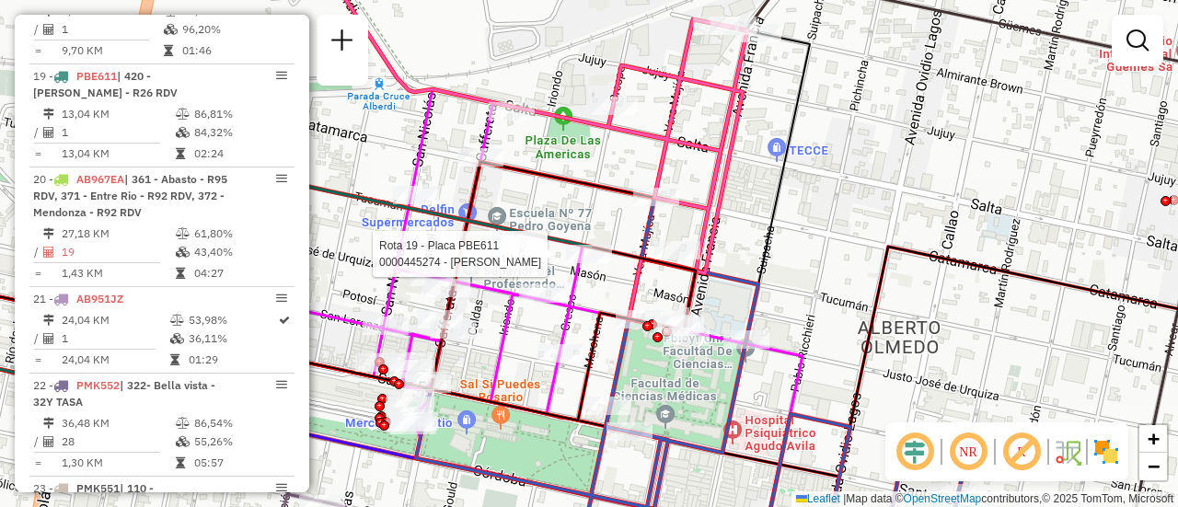
select select "**********"
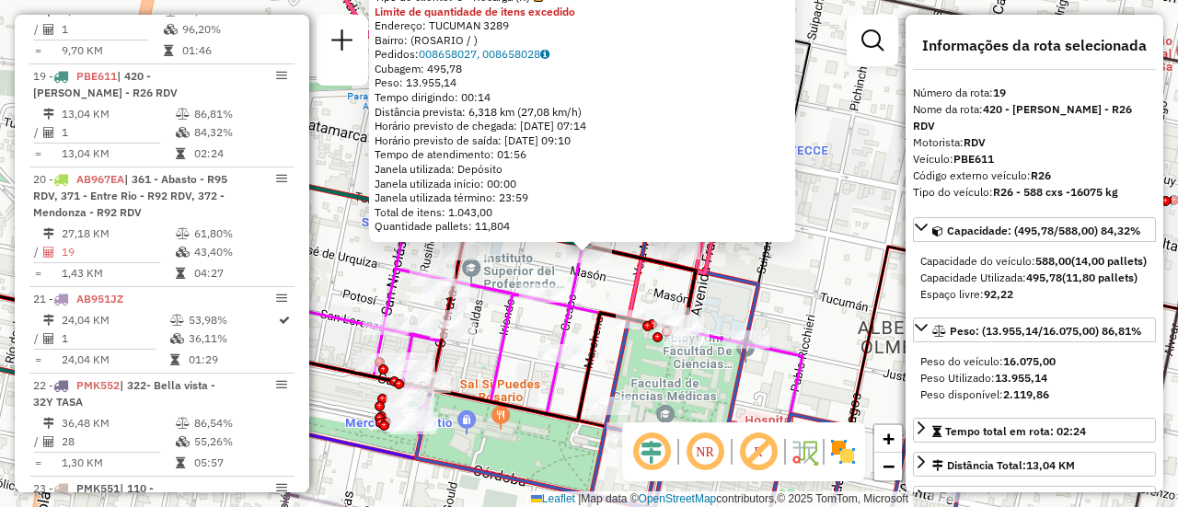
click at [817, 286] on div "0000445274 - RUIZ FRANCO NICOLAS Tipo de cliente: 6 - Recarga (R) Limite de qua…" at bounding box center [589, 253] width 1178 height 507
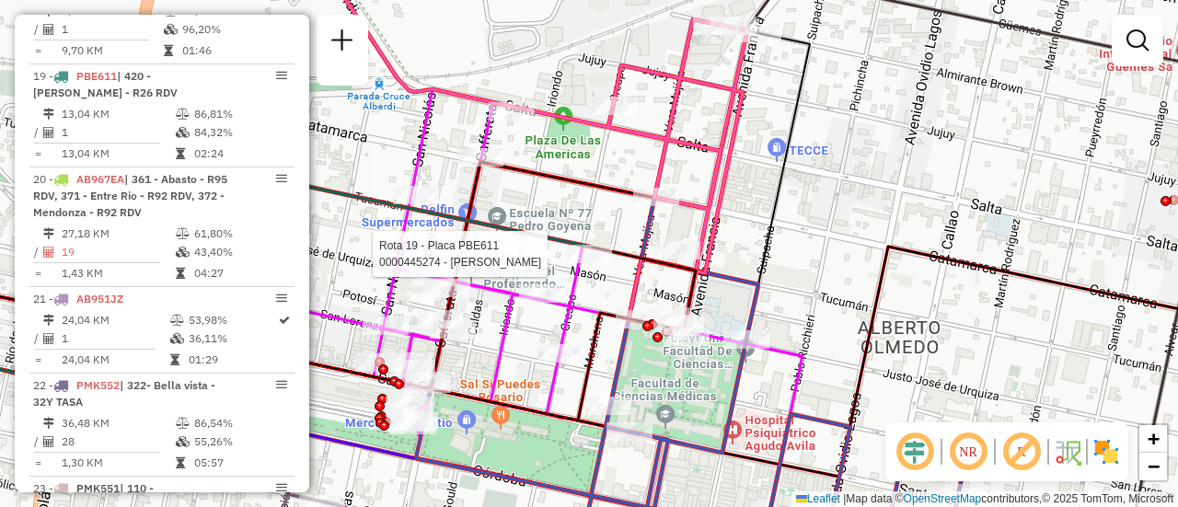
select select "**********"
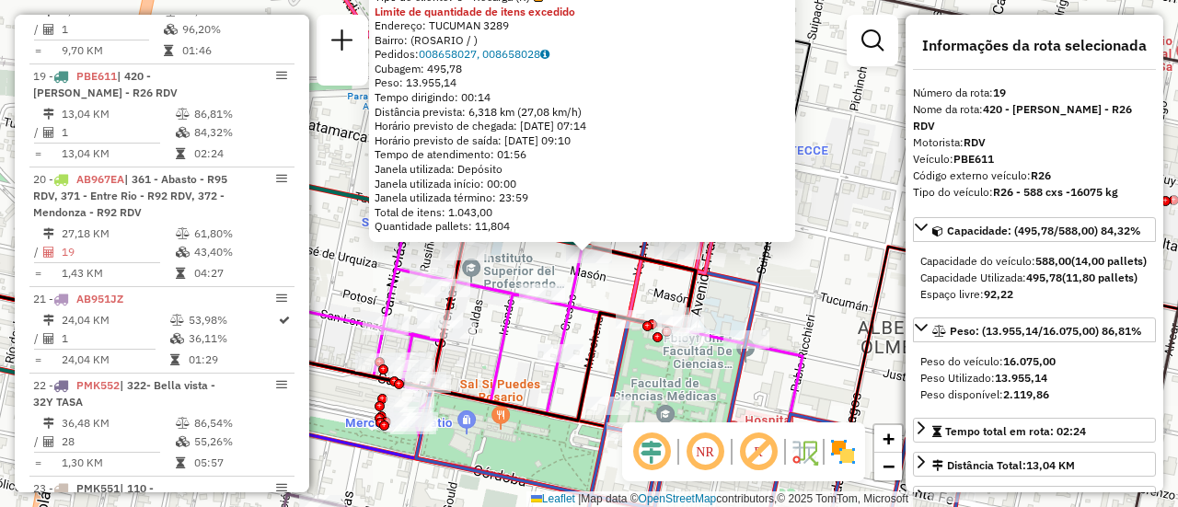
click at [847, 263] on div "0000445274 - RUIZ FRANCO NICOLAS Tipo de cliente: 6 - Recarga (R) Limite de qua…" at bounding box center [589, 253] width 1178 height 507
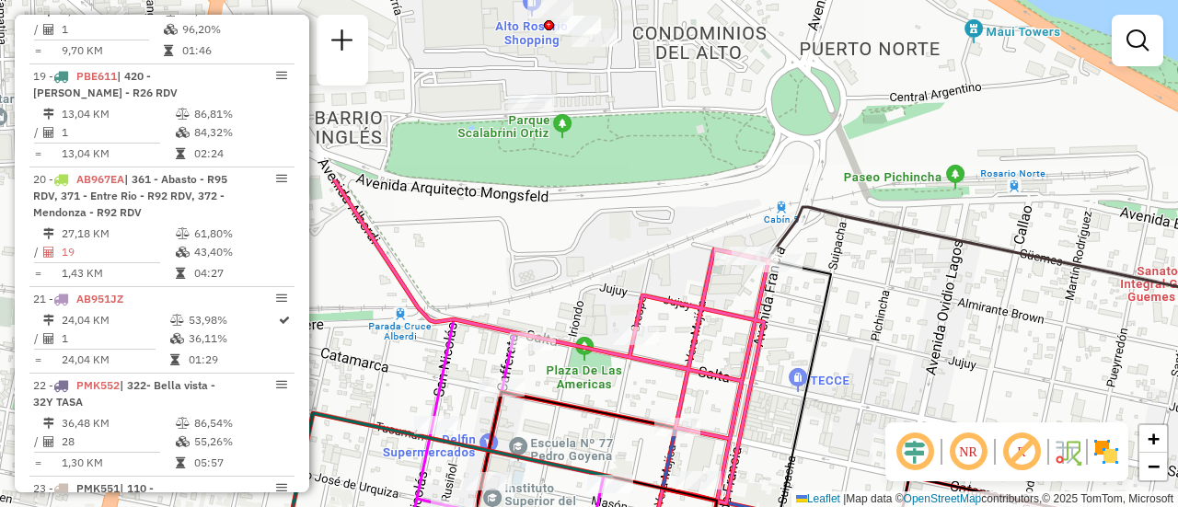
drag, startPoint x: 809, startPoint y: 185, endPoint x: 830, endPoint y: 415, distance: 231.1
click at [830, 415] on div "Janela de atendimento Grade de atendimento Capacidade Transportadoras Veículos …" at bounding box center [589, 253] width 1178 height 507
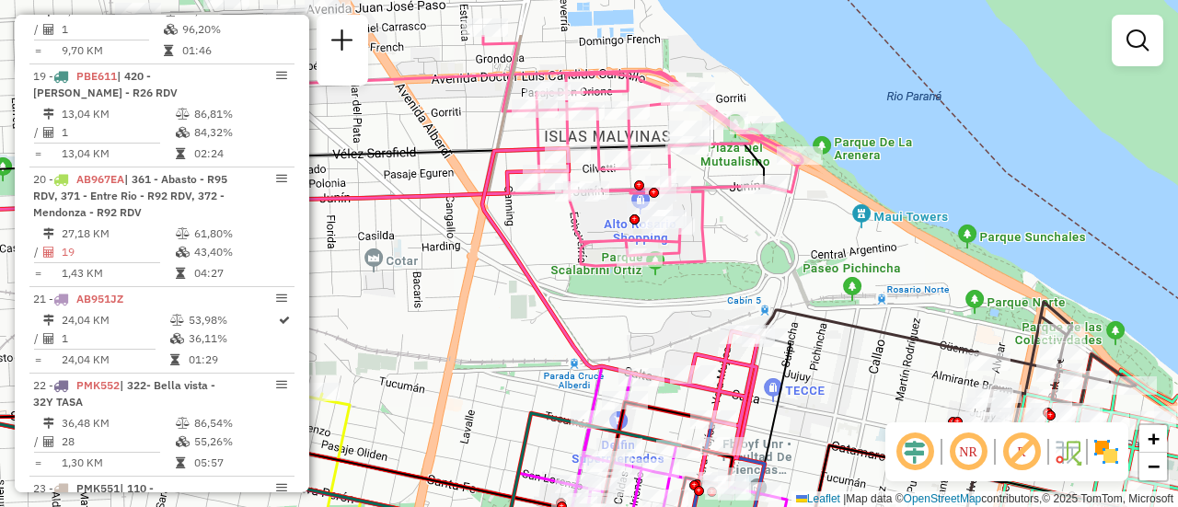
drag, startPoint x: 763, startPoint y: 207, endPoint x: 842, endPoint y: 308, distance: 128.5
click at [839, 313] on div "Janela de atendimento Grade de atendimento Capacidade Transportadoras Veículos …" at bounding box center [589, 253] width 1178 height 507
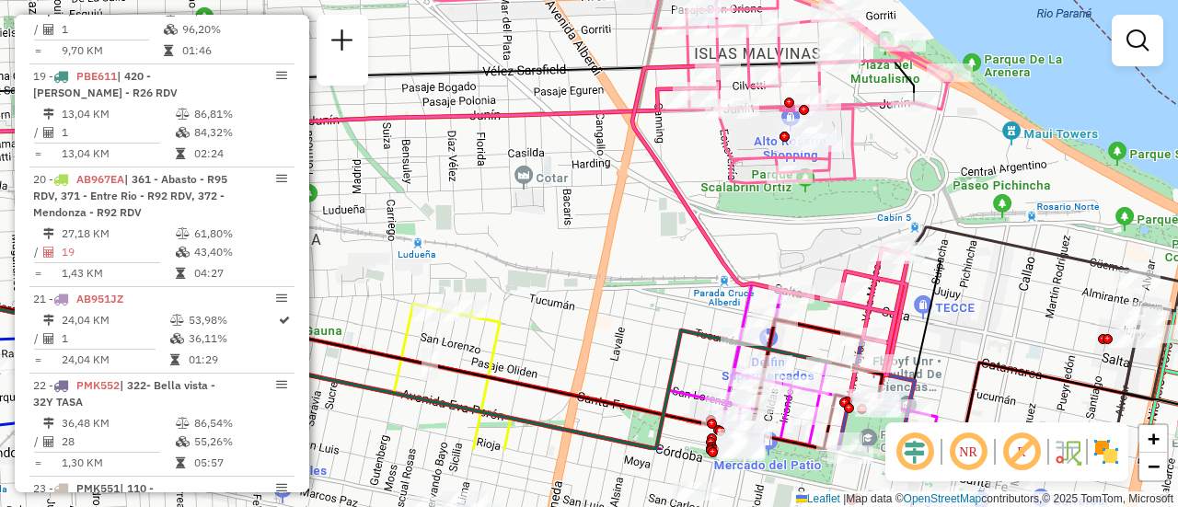
drag, startPoint x: 996, startPoint y: 339, endPoint x: 902, endPoint y: 114, distance: 243.4
click at [906, 122] on div "Janela de atendimento Grade de atendimento Capacidade Transportadoras Veículos …" at bounding box center [589, 253] width 1178 height 507
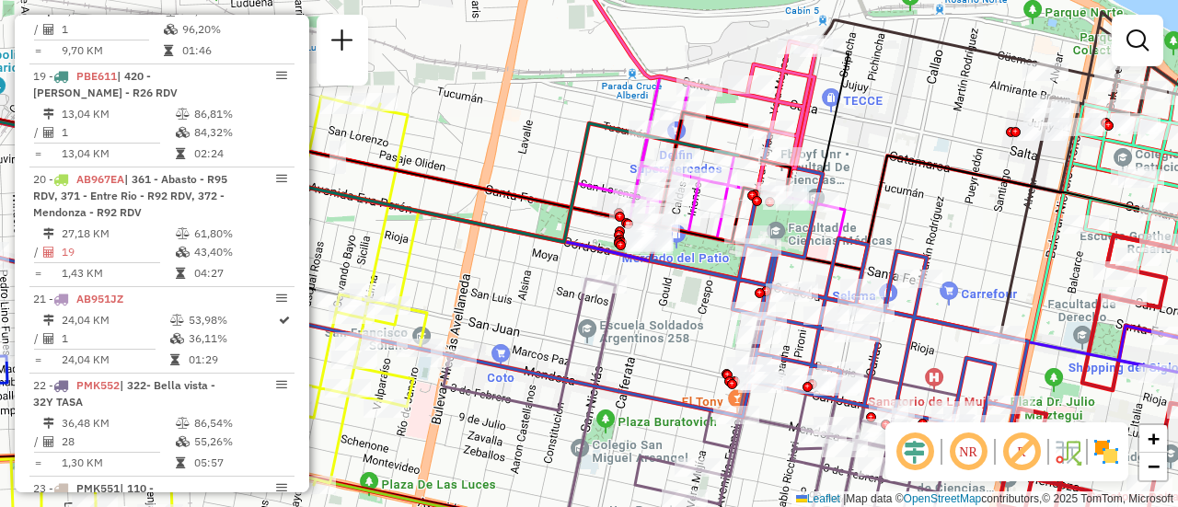
drag, startPoint x: 975, startPoint y: 209, endPoint x: 828, endPoint y: 66, distance: 204.4
click at [846, 91] on icon at bounding box center [575, 180] width 1414 height 179
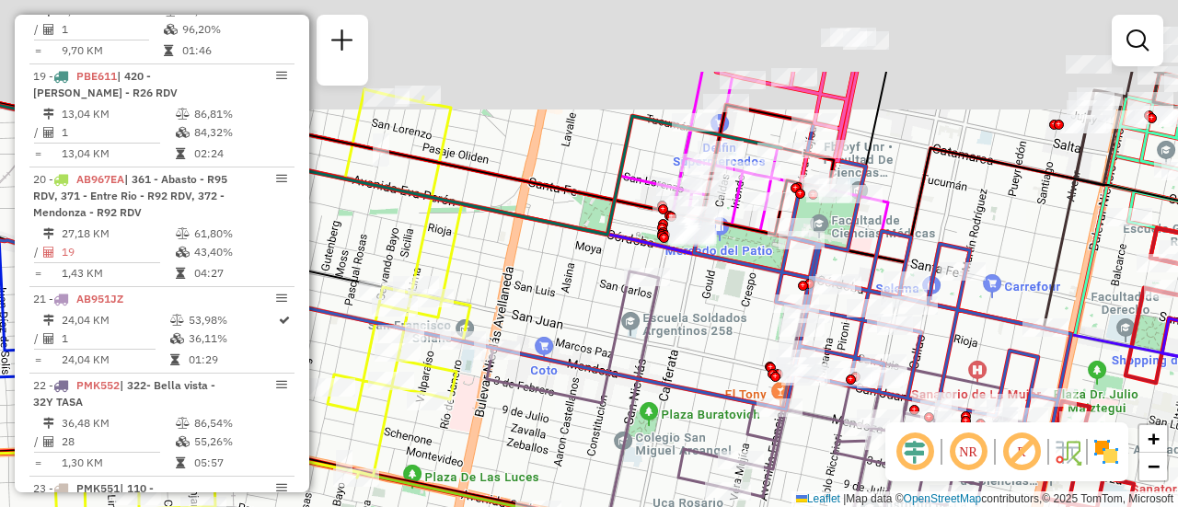
drag, startPoint x: 904, startPoint y: 86, endPoint x: 930, endPoint y: 217, distance: 134.1
click at [930, 216] on icon at bounding box center [613, 172] width 1414 height 179
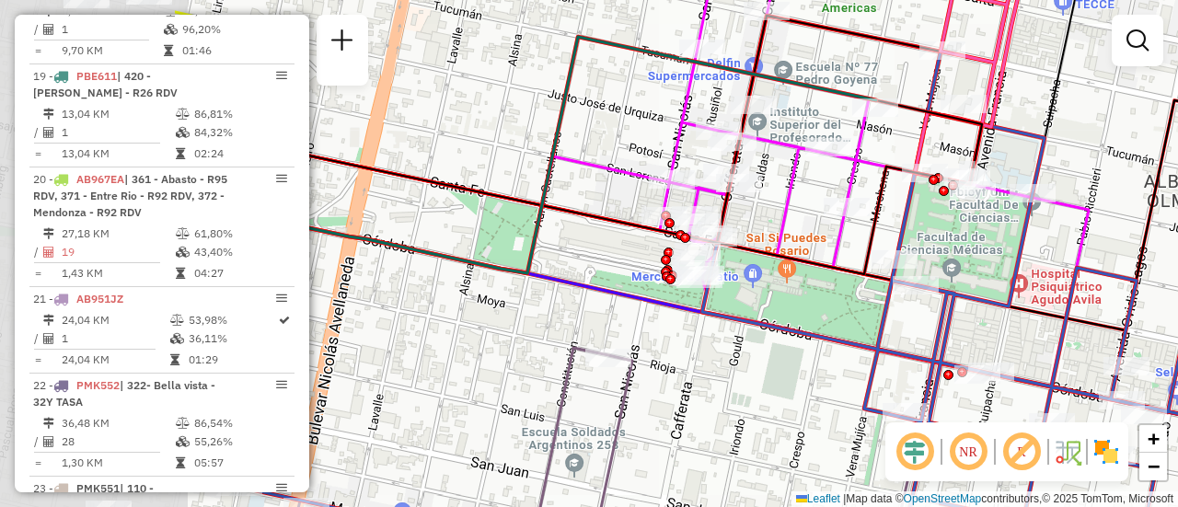
drag, startPoint x: 808, startPoint y: 139, endPoint x: 1101, endPoint y: 155, distance: 293.1
click at [1101, 155] on div "Janela de atendimento Grade de atendimento Capacidade Transportadoras Veículos …" at bounding box center [589, 253] width 1178 height 507
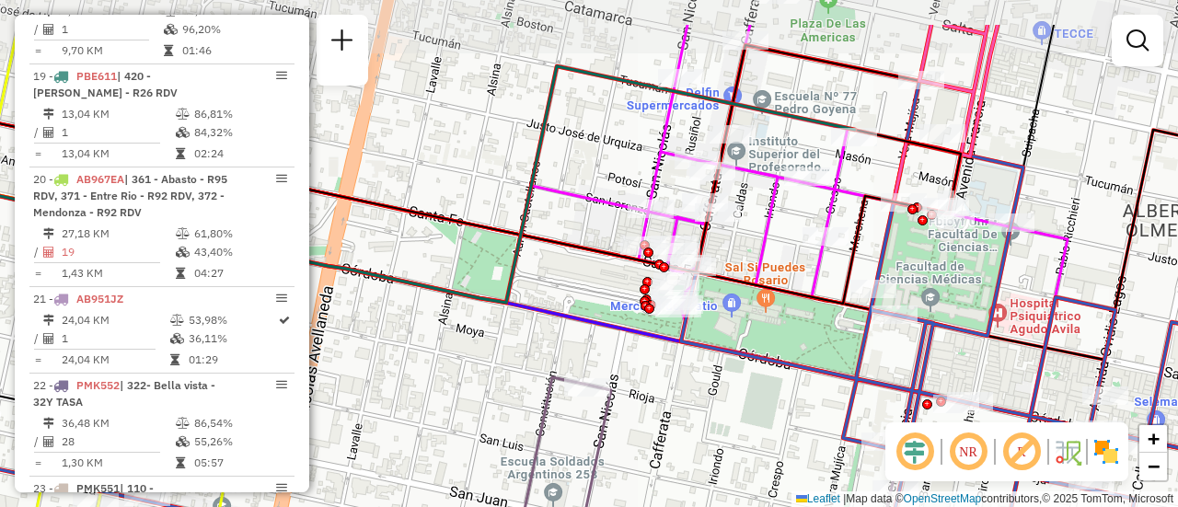
drag, startPoint x: 841, startPoint y: 57, endPoint x: 824, endPoint y: 121, distance: 66.8
click at [824, 121] on div "Janela de atendimento Grade de atendimento Capacidade Transportadoras Veículos …" at bounding box center [589, 253] width 1178 height 507
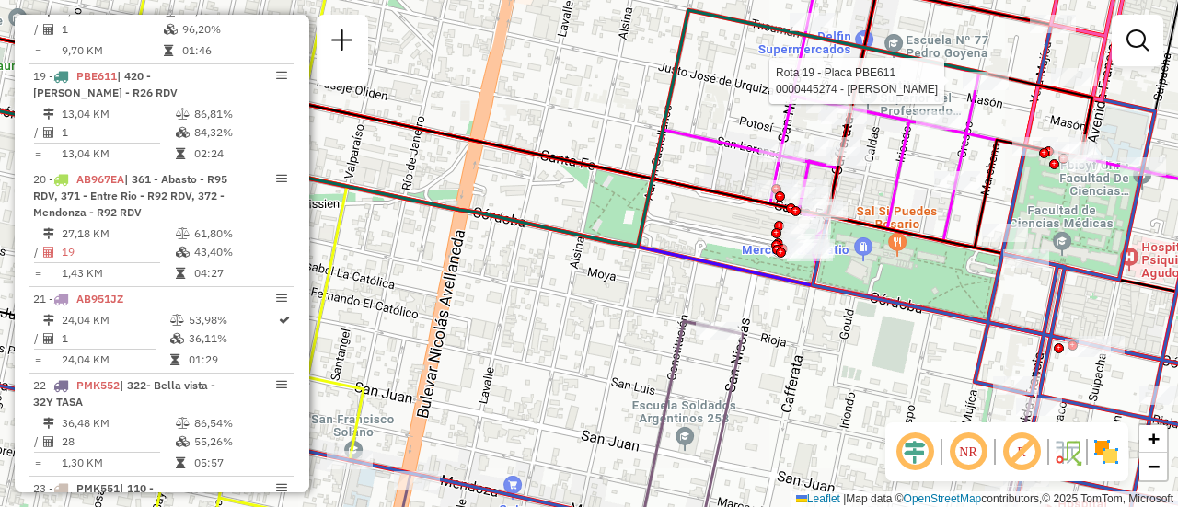
select select "**********"
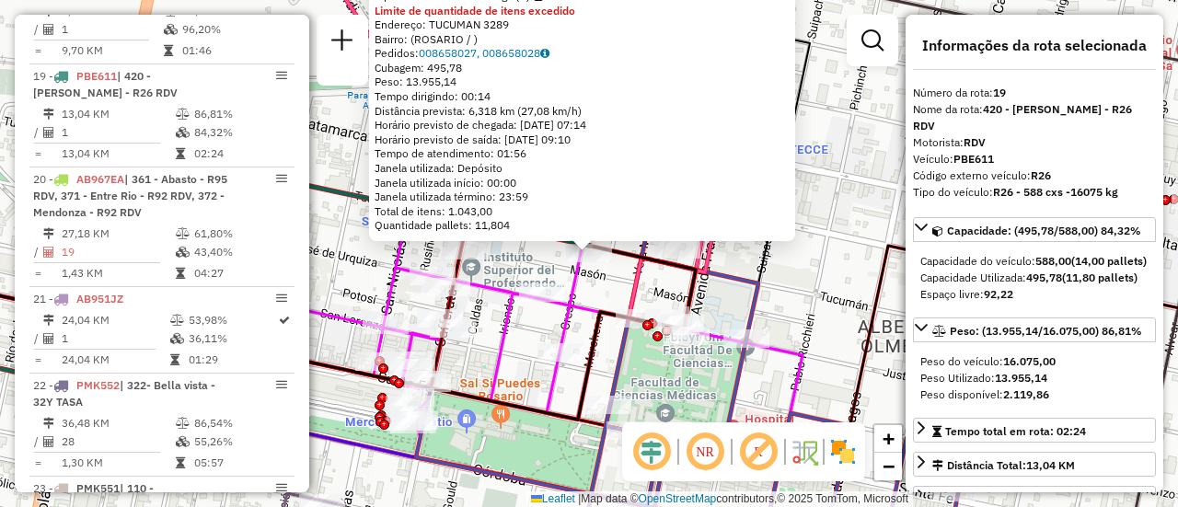
click at [805, 286] on div "0000445274 - RUIZ FRANCO NICOLAS Tipo de cliente: 6 - Recarga (R) Limite de qua…" at bounding box center [589, 253] width 1178 height 507
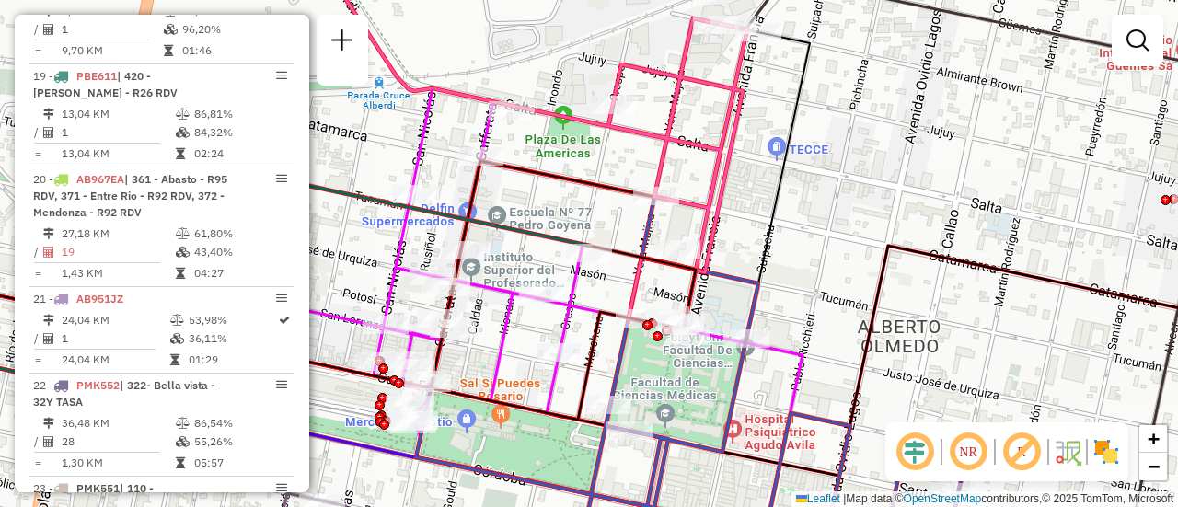
click at [798, 249] on div "Janela de atendimento Grade de atendimento Capacidade Transportadoras Veículos …" at bounding box center [589, 253] width 1178 height 507
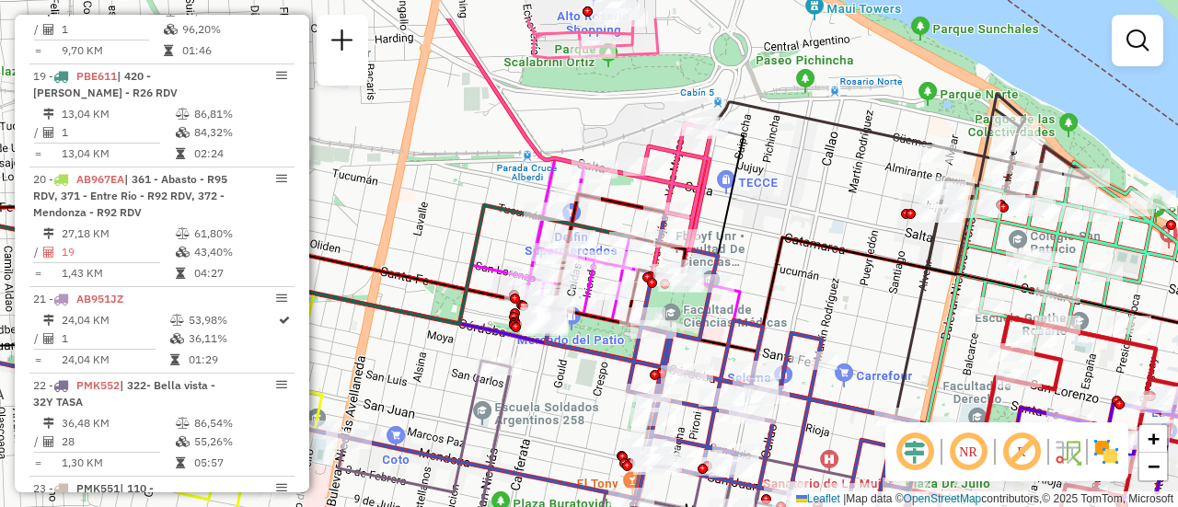
drag, startPoint x: 822, startPoint y: 129, endPoint x: 768, endPoint y: 240, distance: 123.9
click at [765, 240] on div "Janela de atendimento Grade de atendimento Capacidade Transportadoras Veículos …" at bounding box center [589, 253] width 1178 height 507
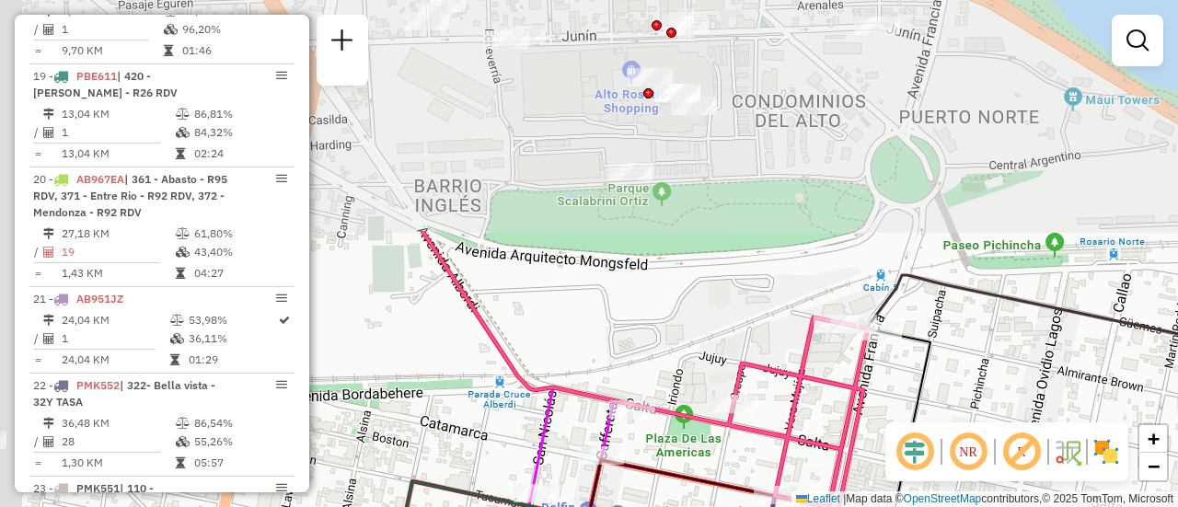
drag, startPoint x: 565, startPoint y: 44, endPoint x: 902, endPoint y: 436, distance: 516.9
click at [899, 453] on hb-router-mapa "Informações da Sessão 1276804 - 17/09/2025 Criação: 16/09/2025 16:24 Depósito: …" at bounding box center [589, 253] width 1178 height 507
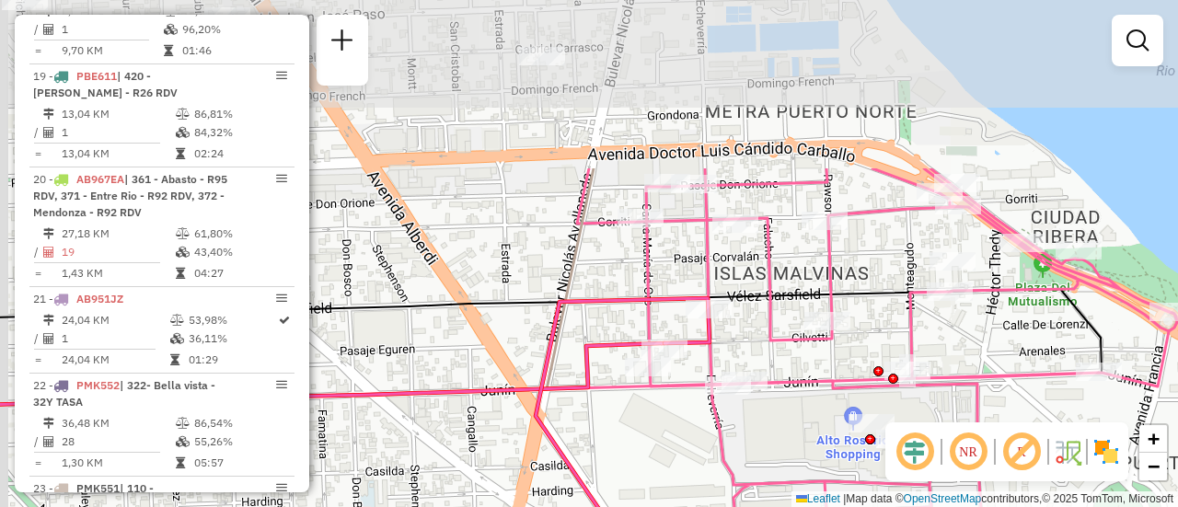
drag, startPoint x: 648, startPoint y: 278, endPoint x: 727, endPoint y: 491, distance: 226.8
click at [724, 498] on icon at bounding box center [667, 350] width 1022 height 364
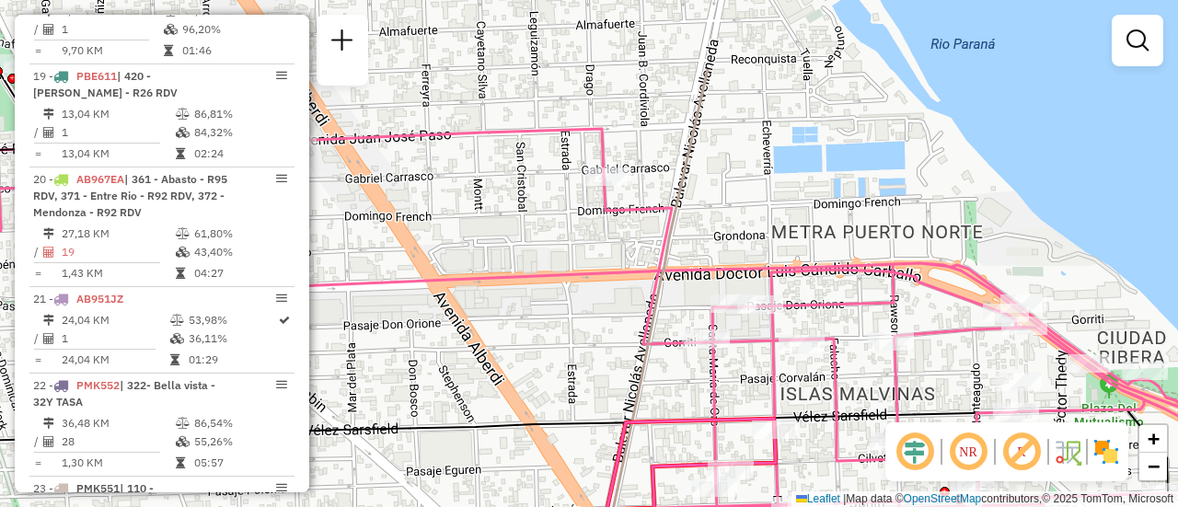
drag, startPoint x: 548, startPoint y: 254, endPoint x: 606, endPoint y: 318, distance: 86.7
click at [606, 318] on div "Janela de atendimento Grade de atendimento Capacidade Transportadoras Veículos …" at bounding box center [589, 253] width 1178 height 507
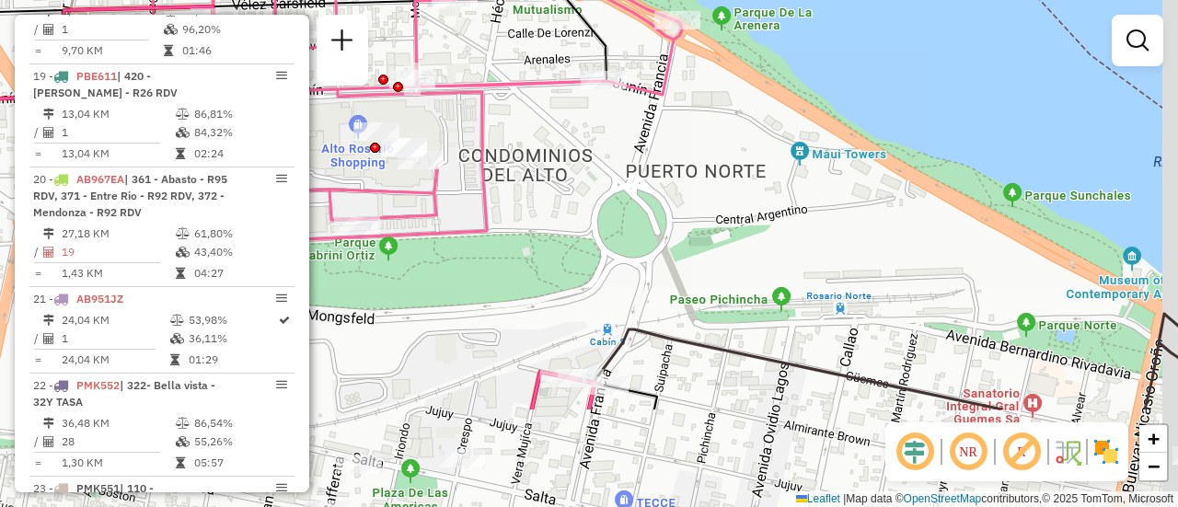
drag, startPoint x: 753, startPoint y: 310, endPoint x: 737, endPoint y: -16, distance: 326.2
click at [737, 0] on html "Aguarde... Pop-up bloqueado! Seu navegador bloqueou automáticamente a abertura …" at bounding box center [589, 253] width 1178 height 507
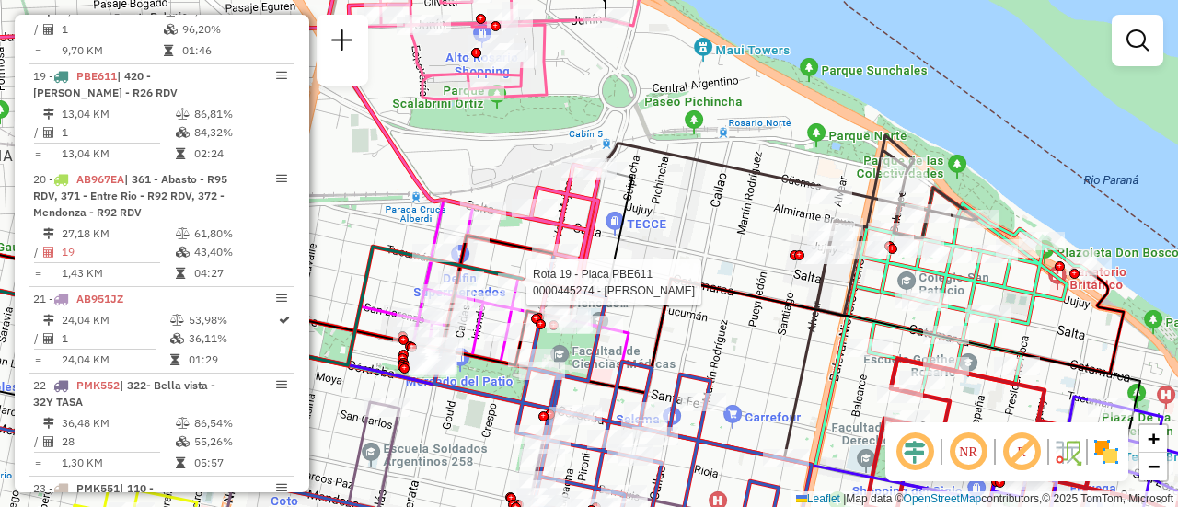
select select "**********"
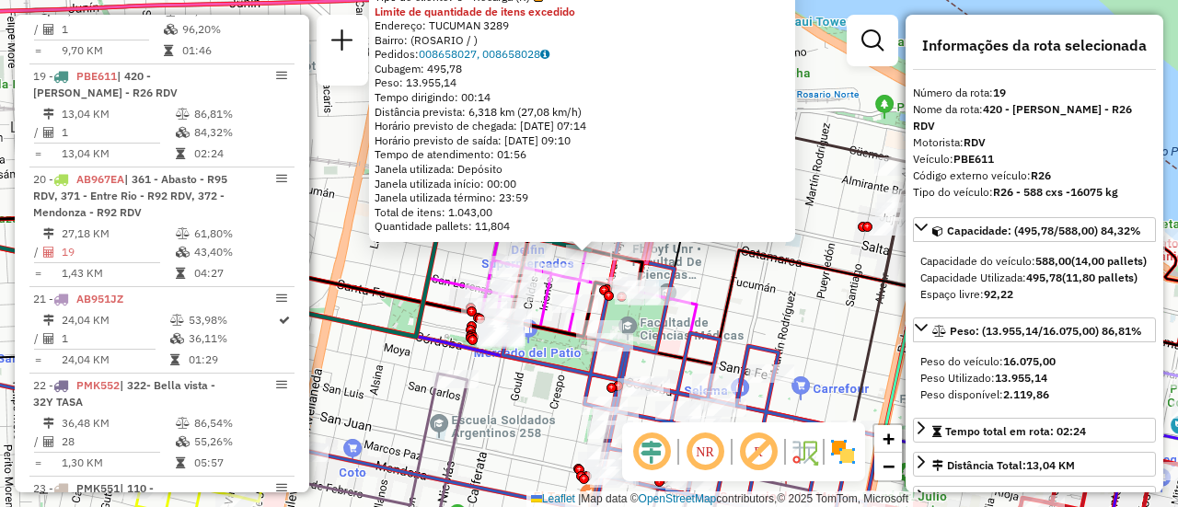
scroll to position [92, 0]
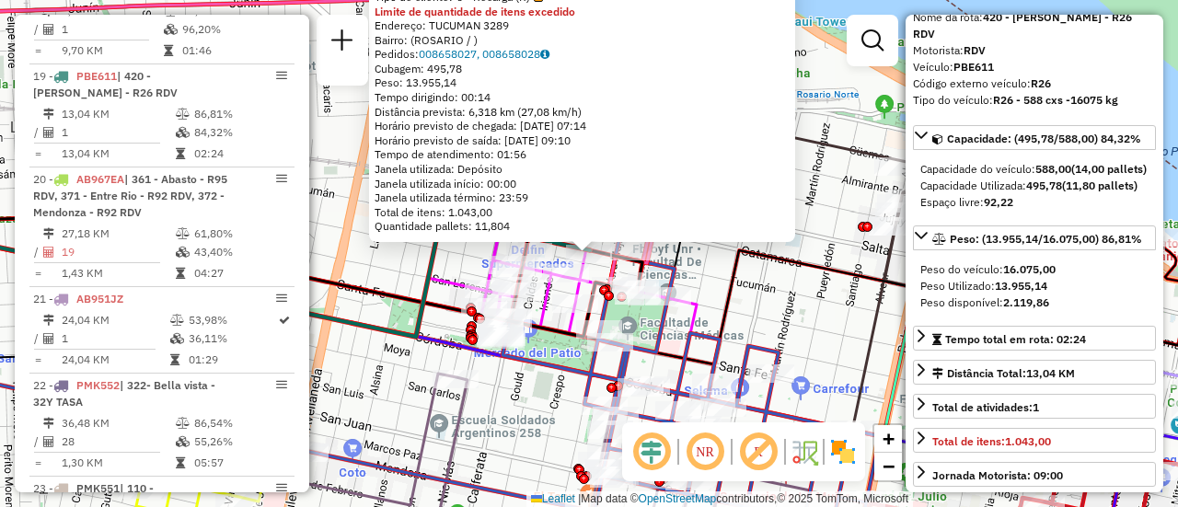
click at [775, 314] on div "0000445274 - RUIZ FRANCO NICOLAS Tipo de cliente: 6 - Recarga (R) Limite de qua…" at bounding box center [589, 253] width 1178 height 507
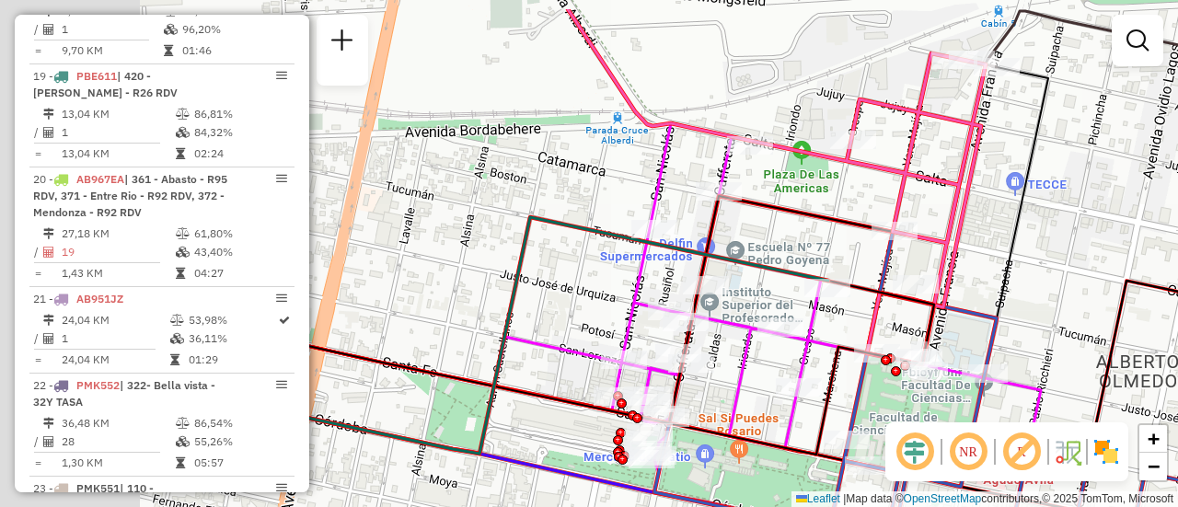
drag, startPoint x: 722, startPoint y: 190, endPoint x: 1065, endPoint y: 204, distance: 342.7
click at [1059, 214] on div "Janela de atendimento Grade de atendimento Capacidade Transportadoras Veículos …" at bounding box center [589, 253] width 1178 height 507
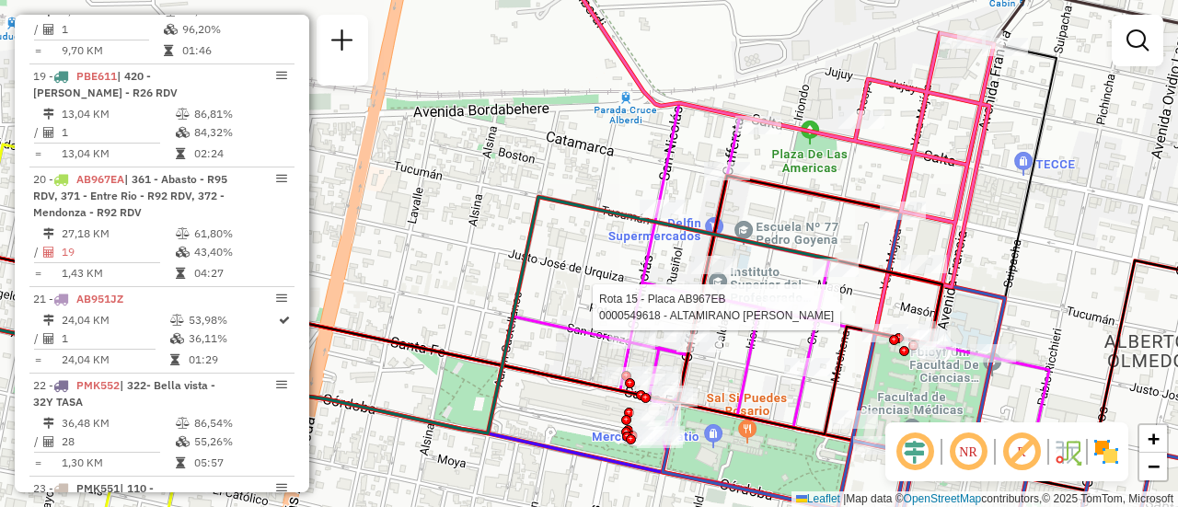
select select "**********"
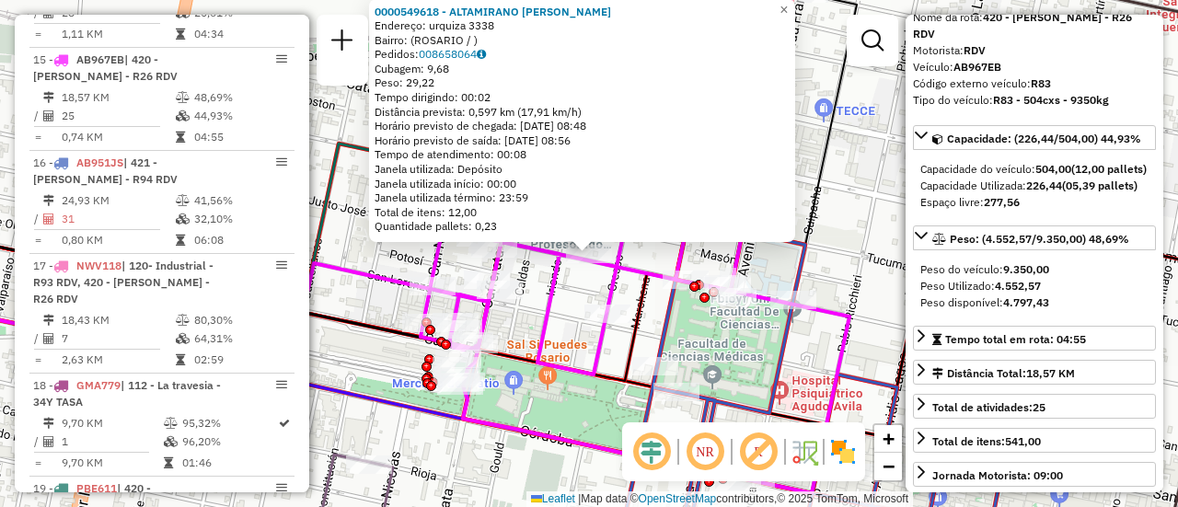
click at [542, 310] on icon at bounding box center [635, 272] width 429 height 444
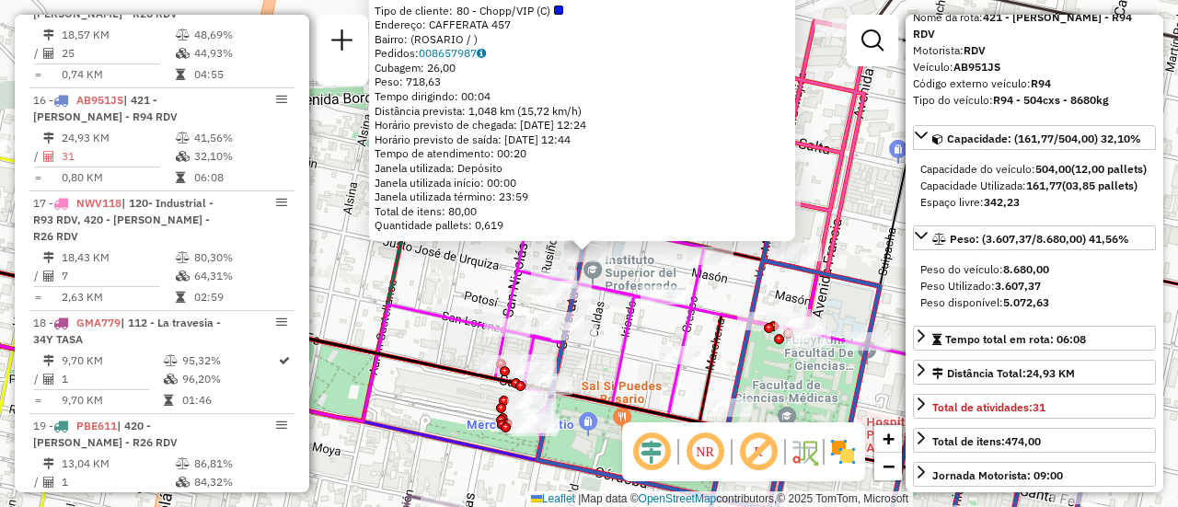
scroll to position [2417, 0]
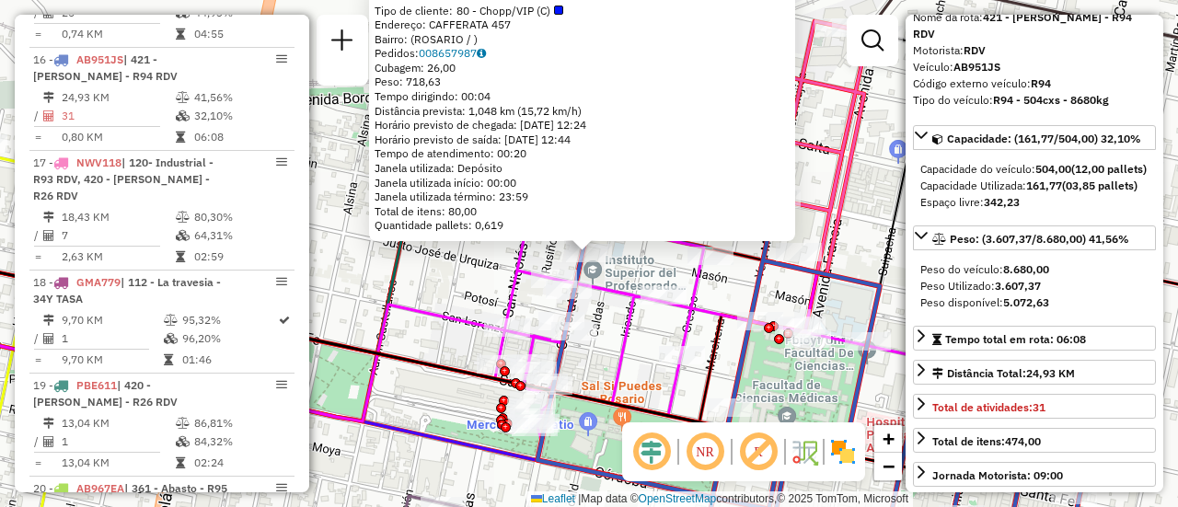
click at [445, 305] on div "0000838979 - REUNIONES SR Tipo de cliente: 80 - Chopp/VIP (C) Endereço: CAFFERA…" at bounding box center [589, 253] width 1178 height 507
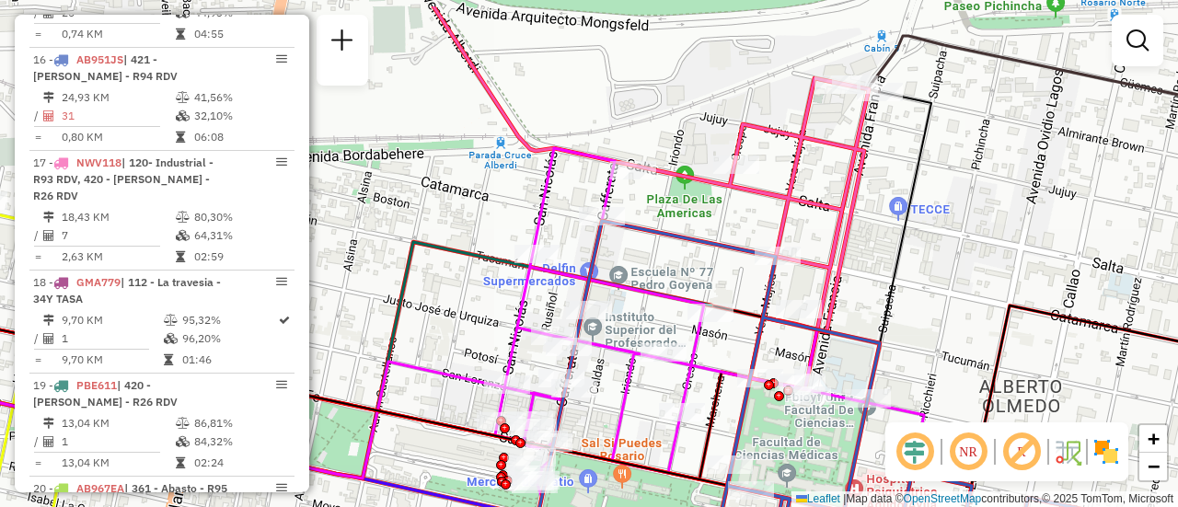
drag, startPoint x: 824, startPoint y: 130, endPoint x: 824, endPoint y: 187, distance: 57.1
click at [824, 187] on div "Janela de atendimento Grade de atendimento Capacidade Transportadoras Veículos …" at bounding box center [589, 253] width 1178 height 507
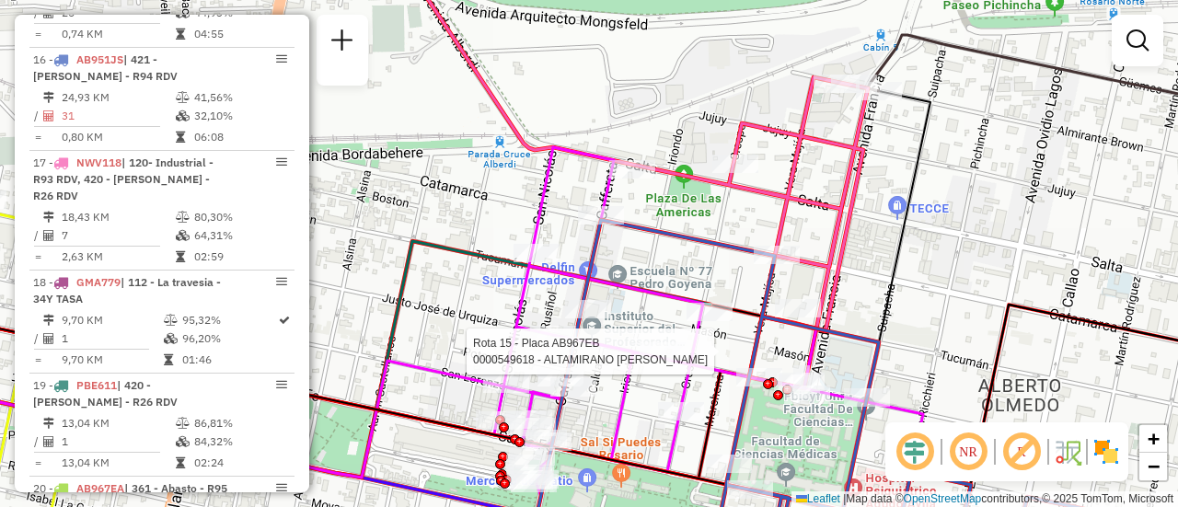
select select "**********"
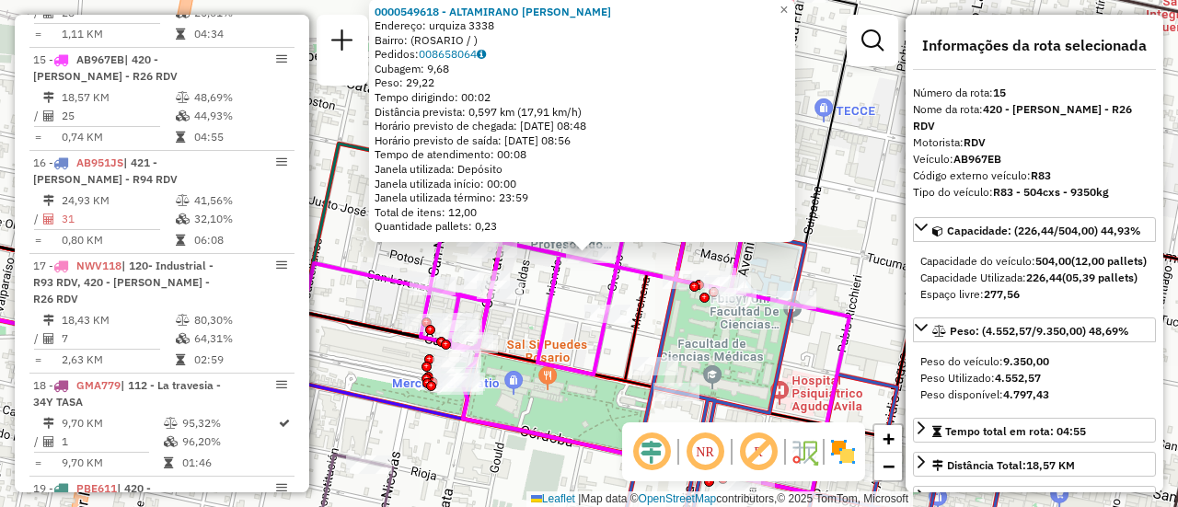
scroll to position [92, 0]
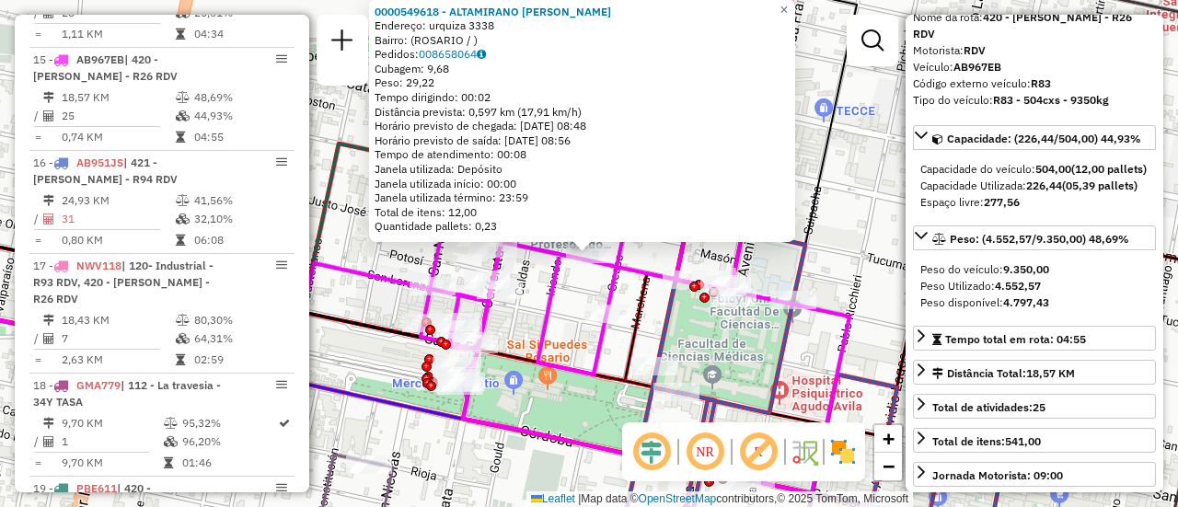
click at [581, 297] on div "0000549618 - ALTAMIRANO NADIA Endereço: urquiza 3338 Bairro: (ROSARIO / ) Pedid…" at bounding box center [589, 253] width 1178 height 507
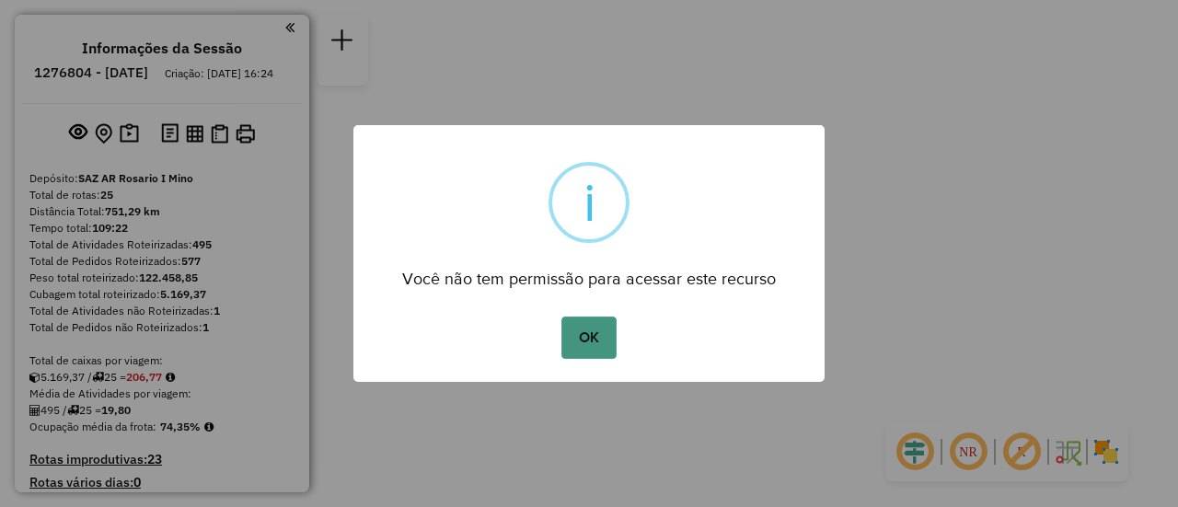
click at [600, 338] on button "OK" at bounding box center [588, 338] width 54 height 42
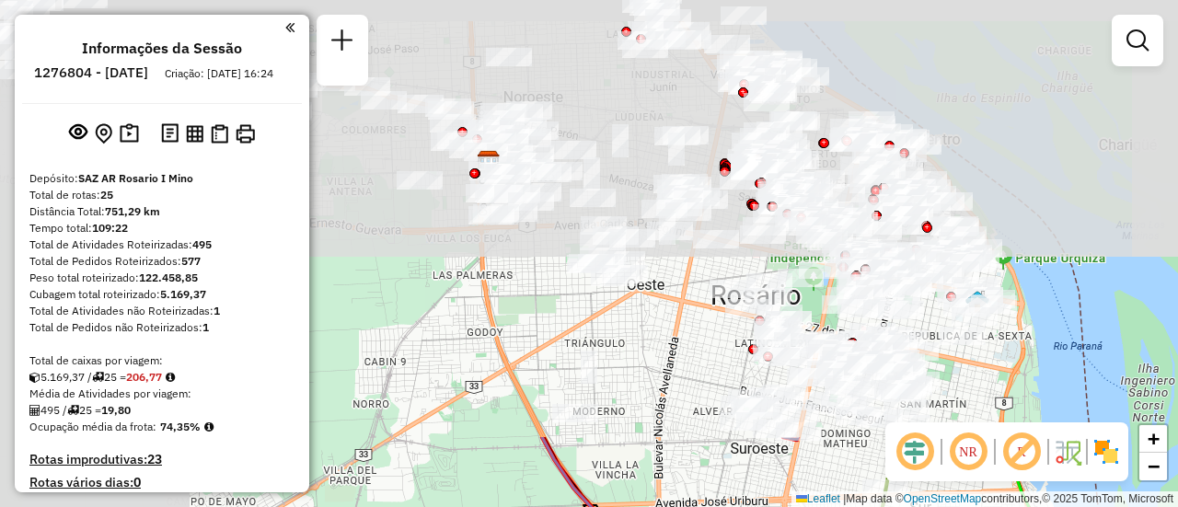
drag, startPoint x: 553, startPoint y: 63, endPoint x: 788, endPoint y: 550, distance: 541.3
click at [788, 506] on html "Aguarde... Pop-up bloqueado! Seu navegador bloqueou automáticamente a abertura …" at bounding box center [589, 253] width 1178 height 507
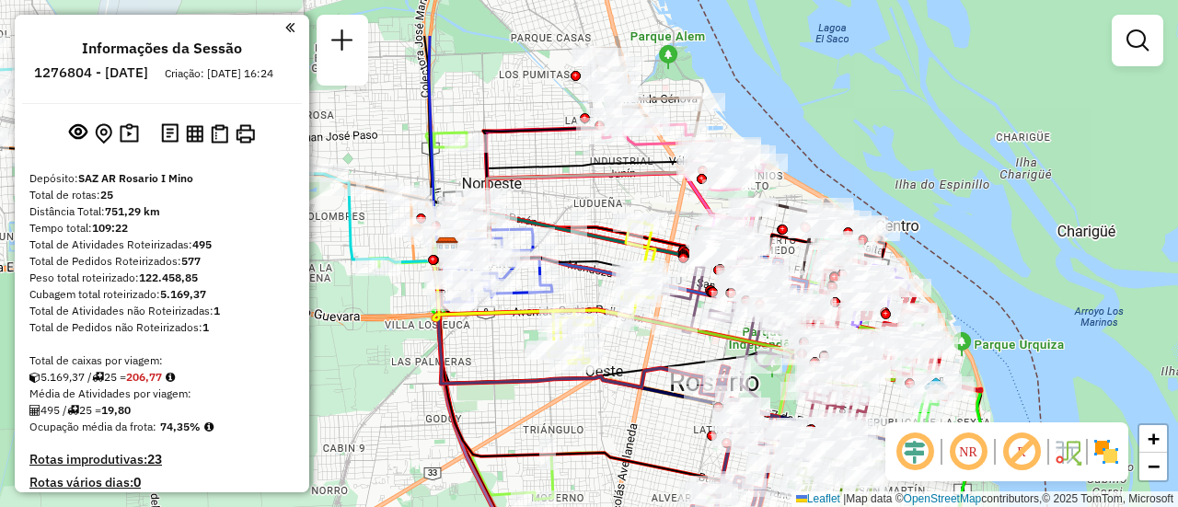
drag, startPoint x: 629, startPoint y: 85, endPoint x: 550, endPoint y: 262, distance: 194.1
click at [550, 253] on icon at bounding box center [573, 177] width 255 height 151
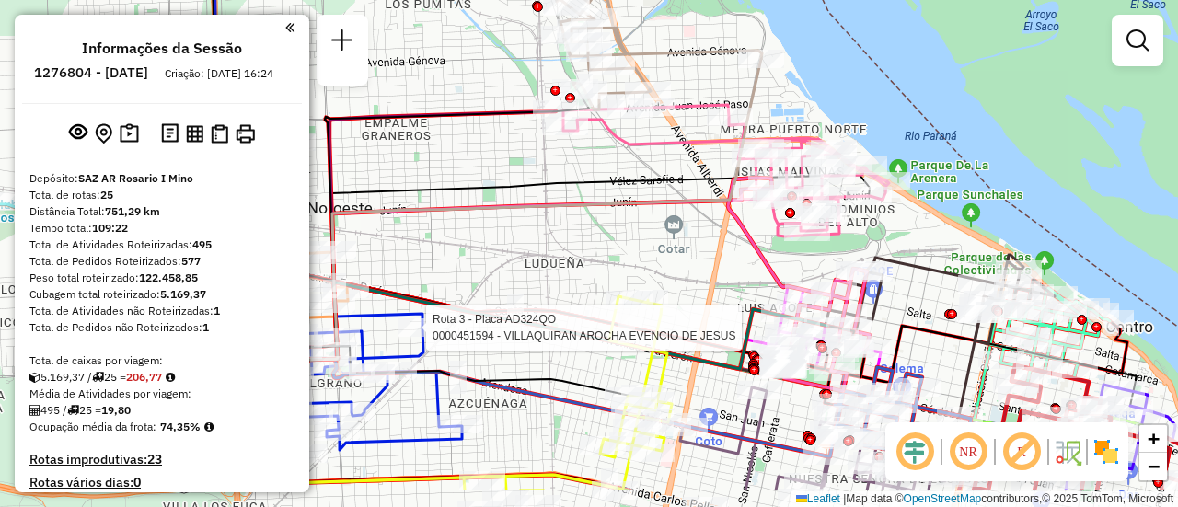
drag, startPoint x: 911, startPoint y: 343, endPoint x: 913, endPoint y: 275, distance: 68.1
click at [913, 278] on icon at bounding box center [691, 334] width 891 height 144
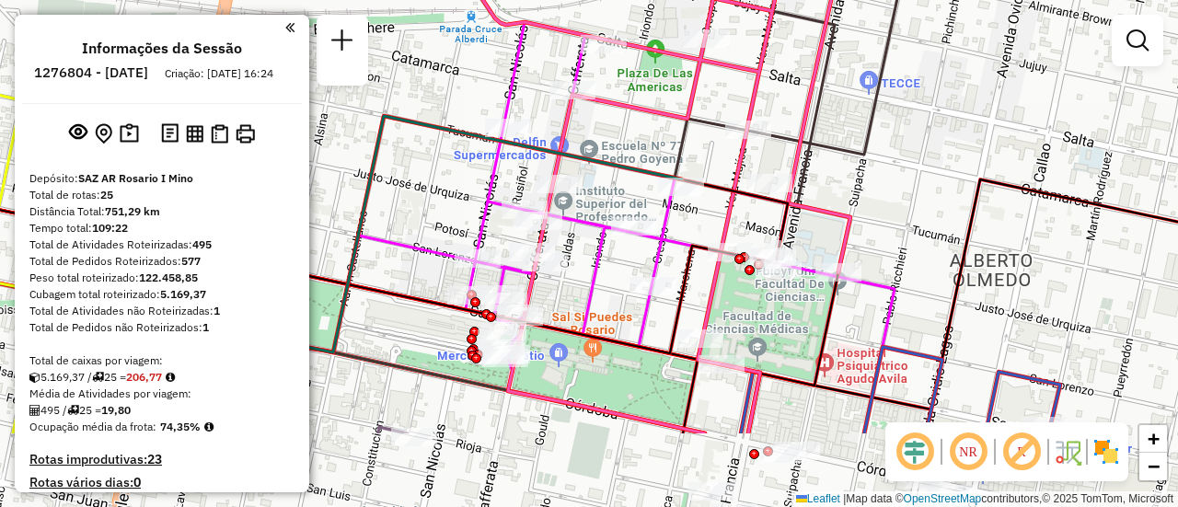
drag, startPoint x: 898, startPoint y: 259, endPoint x: 1014, endPoint y: 119, distance: 181.7
click at [1014, 118] on div "Rota 21 - Placa AB951JZ 0000183491 - [GEOGRAPHIC_DATA] SA Rota 3 - Placa AD324Q…" at bounding box center [589, 253] width 1178 height 507
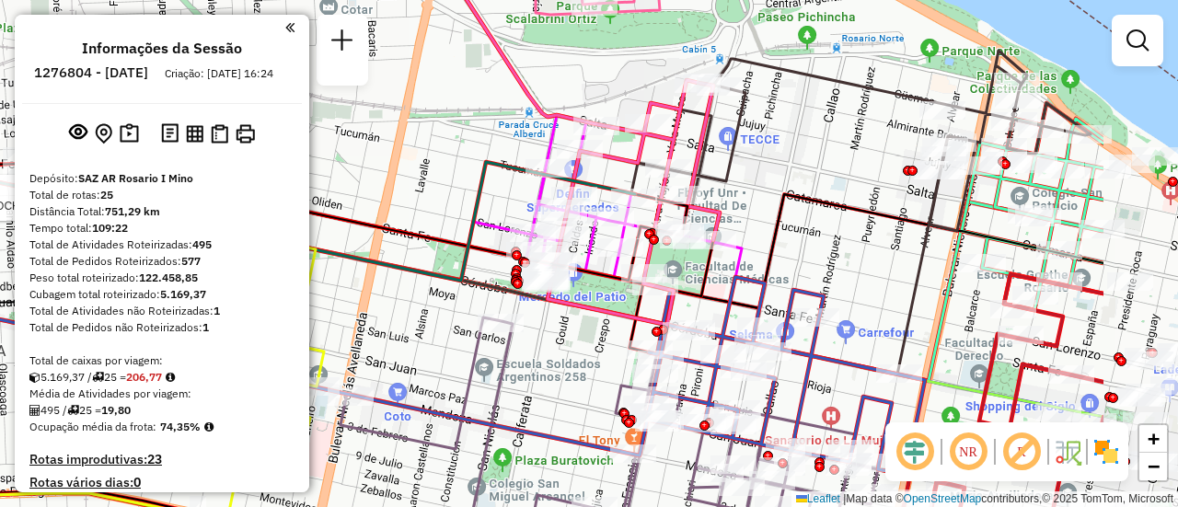
drag, startPoint x: 951, startPoint y: 265, endPoint x: 758, endPoint y: 257, distance: 192.5
click at [758, 257] on div "Rota 21 - Placa AB951JZ 0000183491 - [GEOGRAPHIC_DATA] SA Rota 3 - Placa AD324Q…" at bounding box center [589, 253] width 1178 height 507
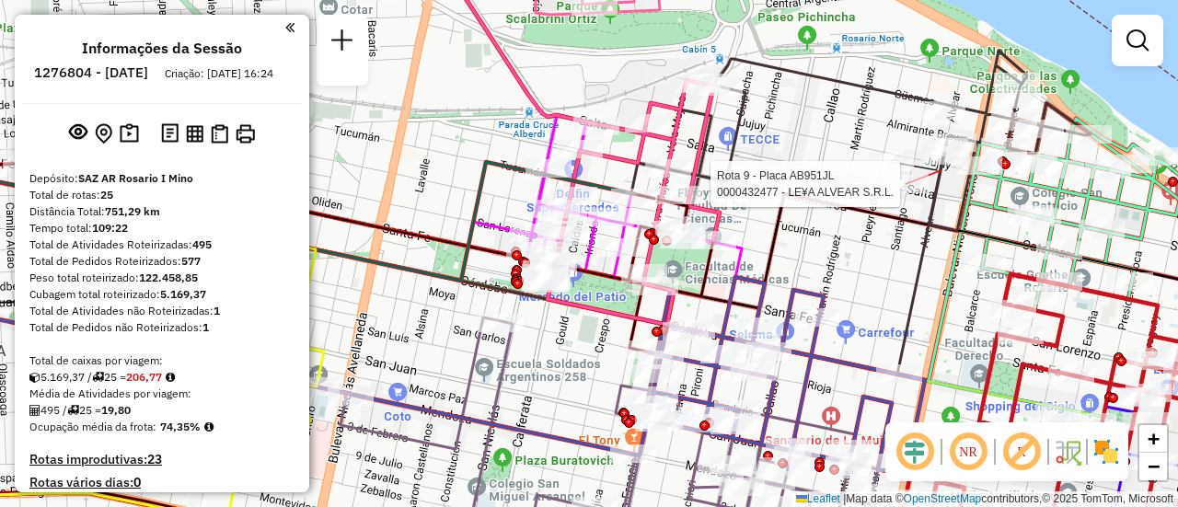
select select "**********"
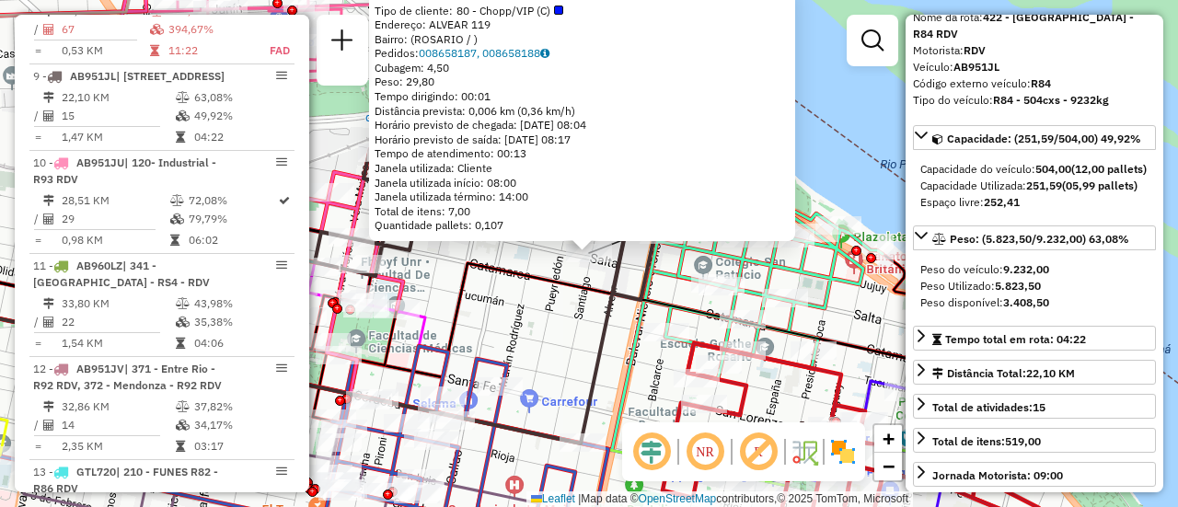
scroll to position [184, 0]
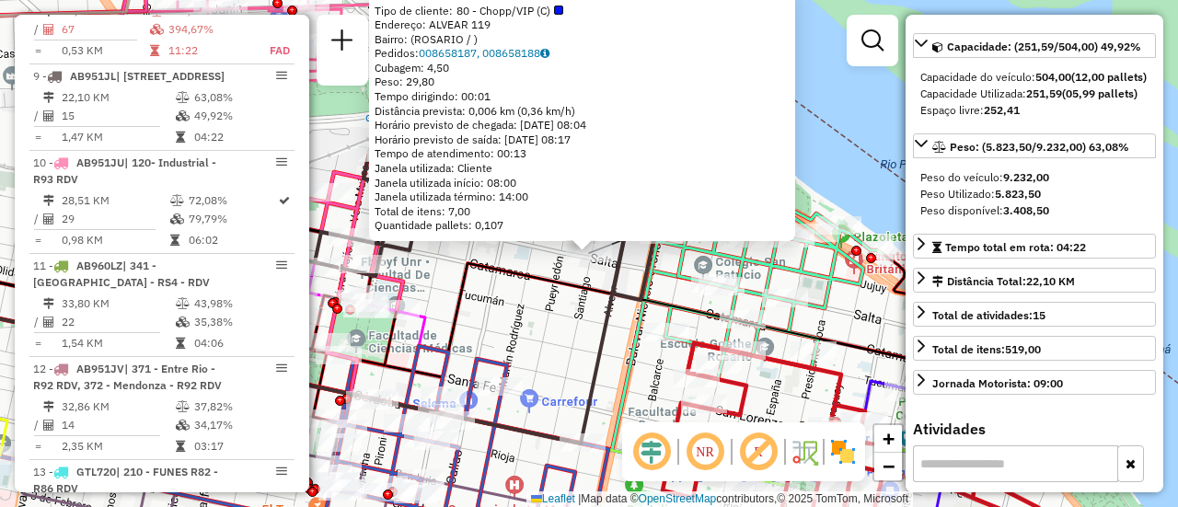
click at [532, 339] on div "0000432477 - LE¥A ALVEAR S.R.L. Tipo de cliente: 80 - Chopp/VIP (C) Endereço: A…" at bounding box center [589, 253] width 1178 height 507
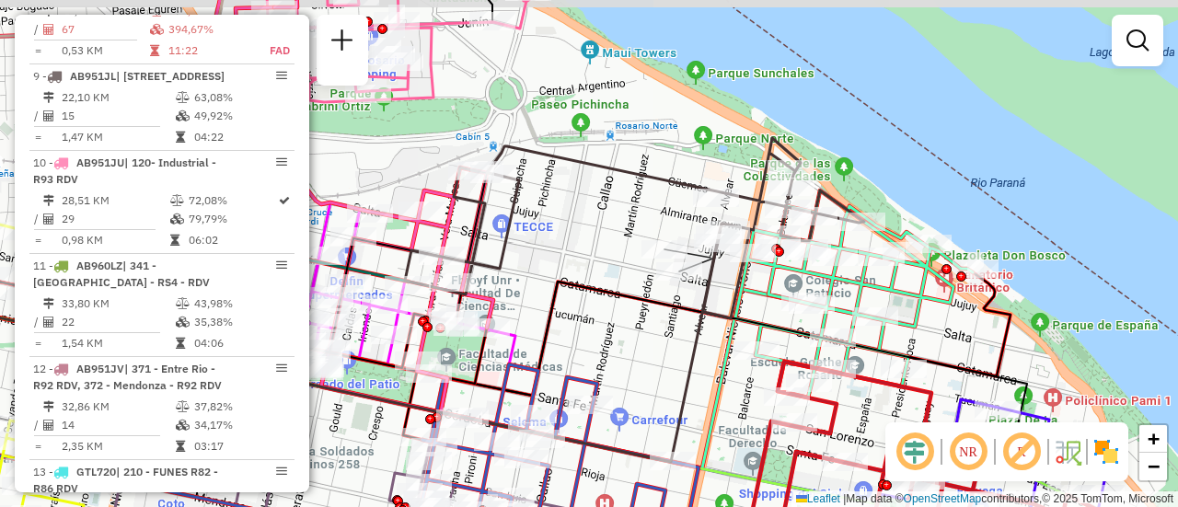
drag, startPoint x: 459, startPoint y: 224, endPoint x: 549, endPoint y: 242, distance: 92.1
click at [549, 242] on div "Janela de atendimento Grade de atendimento Capacidade Transportadoras Veículos …" at bounding box center [589, 253] width 1178 height 507
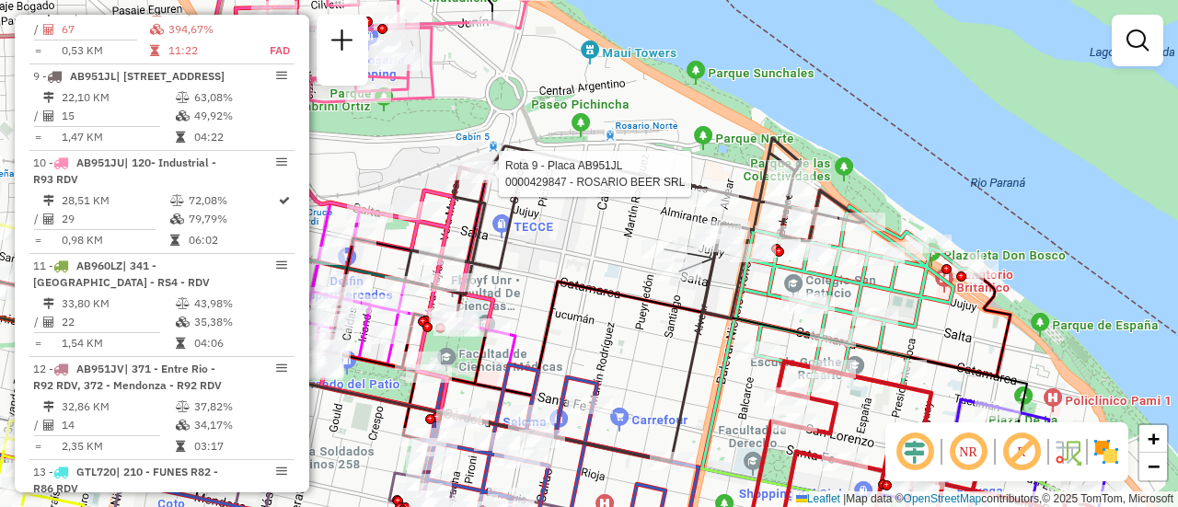
select select "**********"
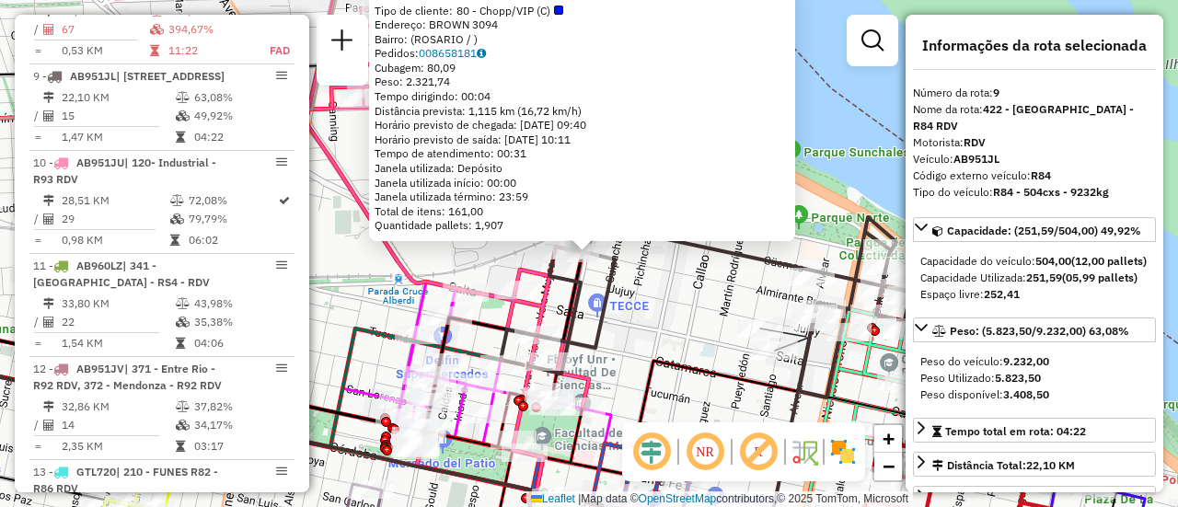
click at [661, 308] on div "0000429847 - ROSARIO BEER SRL Tipo de cliente: 80 - Chopp/VIP (C) Endereço: BRO…" at bounding box center [589, 253] width 1178 height 507
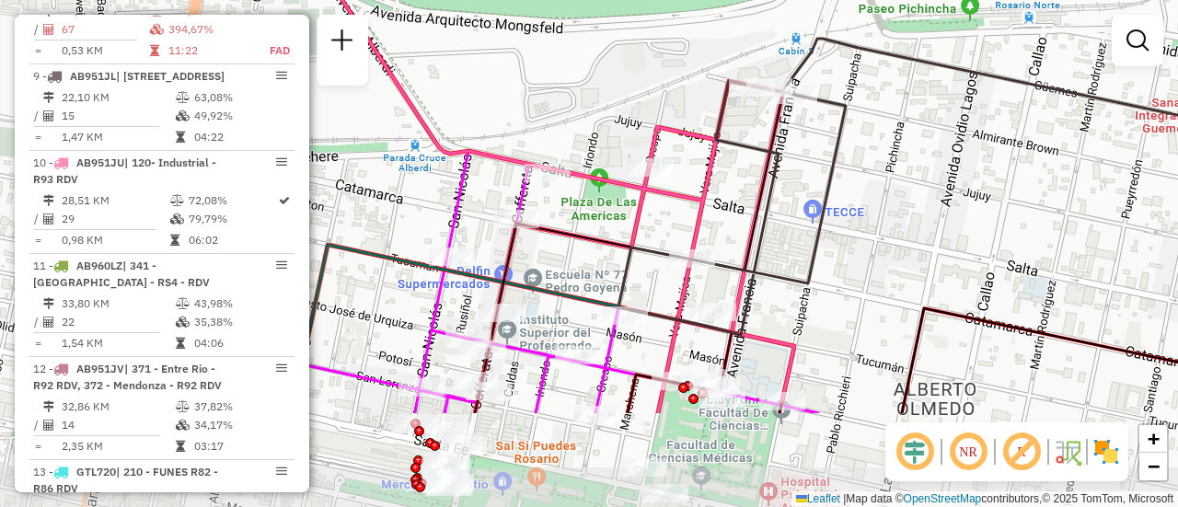
drag, startPoint x: 608, startPoint y: 390, endPoint x: 784, endPoint y: 246, distance: 227.5
click at [784, 246] on div "Janela de atendimento Grade de atendimento Capacidade Transportadoras Veículos …" at bounding box center [589, 253] width 1178 height 507
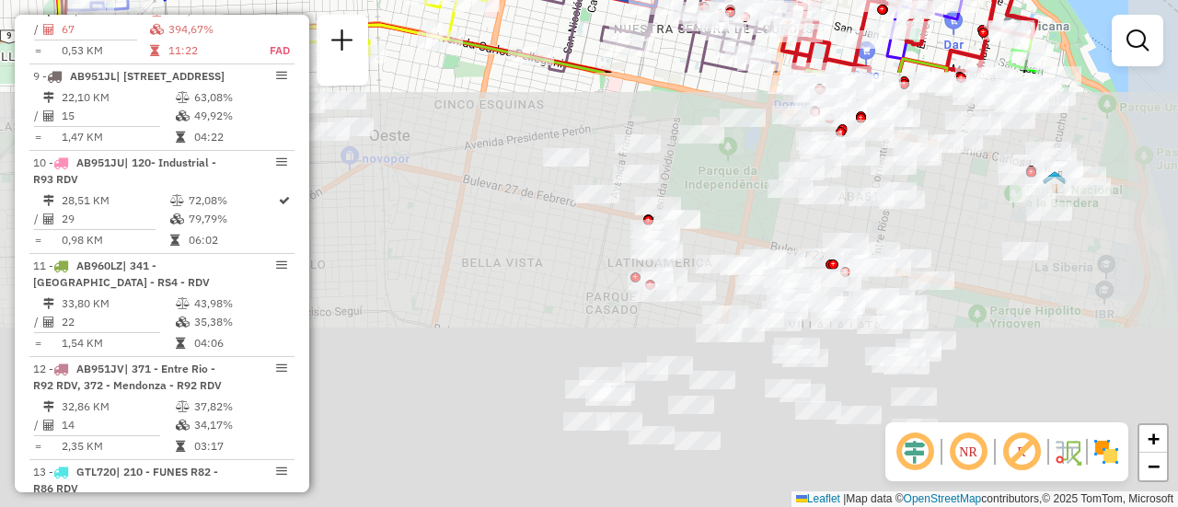
drag, startPoint x: 909, startPoint y: 403, endPoint x: 768, endPoint y: -111, distance: 533.6
click at [768, 0] on html "Aguarde... Pop-up bloqueado! Seu navegador bloqueou automáticamente a abertura …" at bounding box center [589, 253] width 1178 height 507
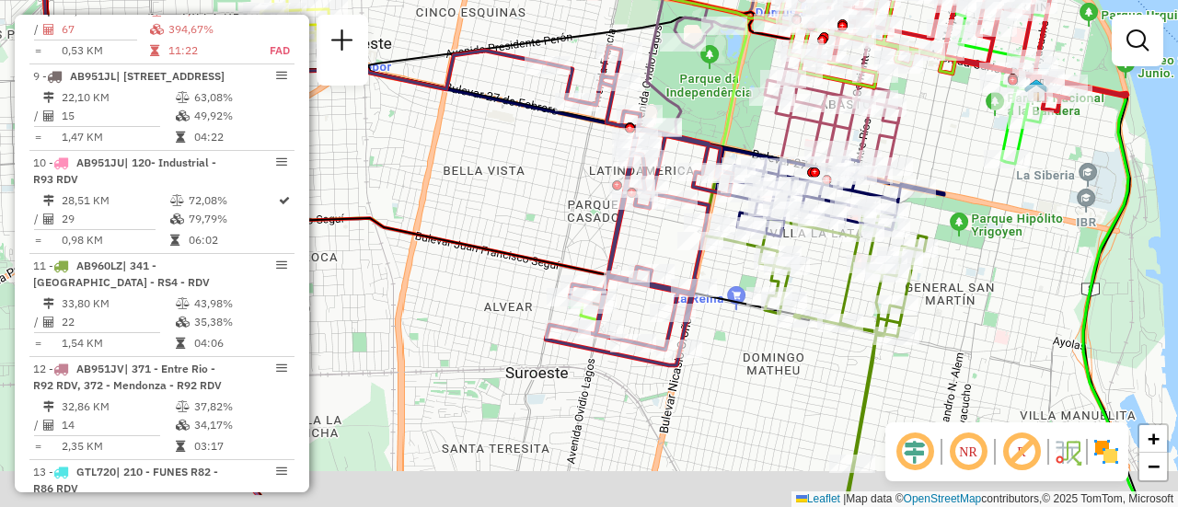
drag, startPoint x: 944, startPoint y: 340, endPoint x: 853, endPoint y: -17, distance: 367.6
click at [853, 0] on html "Aguarde... Pop-up bloqueado! Seu navegador bloqueou automáticamente a abertura …" at bounding box center [589, 253] width 1178 height 507
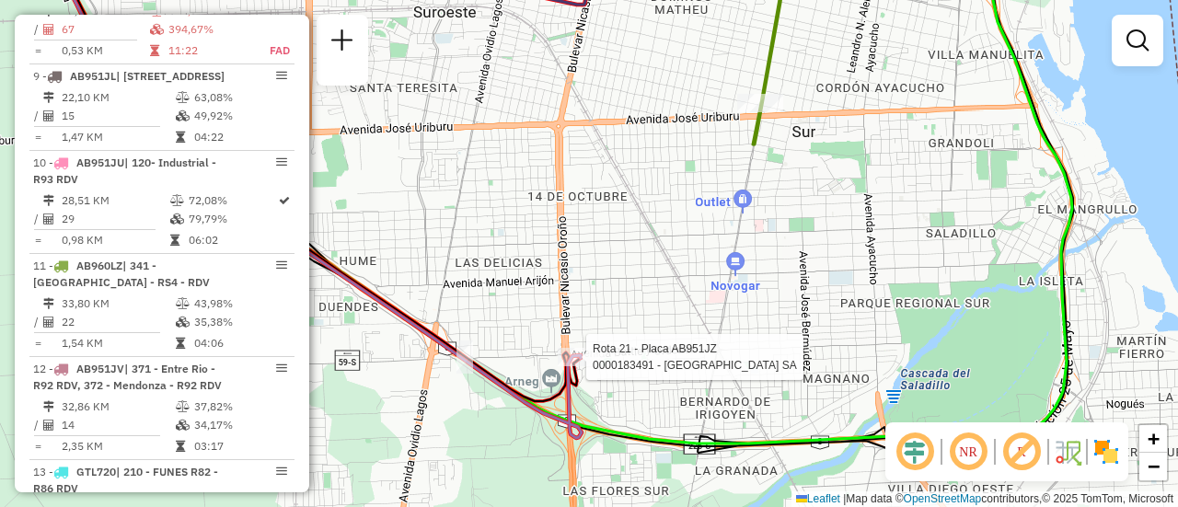
select select "**********"
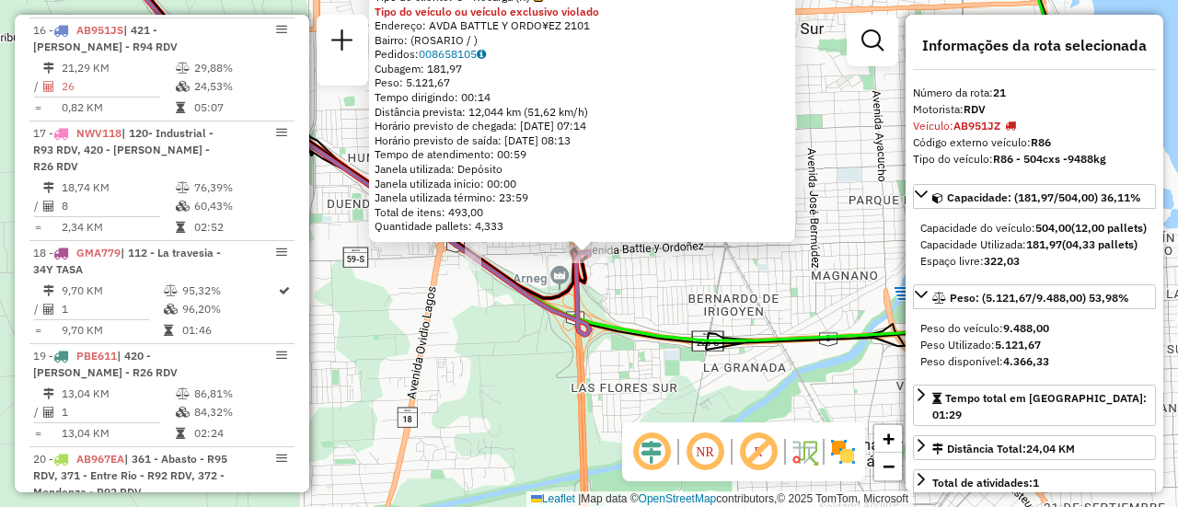
scroll to position [2949, 0]
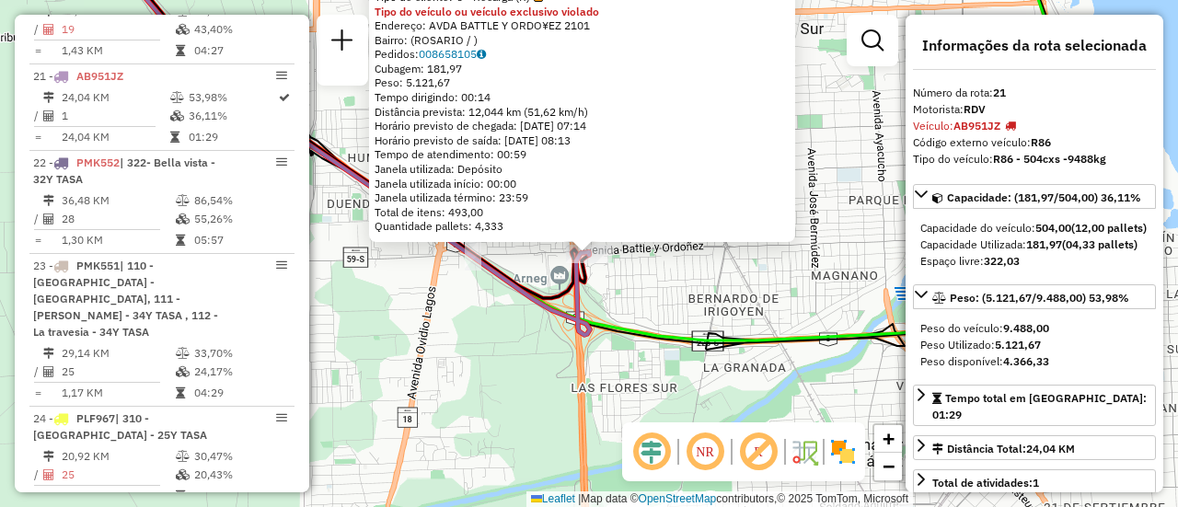
click at [656, 292] on div "0000183491 - [GEOGRAPHIC_DATA] SA Tipo de cliente: 6 - Recarga (R) Tipo do veíc…" at bounding box center [589, 253] width 1178 height 507
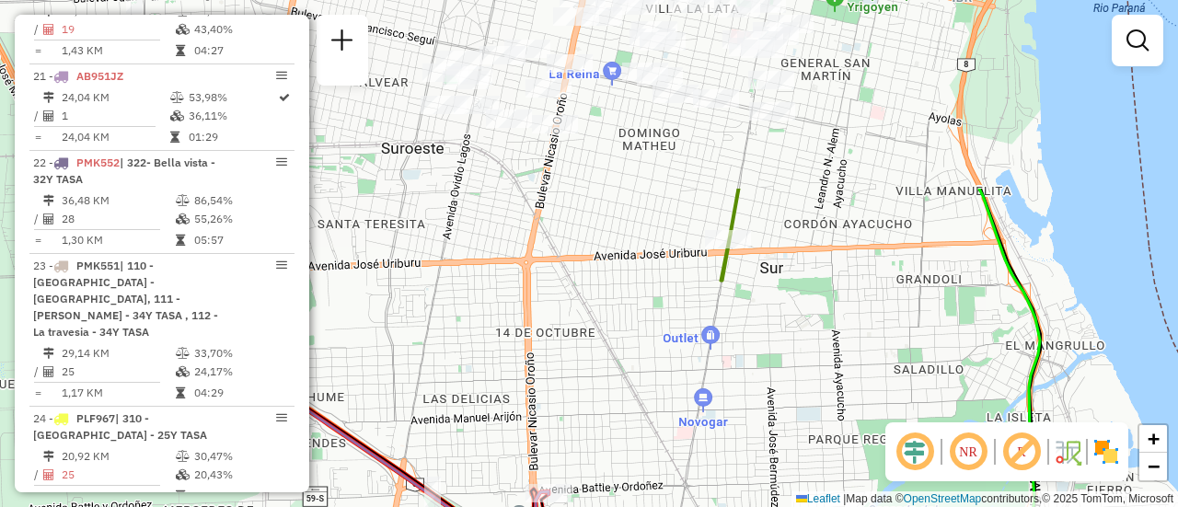
drag, startPoint x: 752, startPoint y: 162, endPoint x: 700, endPoint y: 550, distance: 391.8
click at [700, 506] on html "Aguarde... Pop-up bloqueado! Seu navegador bloqueou automáticamente a abertura …" at bounding box center [589, 253] width 1178 height 507
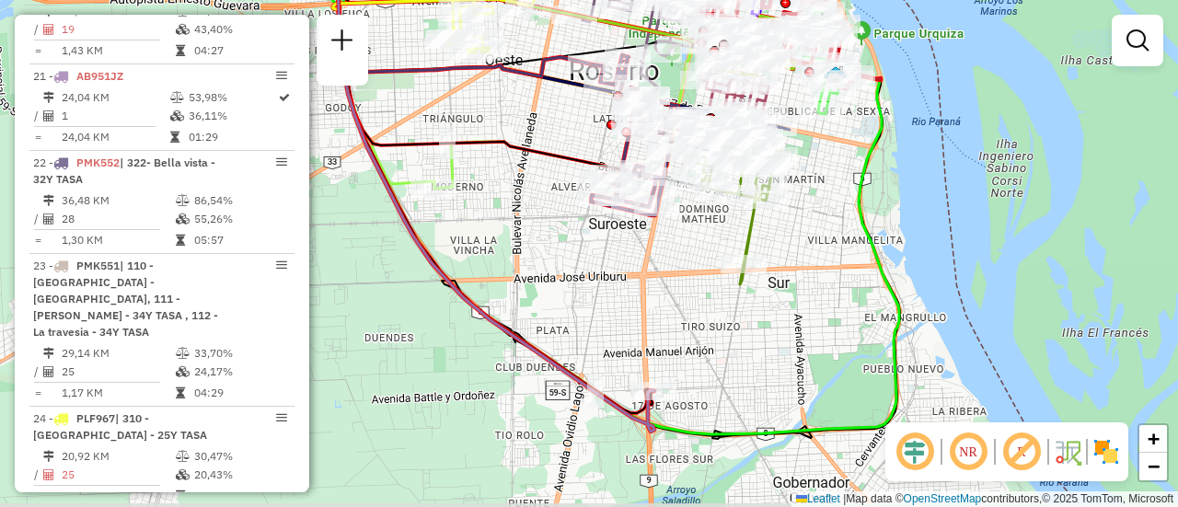
drag, startPoint x: 777, startPoint y: 457, endPoint x: 741, endPoint y: 355, distance: 108.3
click at [741, 355] on div "Janela de atendimento Grade de atendimento Capacidade Transportadoras Veículos …" at bounding box center [589, 253] width 1178 height 507
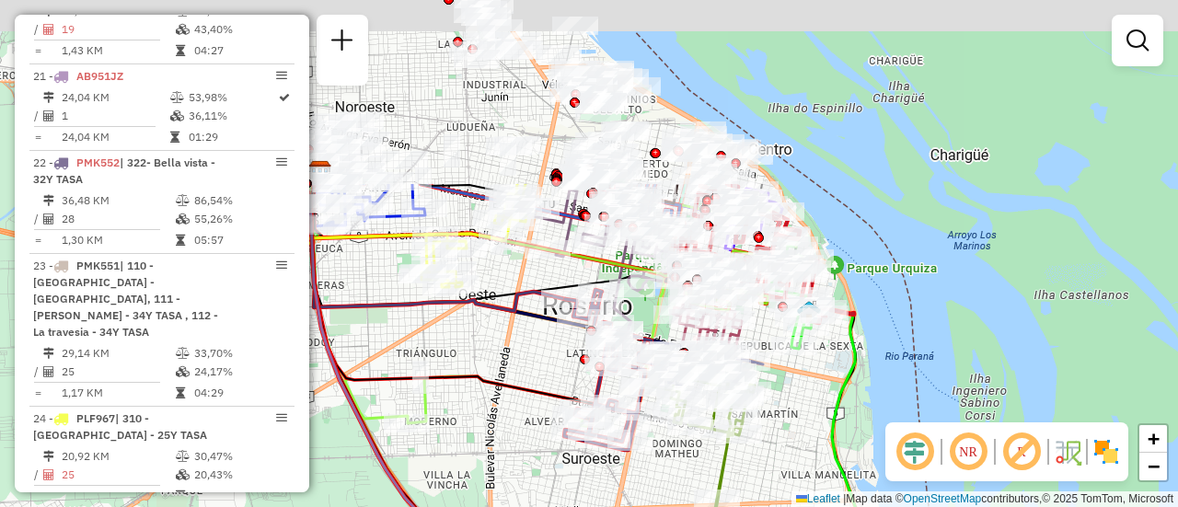
drag, startPoint x: 550, startPoint y: 145, endPoint x: 524, endPoint y: 438, distance: 293.9
click at [524, 420] on icon at bounding box center [453, 302] width 284 height 236
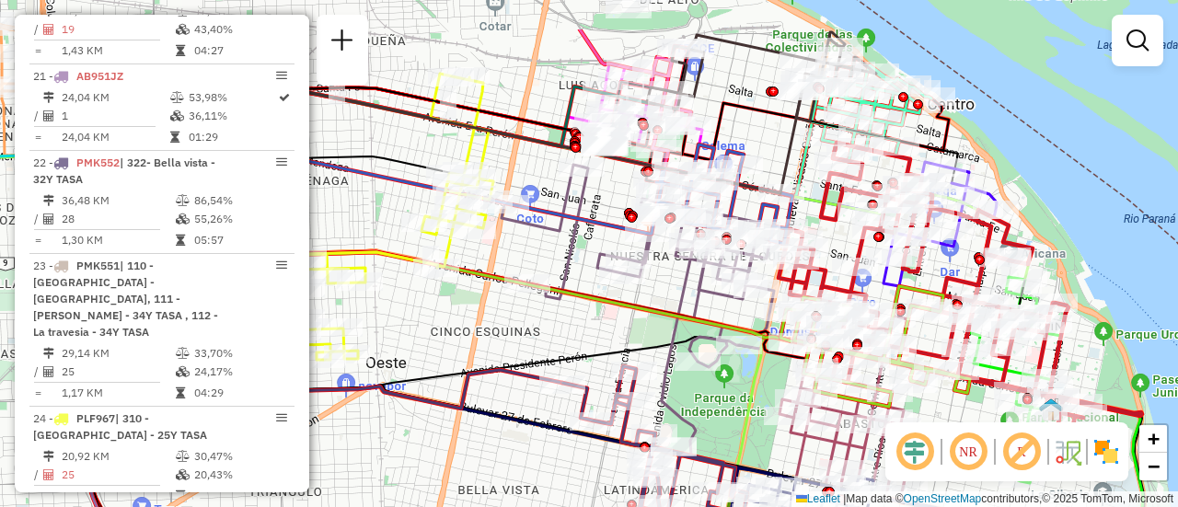
drag, startPoint x: 616, startPoint y: 135, endPoint x: 538, endPoint y: 320, distance: 200.5
click at [538, 234] on icon at bounding box center [363, 182] width 583 height 103
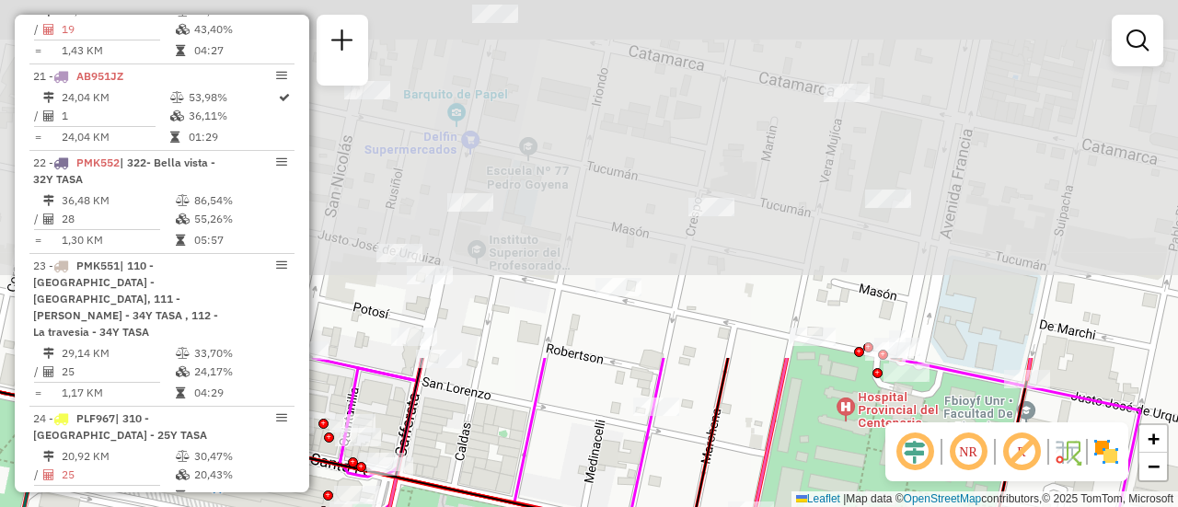
drag, startPoint x: 673, startPoint y: 92, endPoint x: 652, endPoint y: 468, distance: 376.1
click at [651, 502] on div "Janela de atendimento Grade de atendimento Capacidade Transportadoras Veículos …" at bounding box center [589, 253] width 1178 height 507
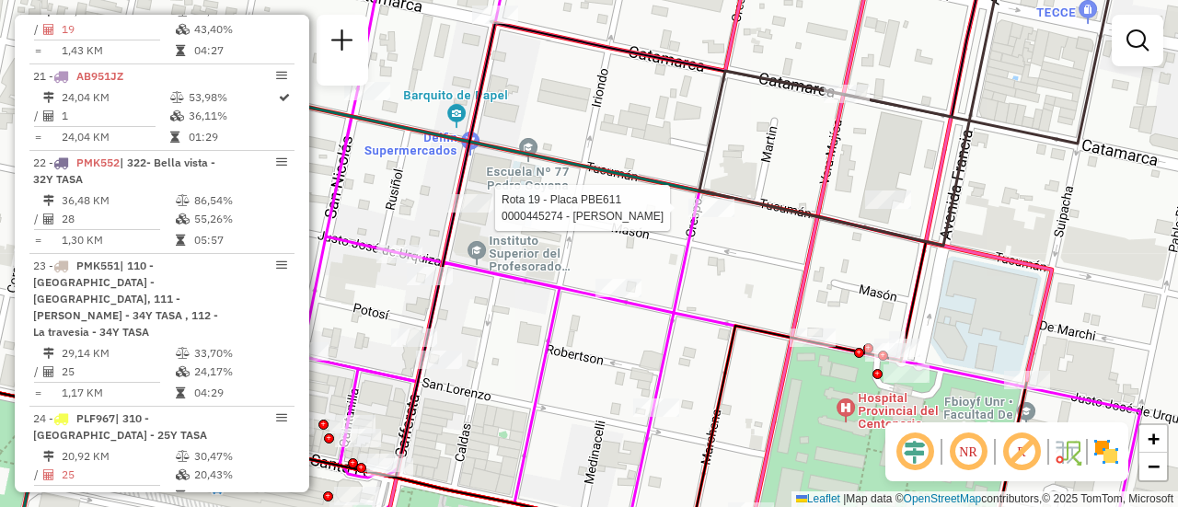
select select "**********"
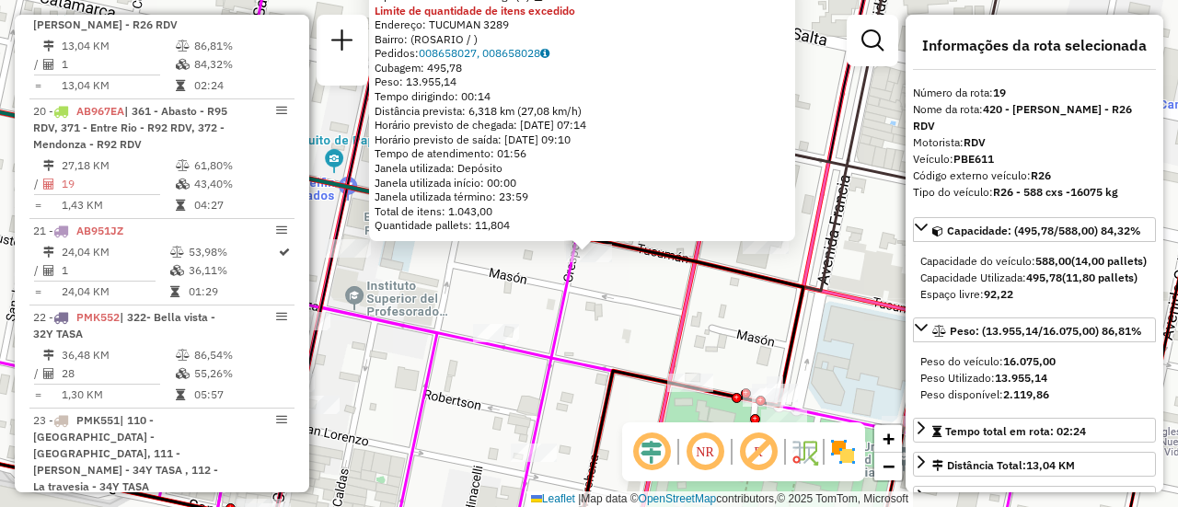
scroll to position [2726, 0]
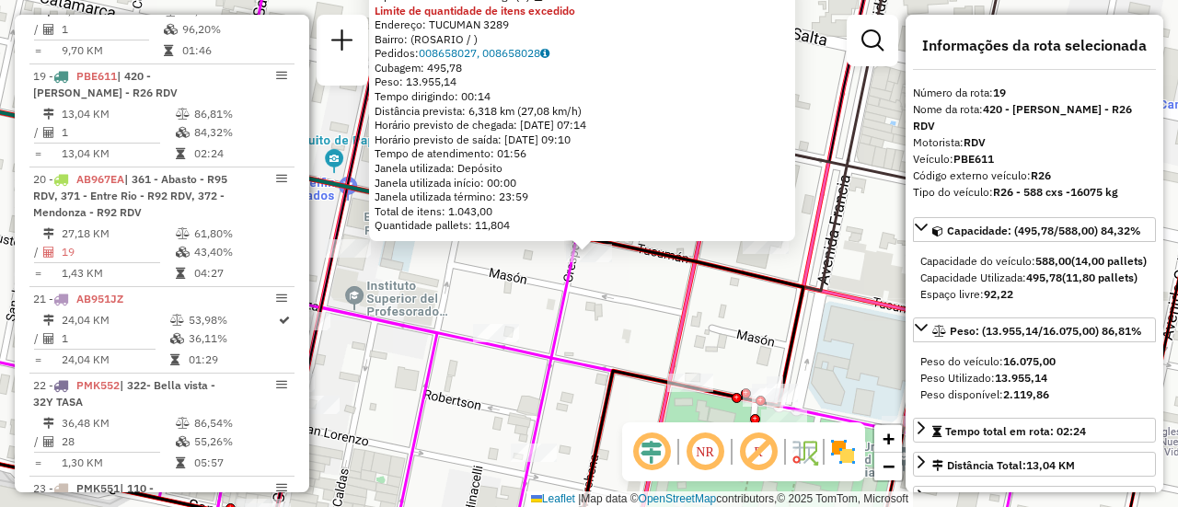
click at [368, 4] on div "0000445274 - RUIZ FRANCO NICOLAS Tipo de cliente: 6 - Recarga (R) Limite de qua…" at bounding box center [589, 253] width 1178 height 507
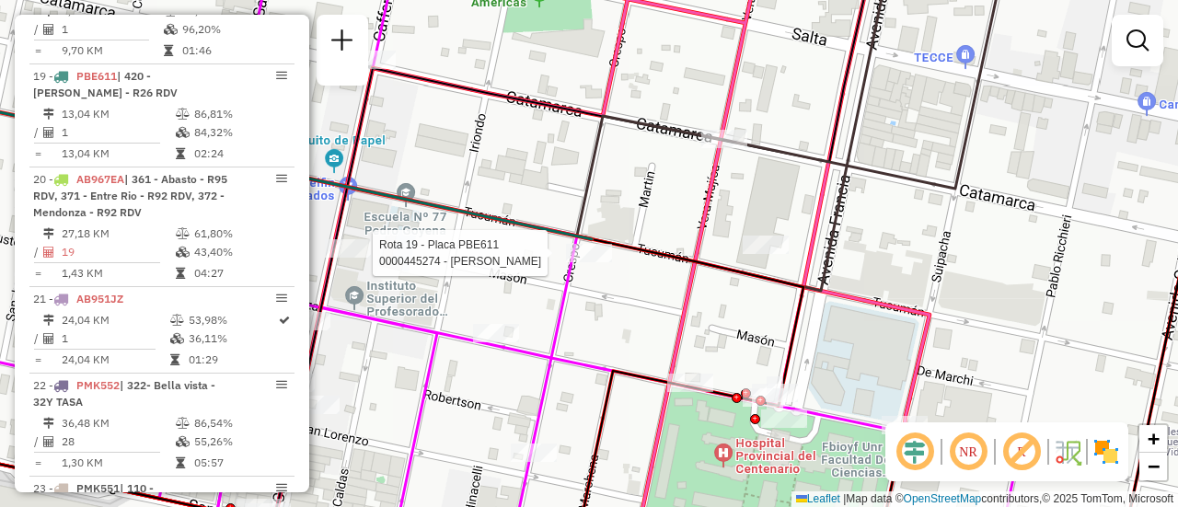
select select "**********"
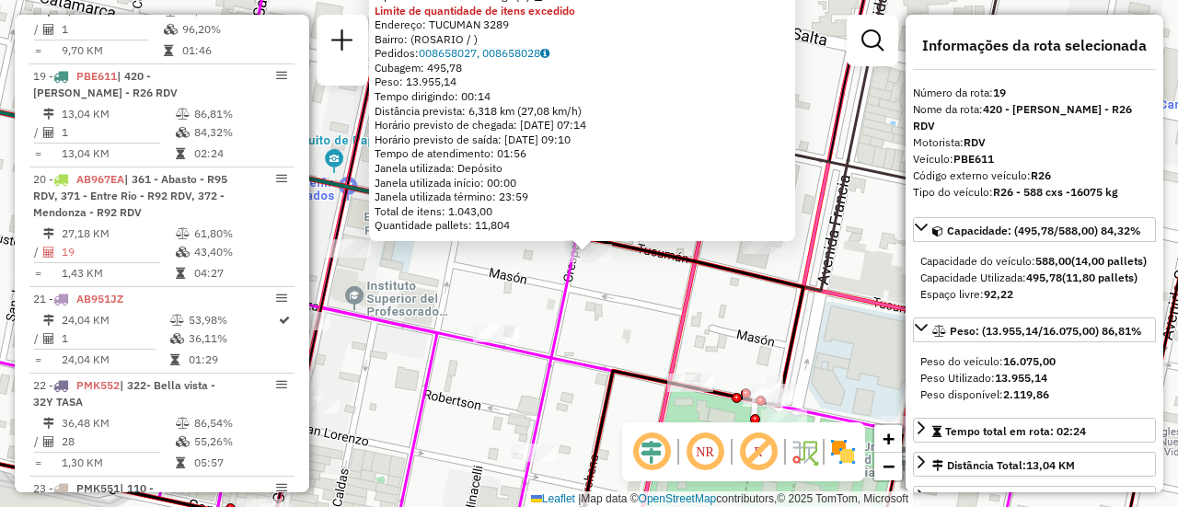
click at [645, 332] on div "0000445274 - RUIZ FRANCO NICOLAS Tipo de cliente: 6 - Recarga (R) Limite de qua…" at bounding box center [589, 253] width 1178 height 507
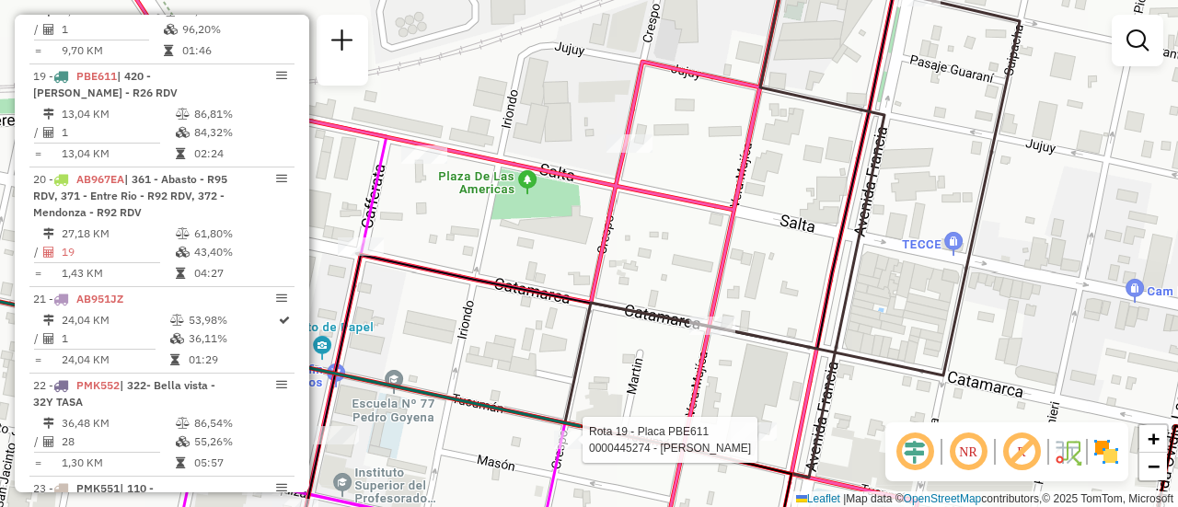
select select "**********"
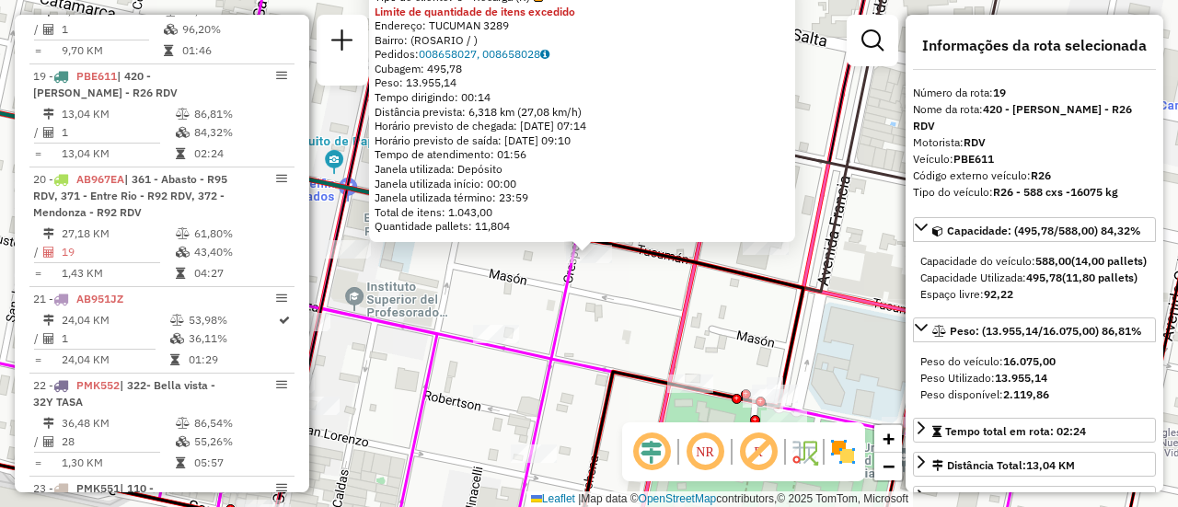
click at [612, 292] on div "0000445274 - RUIZ FRANCO NICOLAS Tipo de cliente: 6 - Recarga (R) Limite de qua…" at bounding box center [589, 253] width 1178 height 507
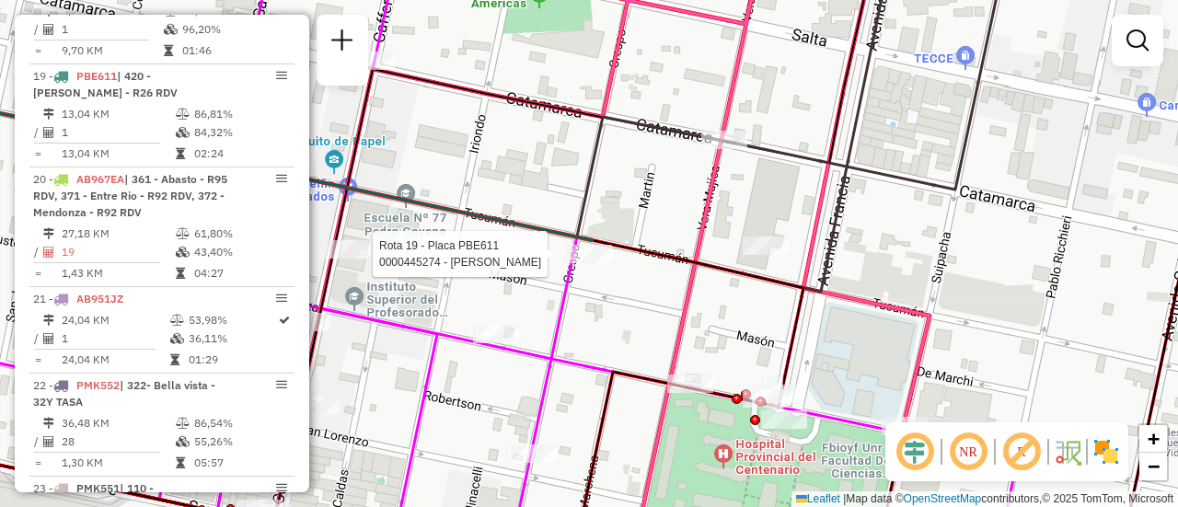
select select "**********"
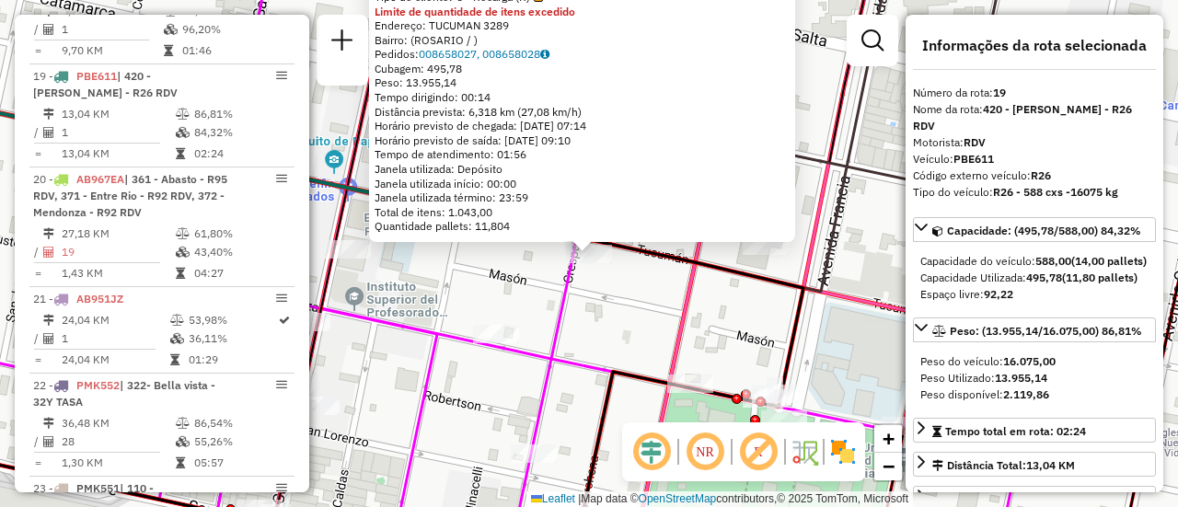
drag, startPoint x: 539, startPoint y: 152, endPoint x: 484, endPoint y: 235, distance: 99.5
click at [473, 268] on div "0000445274 - RUIZ FRANCO NICOLAS Tipo de cliente: 6 - Recarga (R) Limite de qua…" at bounding box center [589, 253] width 1178 height 507
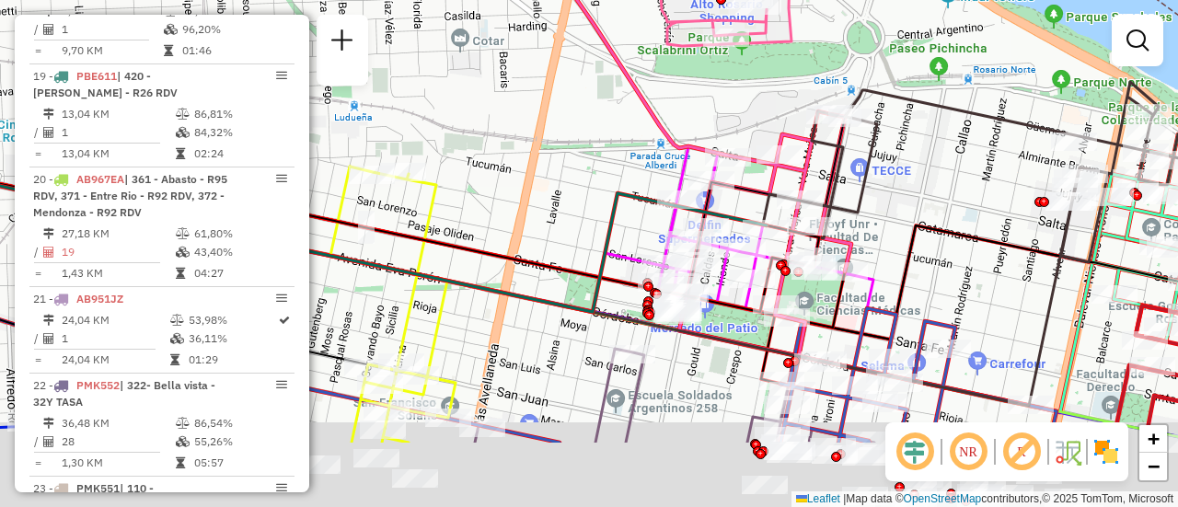
drag, startPoint x: 959, startPoint y: 316, endPoint x: 939, endPoint y: 172, distance: 145.0
click at [939, 172] on div "Janela de atendimento Grade de atendimento Capacidade Transportadoras Veículos …" at bounding box center [589, 253] width 1178 height 507
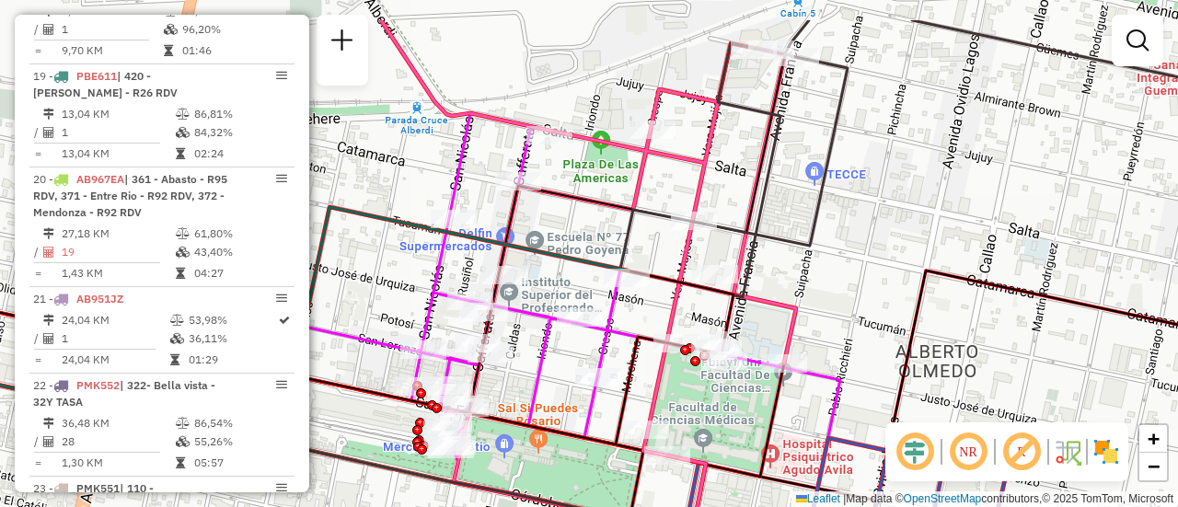
drag, startPoint x: 878, startPoint y: 78, endPoint x: 902, endPoint y: 289, distance: 212.1
click at [902, 289] on div "Janela de atendimento Grade de atendimento Capacidade Transportadoras Veículos …" at bounding box center [589, 253] width 1178 height 507
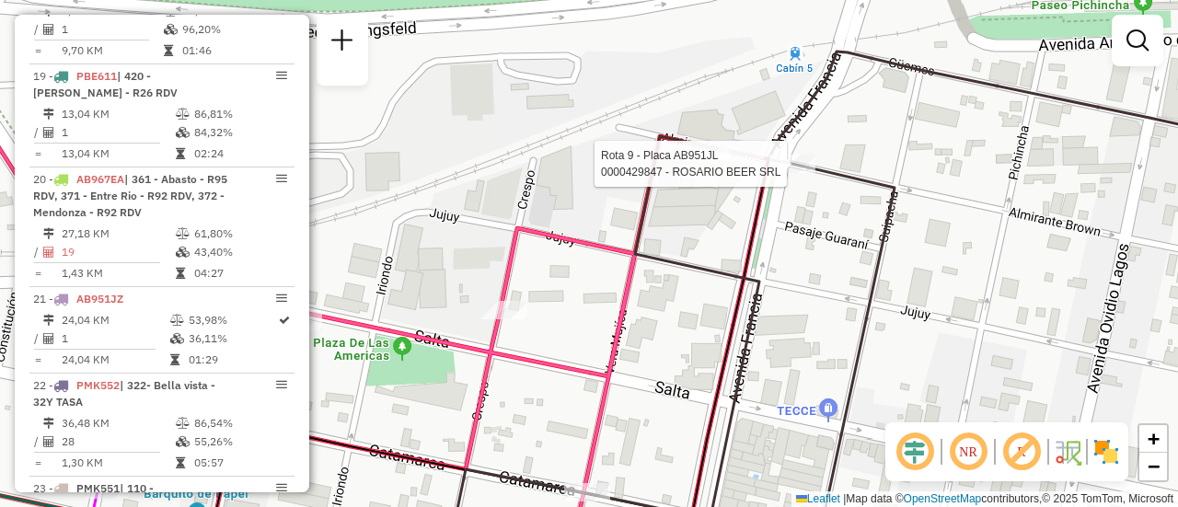
select select "**********"
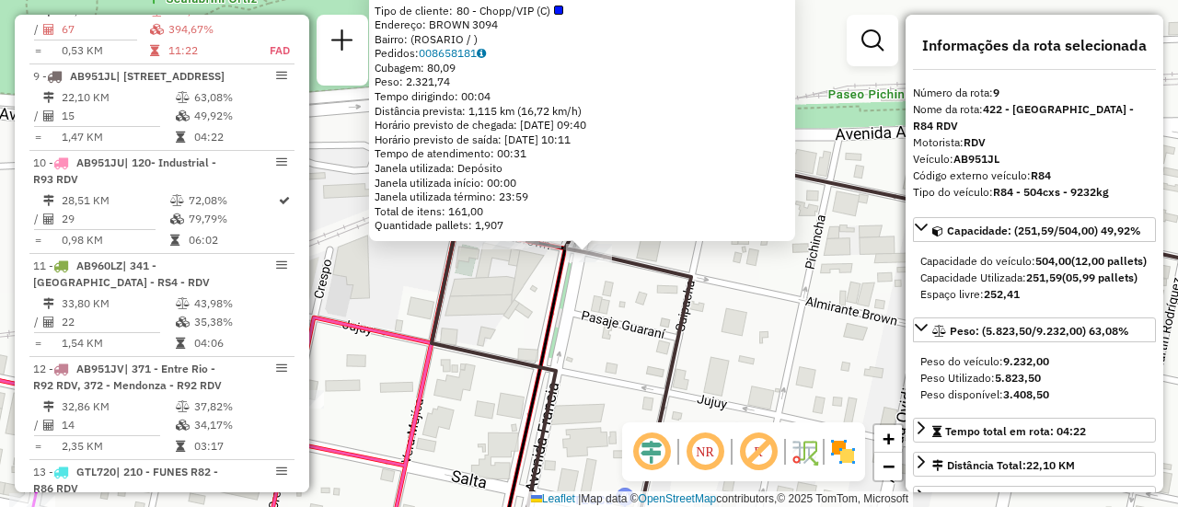
scroll to position [92, 0]
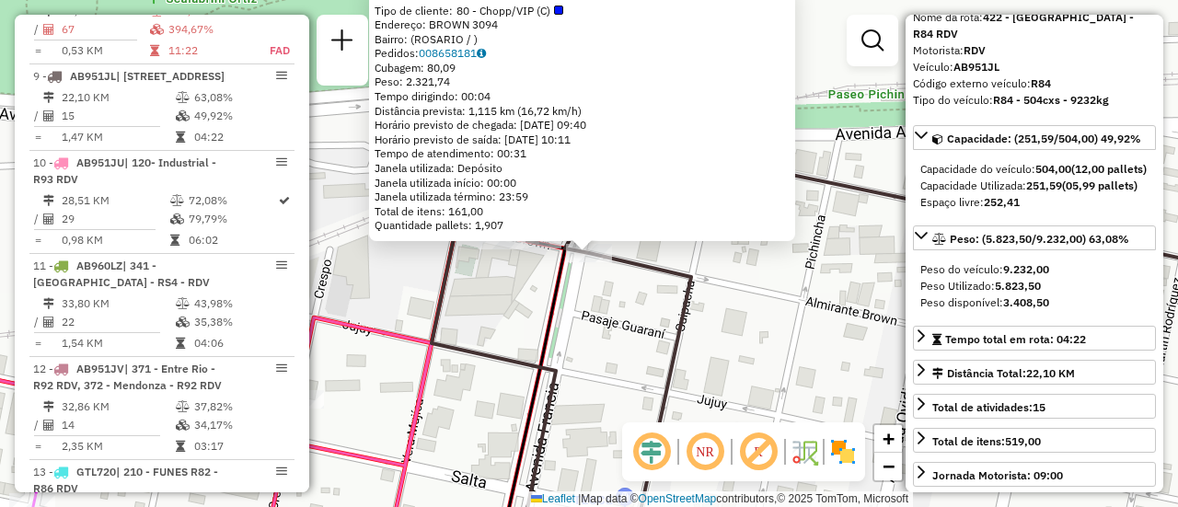
click at [593, 299] on div "0000429847 - ROSARIO BEER SRL Tipo de cliente: 80 - Chopp/VIP (C) Endereço: BRO…" at bounding box center [589, 253] width 1178 height 507
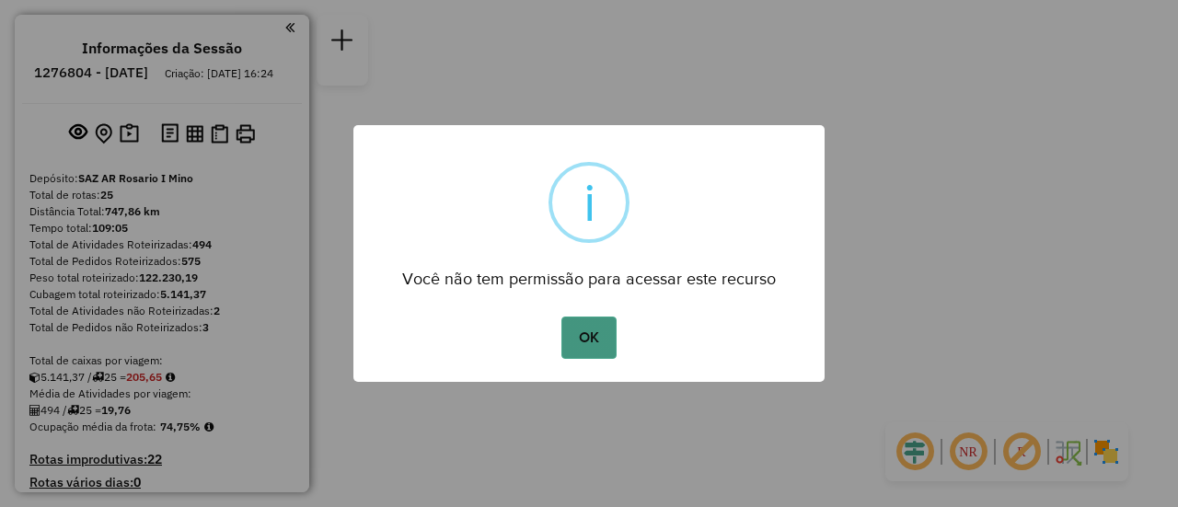
click at [591, 340] on button "OK" at bounding box center [588, 338] width 54 height 42
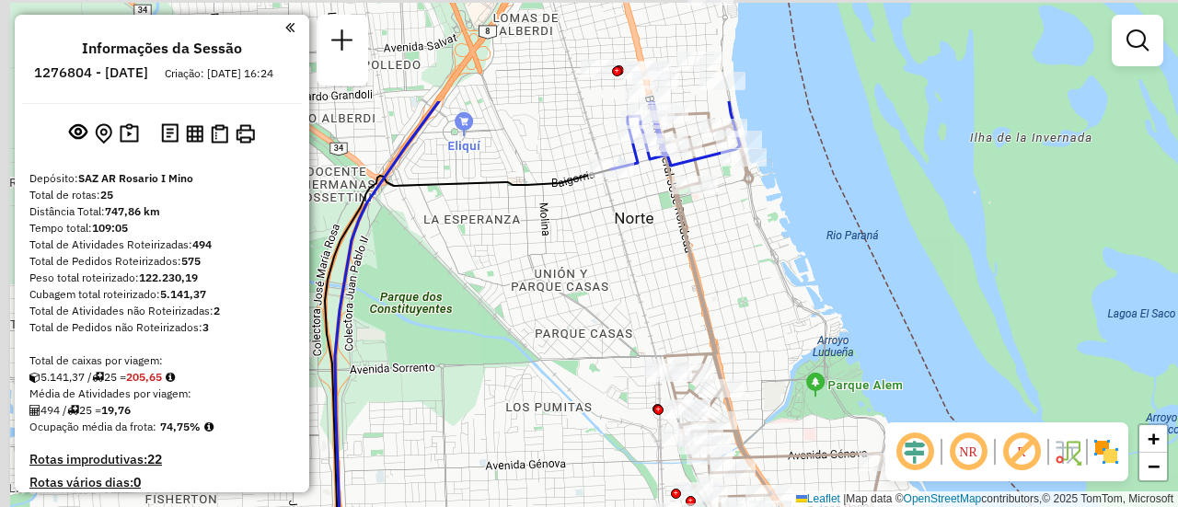
drag, startPoint x: 574, startPoint y: 118, endPoint x: 701, endPoint y: 429, distance: 336.0
click at [701, 429] on div "Janela de atendimento Grade de atendimento Capacidade Transportadoras Veículos …" at bounding box center [589, 253] width 1178 height 507
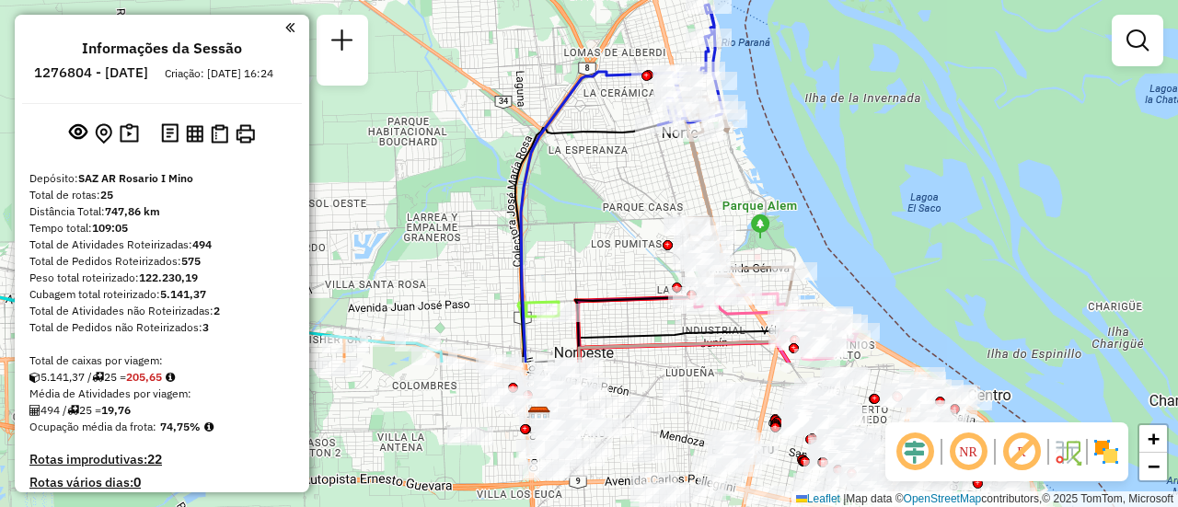
drag, startPoint x: 651, startPoint y: 391, endPoint x: 651, endPoint y: 197, distance: 194.2
click at [651, 197] on div "Janela de atendimento Grade de atendimento Capacidade Transportadoras Veículos …" at bounding box center [589, 253] width 1178 height 507
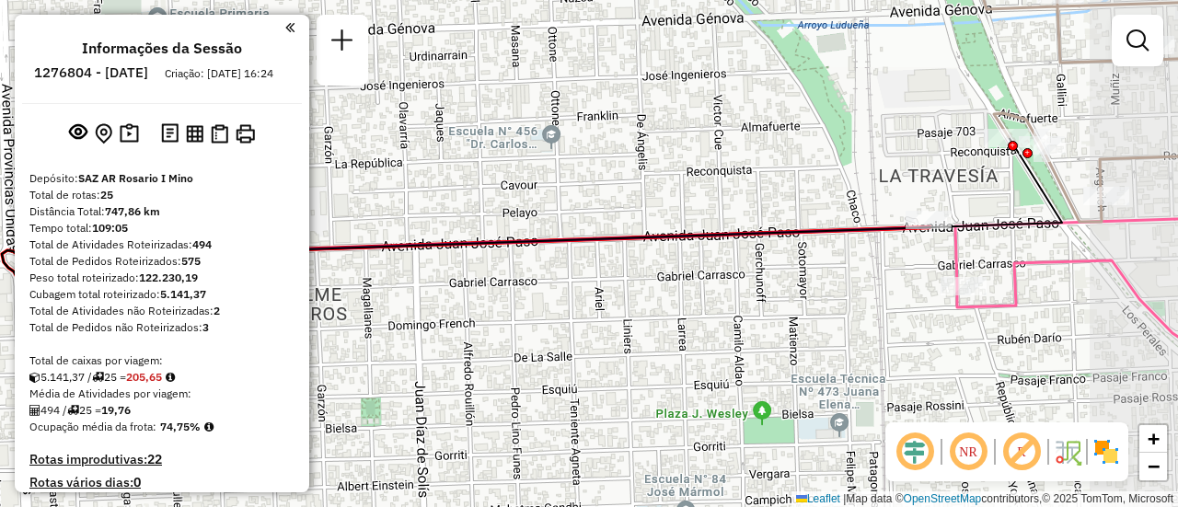
drag, startPoint x: 962, startPoint y: 268, endPoint x: 869, endPoint y: 117, distance: 177.3
click at [806, 89] on div "Janela de atendimento Grade de atendimento Capacidade Transportadoras Veículos …" at bounding box center [589, 253] width 1178 height 507
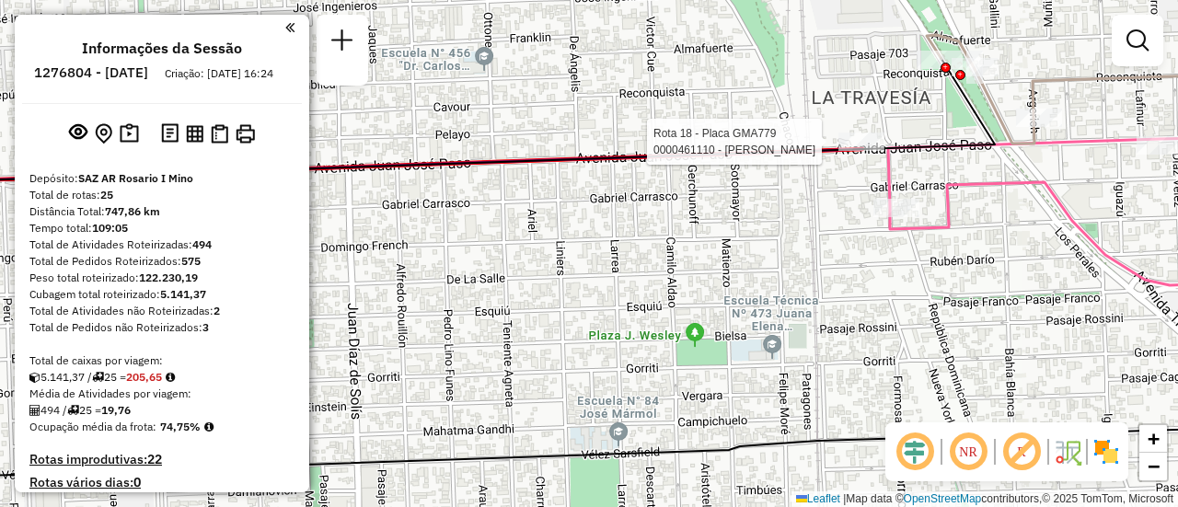
select select "**********"
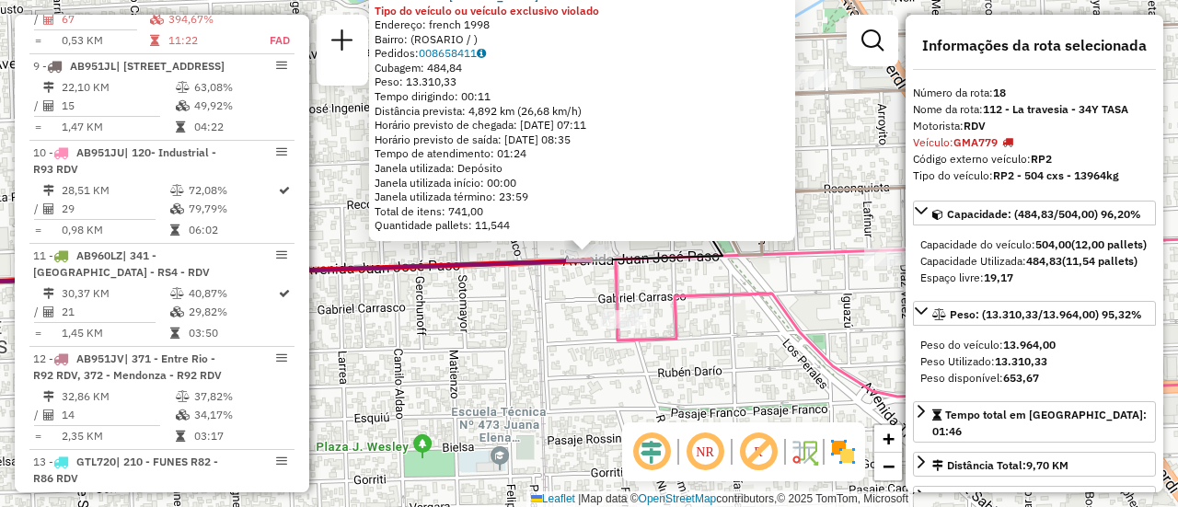
scroll to position [2623, 0]
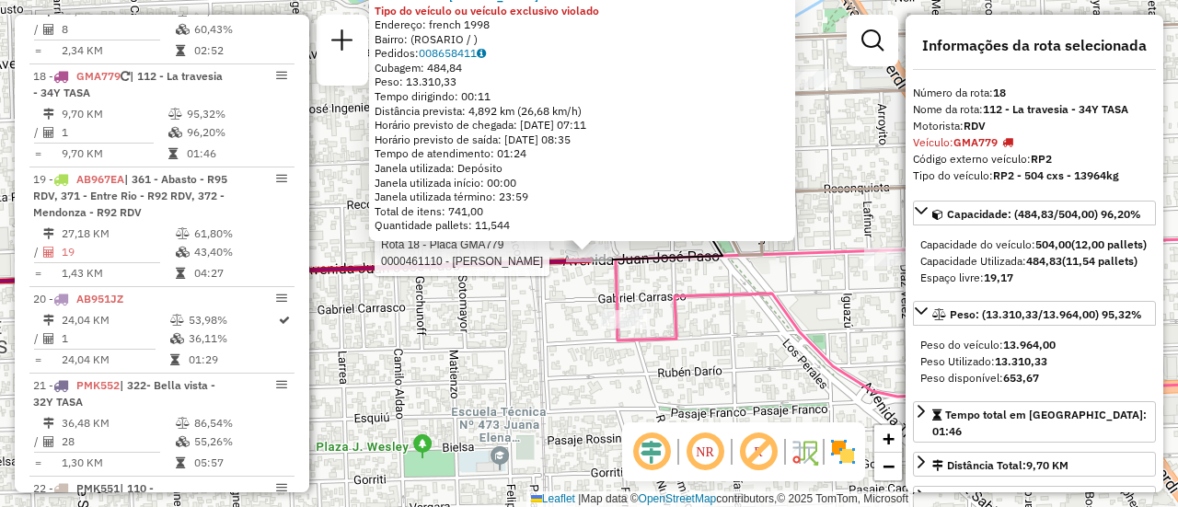
click at [723, 353] on div "Rota 18 - Placa GMA779 0000461110 - Gonzales Emanuel - RDV 0000461110 - Gonzale…" at bounding box center [589, 253] width 1178 height 507
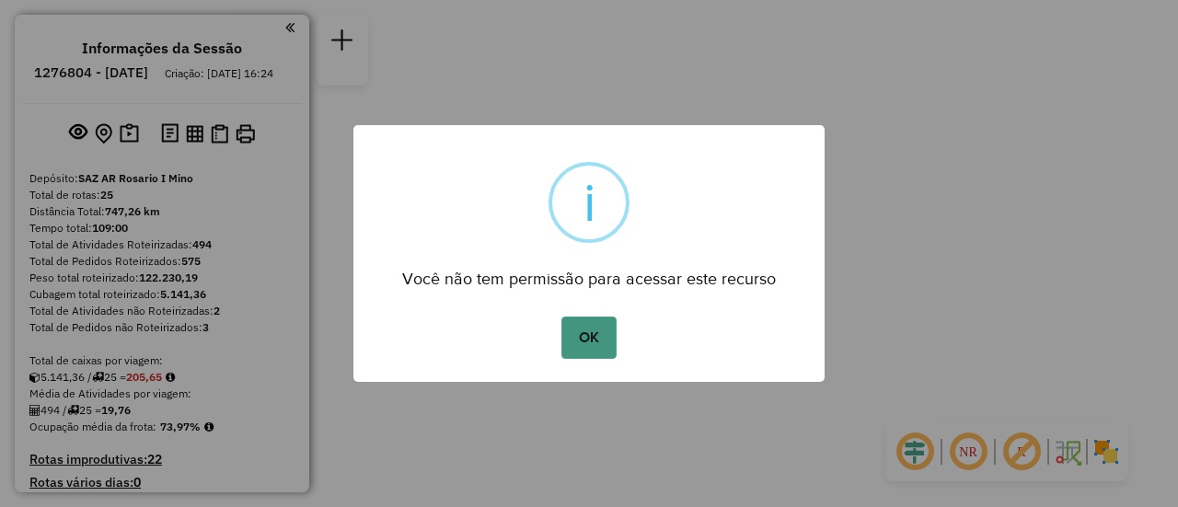
click at [594, 329] on button "OK" at bounding box center [588, 338] width 54 height 42
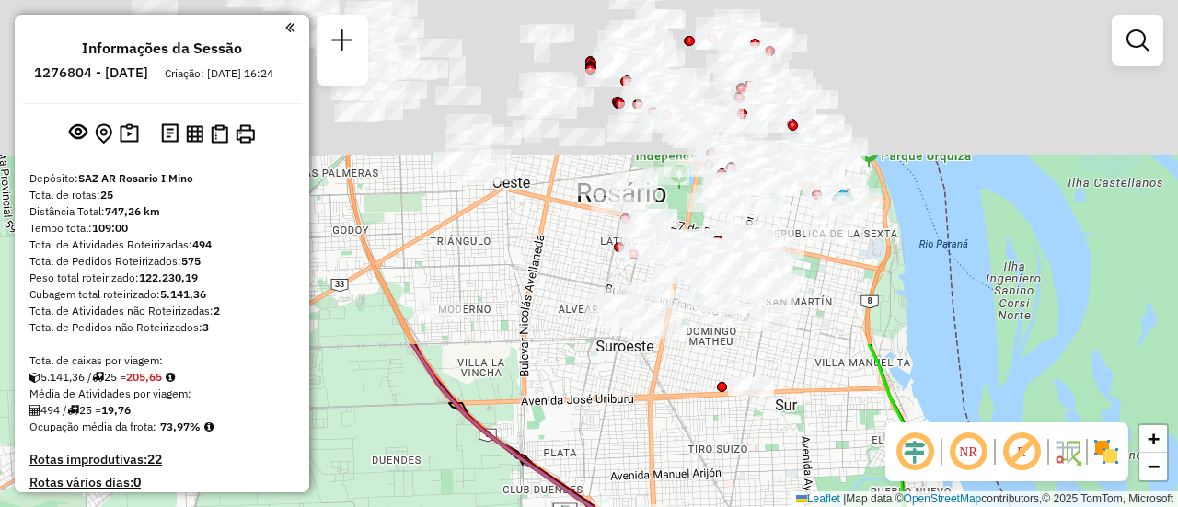
drag, startPoint x: 625, startPoint y: 64, endPoint x: 676, endPoint y: 460, distance: 399.0
click at [672, 462] on div "Rota 20 - Placa AB951JZ 0000183491 - [GEOGRAPHIC_DATA] SA Janela de atendimento…" at bounding box center [589, 253] width 1178 height 507
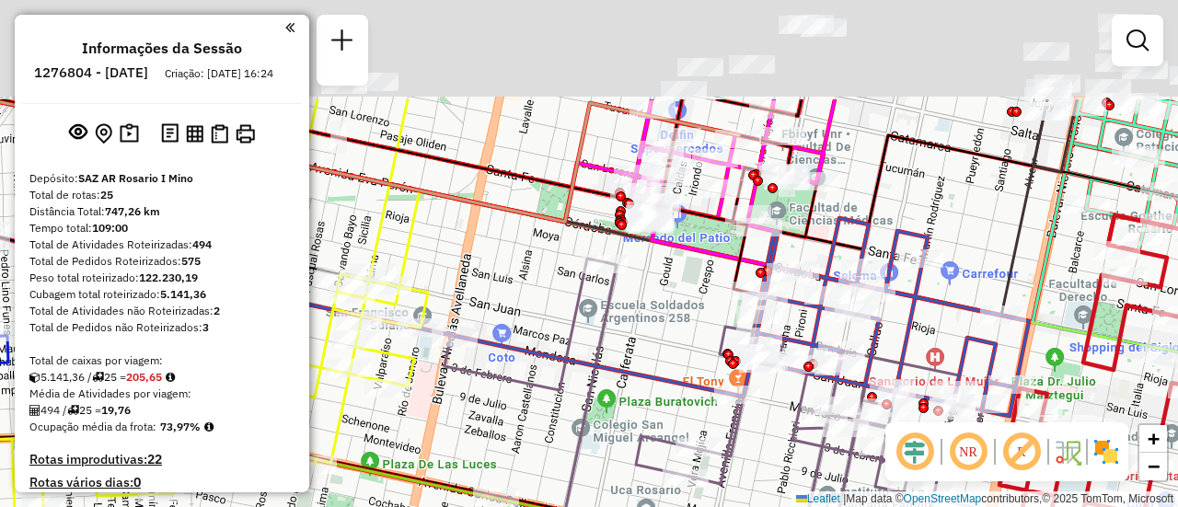
drag, startPoint x: 661, startPoint y: 253, endPoint x: 653, endPoint y: 328, distance: 74.9
click at [653, 328] on div "Rota 20 - Placa AB951JZ 0000183491 - [GEOGRAPHIC_DATA] SA Janela de atendimento…" at bounding box center [589, 253] width 1178 height 507
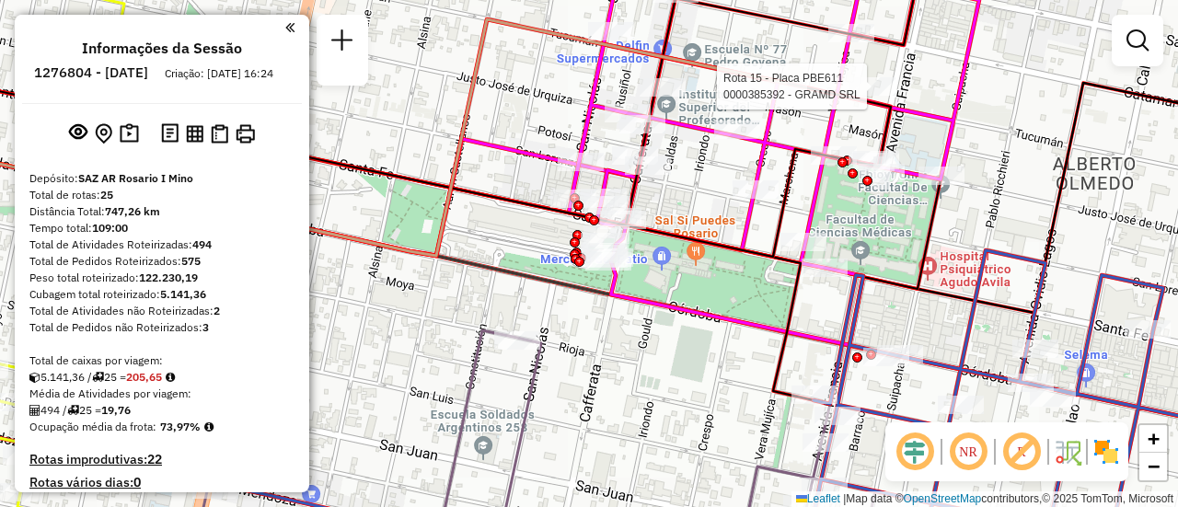
select select "**********"
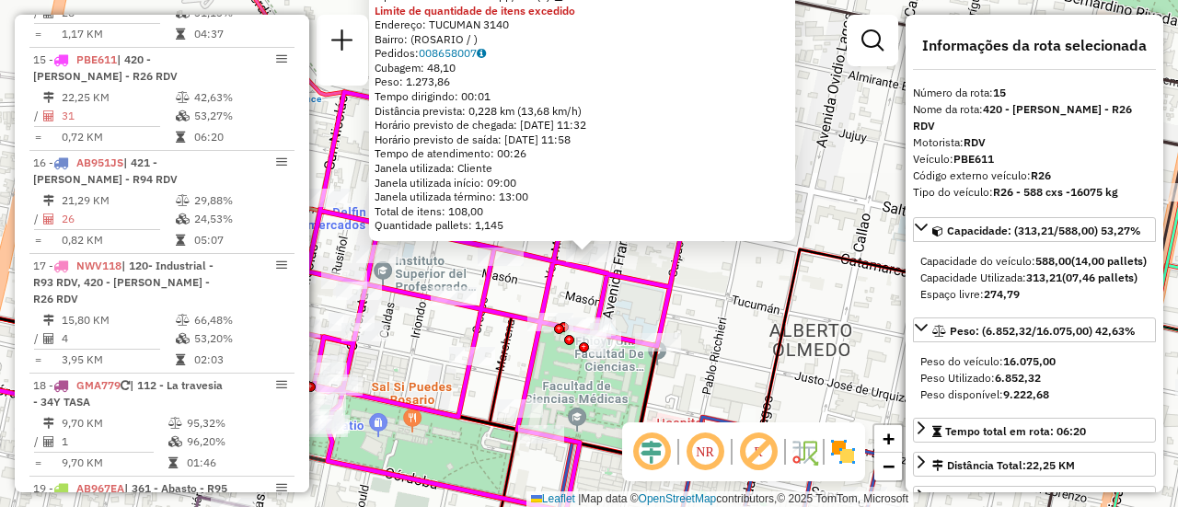
scroll to position [92, 0]
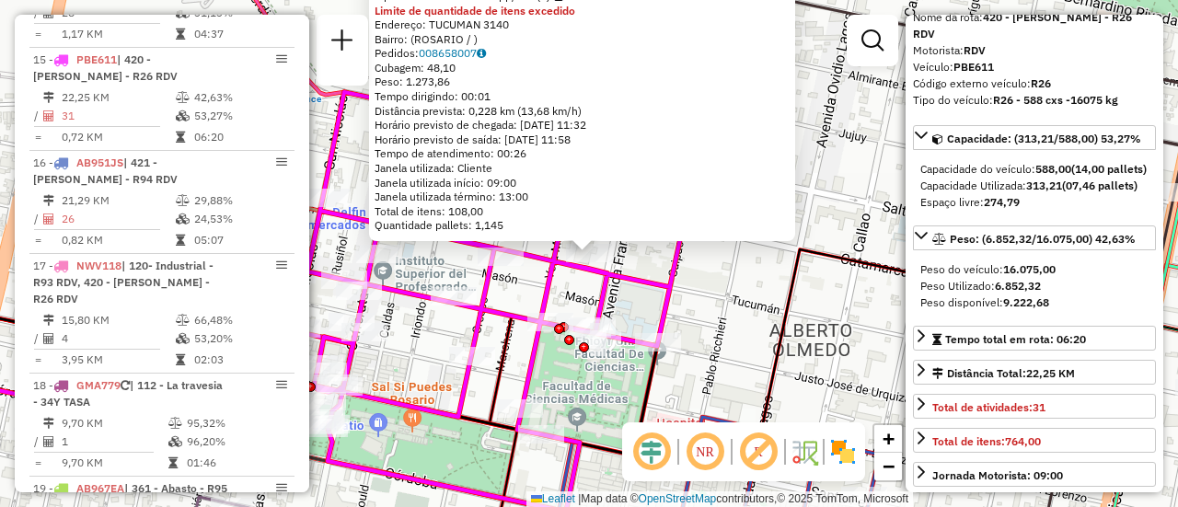
click at [755, 281] on div "0000385392 - GRAMD SRL Tipo de cliente: 80 - Chopp/VIP (C) Limite de quantidade…" at bounding box center [589, 253] width 1178 height 507
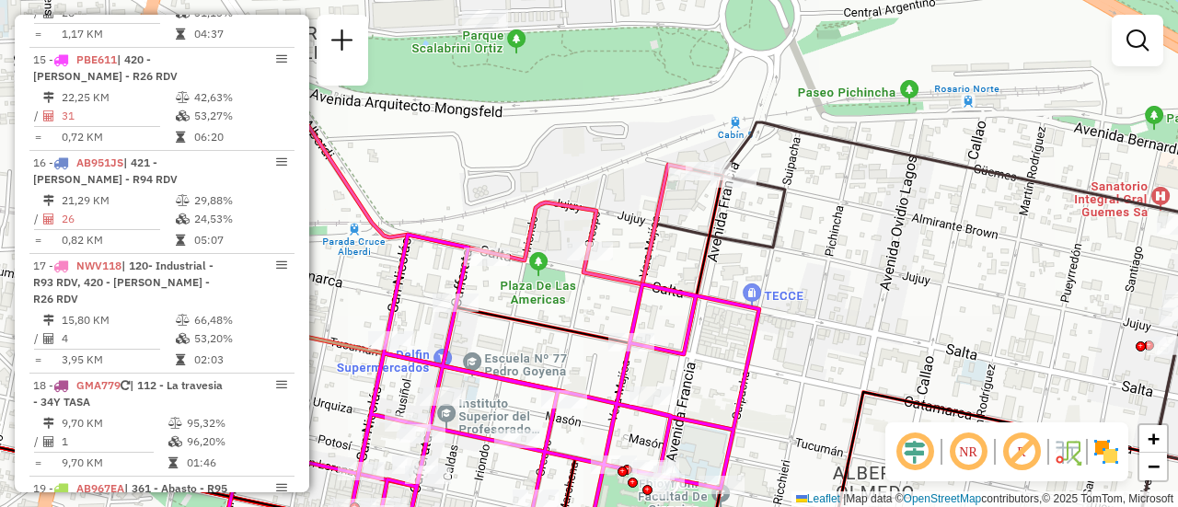
drag, startPoint x: 653, startPoint y: 191, endPoint x: 723, endPoint y: 332, distance: 157.6
click at [721, 336] on div "Janela de atendimento Grade de atendimento Capacidade Transportadoras Veículos …" at bounding box center [589, 253] width 1178 height 507
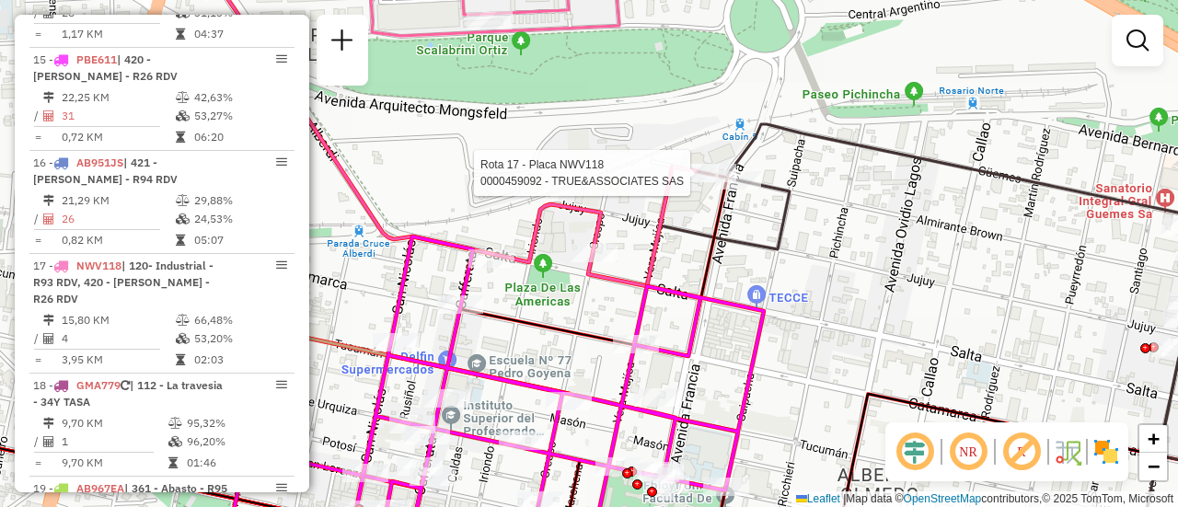
select select "**********"
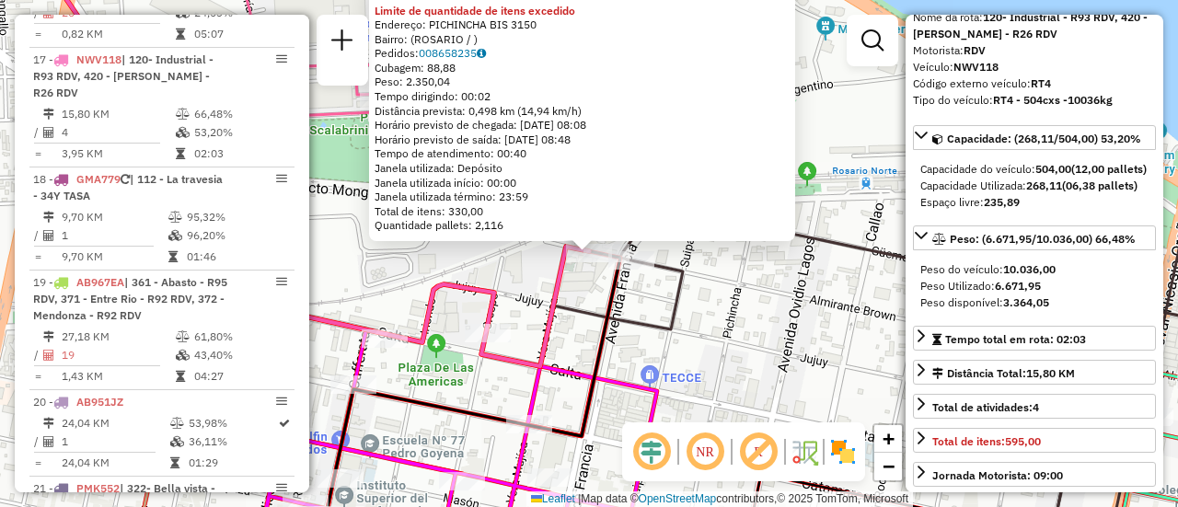
scroll to position [184, 0]
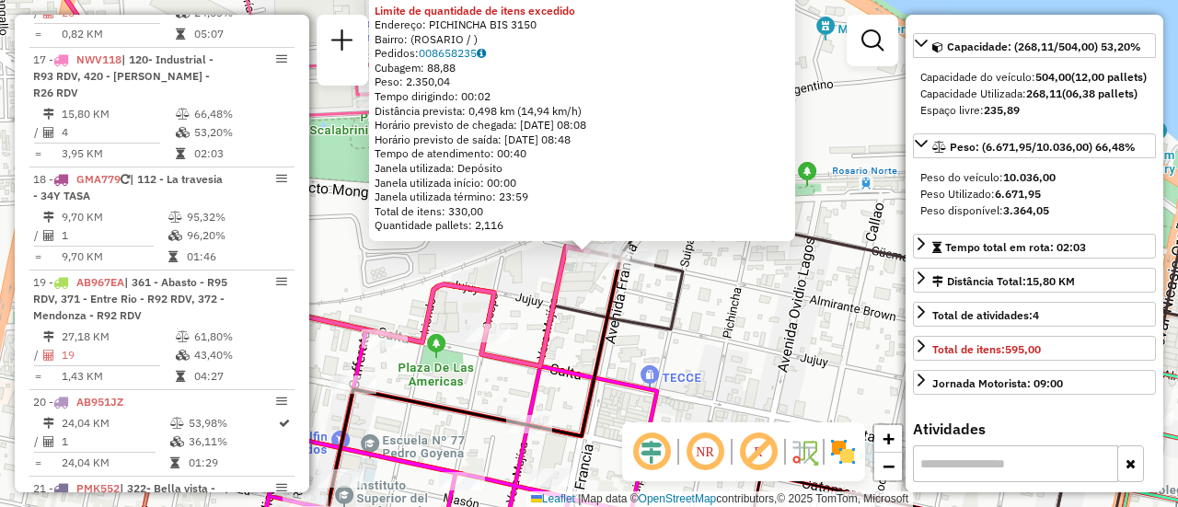
click at [721, 343] on div "0000459092 - TRUE&ASSOCIATES SAS Limite de quantidade de itens excedido Endereç…" at bounding box center [589, 253] width 1178 height 507
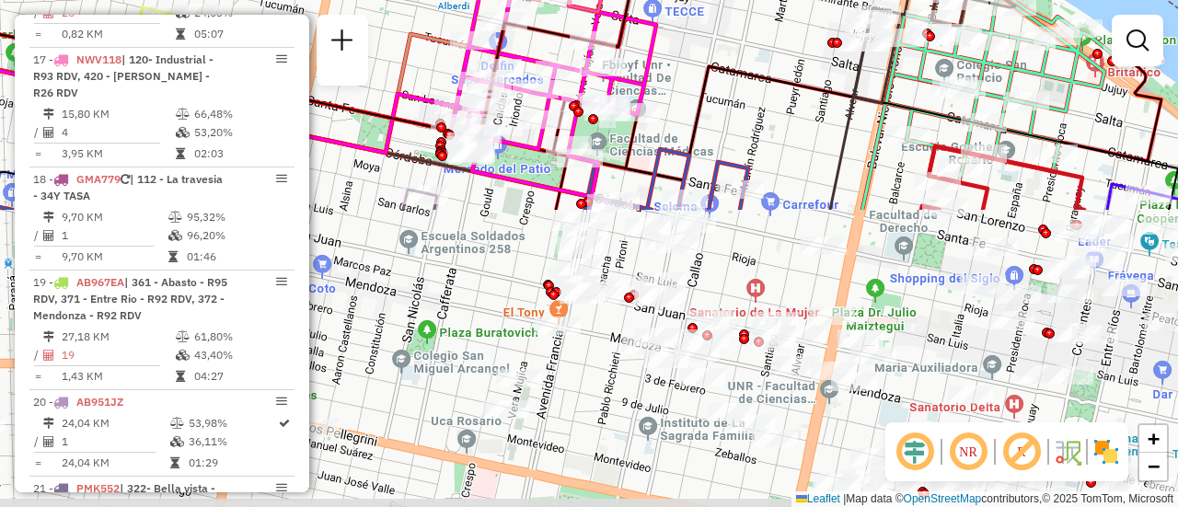
drag, startPoint x: 723, startPoint y: 400, endPoint x: 698, endPoint y: 52, distance: 348.8
click at [698, 52] on div "Janela de atendimento Grade de atendimento Capacidade Transportadoras Veículos …" at bounding box center [589, 253] width 1178 height 507
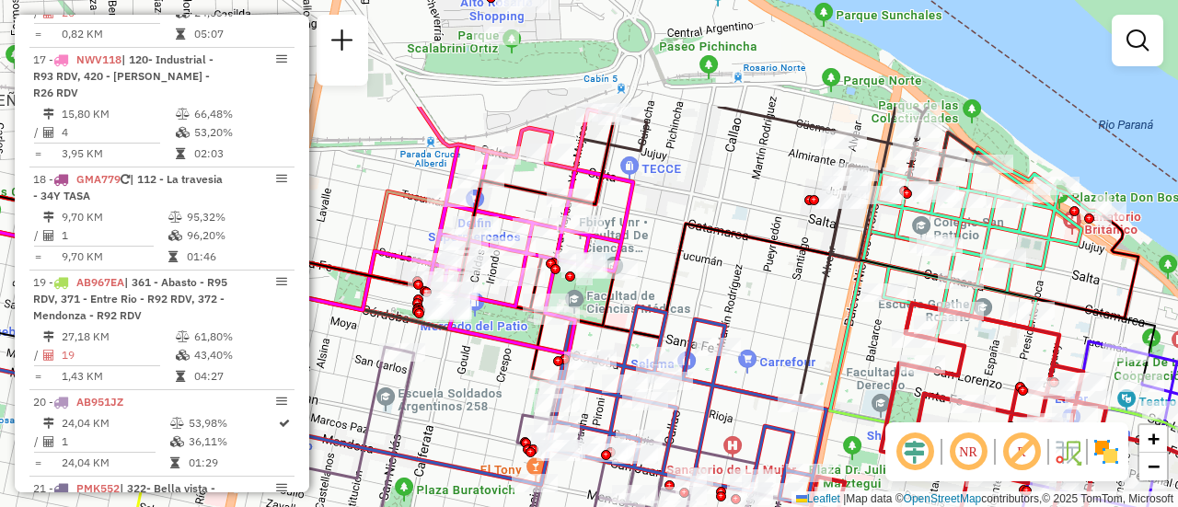
drag, startPoint x: 700, startPoint y: 40, endPoint x: 669, endPoint y: 241, distance: 204.0
click at [674, 261] on div "Janela de atendimento Grade de atendimento Capacidade Transportadoras Veículos …" at bounding box center [589, 253] width 1178 height 507
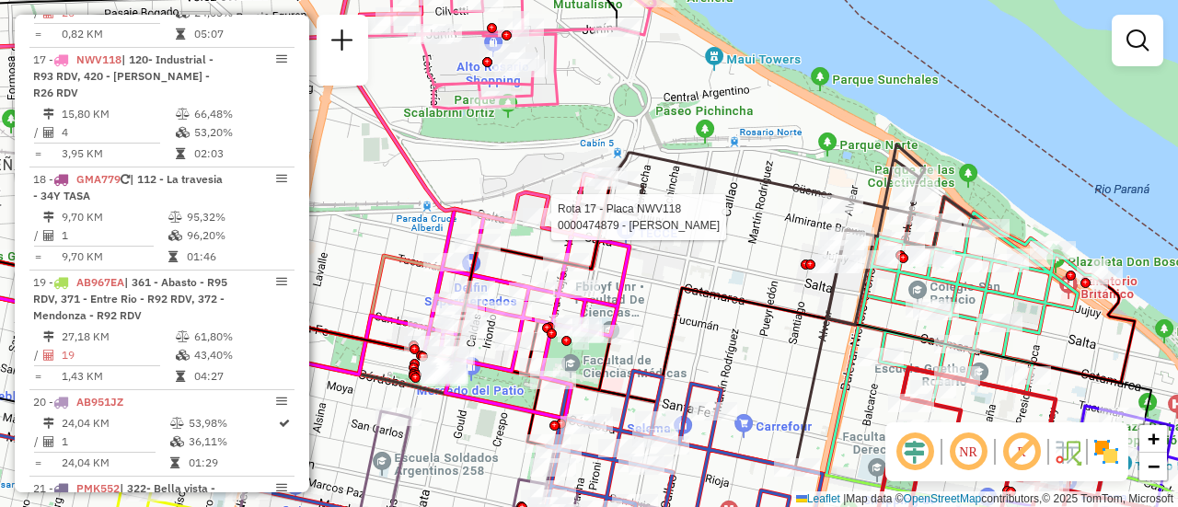
select select "**********"
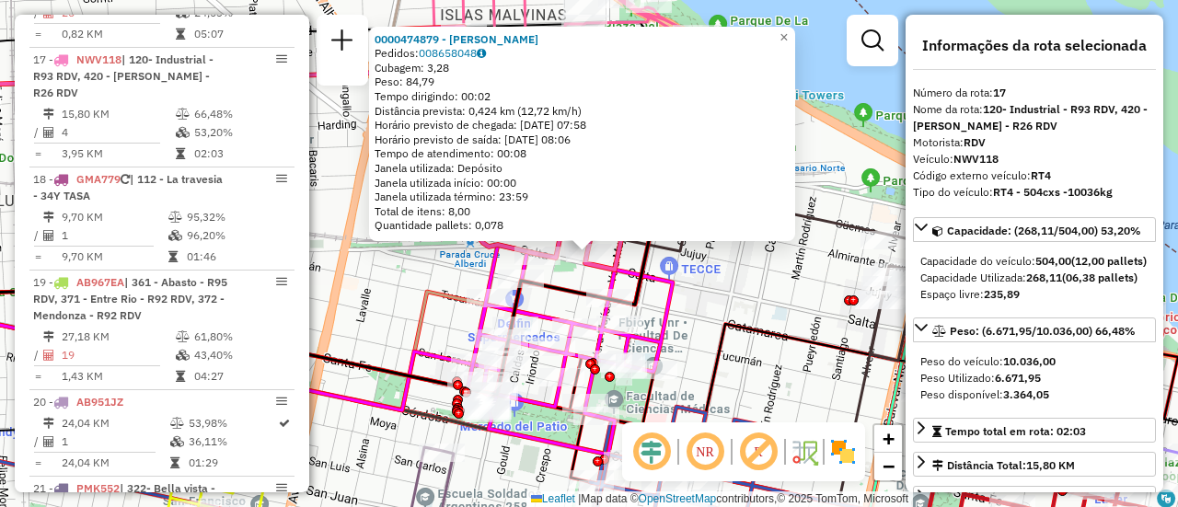
scroll to position [92, 0]
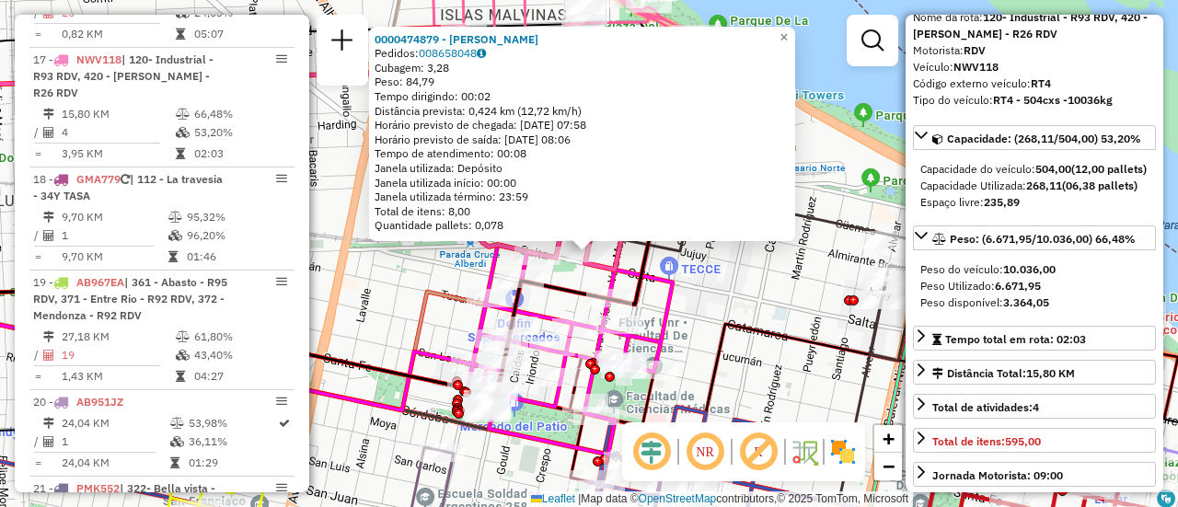
click at [765, 296] on div "0000474879 - [PERSON_NAME] Pedidos: 008658048 Cubagem: 3,28 Peso: 84,79 Tempo d…" at bounding box center [589, 253] width 1178 height 507
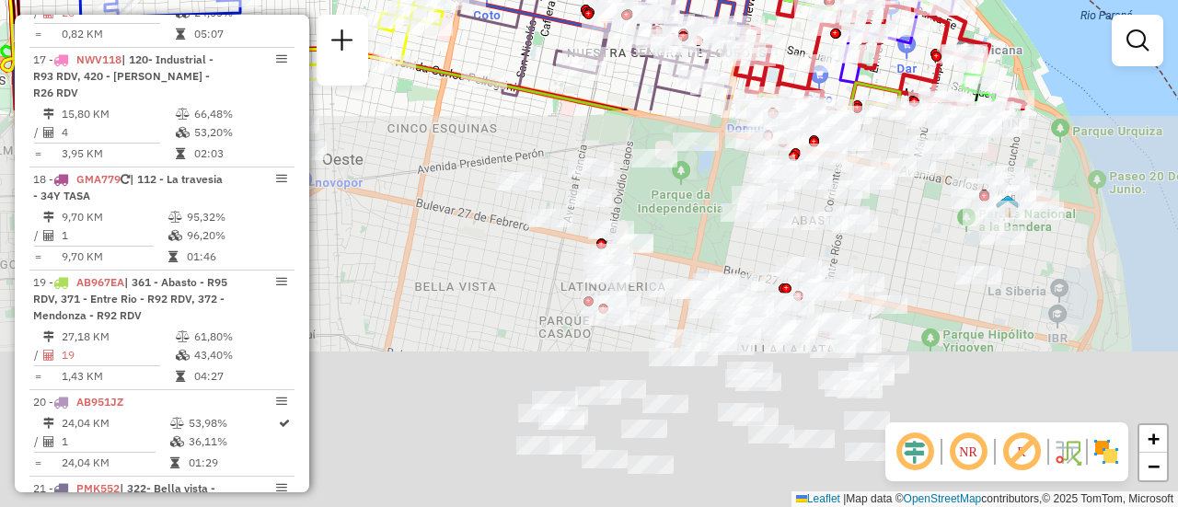
drag, startPoint x: 784, startPoint y: 378, endPoint x: 706, endPoint y: -111, distance: 495.8
click at [706, 0] on html "Aguarde... Pop-up bloqueado! Seu navegador bloqueou automáticamente a abertura …" at bounding box center [589, 253] width 1178 height 507
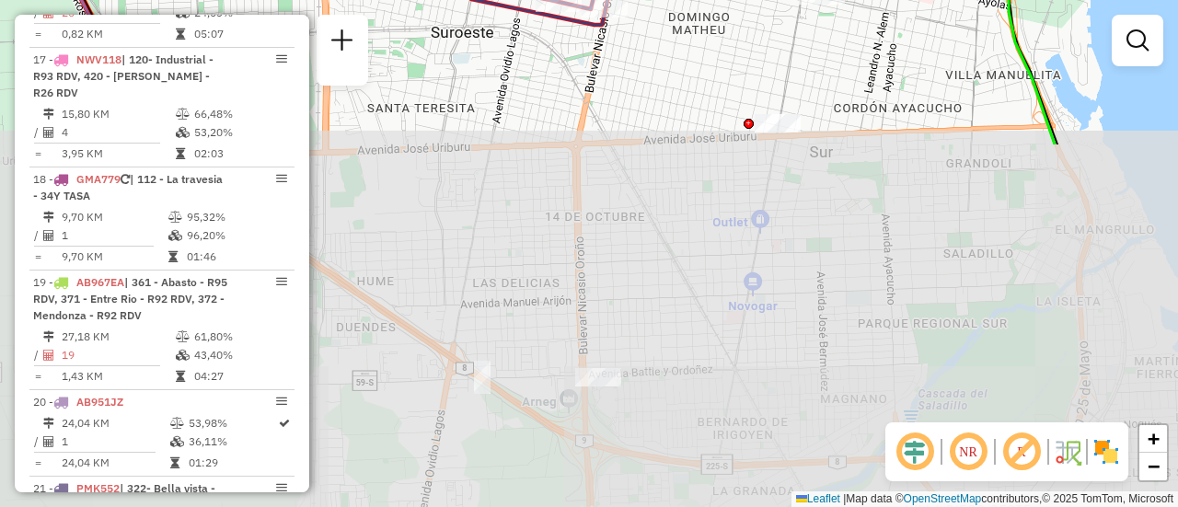
drag, startPoint x: 791, startPoint y: 468, endPoint x: 749, endPoint y: 6, distance: 462.9
click at [745, 6] on div "Janela de atendimento Grade de atendimento Capacidade Transportadoras Veículos …" at bounding box center [589, 253] width 1178 height 507
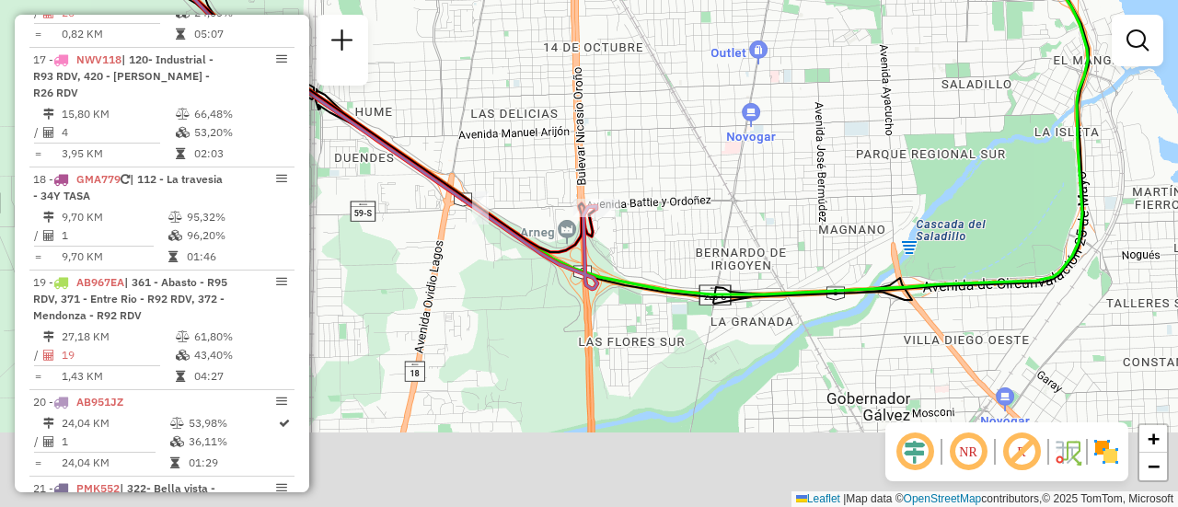
drag, startPoint x: 693, startPoint y: 336, endPoint x: 736, endPoint y: 202, distance: 140.3
click at [722, 196] on div "Janela de atendimento Grade de atendimento Capacidade Transportadoras Veículos …" at bounding box center [589, 253] width 1178 height 507
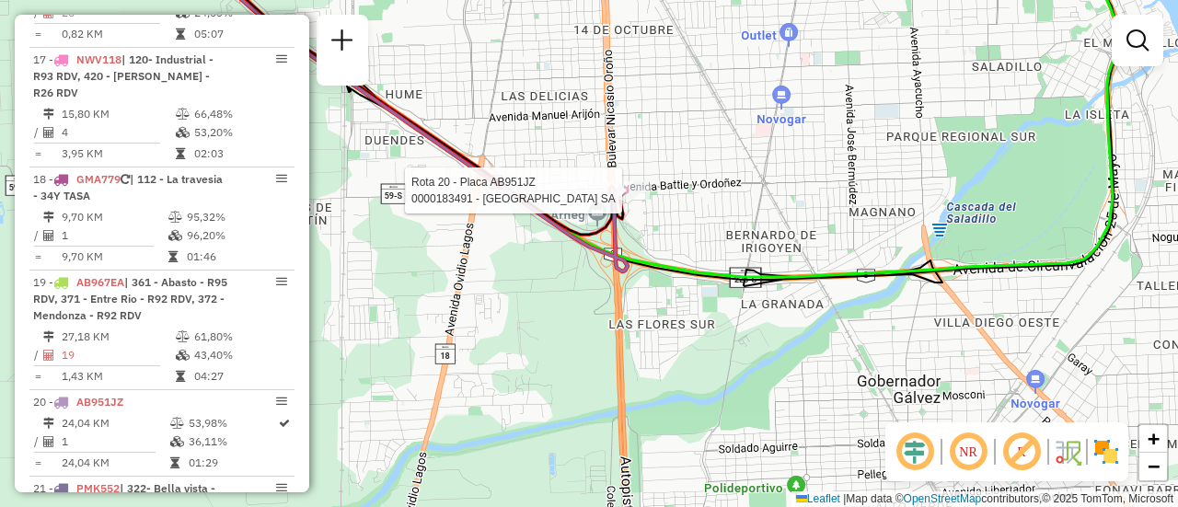
select select "**********"
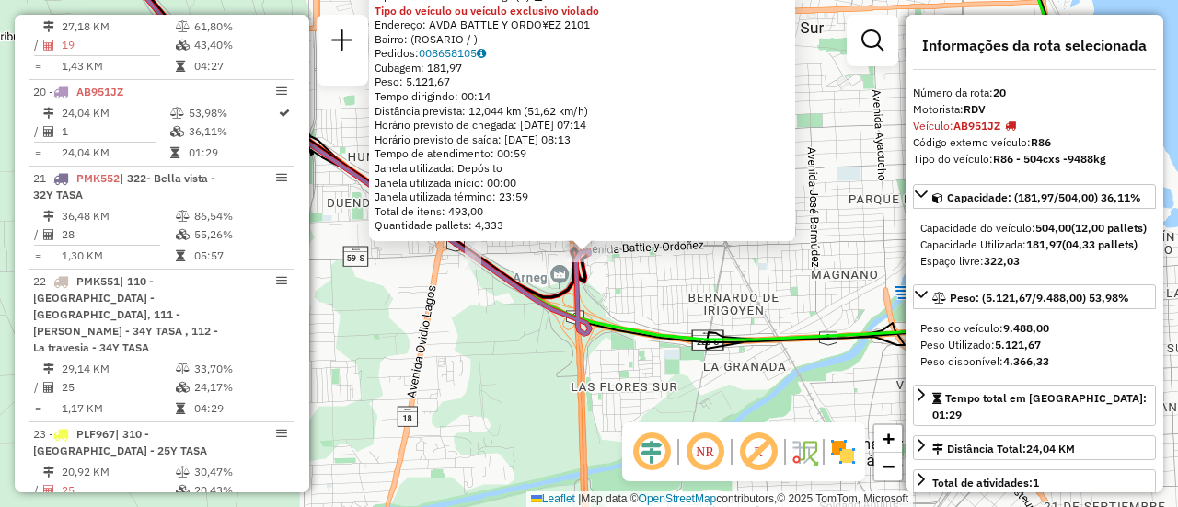
scroll to position [2846, 0]
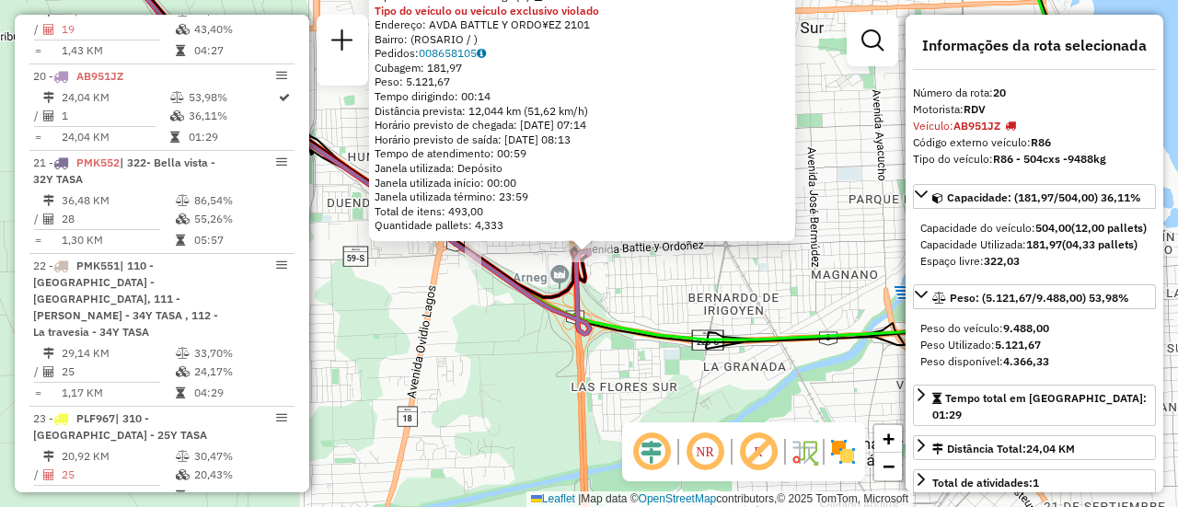
click at [696, 285] on div "0000183491 - [GEOGRAPHIC_DATA] SA Tipo de cliente: 6 - Recarga (R) Tipo do veíc…" at bounding box center [589, 253] width 1178 height 507
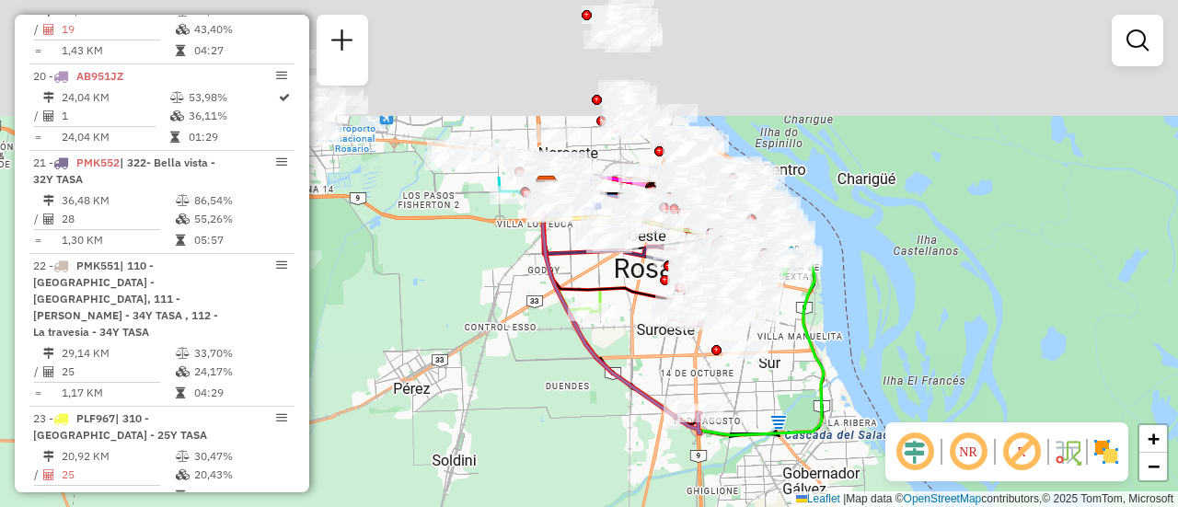
drag, startPoint x: 623, startPoint y: 119, endPoint x: 681, endPoint y: 415, distance: 302.0
click at [681, 424] on div "Janela de atendimento Grade de atendimento Capacidade Transportadoras Veículos …" at bounding box center [589, 253] width 1178 height 507
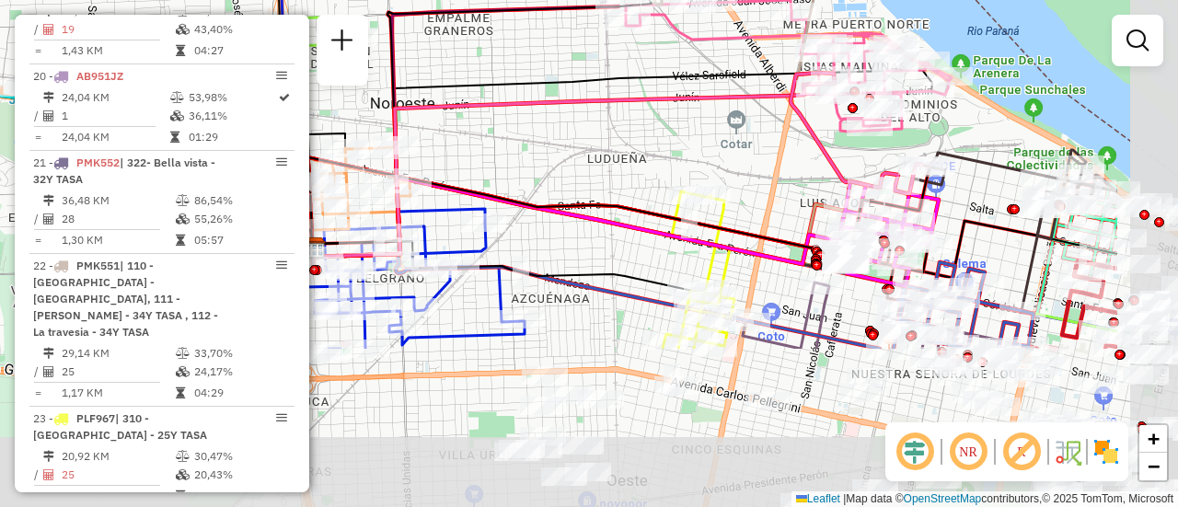
drag, startPoint x: 780, startPoint y: 283, endPoint x: 593, endPoint y: 69, distance: 284.4
click at [593, 70] on icon at bounding box center [622, 159] width 620 height 179
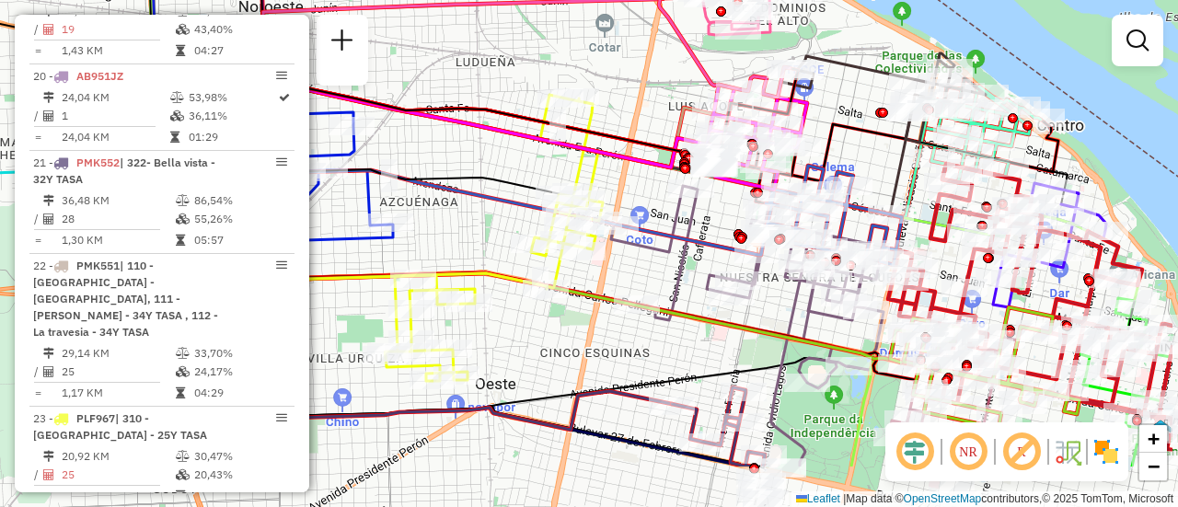
drag, startPoint x: 792, startPoint y: 153, endPoint x: 651, endPoint y: 55, distance: 172.1
click at [635, 42] on div "Janela de atendimento Grade de atendimento Capacidade Transportadoras Veículos …" at bounding box center [589, 253] width 1178 height 507
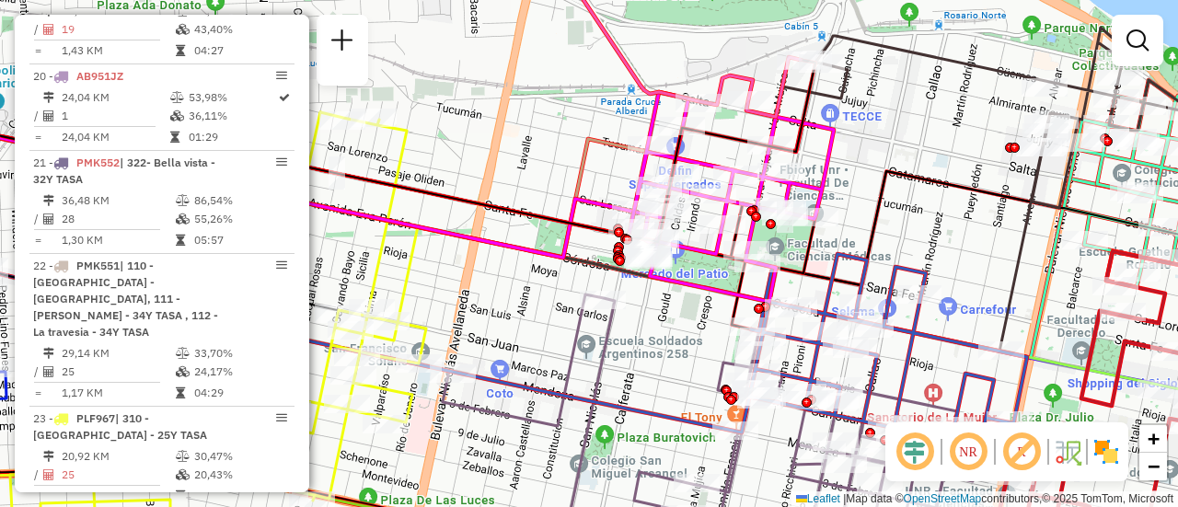
drag, startPoint x: 1017, startPoint y: 215, endPoint x: 901, endPoint y: 168, distance: 125.1
click at [901, 168] on icon at bounding box center [473, 186] width 1414 height 200
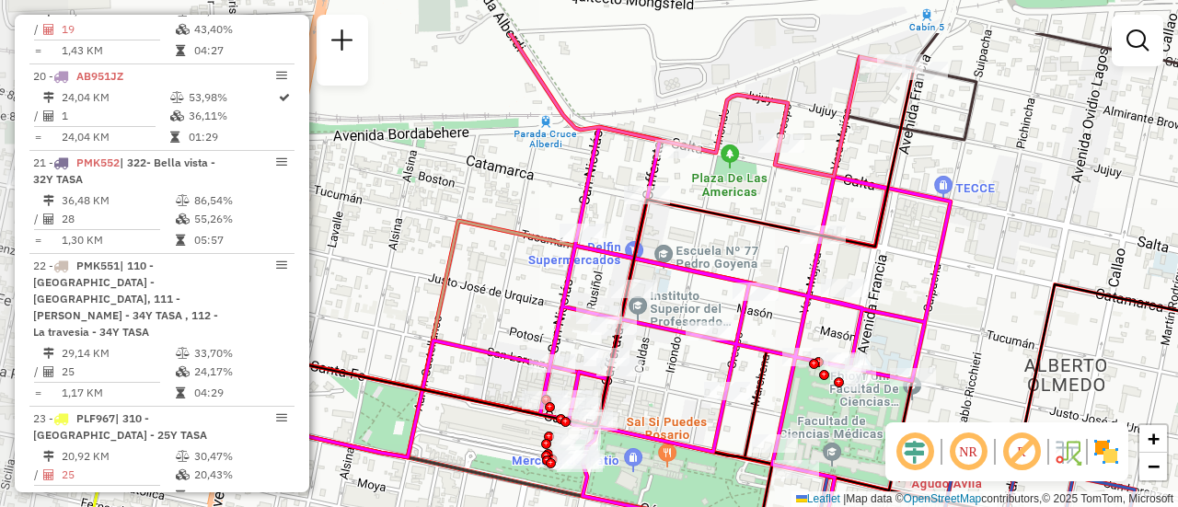
drag, startPoint x: 623, startPoint y: 110, endPoint x: 808, endPoint y: 194, distance: 203.1
click at [808, 194] on div "Janela de atendimento Grade de atendimento Capacidade Transportadoras Veículos …" at bounding box center [589, 253] width 1178 height 507
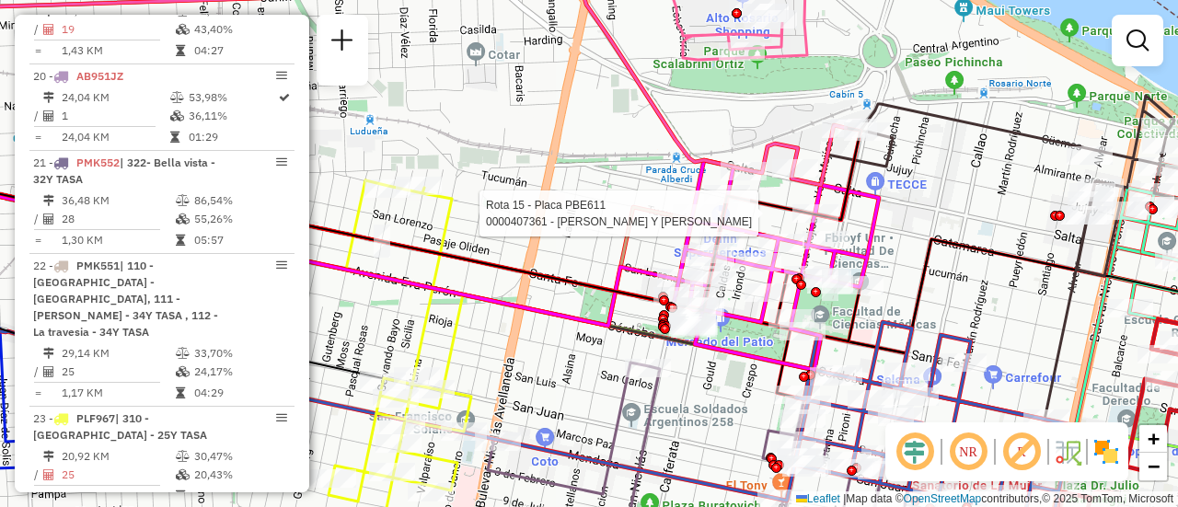
select select "**********"
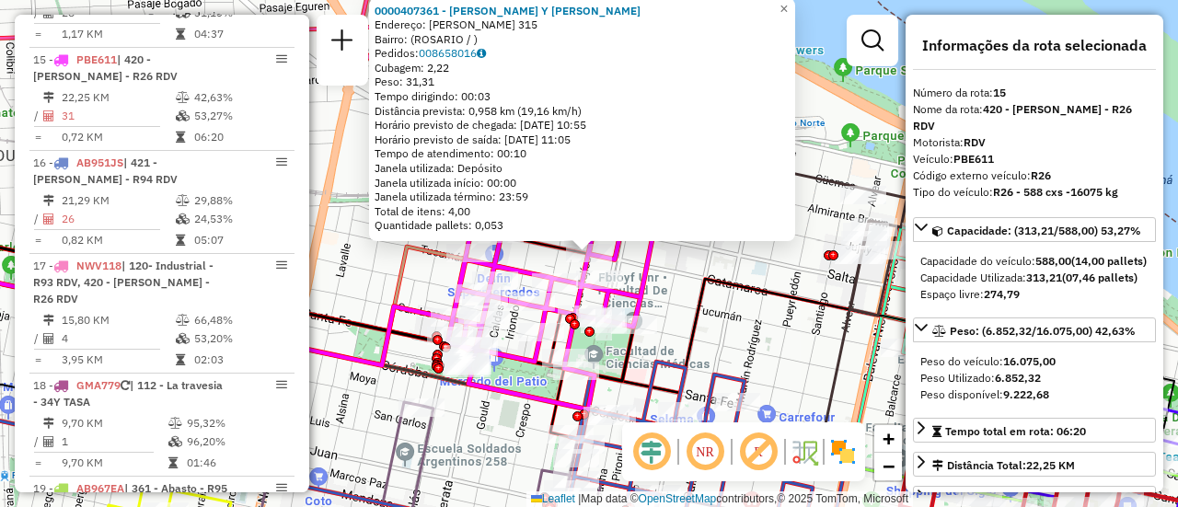
scroll to position [92, 0]
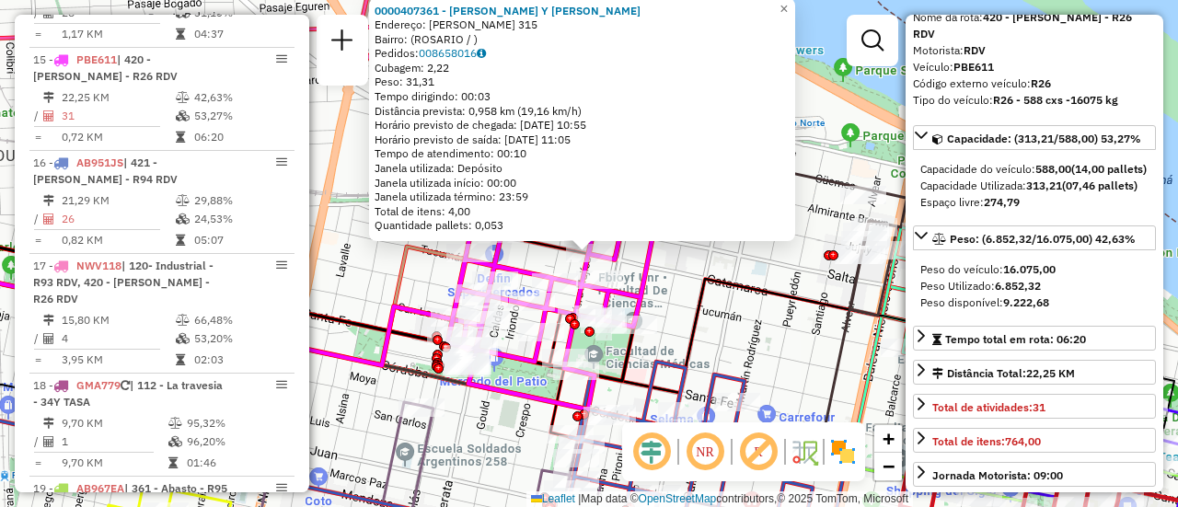
click at [758, 272] on div "0000407361 - [PERSON_NAME] Y [PERSON_NAME]: [PERSON_NAME] 315 Bairro: ([GEOGRAP…" at bounding box center [589, 253] width 1178 height 507
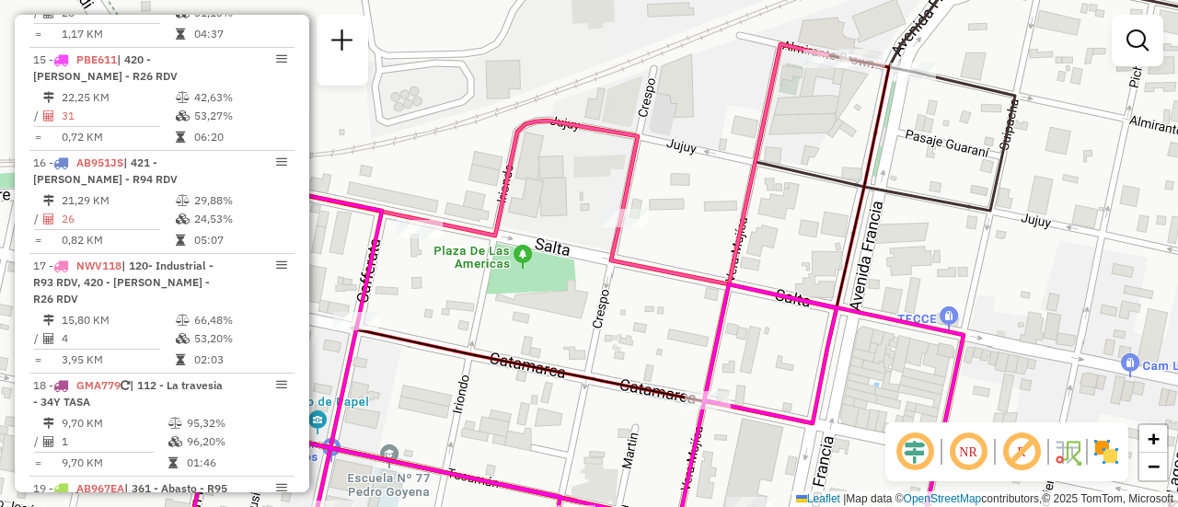
drag, startPoint x: 525, startPoint y: 230, endPoint x: 770, endPoint y: 202, distance: 247.4
click at [770, 202] on div "Janela de atendimento Grade de atendimento Capacidade Transportadoras Veículos …" at bounding box center [589, 253] width 1178 height 507
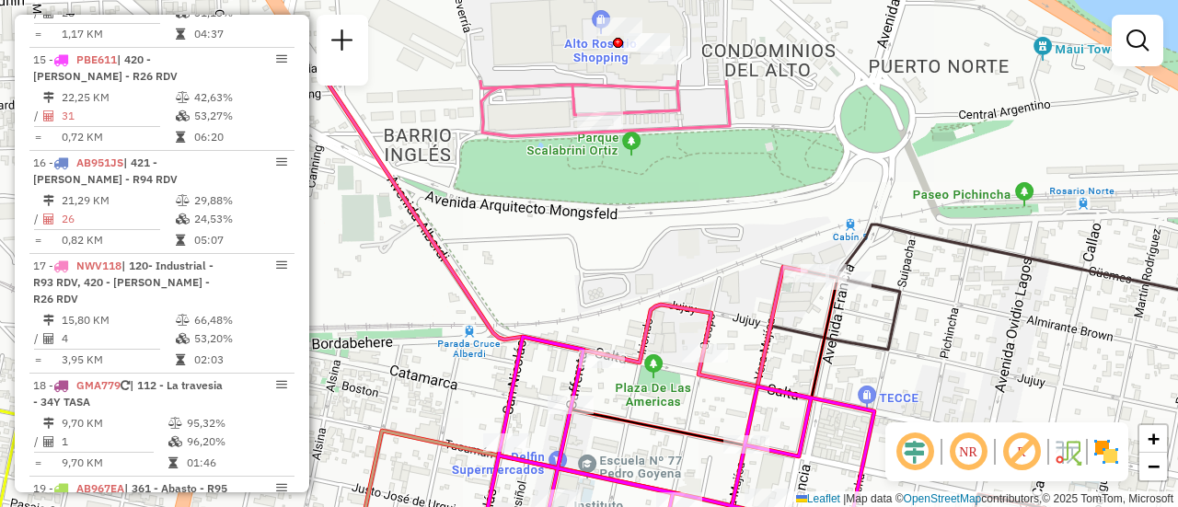
drag, startPoint x: 675, startPoint y: 148, endPoint x: 740, endPoint y: 398, distance: 257.8
click at [742, 419] on div "Janela de atendimento Grade de atendimento Capacidade Transportadoras Veículos …" at bounding box center [589, 253] width 1178 height 507
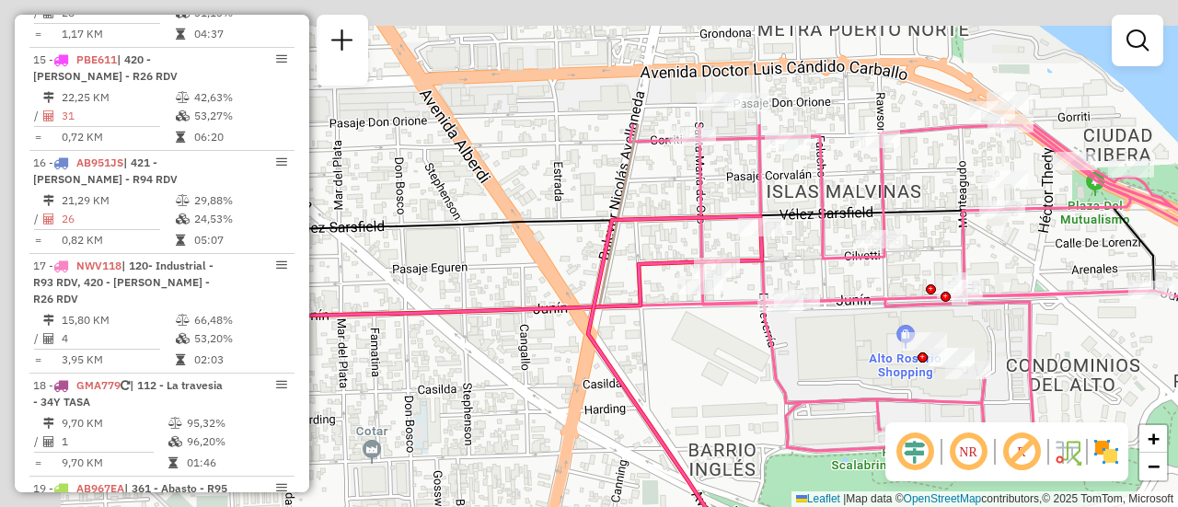
drag, startPoint x: 472, startPoint y: 225, endPoint x: 738, endPoint y: 393, distance: 314.3
click at [738, 393] on div "Janela de atendimento Grade de atendimento Capacidade Transportadoras Veículos …" at bounding box center [589, 253] width 1178 height 507
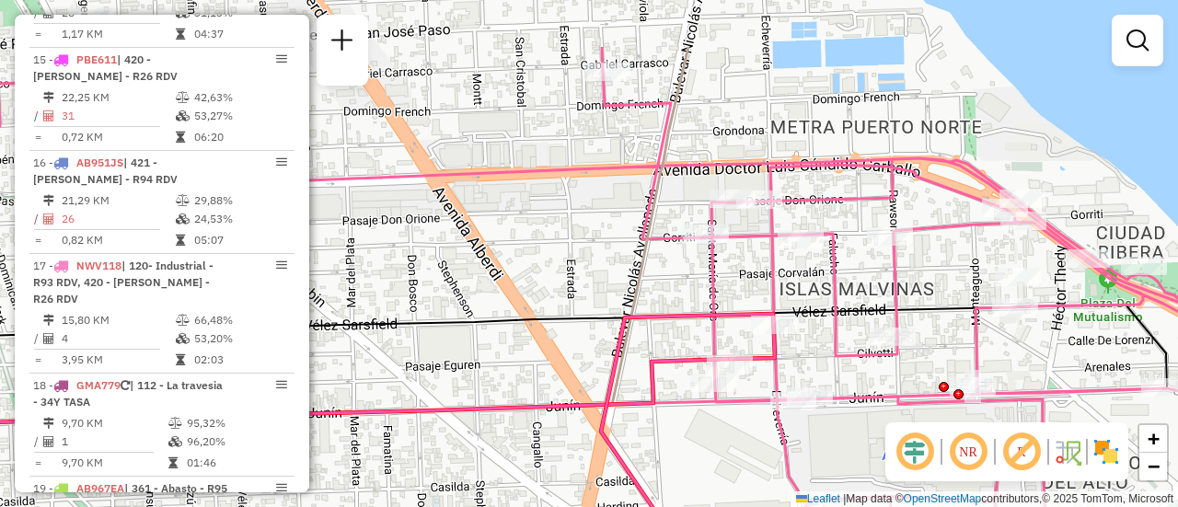
drag, startPoint x: 612, startPoint y: 180, endPoint x: 625, endPoint y: 273, distance: 93.8
click at [625, 273] on div "Janela de atendimento Grade de atendimento Capacidade Transportadoras Veículos …" at bounding box center [589, 253] width 1178 height 507
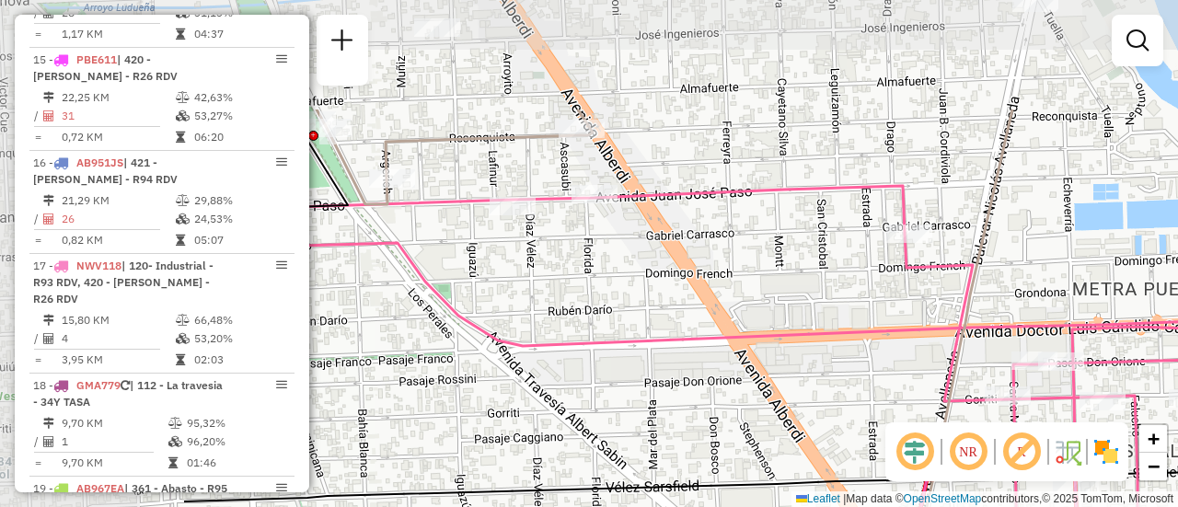
drag, startPoint x: 600, startPoint y: 206, endPoint x: 901, endPoint y: 352, distance: 334.2
click at [909, 364] on div "Janela de atendimento Grade de atendimento Capacidade Transportadoras Veículos …" at bounding box center [589, 253] width 1178 height 507
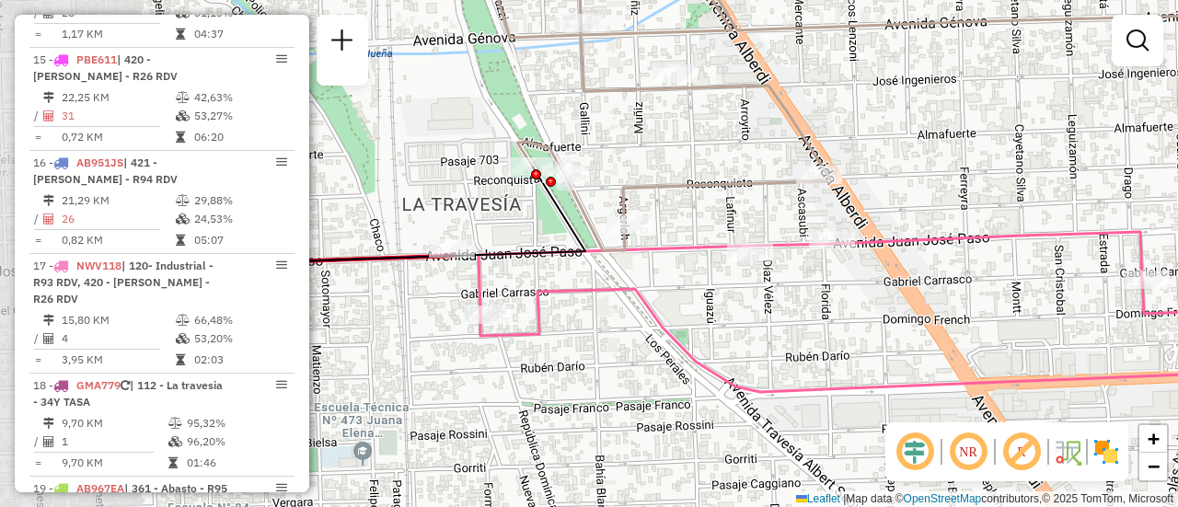
drag, startPoint x: 568, startPoint y: 292, endPoint x: 760, endPoint y: 323, distance: 194.9
click at [760, 323] on div "Janela de atendimento Grade de atendimento Capacidade Transportadoras Veículos …" at bounding box center [589, 253] width 1178 height 507
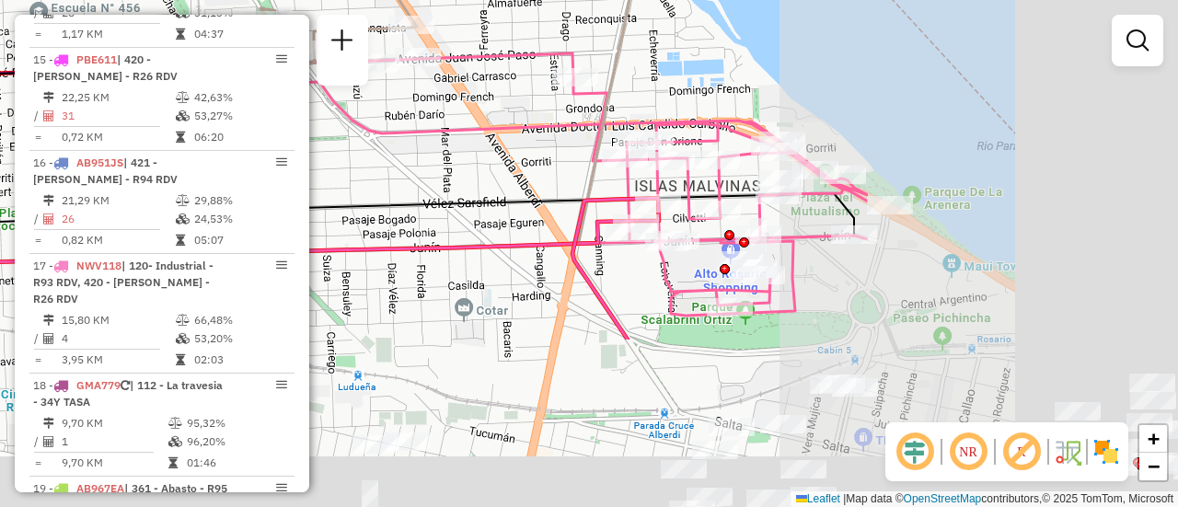
drag, startPoint x: 889, startPoint y: 322, endPoint x: 433, endPoint y: 87, distance: 513.3
click at [440, 93] on div "Janela de atendimento Grade de atendimento Capacidade Transportadoras Veículos …" at bounding box center [589, 253] width 1178 height 507
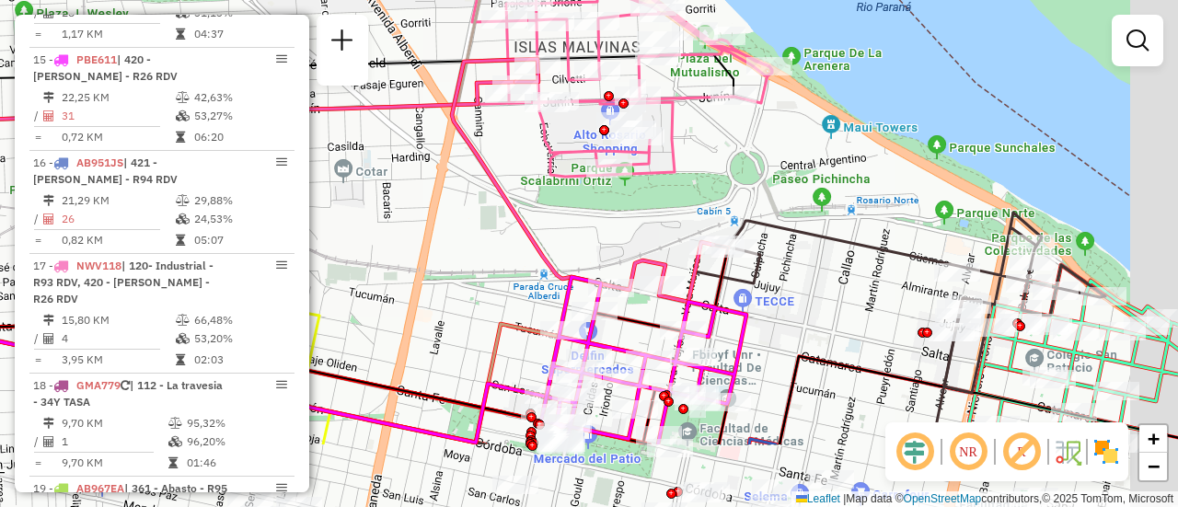
drag, startPoint x: 757, startPoint y: 306, endPoint x: 621, endPoint y: 125, distance: 225.5
click at [619, 125] on div "Janela de atendimento Grade de atendimento Capacidade Transportadoras Veículos …" at bounding box center [589, 253] width 1178 height 507
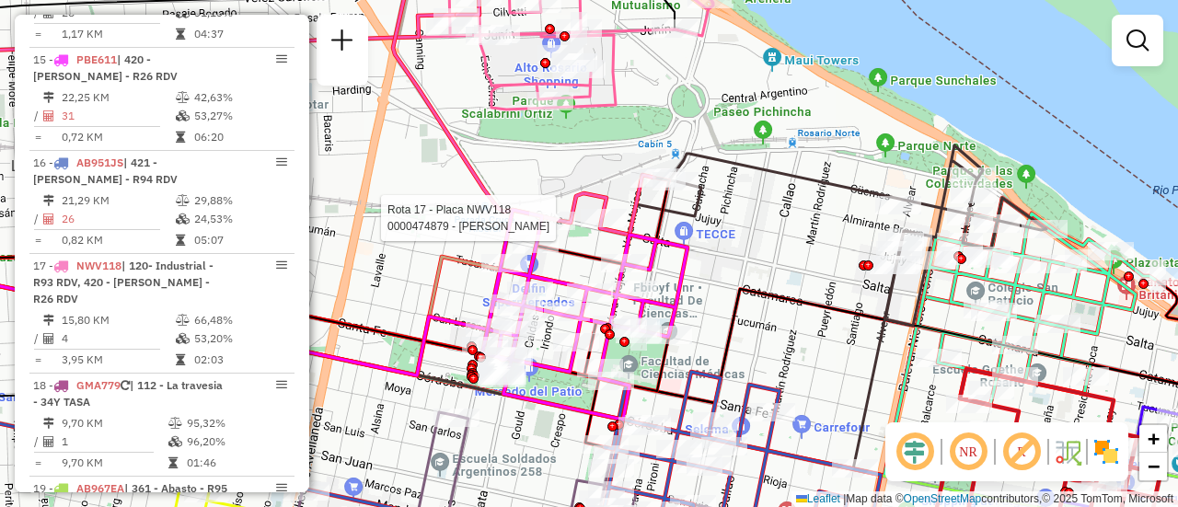
select select "**********"
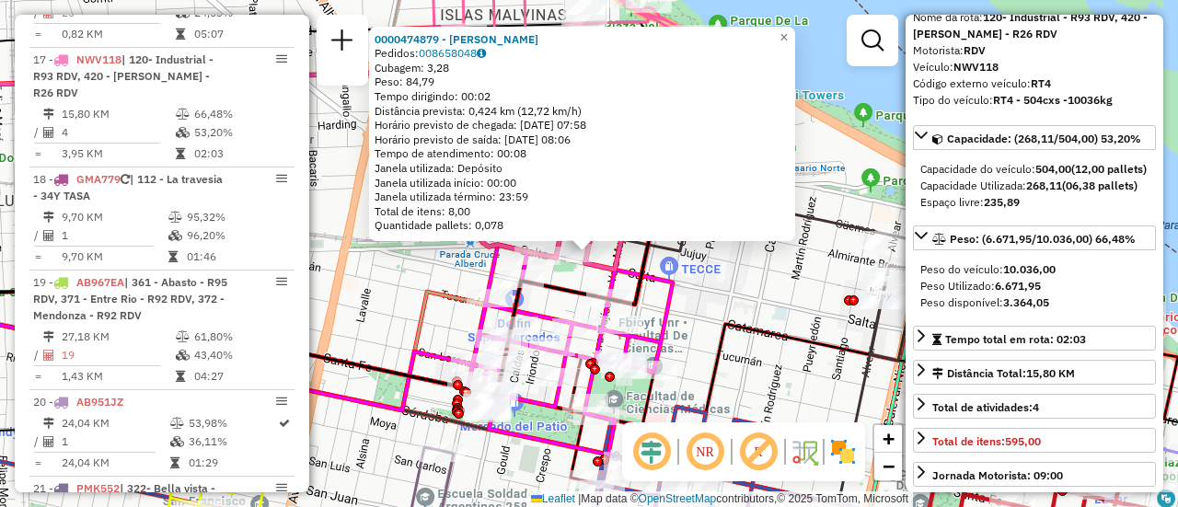
click at [752, 294] on div "0000474879 - PANZA LUCAS EZEQUIEL Pedidos: 008658048 Cubagem: 3,28 Peso: 84,79 …" at bounding box center [589, 253] width 1178 height 507
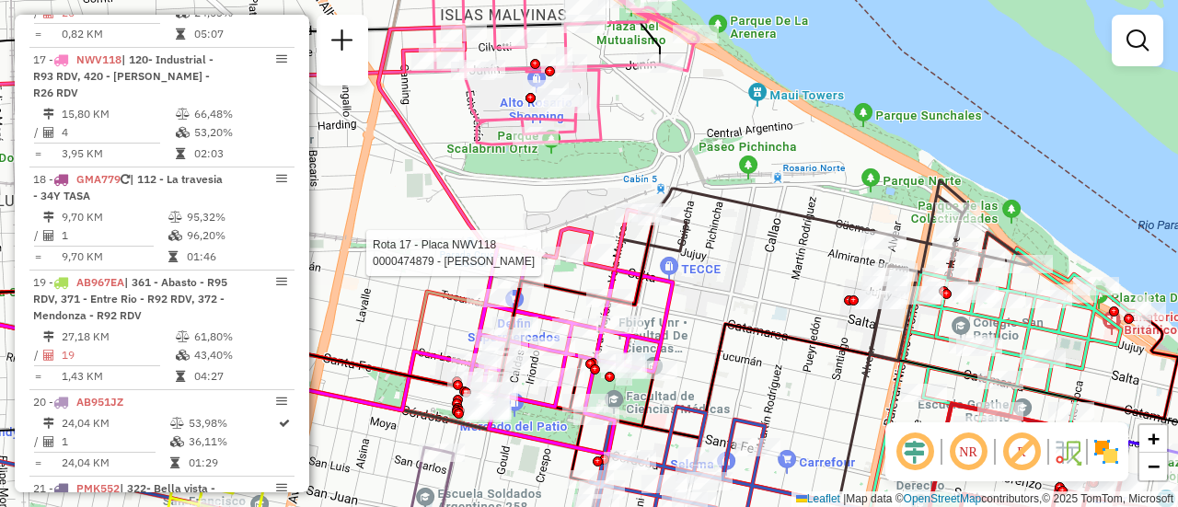
select select "**********"
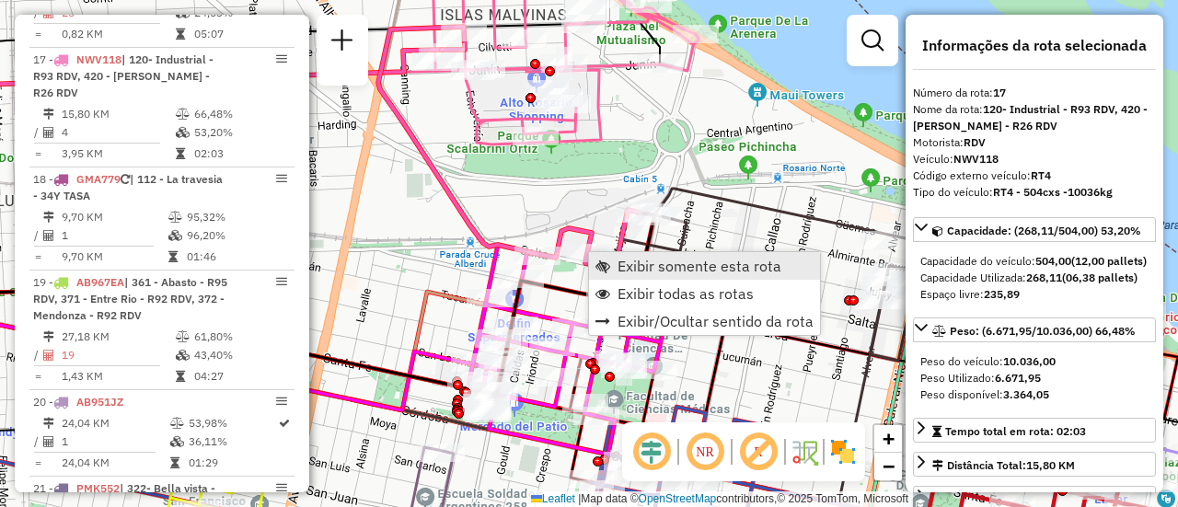
click at [717, 267] on span "Exibir somente esta rota" at bounding box center [700, 266] width 164 height 15
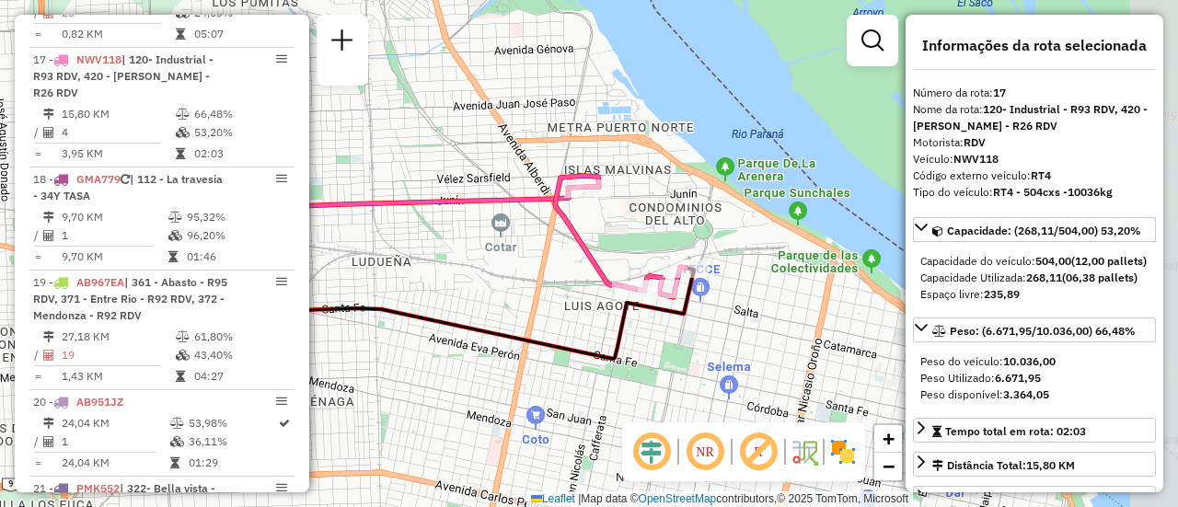
drag, startPoint x: 717, startPoint y: 272, endPoint x: 511, endPoint y: 287, distance: 206.7
click at [511, 287] on div "Janela de atendimento Grade de atendimento Capacidade Transportadoras Veículos …" at bounding box center [589, 253] width 1178 height 507
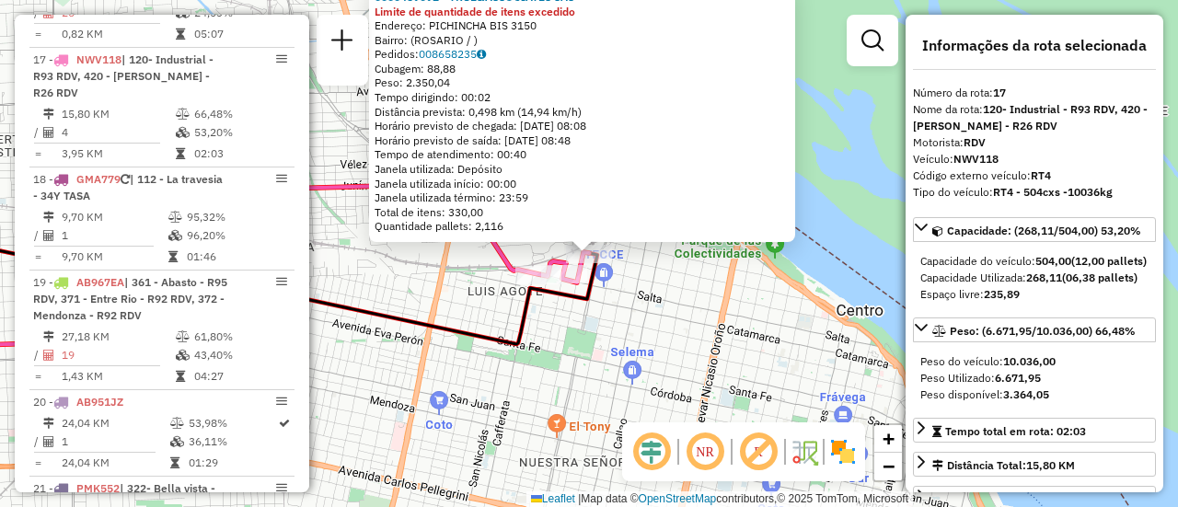
click at [648, 296] on div "0000459092 - TRUE&ASSOCIATES SAS Limite de quantidade de itens excedido Endereç…" at bounding box center [589, 253] width 1178 height 507
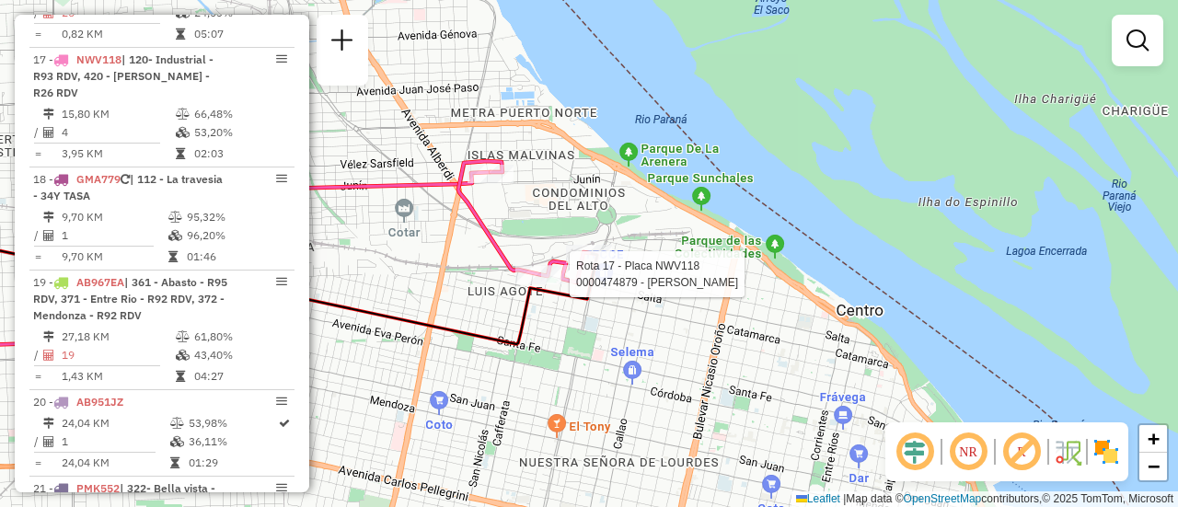
select select "**********"
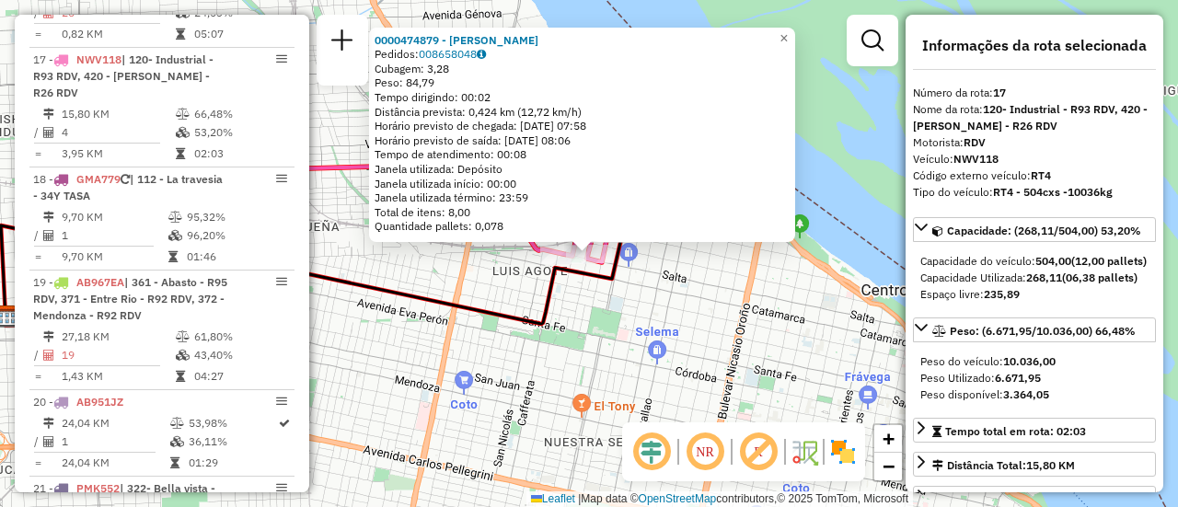
click at [614, 321] on div "0000474879 - PANZA LUCAS EZEQUIEL Pedidos: 008658048 Cubagem: 3,28 Peso: 84,79 …" at bounding box center [589, 253] width 1178 height 507
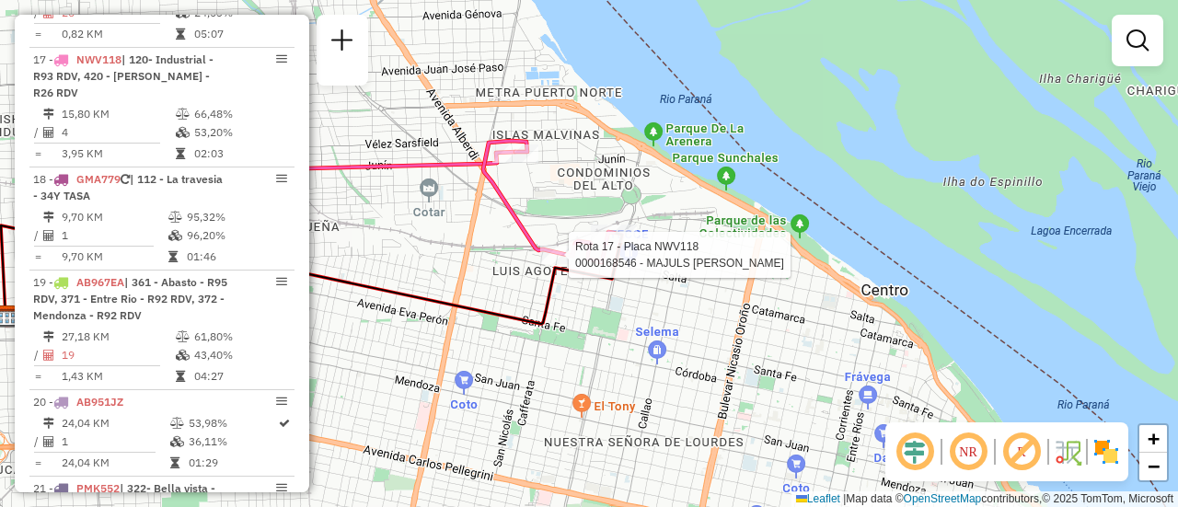
select select "**********"
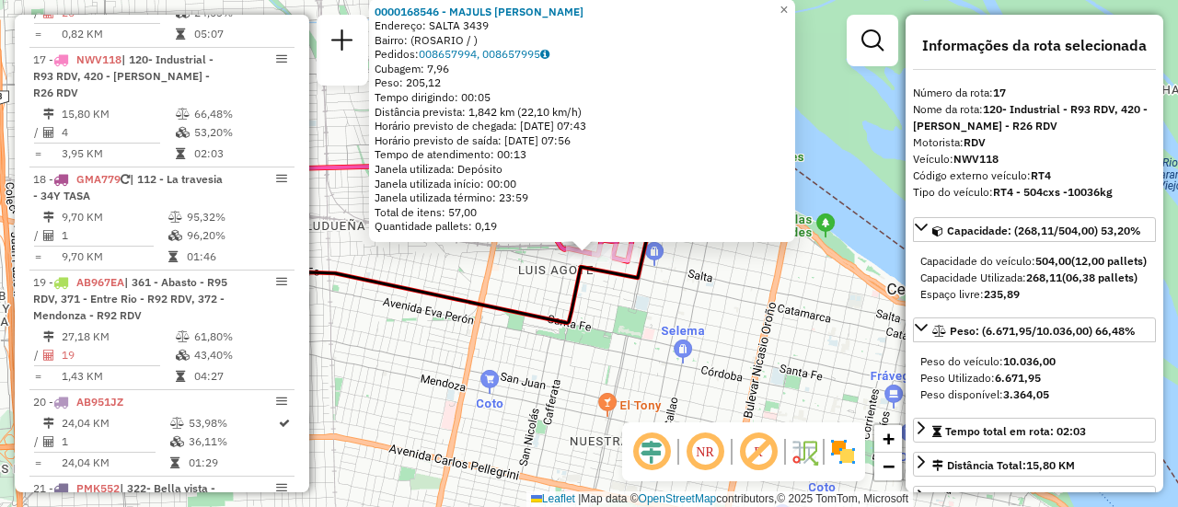
click at [611, 324] on div "0000168546 - MAJULS ANTONIO DANIEL Endereço: SALTA 3439 Bairro: (ROSARIO / ) Pe…" at bounding box center [589, 253] width 1178 height 507
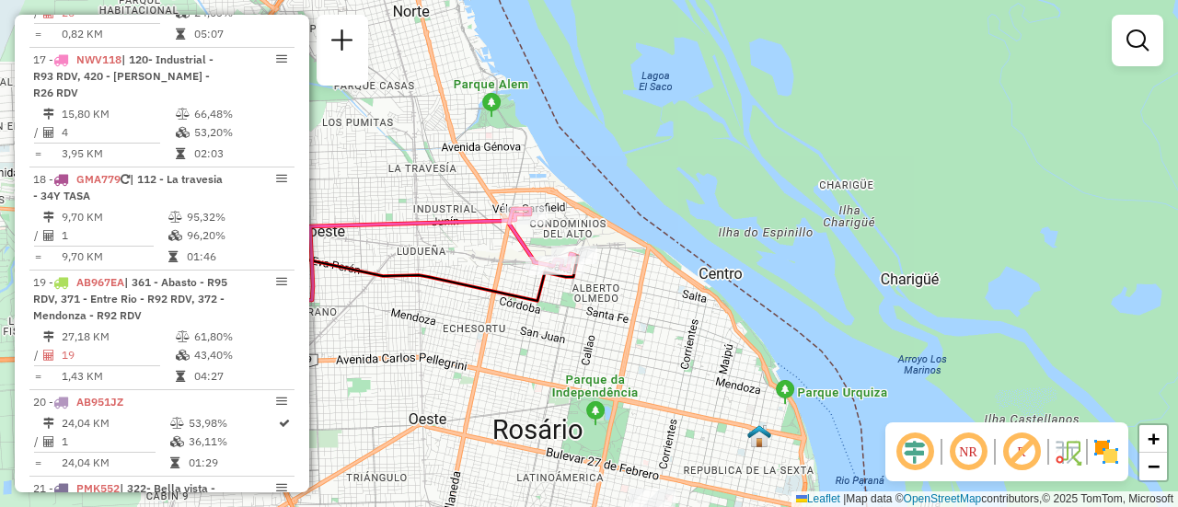
click at [501, 264] on div "Janela de atendimento Grade de atendimento Capacidade Transportadoras Veículos …" at bounding box center [589, 253] width 1178 height 507
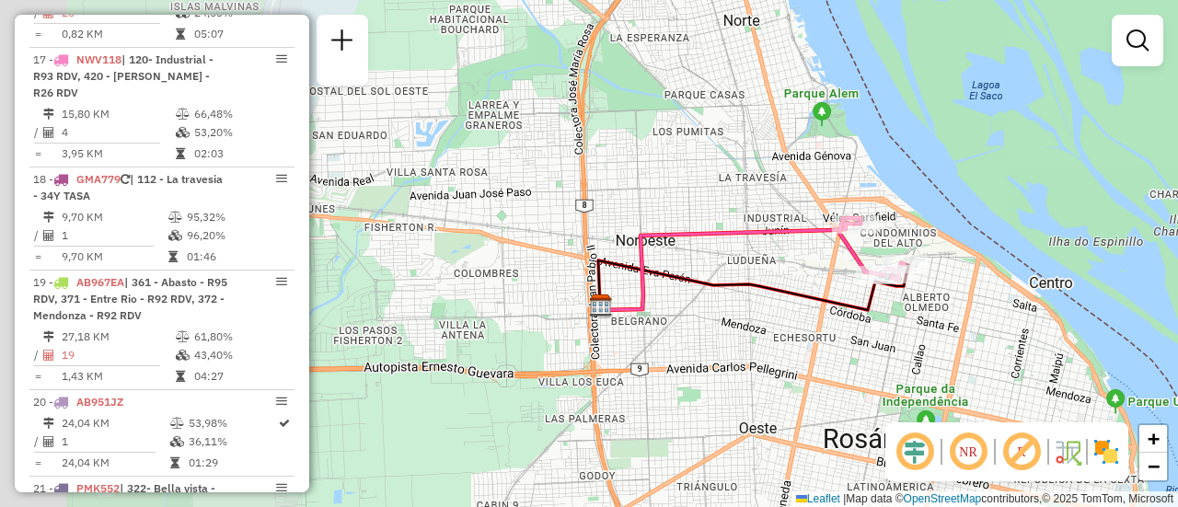
drag, startPoint x: 464, startPoint y: 272, endPoint x: 784, endPoint y: 277, distance: 320.3
click at [797, 282] on div "Janela de atendimento Grade de atendimento Capacidade Transportadoras Veículos …" at bounding box center [589, 253] width 1178 height 507
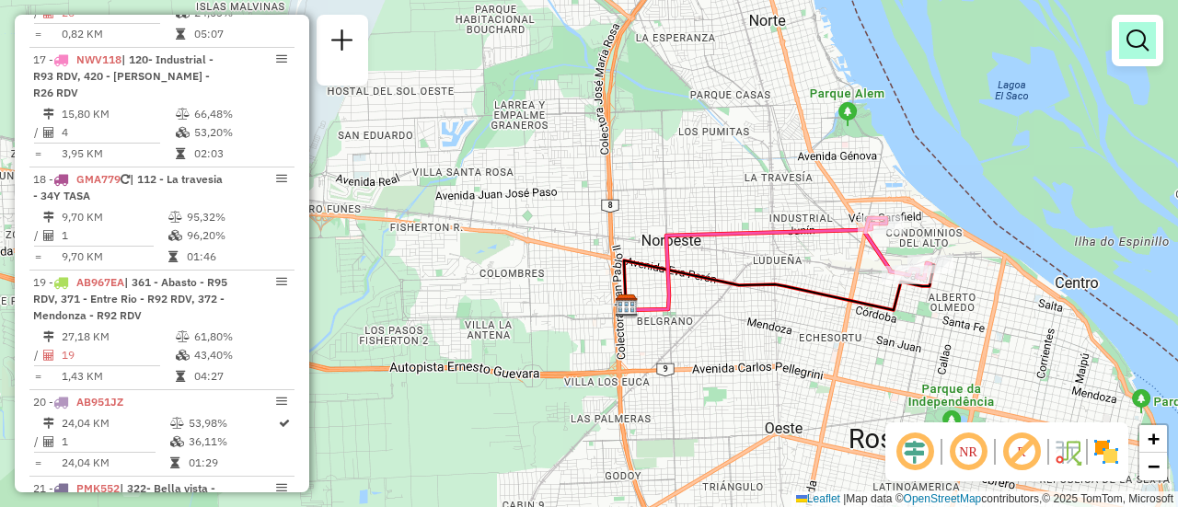
click at [1138, 43] on em at bounding box center [1137, 40] width 22 height 22
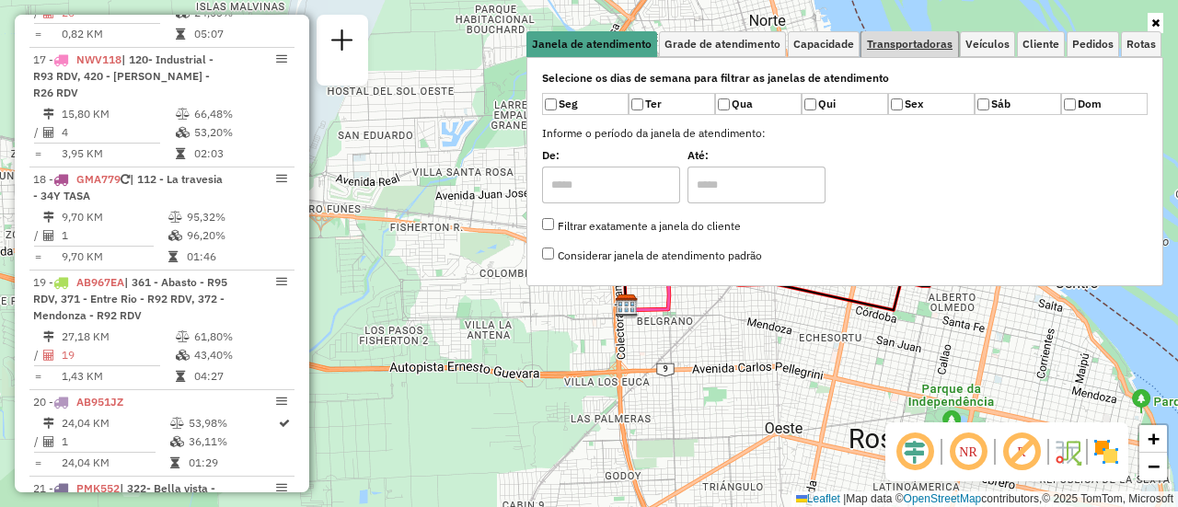
click at [950, 49] on span "Transportadoras" at bounding box center [910, 44] width 86 height 11
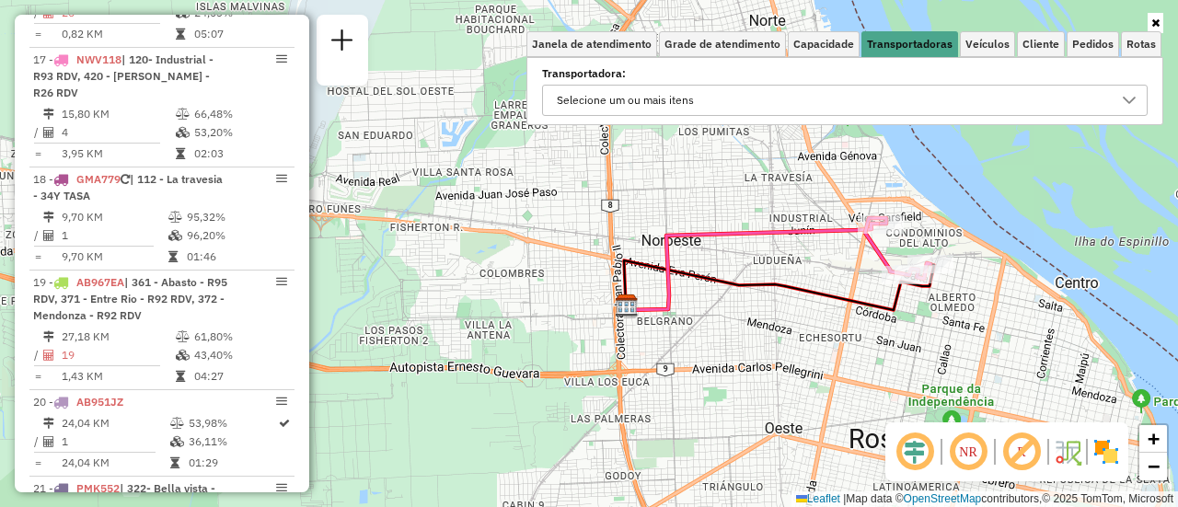
click at [1126, 98] on icon at bounding box center [1129, 100] width 15 height 15
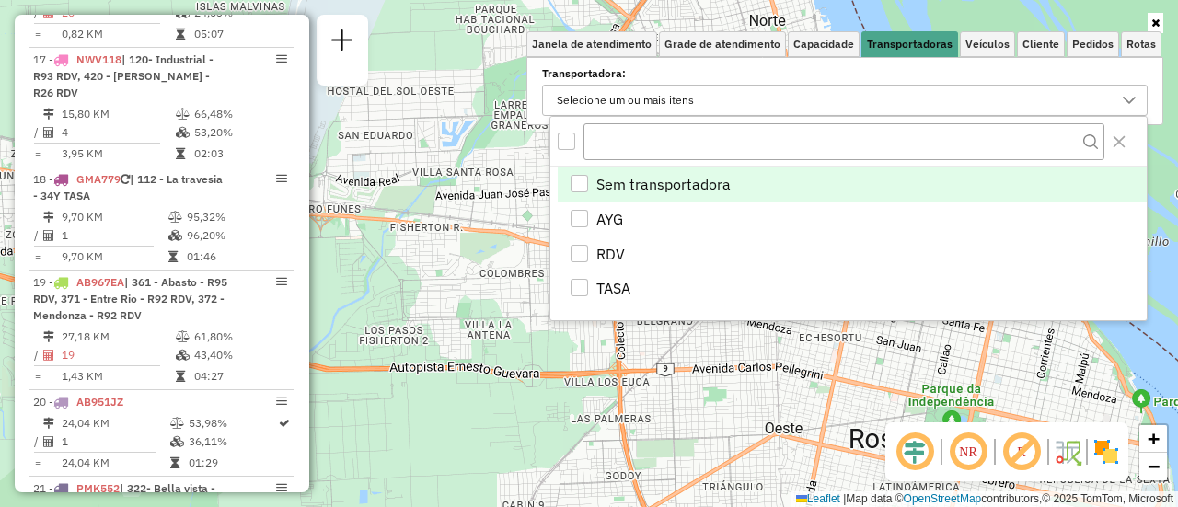
scroll to position [11, 64]
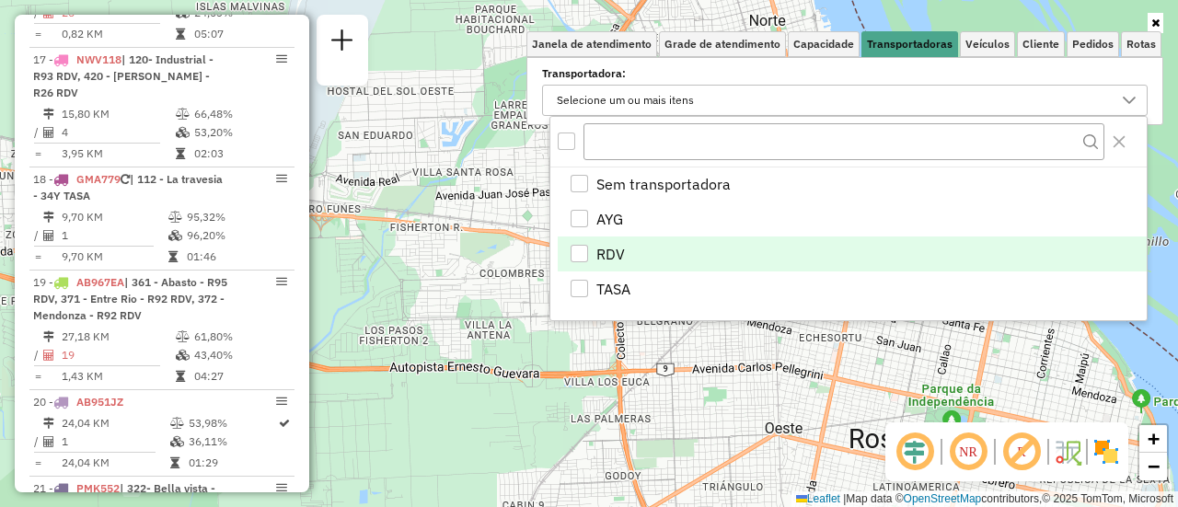
click at [581, 246] on div "RDV" at bounding box center [579, 253] width 17 height 17
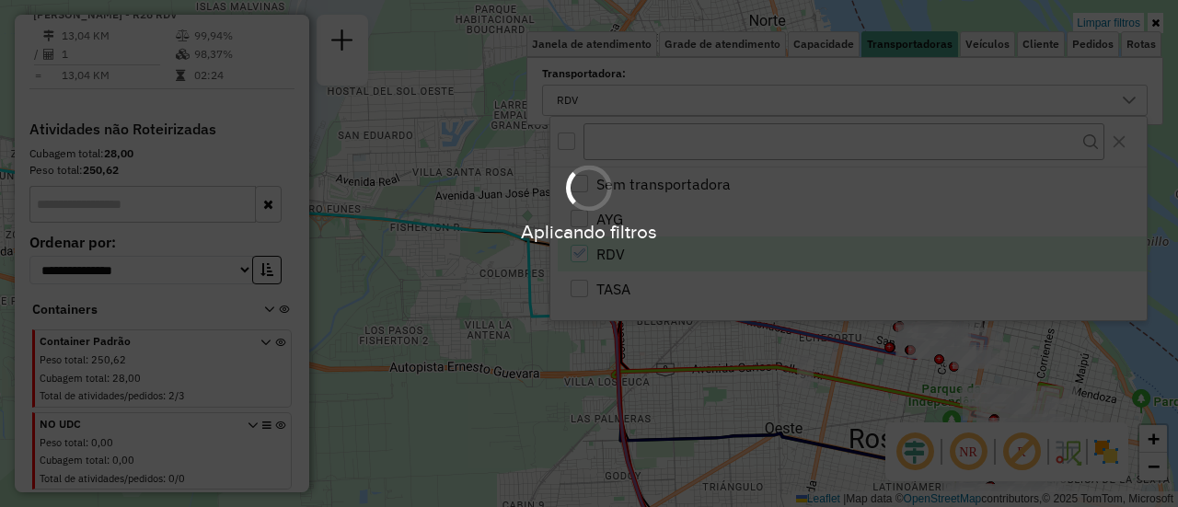
scroll to position [1480, 0]
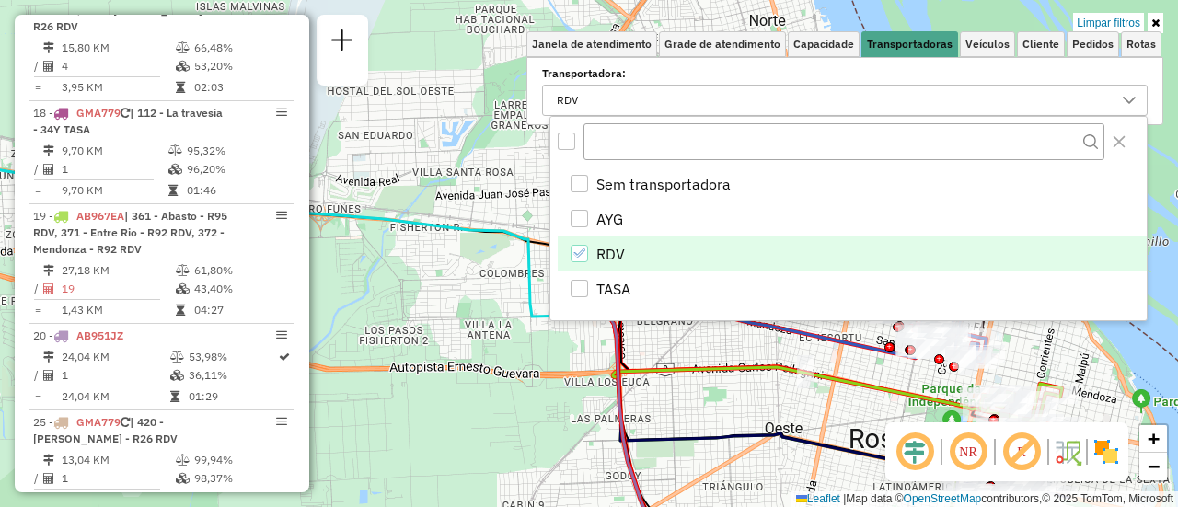
click at [702, 345] on div "Limpar filtros Janela de atendimento Grade de atendimento Capacidade Transporta…" at bounding box center [589, 253] width 1178 height 507
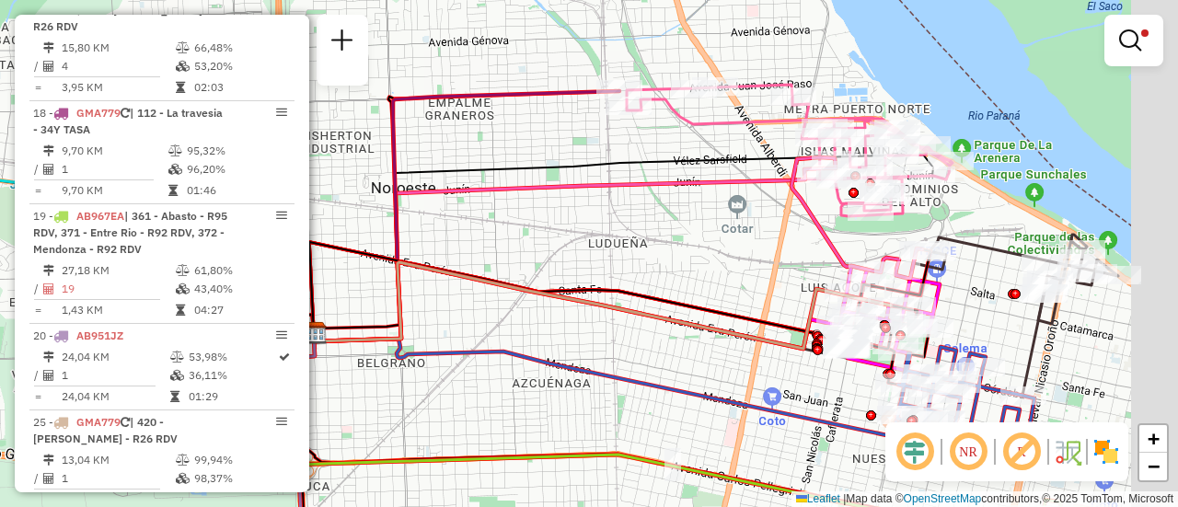
drag, startPoint x: 860, startPoint y: 264, endPoint x: 576, endPoint y: 270, distance: 284.4
click at [576, 270] on div "Limpar filtros Janela de atendimento Grade de atendimento Capacidade Transporta…" at bounding box center [589, 253] width 1178 height 507
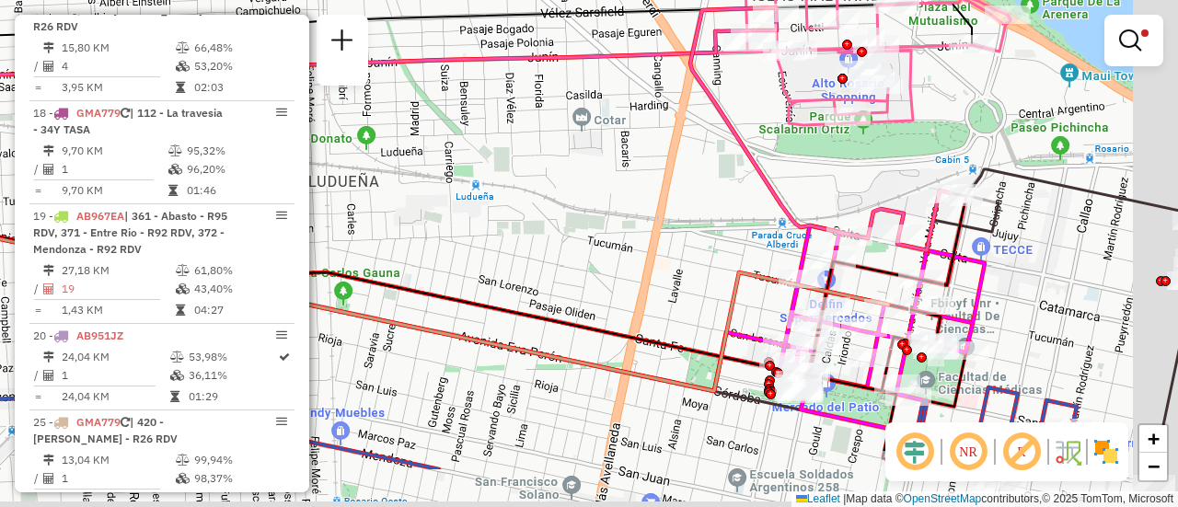
drag, startPoint x: 785, startPoint y: 281, endPoint x: 512, endPoint y: 116, distance: 319.1
click at [512, 116] on div "Limpar filtros Janela de atendimento Grade de atendimento Capacidade Transporta…" at bounding box center [589, 253] width 1178 height 507
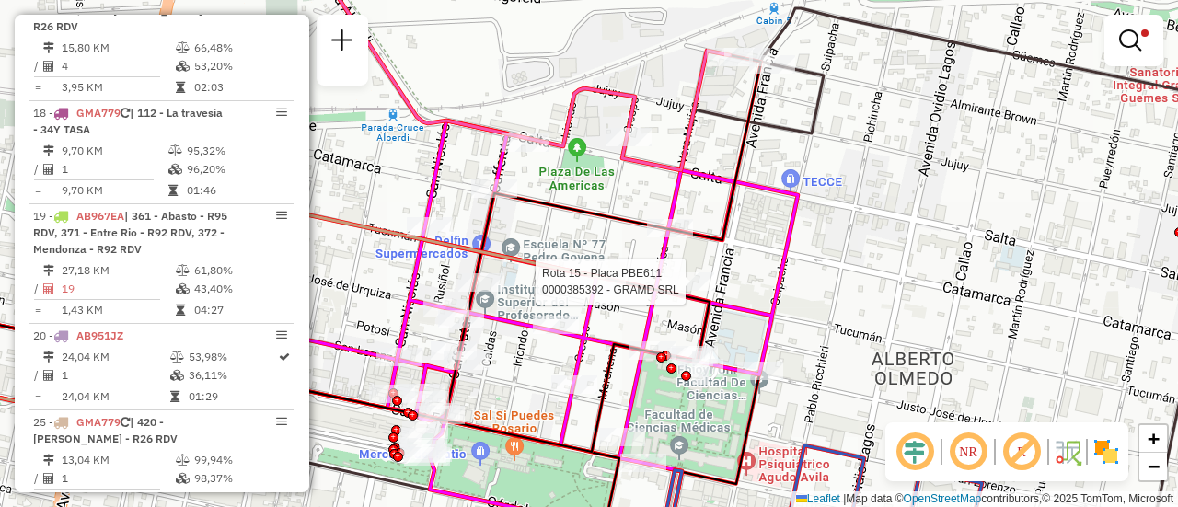
select select "**********"
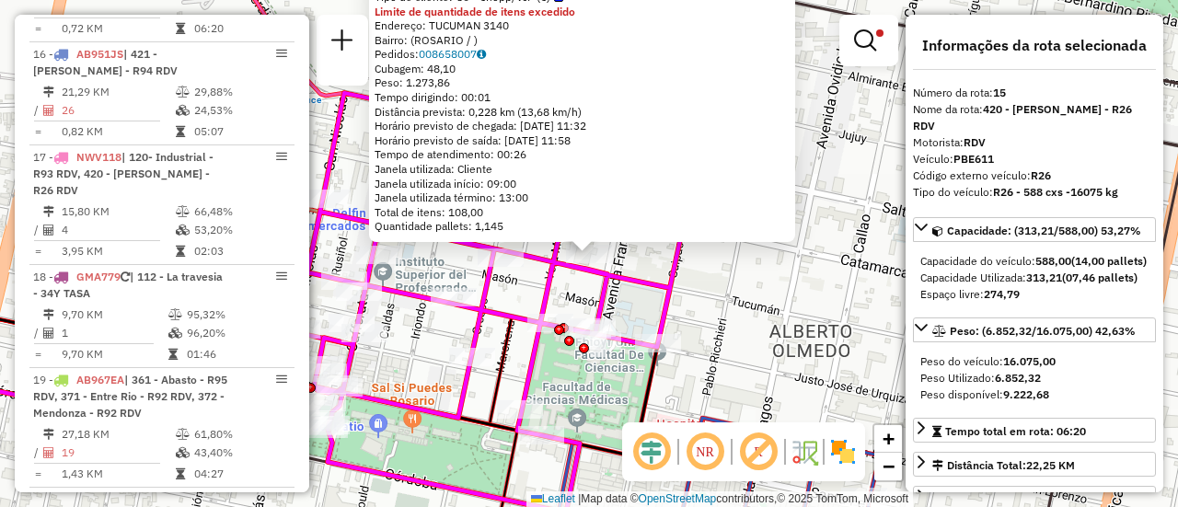
scroll to position [1274, 0]
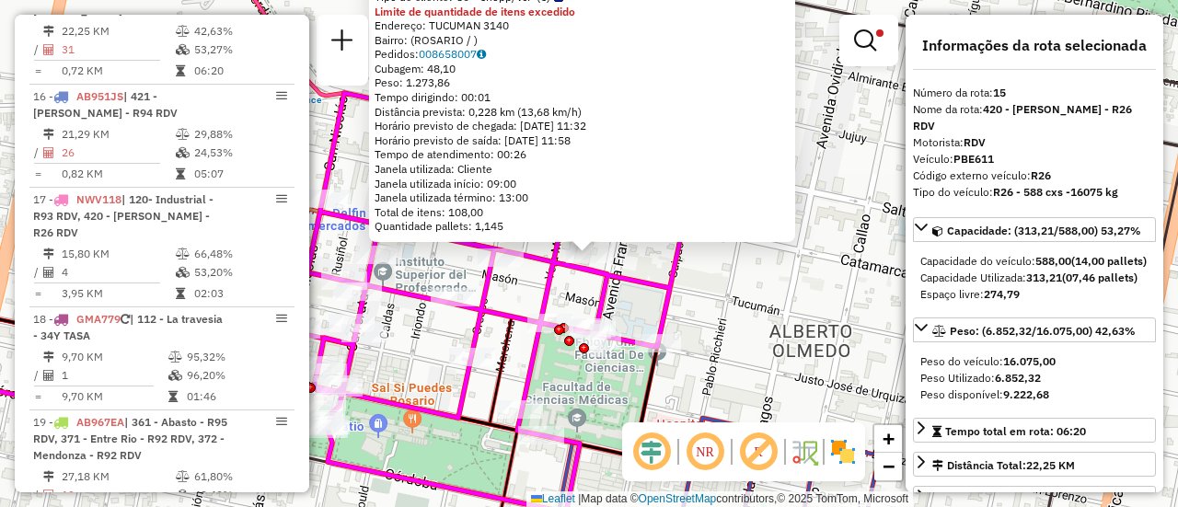
click at [793, 272] on div "0000385392 - GRAMD SRL Tipo de cliente: 80 - Chopp/VIP (C) Limite de quantidade…" at bounding box center [589, 253] width 1178 height 507
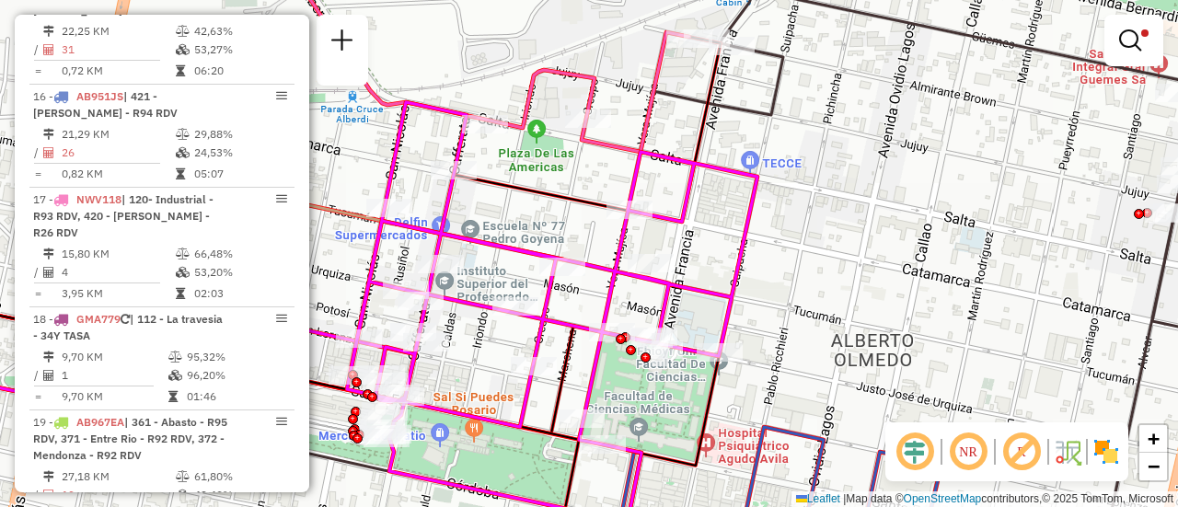
drag, startPoint x: 479, startPoint y: 211, endPoint x: 540, endPoint y: 220, distance: 62.3
click at [540, 220] on div "Limpar filtros Janela de atendimento Grade de atendimento Capacidade Transporta…" at bounding box center [589, 253] width 1178 height 507
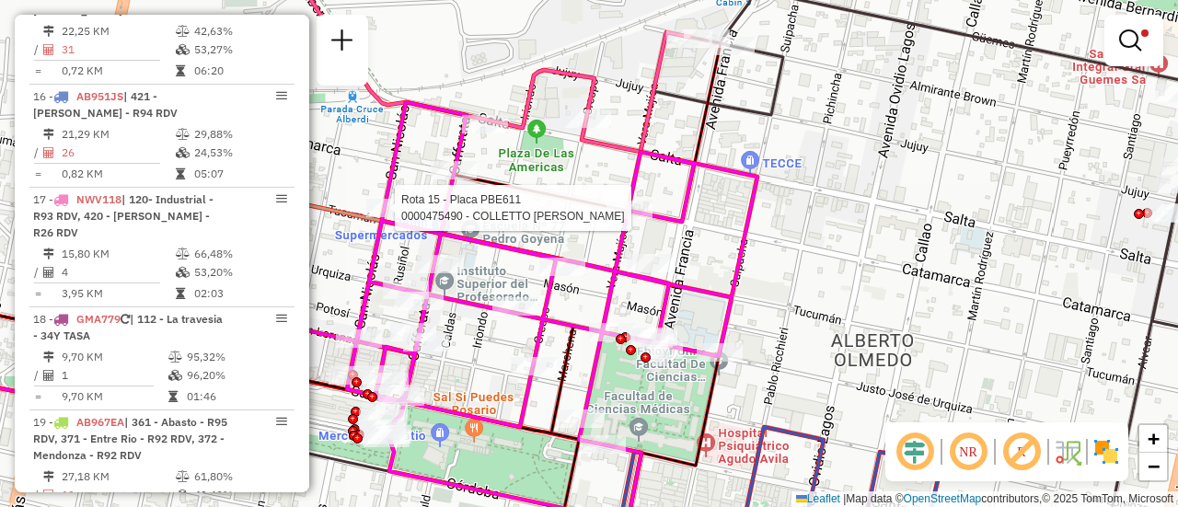
select select "**********"
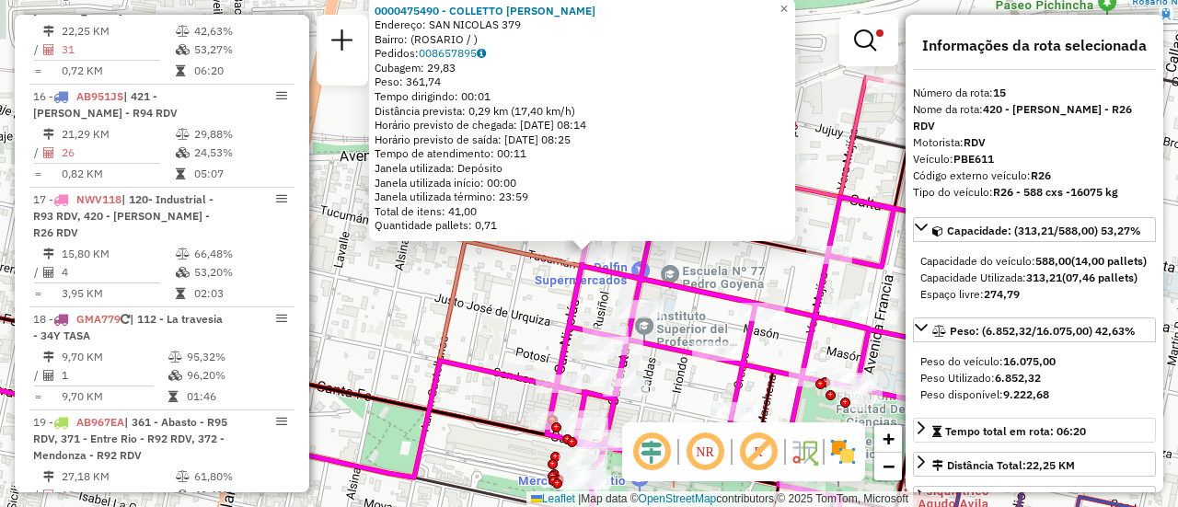
scroll to position [184, 0]
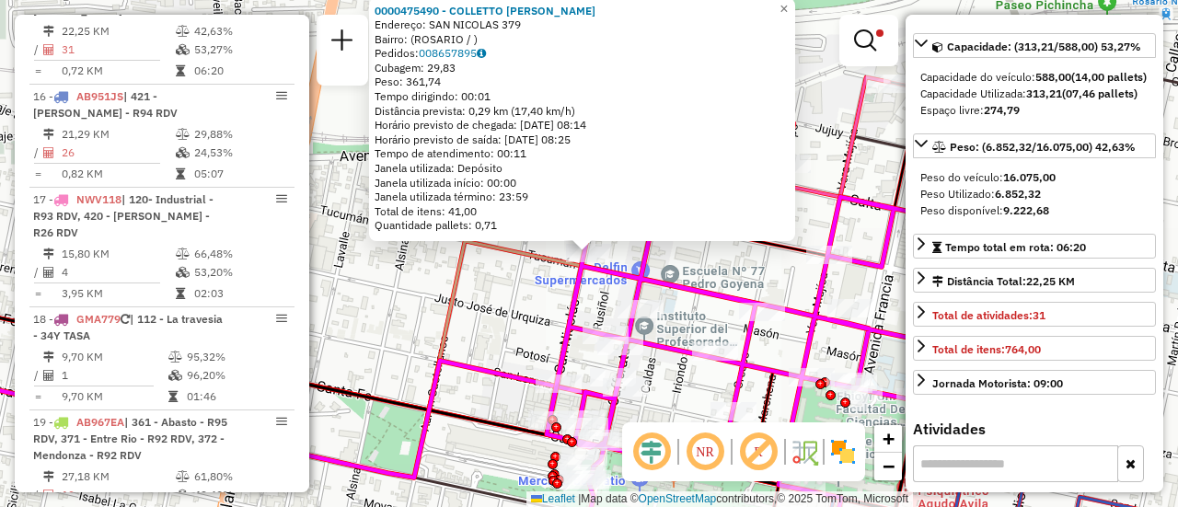
click at [511, 294] on div "0000475490 - COLLETTO DIEGO ARIEL Endereço: SAN NICOLAS 379 Bairro: (ROSARIO / …" at bounding box center [589, 253] width 1178 height 507
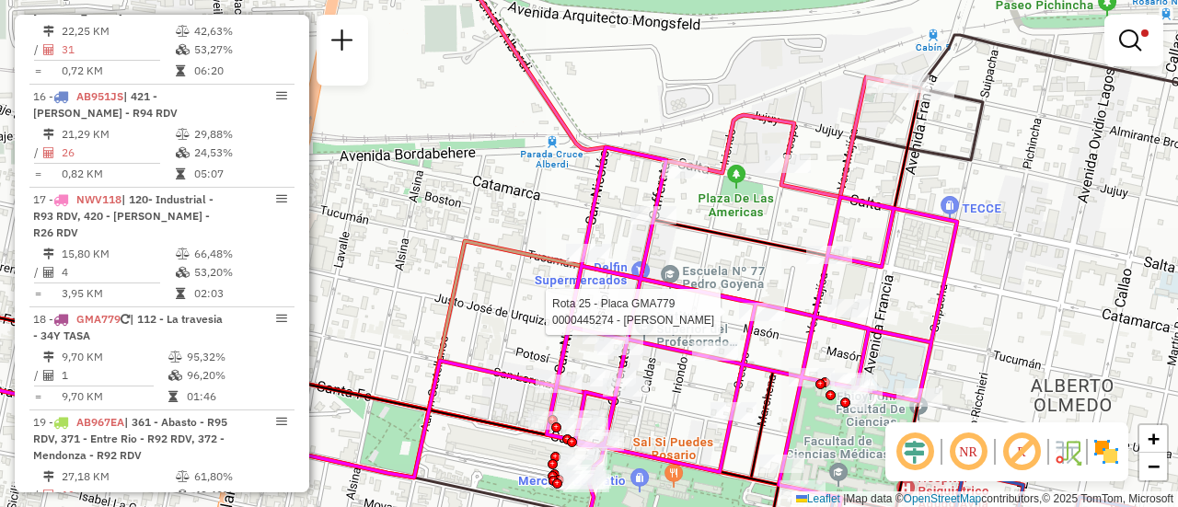
select select "**********"
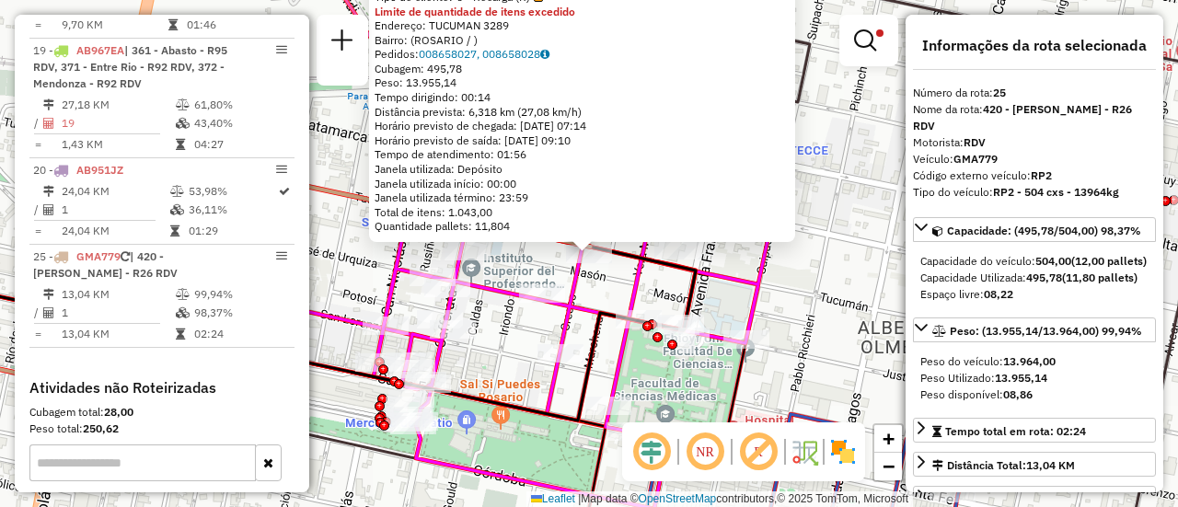
scroll to position [1892, 0]
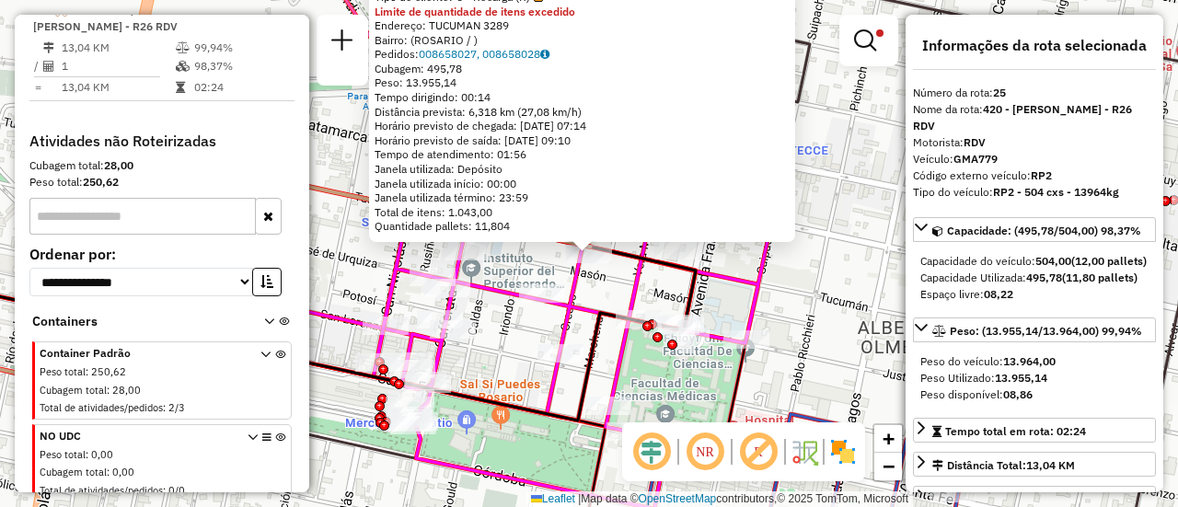
click at [833, 274] on div "0000445274 - RUIZ FRANCO NICOLAS Tipo de cliente: 6 - Recarga (R) Limite de qua…" at bounding box center [589, 253] width 1178 height 507
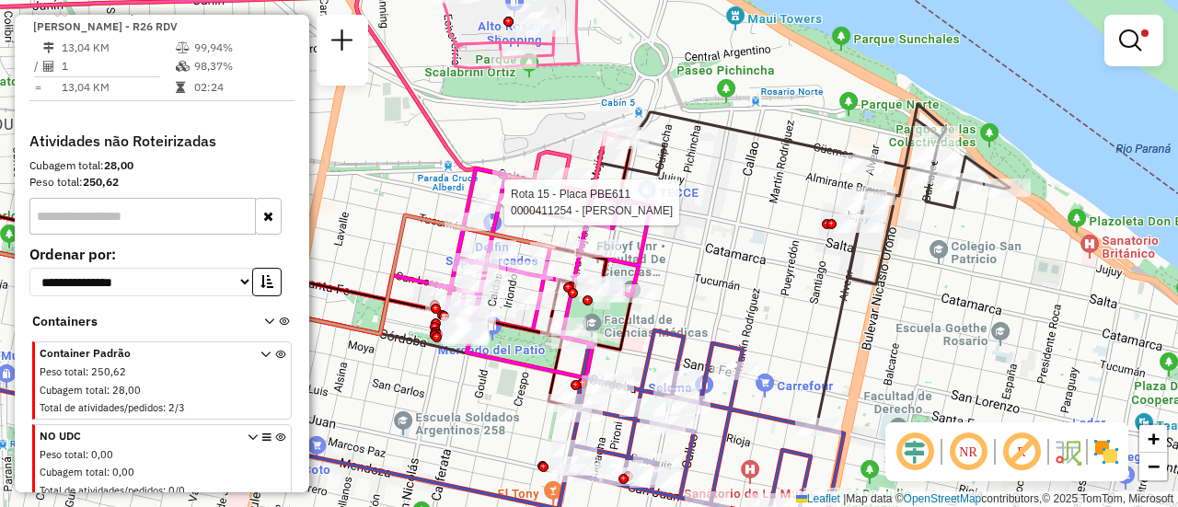
select select "**********"
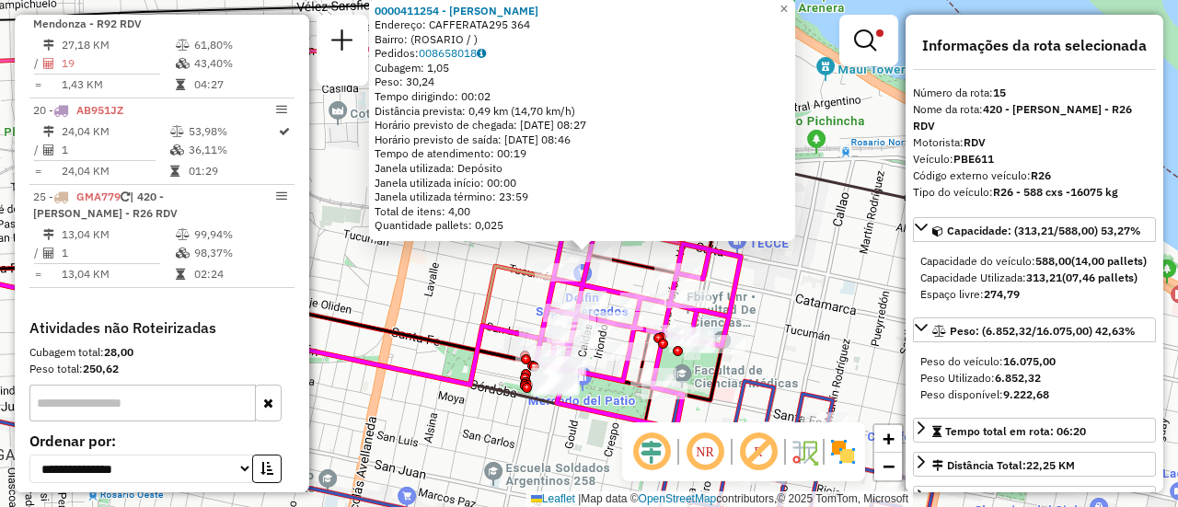
scroll to position [1274, 0]
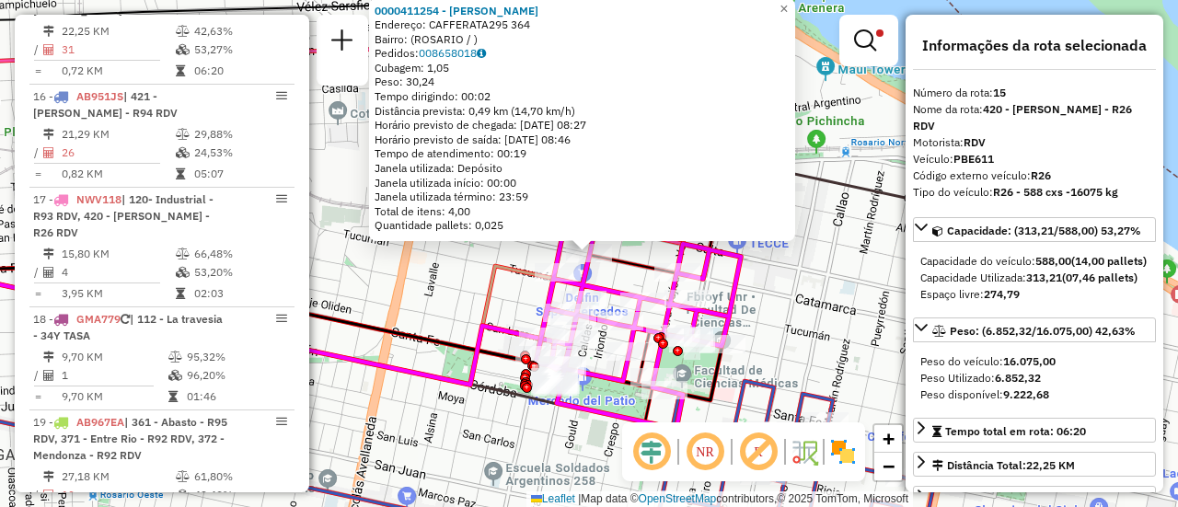
click at [775, 283] on div "0000411254 - MENDOZA JUAN CARLOS Endereço: CAFFERATA295 364 Bairro: (ROSARIO / …" at bounding box center [589, 253] width 1178 height 507
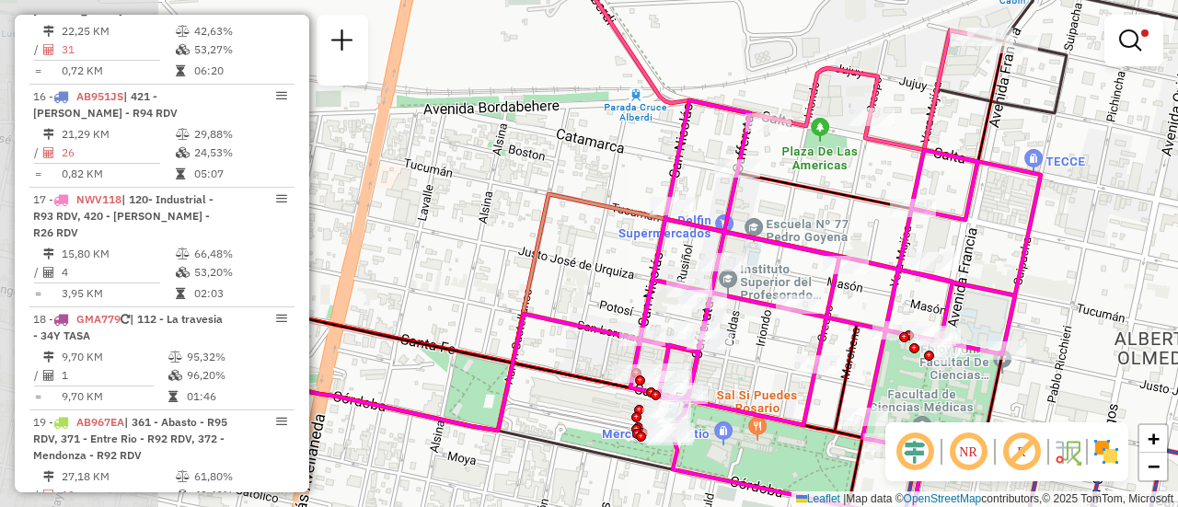
drag, startPoint x: 714, startPoint y: 295, endPoint x: 1057, endPoint y: 265, distance: 343.6
click at [1057, 265] on div "Limpar filtros Janela de atendimento Grade de atendimento Capacidade Transporta…" at bounding box center [589, 253] width 1178 height 507
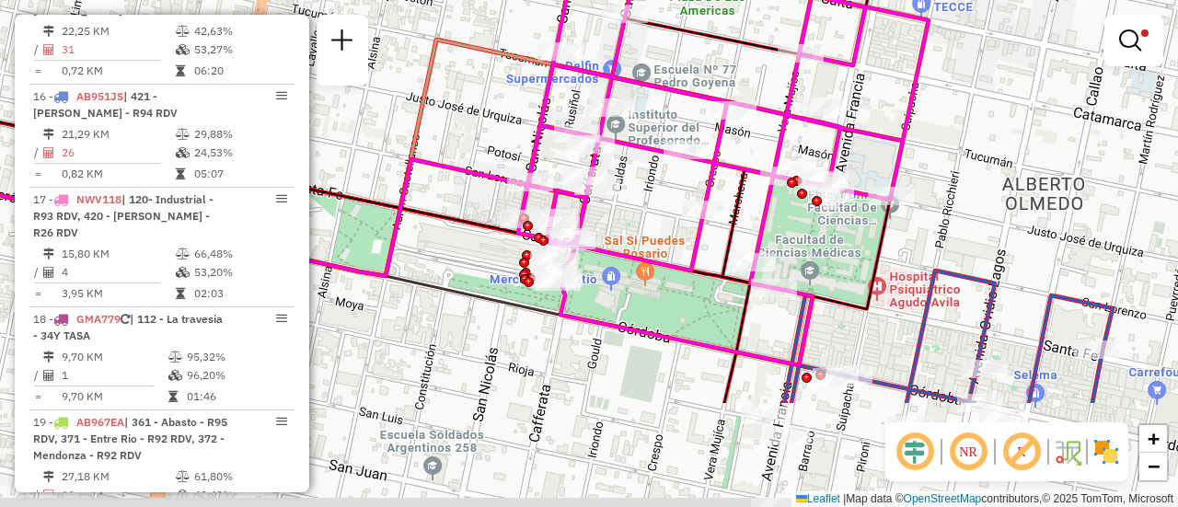
drag, startPoint x: 766, startPoint y: 367, endPoint x: 699, endPoint y: 220, distance: 161.9
click at [646, 204] on div "Limpar filtros Janela de atendimento Grade de atendimento Capacidade Transporta…" at bounding box center [589, 253] width 1178 height 507
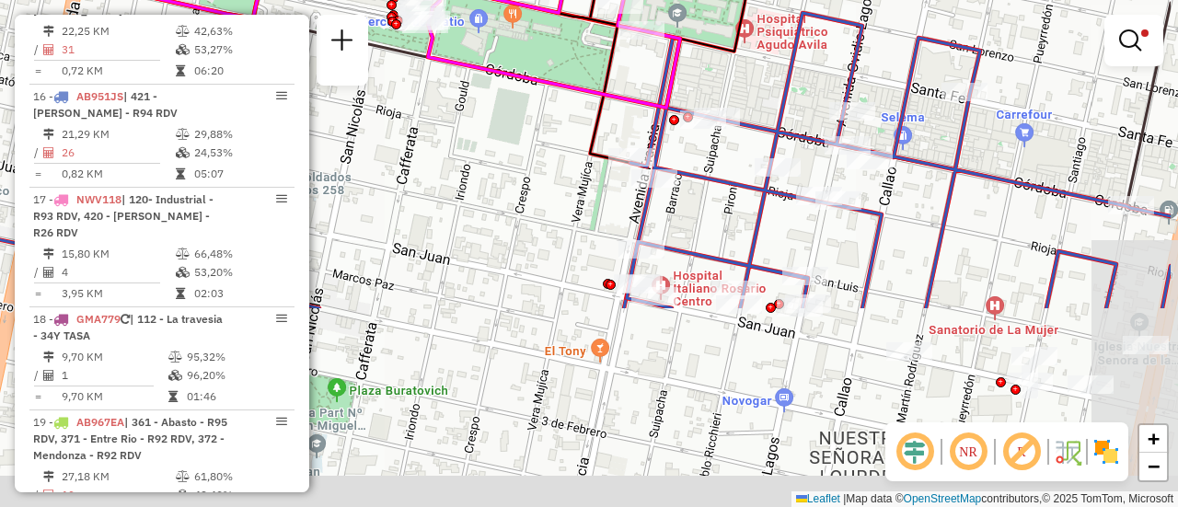
drag, startPoint x: 941, startPoint y: 314, endPoint x: 819, endPoint y: 58, distance: 283.6
click at [809, 46] on div "Limpar filtros Janela de atendimento Grade de atendimento Capacidade Transporta…" at bounding box center [589, 253] width 1178 height 507
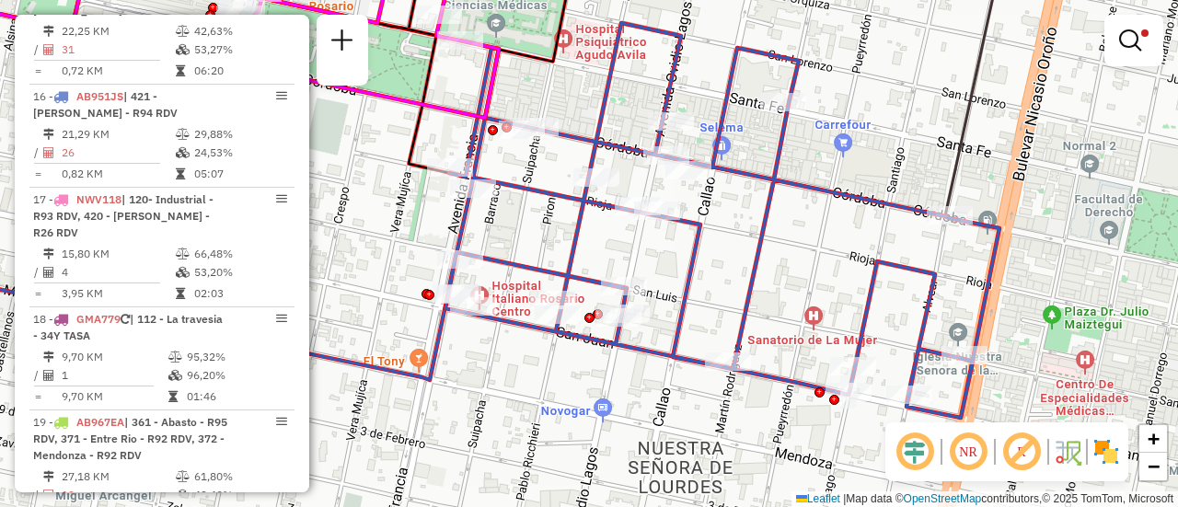
drag, startPoint x: 1032, startPoint y: 257, endPoint x: 859, endPoint y: 287, distance: 175.7
click at [859, 287] on div "Limpar filtros Janela de atendimento Grade de atendimento Capacidade Transporta…" at bounding box center [589, 253] width 1178 height 507
select select "**********"
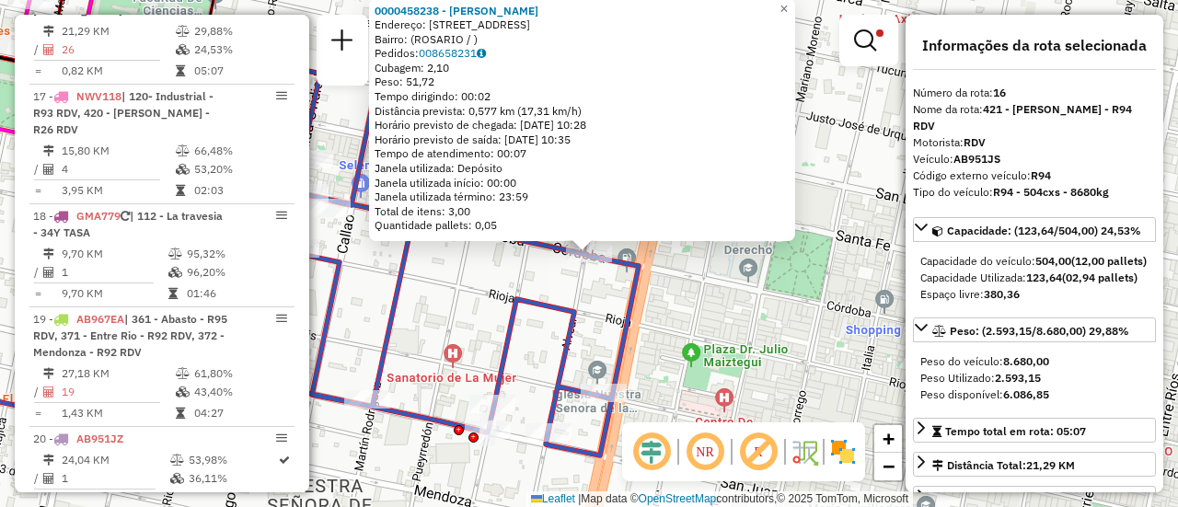
scroll to position [184, 0]
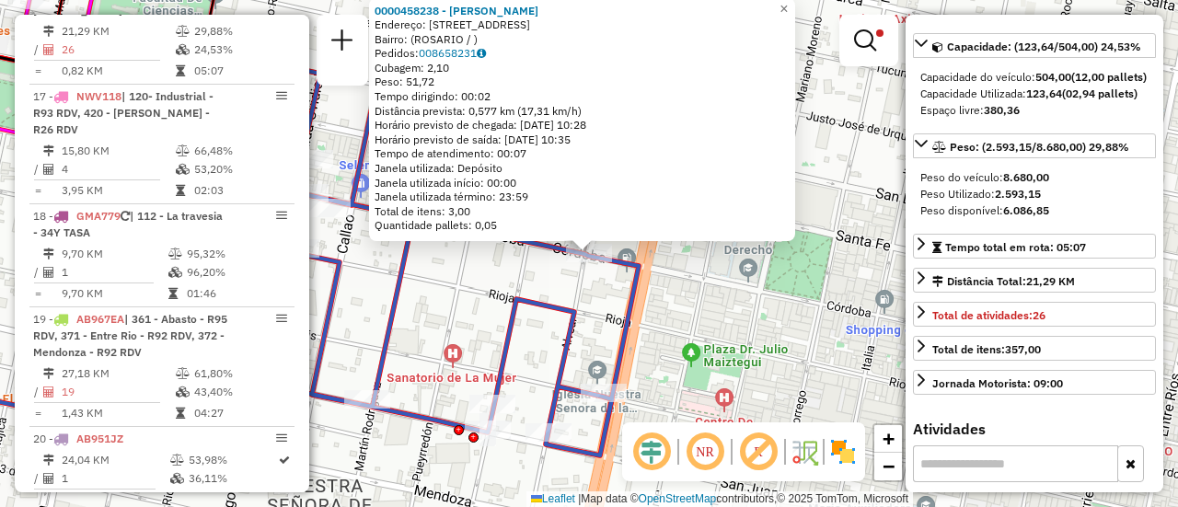
click at [700, 317] on div "0000458238 - OMCLA S.A.S. - SOUZA CLAUDIO R Endereço: AVDA CORDOBA 2298 Bairro:…" at bounding box center [589, 253] width 1178 height 507
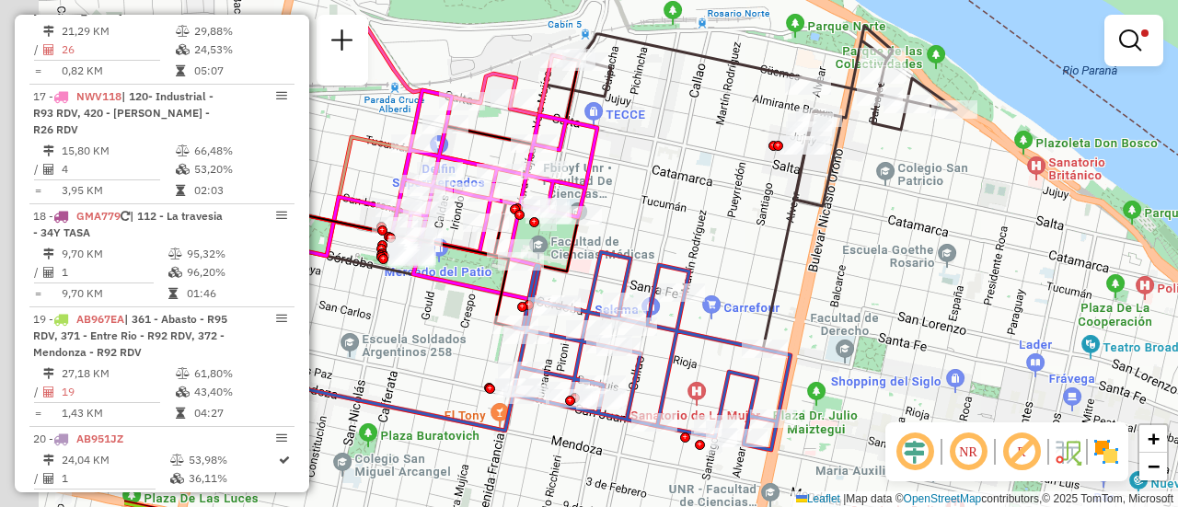
drag, startPoint x: 470, startPoint y: 188, endPoint x: 775, endPoint y: 259, distance: 312.8
click at [745, 259] on div "Limpar filtros Janela de atendimento Grade de atendimento Capacidade Transporta…" at bounding box center [589, 253] width 1178 height 507
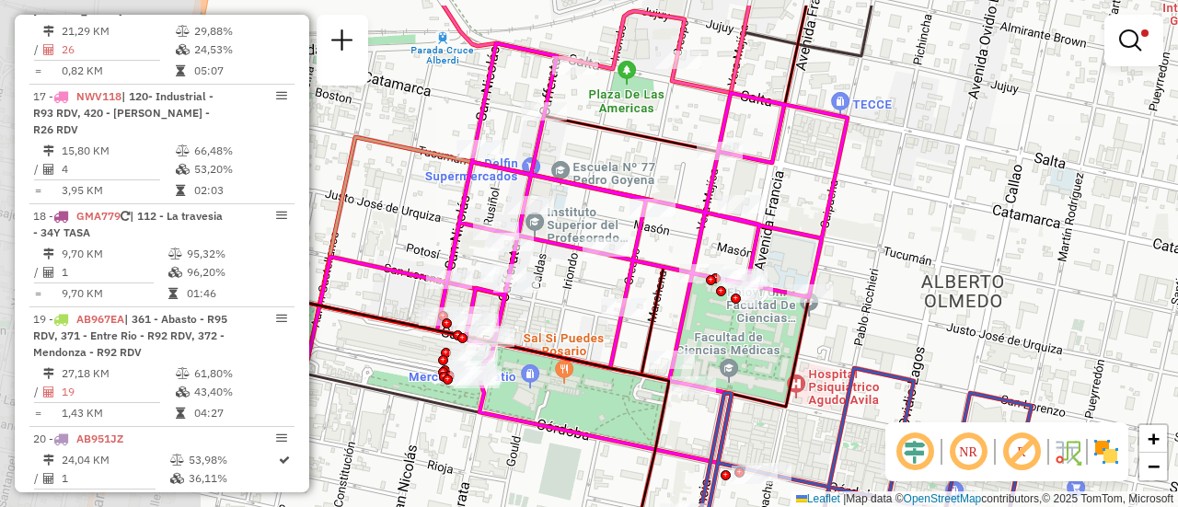
drag, startPoint x: 433, startPoint y: 110, endPoint x: 754, endPoint y: 185, distance: 328.8
click at [754, 185] on div "Limpar filtros Janela de atendimento Grade de atendimento Capacidade Transporta…" at bounding box center [589, 253] width 1178 height 507
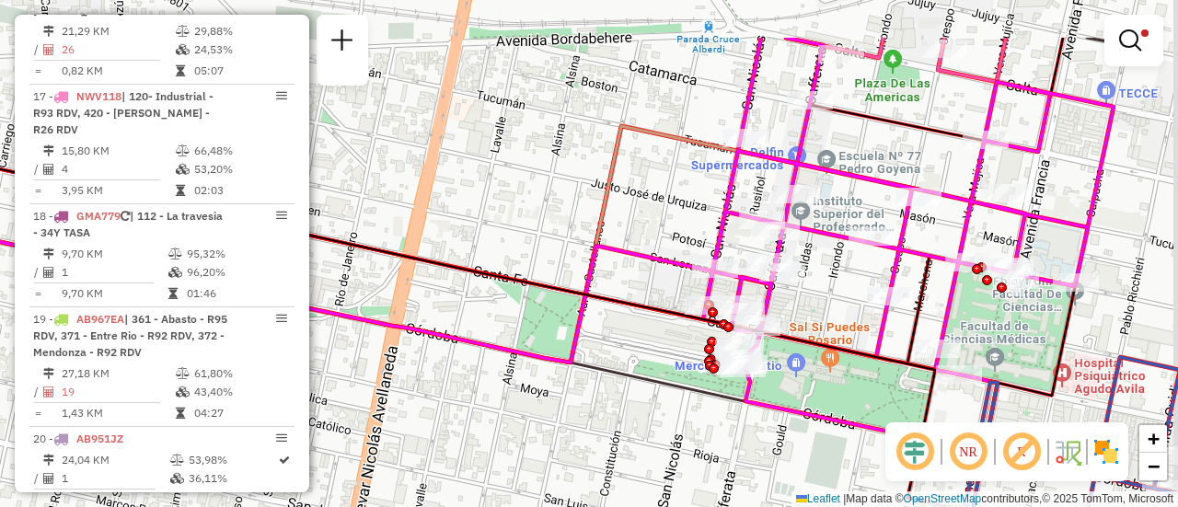
drag, startPoint x: 929, startPoint y: 115, endPoint x: 754, endPoint y: 237, distance: 212.9
click at [754, 237] on div "Limpar filtros Janela de atendimento Grade de atendimento Capacidade Transporta…" at bounding box center [589, 253] width 1178 height 507
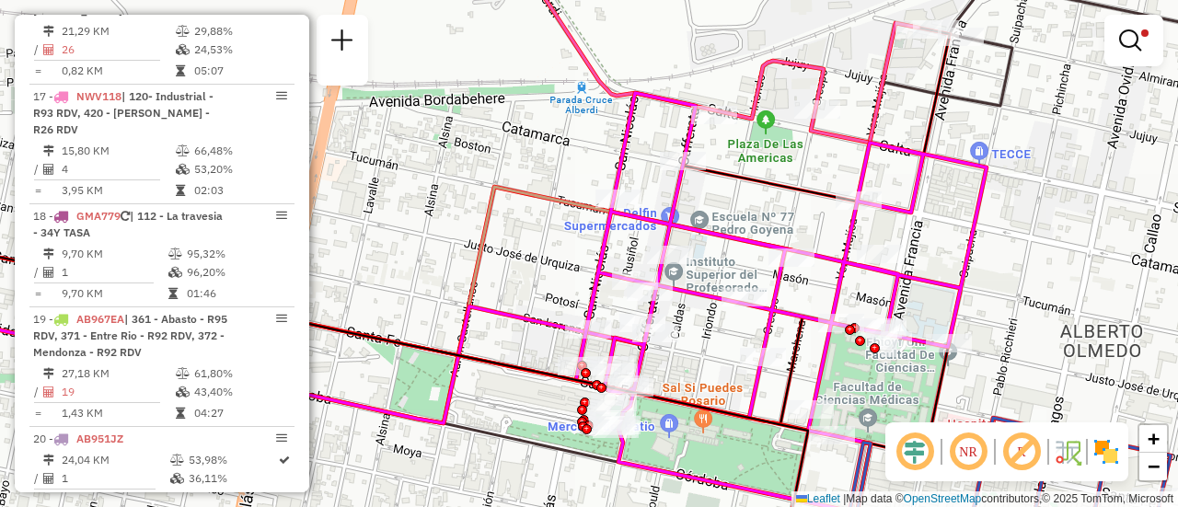
drag, startPoint x: 833, startPoint y: 168, endPoint x: 783, endPoint y: 196, distance: 56.9
click at [783, 196] on icon at bounding box center [391, 210] width 1117 height 365
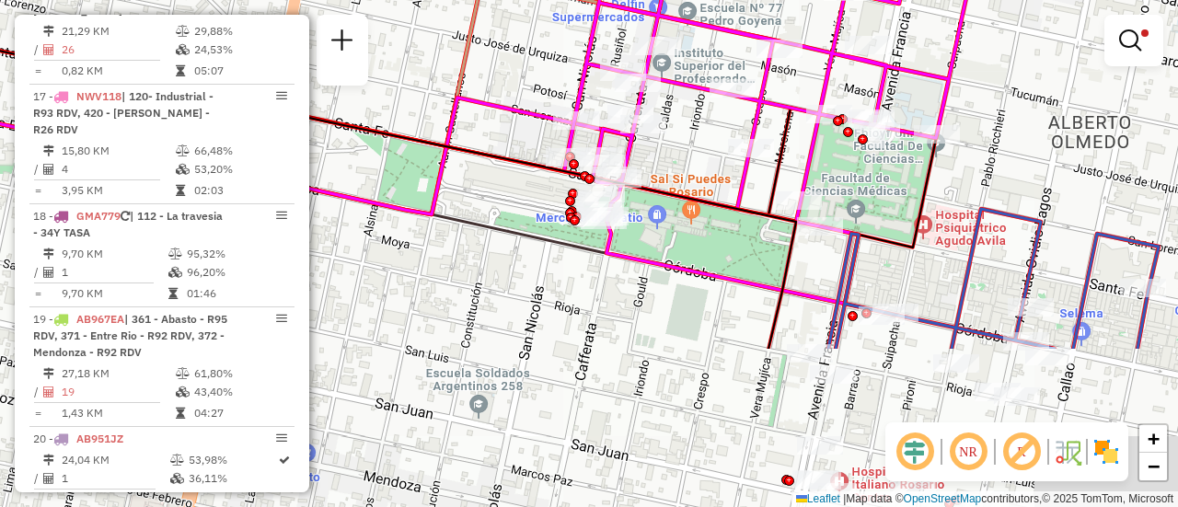
drag, startPoint x: 867, startPoint y: 392, endPoint x: 746, endPoint y: -111, distance: 517.6
click at [746, 0] on html "Aplicando filtros Pop-up bloqueado! Seu navegador bloqueou automáticamente a ab…" at bounding box center [589, 253] width 1178 height 507
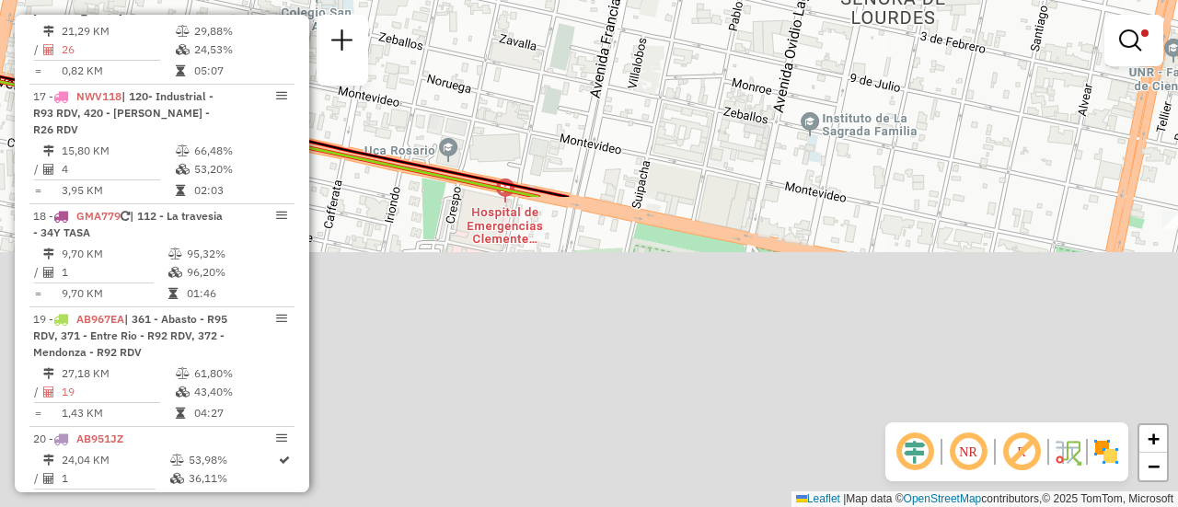
drag, startPoint x: 710, startPoint y: 394, endPoint x: 678, endPoint y: -111, distance: 506.3
click at [678, 0] on html "Aplicando filtros Pop-up bloqueado! Seu navegador bloqueou automáticamente a ab…" at bounding box center [589, 253] width 1178 height 507
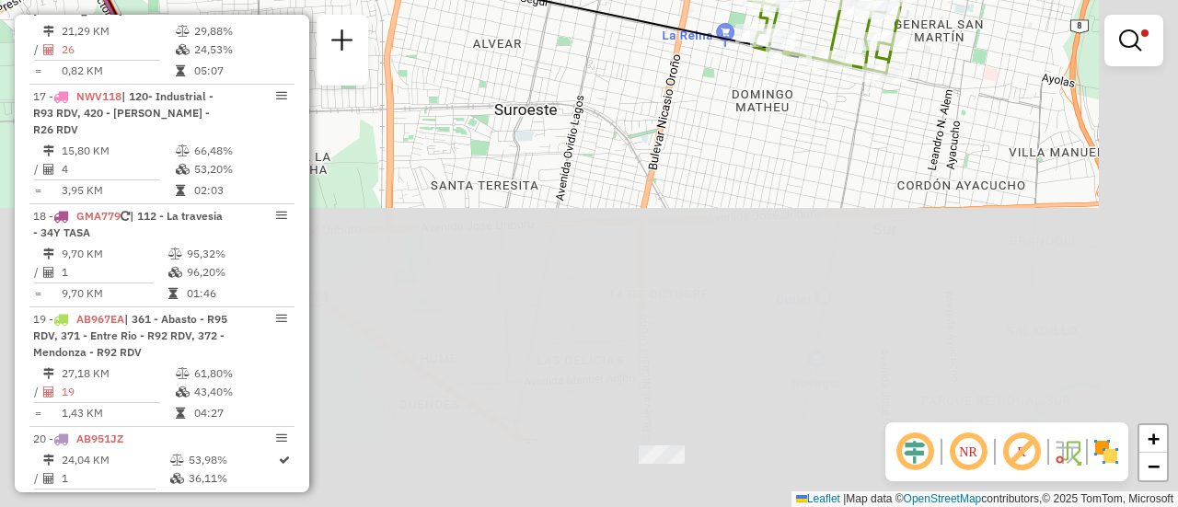
drag, startPoint x: 767, startPoint y: 279, endPoint x: 680, endPoint y: -64, distance: 354.0
click at [680, 0] on html "Aplicando filtros Pop-up bloqueado! Seu navegador bloqueou automáticamente a ab…" at bounding box center [589, 253] width 1178 height 507
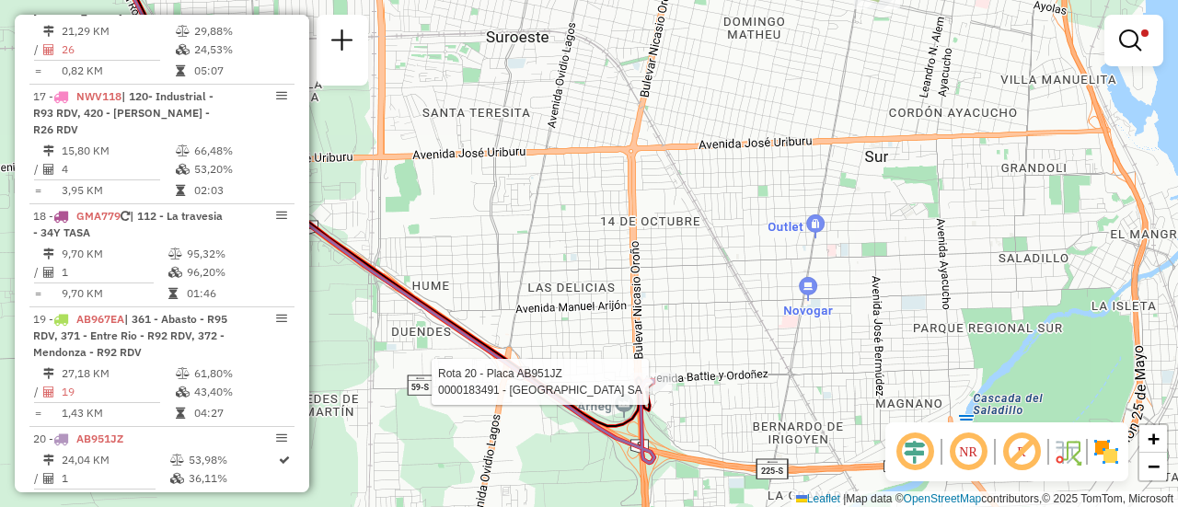
select select "**********"
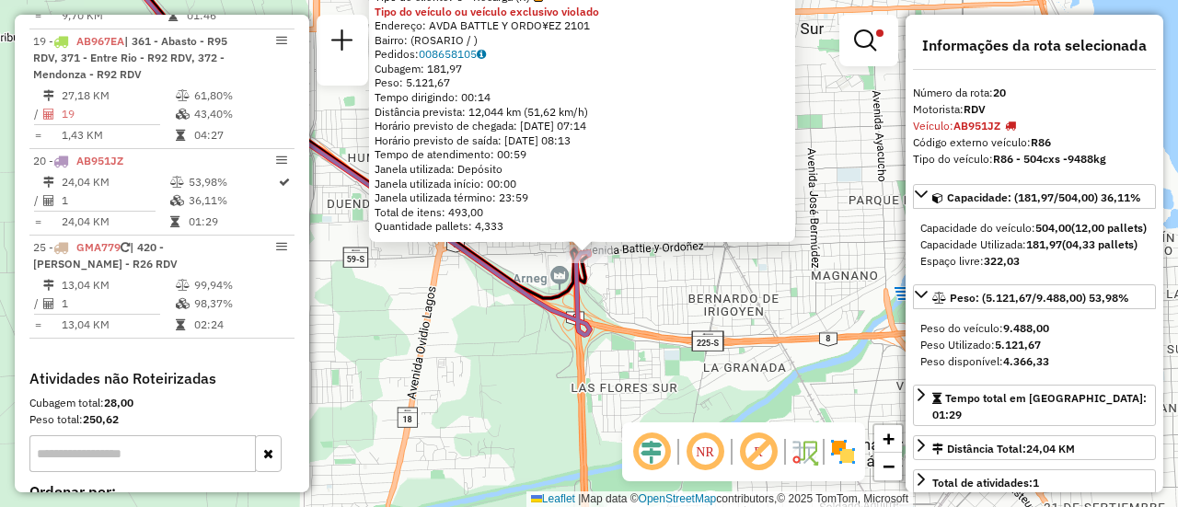
scroll to position [1806, 0]
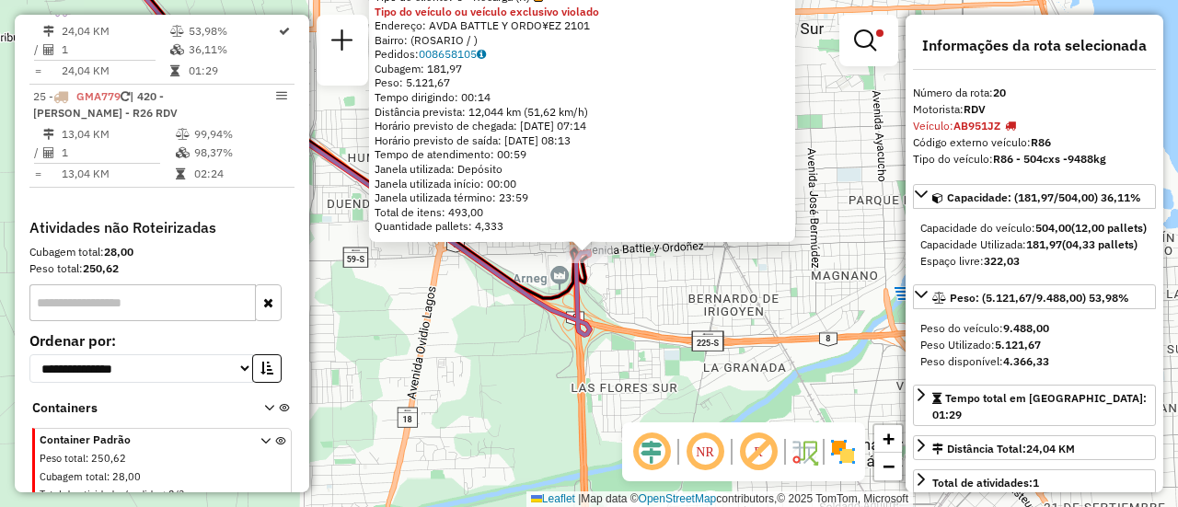
click at [681, 274] on div "0000183491 - CASINO DE ROSARIO SA Tipo de cliente: 6 - Recarga (R) Tipo do veíc…" at bounding box center [589, 253] width 1178 height 507
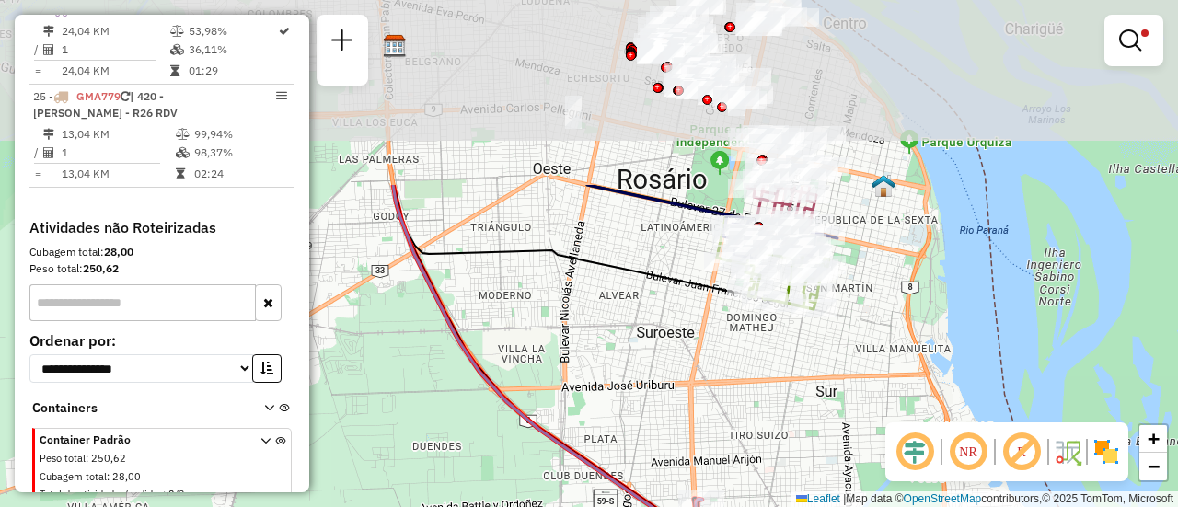
drag, startPoint x: 648, startPoint y: 169, endPoint x: 722, endPoint y: 371, distance: 214.9
click at [750, 476] on div "Limpar filtros Janela de atendimento Grade de atendimento Capacidade Transporta…" at bounding box center [589, 253] width 1178 height 507
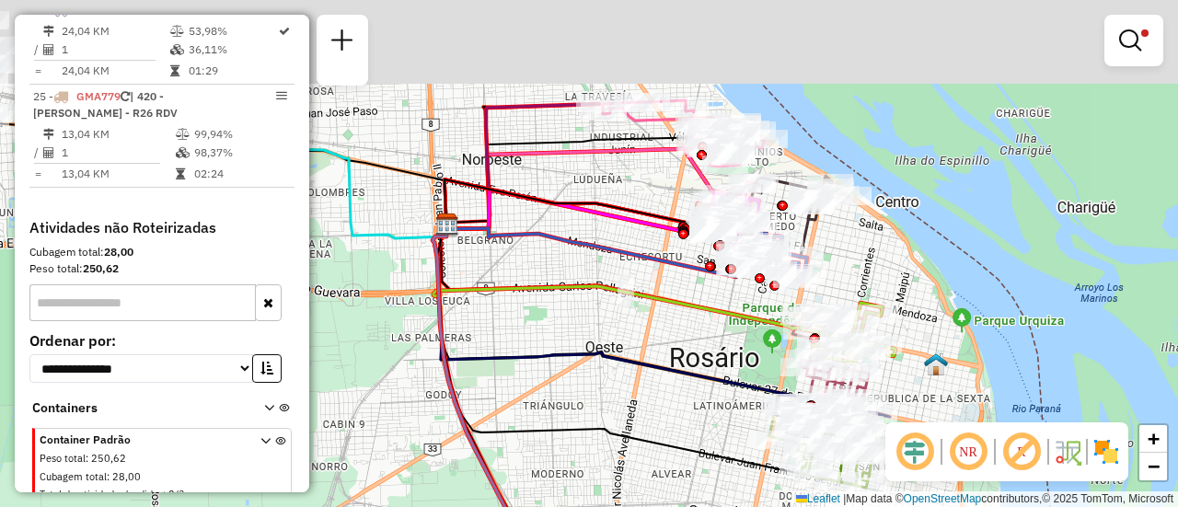
drag, startPoint x: 567, startPoint y: 124, endPoint x: 623, endPoint y: 383, distance: 264.6
click at [623, 383] on div "Limpar filtros Janela de atendimento Grade de atendimento Capacidade Transporta…" at bounding box center [589, 253] width 1178 height 507
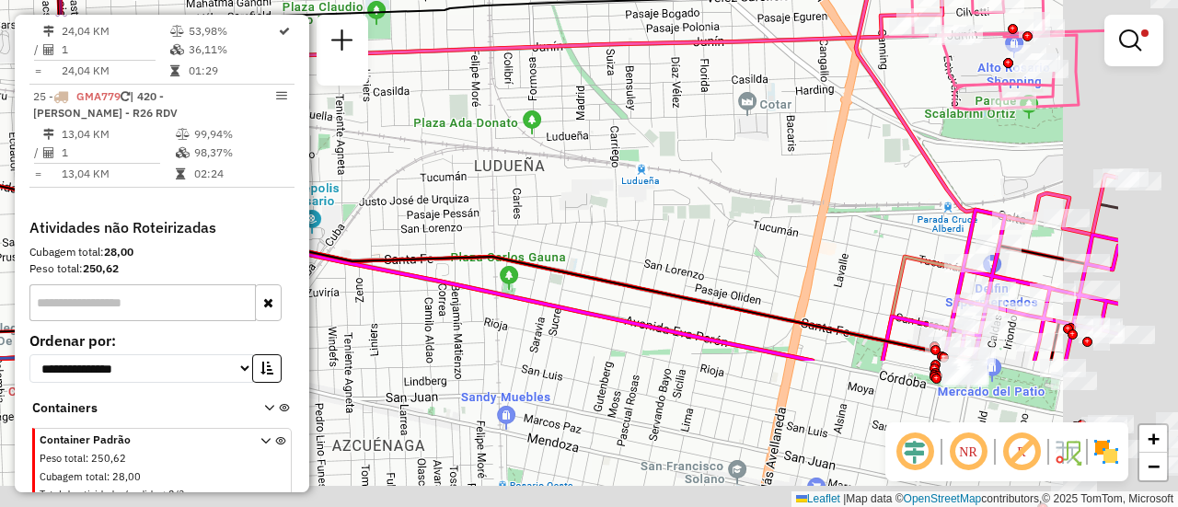
drag, startPoint x: 902, startPoint y: 325, endPoint x: 475, endPoint y: -45, distance: 565.0
click at [475, 0] on html "Aplicando filtros Pop-up bloqueado! Seu navegador bloqueou automáticamente a ab…" at bounding box center [589, 253] width 1178 height 507
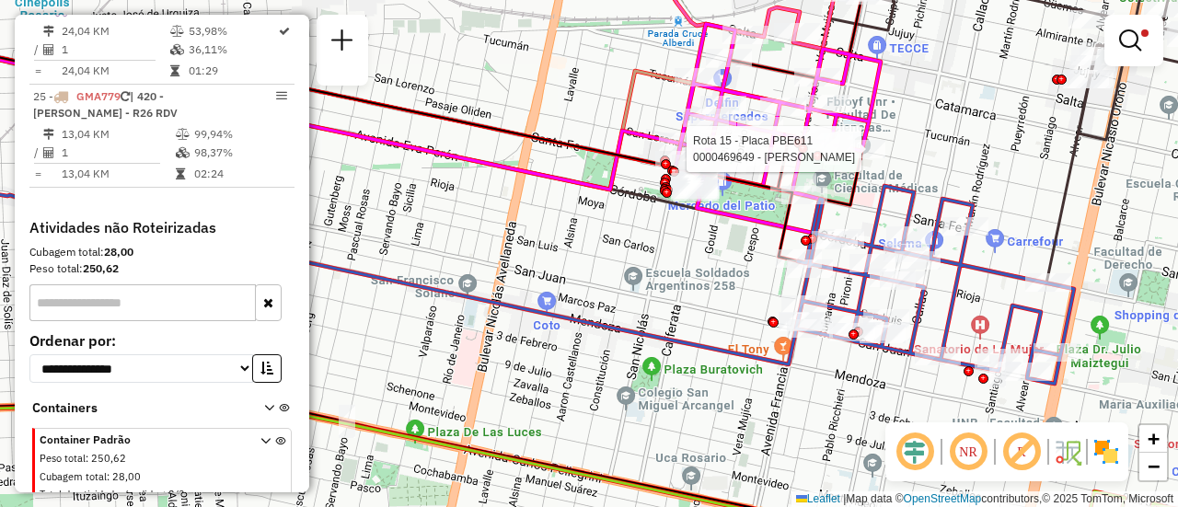
select select "**********"
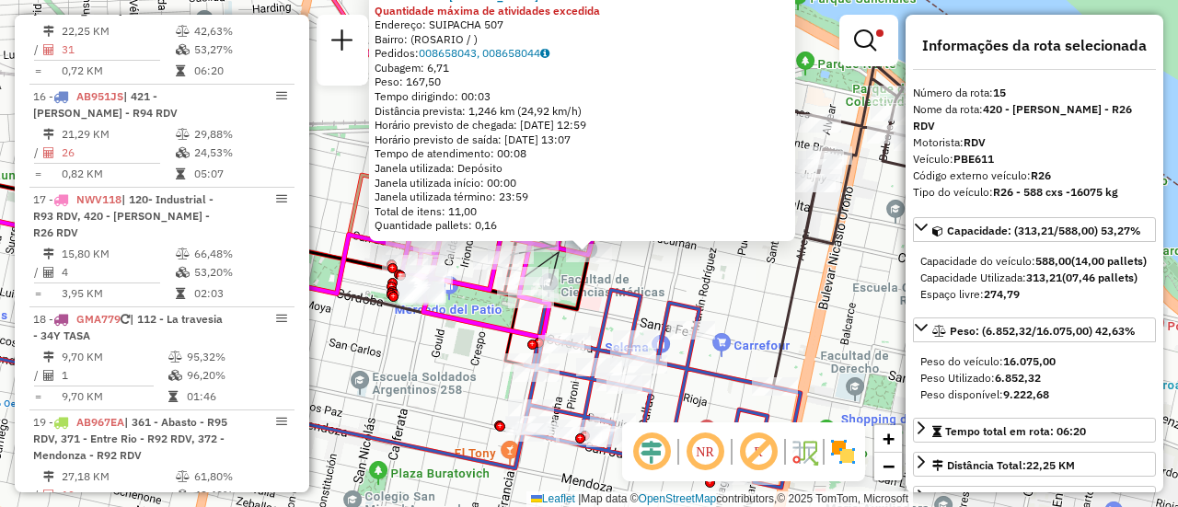
scroll to position [92, 0]
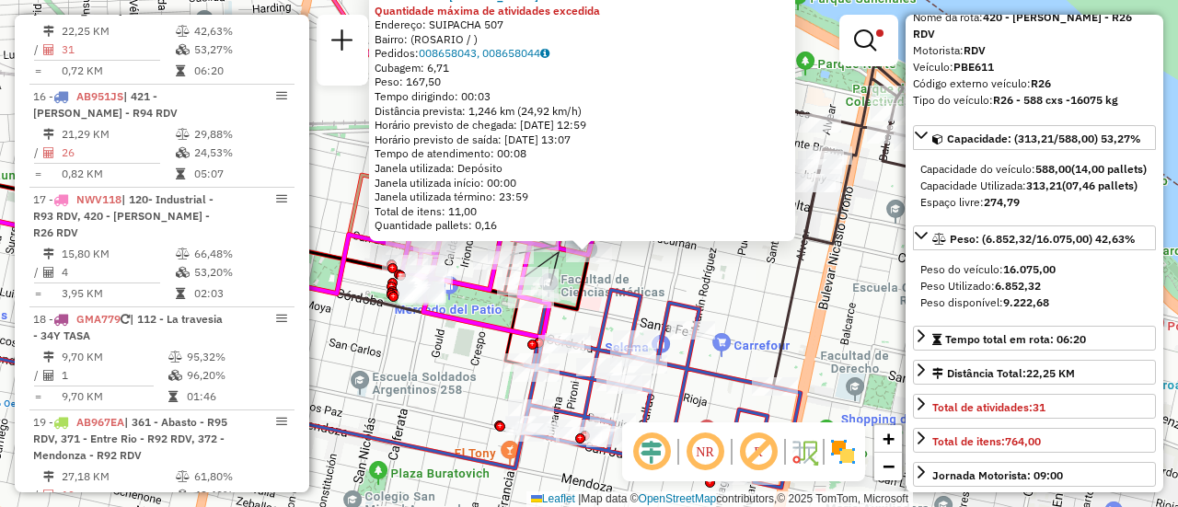
click at [676, 277] on div "0000469649 - ROJAS CURILLA Quantidade máxima de atividades excedida Endereço: S…" at bounding box center [589, 253] width 1178 height 507
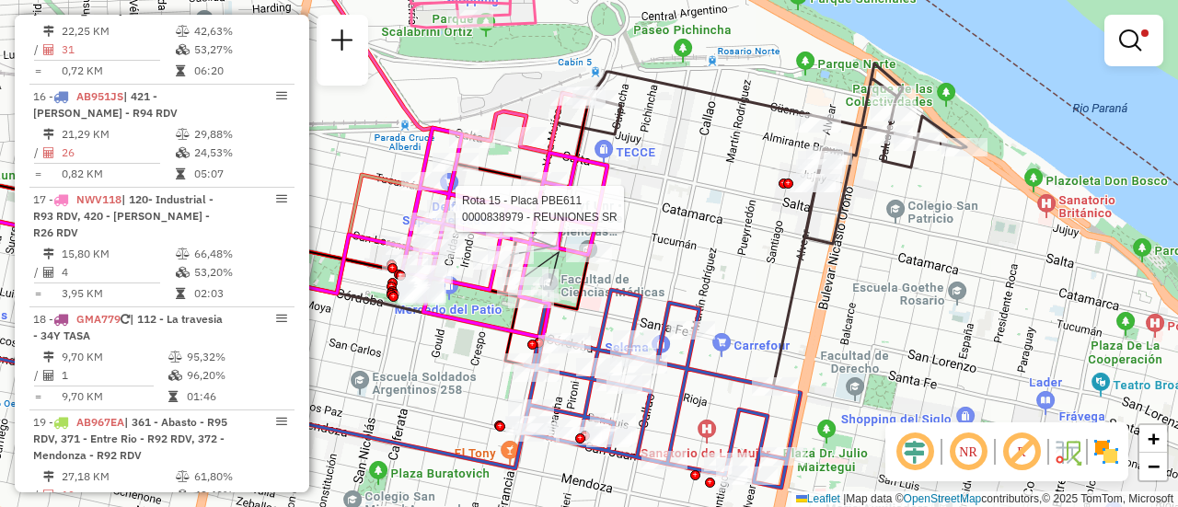
select select "**********"
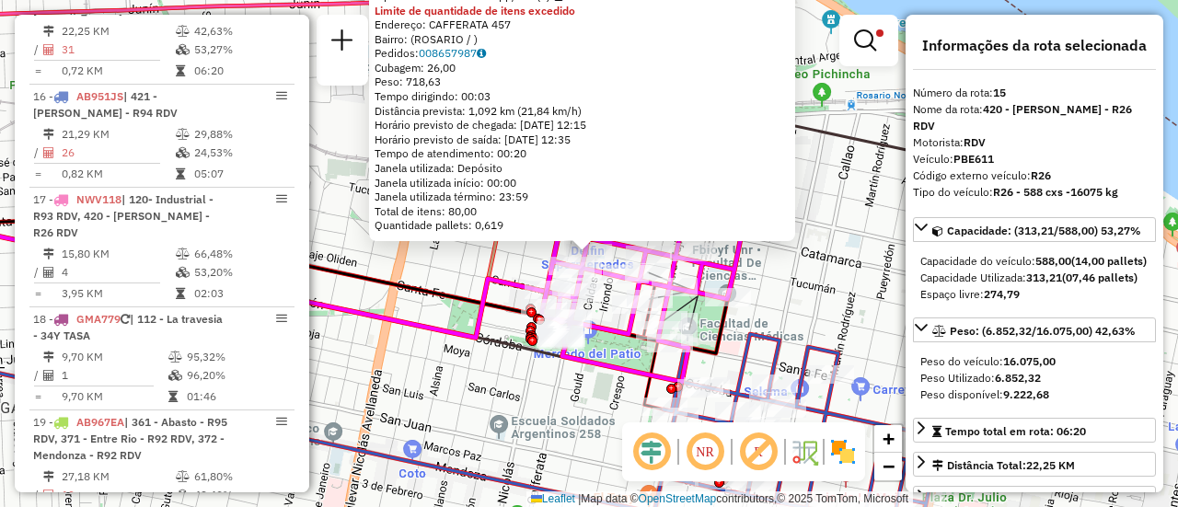
click at [442, 277] on div "0000838979 - REUNIONES SR Tipo de cliente: 80 - Chopp/VIP (C) Limite de quantid…" at bounding box center [589, 253] width 1178 height 507
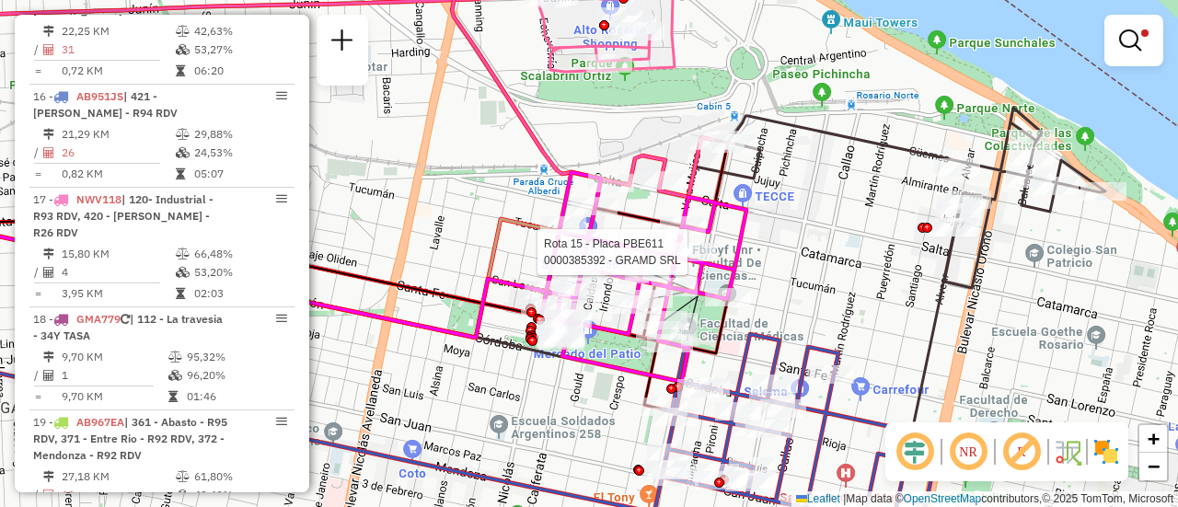
select select "**********"
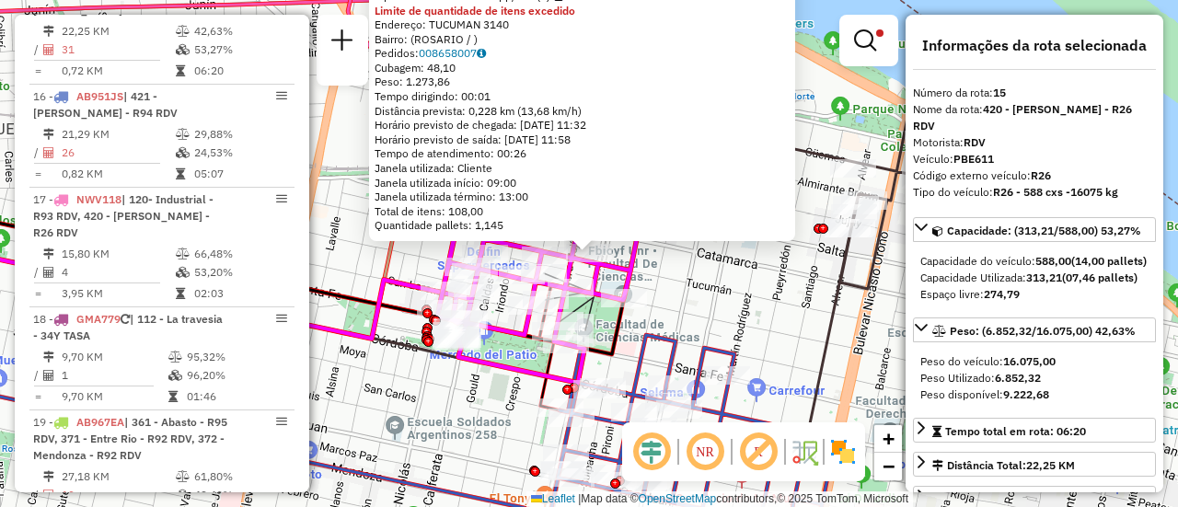
click at [676, 302] on div "0000385392 - GRAMD SRL Tipo de cliente: 80 - Chopp/VIP (C) Limite de quantidade…" at bounding box center [589, 253] width 1178 height 507
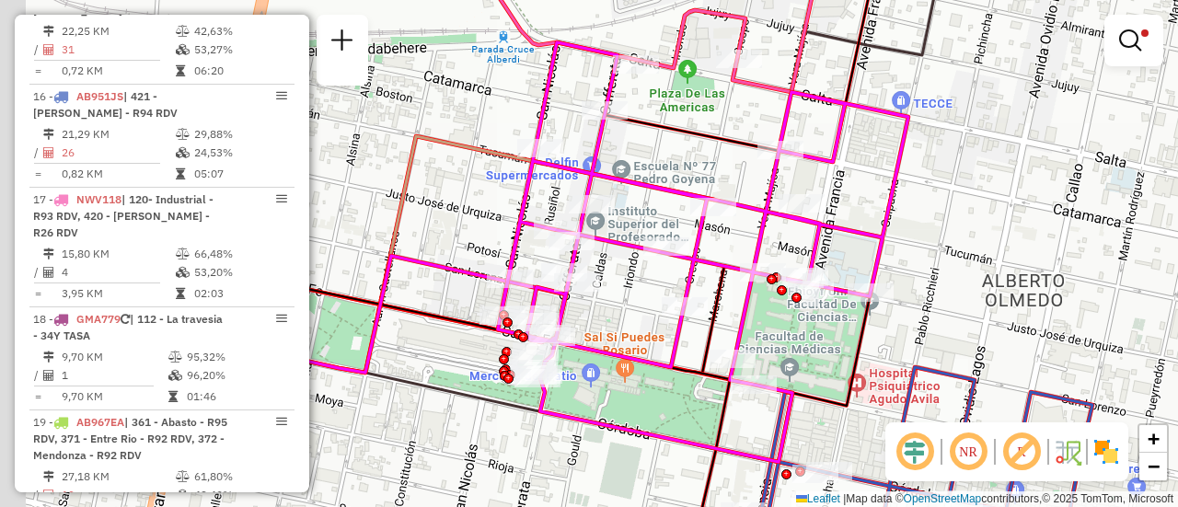
drag, startPoint x: 668, startPoint y: 139, endPoint x: 957, endPoint y: 123, distance: 289.4
click at [951, 103] on div "Limpar filtros Janela de atendimento Grade de atendimento Capacidade Transporta…" at bounding box center [589, 253] width 1178 height 507
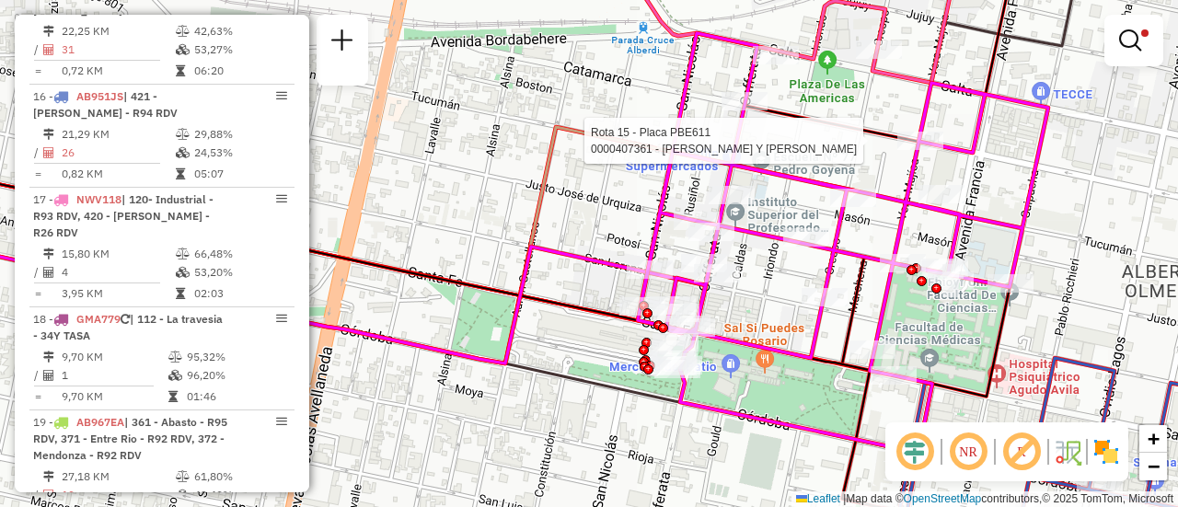
select select "**********"
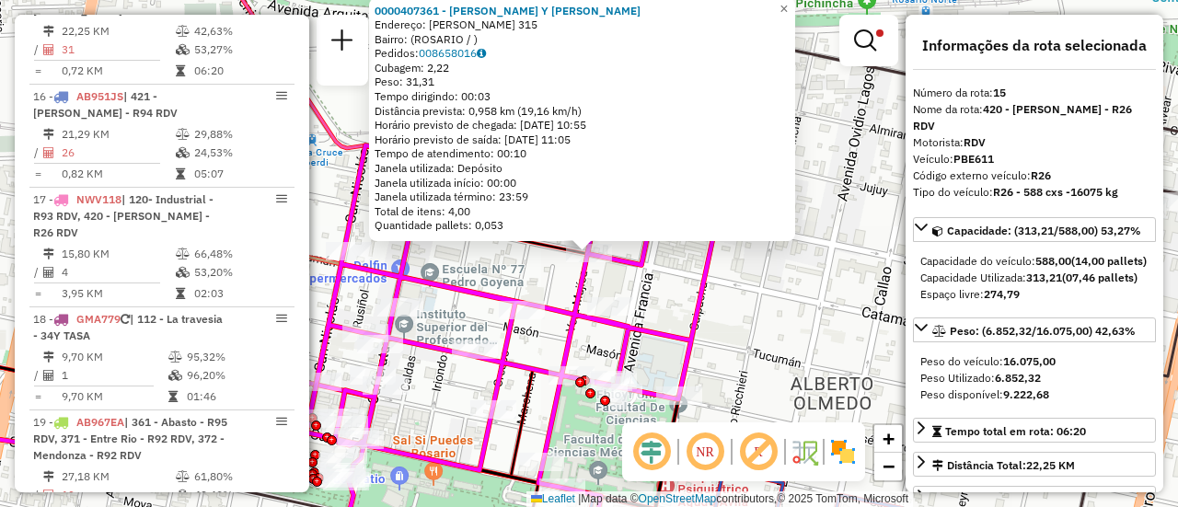
click at [762, 300] on div "0000407361 - FABIAN LEONARDO CATALA Y MAURO CATALA Endereço: VERA MUJICA 315 Ba…" at bounding box center [589, 253] width 1178 height 507
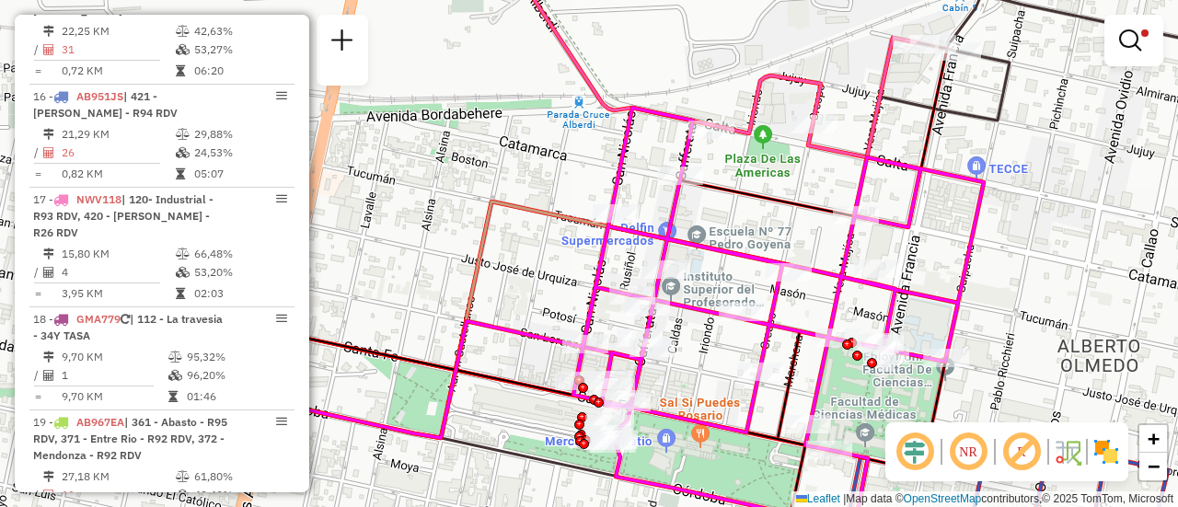
drag, startPoint x: 637, startPoint y: 218, endPoint x: 919, endPoint y: 179, distance: 285.3
click at [918, 179] on div "Limpar filtros Janela de atendimento Grade de atendimento Capacidade Transporta…" at bounding box center [589, 253] width 1178 height 507
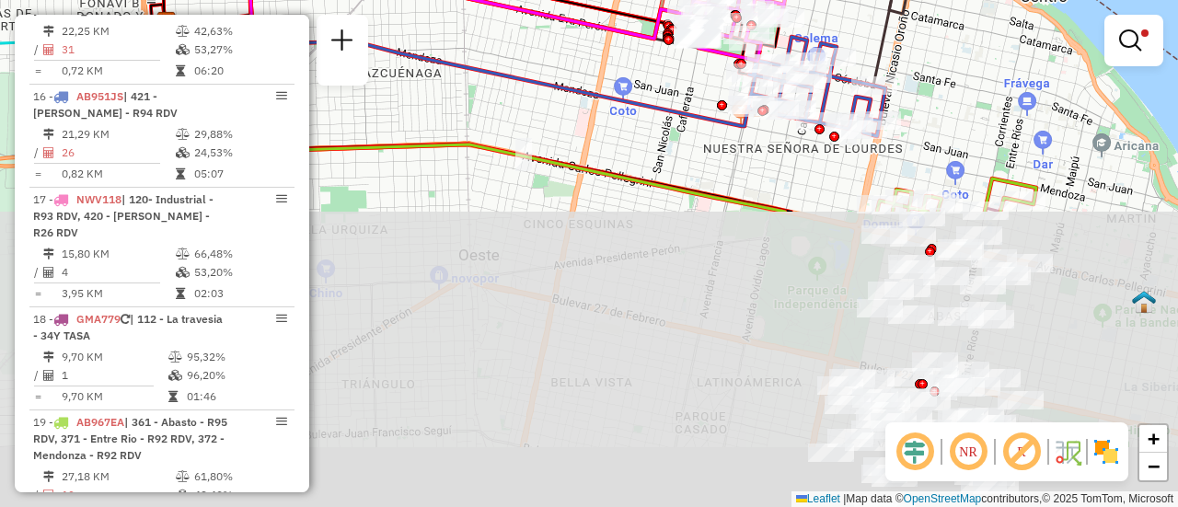
drag, startPoint x: 737, startPoint y: 432, endPoint x: 673, endPoint y: 4, distance: 432.8
click at [619, 0] on html "Aplicando filtros Pop-up bloqueado! Seu navegador bloqueou automáticamente a ab…" at bounding box center [589, 253] width 1178 height 507
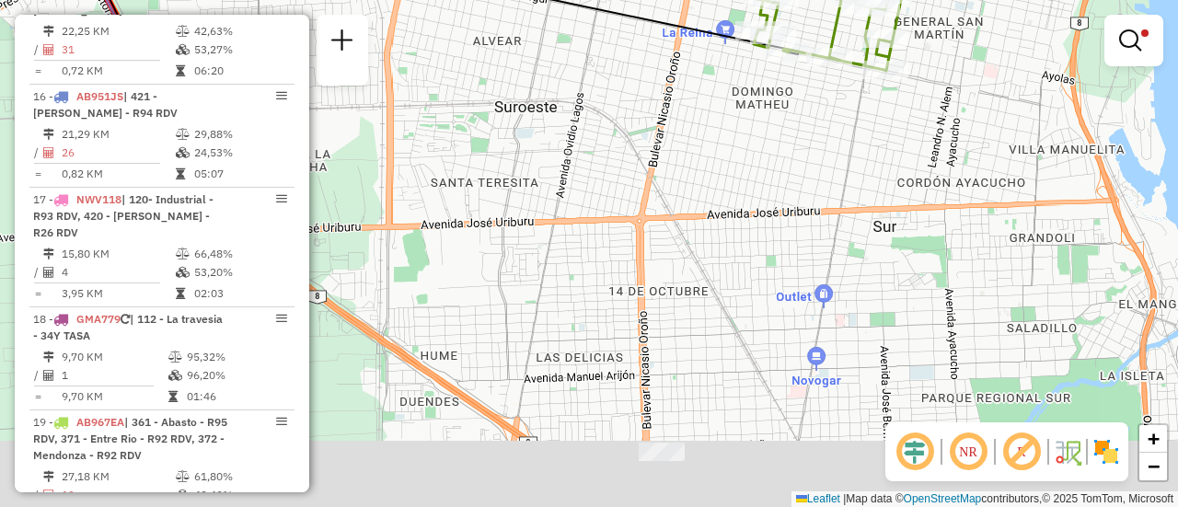
drag, startPoint x: 713, startPoint y: 392, endPoint x: 638, endPoint y: 19, distance: 380.3
click at [637, 40] on div "Limpar filtros Janela de atendimento Grade de atendimento Capacidade Transporta…" at bounding box center [589, 253] width 1178 height 507
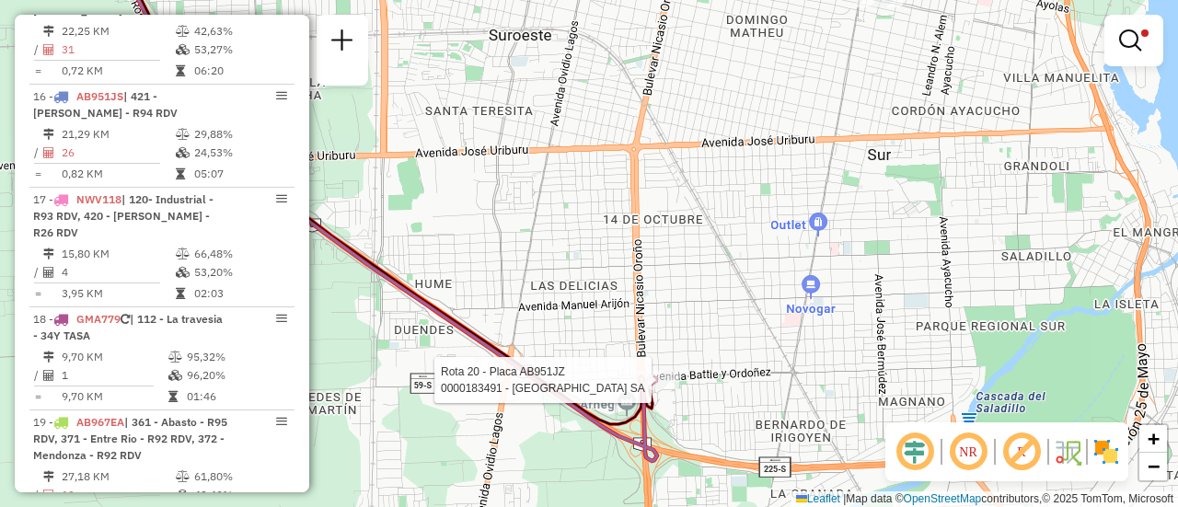
select select "**********"
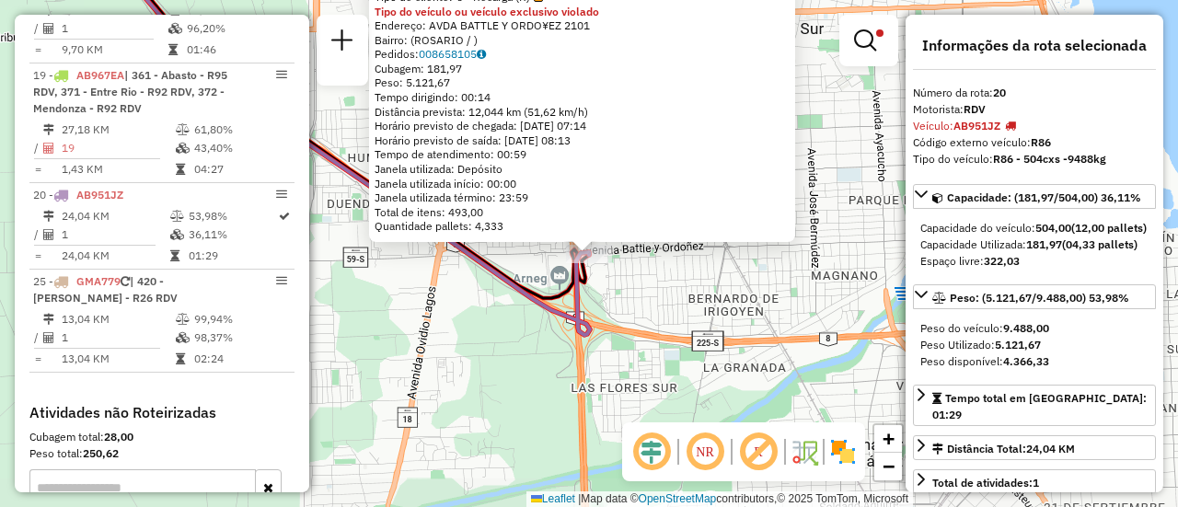
scroll to position [1806, 0]
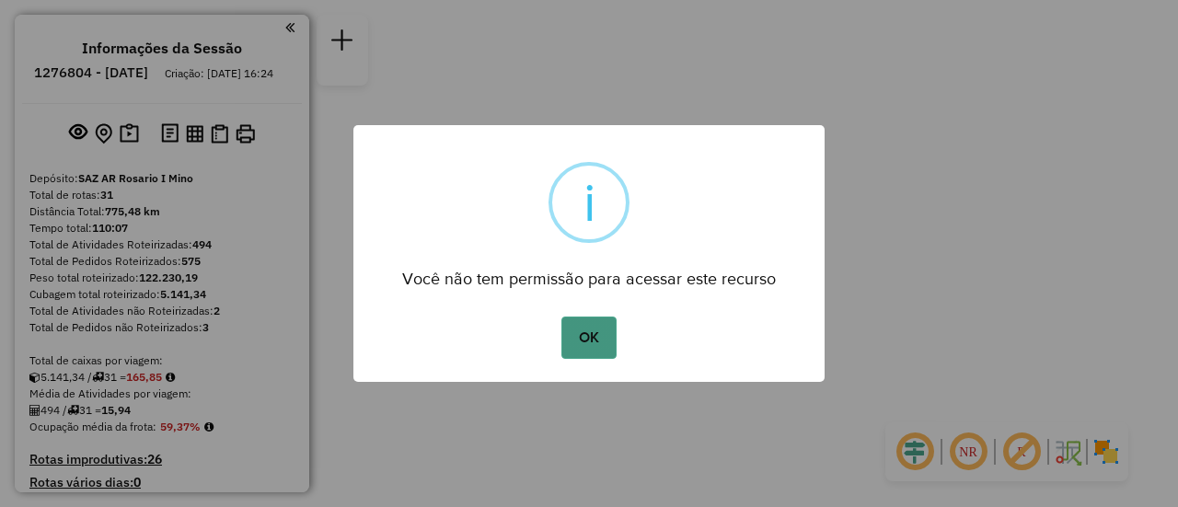
click at [595, 336] on button "OK" at bounding box center [588, 338] width 54 height 42
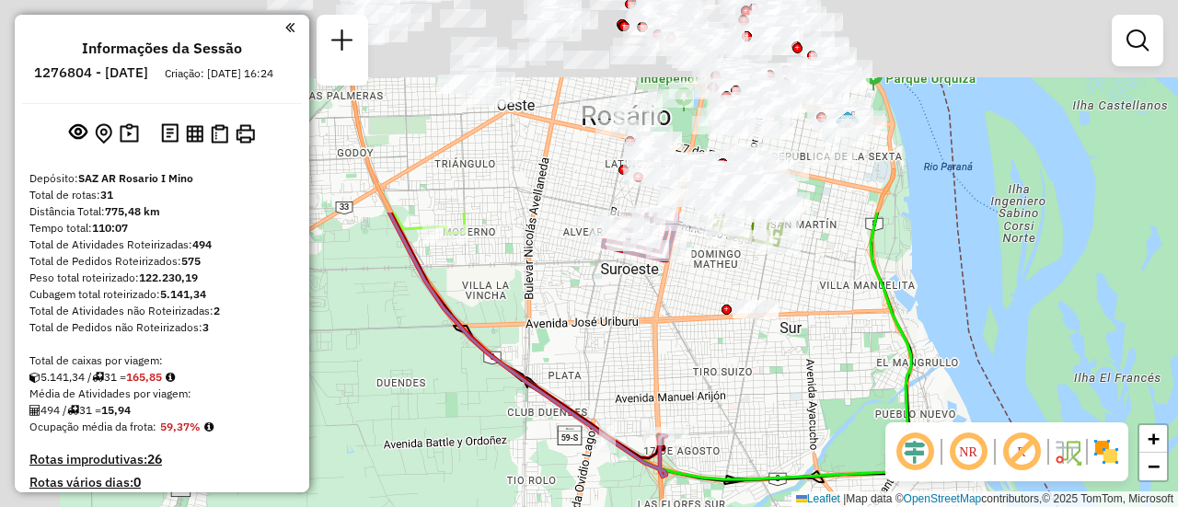
drag, startPoint x: 613, startPoint y: 98, endPoint x: 789, endPoint y: 367, distance: 321.9
click at [801, 435] on div "Janela de atendimento Grade de atendimento Capacidade Transportadoras Veículos …" at bounding box center [589, 253] width 1178 height 507
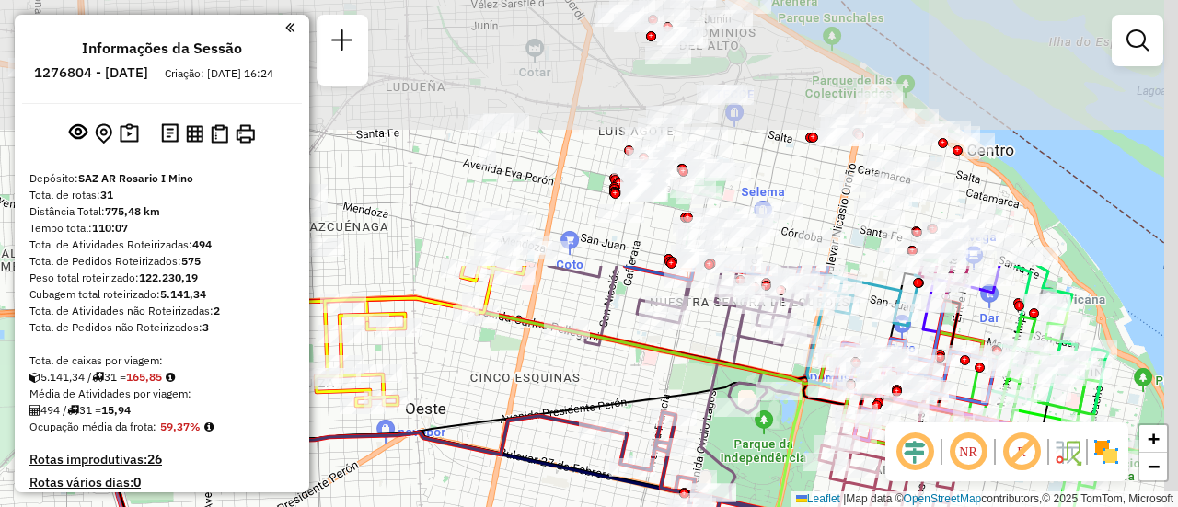
drag, startPoint x: 743, startPoint y: 79, endPoint x: 608, endPoint y: 343, distance: 296.3
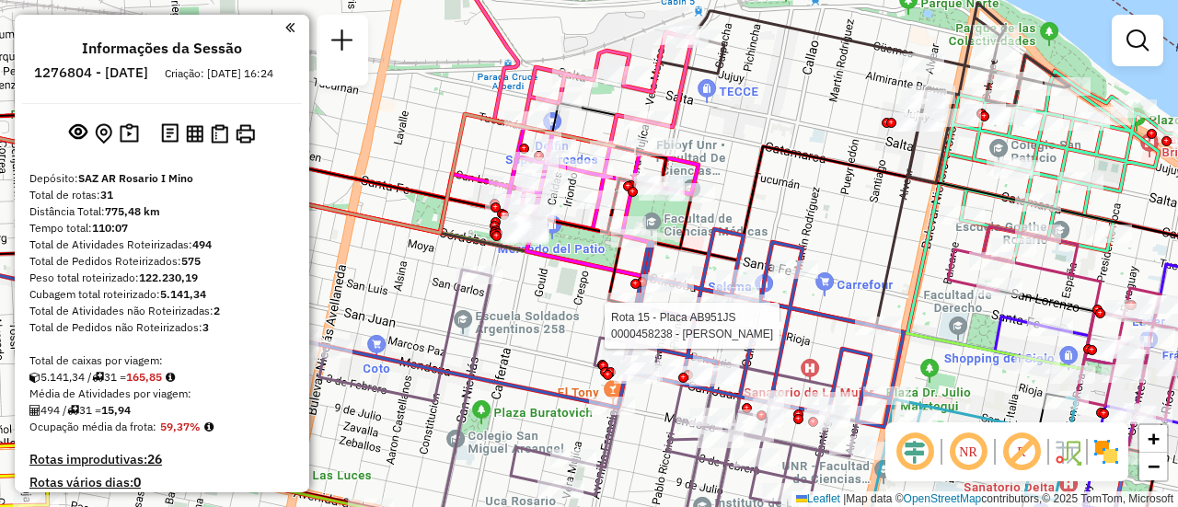
select select "**********"
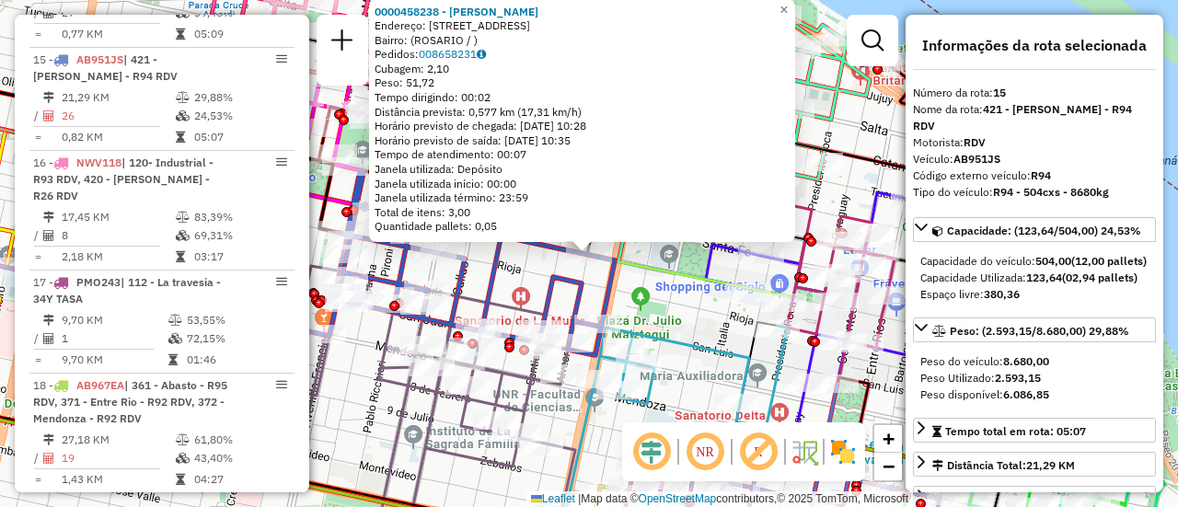
scroll to position [184, 0]
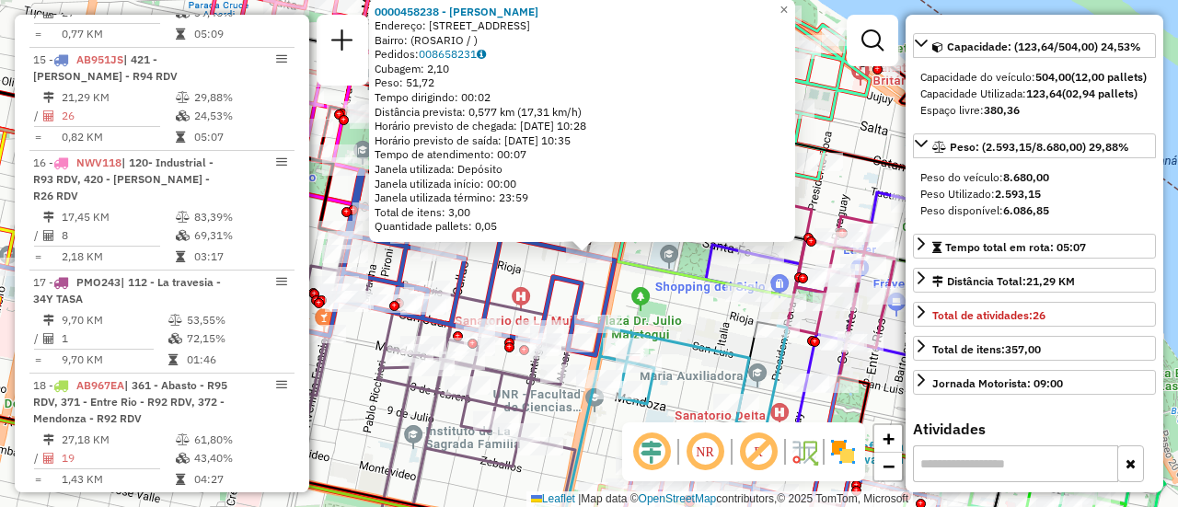
click at [1115, 202] on div "Peso Utilizado: 2.593,15" at bounding box center [1034, 194] width 228 height 17
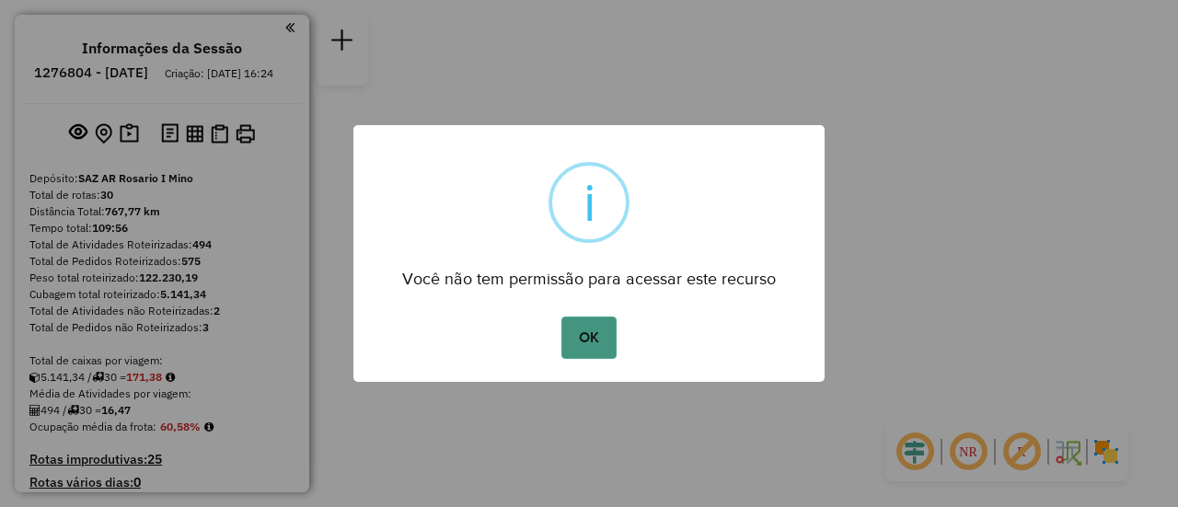
click at [594, 341] on button "OK" at bounding box center [588, 338] width 54 height 42
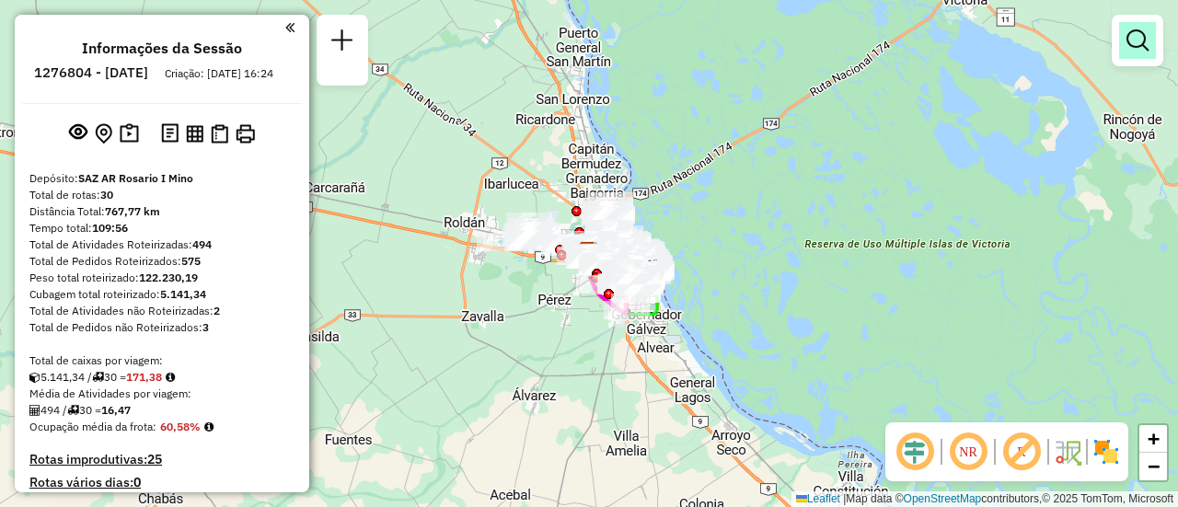
click at [1137, 41] on em at bounding box center [1137, 40] width 22 height 22
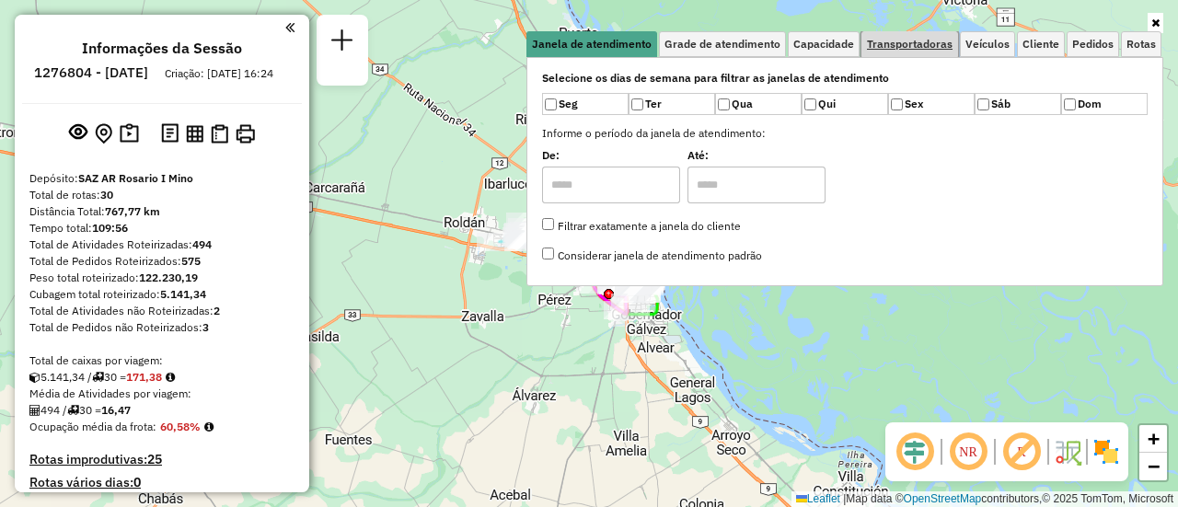
click at [910, 44] on span "Transportadoras" at bounding box center [910, 44] width 86 height 11
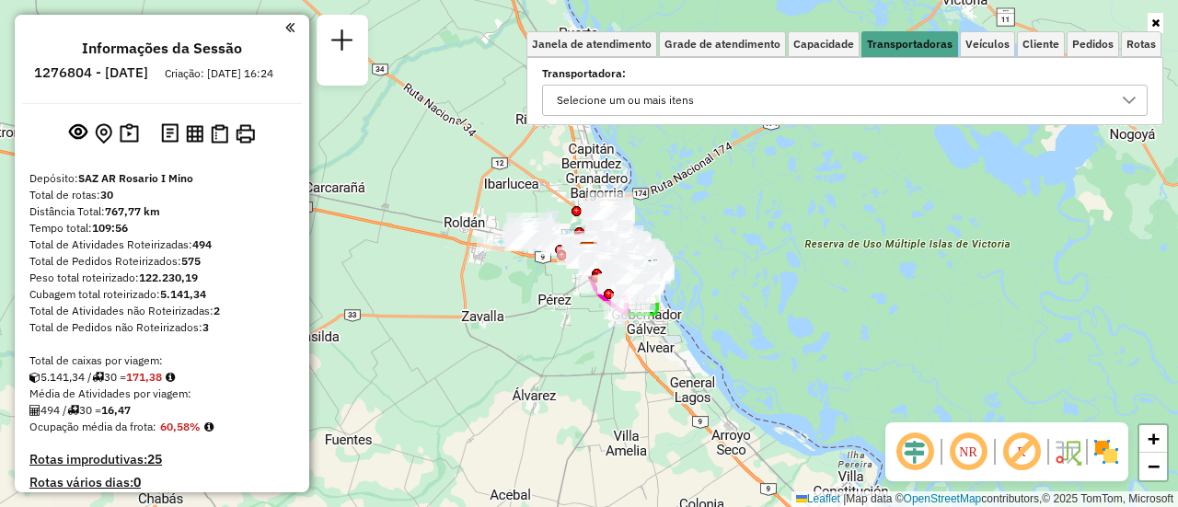
click at [1124, 101] on icon at bounding box center [1129, 100] width 15 height 15
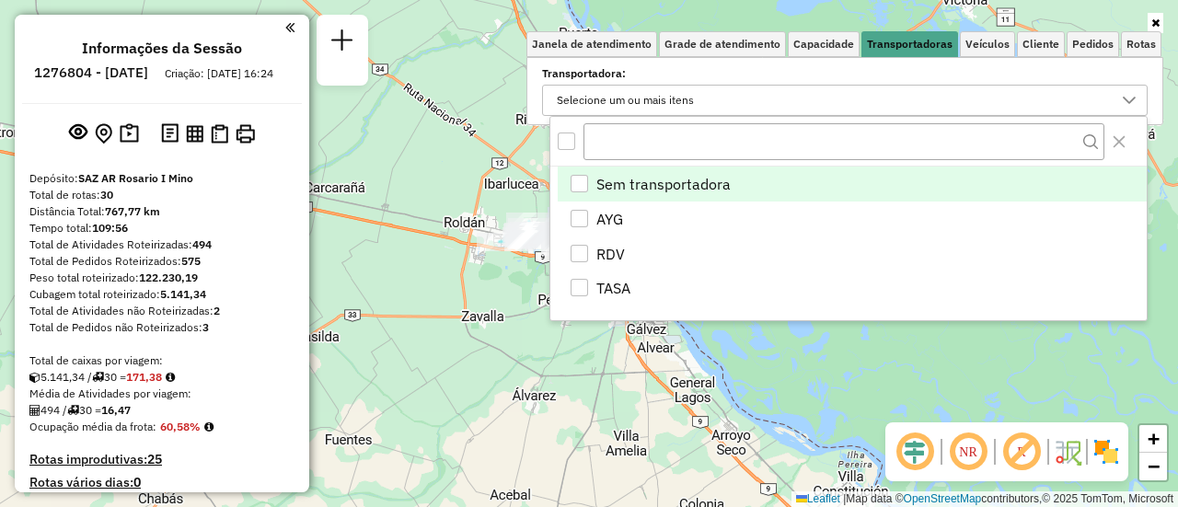
scroll to position [11, 64]
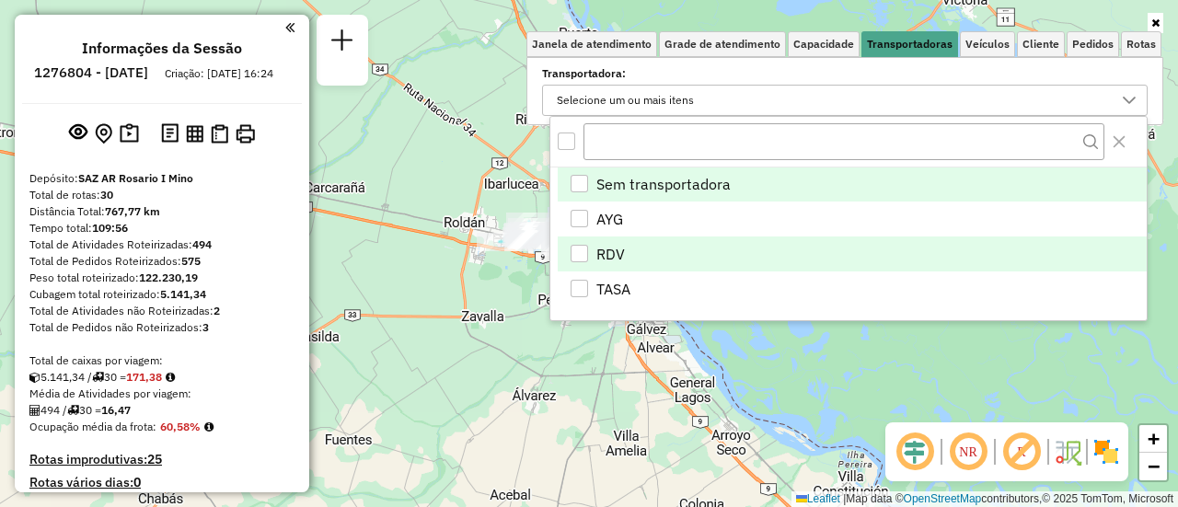
click at [581, 249] on div "RDV" at bounding box center [579, 253] width 17 height 17
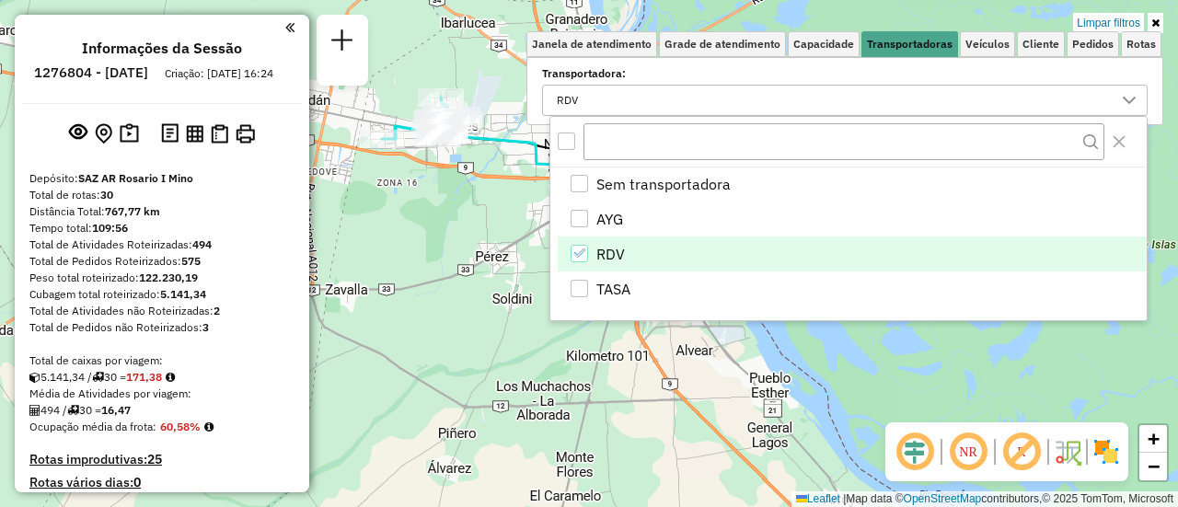
click at [495, 219] on div "Limpar filtros Janela de atendimento Grade de atendimento Capacidade Transporta…" at bounding box center [589, 253] width 1178 height 507
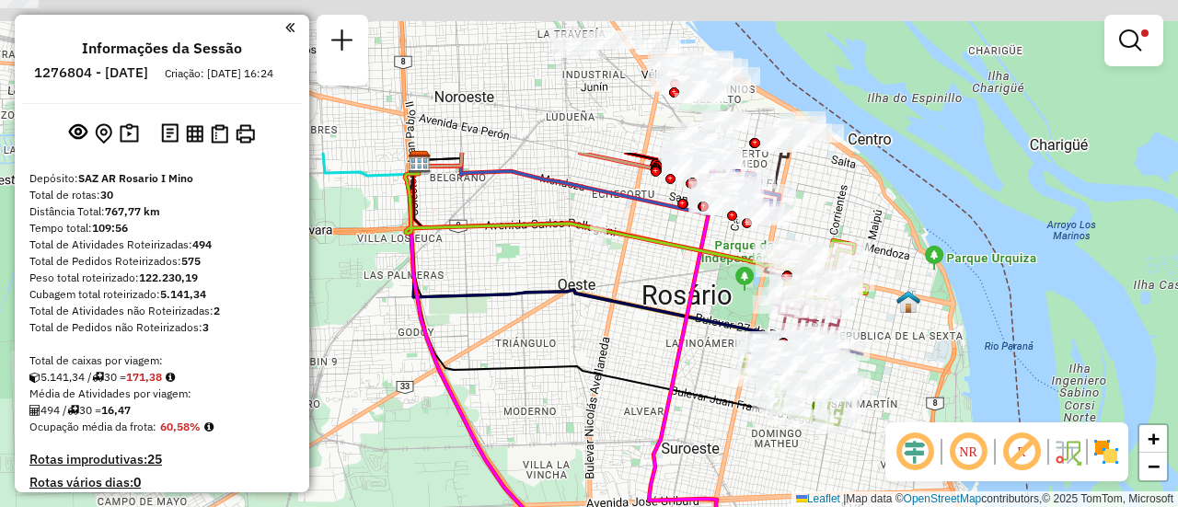
drag, startPoint x: 893, startPoint y: 103, endPoint x: 923, endPoint y: 309, distance: 208.4
click at [922, 309] on div "Limpar filtros Janela de atendimento Grade de atendimento Capacidade Transporta…" at bounding box center [589, 253] width 1178 height 507
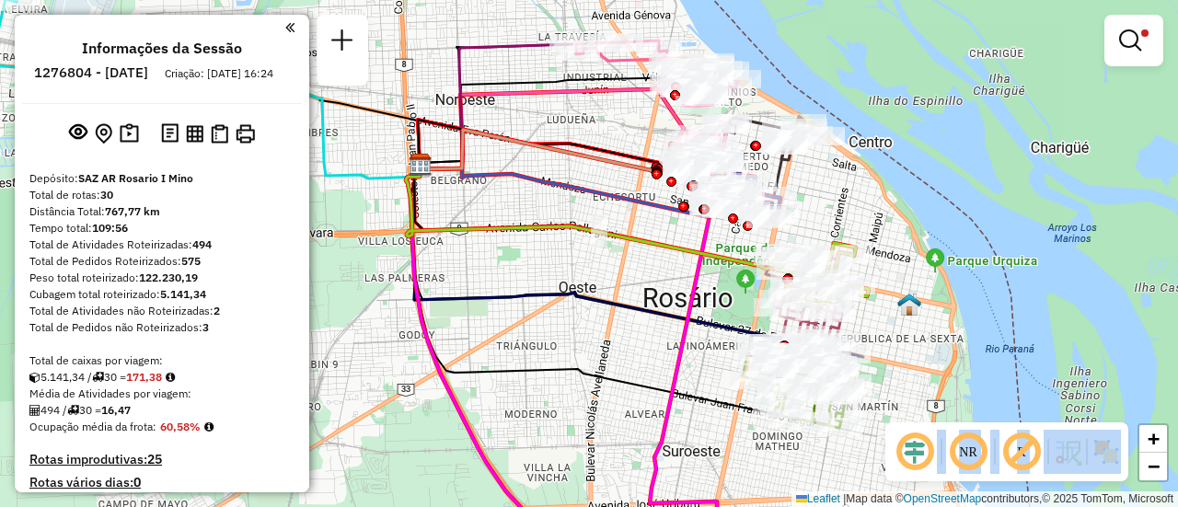
drag, startPoint x: 895, startPoint y: 425, endPoint x: 864, endPoint y: 214, distance: 212.9
click at [864, 214] on hb-router-mapa "Informações da Sessão 1276804 - 17/09/2025 Criação: 16/09/2025 16:24 Depósito: …" at bounding box center [589, 253] width 1178 height 507
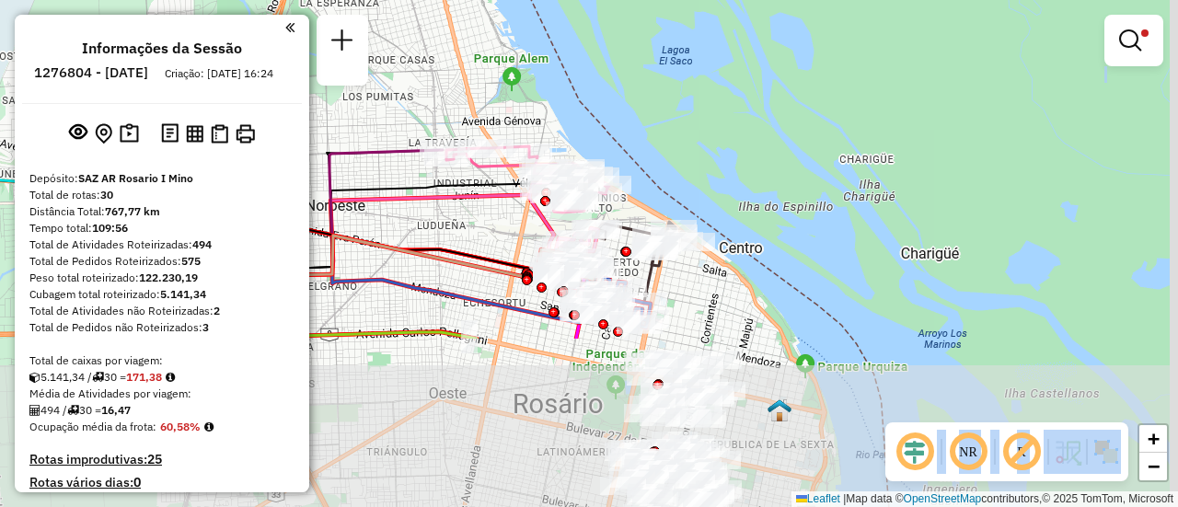
drag, startPoint x: 519, startPoint y: 452, endPoint x: 474, endPoint y: 138, distance: 317.1
click at [462, 138] on div "Limpar filtros Janela de atendimento Grade de atendimento Capacidade Transporta…" at bounding box center [589, 253] width 1178 height 507
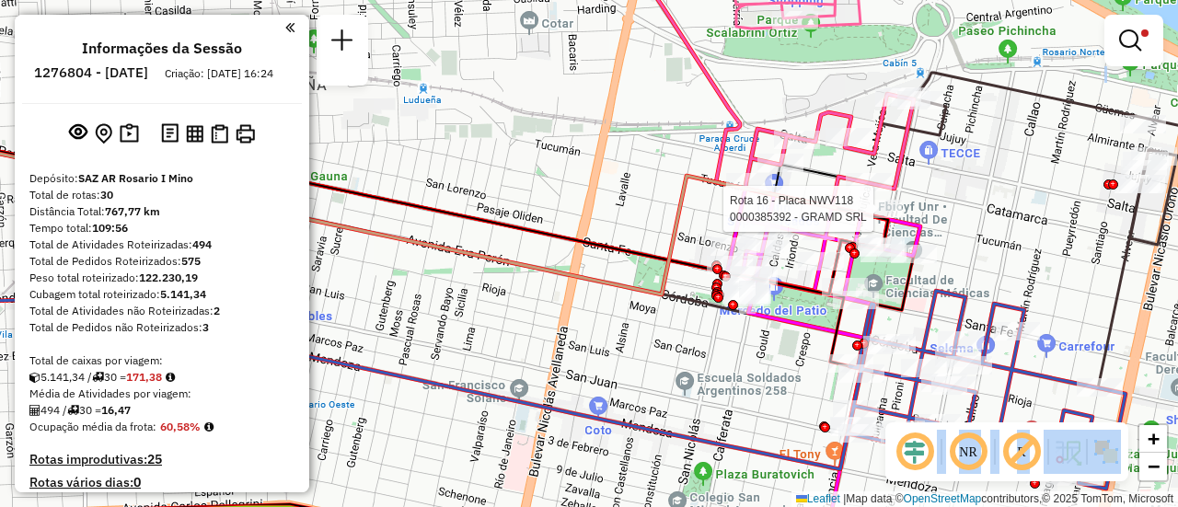
select select "**********"
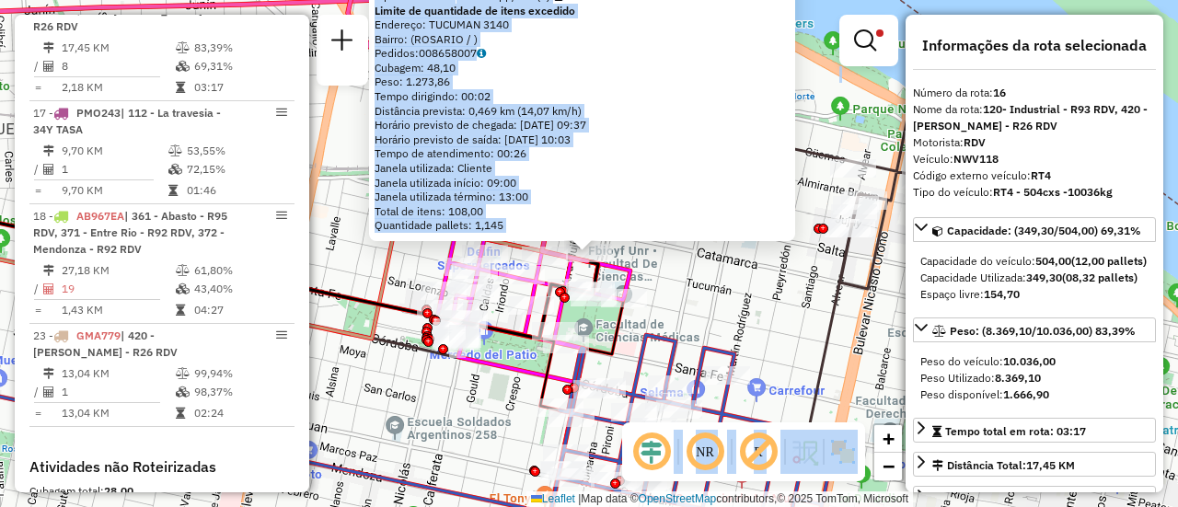
scroll to position [184, 0]
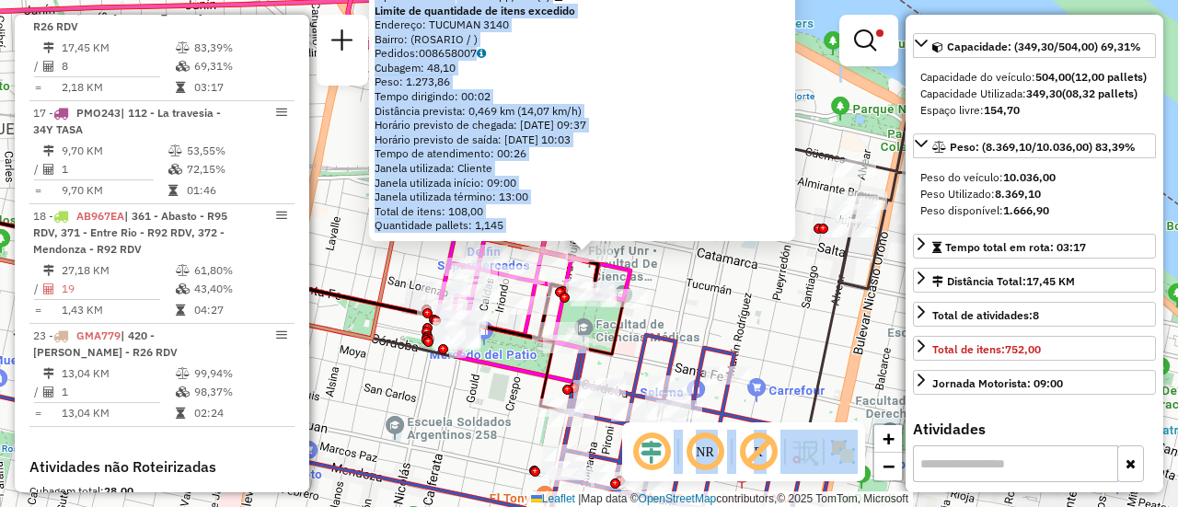
click at [762, 306] on div "0000385392 - GRAMD SRL Tipo de cliente: 80 - Chopp/VIP (C) Limite de quantidade…" at bounding box center [589, 253] width 1178 height 507
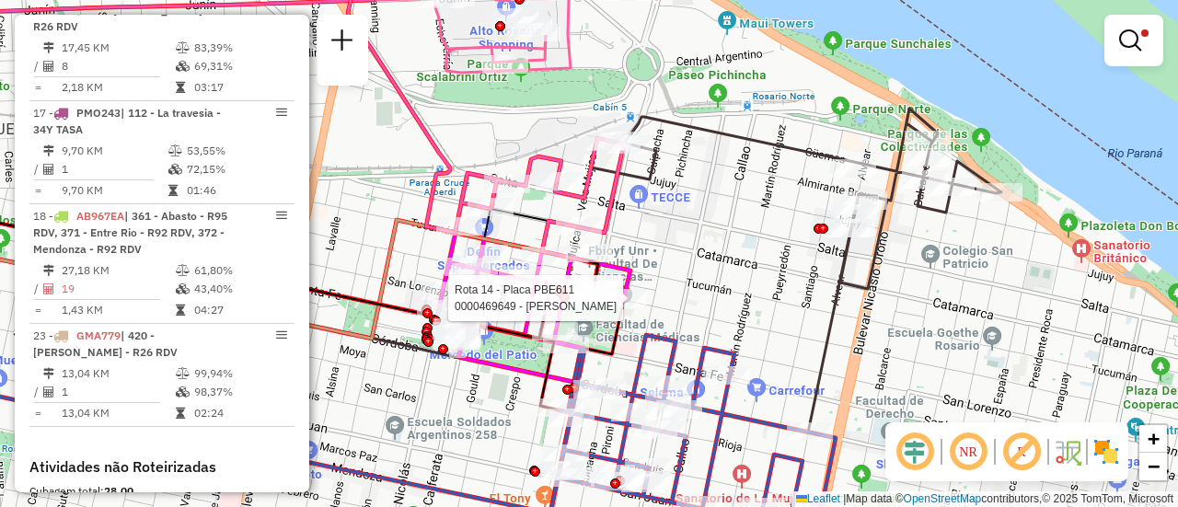
select select "**********"
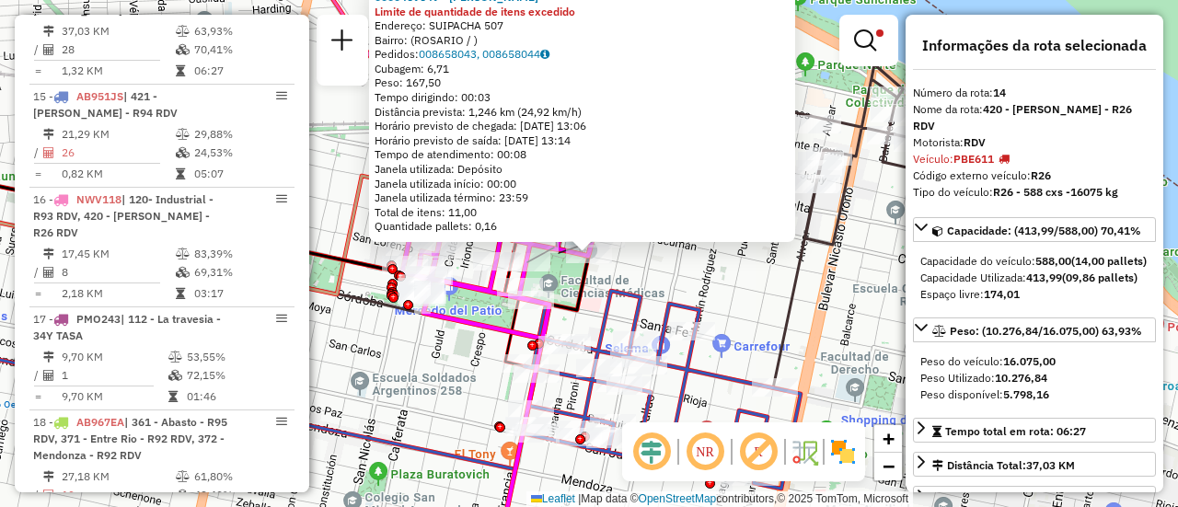
scroll to position [92, 0]
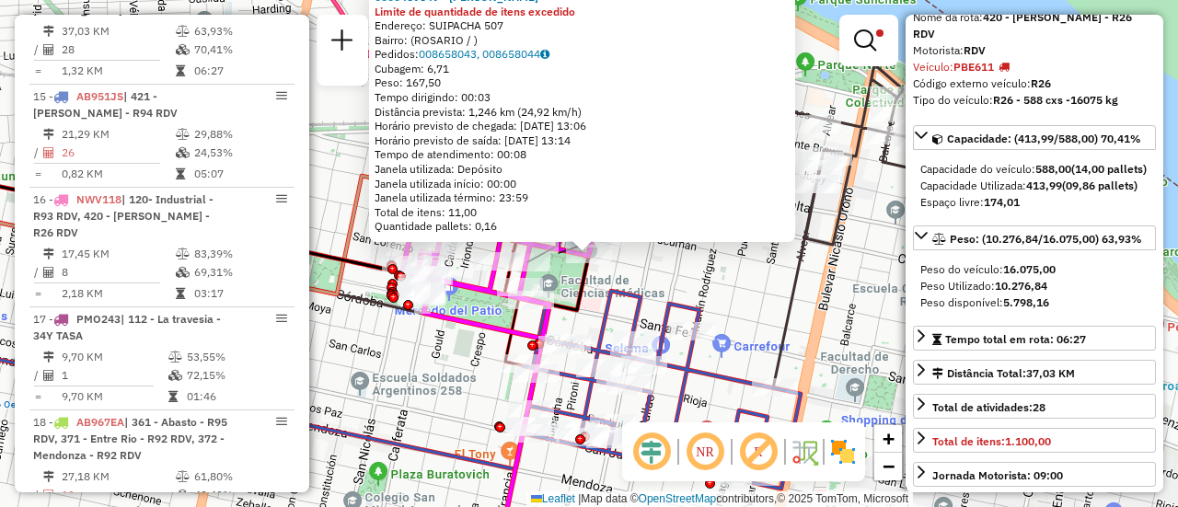
click at [732, 306] on div "0000469649 - ROJAS CURILLA Limite de quantidade de itens excedido Endereço: SUI…" at bounding box center [589, 253] width 1178 height 507
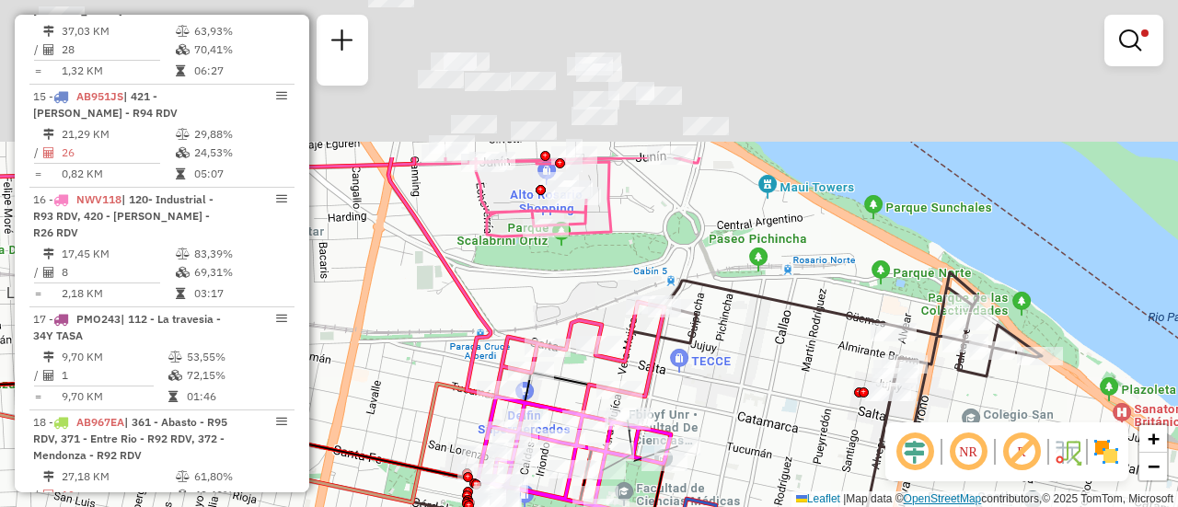
drag, startPoint x: 661, startPoint y: 167, endPoint x: 926, endPoint y: 498, distance: 424.3
click at [916, 506] on html "Aplicando filtros Pop-up bloqueado! Seu navegador bloqueou automáticamente a ab…" at bounding box center [589, 253] width 1178 height 507
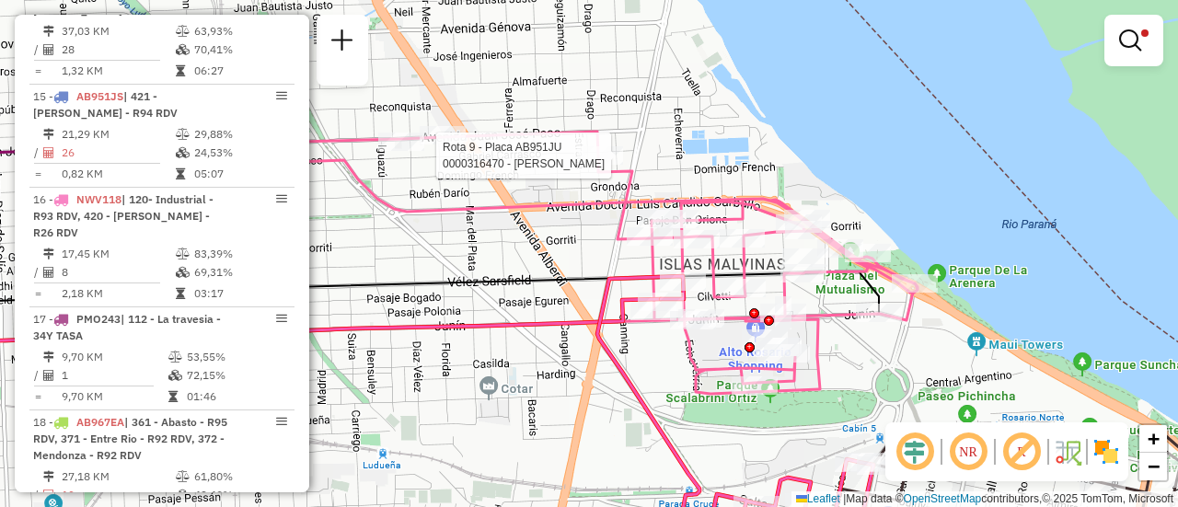
select select "**********"
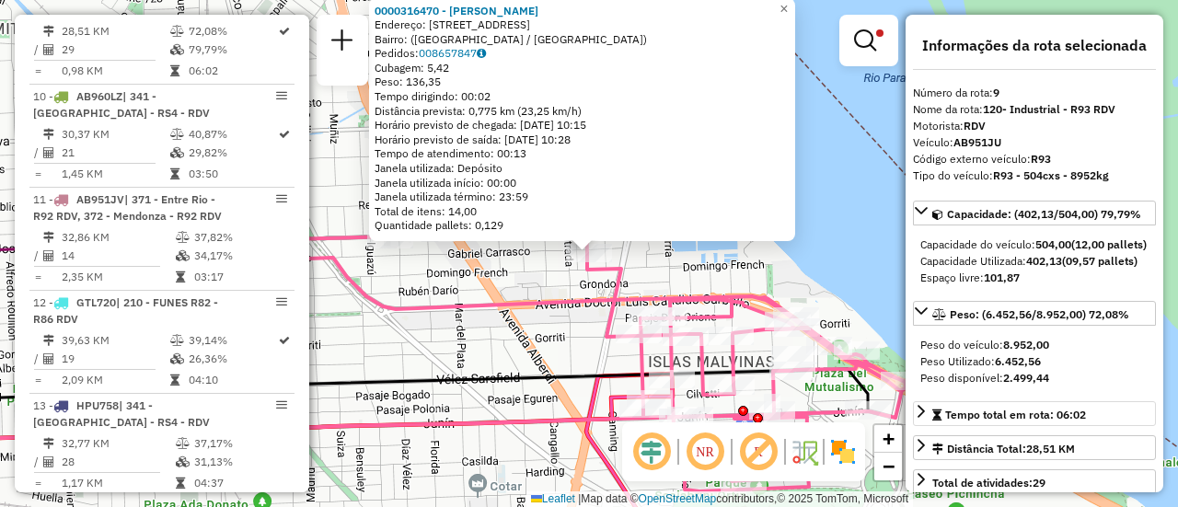
scroll to position [184, 0]
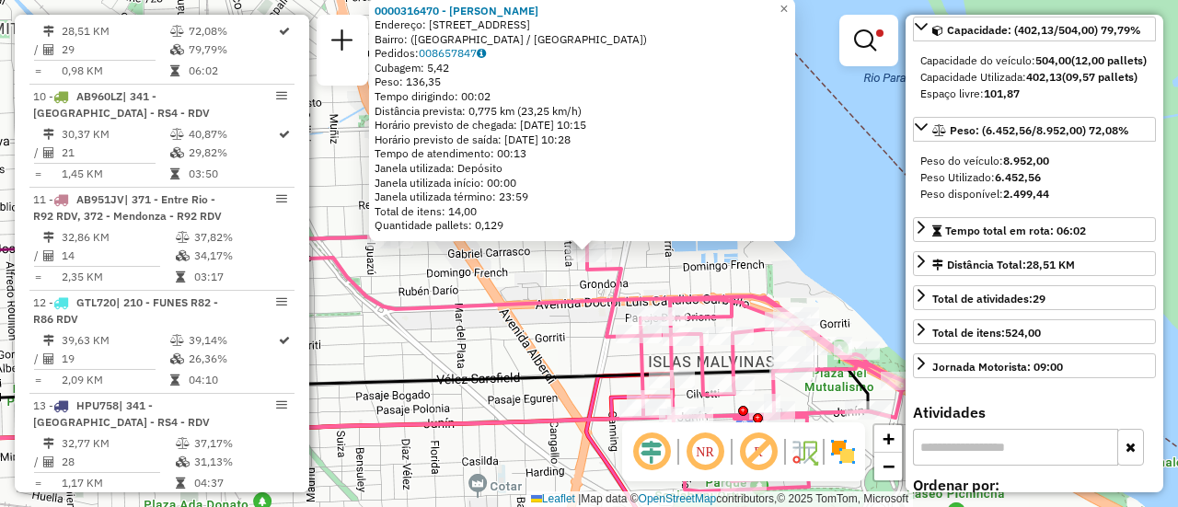
click at [569, 344] on div "0000316470 - RINALDI MARI Endereço: Calle Carcaraña, 642 Bairro: (Rosario / San…" at bounding box center [589, 253] width 1178 height 507
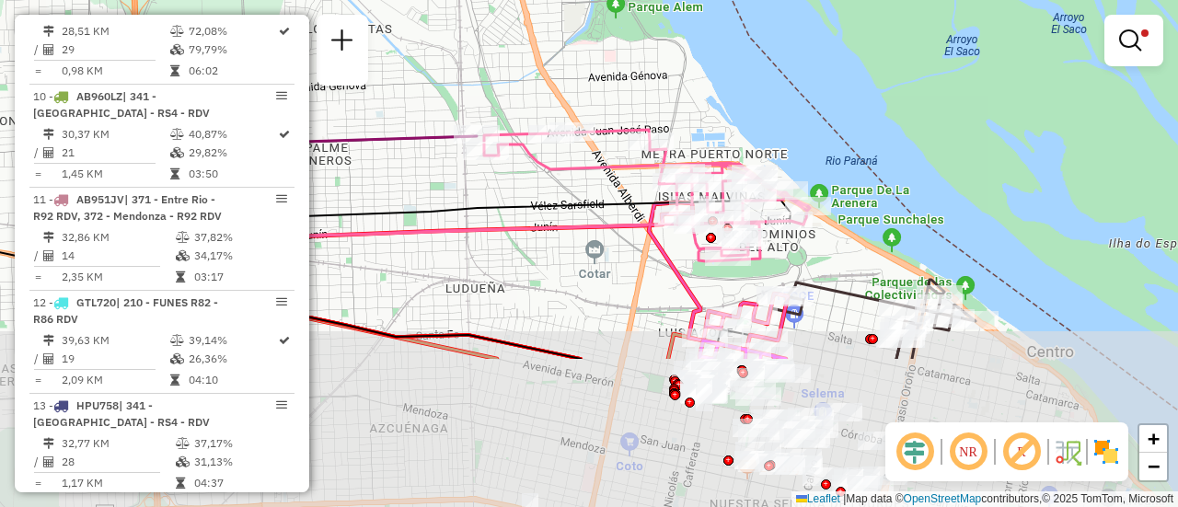
drag, startPoint x: 638, startPoint y: 405, endPoint x: 540, endPoint y: 87, distance: 332.2
click at [540, 200] on icon at bounding box center [521, 279] width 538 height 159
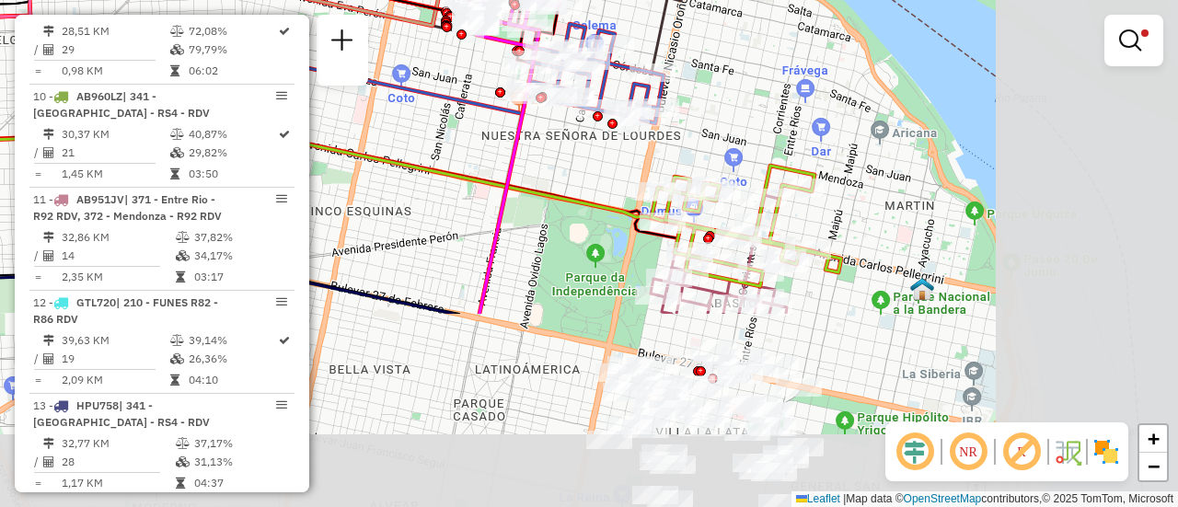
drag, startPoint x: 885, startPoint y: 318, endPoint x: 698, endPoint y: 69, distance: 312.2
click at [699, 71] on div "Limpar filtros Janela de atendimento Grade de atendimento Capacidade Transporta…" at bounding box center [589, 253] width 1178 height 507
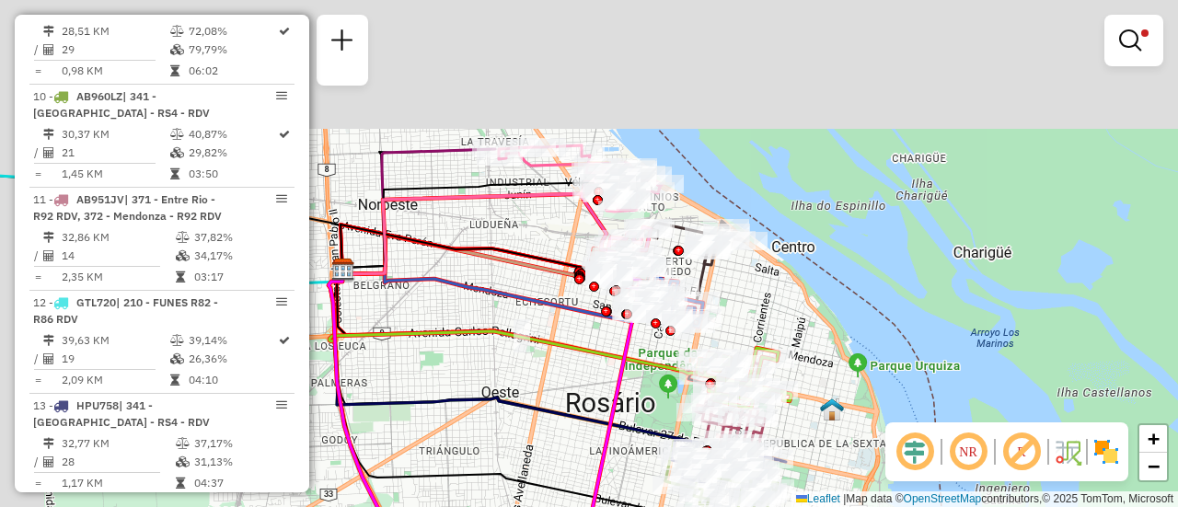
drag, startPoint x: 514, startPoint y: 256, endPoint x: 596, endPoint y: 415, distance: 179.0
click at [594, 422] on icon at bounding box center [513, 359] width 369 height 179
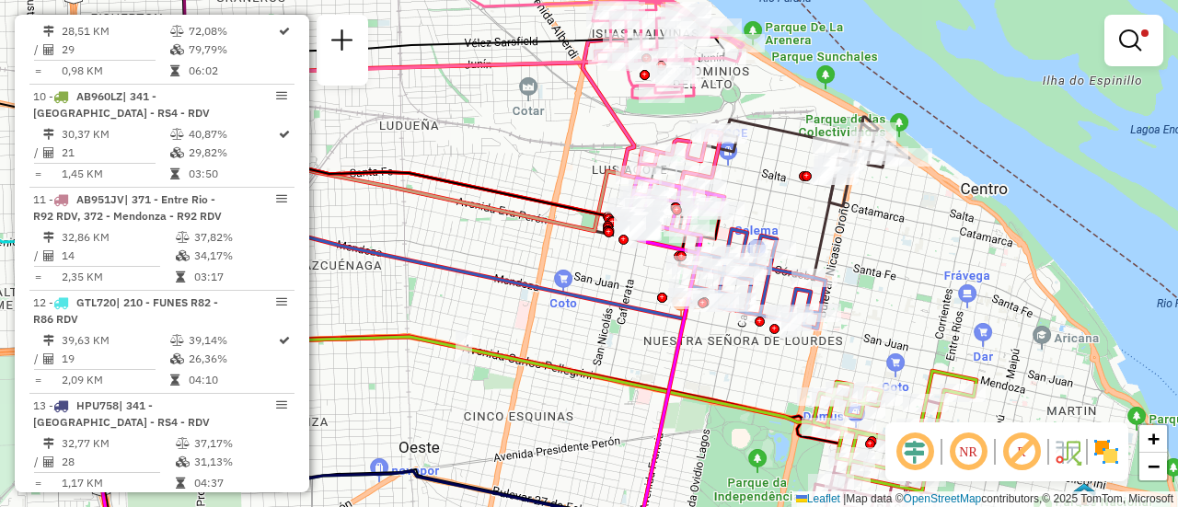
drag, startPoint x: 539, startPoint y: 172, endPoint x: 515, endPoint y: 279, distance: 109.4
click at [515, 239] on icon at bounding box center [410, 181] width 620 height 115
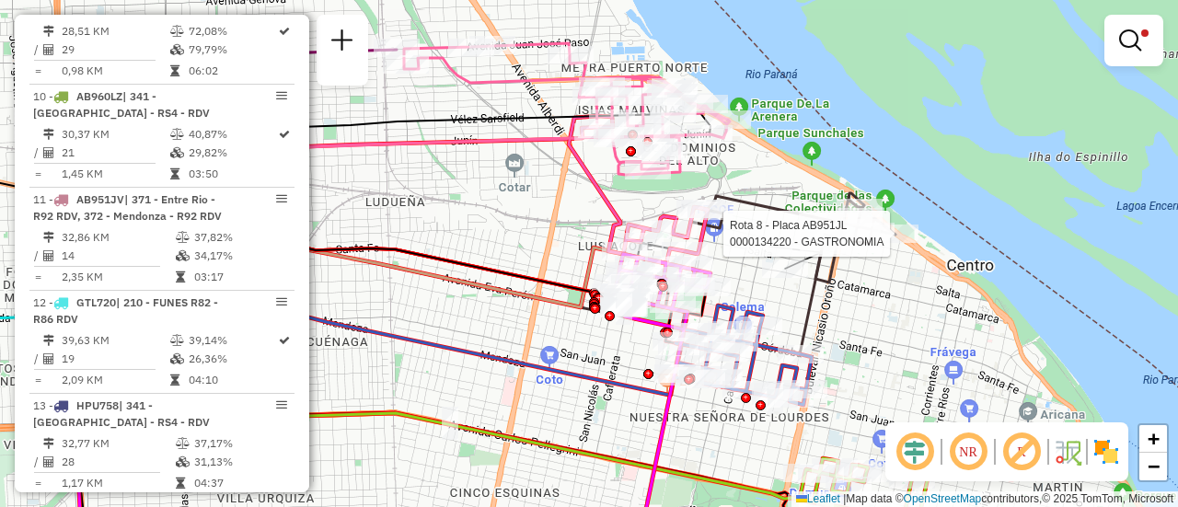
select select "**********"
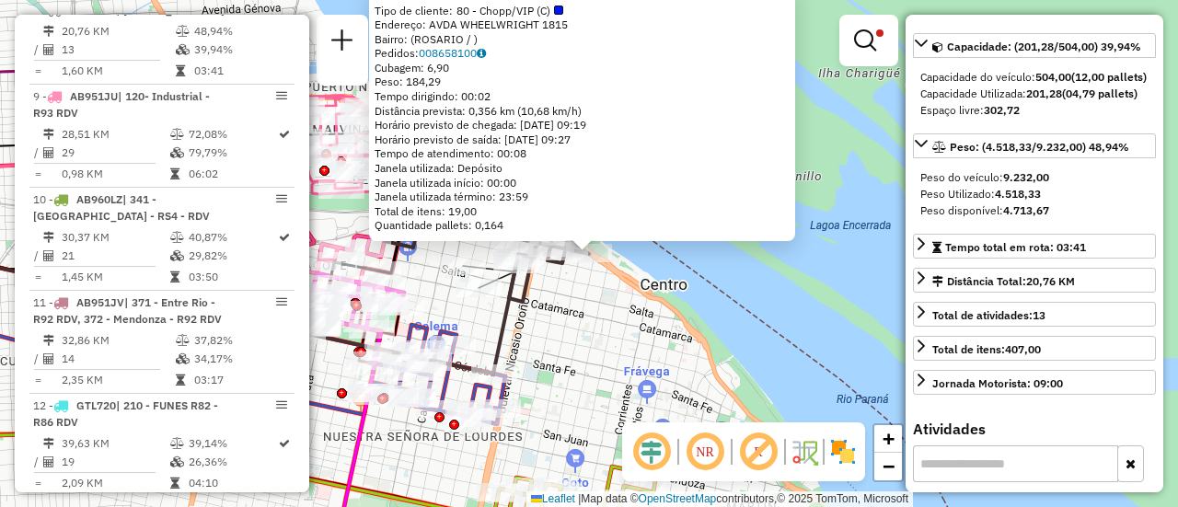
click at [606, 365] on div "0000134220 - GASTRONOMIA Tipo de cliente: 80 - Chopp/VIP (C) Endereço: AVDA WHE…" at bounding box center [589, 253] width 1178 height 507
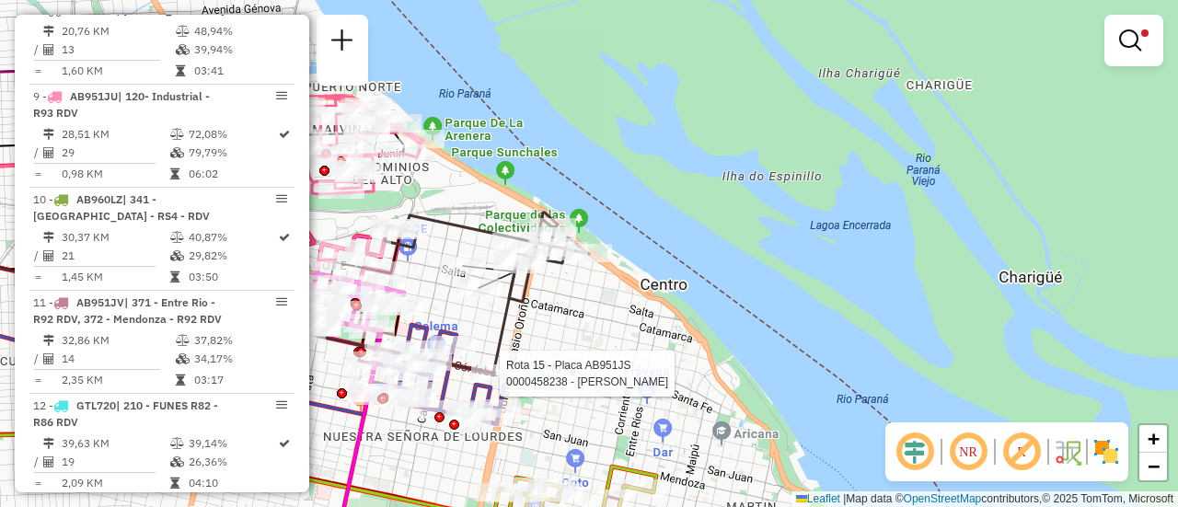
select select "**********"
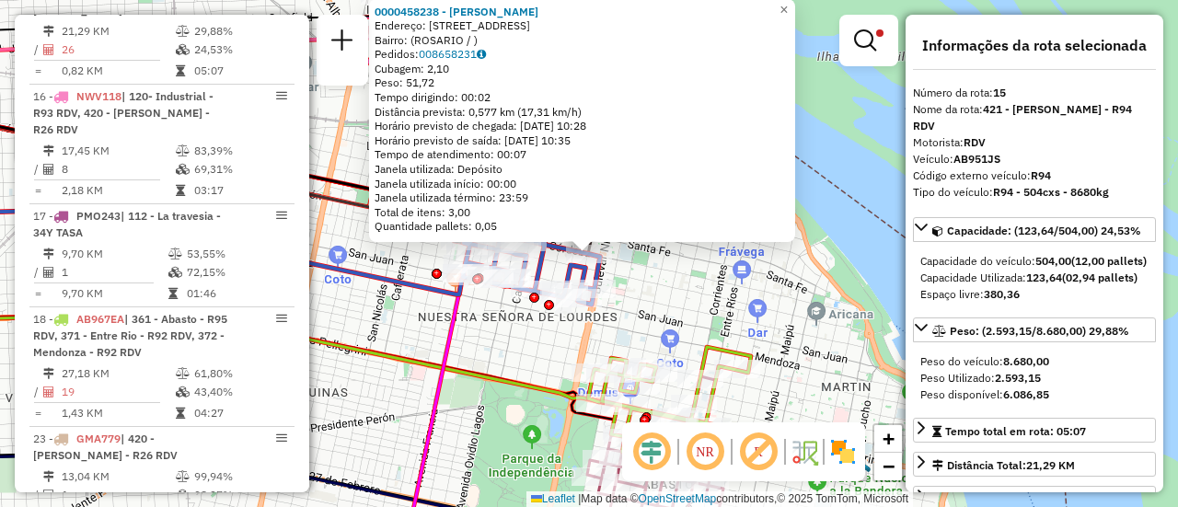
scroll to position [92, 0]
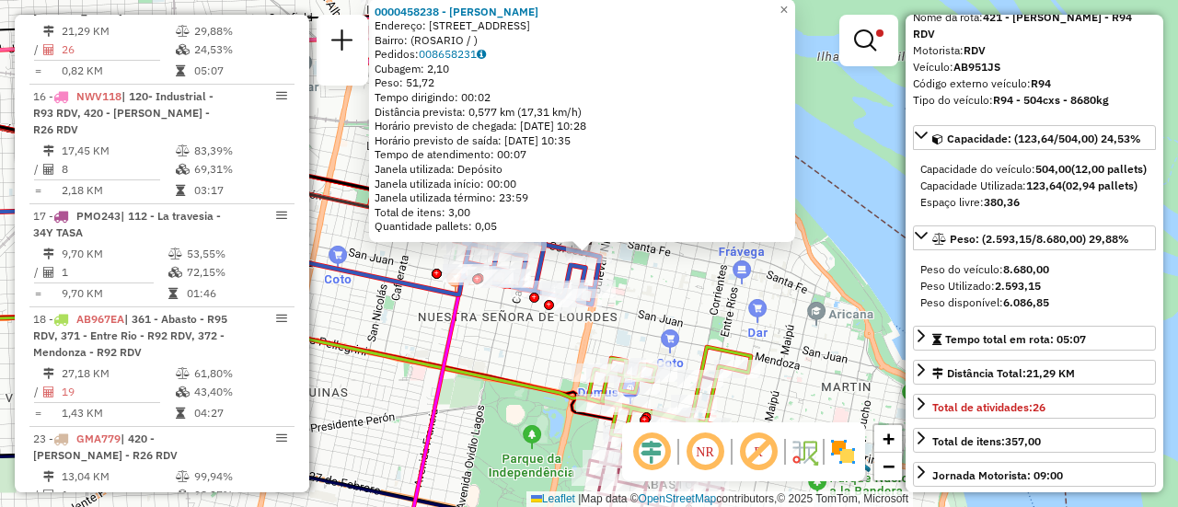
click at [682, 300] on div "0000458238 - OMCLA S.A.S. - SOUZA CLAUDIO R Endereço: AVDA CORDOBA 2298 Bairro:…" at bounding box center [589, 253] width 1178 height 507
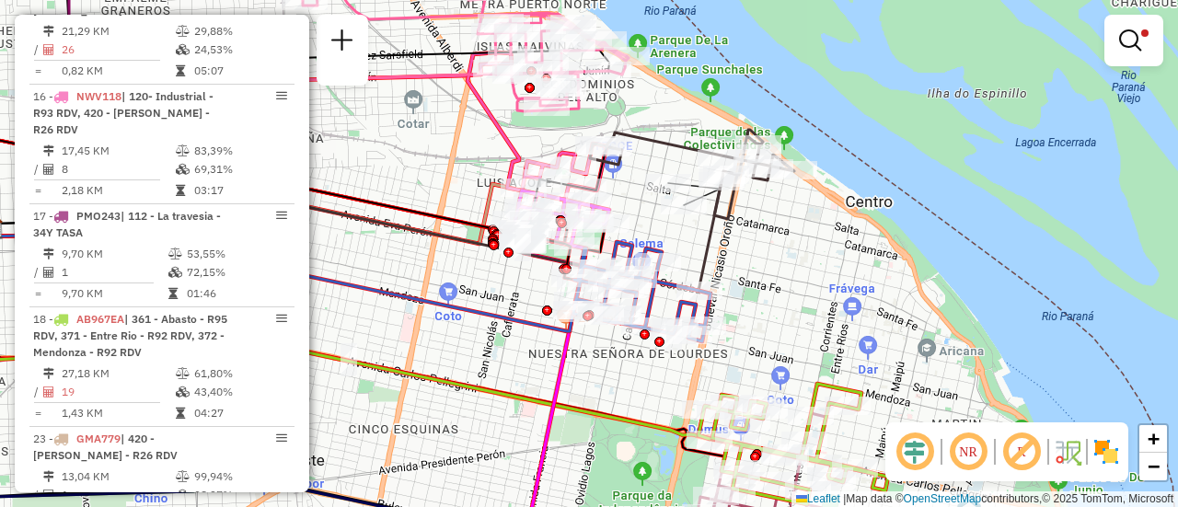
drag, startPoint x: 629, startPoint y: 231, endPoint x: 814, endPoint y: 275, distance: 190.2
click at [813, 273] on div "Limpar filtros Janela de atendimento Grade de atendimento Capacidade Transporta…" at bounding box center [589, 253] width 1178 height 507
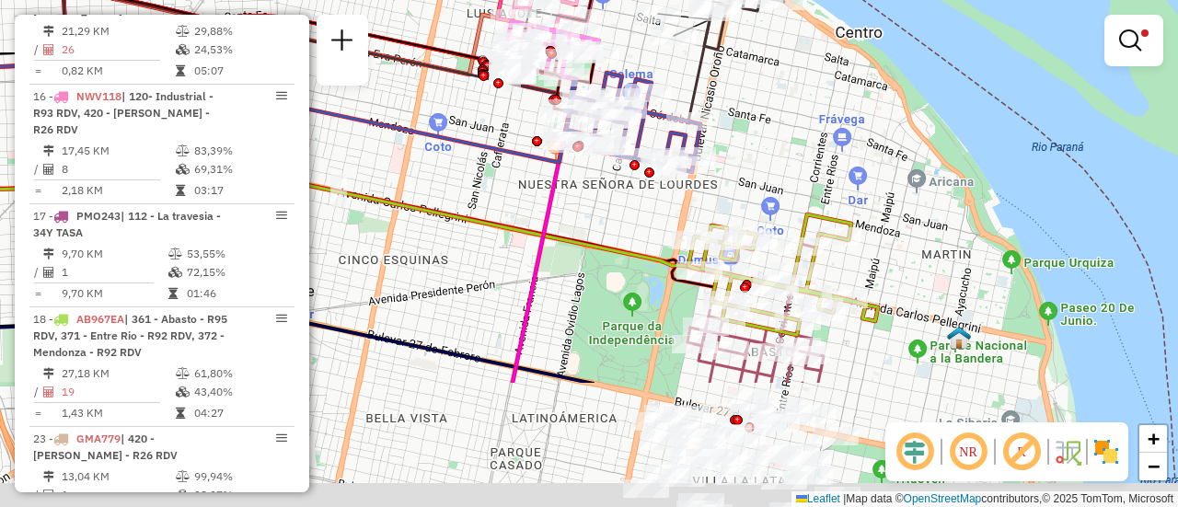
drag, startPoint x: 698, startPoint y: 406, endPoint x: 550, endPoint y: 141, distance: 303.2
click at [556, 146] on div "Limpar filtros Janela de atendimento Grade de atendimento Capacidade Transporta…" at bounding box center [589, 253] width 1178 height 507
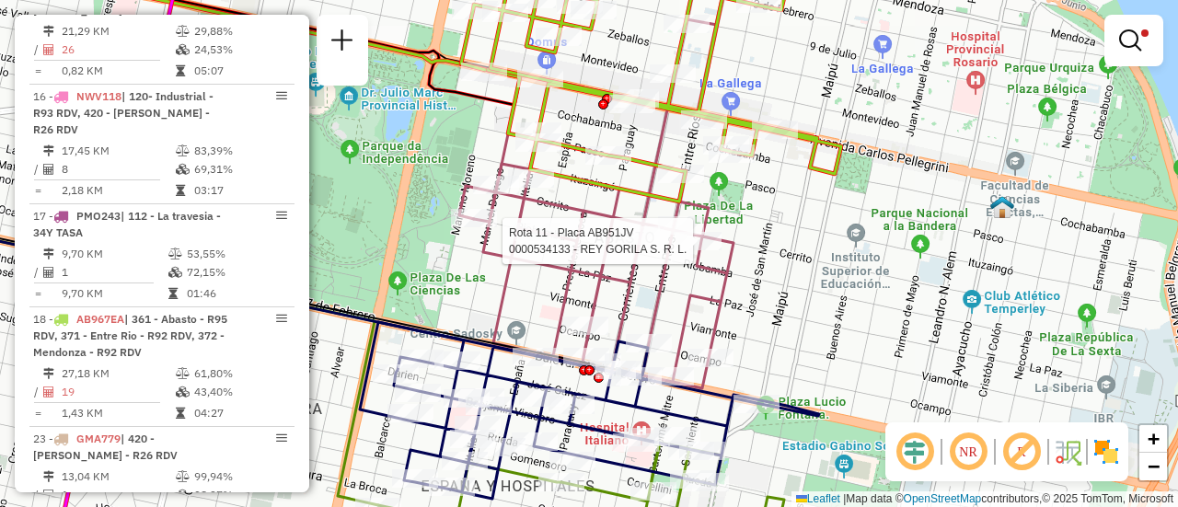
select select "**********"
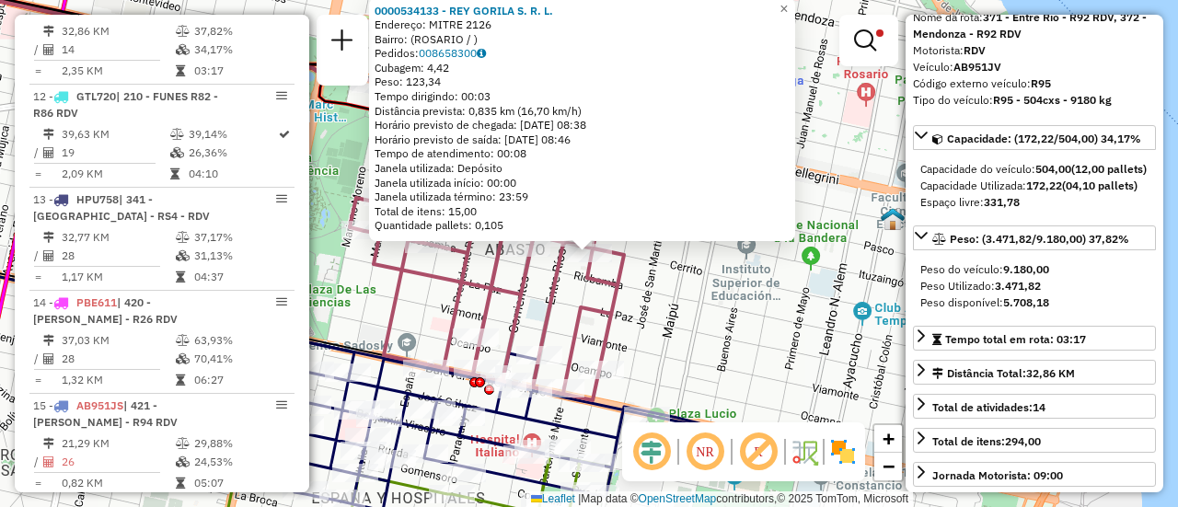
scroll to position [184, 0]
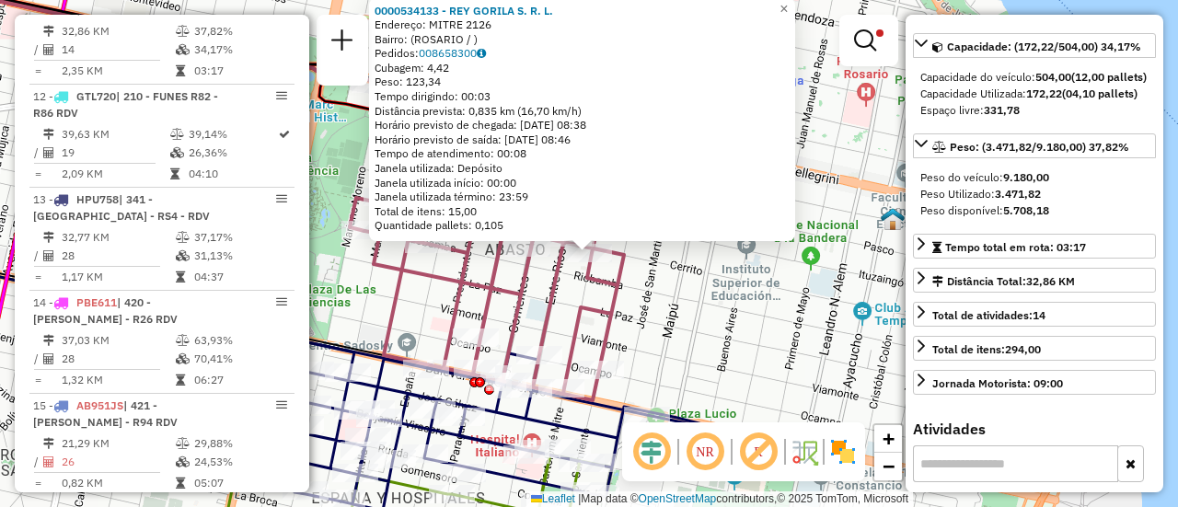
click at [728, 323] on div "0000534133 - REY GORILA S. R. L. Endereço: MITRE 2126 Bairro: (ROSARIO / ) Pedi…" at bounding box center [589, 253] width 1178 height 507
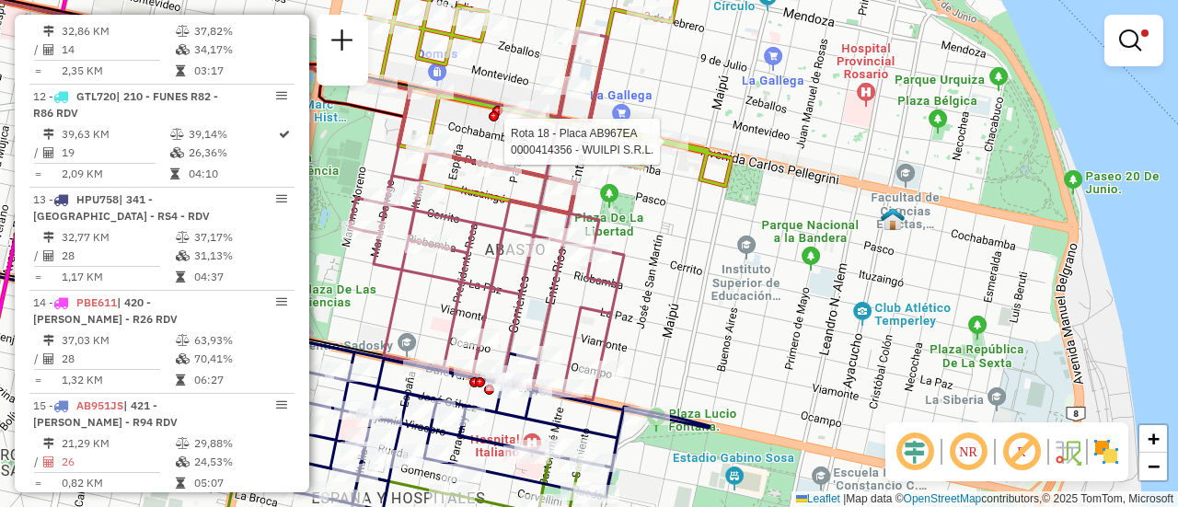
select select "**********"
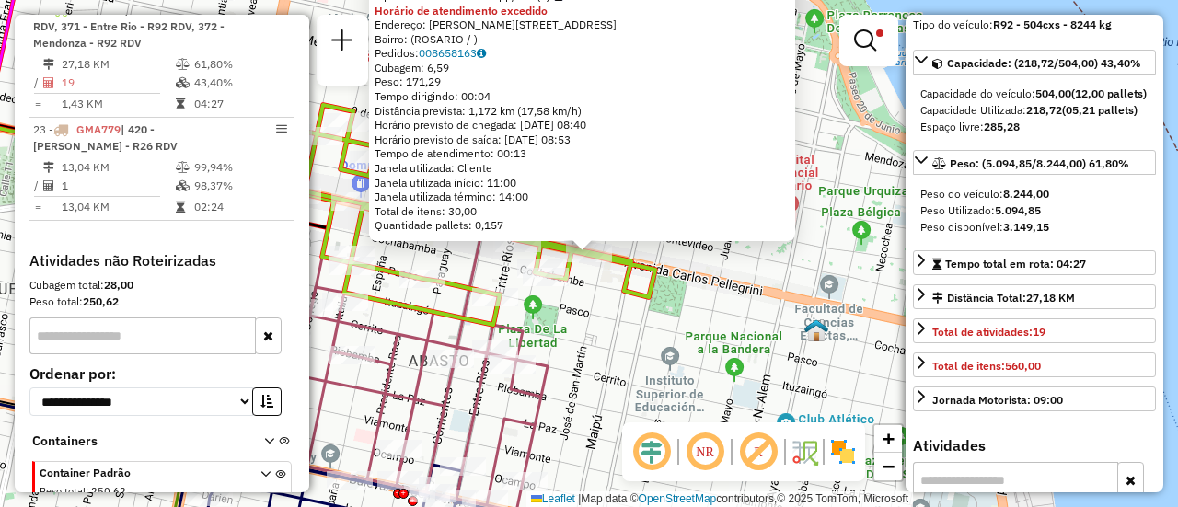
click at [653, 350] on div "0000414356 - WUILPI S.R.L. Tipo de cliente: 80 - Chopp/VIP (C) Horário de atend…" at bounding box center [589, 253] width 1178 height 507
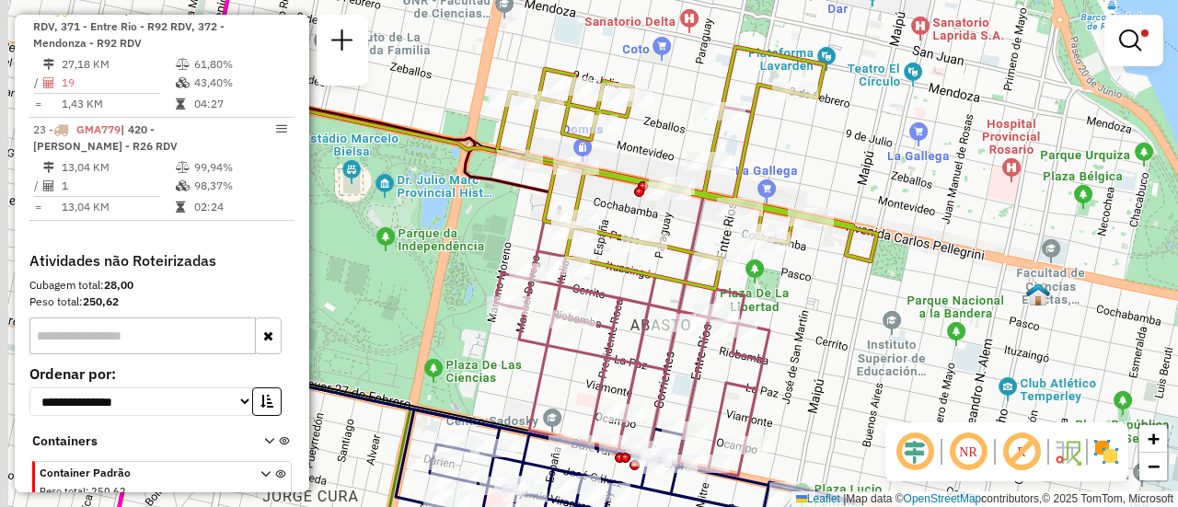
drag, startPoint x: 677, startPoint y: 328, endPoint x: 819, endPoint y: 307, distance: 143.2
click at [819, 307] on div "Limpar filtros Janela de atendimento Grade de atendimento Capacidade Transporta…" at bounding box center [589, 253] width 1178 height 507
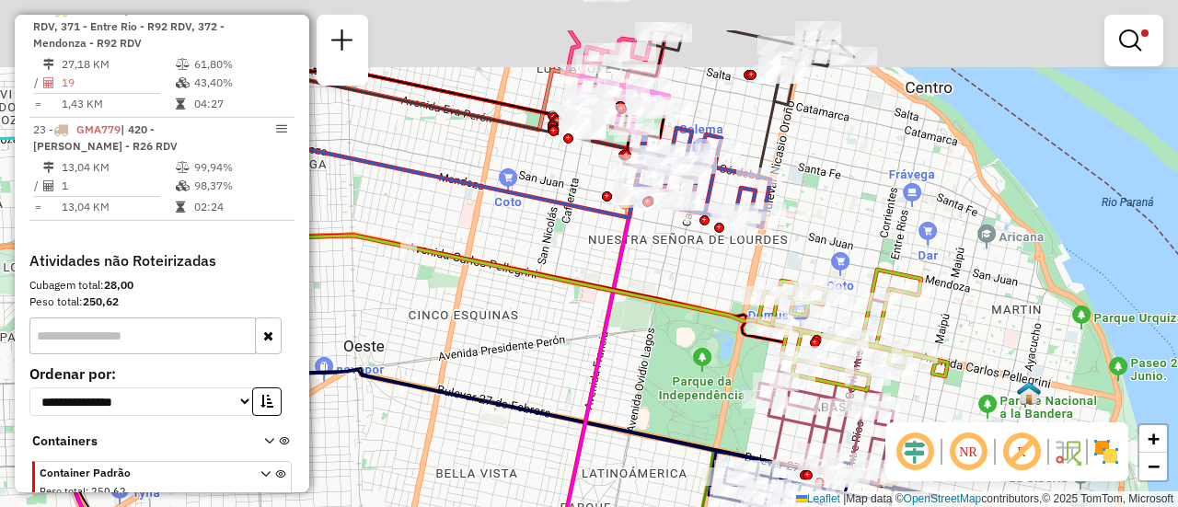
drag, startPoint x: 504, startPoint y: 172, endPoint x: 613, endPoint y: 294, distance: 162.9
click at [612, 294] on div "Limpar filtros Janela de atendimento Grade de atendimento Capacidade Transporta…" at bounding box center [589, 253] width 1178 height 507
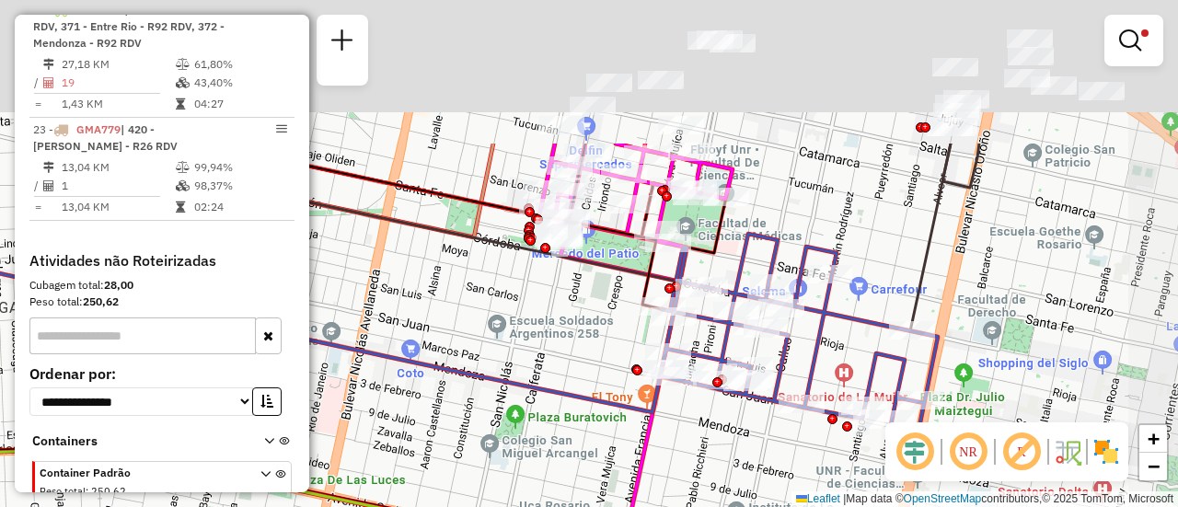
drag, startPoint x: 660, startPoint y: 107, endPoint x: 599, endPoint y: 325, distance: 226.4
click at [599, 331] on div "Limpar filtros Janela de atendimento Grade de atendimento Capacidade Transporta…" at bounding box center [589, 253] width 1178 height 507
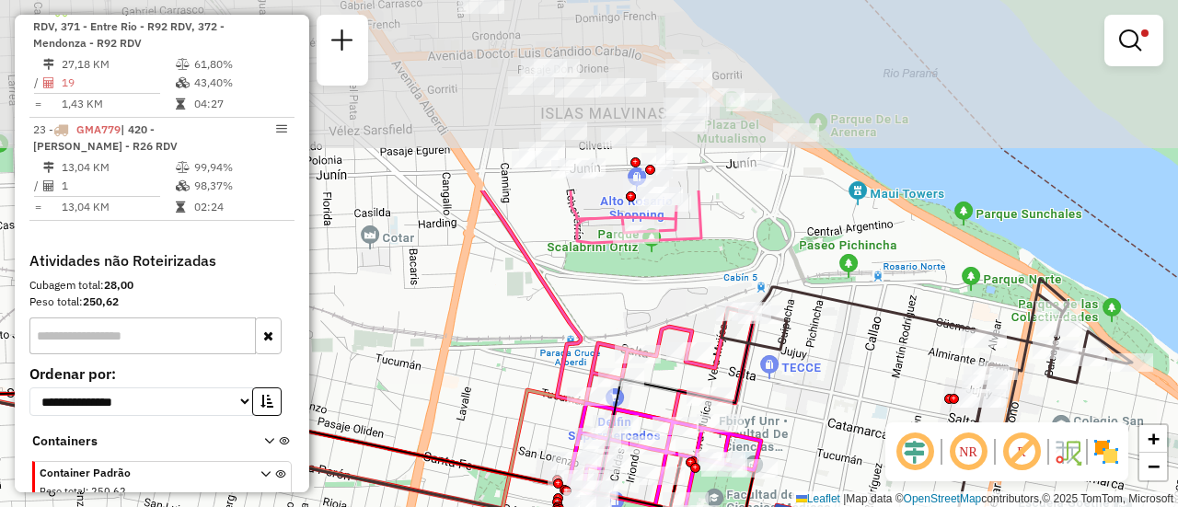
drag, startPoint x: 826, startPoint y: 174, endPoint x: 862, endPoint y: 405, distance: 233.9
click at [863, 419] on div "Limpar filtros Janela de atendimento Grade de atendimento Capacidade Transporta…" at bounding box center [589, 253] width 1178 height 507
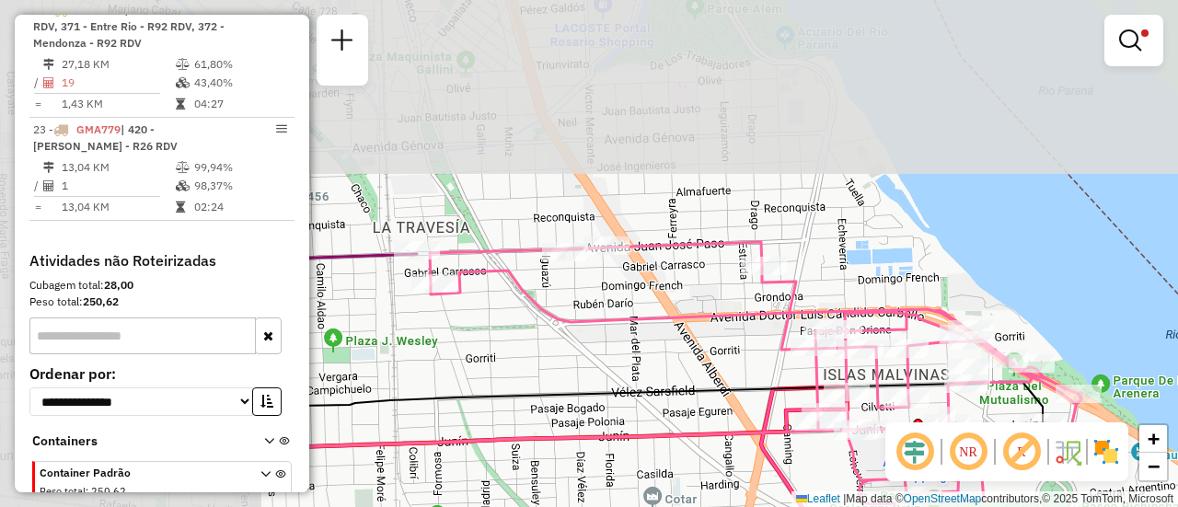
drag, startPoint x: 489, startPoint y: 261, endPoint x: 817, endPoint y: 517, distance: 416.4
click at [817, 506] on html "Aplicando filtros Pop-up bloqueado! Seu navegador bloqueou automáticamente a ab…" at bounding box center [589, 253] width 1178 height 507
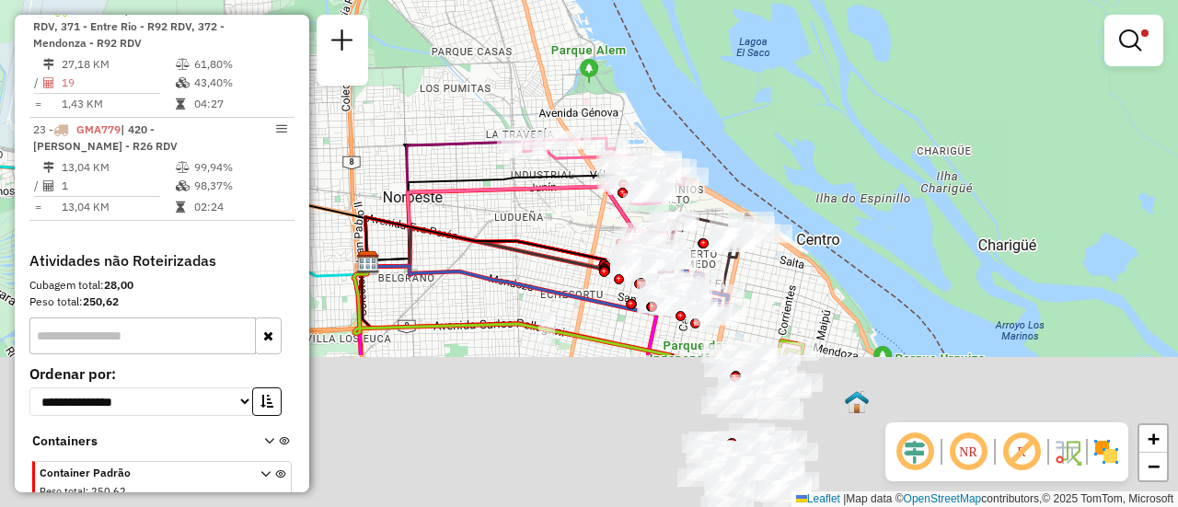
drag, startPoint x: 895, startPoint y: 324, endPoint x: 755, endPoint y: 98, distance: 266.1
click at [757, 98] on div "Limpar filtros Janela de atendimento Grade de atendimento Capacidade Transporta…" at bounding box center [589, 253] width 1178 height 507
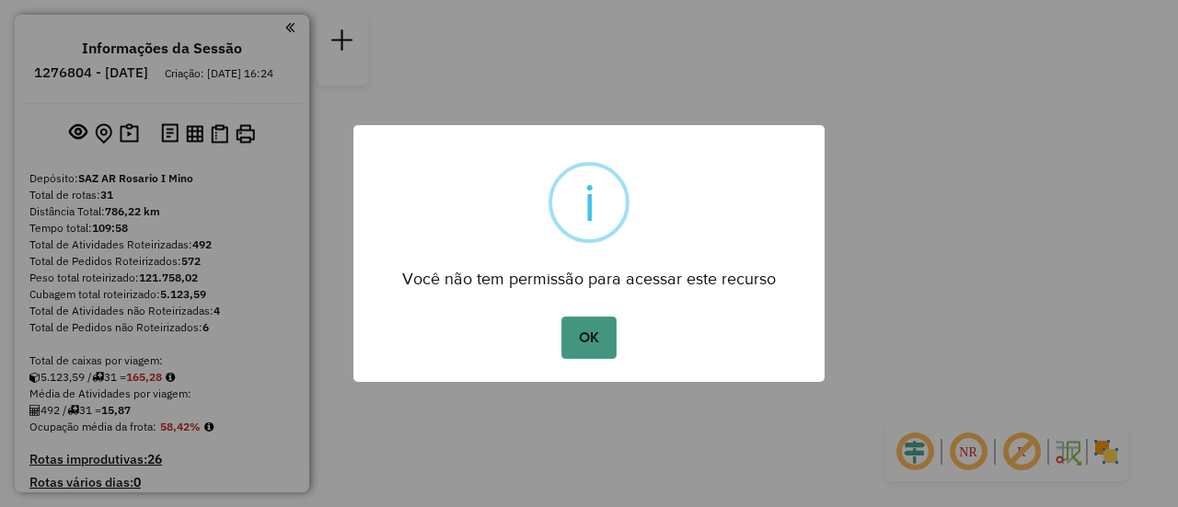
click at [601, 339] on button "OK" at bounding box center [588, 338] width 54 height 42
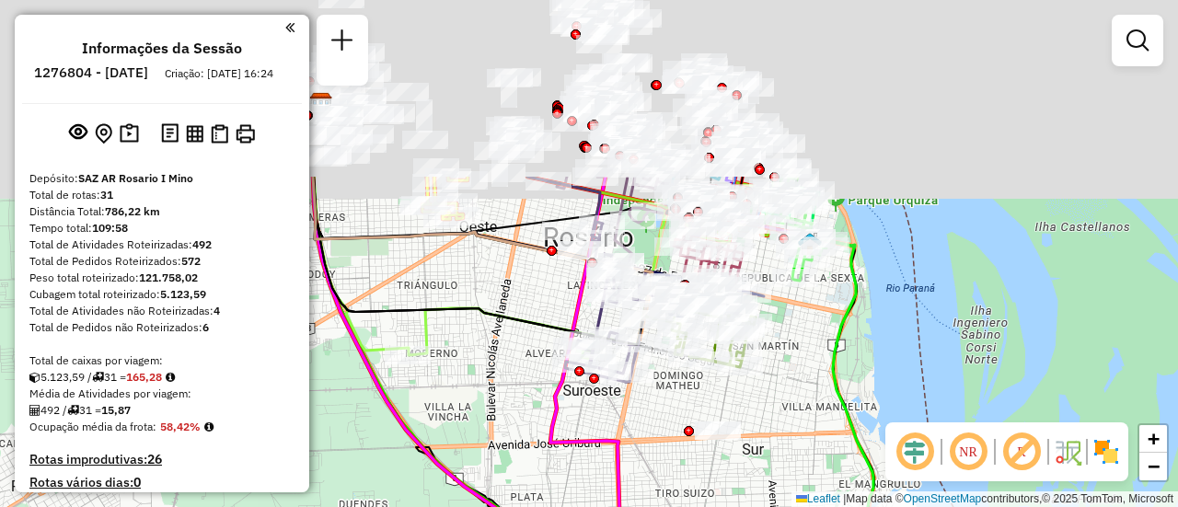
drag, startPoint x: 616, startPoint y: 93, endPoint x: 579, endPoint y: 444, distance: 352.6
click at [578, 352] on icon at bounding box center [455, 264] width 283 height 175
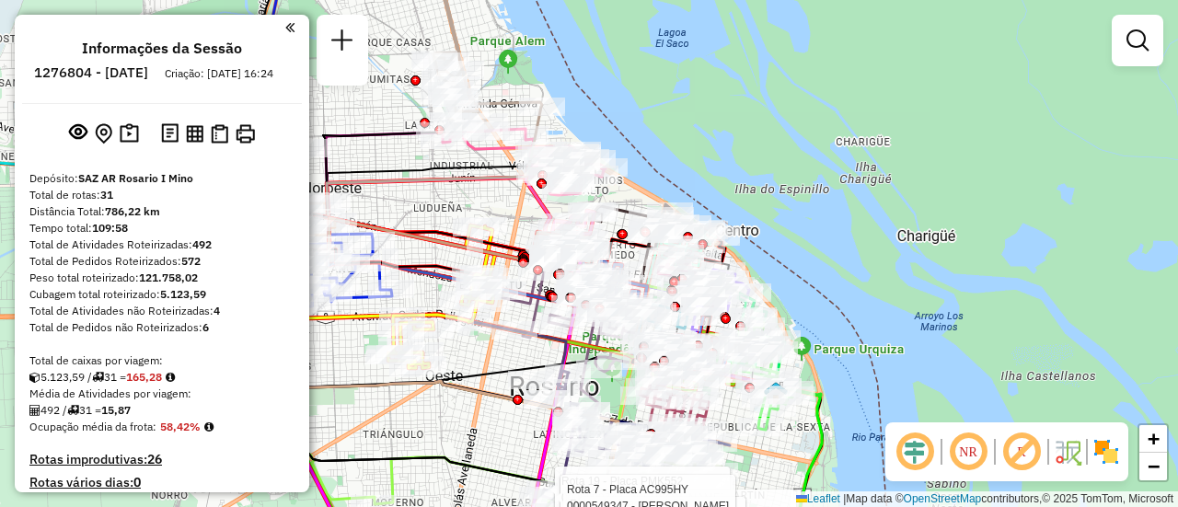
click at [820, 317] on div "Rota 19 - Placa PMK552 0000395680 - ROSELL [PERSON_NAME] Rota 19 - Placa PMK552…" at bounding box center [589, 253] width 1178 height 507
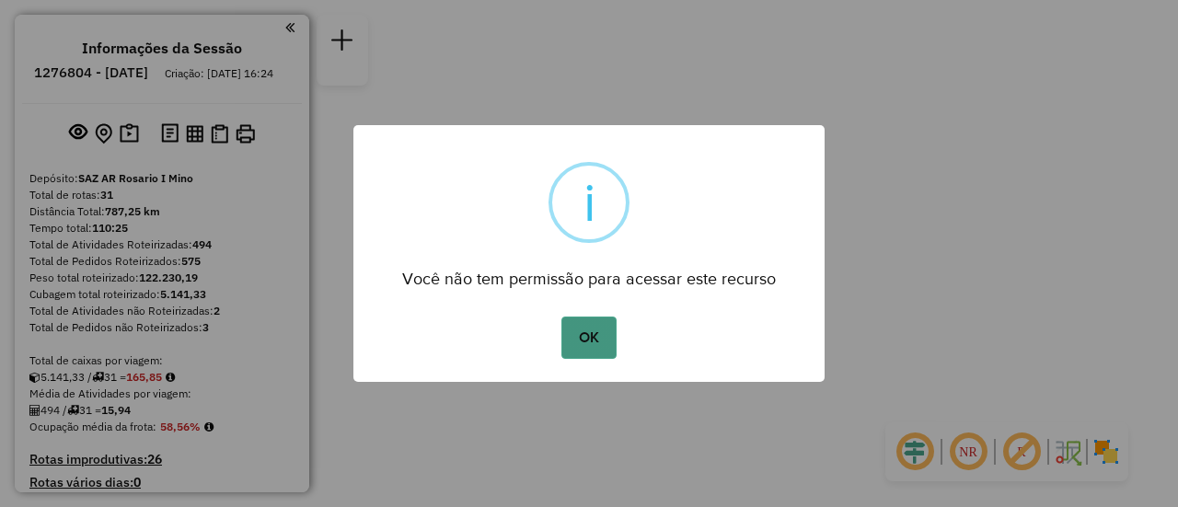
click at [585, 335] on button "OK" at bounding box center [588, 338] width 54 height 42
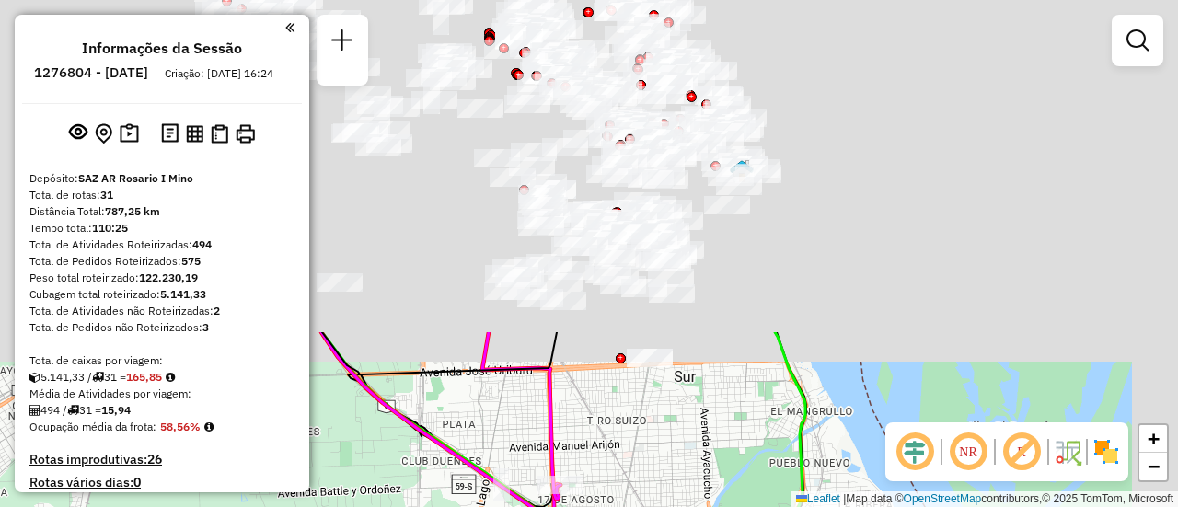
drag, startPoint x: 828, startPoint y: 128, endPoint x: 617, endPoint y: 550, distance: 472.5
click at [617, 506] on html "Aguarde... Pop-up bloqueado! Seu navegador bloqueou automáticamente a abertura …" at bounding box center [589, 253] width 1178 height 507
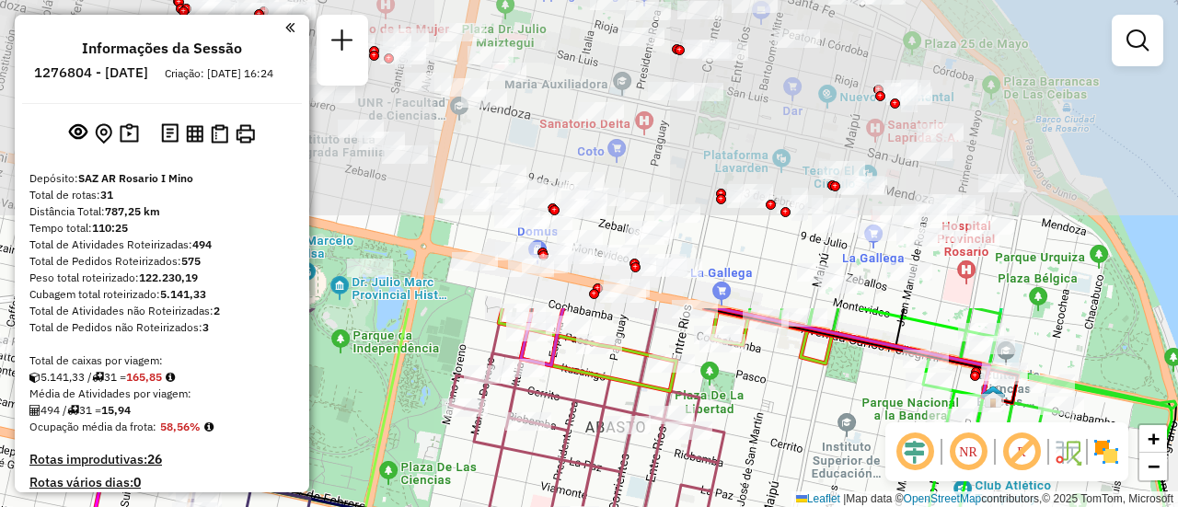
drag, startPoint x: 698, startPoint y: 283, endPoint x: 823, endPoint y: 536, distance: 281.5
click at [823, 506] on html "Aguarde... Pop-up bloqueado! Seu navegador bloqueou automáticamente a abertura …" at bounding box center [589, 253] width 1178 height 507
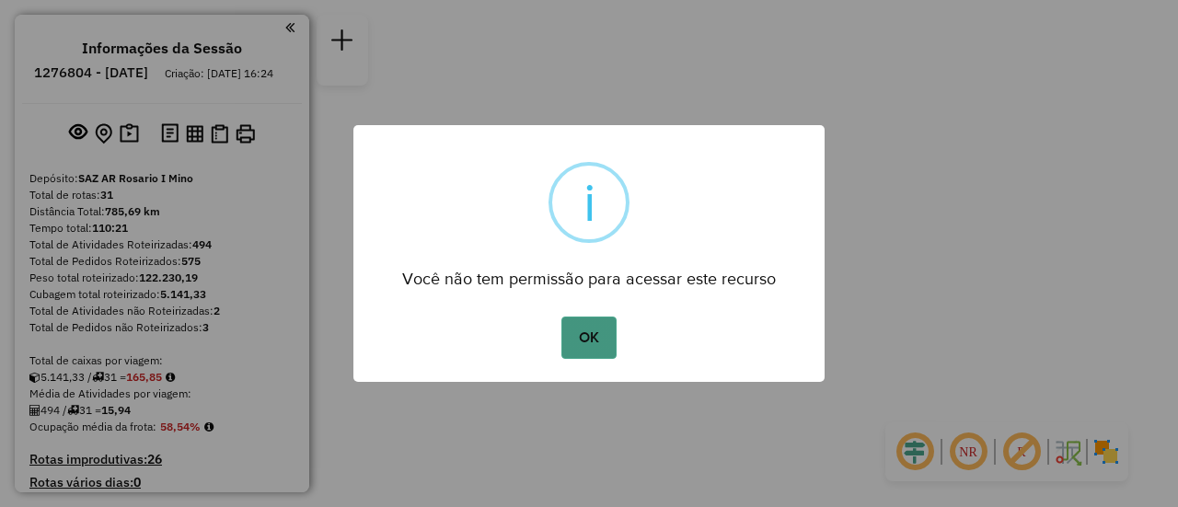
click at [599, 319] on button "OK" at bounding box center [588, 338] width 54 height 42
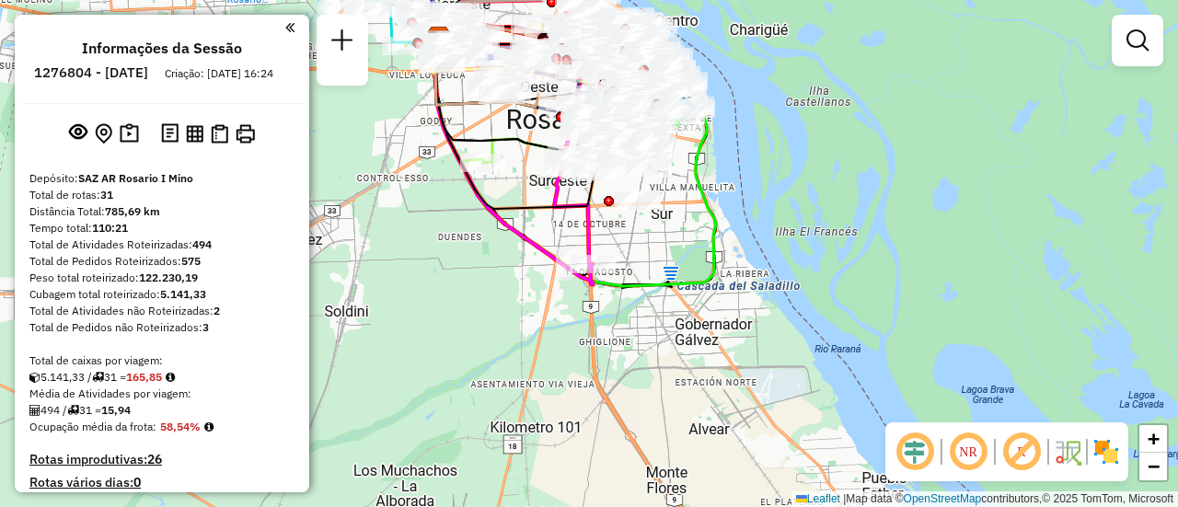
click at [624, 353] on div "Janela de atendimento Grade de atendimento Capacidade Transportadoras Veículos …" at bounding box center [589, 253] width 1178 height 507
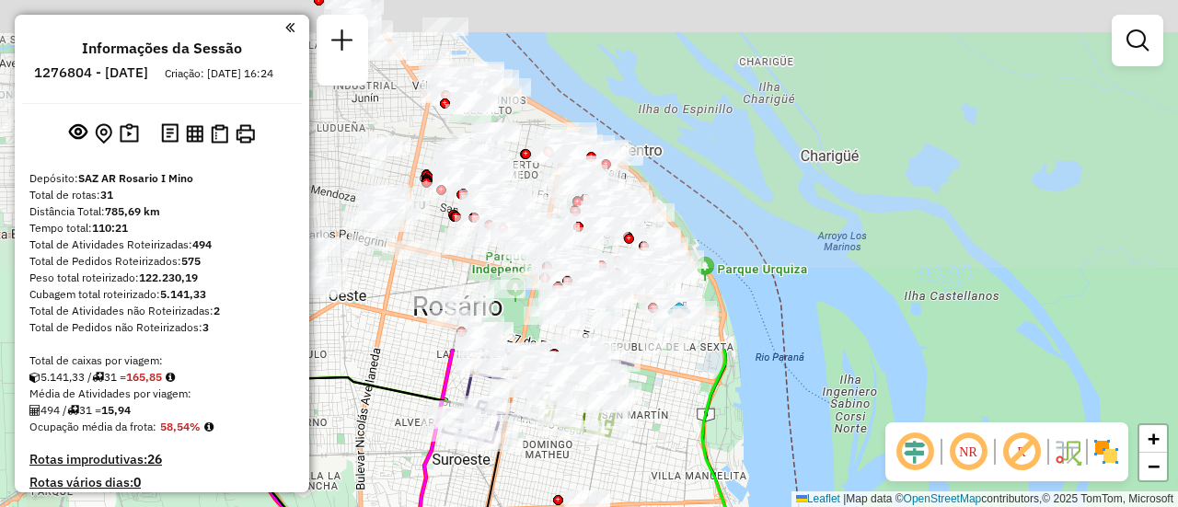
drag, startPoint x: 638, startPoint y: 285, endPoint x: 578, endPoint y: 550, distance: 271.7
click at [578, 506] on html "Aguarde... Pop-up bloqueado! Seu navegador bloqueou automáticamente a abertura …" at bounding box center [589, 253] width 1178 height 507
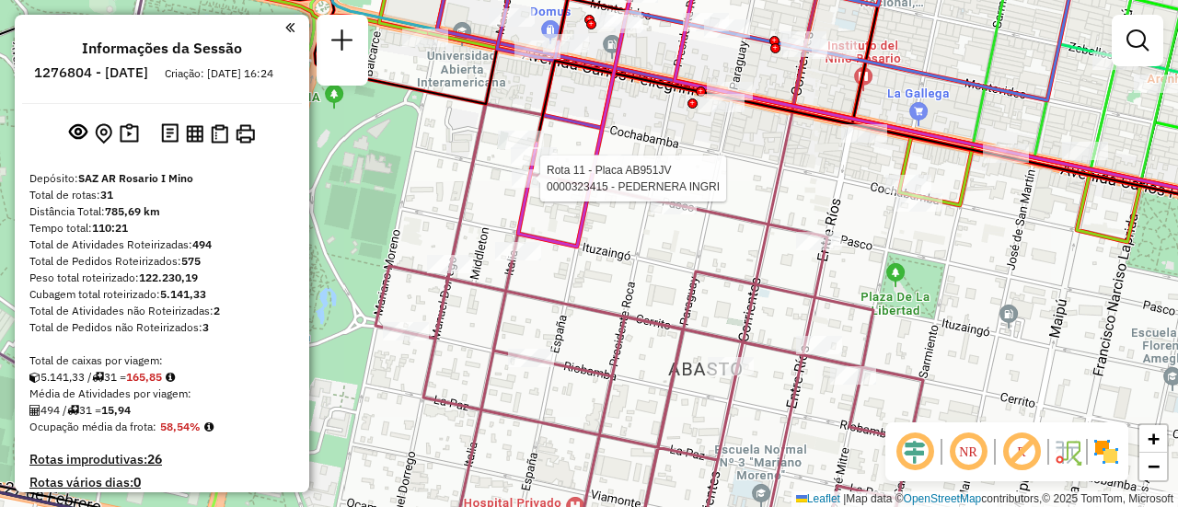
select select "**********"
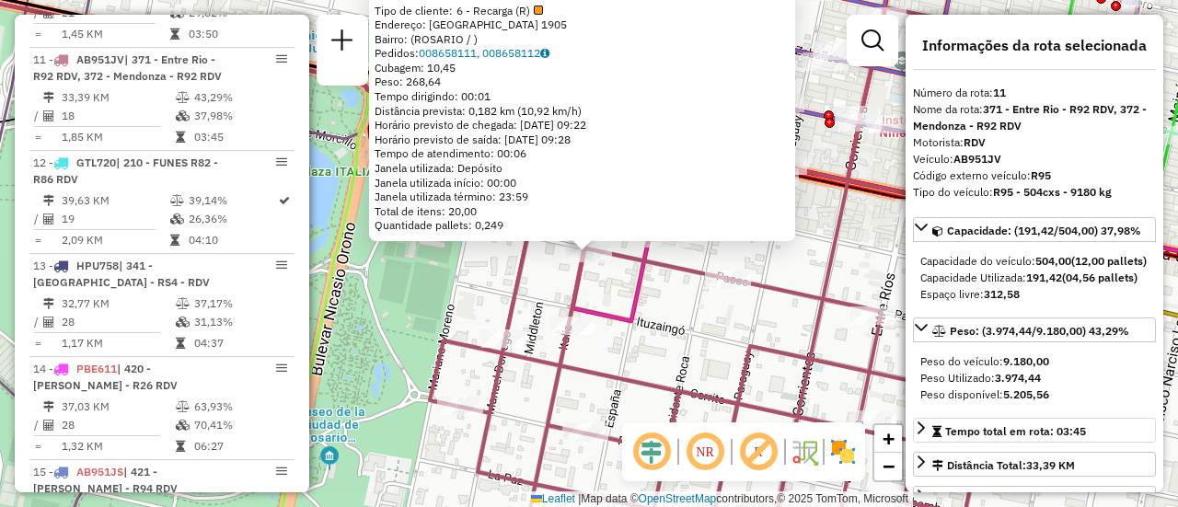
scroll to position [92, 0]
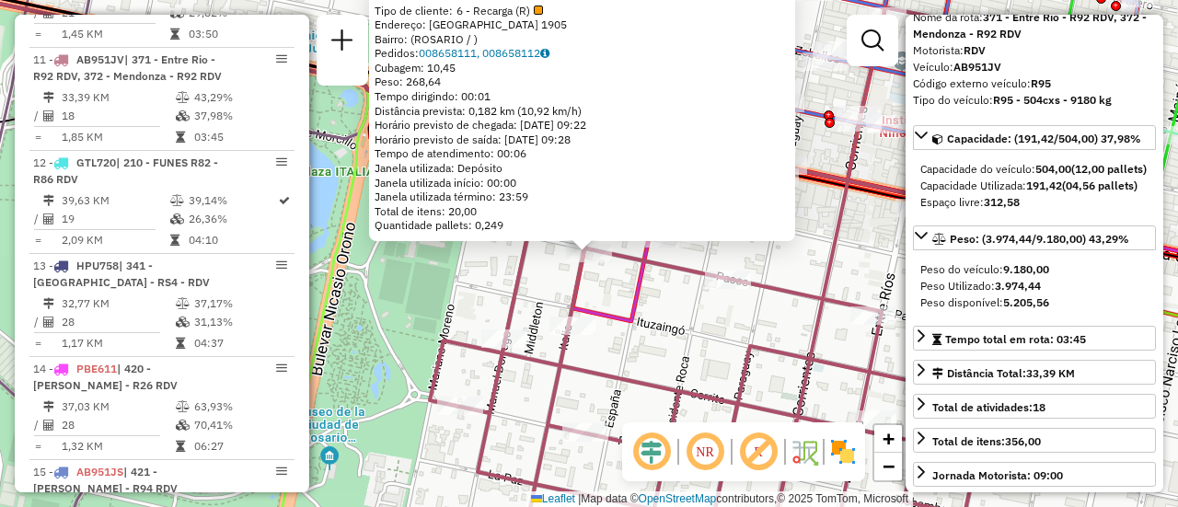
click at [770, 393] on div "0000323415 - PEDERNERA INGRI Tipo de cliente: 6 - Recarga (R) Endereço: [GEOGRA…" at bounding box center [589, 253] width 1178 height 507
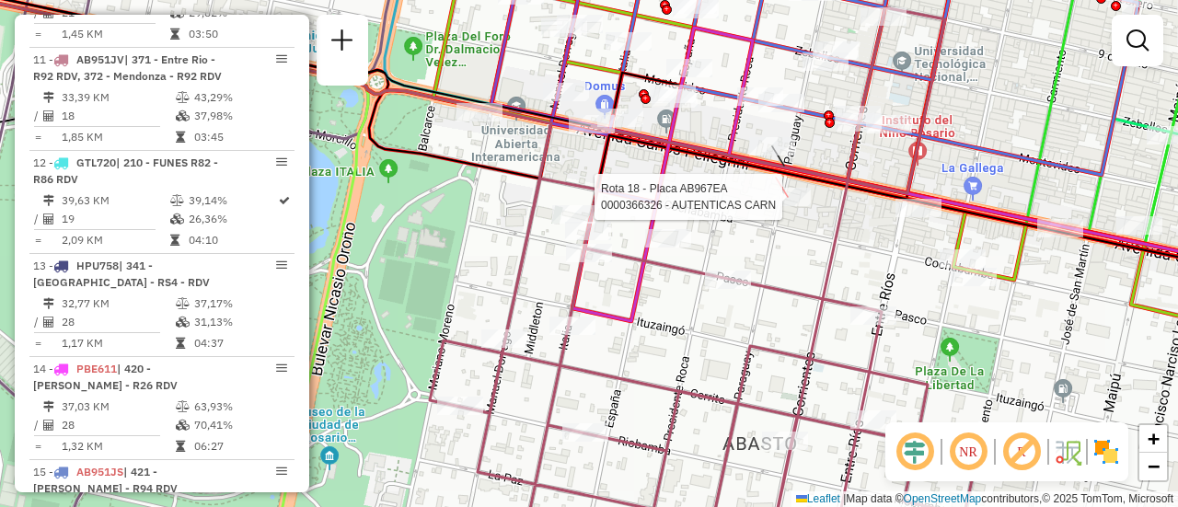
select select "**********"
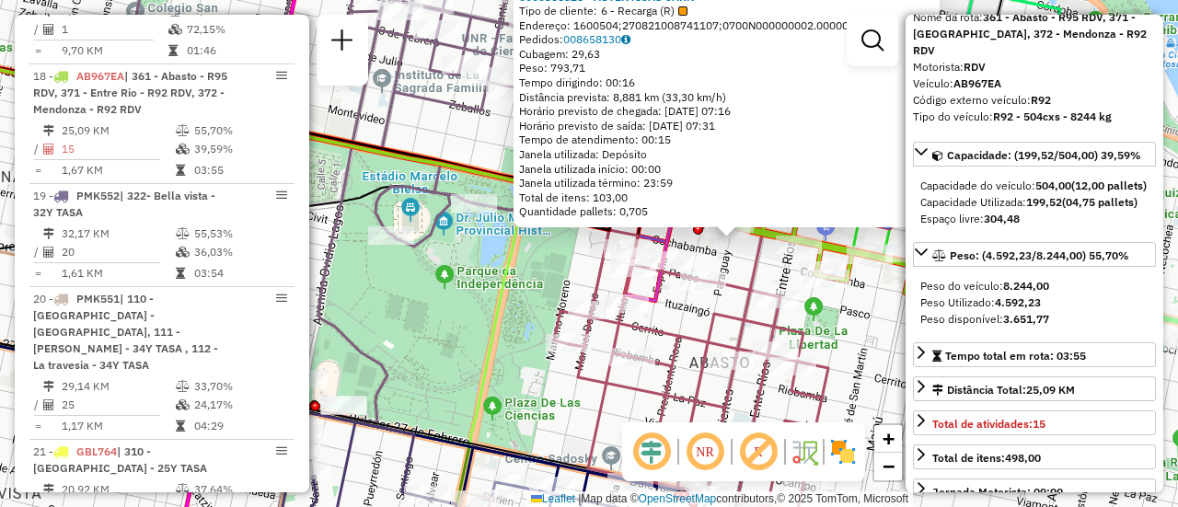
scroll to position [276, 0]
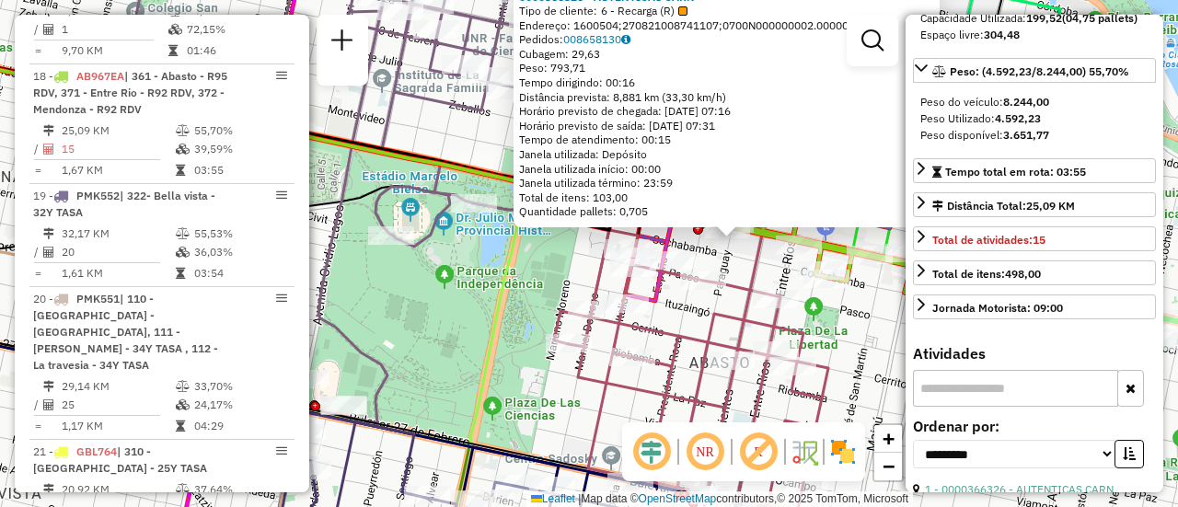
click at [519, 276] on div "0000366326 - AUTENTICAS CARN Tipo de cliente: 6 - Recarga (R) Endereço: 1600504…" at bounding box center [589, 253] width 1178 height 507
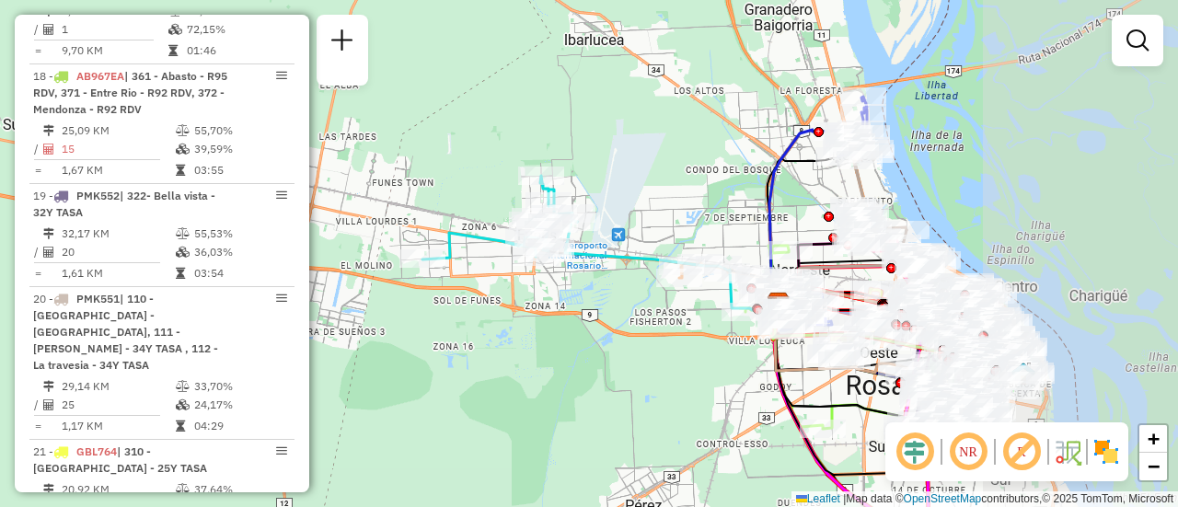
drag, startPoint x: 882, startPoint y: 262, endPoint x: 625, endPoint y: 257, distance: 256.8
click at [625, 271] on div "Janela de atendimento Grade de atendimento Capacidade Transportadoras Veículos …" at bounding box center [589, 253] width 1178 height 507
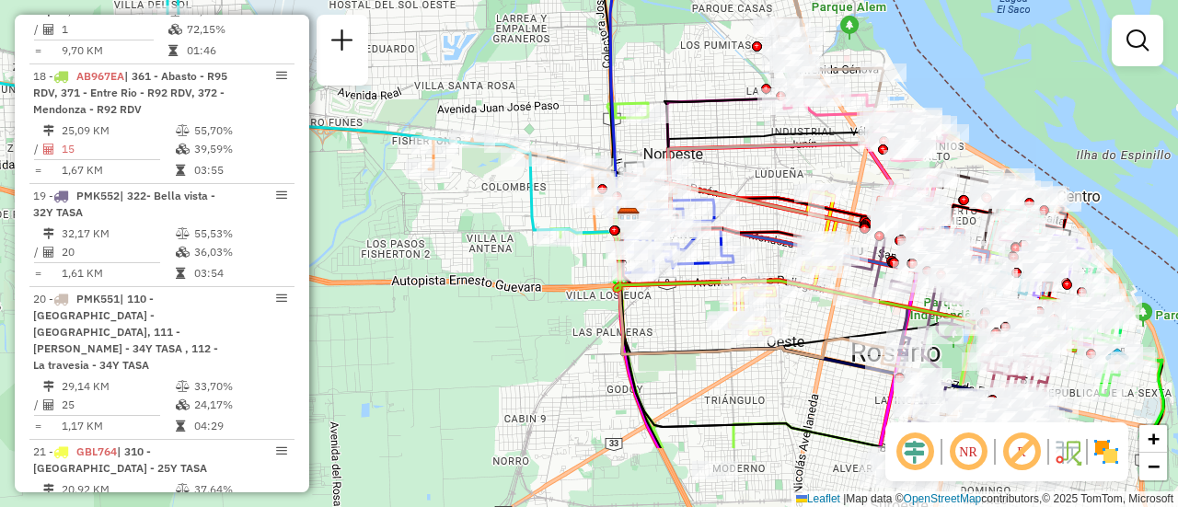
drag, startPoint x: 865, startPoint y: 271, endPoint x: 726, endPoint y: 107, distance: 214.8
click at [659, 92] on div "Janela de atendimento Grade de atendimento Capacidade Transportadoras Veículos …" at bounding box center [589, 253] width 1178 height 507
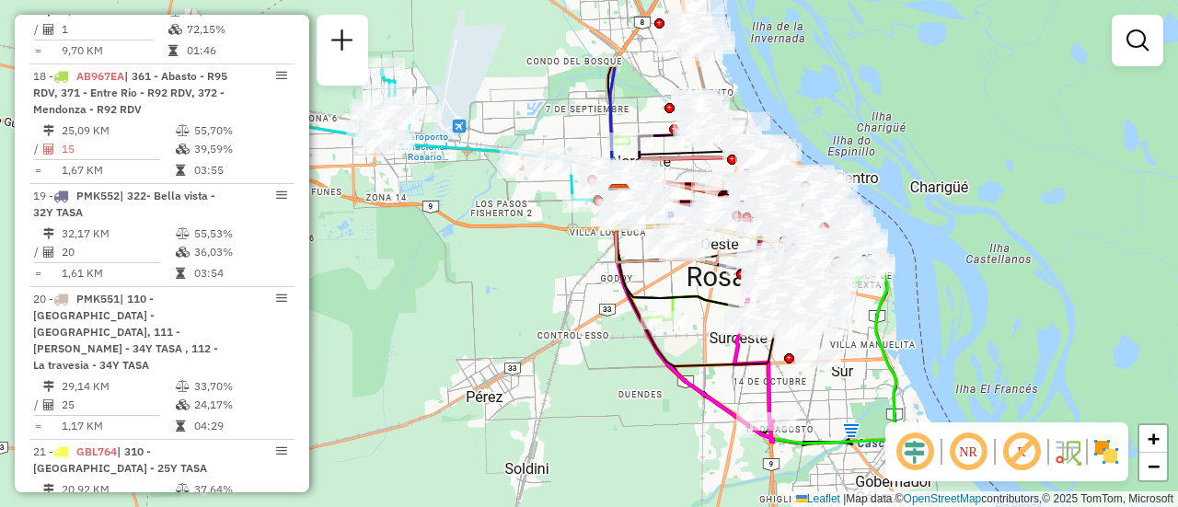
drag, startPoint x: 659, startPoint y: 157, endPoint x: 577, endPoint y: 275, distance: 143.5
click at [577, 275] on div "Janela de atendimento Grade de atendimento Capacidade Transportadoras Veículos …" at bounding box center [589, 253] width 1178 height 507
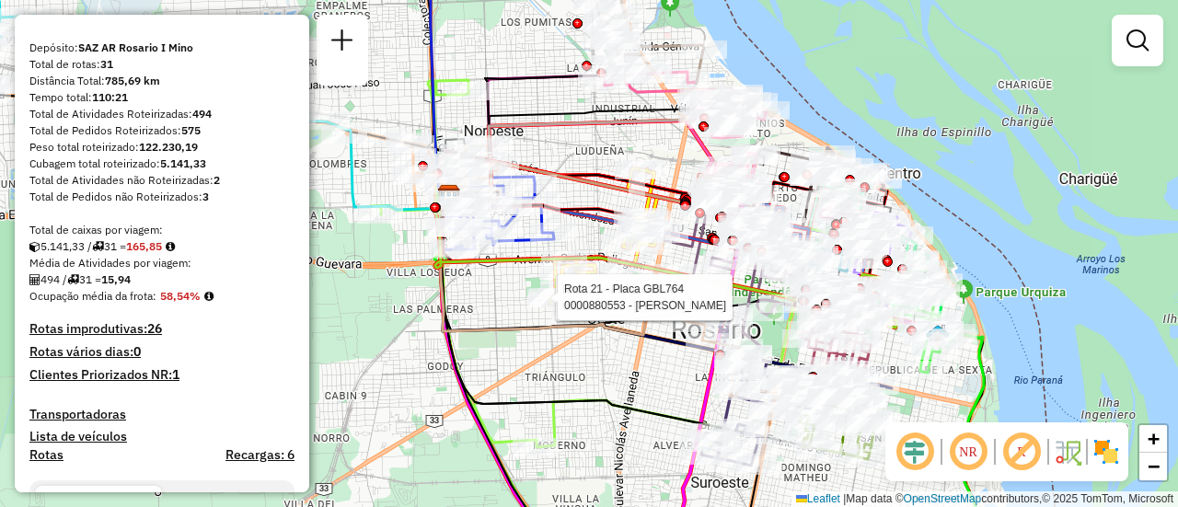
scroll to position [0, 0]
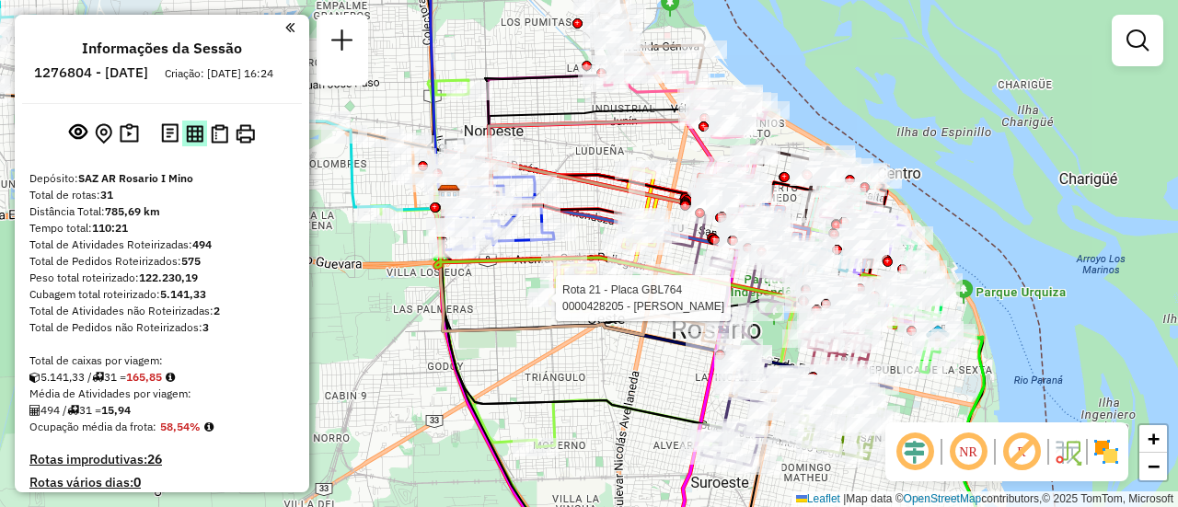
click at [192, 143] on img at bounding box center [194, 133] width 17 height 17
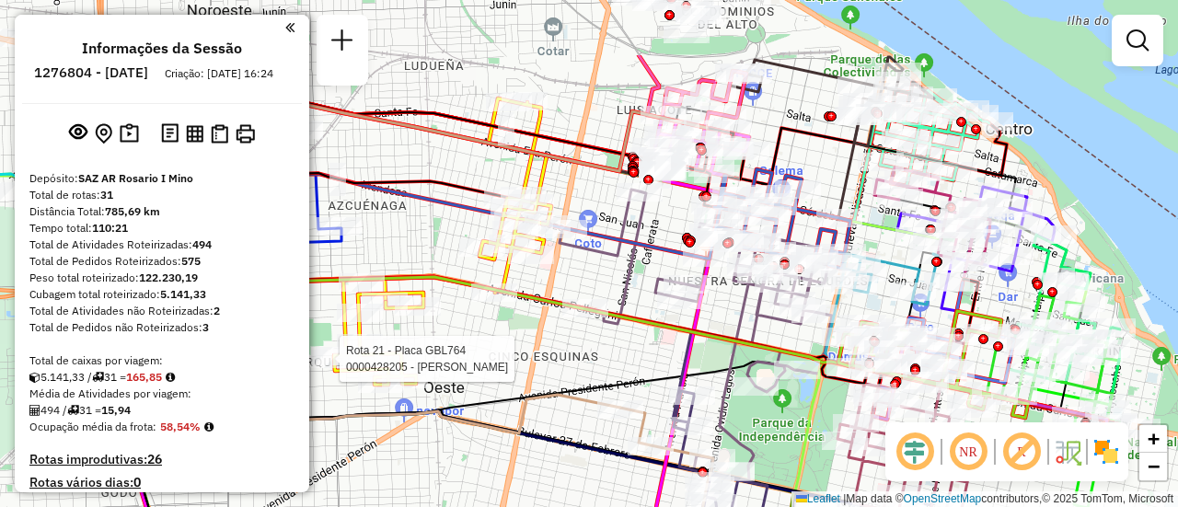
drag, startPoint x: 803, startPoint y: 169, endPoint x: 568, endPoint y: 332, distance: 286.4
click at [568, 332] on icon at bounding box center [696, 328] width 272 height 305
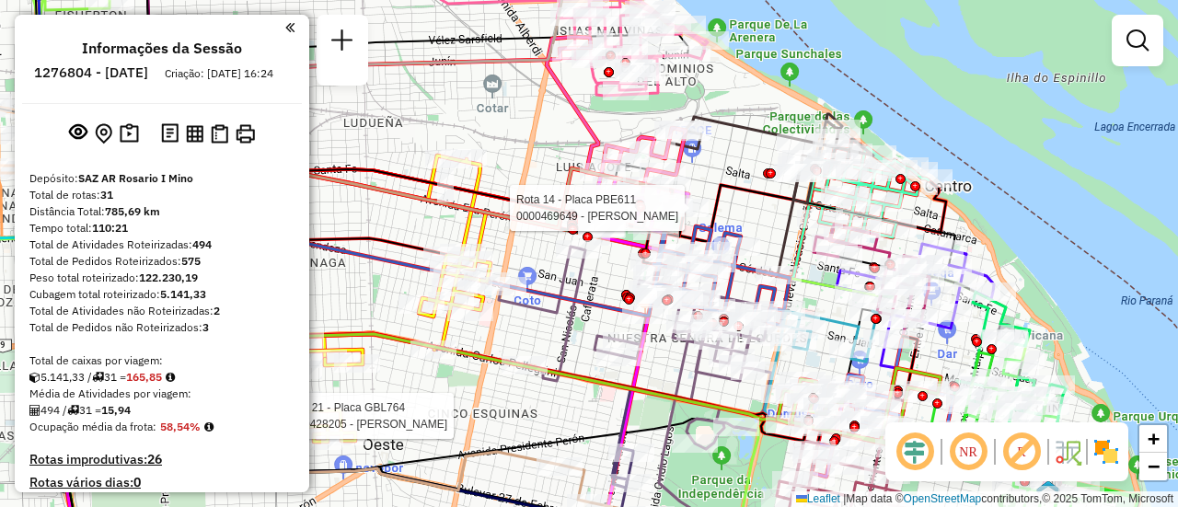
select select "**********"
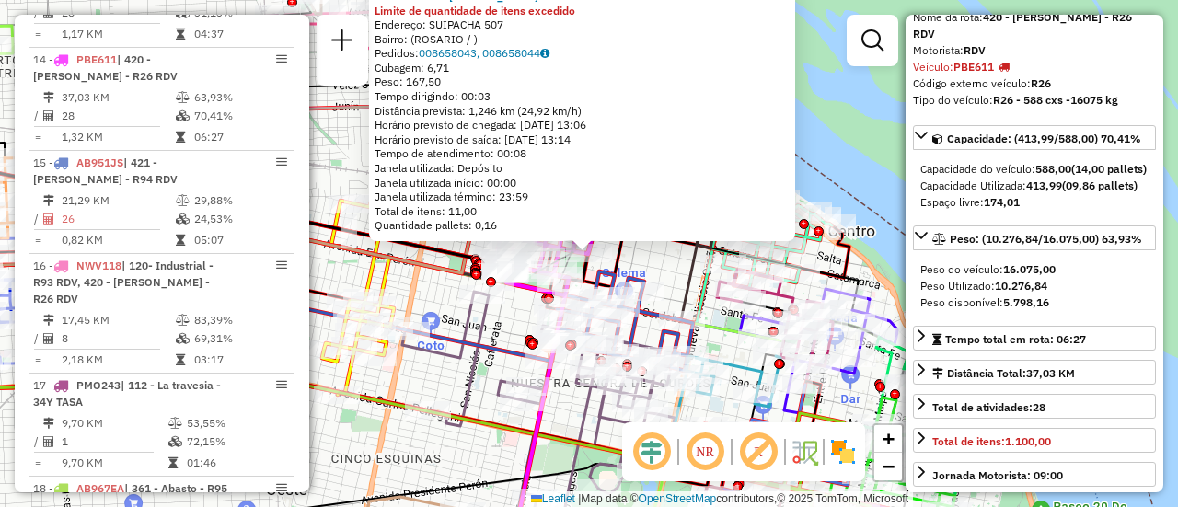
scroll to position [184, 0]
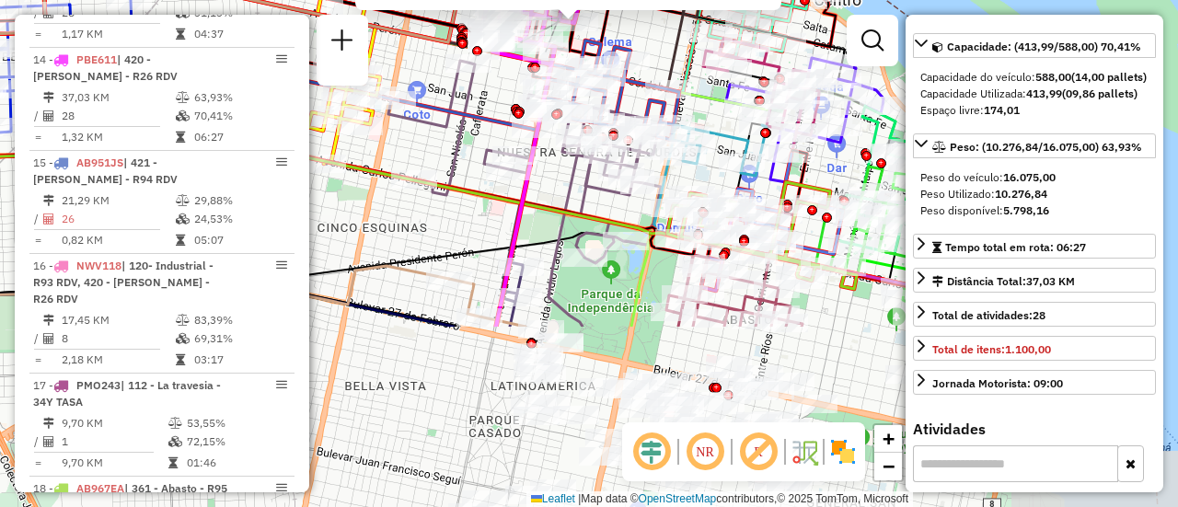
drag, startPoint x: 566, startPoint y: 419, endPoint x: 541, endPoint y: 0, distance: 419.5
click at [541, 6] on div "0000469649 - ROJAS CURILLA Limite de quantidade de itens excedido Endereço: SUI…" at bounding box center [589, 253] width 1178 height 507
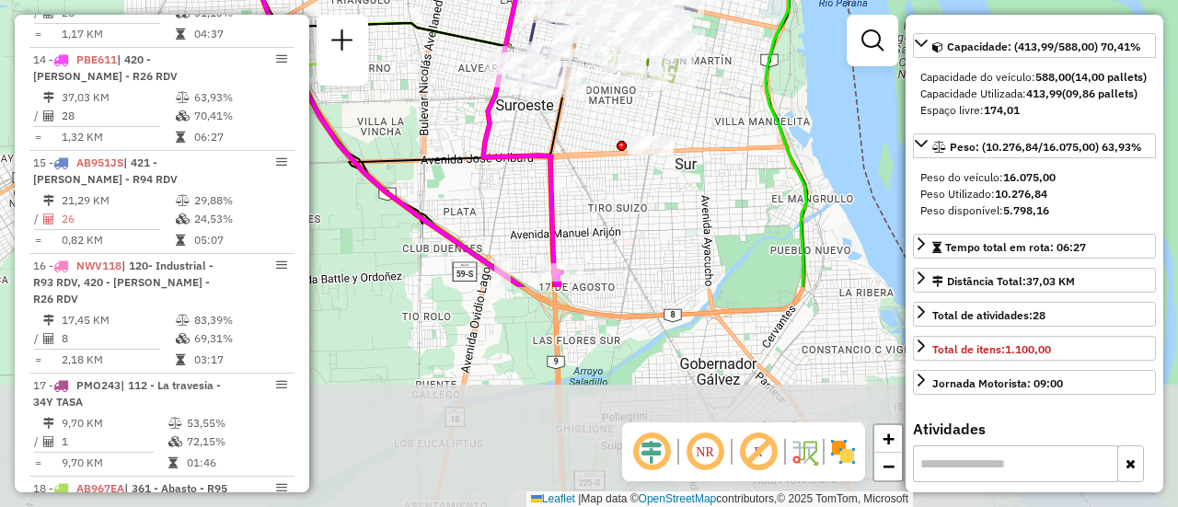
drag, startPoint x: 646, startPoint y: 396, endPoint x: 605, endPoint y: 28, distance: 370.4
click at [605, 41] on div "Rota 6 - Placa AD344QI 0000838769 - MONZON JORGE 0000469649 - ROJAS CURILLA Lim…" at bounding box center [589, 253] width 1178 height 507
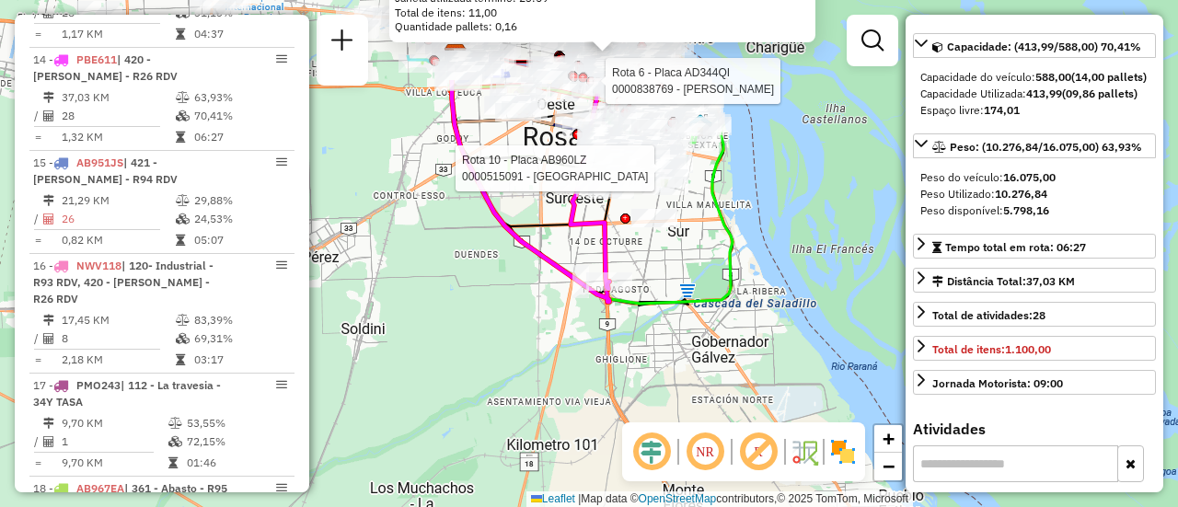
drag, startPoint x: 524, startPoint y: 104, endPoint x: 552, endPoint y: 348, distance: 245.5
click at [552, 348] on div "Rota 6 - Placa AD344QI 0000838769 - MONZON JORGE Rota 10 - Placa AB960LZ 000051…" at bounding box center [589, 253] width 1178 height 507
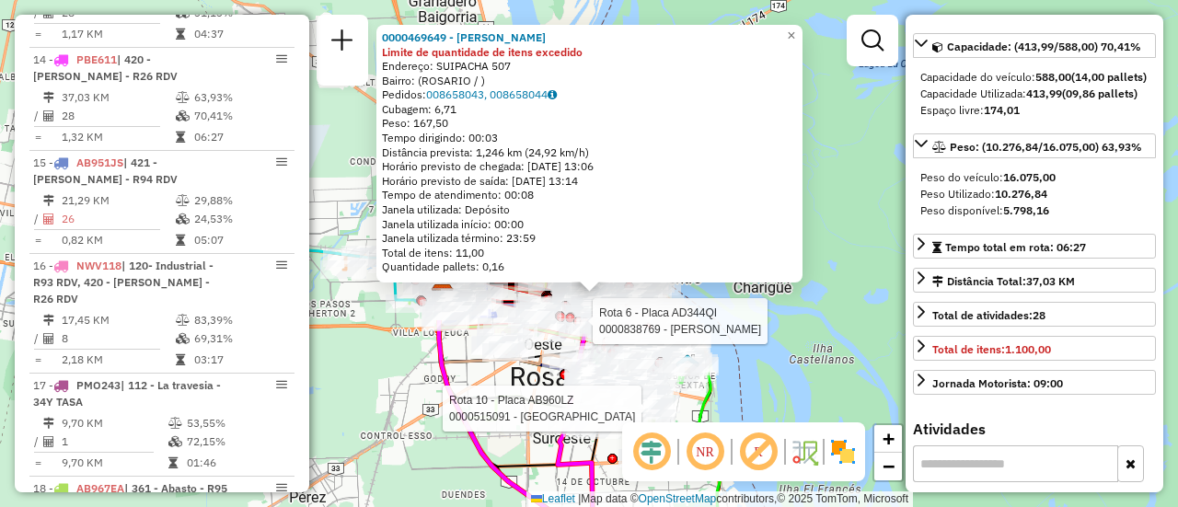
drag, startPoint x: 442, startPoint y: 260, endPoint x: 414, endPoint y: 363, distance: 105.8
click at [414, 363] on div "Rota 6 - Placa AD344QI 0000838769 - MONZON JORGE Rota 10 - Placa AB960LZ 000051…" at bounding box center [589, 253] width 1178 height 507
click at [853, 207] on div "Rota 6 - Placa AD344QI 0000838769 - MONZON JORGE Rota 10 - Placa AB960LZ 000051…" at bounding box center [589, 253] width 1178 height 507
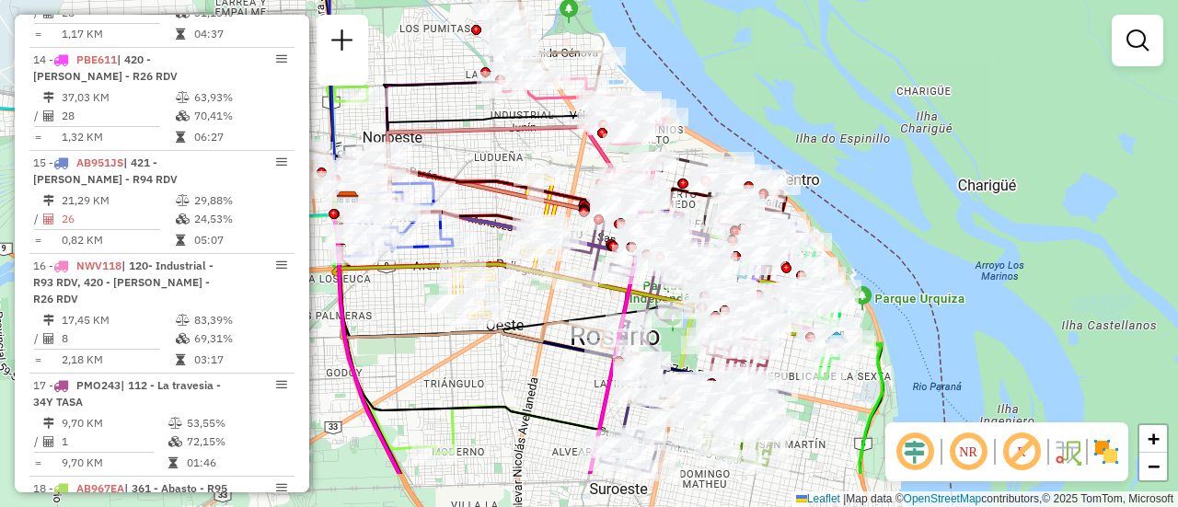
drag, startPoint x: 565, startPoint y: 237, endPoint x: 549, endPoint y: 157, distance: 81.8
click at [544, 147] on div "Janela de atendimento Grade de atendimento Capacidade Transportadoras Veículos …" at bounding box center [589, 253] width 1178 height 507
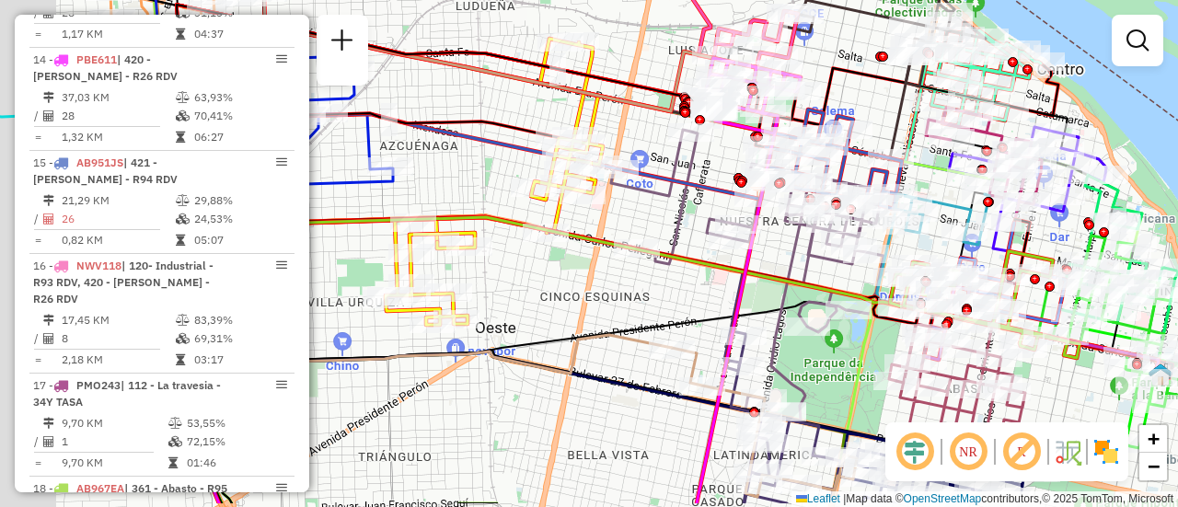
drag, startPoint x: 744, startPoint y: 144, endPoint x: 904, endPoint y: 77, distance: 173.7
click at [904, 77] on icon at bounding box center [622, 77] width 891 height 144
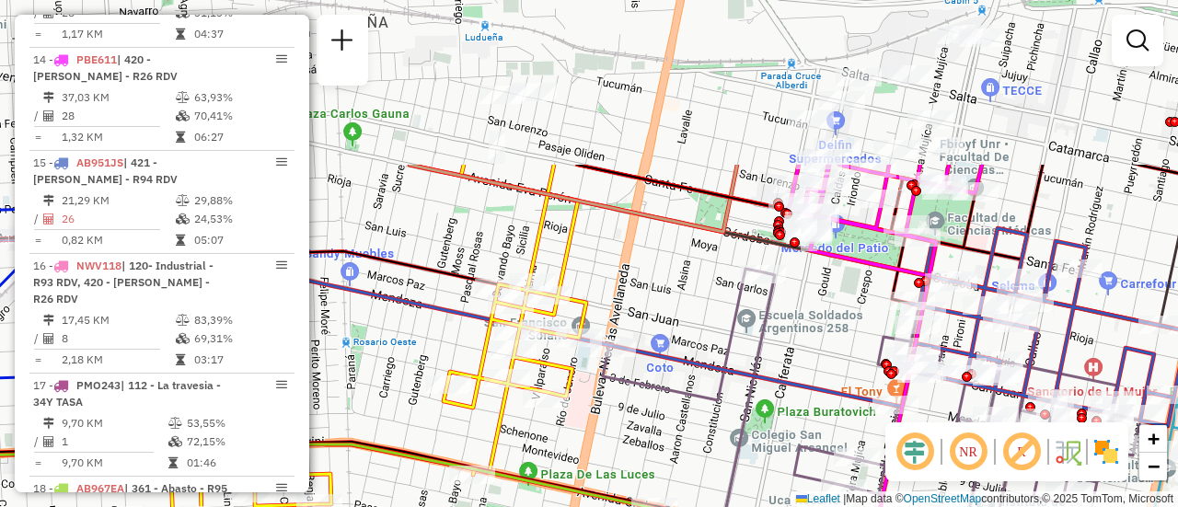
drag, startPoint x: 808, startPoint y: 100, endPoint x: 818, endPoint y: 316, distance: 215.6
click at [818, 316] on div "Janela de atendimento Grade de atendimento Capacidade Transportadoras Veículos …" at bounding box center [589, 253] width 1178 height 507
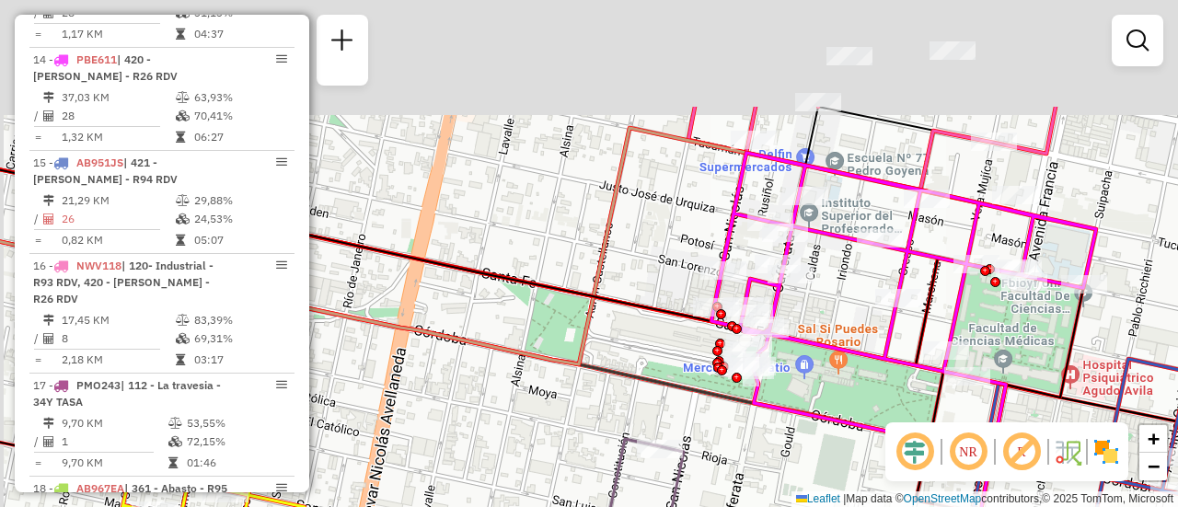
drag, startPoint x: 835, startPoint y: 179, endPoint x: 862, endPoint y: 384, distance: 206.2
click at [862, 384] on div "Janela de atendimento Grade de atendimento Capacidade Transportadoras Veículos …" at bounding box center [589, 253] width 1178 height 507
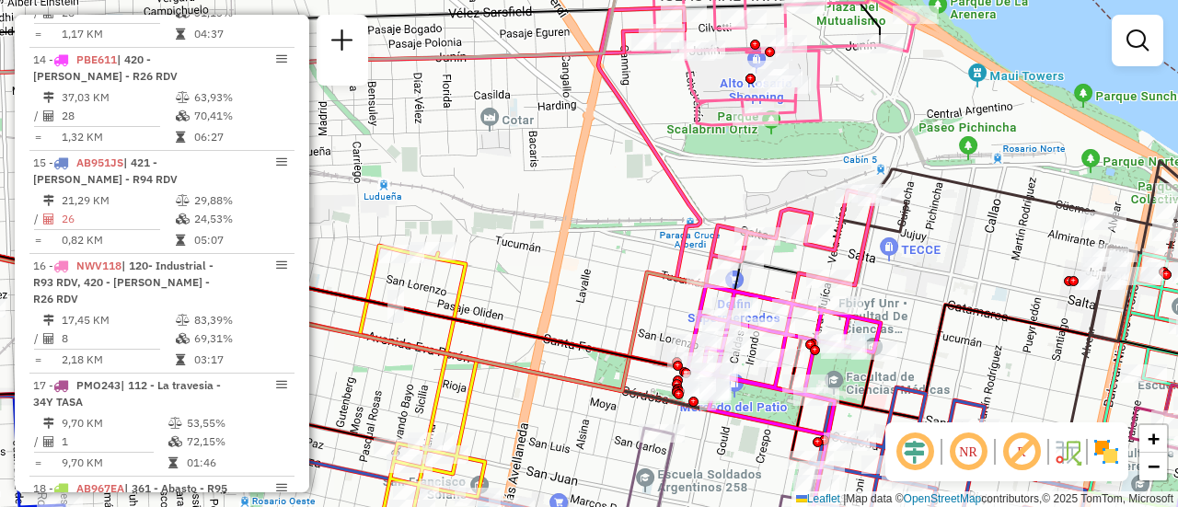
drag, startPoint x: 826, startPoint y: 271, endPoint x: 904, endPoint y: 280, distance: 78.8
click at [904, 280] on div "Janela de atendimento Grade de atendimento Capacidade Transportadoras Veículos …" at bounding box center [589, 253] width 1178 height 507
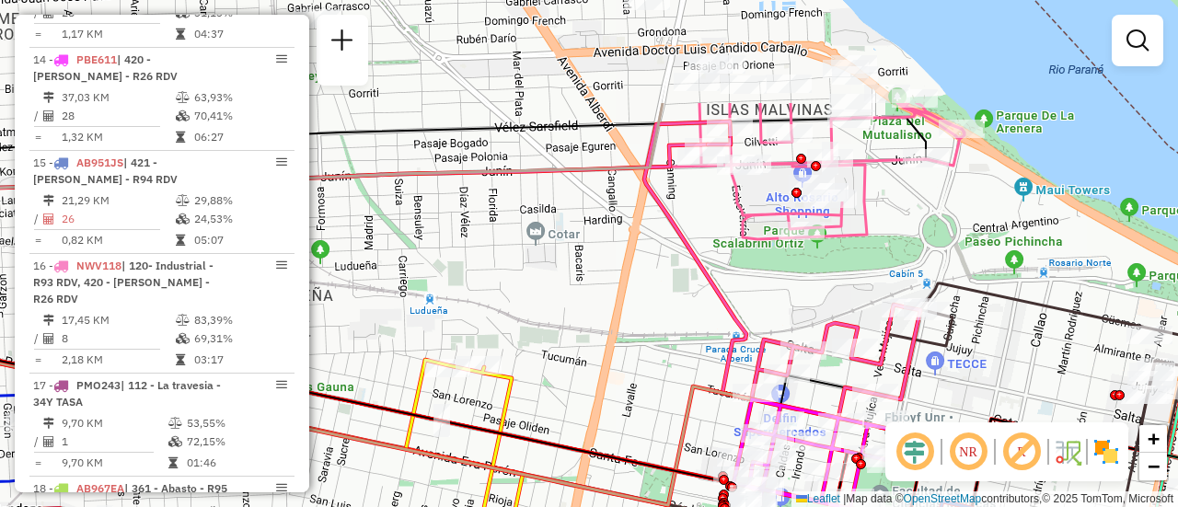
drag, startPoint x: 705, startPoint y: 135, endPoint x: 736, endPoint y: 284, distance: 152.3
click at [736, 284] on div "Janela de atendimento Grade de atendimento Capacidade Transportadoras Veículos …" at bounding box center [589, 253] width 1178 height 507
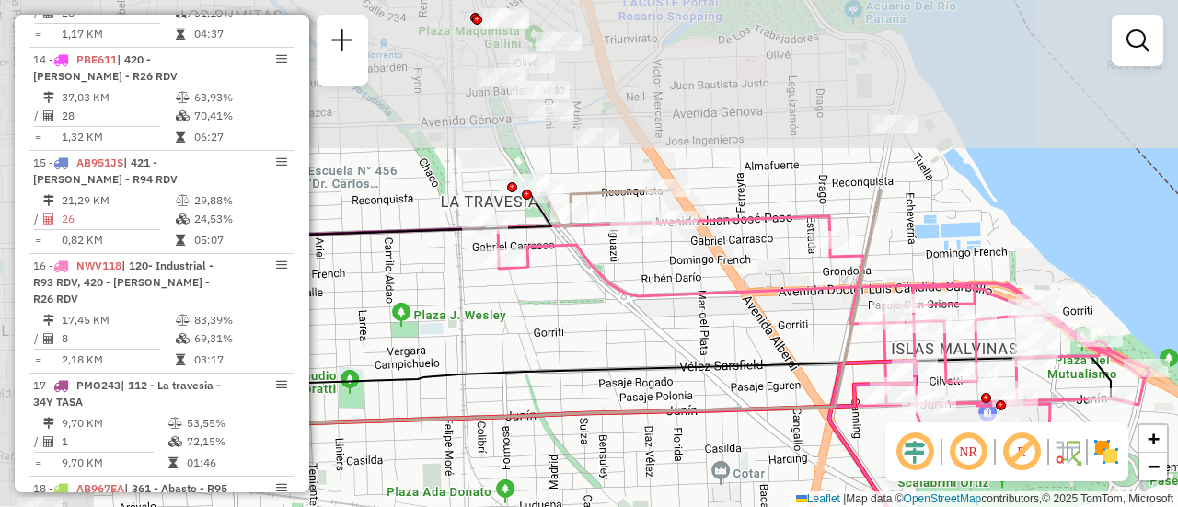
drag, startPoint x: 657, startPoint y: 163, endPoint x: 843, endPoint y: 402, distance: 303.0
click at [843, 402] on icon at bounding box center [474, 310] width 814 height 242
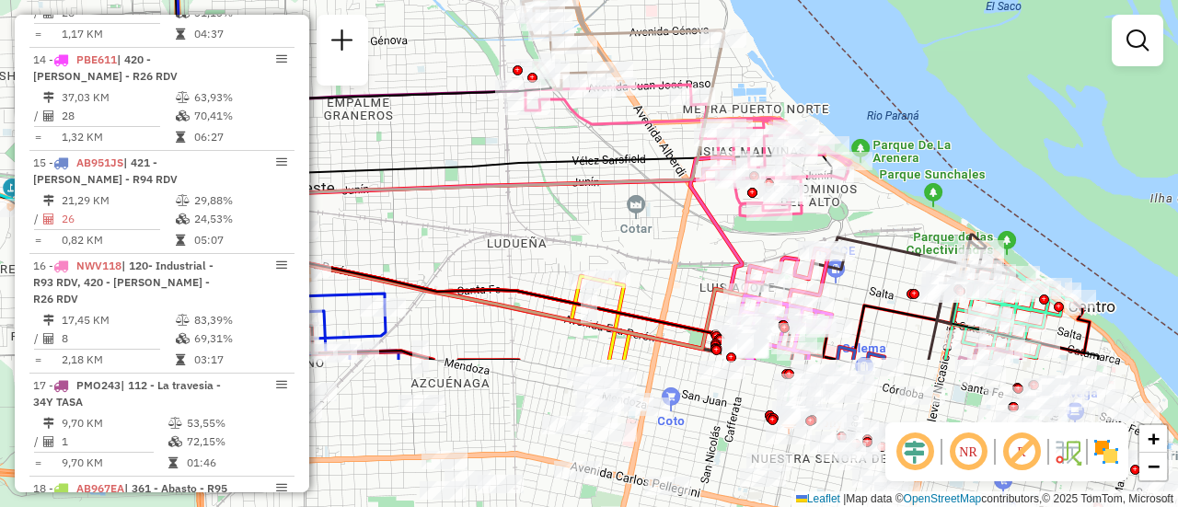
drag, startPoint x: 726, startPoint y: 377, endPoint x: 600, endPoint y: 52, distance: 348.5
click at [600, 52] on icon at bounding box center [468, 190] width 511 height 303
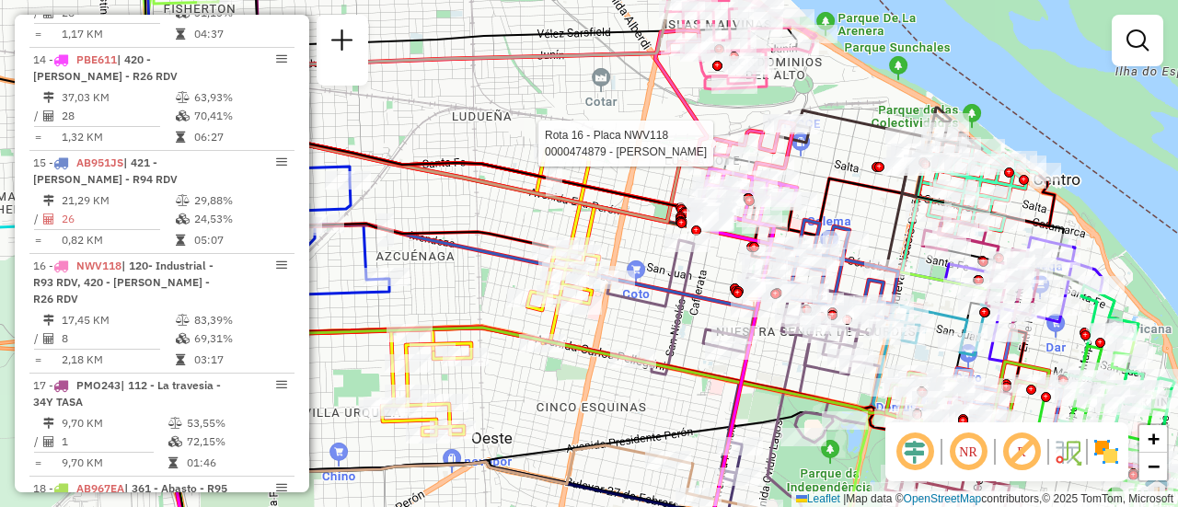
select select "**********"
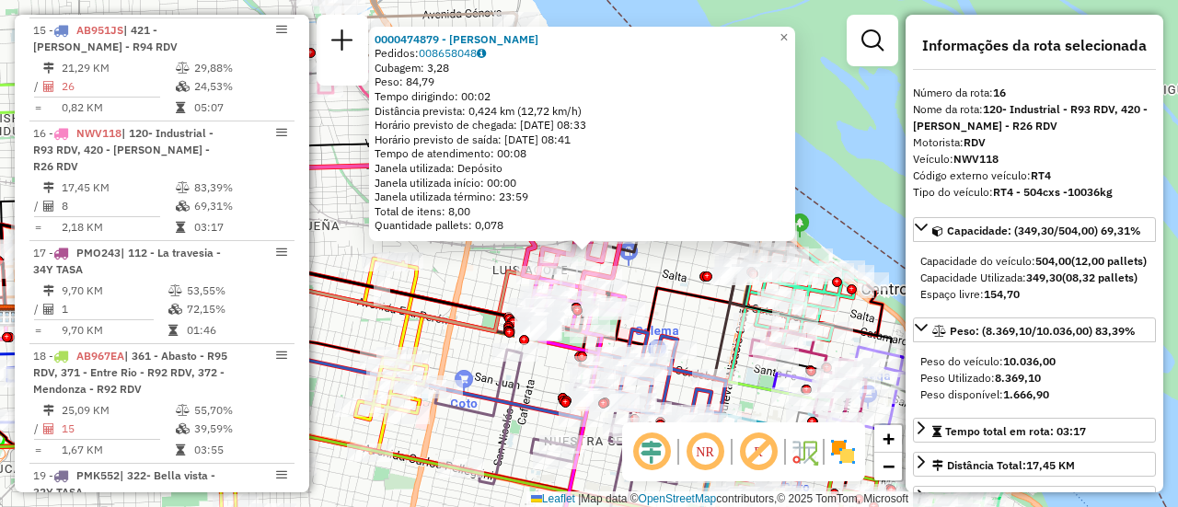
scroll to position [2317, 0]
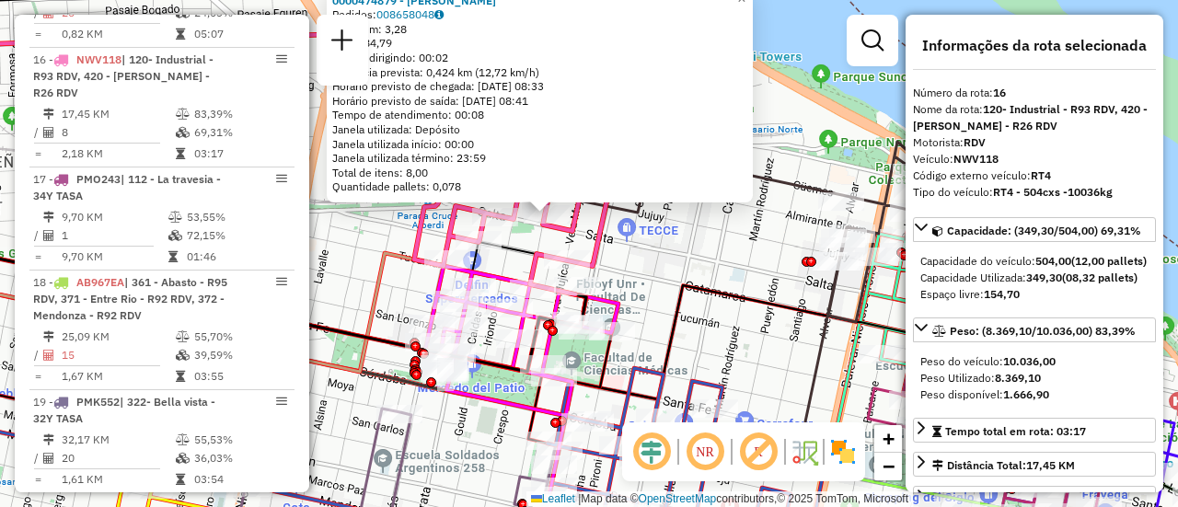
click at [663, 260] on div "0000474879 - PANZA LUCAS EZEQUIEL Pedidos: 008658048 Cubagem: 3,28 Peso: 84,79 …" at bounding box center [589, 253] width 1178 height 507
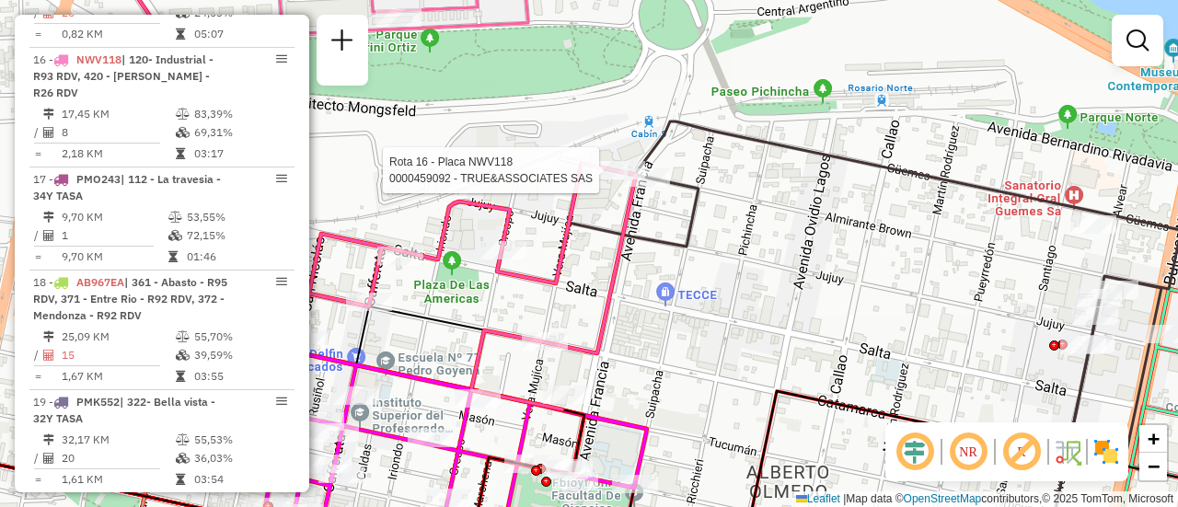
select select "**********"
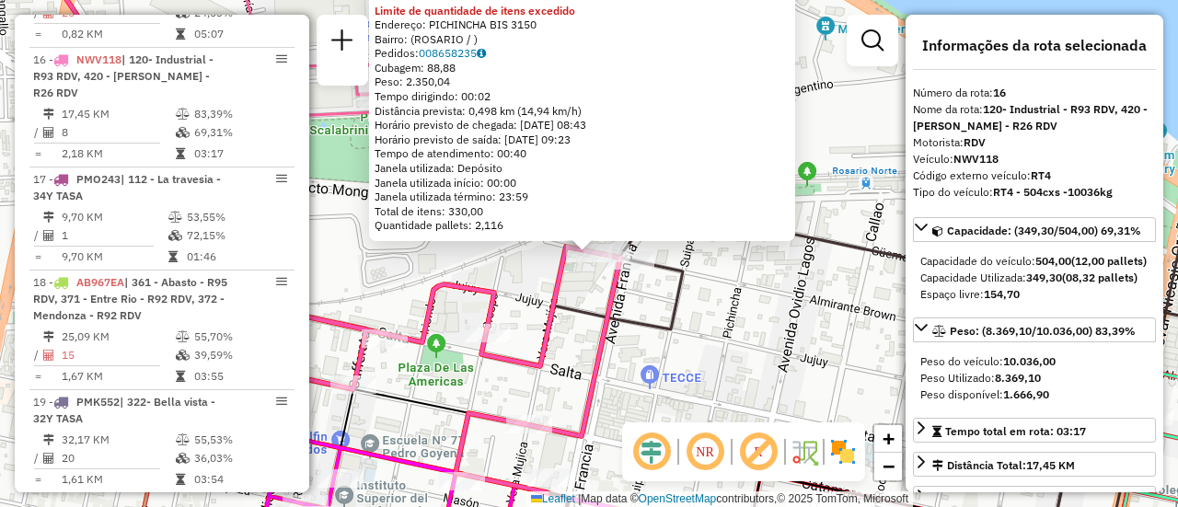
click at [570, 277] on icon at bounding box center [343, 220] width 554 height 543
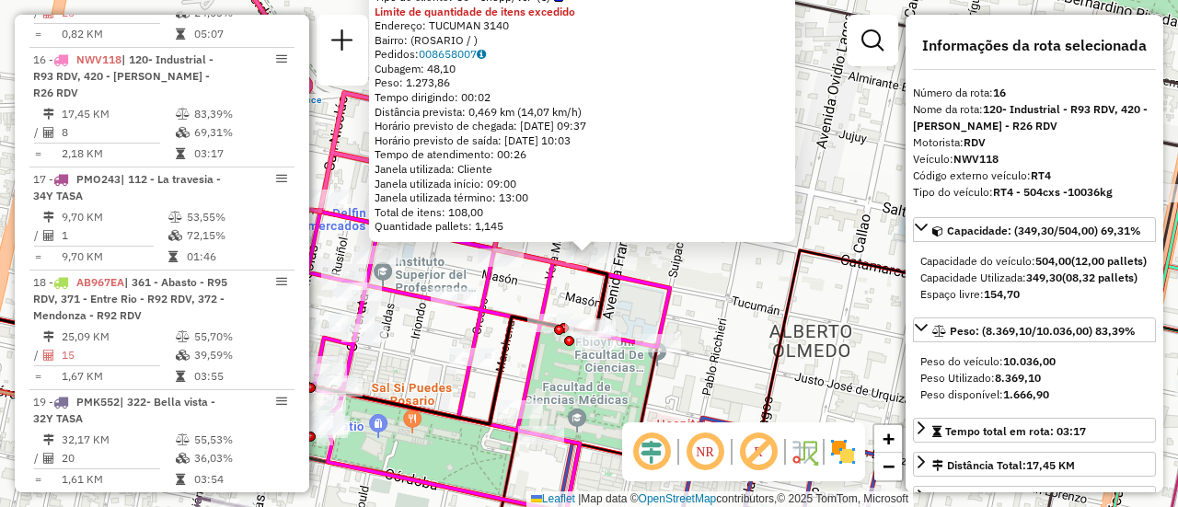
click at [682, 277] on div "0000385392 - GRAMD SRL Tipo de cliente: 80 - Chopp/VIP (C) Limite de quantidade…" at bounding box center [589, 253] width 1178 height 507
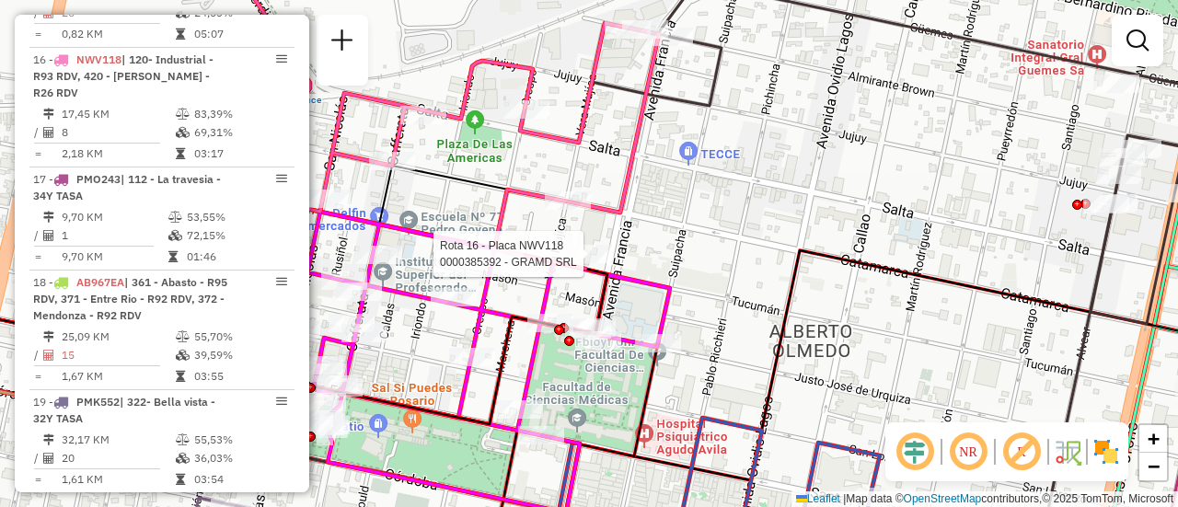
select select "**********"
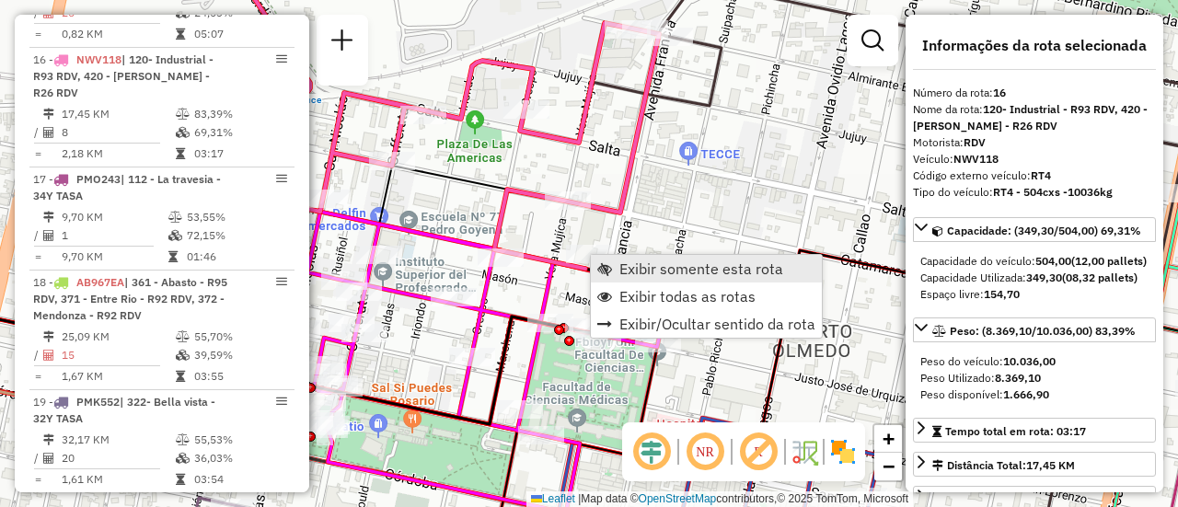
click at [713, 267] on span "Exibir somente esta rota" at bounding box center [701, 268] width 164 height 15
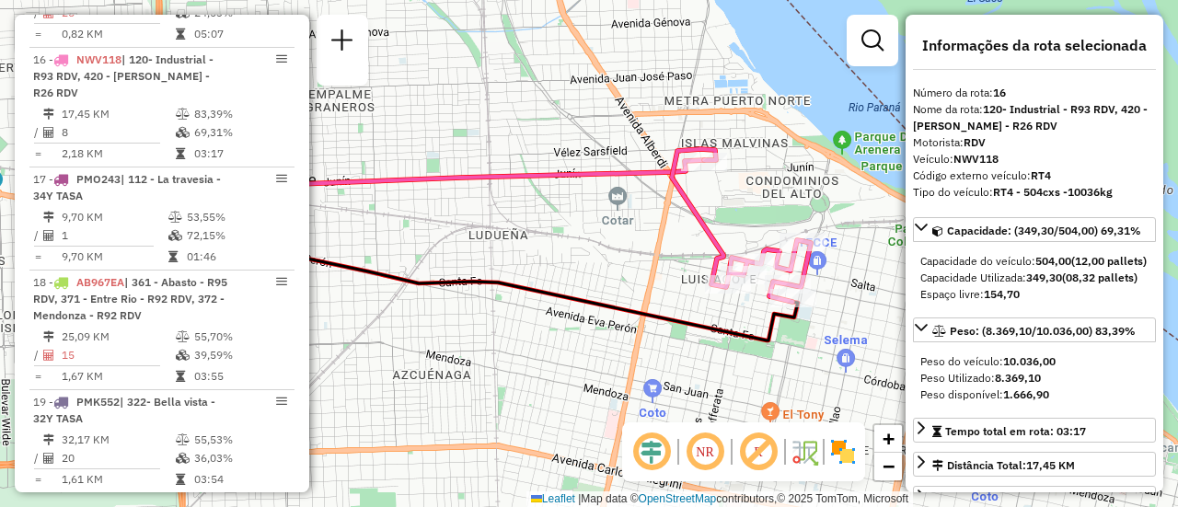
drag, startPoint x: 695, startPoint y: 271, endPoint x: 512, endPoint y: 266, distance: 183.2
click at [512, 266] on div "Janela de atendimento Grade de atendimento Capacidade Transportadoras Veículos …" at bounding box center [589, 253] width 1178 height 507
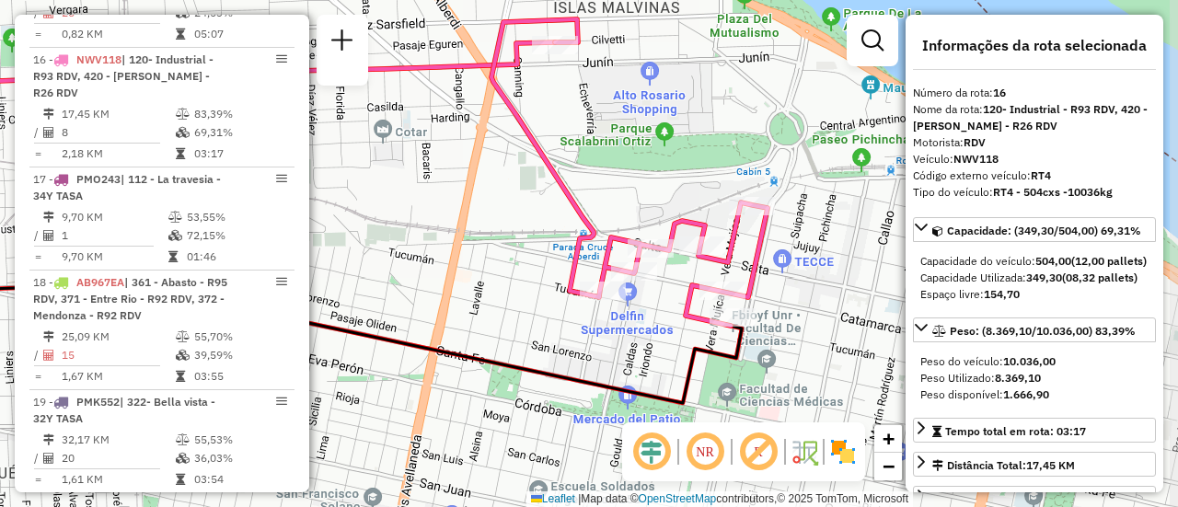
drag, startPoint x: 578, startPoint y: 259, endPoint x: 435, endPoint y: 242, distance: 143.6
click at [435, 242] on div "Janela de atendimento Grade de atendimento Capacidade Transportadoras Veículos …" at bounding box center [589, 253] width 1178 height 507
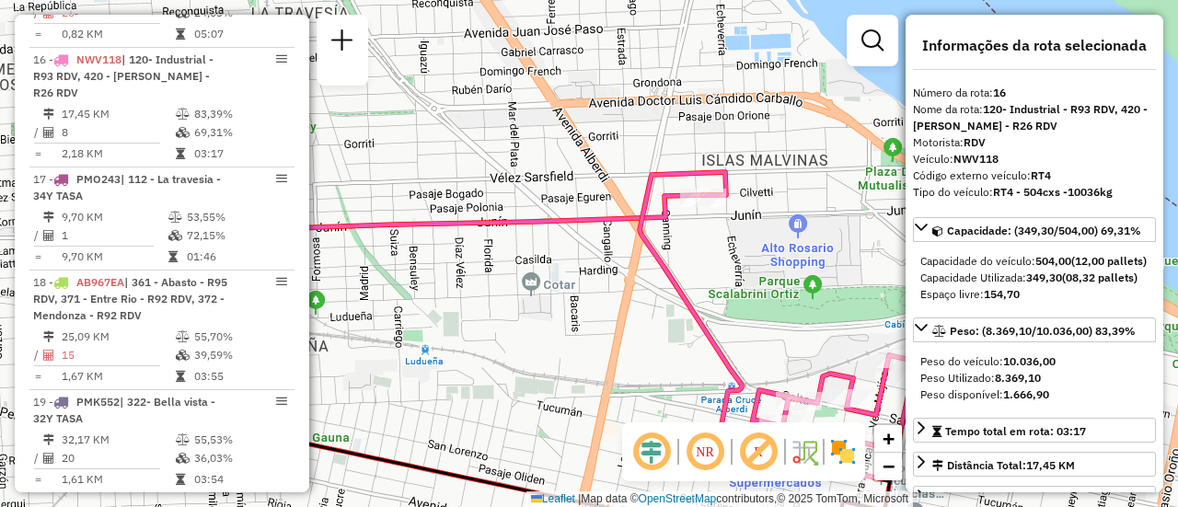
drag, startPoint x: 560, startPoint y: 127, endPoint x: 709, endPoint y: 280, distance: 212.8
click at [709, 280] on div "Janela de atendimento Grade de atendimento Capacidade Transportadoras Veículos …" at bounding box center [589, 253] width 1178 height 507
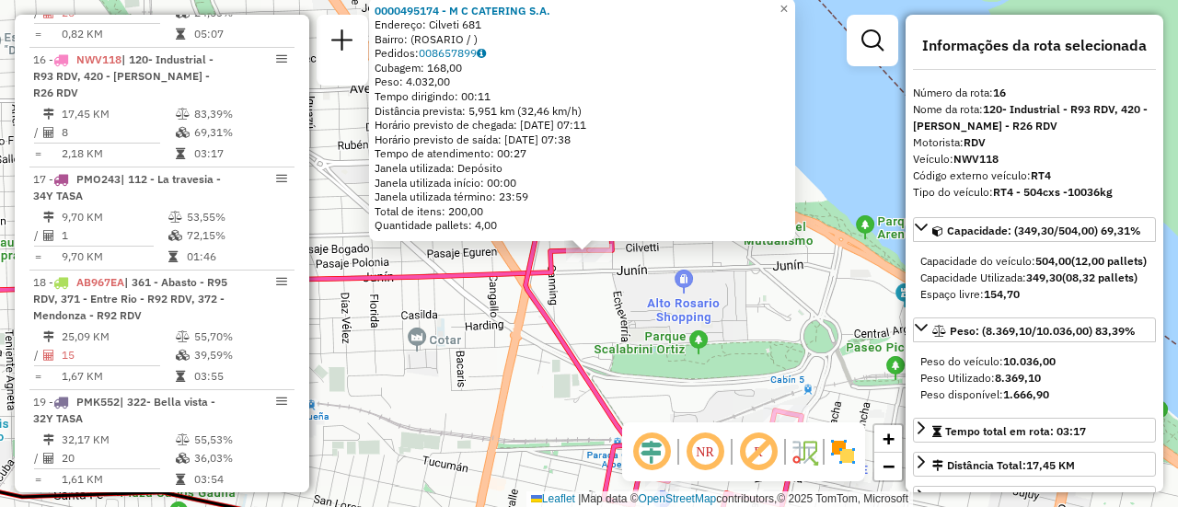
click at [581, 318] on div "0000495174 - M C CATERING S.A. Endereço: Cilveti 681 Bairro: (ROSARIO / ) Pedid…" at bounding box center [589, 253] width 1178 height 507
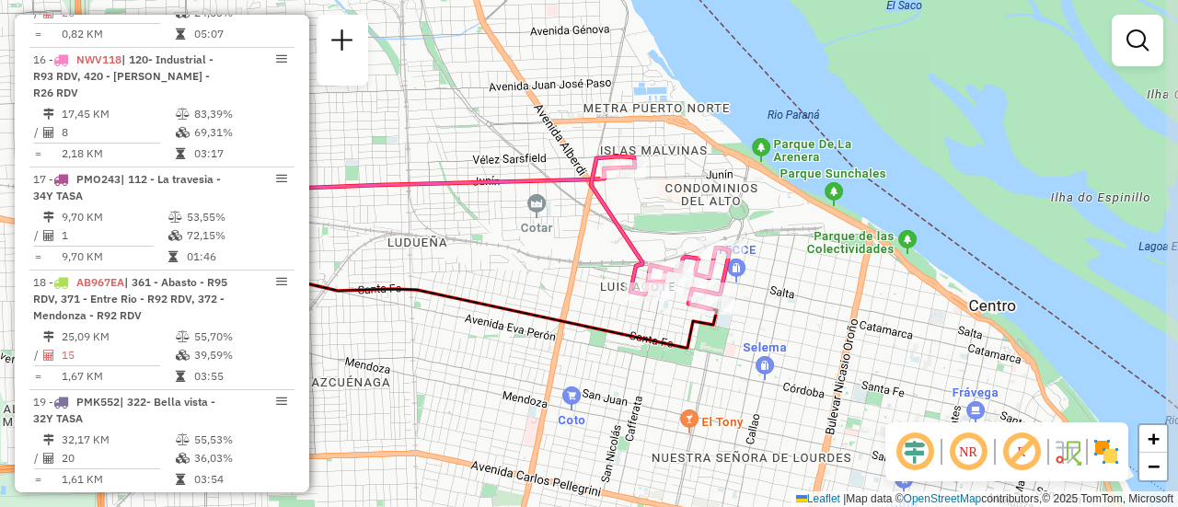
drag, startPoint x: 569, startPoint y: 290, endPoint x: 549, endPoint y: 156, distance: 135.9
click at [549, 156] on div "Janela de atendimento Grade de atendimento Capacidade Transportadoras Veículos …" at bounding box center [589, 253] width 1178 height 507
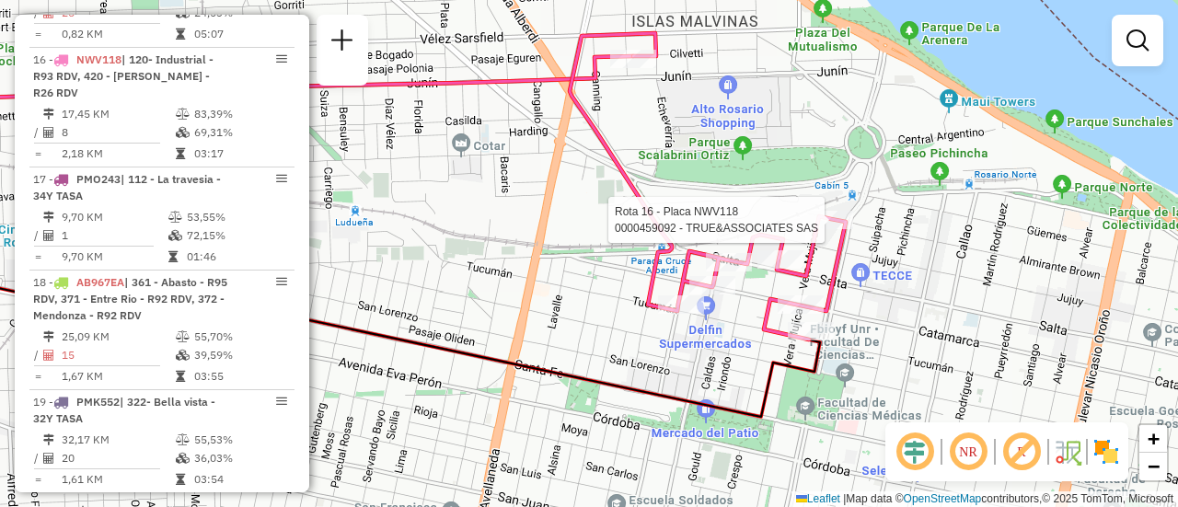
select select "**********"
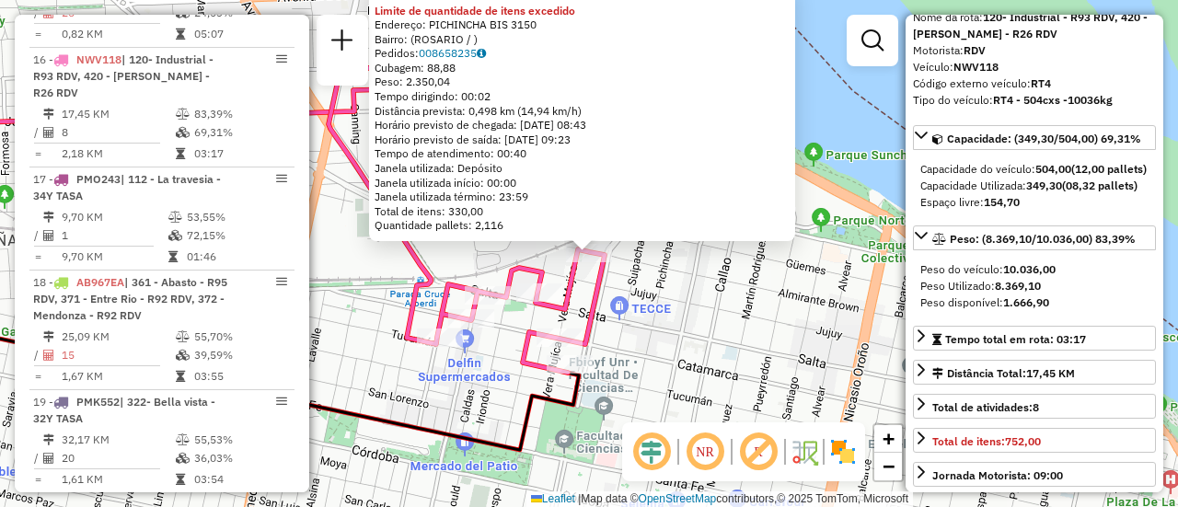
scroll to position [184, 0]
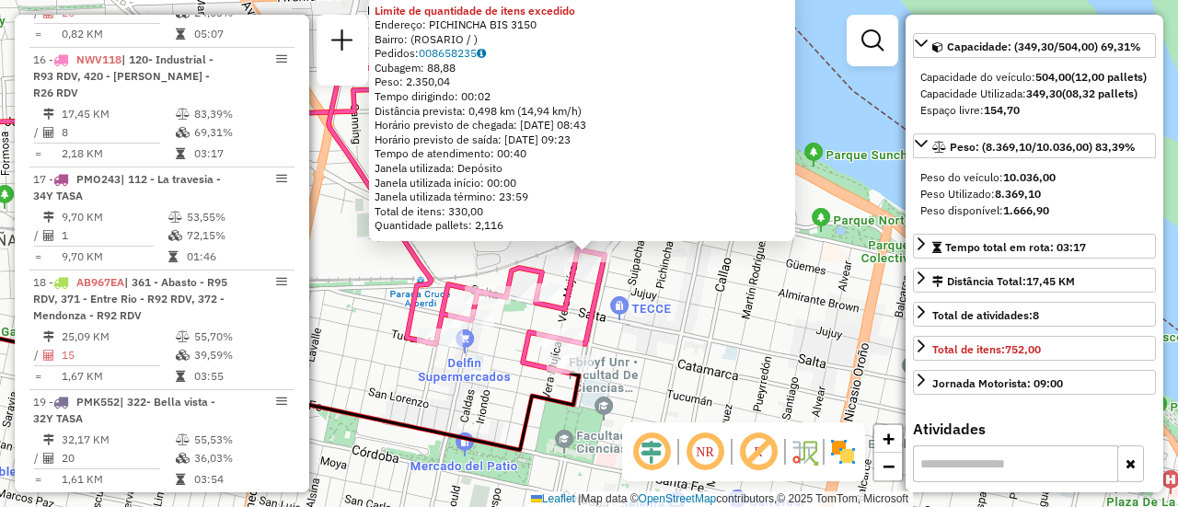
click at [366, 256] on div "0000459092 - TRUE&ASSOCIATES SAS Limite de quantidade de itens excedido Endereç…" at bounding box center [589, 253] width 1178 height 507
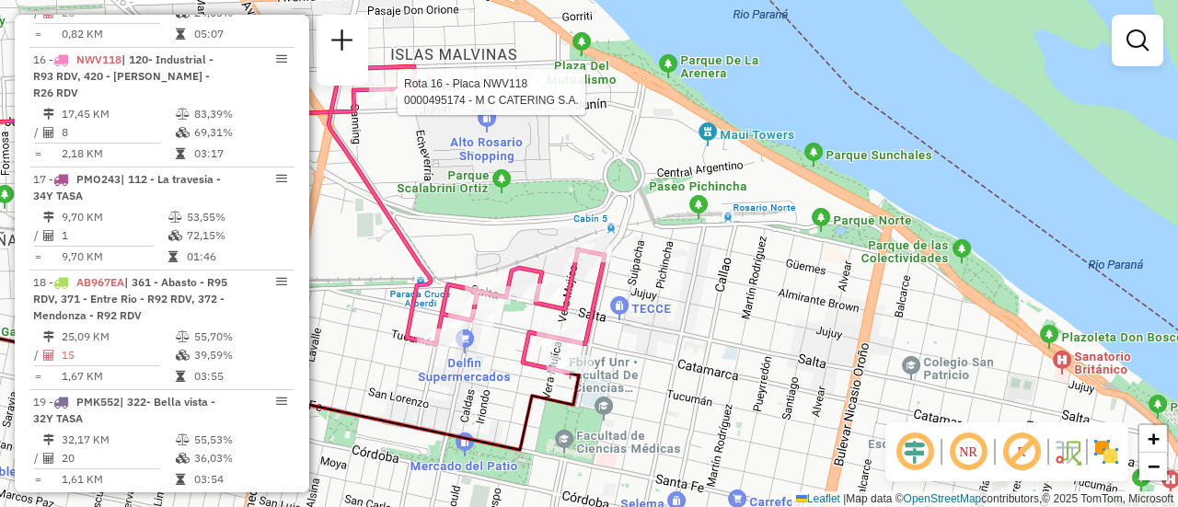
select select "**********"
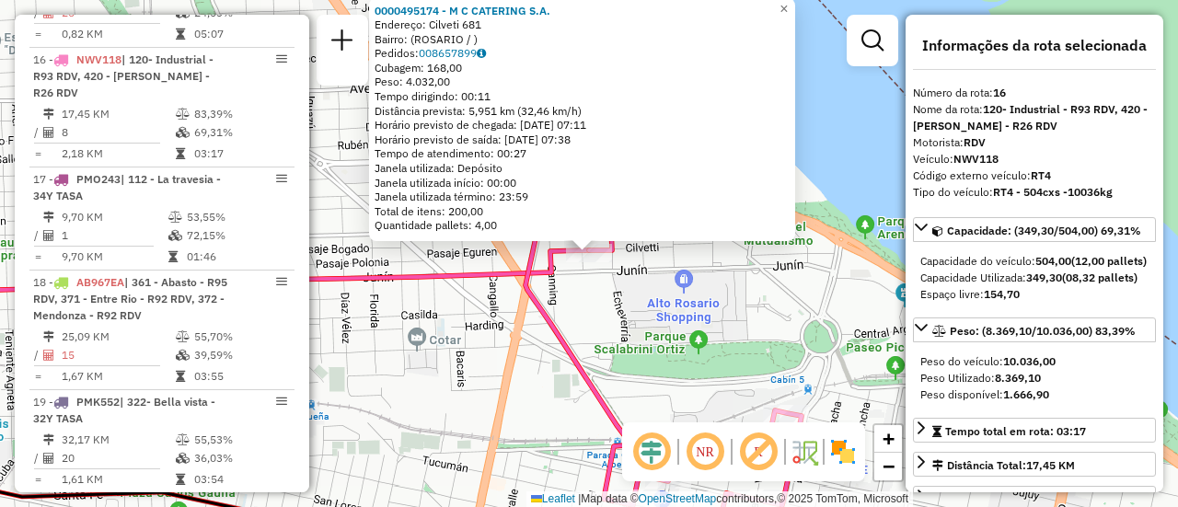
click at [641, 341] on div "0000495174 - M C CATERING S.A. Endereço: Cilveti 681 Bairro: (ROSARIO / ) Pedid…" at bounding box center [589, 253] width 1178 height 507
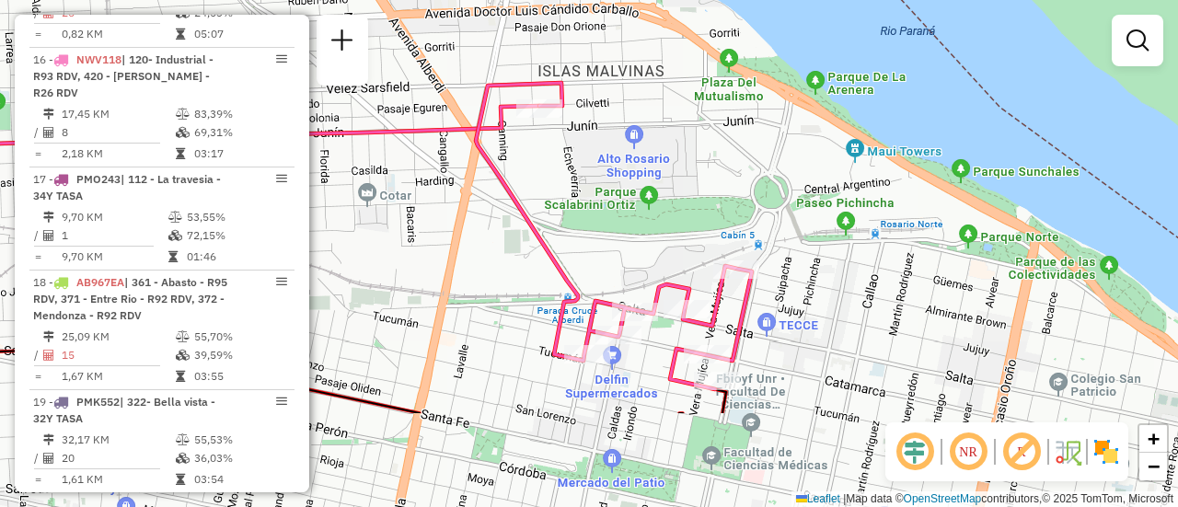
drag, startPoint x: 733, startPoint y: 364, endPoint x: 722, endPoint y: 204, distance: 160.5
click at [718, 204] on div "Janela de atendimento Grade de atendimento Capacidade Transportadoras Veículos …" at bounding box center [589, 253] width 1178 height 507
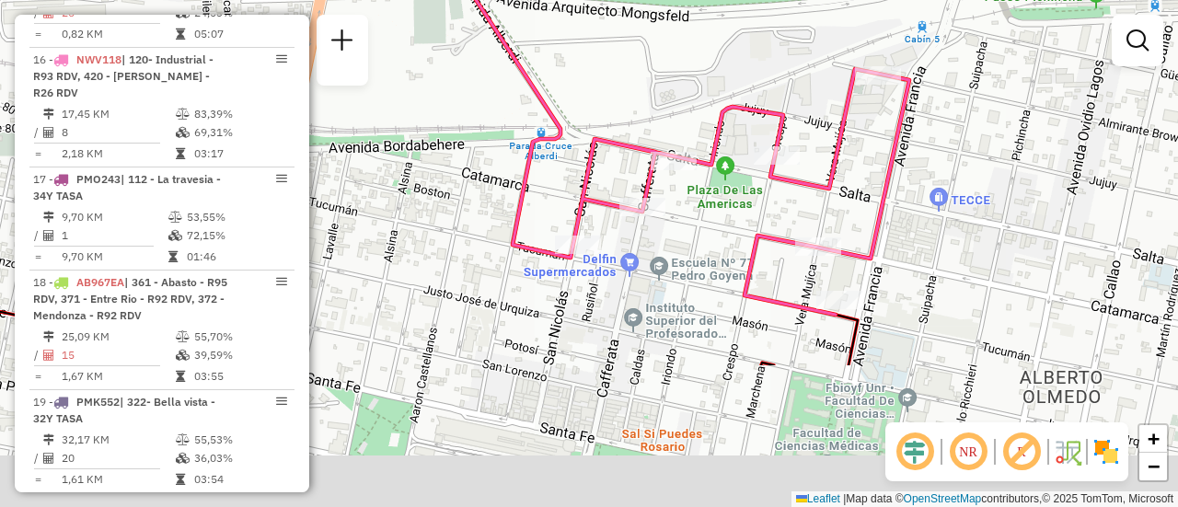
drag, startPoint x: 650, startPoint y: 180, endPoint x: 576, endPoint y: -81, distance: 271.5
click at [576, 0] on html "Aguarde... Pop-up bloqueado! Seu navegador bloqueou automáticamente a abertura …" at bounding box center [589, 253] width 1178 height 507
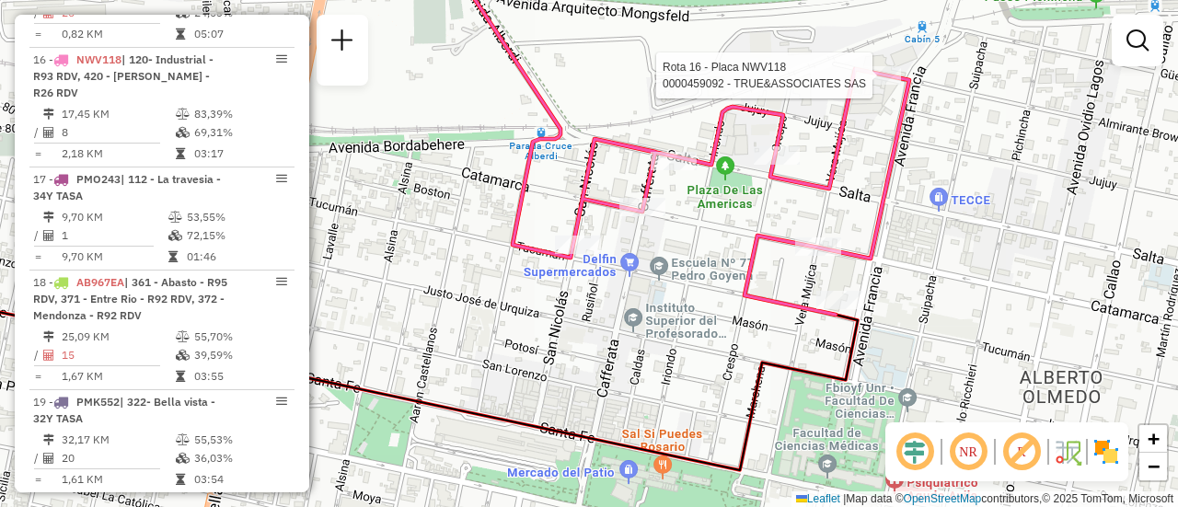
select select "**********"
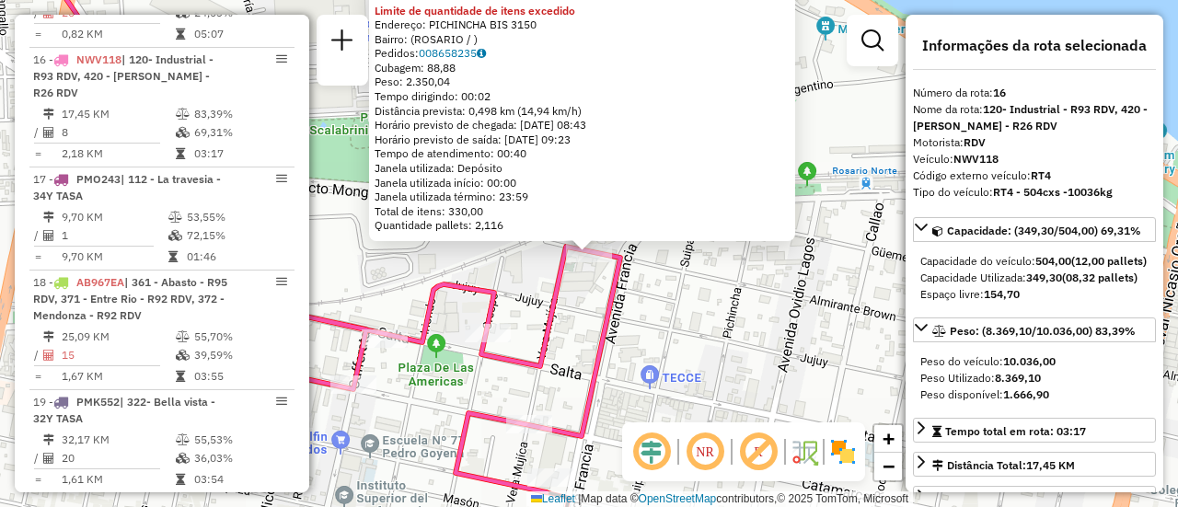
click at [666, 278] on div "0000459092 - TRUE&ASSOCIATES SAS Limite de quantidade de itens excedido Endereç…" at bounding box center [589, 253] width 1178 height 507
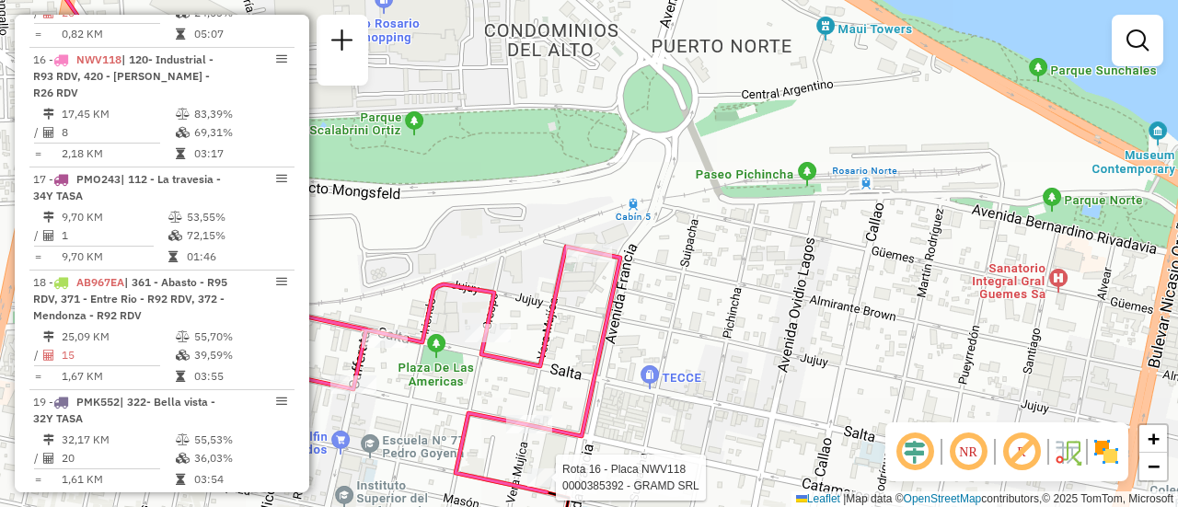
select select "**********"
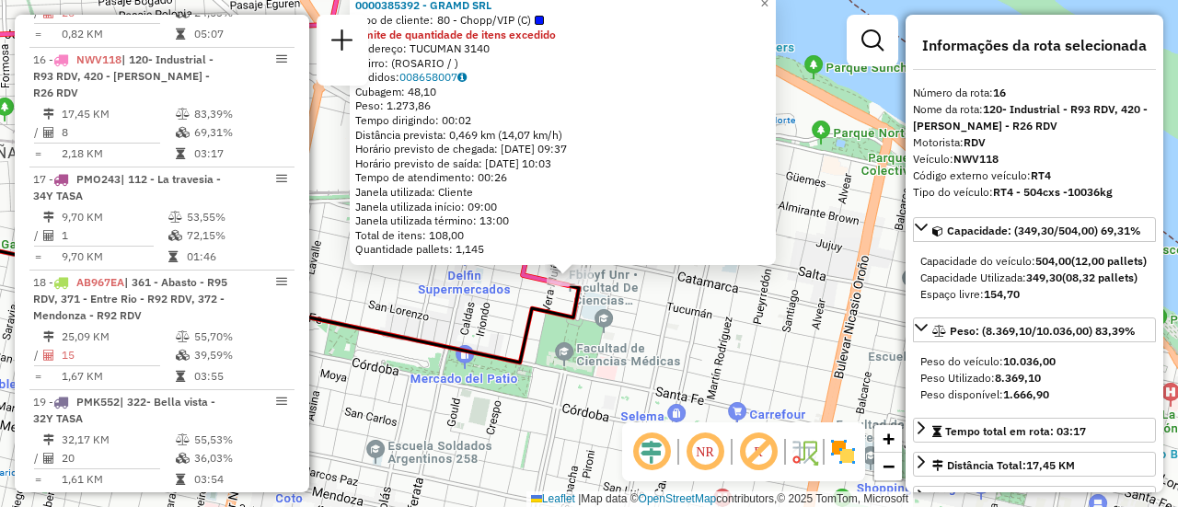
click at [625, 315] on div "0000385392 - GRAMD SRL Tipo de cliente: 80 - Chopp/VIP (C) Limite de quantidade…" at bounding box center [589, 253] width 1178 height 507
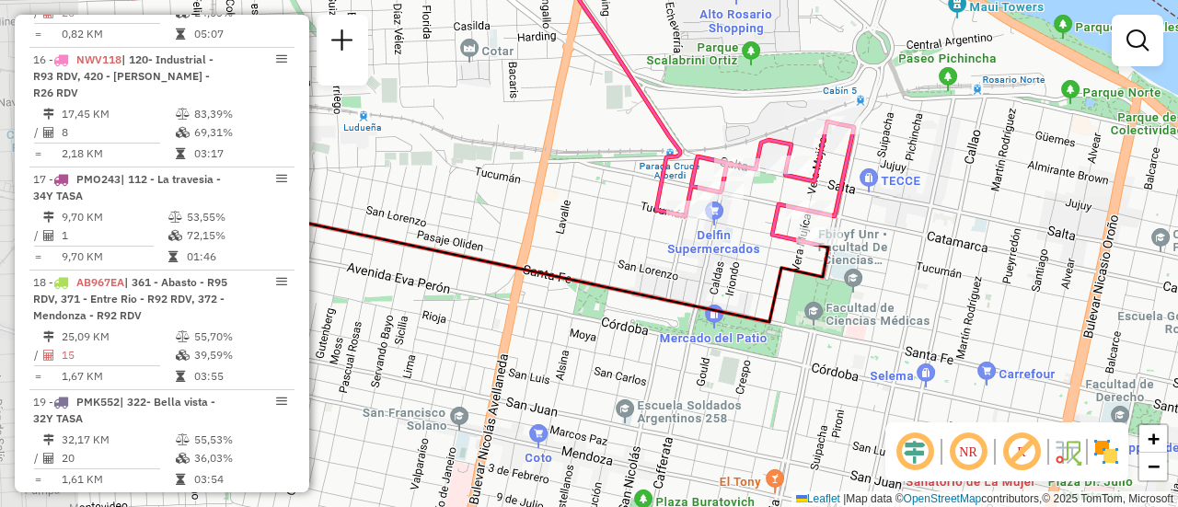
drag, startPoint x: 506, startPoint y: 306, endPoint x: 809, endPoint y: 256, distance: 306.8
click at [798, 258] on div "Janela de atendimento Grade de atendimento Capacidade Transportadoras Veículos …" at bounding box center [589, 253] width 1178 height 507
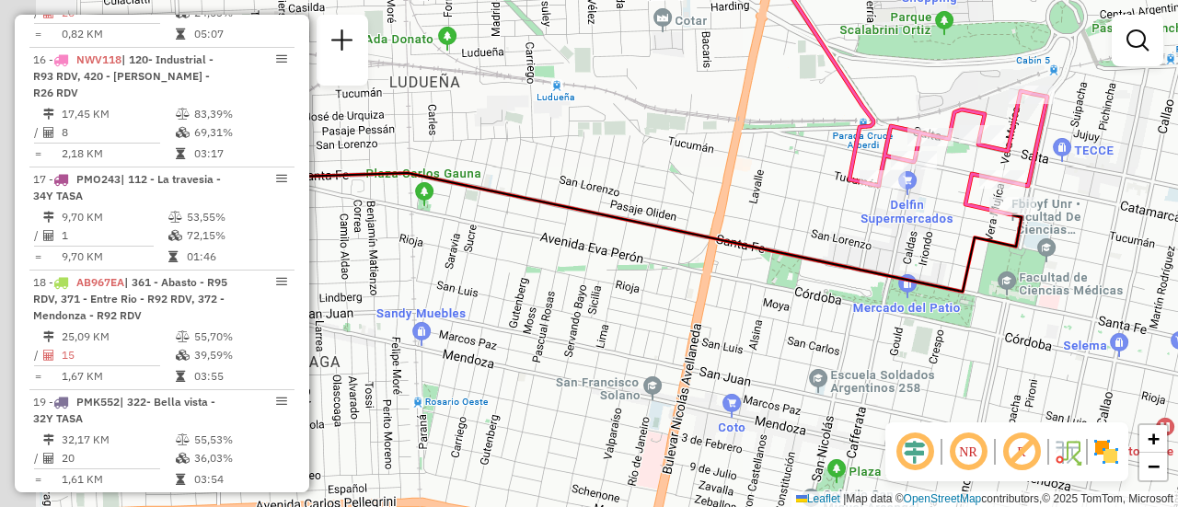
drag, startPoint x: 620, startPoint y: 298, endPoint x: 918, endPoint y: 252, distance: 300.8
click at [918, 252] on div "Janela de atendimento Grade de atendimento Capacidade Transportadoras Veículos …" at bounding box center [589, 253] width 1178 height 507
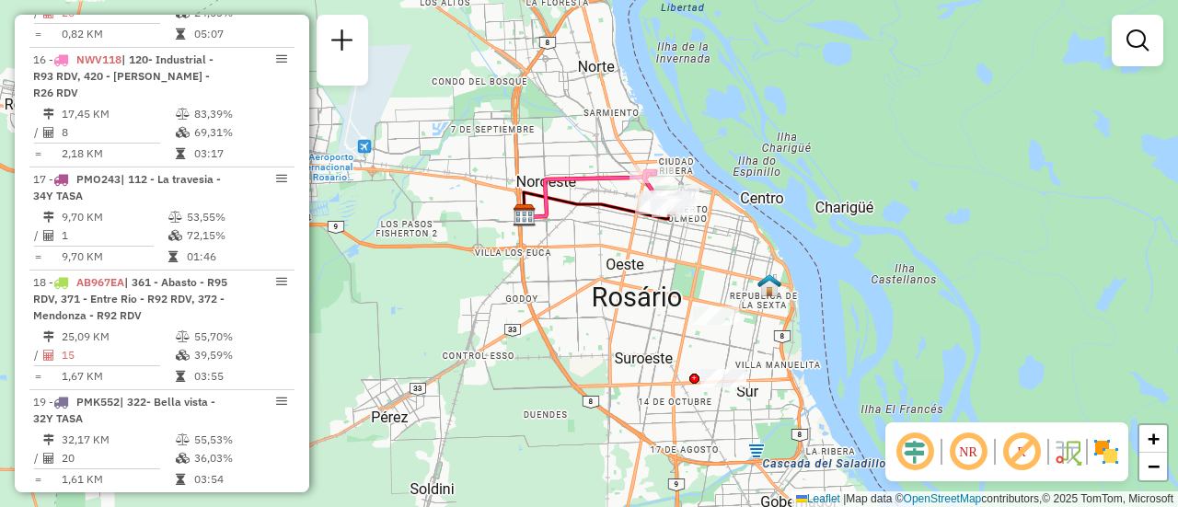
drag, startPoint x: 574, startPoint y: 237, endPoint x: 819, endPoint y: 183, distance: 250.8
click at [713, 248] on div "Janela de atendimento Grade de atendimento Capacidade Transportadoras Veículos …" at bounding box center [589, 253] width 1178 height 507
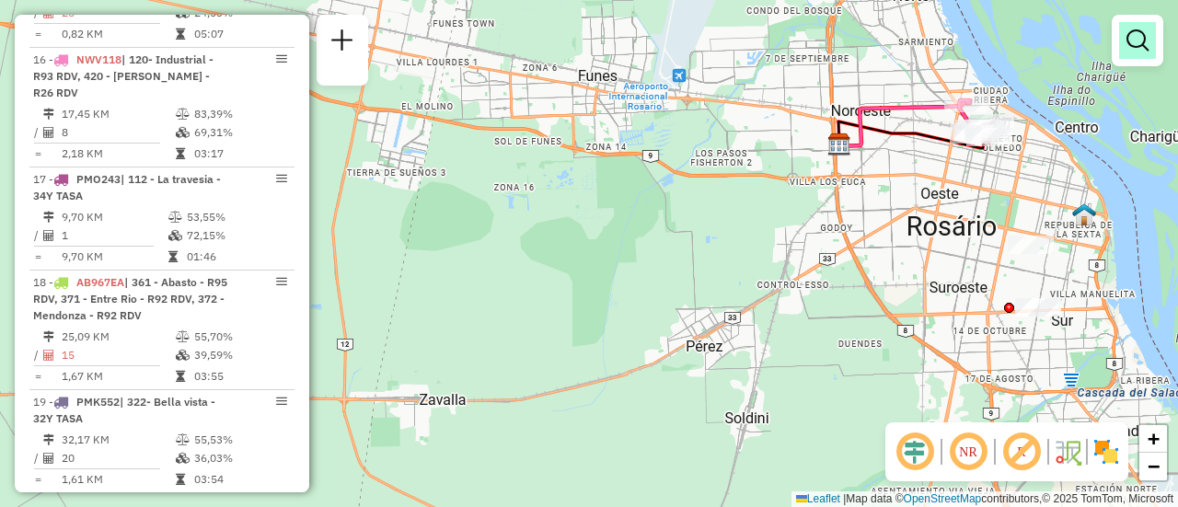
click at [1138, 36] on em at bounding box center [1137, 40] width 22 height 22
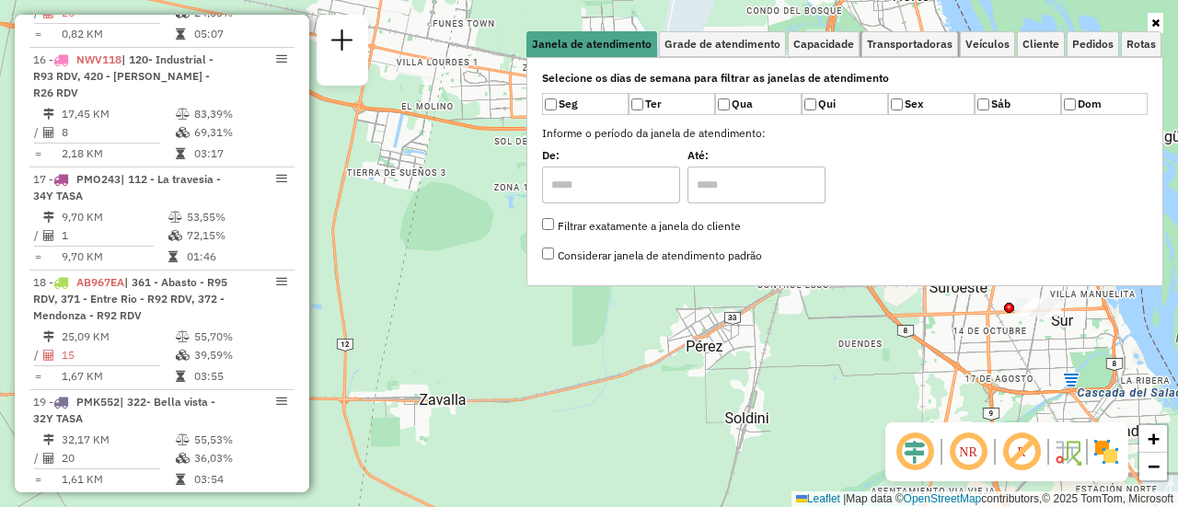
drag, startPoint x: 944, startPoint y: 38, endPoint x: 1033, endPoint y: 83, distance: 99.2
click at [944, 39] on span "Transportadoras" at bounding box center [910, 44] width 86 height 11
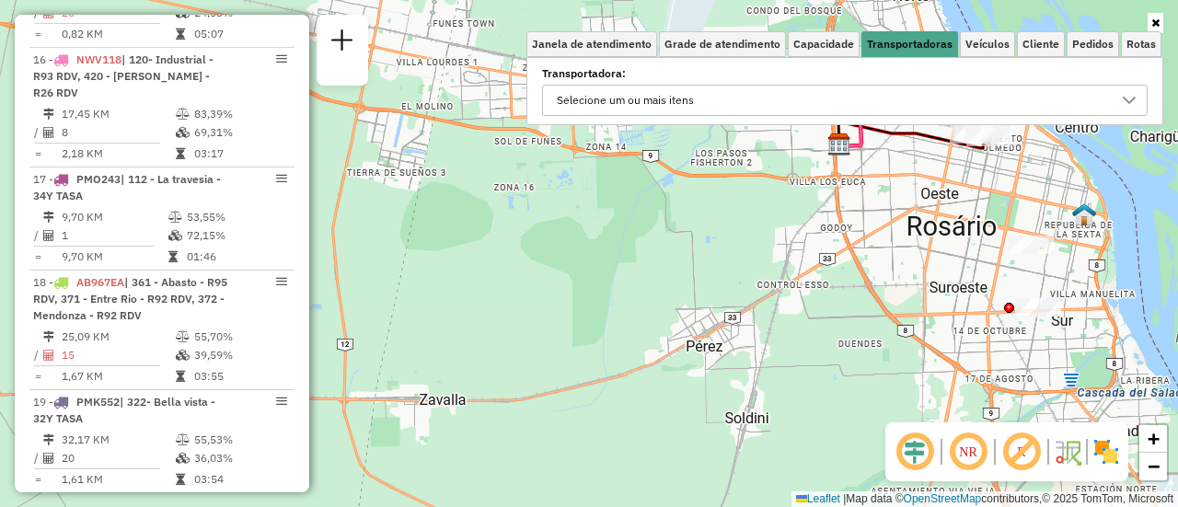
click at [1128, 100] on icon at bounding box center [1129, 100] width 15 height 15
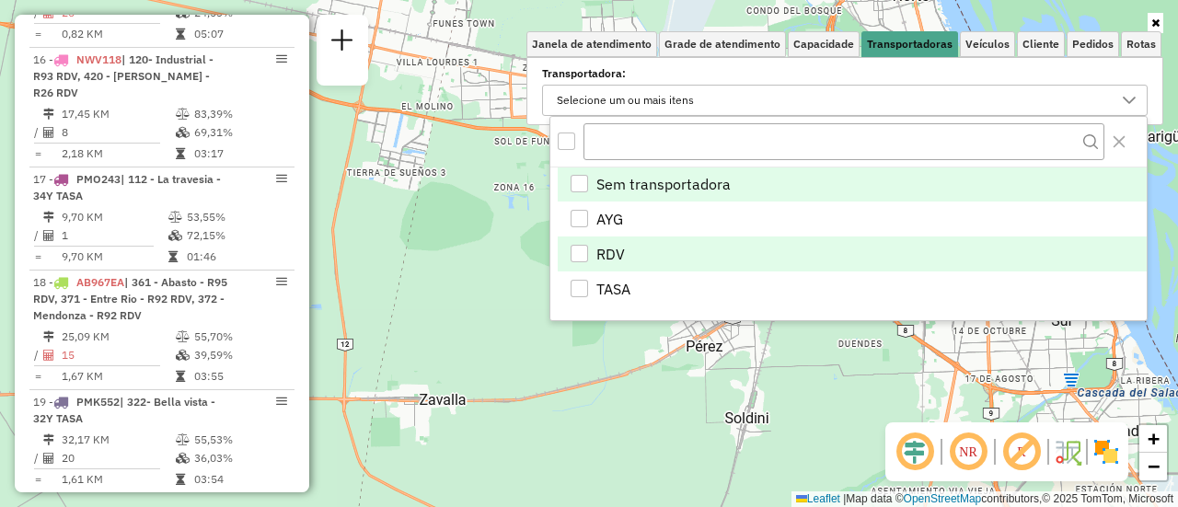
click at [582, 248] on div "RDV" at bounding box center [579, 253] width 17 height 17
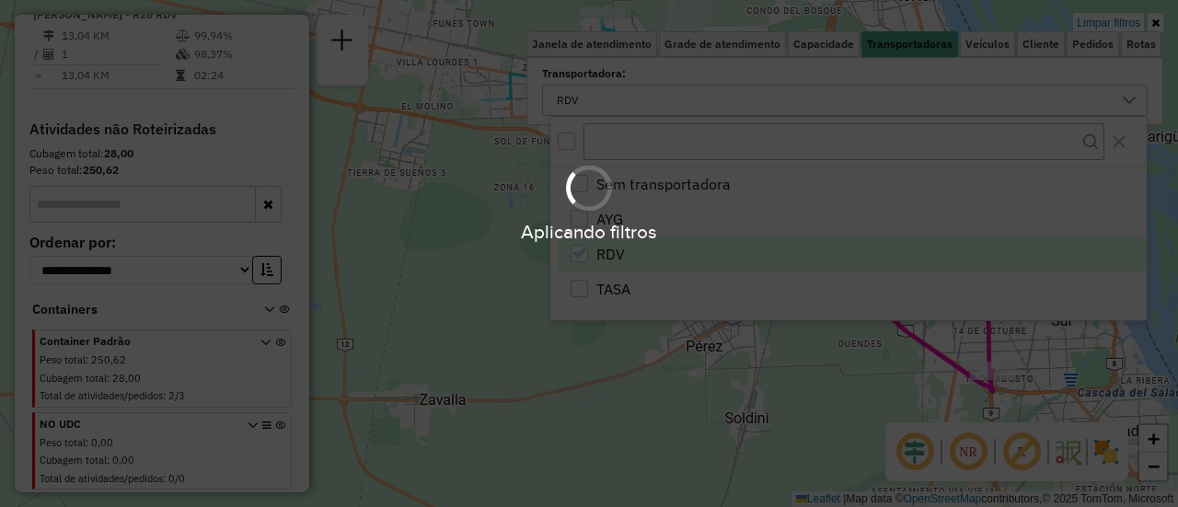
scroll to position [1480, 0]
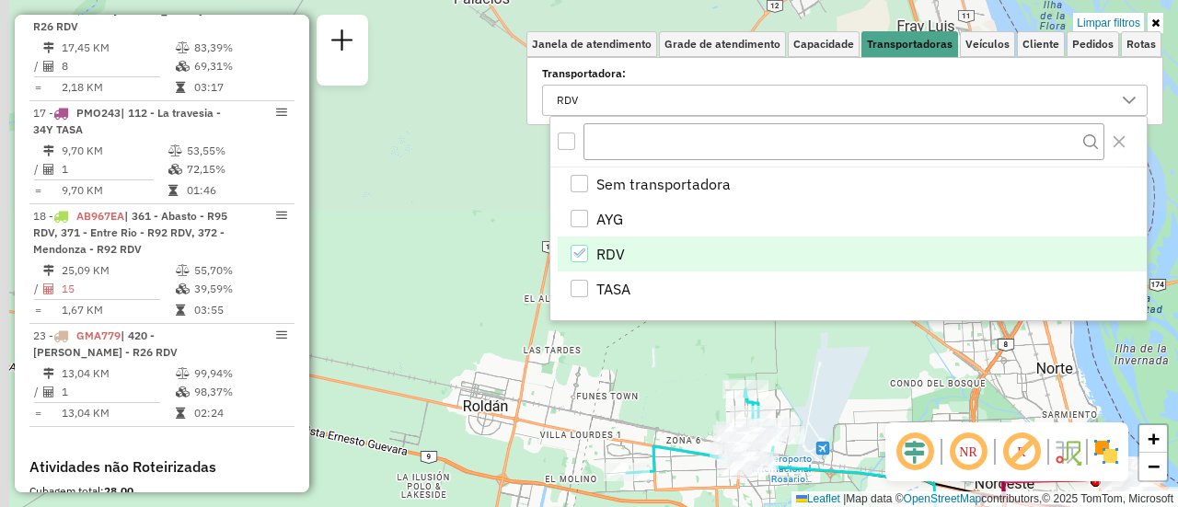
drag, startPoint x: 498, startPoint y: 178, endPoint x: 692, endPoint y: 502, distance: 378.5
click at [685, 506] on html "Aplicando filtros Pop-up bloqueado! Seu navegador bloqueou automáticamente a ab…" at bounding box center [589, 253] width 1178 height 507
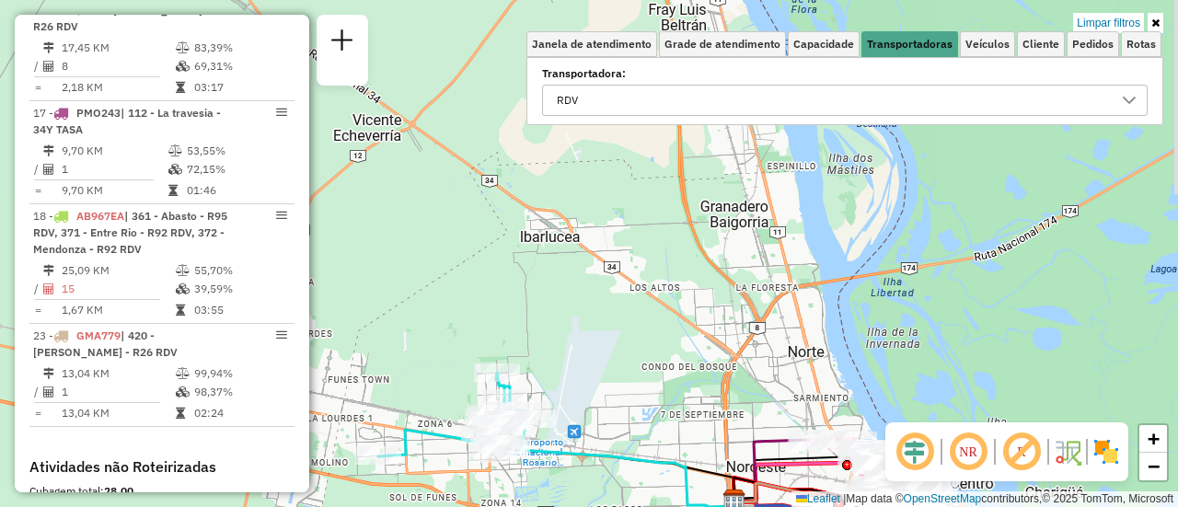
drag, startPoint x: 902, startPoint y: 298, endPoint x: 531, endPoint y: 295, distance: 370.9
click at [476, 284] on div "Limpar filtros Janela de atendimento Grade de atendimento Capacidade Transporta…" at bounding box center [589, 253] width 1178 height 507
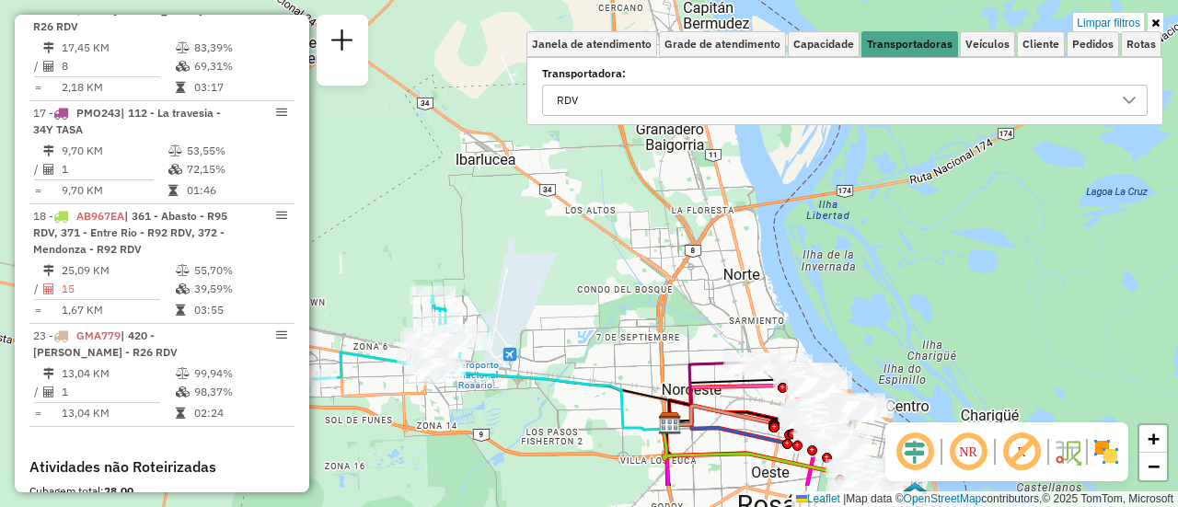
drag, startPoint x: 727, startPoint y: 238, endPoint x: 697, endPoint y: 195, distance: 52.9
click at [697, 192] on div "Limpar filtros Janela de atendimento Grade de atendimento Capacidade Transporta…" at bounding box center [589, 253] width 1178 height 507
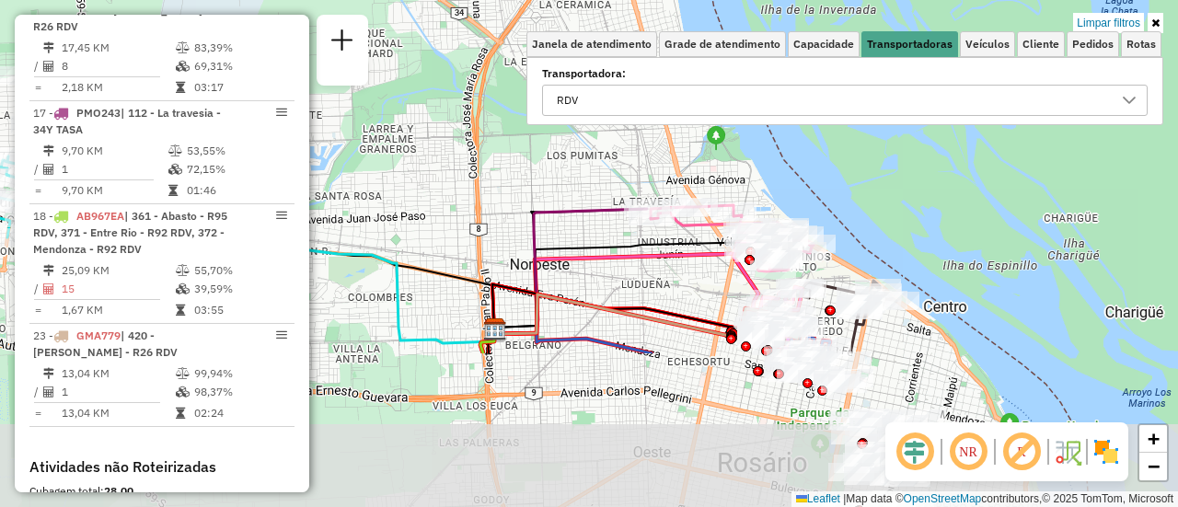
drag, startPoint x: 740, startPoint y: 319, endPoint x: 726, endPoint y: 115, distance: 204.8
click at [726, 115] on div "Limpar filtros Janela de atendimento Grade de atendimento Capacidade Transporta…" at bounding box center [589, 253] width 1178 height 507
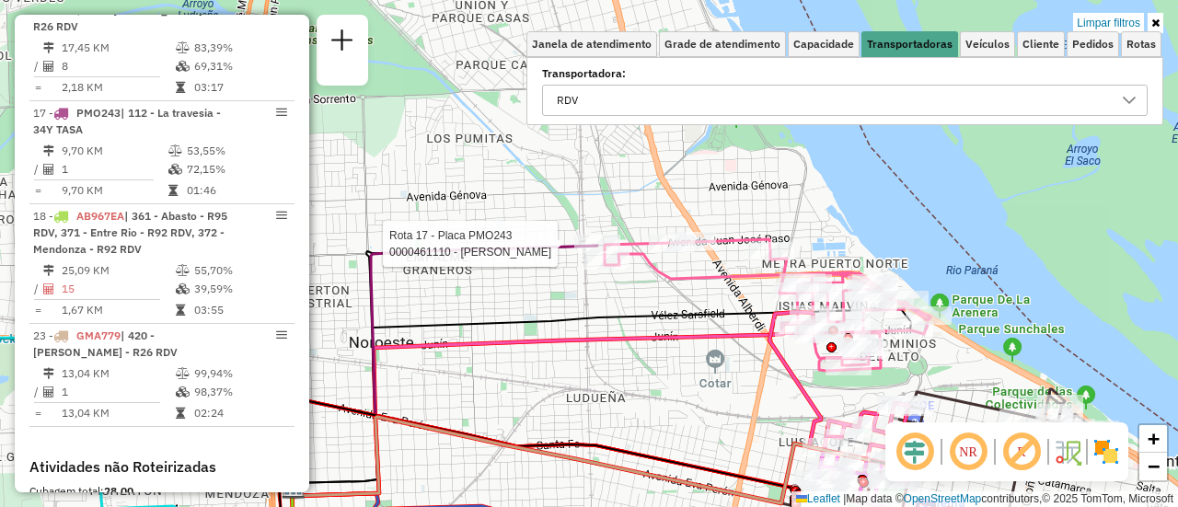
select select "**********"
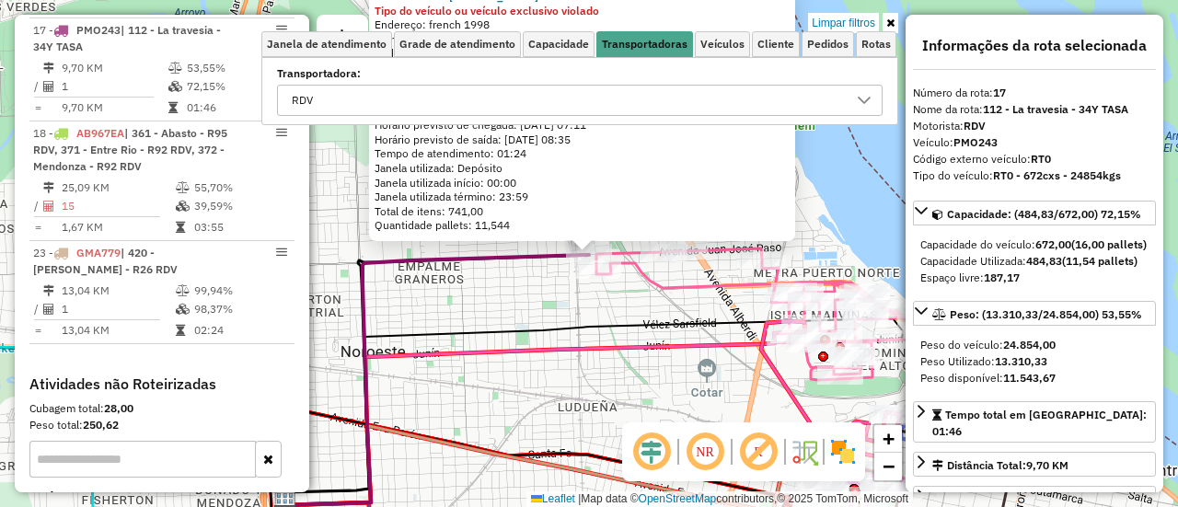
scroll to position [1583, 0]
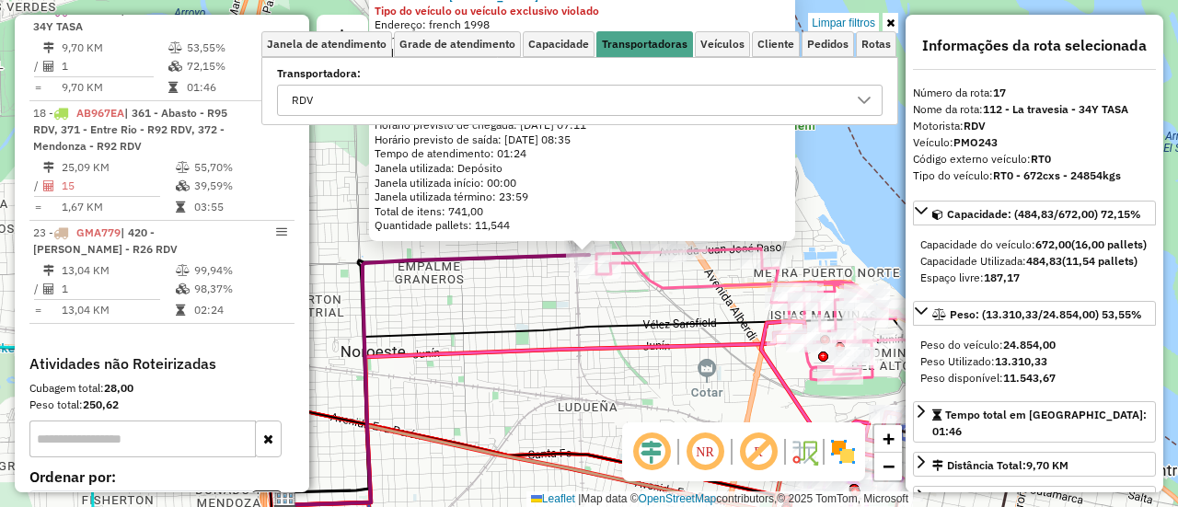
click at [546, 296] on div "0000461110 - Gonzales Emanuel - RDV Tipo do veículo ou veículo exclusivo violad…" at bounding box center [589, 253] width 1178 height 507
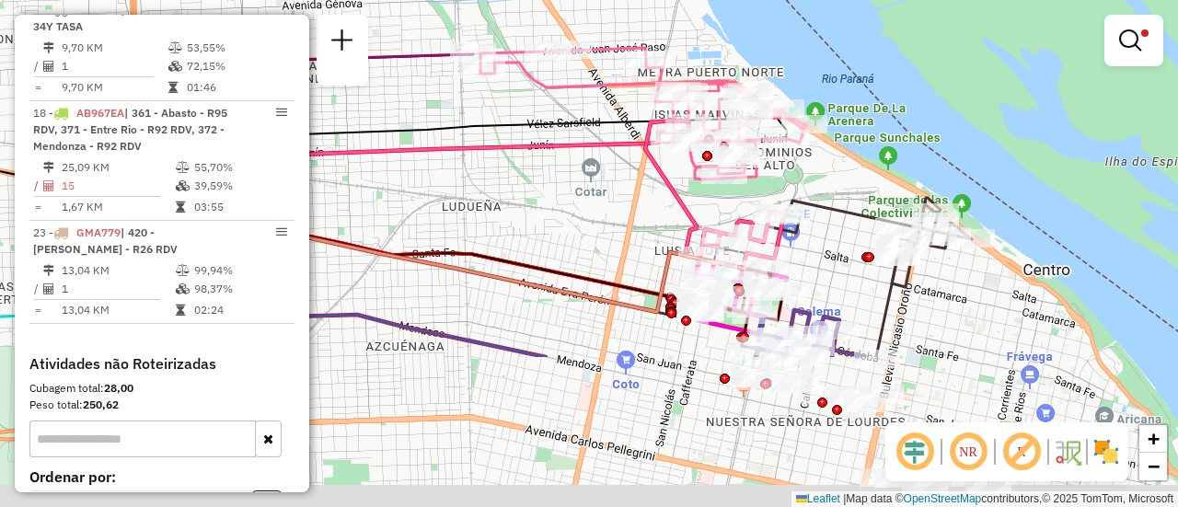
drag, startPoint x: 775, startPoint y: 374, endPoint x: 582, endPoint y: -93, distance: 505.0
click at [582, 0] on html "Aplicando filtros Pop-up bloqueado! Seu navegador bloqueou automáticamente a ab…" at bounding box center [589, 253] width 1178 height 507
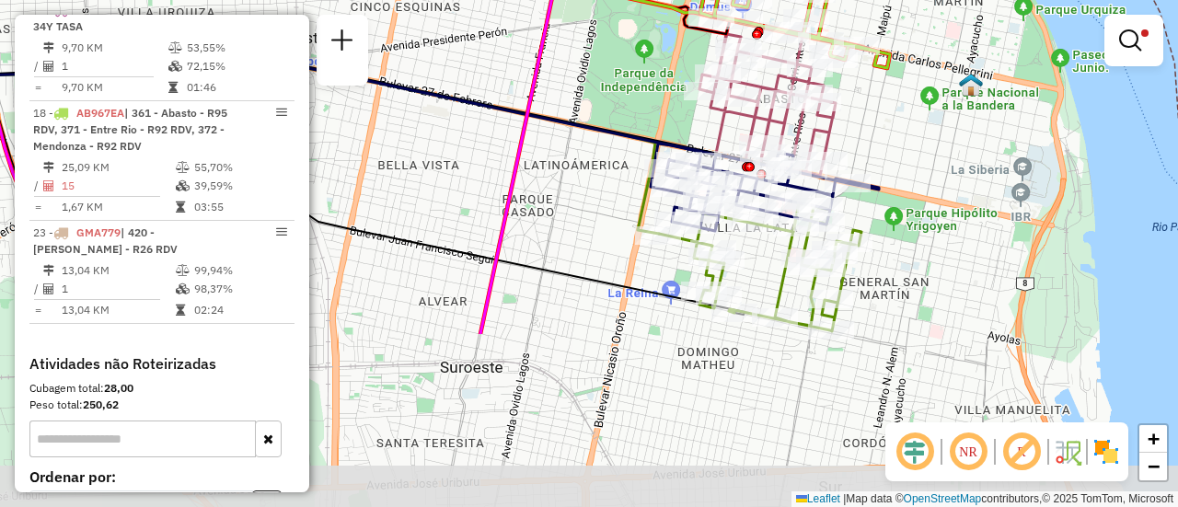
drag, startPoint x: 966, startPoint y: 302, endPoint x: 868, endPoint y: 78, distance: 244.4
click at [868, 78] on div "Rota 9 - Placa AB951JU 0000100473 - INSERRA MIRI Rota 18 - Placa AB967EA 000041…" at bounding box center [589, 253] width 1178 height 507
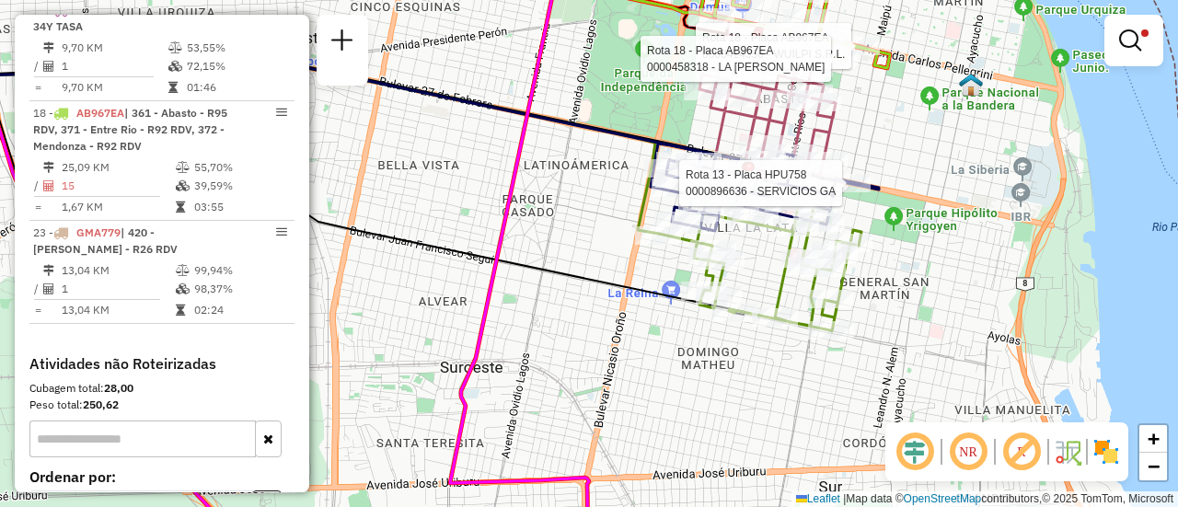
select select "**********"
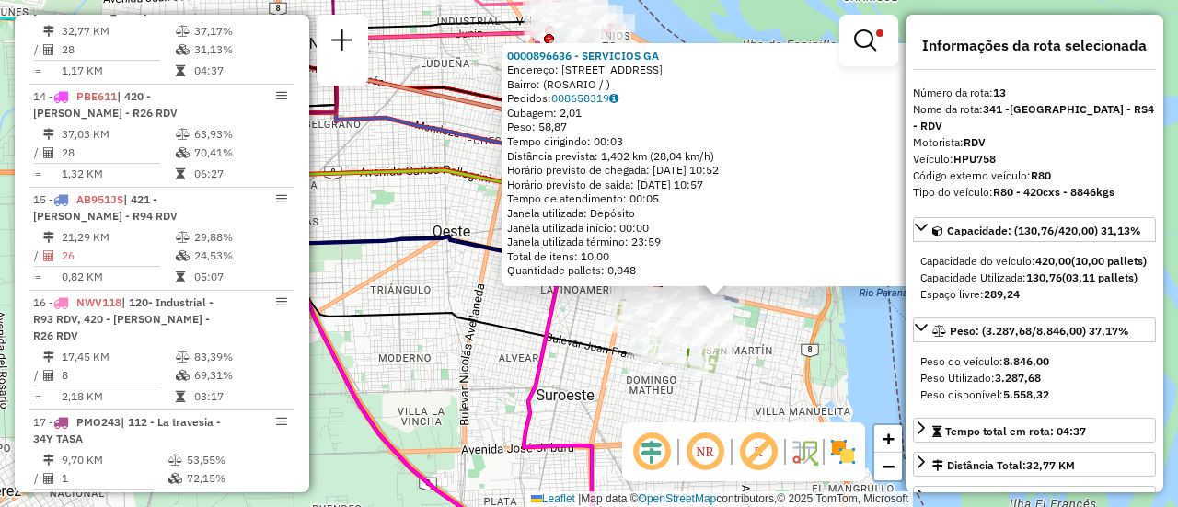
scroll to position [92, 0]
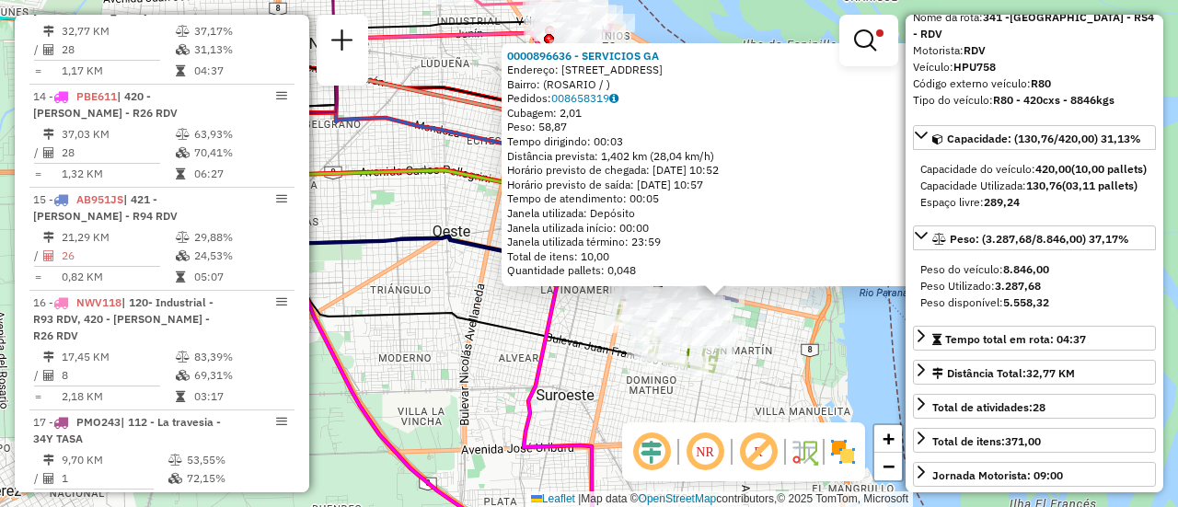
drag, startPoint x: 864, startPoint y: 357, endPoint x: 809, endPoint y: 357, distance: 55.2
click at [862, 357] on div "0000896636 - SERVICIOS GA Endereço: BLVD 27 DE FEBRERO 901 Bairro: (ROSARIO / )…" at bounding box center [589, 253] width 1178 height 507
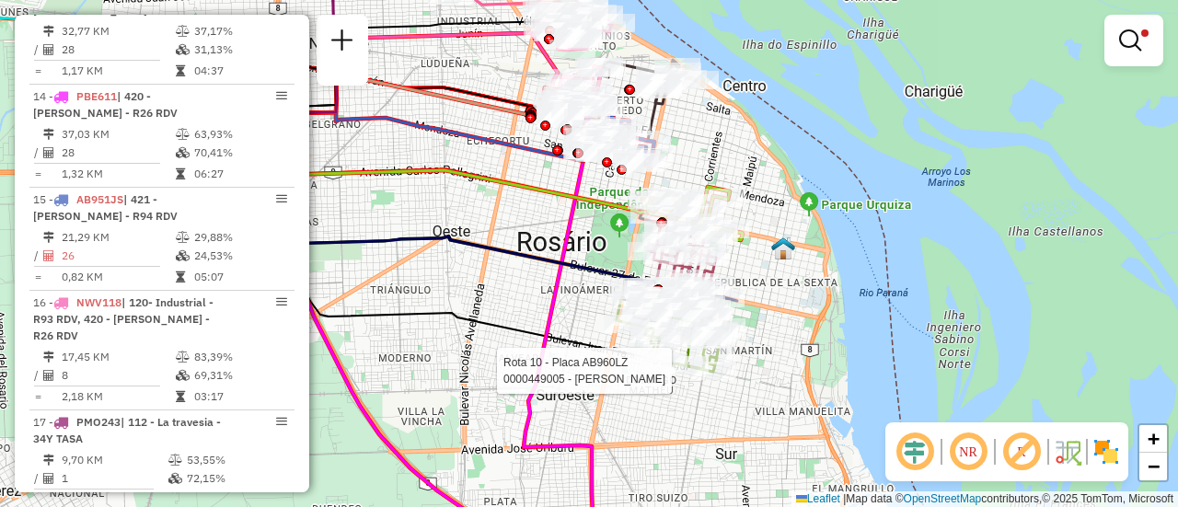
select select "**********"
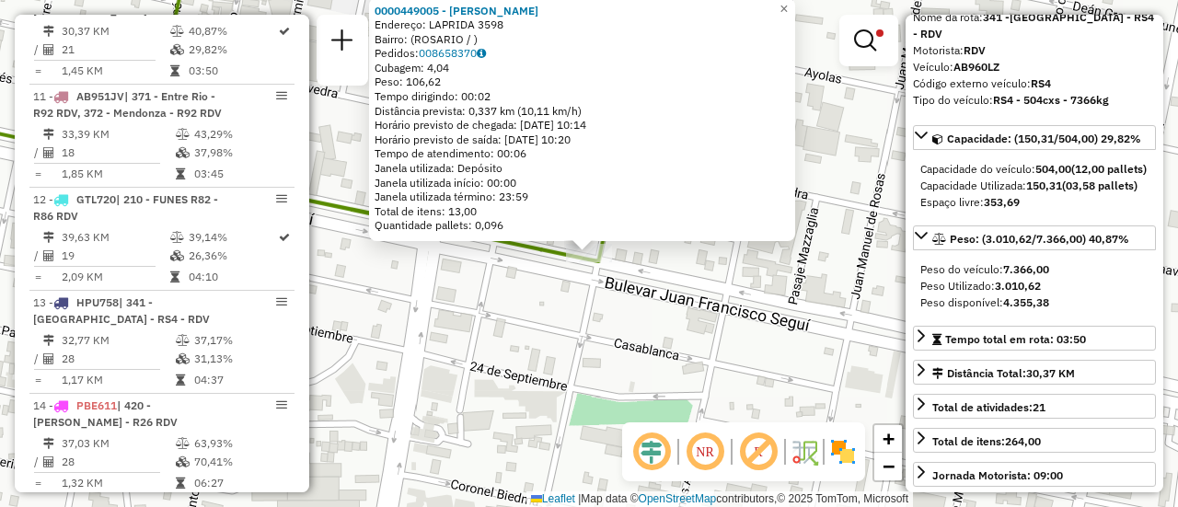
click at [756, 292] on div "0000449005 - GARCIA SONIA SUSANA Endereço: LAPRIDA 3598 Bairro: (ROSARIO / ) Pe…" at bounding box center [589, 253] width 1178 height 507
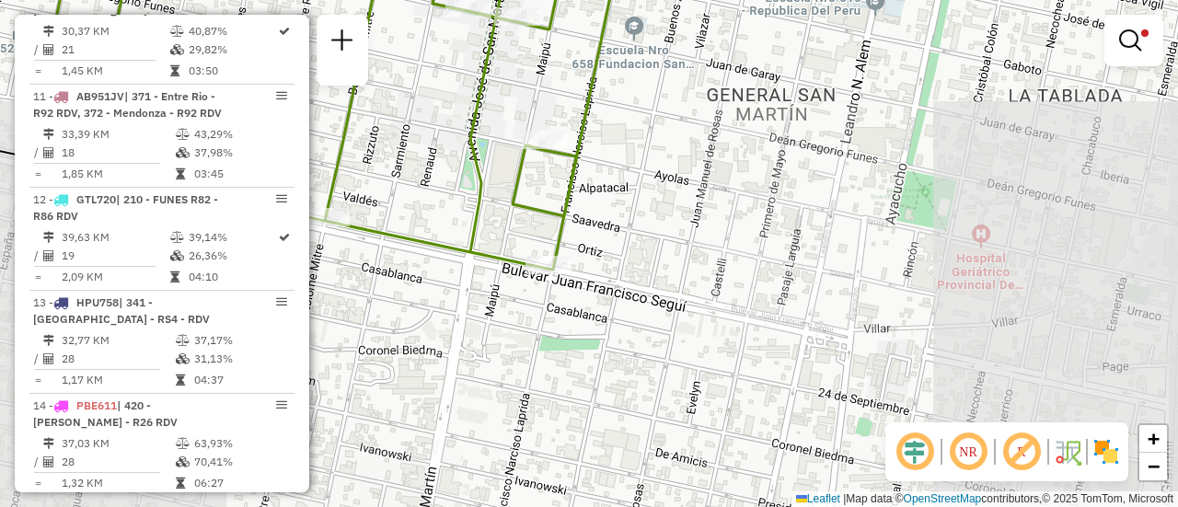
click at [503, 282] on div "Limpar filtros Janela de atendimento Grade de atendimento Capacidade Transporta…" at bounding box center [589, 253] width 1178 height 507
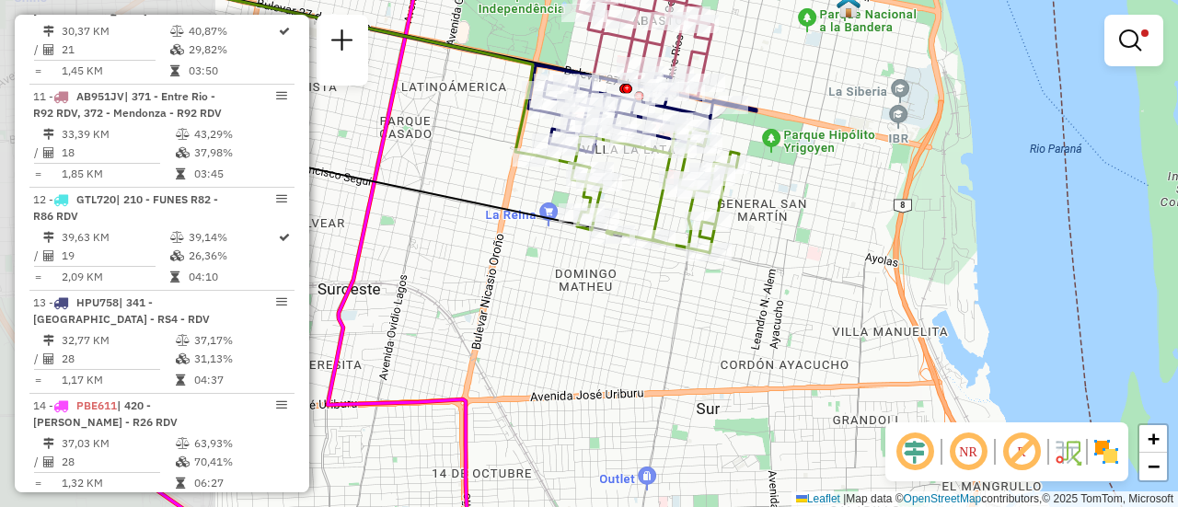
drag, startPoint x: 416, startPoint y: 271, endPoint x: 888, endPoint y: 287, distance: 472.4
click at [888, 293] on div "Limpar filtros Janela de atendimento Grade de atendimento Capacidade Transporta…" at bounding box center [589, 253] width 1178 height 507
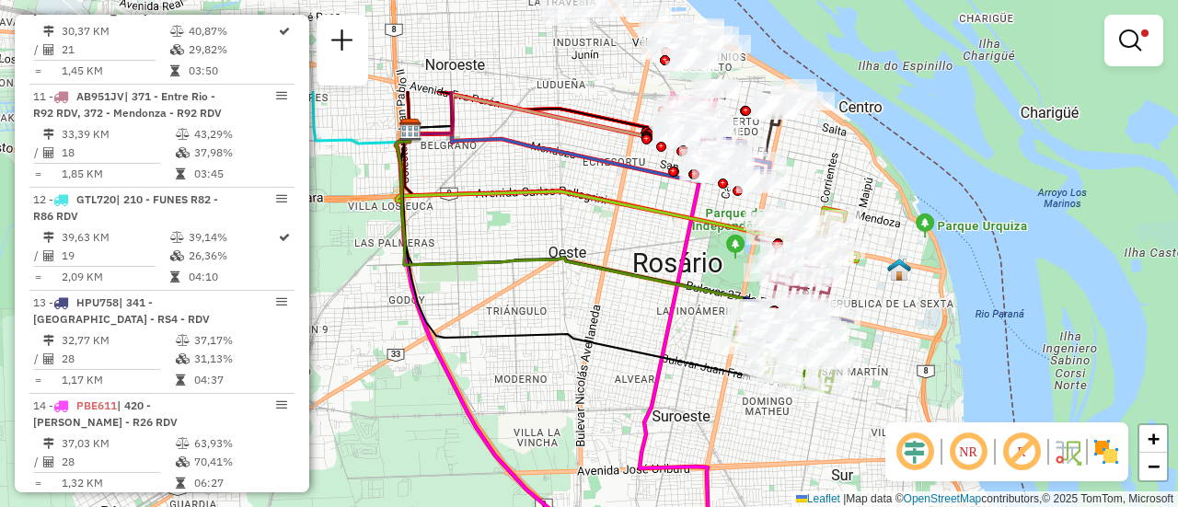
drag, startPoint x: 646, startPoint y: 216, endPoint x: 651, endPoint y: 333, distance: 117.0
click at [671, 344] on icon at bounding box center [569, 237] width 347 height 214
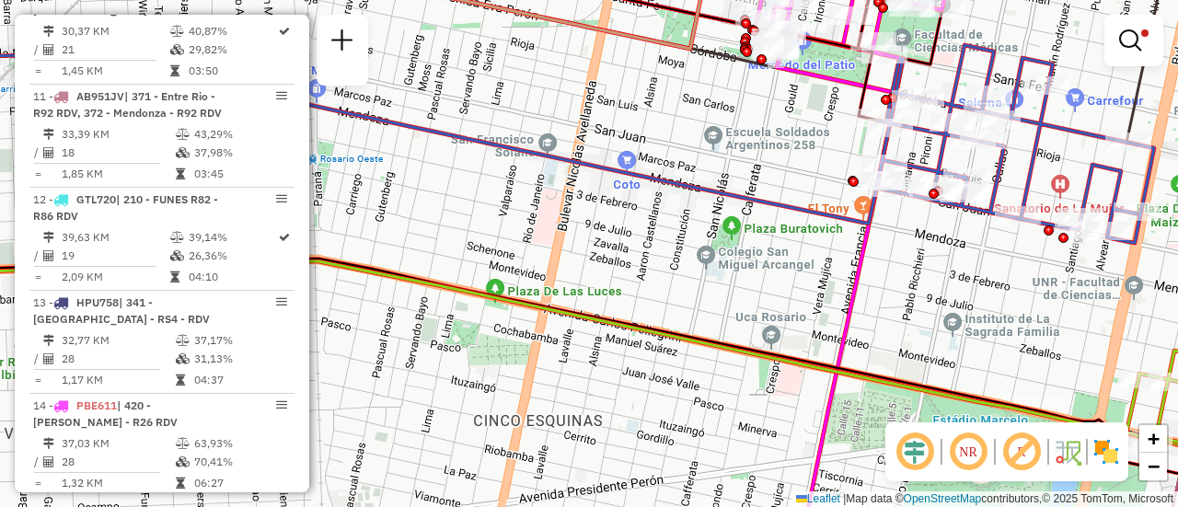
drag, startPoint x: 791, startPoint y: 116, endPoint x: 679, endPoint y: 266, distance: 187.4
click at [679, 266] on div "Limpar filtros Janela de atendimento Grade de atendimento Capacidade Transporta…" at bounding box center [589, 253] width 1178 height 507
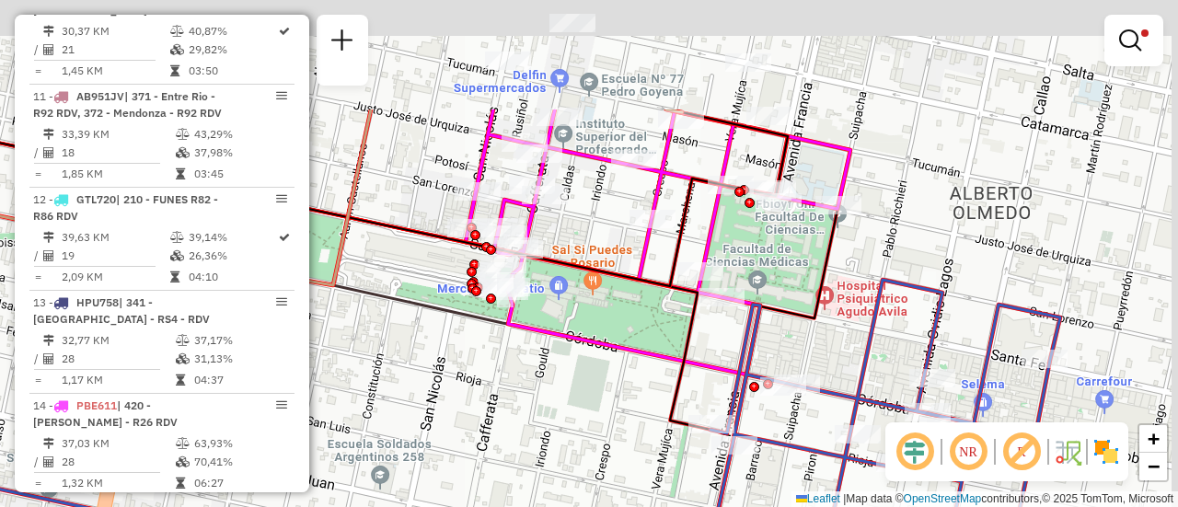
drag, startPoint x: 762, startPoint y: 175, endPoint x: 613, endPoint y: 327, distance: 212.8
click at [613, 327] on div "Limpar filtros Janela de atendimento Grade de atendimento Capacidade Transporta…" at bounding box center [589, 253] width 1178 height 507
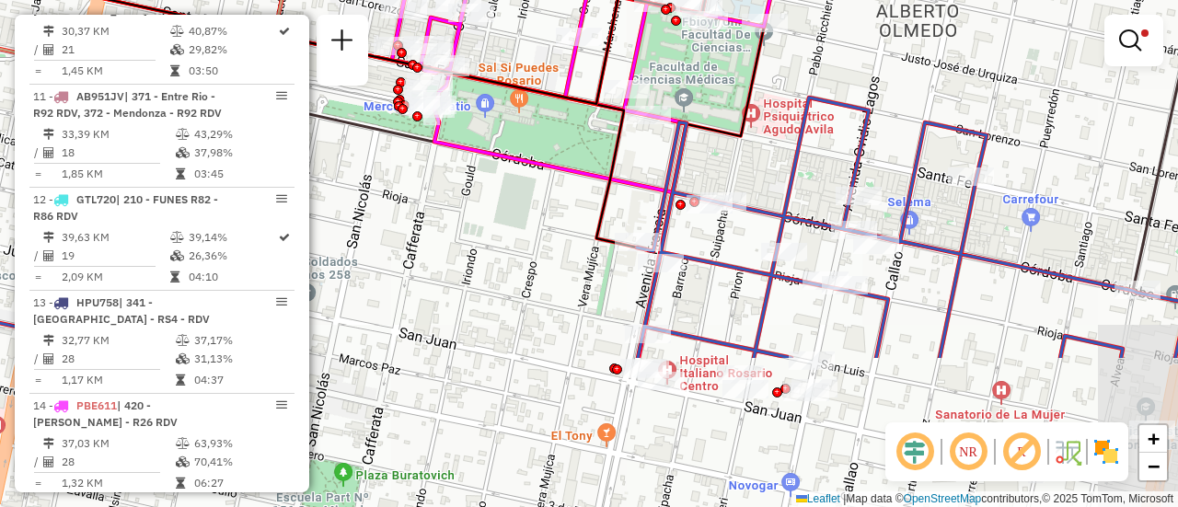
drag, startPoint x: 857, startPoint y: 341, endPoint x: 768, endPoint y: 78, distance: 276.8
click at [768, 98] on icon at bounding box center [912, 228] width 550 height 260
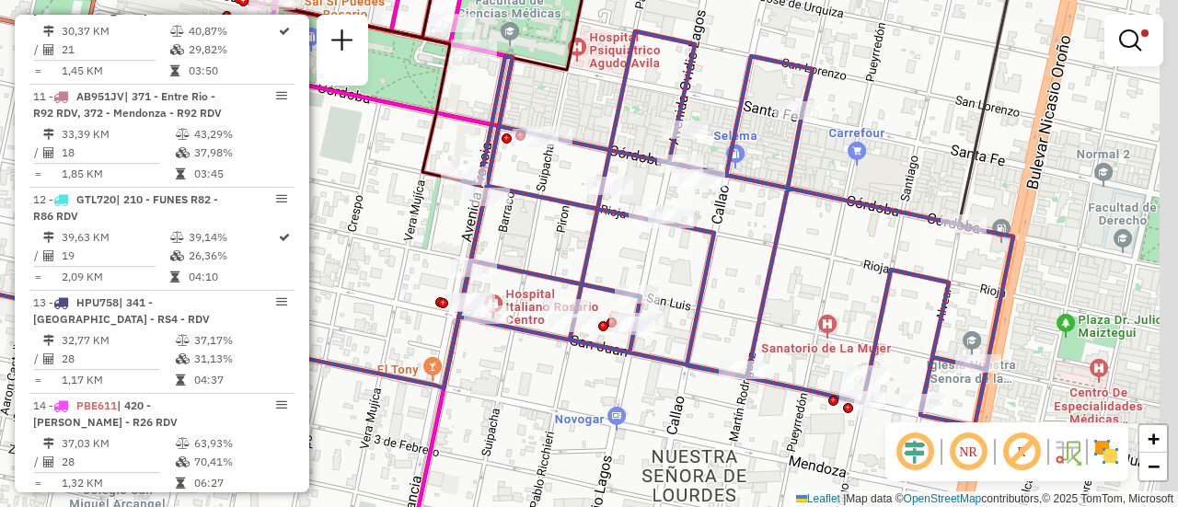
drag, startPoint x: 969, startPoint y: 265, endPoint x: 849, endPoint y: 259, distance: 119.8
click at [849, 259] on div "Limpar filtros Janela de atendimento Grade de atendimento Capacidade Transporta…" at bounding box center [589, 253] width 1178 height 507
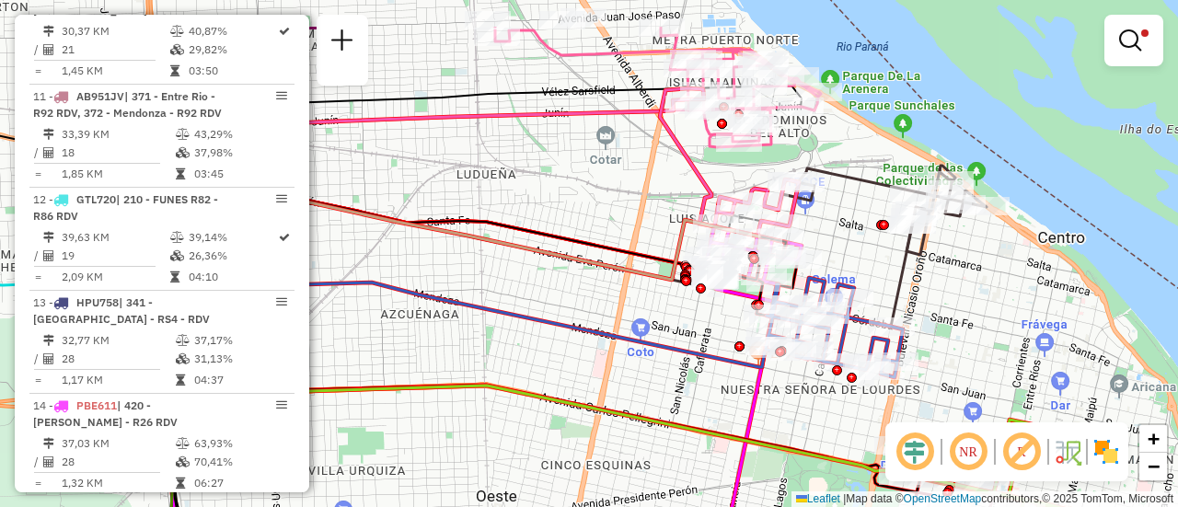
drag, startPoint x: 575, startPoint y: 67, endPoint x: 620, endPoint y: 266, distance: 203.8
click at [620, 266] on div "Limpar filtros Janela de atendimento Grade de atendimento Capacidade Transporta…" at bounding box center [589, 253] width 1178 height 507
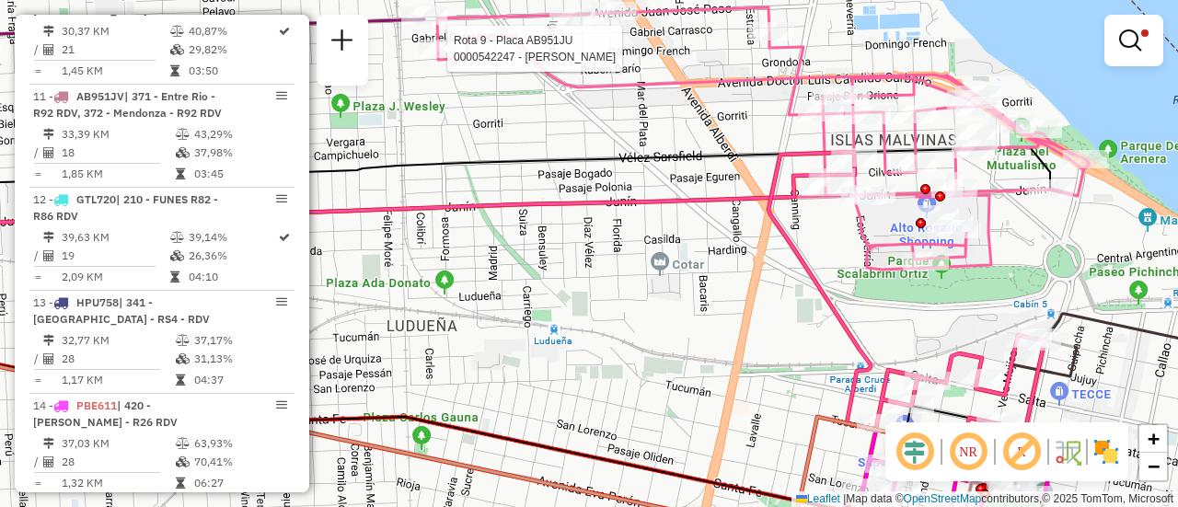
select select "**********"
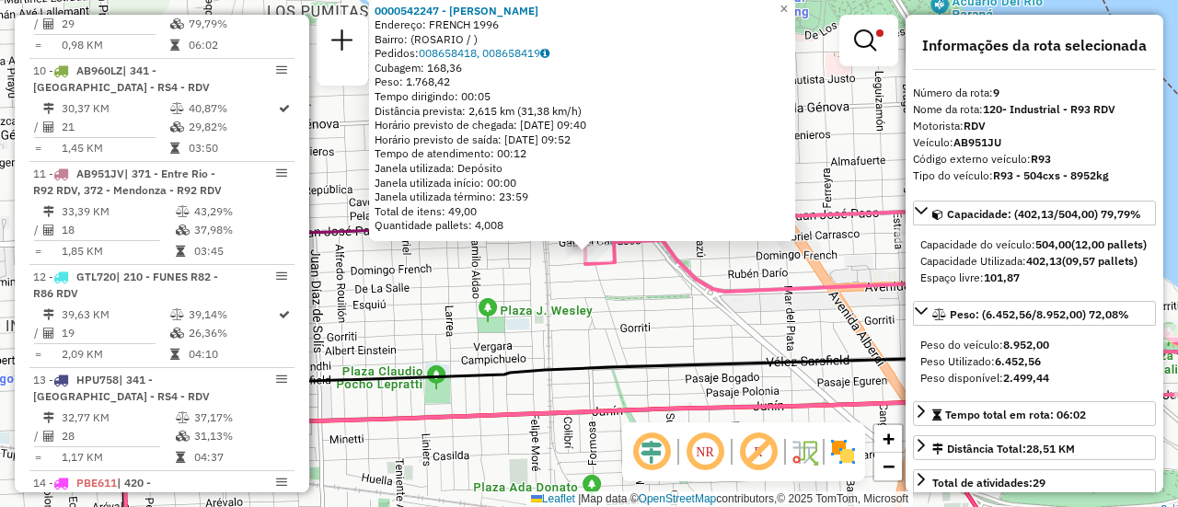
scroll to position [758, 0]
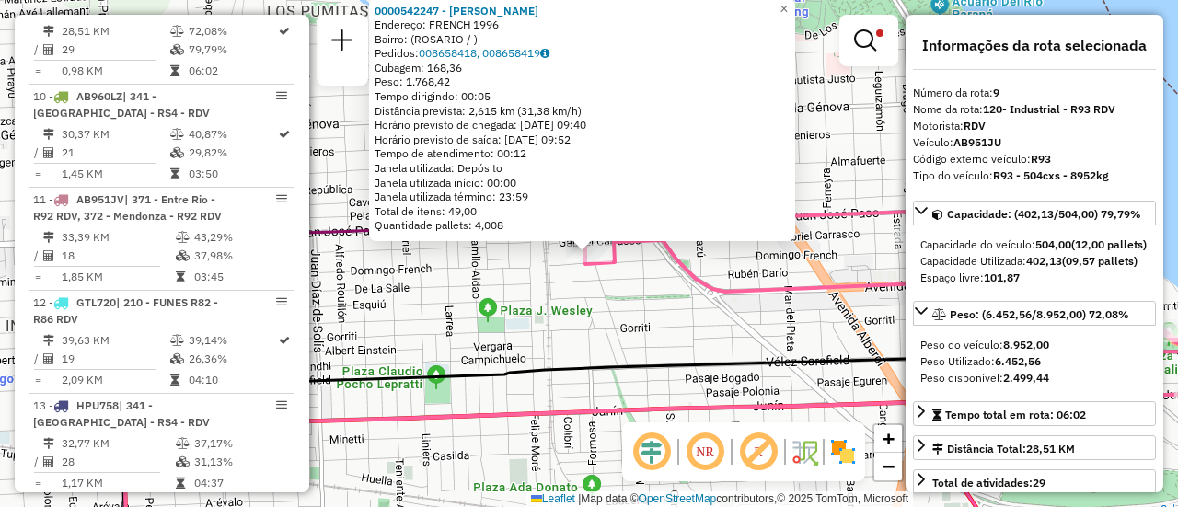
click at [692, 298] on div "0000542247 - Gonzales Maximiliano Jose Endereço: FRENCH 1996 Bairro: (ROSARIO /…" at bounding box center [589, 253] width 1178 height 507
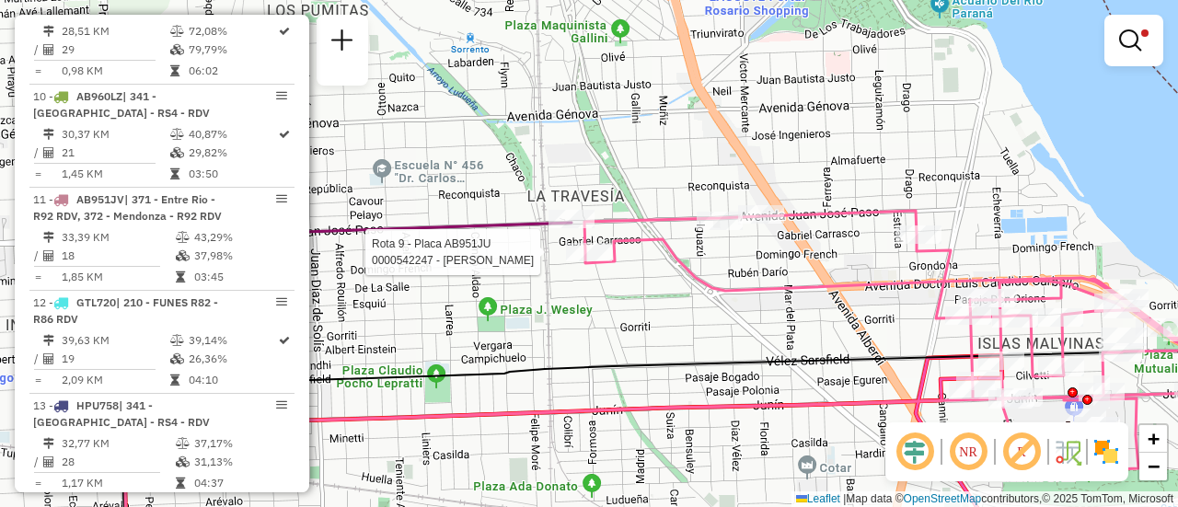
select select "**********"
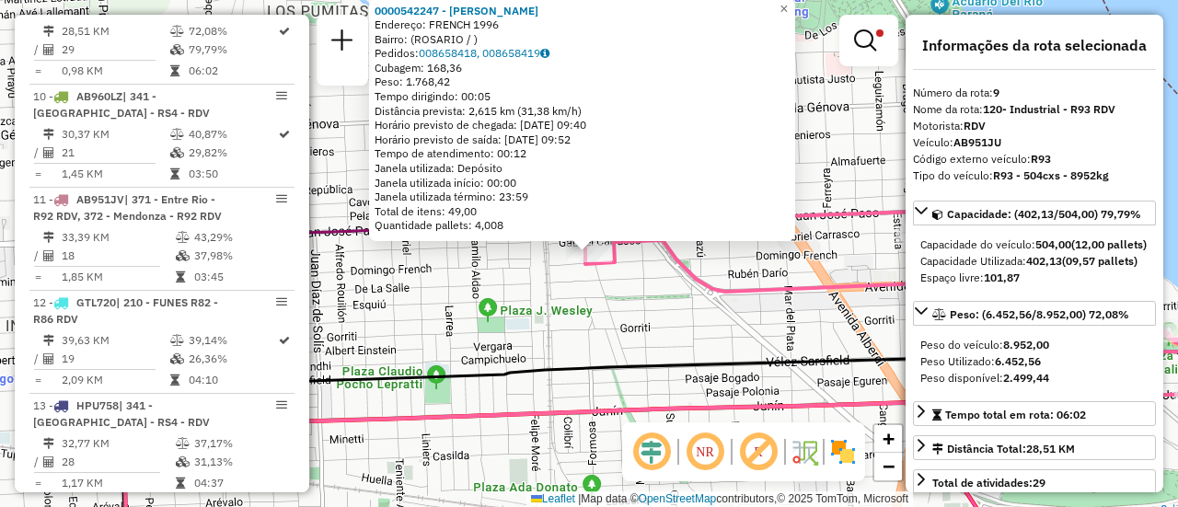
click at [729, 341] on div "0000542247 - Gonzales Maximiliano Jose Endereço: FRENCH 1996 Bairro: (ROSARIO /…" at bounding box center [589, 253] width 1178 height 507
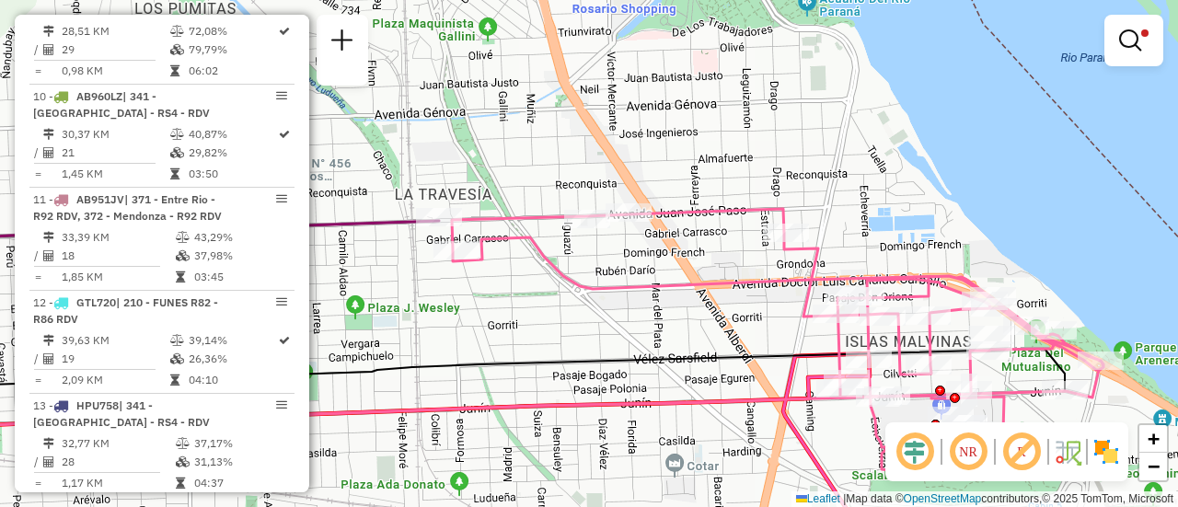
drag, startPoint x: 806, startPoint y: 329, endPoint x: 691, endPoint y: 333, distance: 115.1
click at [691, 333] on div "Limpar filtros Janela de atendimento Grade de atendimento Capacidade Transporta…" at bounding box center [589, 253] width 1178 height 507
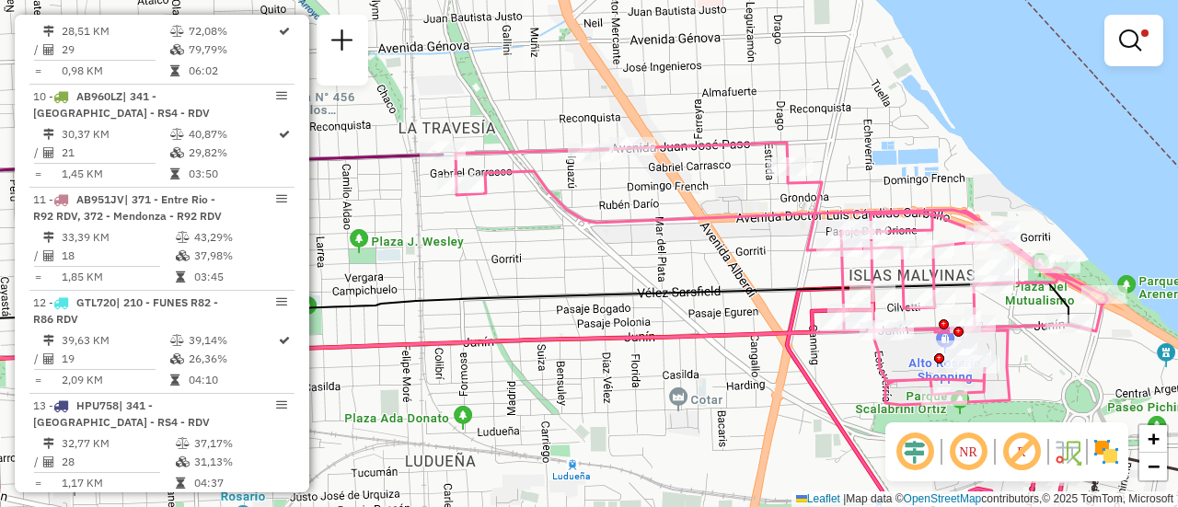
drag, startPoint x: 721, startPoint y: 330, endPoint x: 724, endPoint y: 264, distance: 66.4
click at [724, 264] on div "Limpar filtros Janela de atendimento Grade de atendimento Capacidade Transporta…" at bounding box center [589, 253] width 1178 height 507
click at [587, 253] on div "Limpar filtros Janela de atendimento Grade de atendimento Capacidade Transporta…" at bounding box center [589, 253] width 1178 height 507
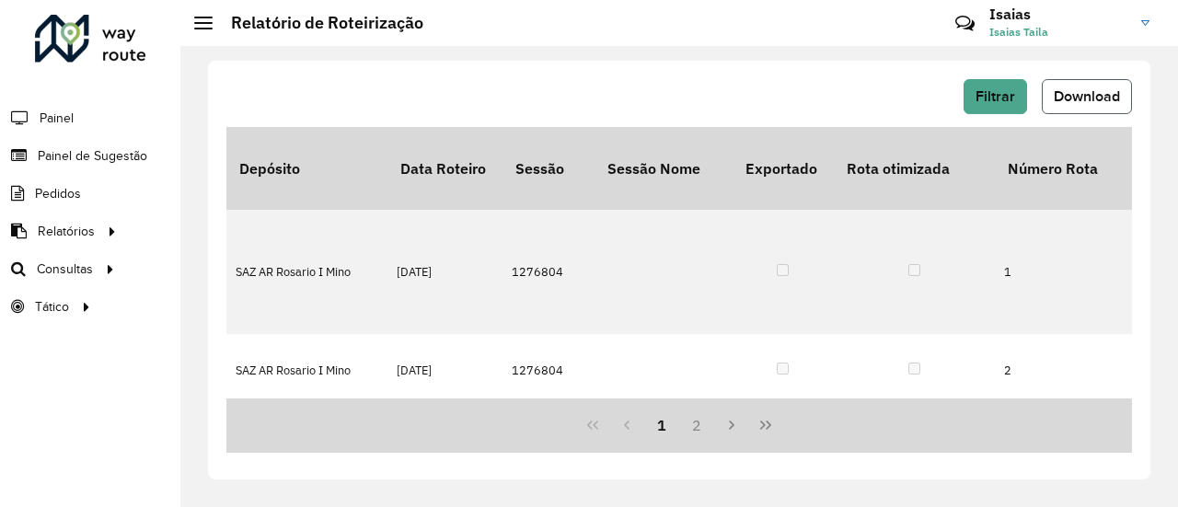
click at [1074, 91] on span "Download" at bounding box center [1087, 96] width 66 height 16
